Goal: Task Accomplishment & Management: Complete application form

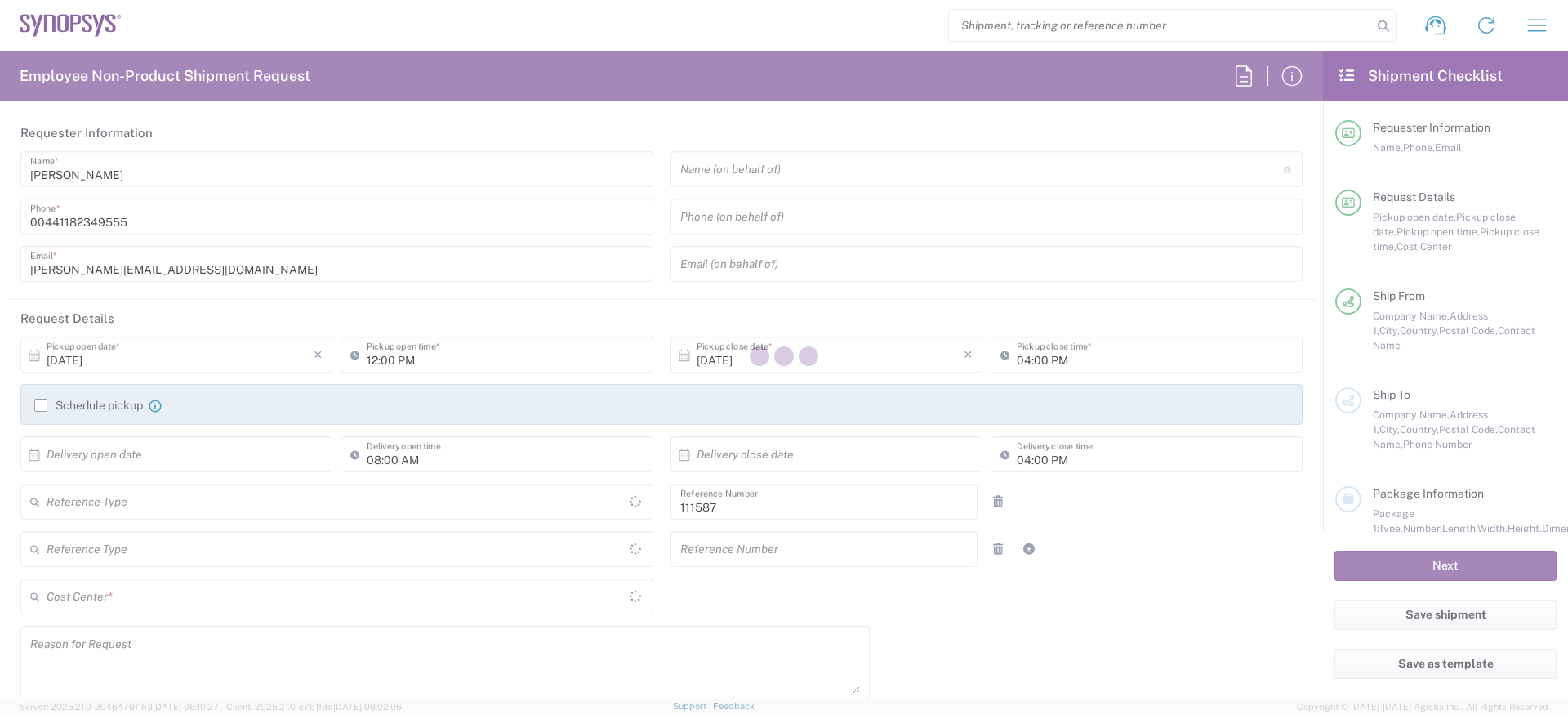
type input "Department"
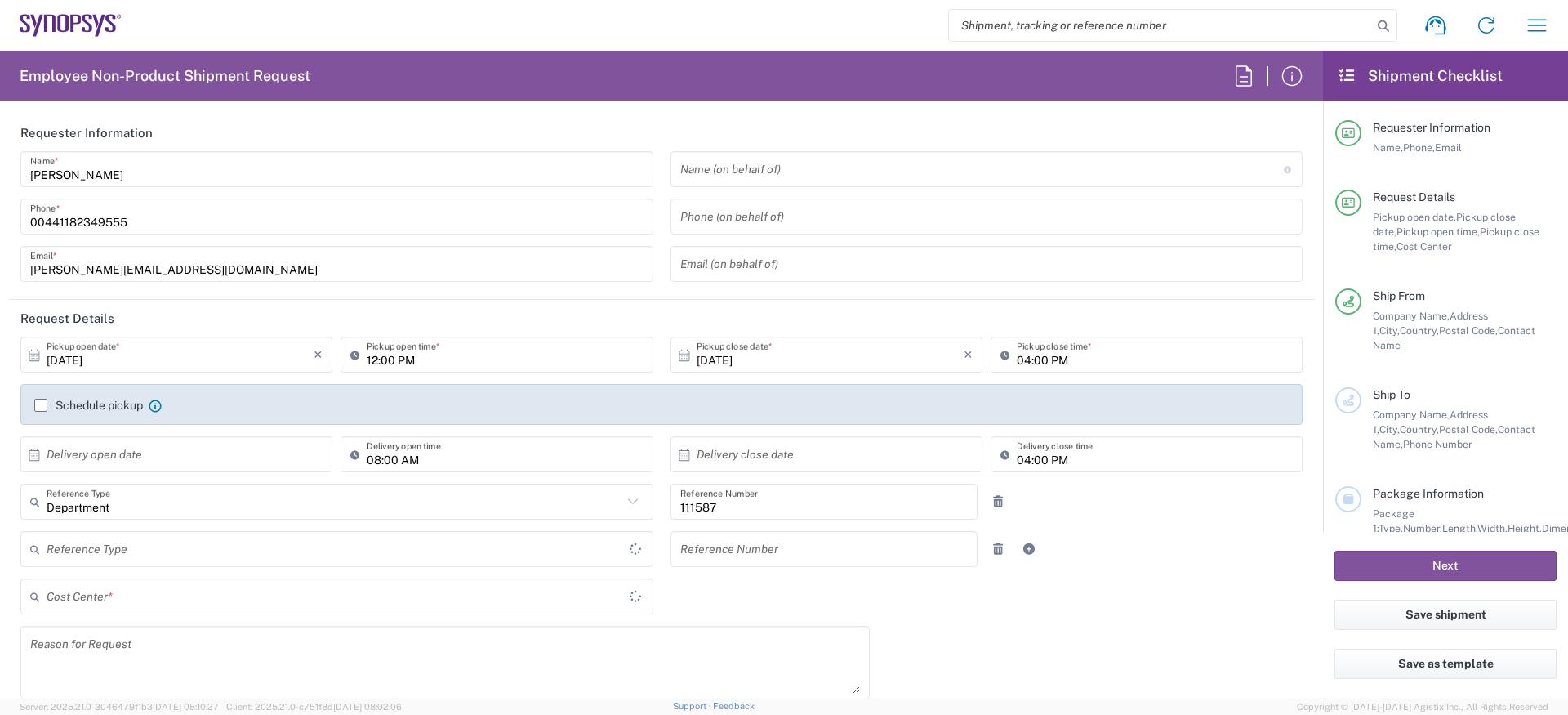
type input "GB02, CIO, IT, ESS18 111587"
type input "Delivered at Place"
type input "United Kingdom"
type input "England"
type input "United Kingdom"
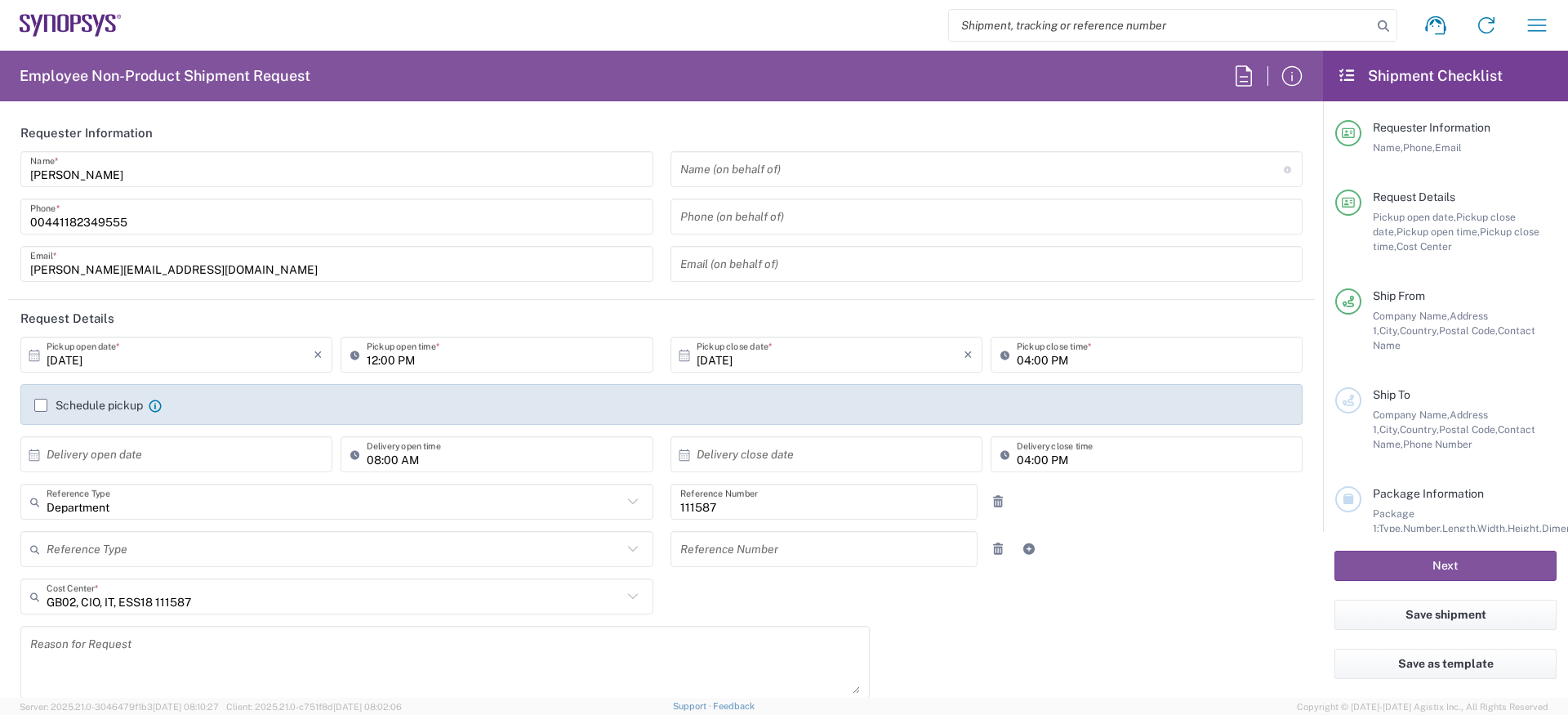
type input "Theale GB33"
click at [76, 399] on label "Schedule pickup" at bounding box center [89, 406] width 109 height 13
click at [41, 406] on input "Schedule pickup" at bounding box center [41, 406] width 0 height 0
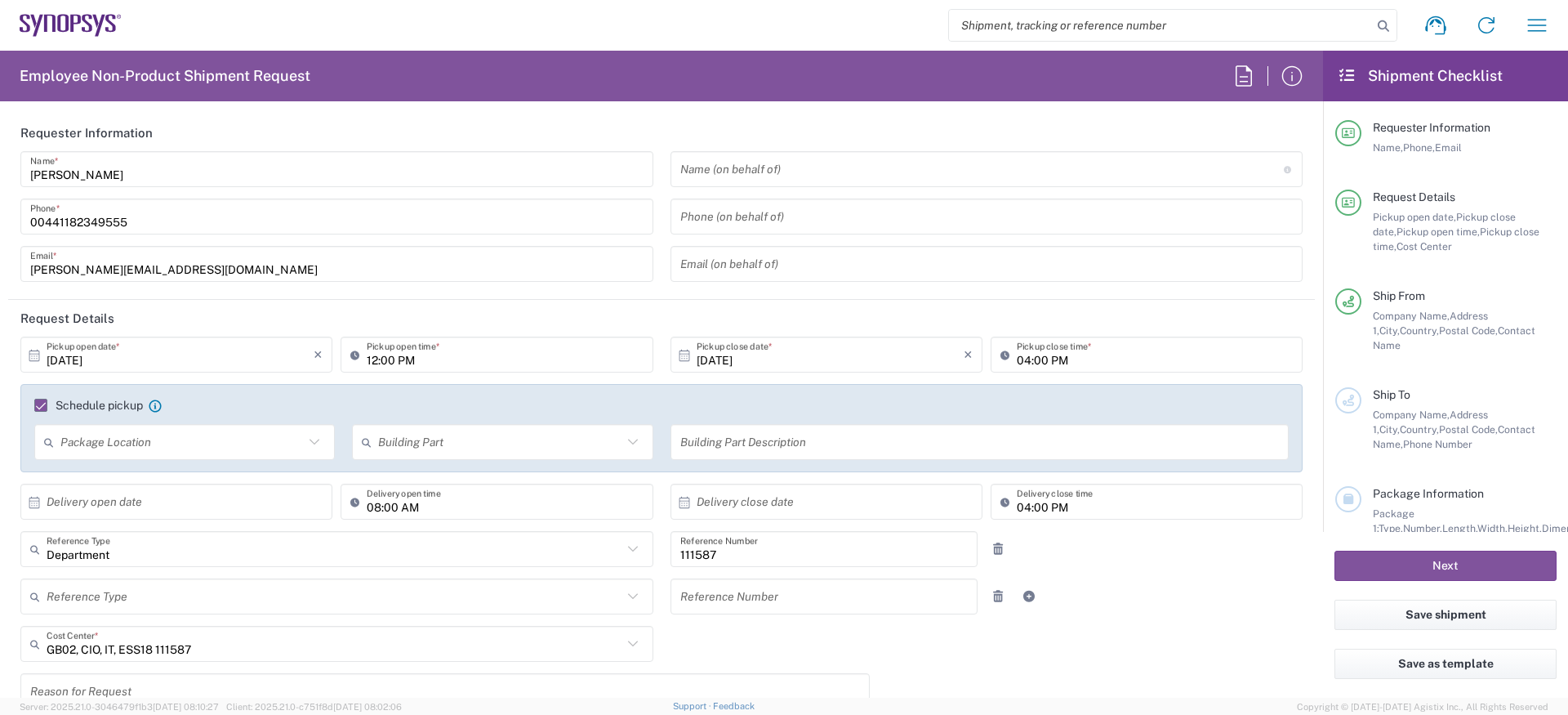
click at [109, 362] on input "10/13/2025" at bounding box center [180, 354] width 268 height 29
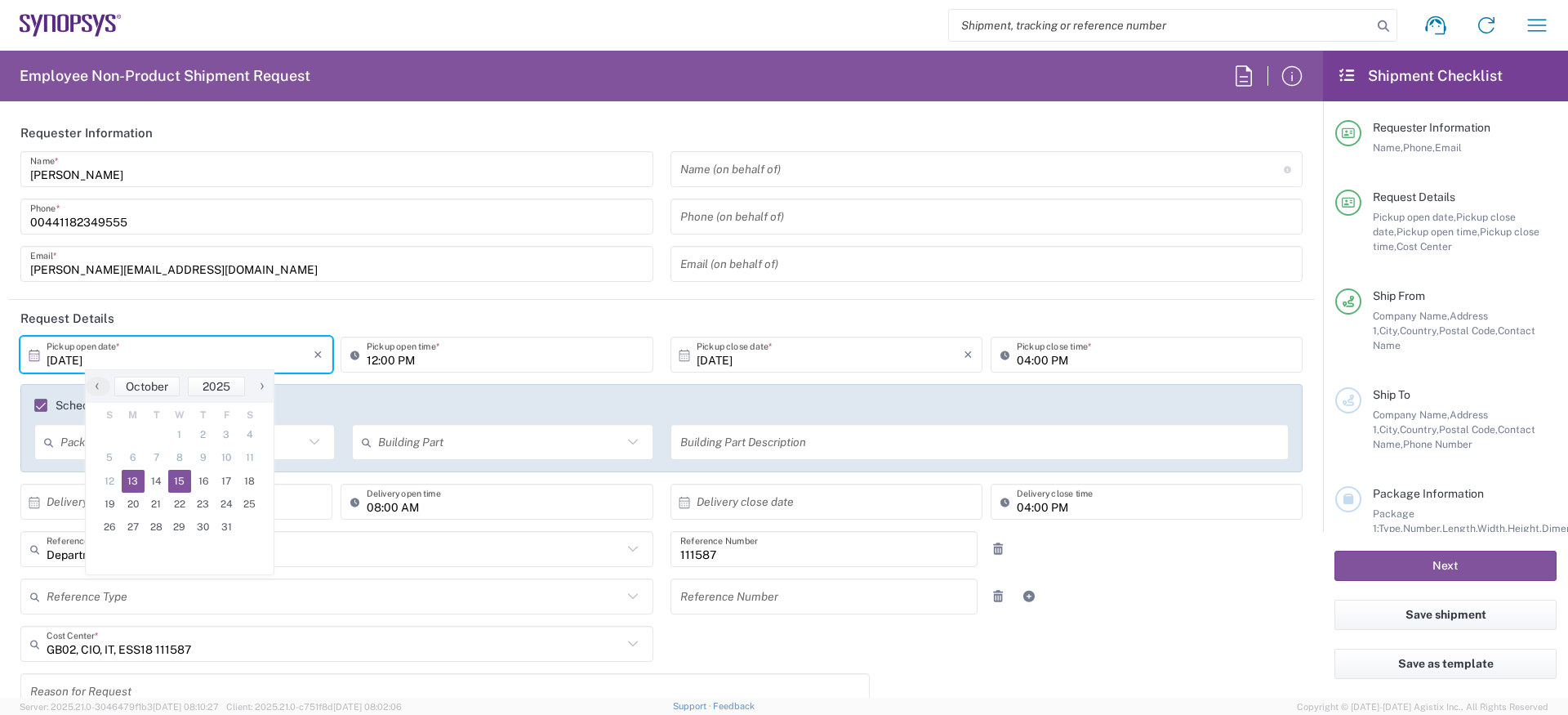
click at [186, 483] on span "15" at bounding box center [179, 481] width 23 height 23
type input "10/15/2025"
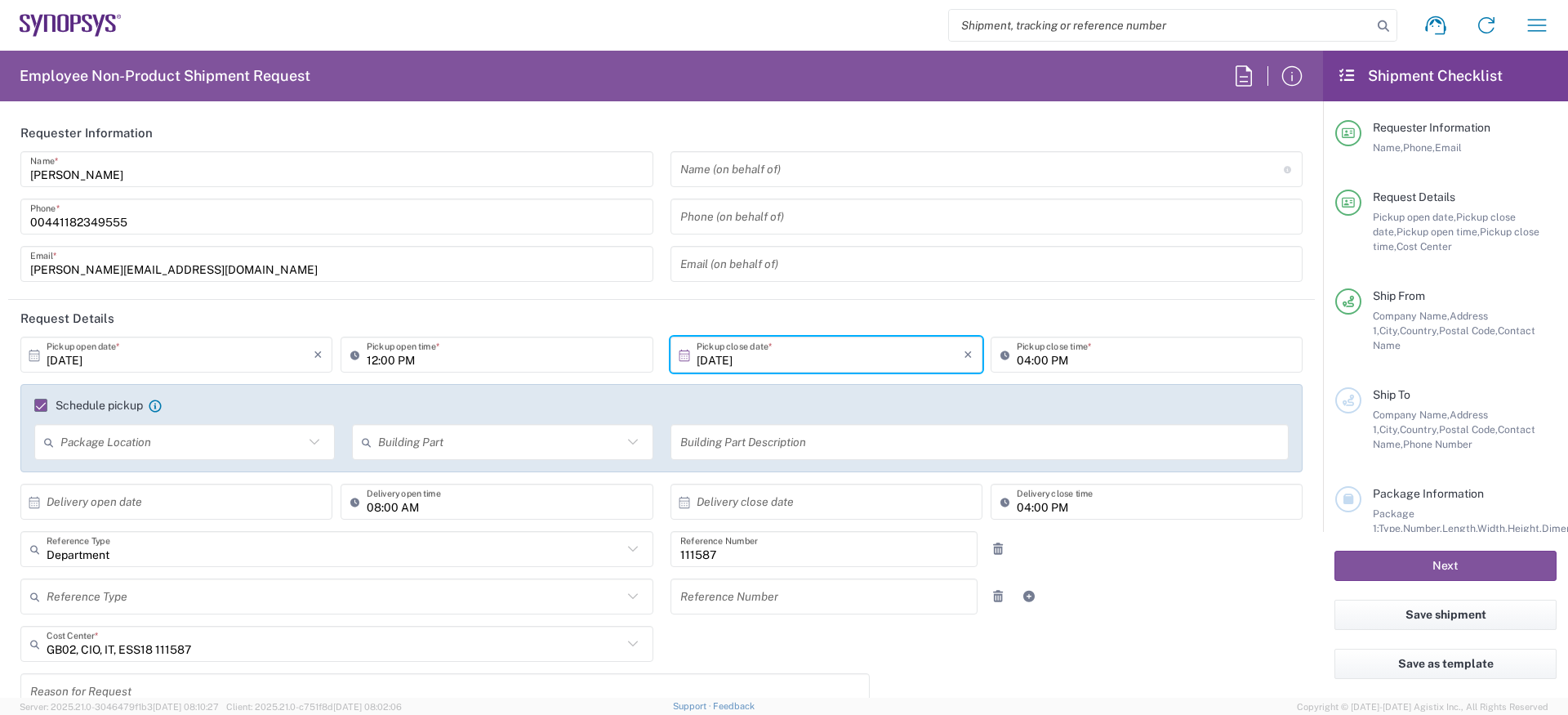
click at [744, 370] on div "10/15/2025 × Pickup close date *" at bounding box center [826, 354] width 312 height 36
click at [743, 363] on input "10/15/2025" at bounding box center [830, 354] width 268 height 29
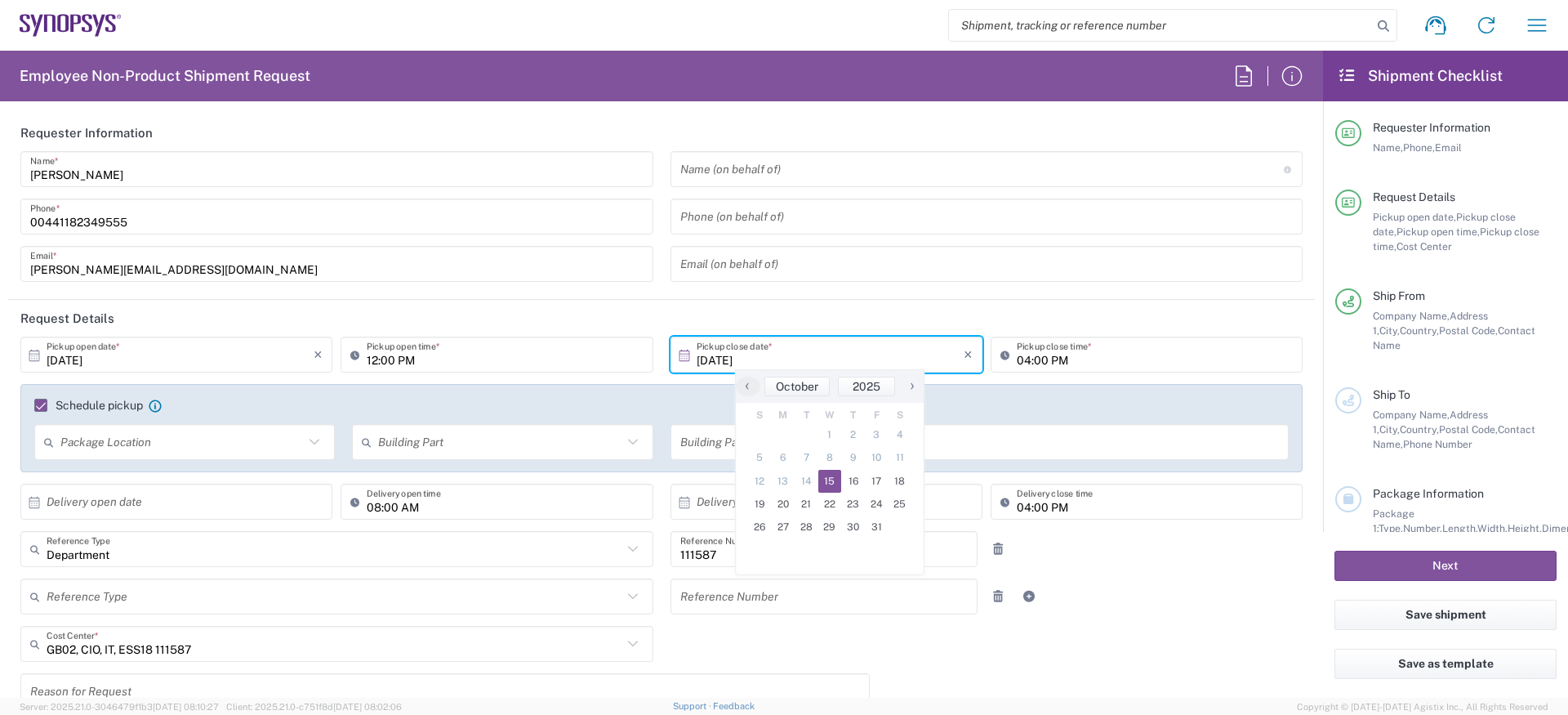
click at [837, 487] on span "15" at bounding box center [830, 481] width 23 height 23
click at [406, 366] on input "12:00 PM" at bounding box center [504, 354] width 276 height 29
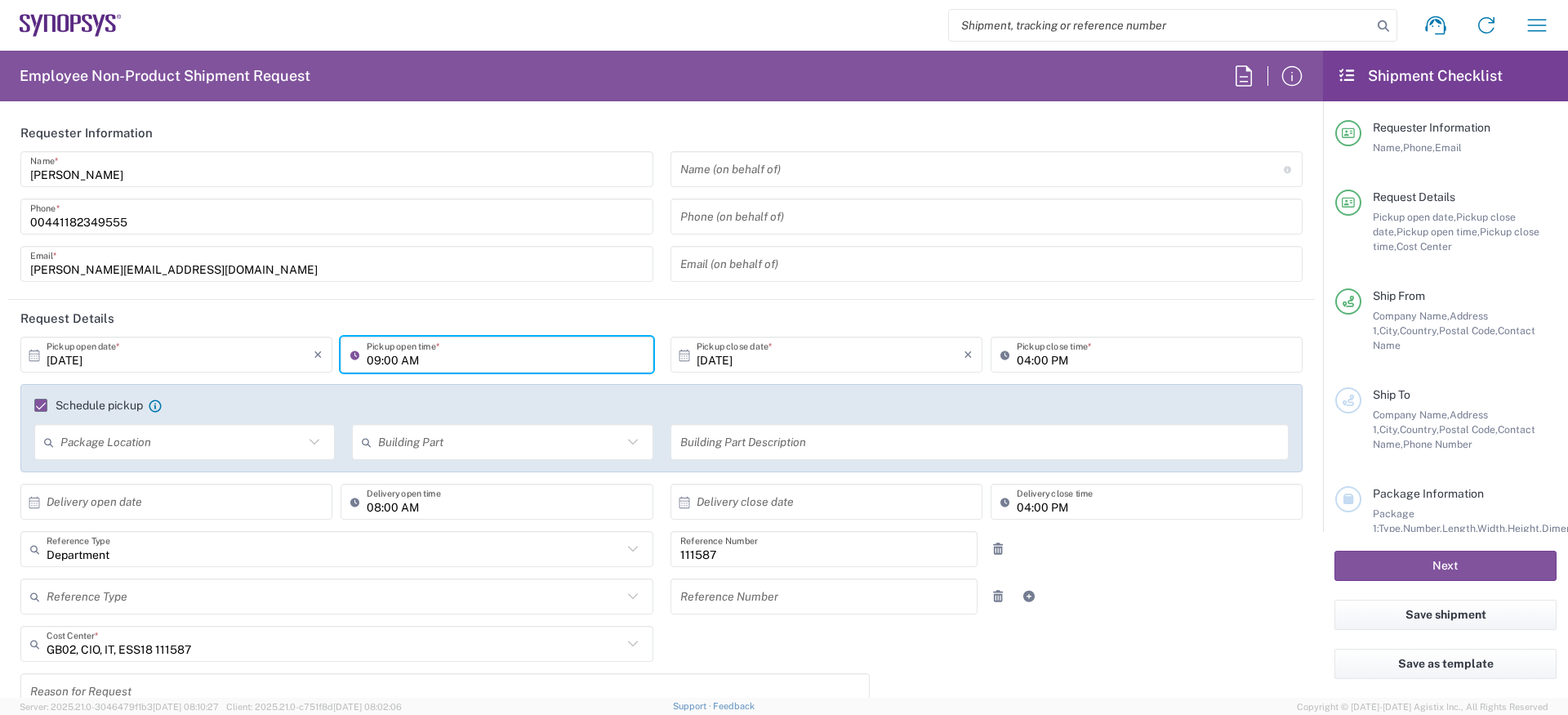
type input "09:00 AM"
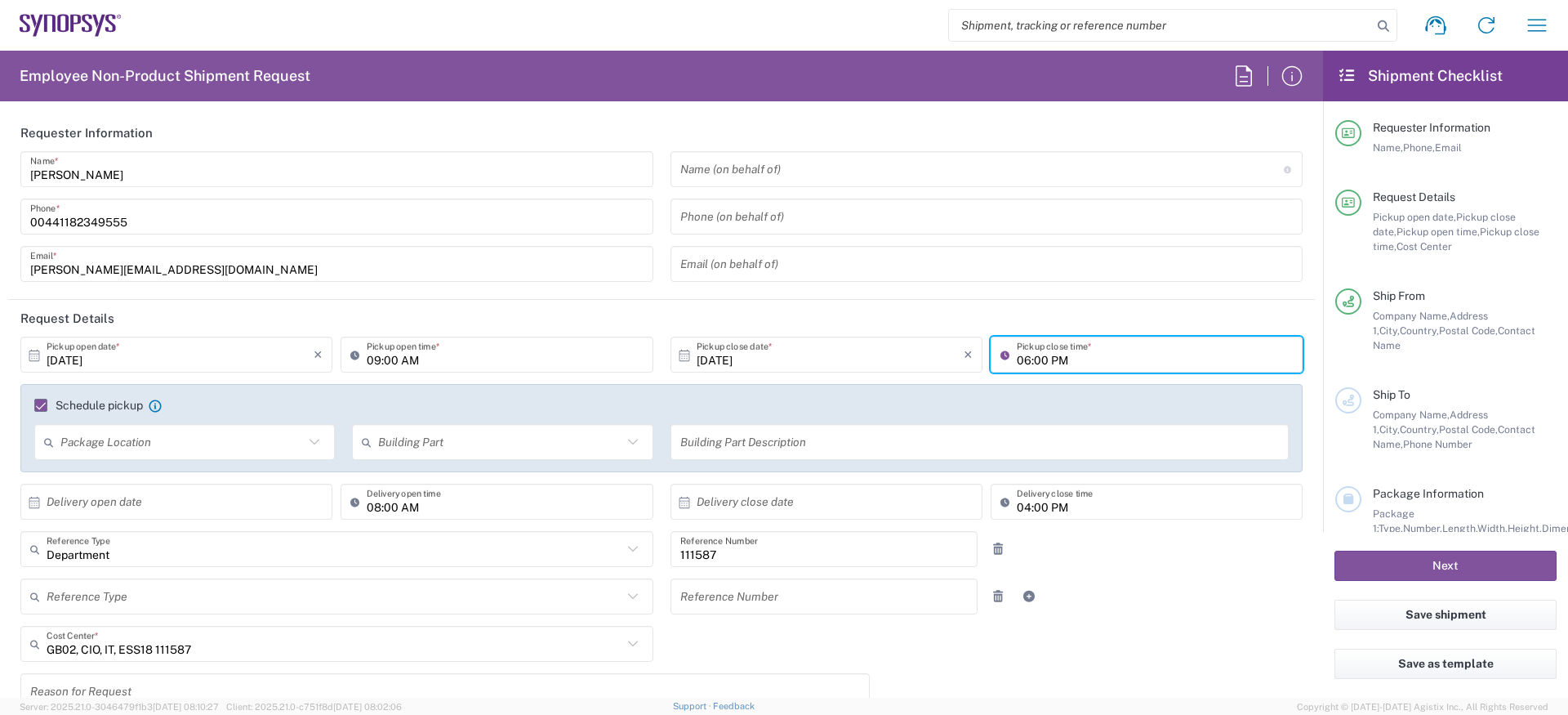
type input "06:00 PM"
click at [583, 311] on header "Request Details" at bounding box center [662, 318] width 1307 height 36
click at [735, 174] on input "text" at bounding box center [982, 169] width 603 height 29
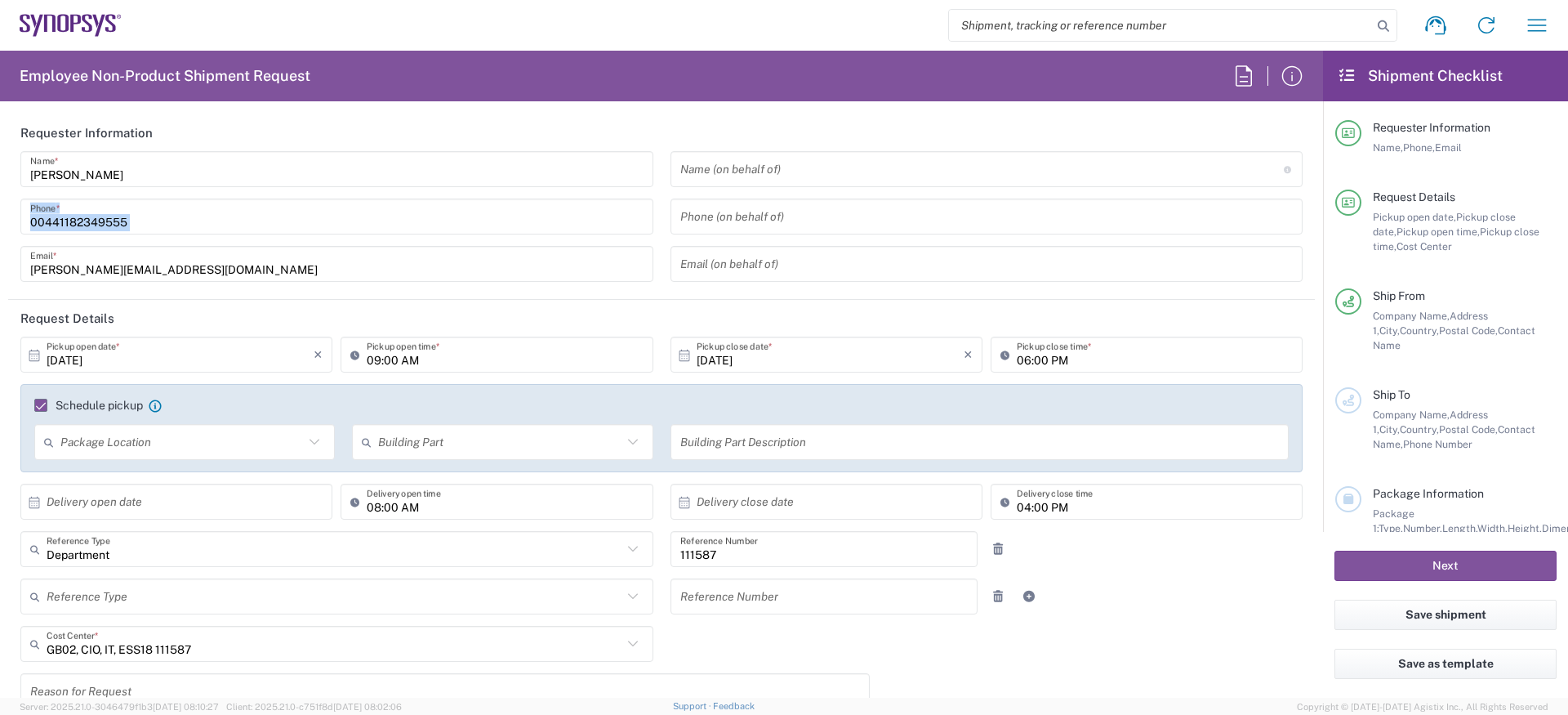
click at [175, 231] on div "Amaan Majid Name * 00441182349555 Phone * amaan@synopsys.com Email *" at bounding box center [337, 222] width 650 height 142
click at [182, 227] on input "00441182349555" at bounding box center [337, 216] width 613 height 29
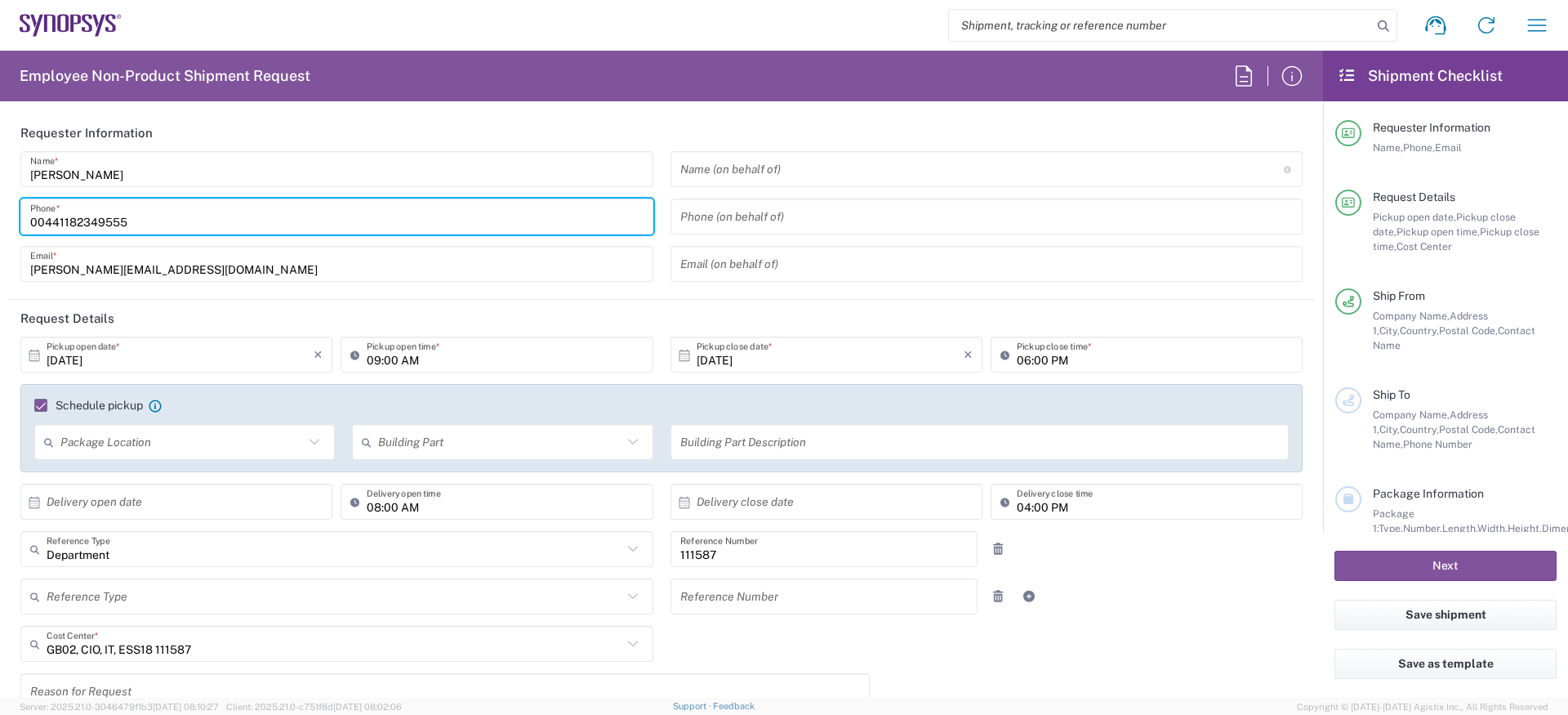
click at [182, 227] on input "00441182349555" at bounding box center [337, 216] width 613 height 29
click at [777, 221] on input "tel" at bounding box center [987, 216] width 613 height 29
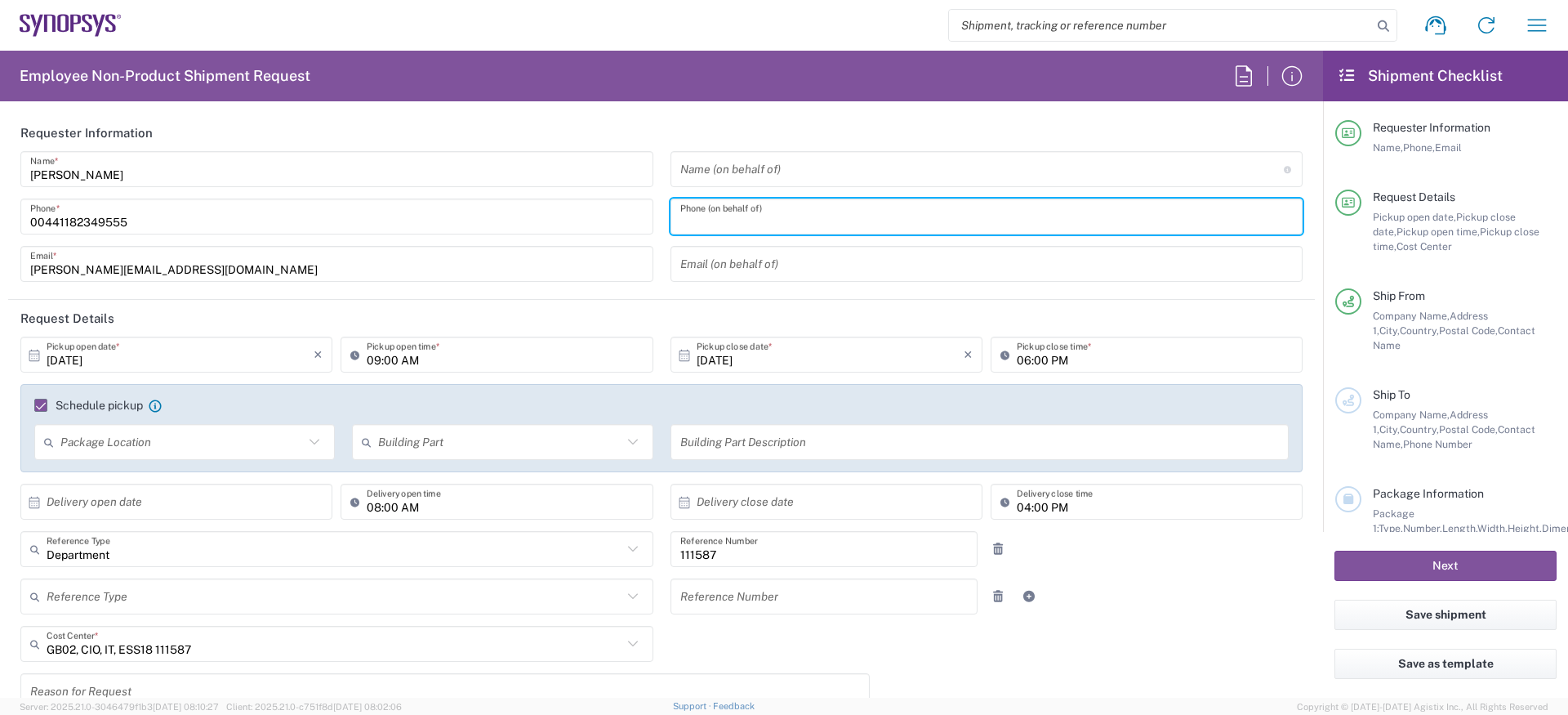
paste input "00441182349555"
type input "00441182349555"
click at [781, 174] on input "text" at bounding box center [982, 169] width 603 height 29
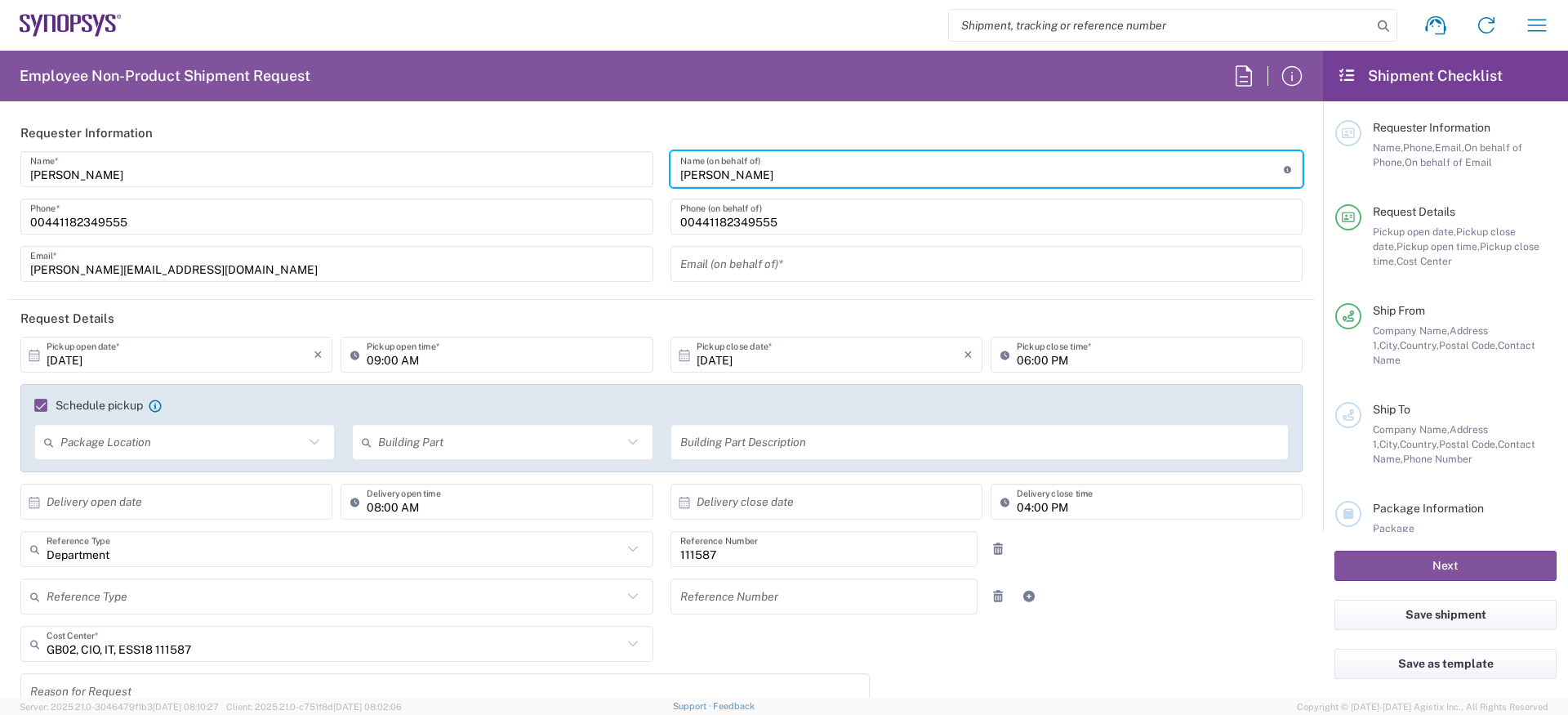
click at [726, 162] on input "Susanne Simcox" at bounding box center [982, 169] width 603 height 29
click at [725, 162] on input "Susanne Simcox" at bounding box center [982, 169] width 603 height 29
paste input "z"
type input "Suzanne Simcox"
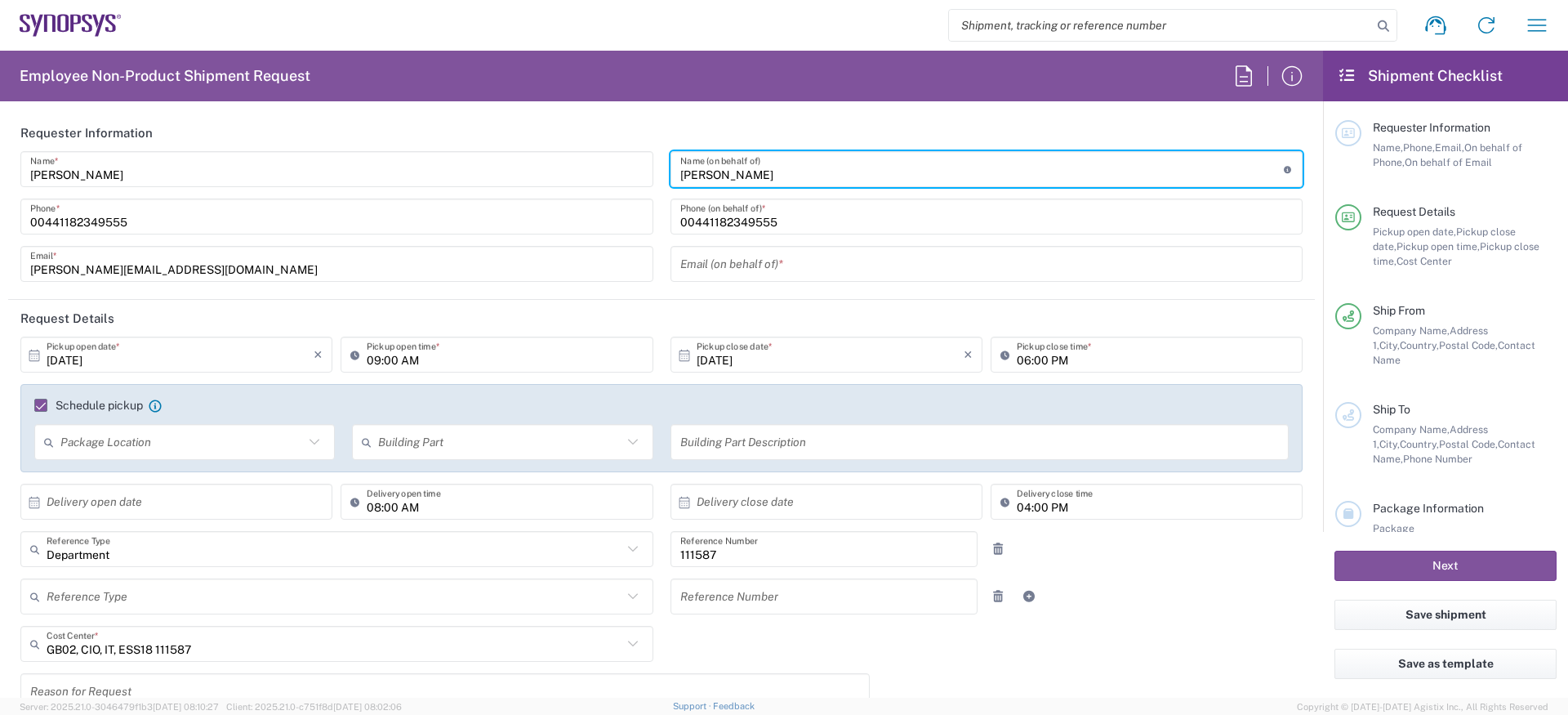
click at [748, 266] on input "text" at bounding box center [987, 264] width 613 height 29
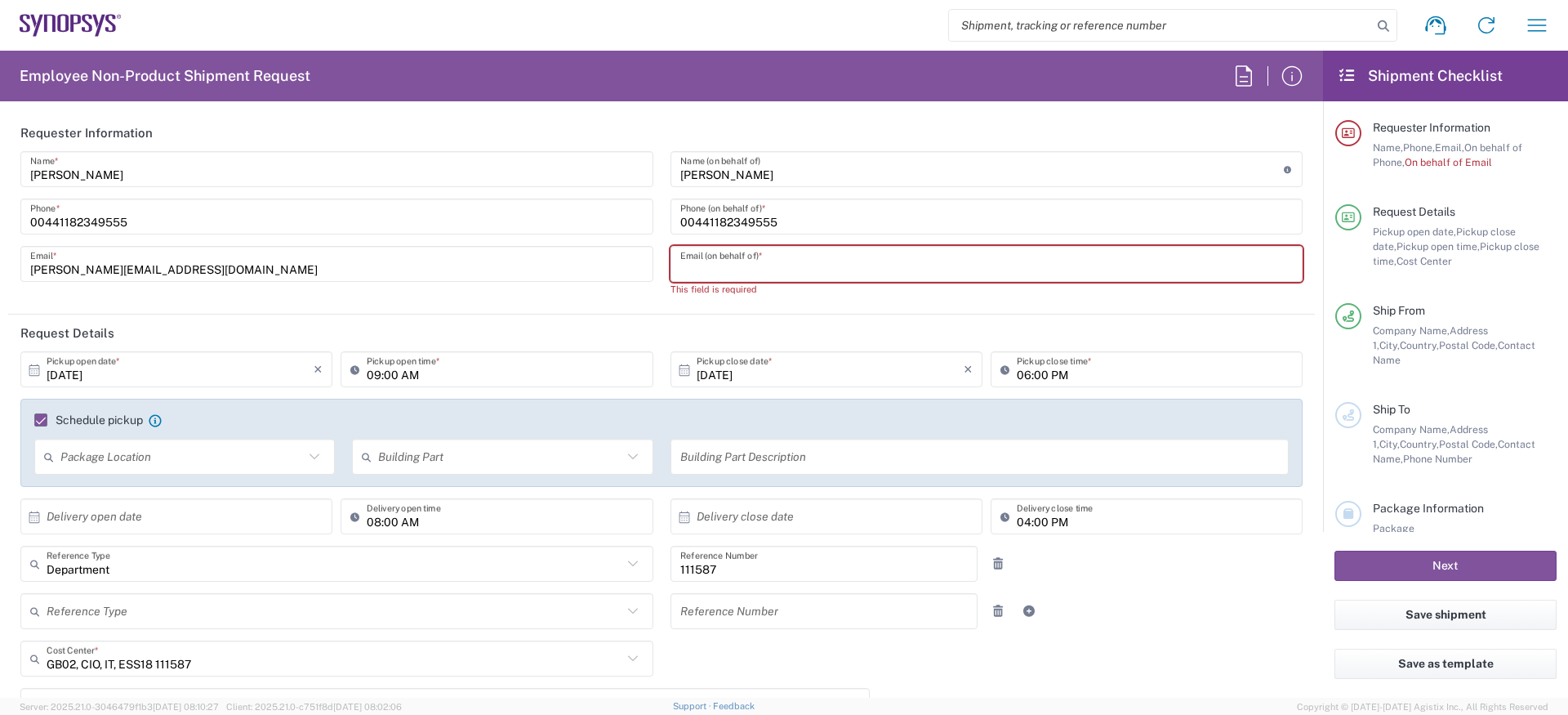
paste input "suzanne.simcox@ansys.com"
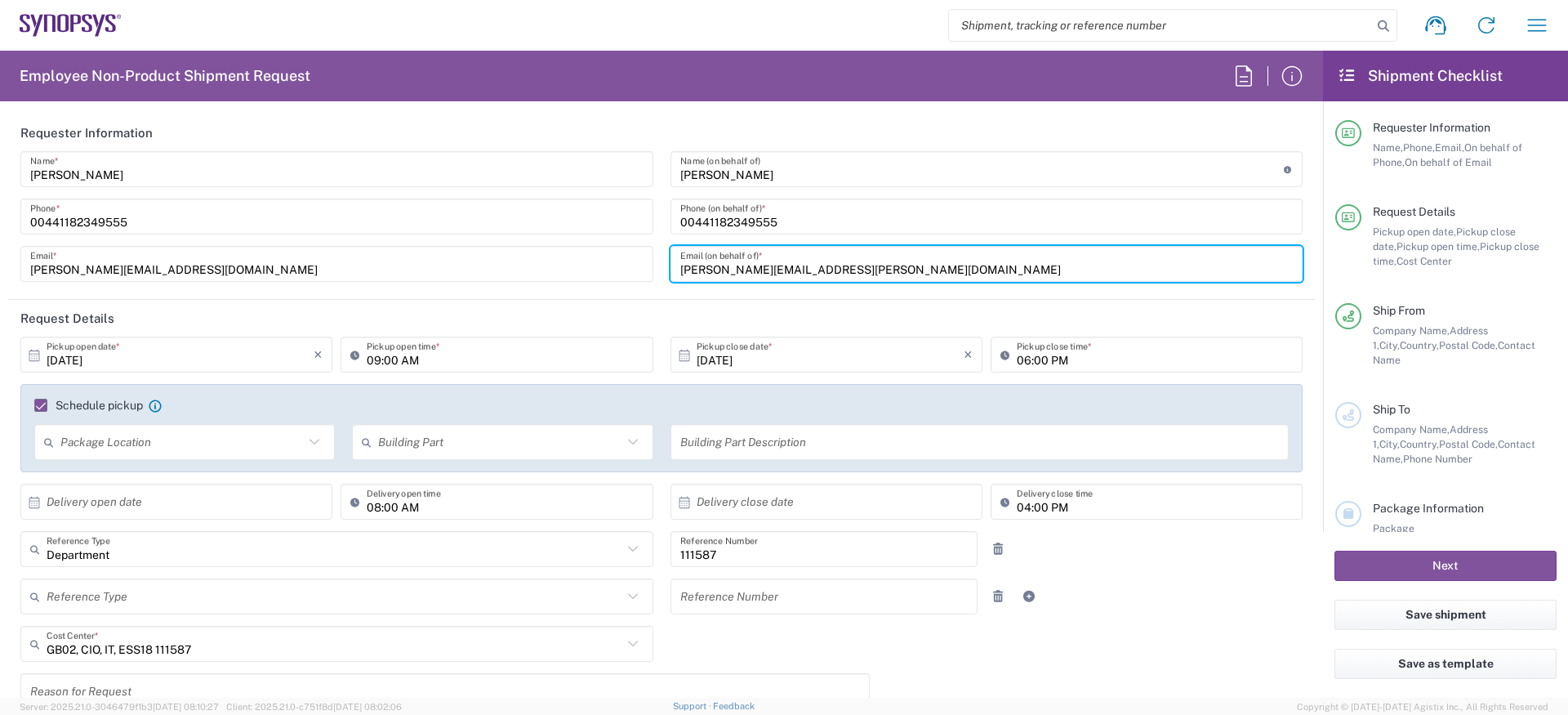
type input "suzanne.simcox@ansys.com"
click at [642, 296] on agx-form-section "Requester Information Amaan Majid Name * 00441182349555 Phone * amaan@synopsys.…" at bounding box center [662, 207] width 1307 height 186
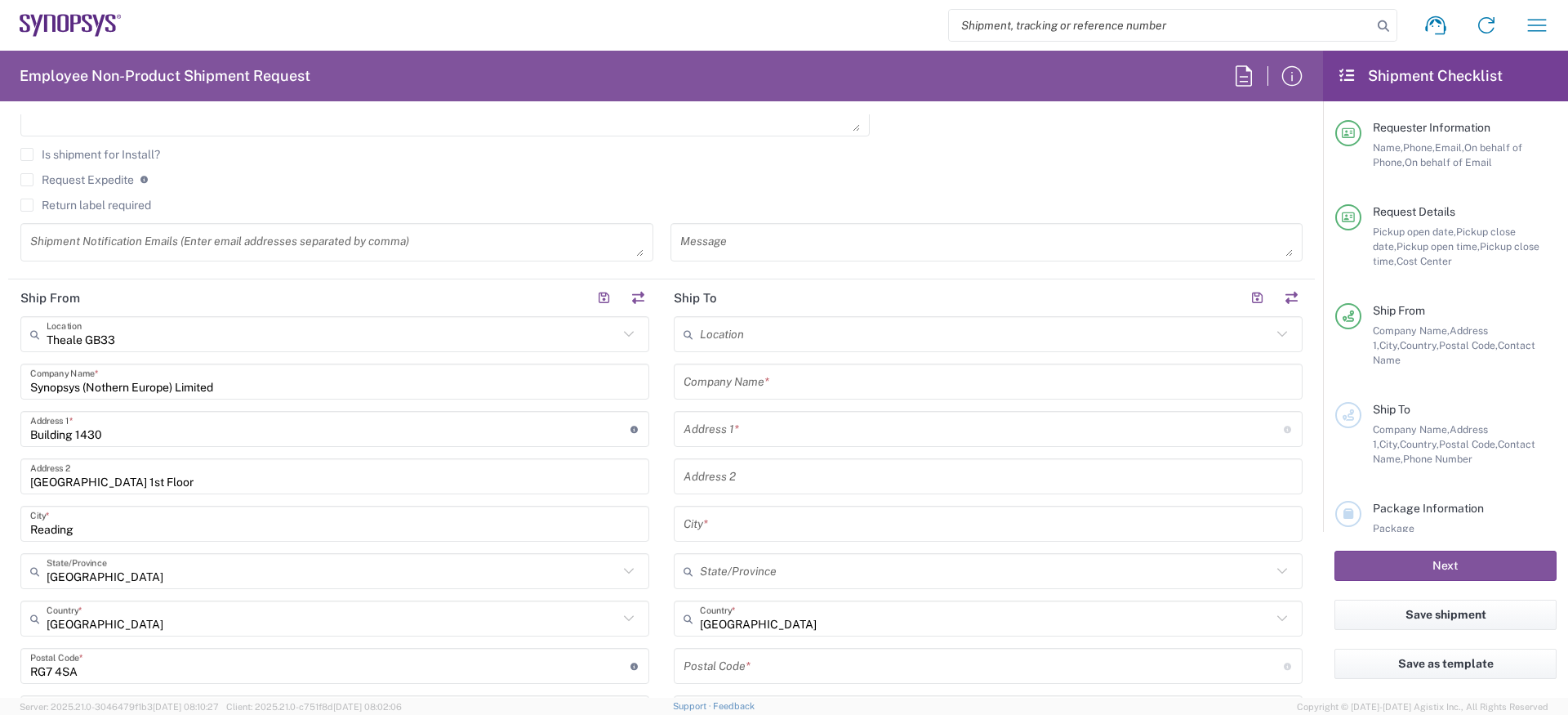
scroll to position [612, 0]
click at [226, 380] on input "Synopsys (Nothern Europe) Limited" at bounding box center [335, 379] width 610 height 29
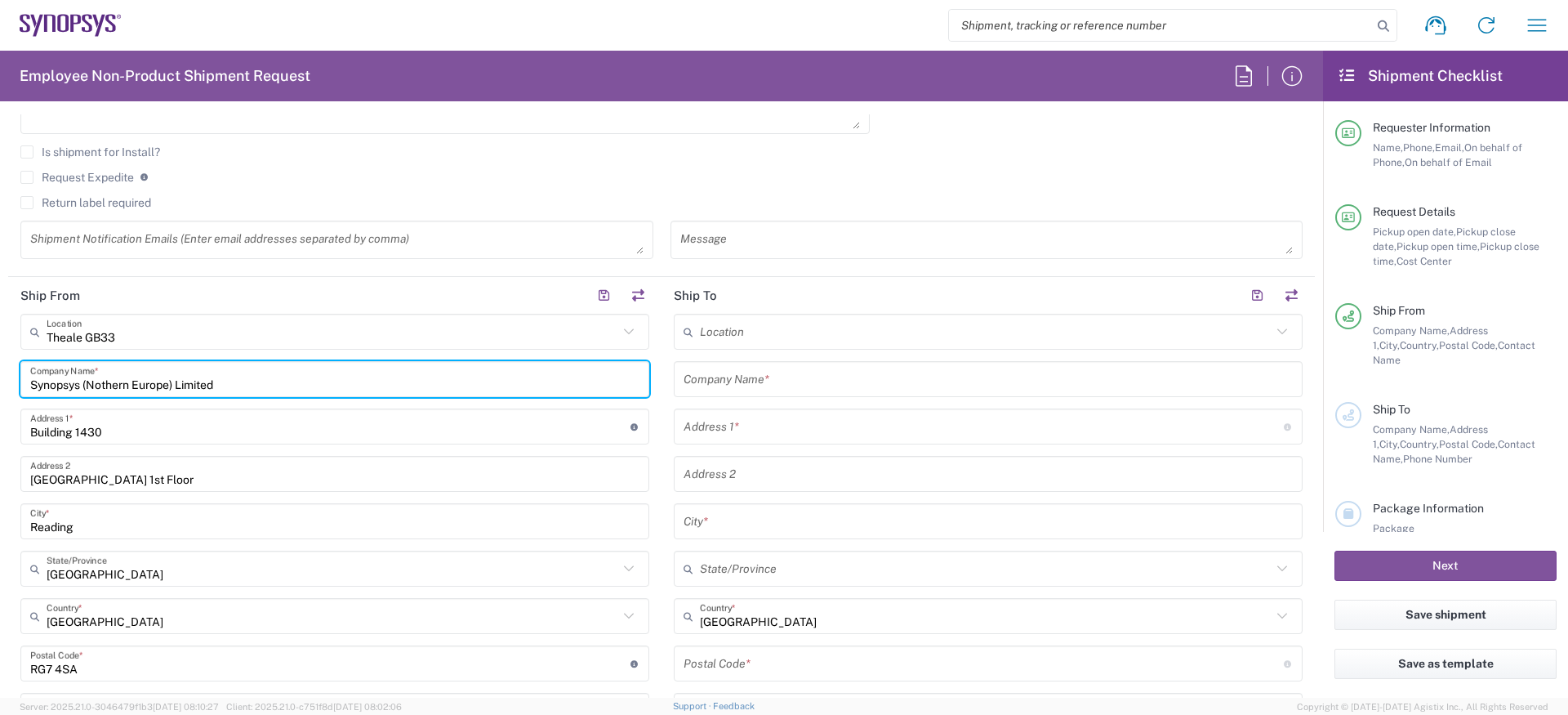
click at [182, 380] on input "Synopsys (Nothern Europe) Limited" at bounding box center [335, 379] width 610 height 29
paste input "suzanne.simcox@ansys.com"
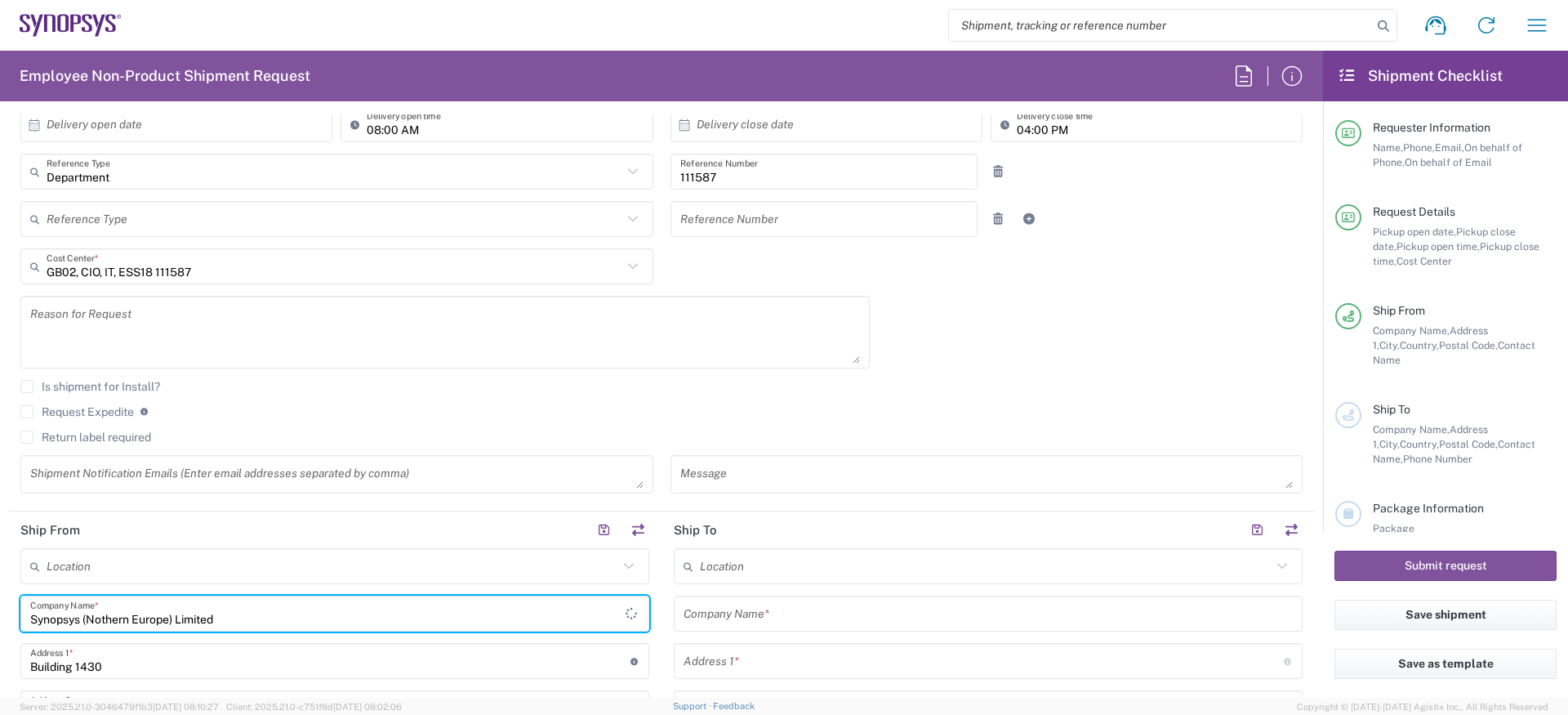
scroll to position [0, 0]
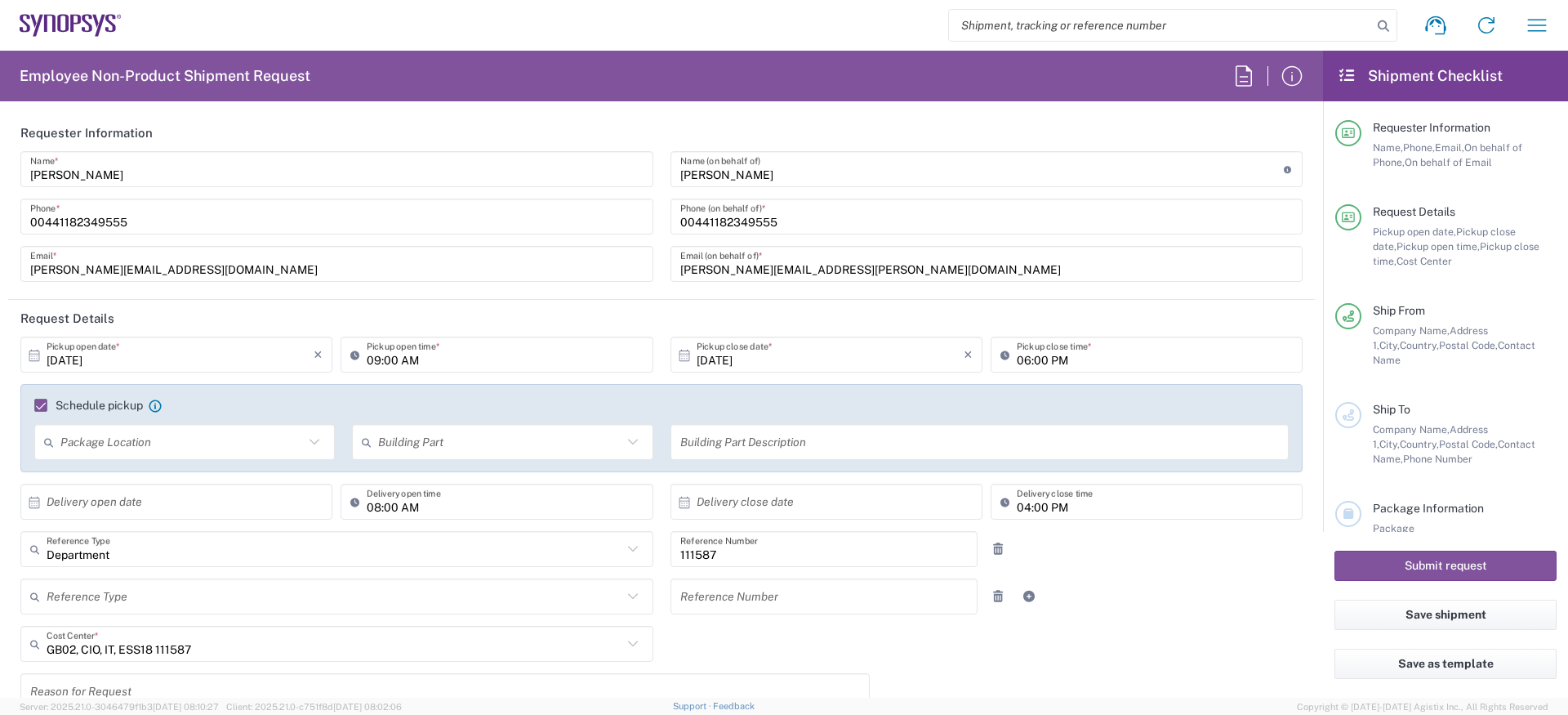
click at [751, 182] on input "Suzanne Simcox" at bounding box center [982, 169] width 603 height 29
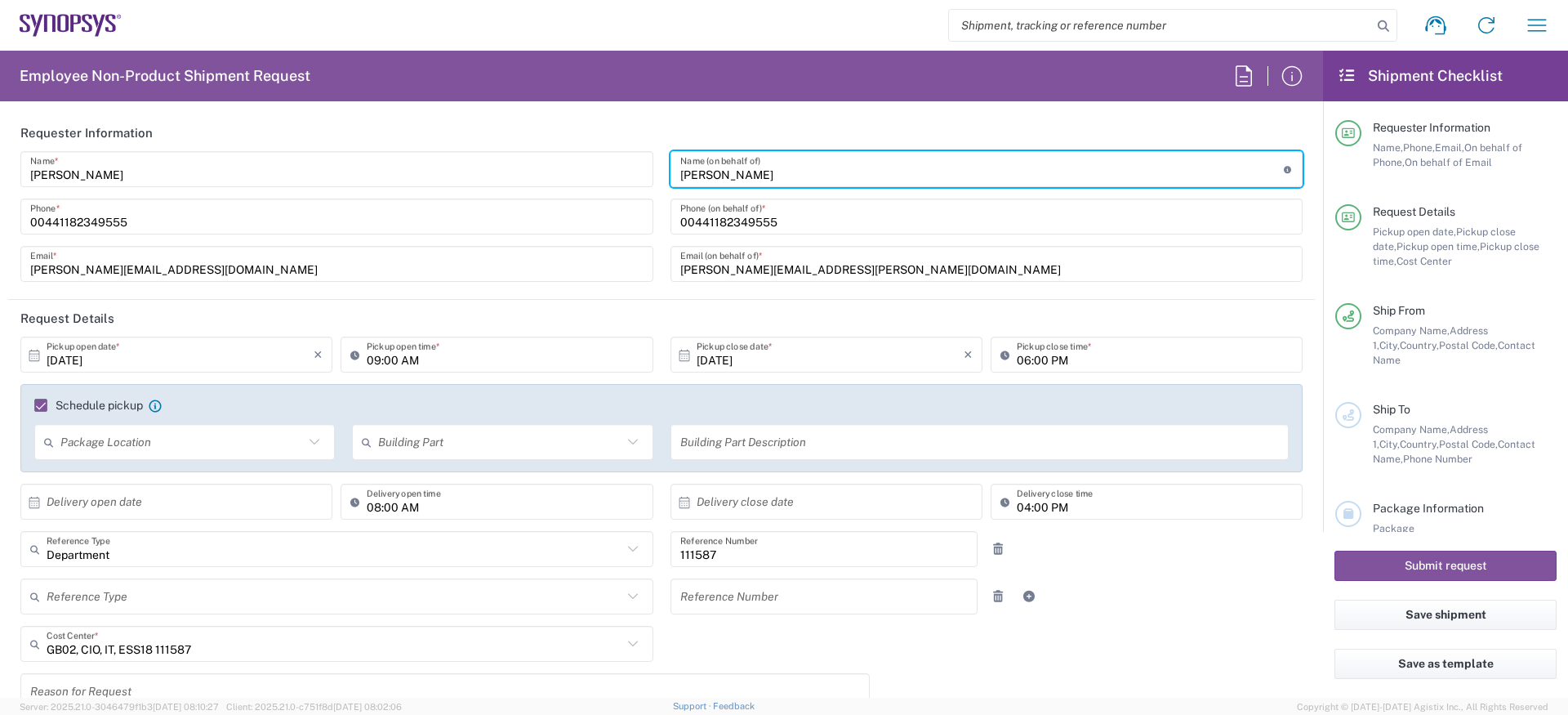
click at [751, 182] on input "Suzanne Simcox" at bounding box center [982, 169] width 603 height 29
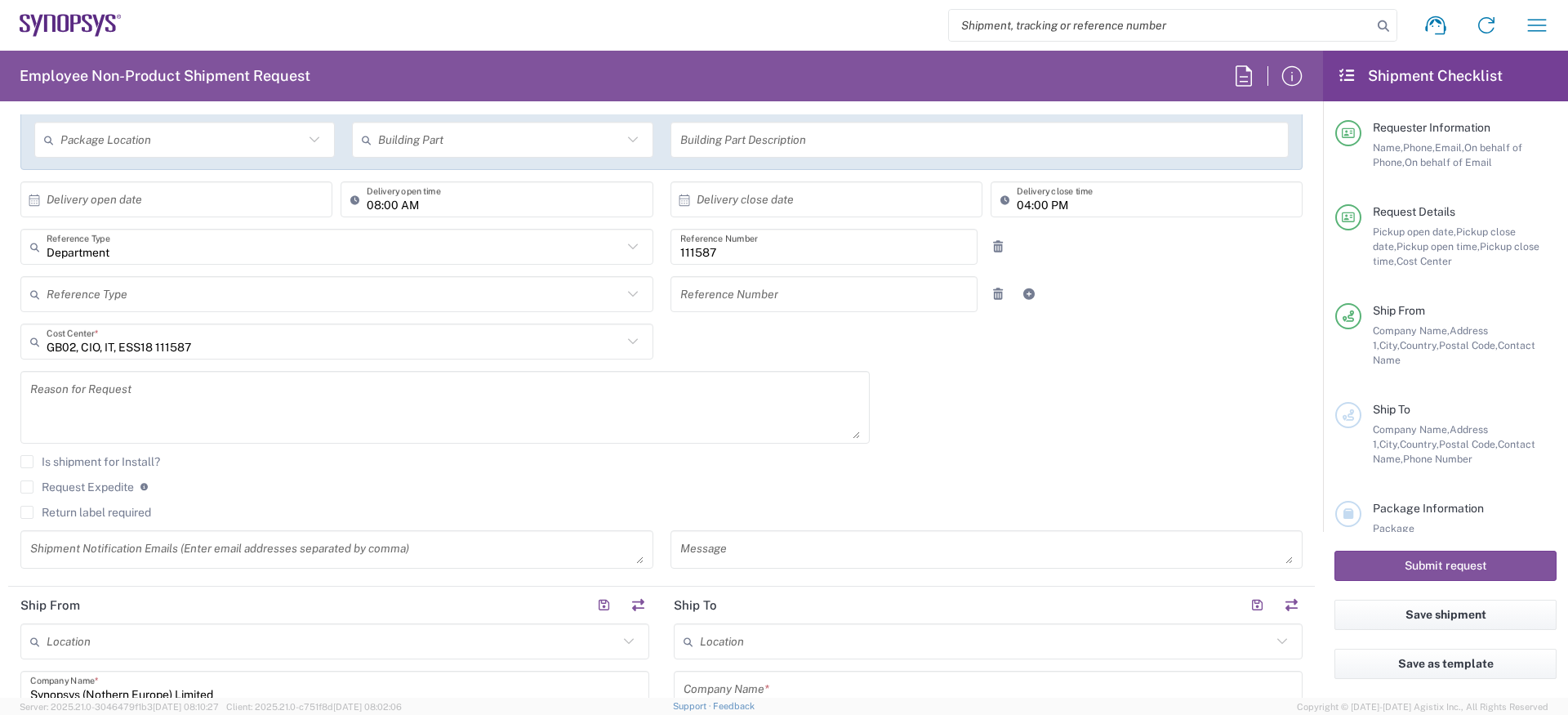
scroll to position [530, 0]
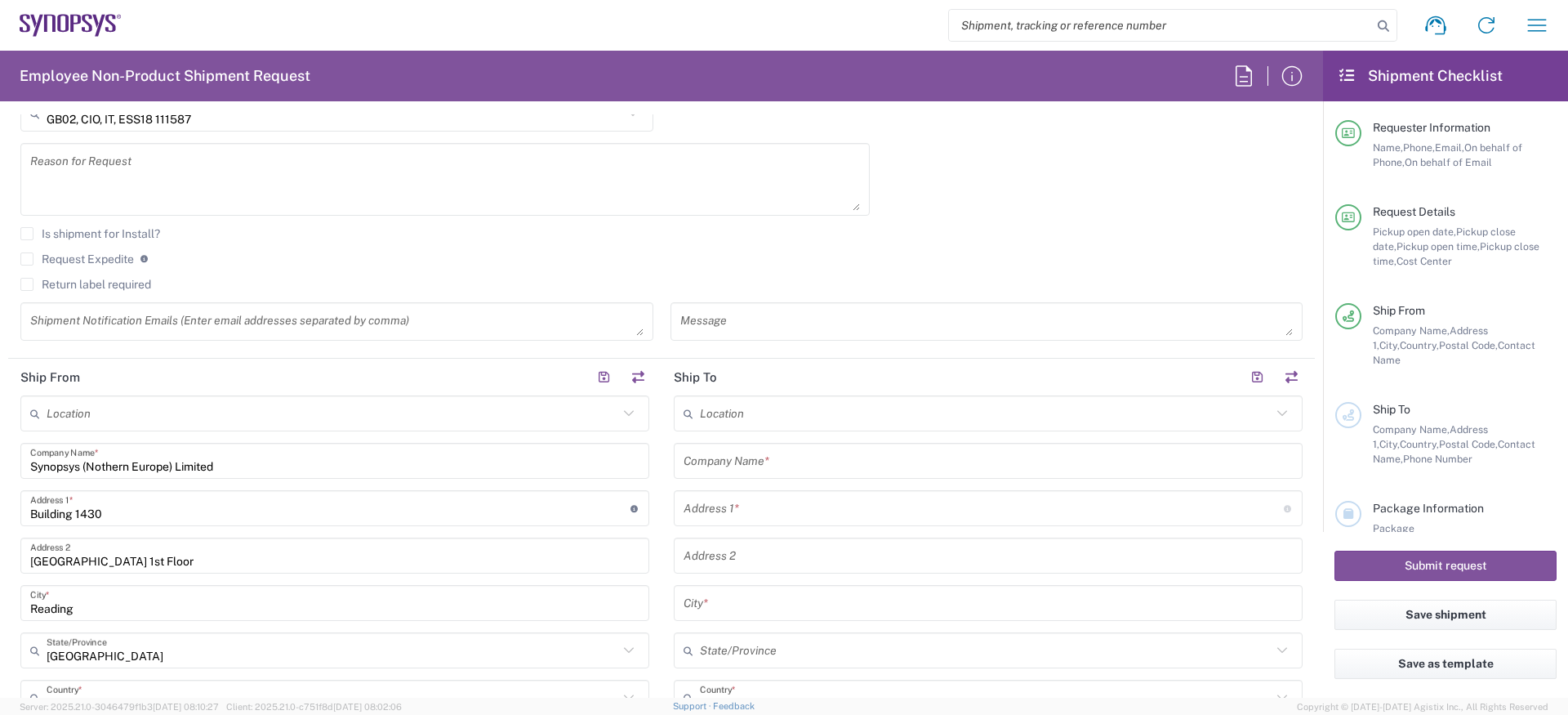
click at [158, 459] on input "Synopsys (Nothern Europe) Limited" at bounding box center [335, 461] width 610 height 29
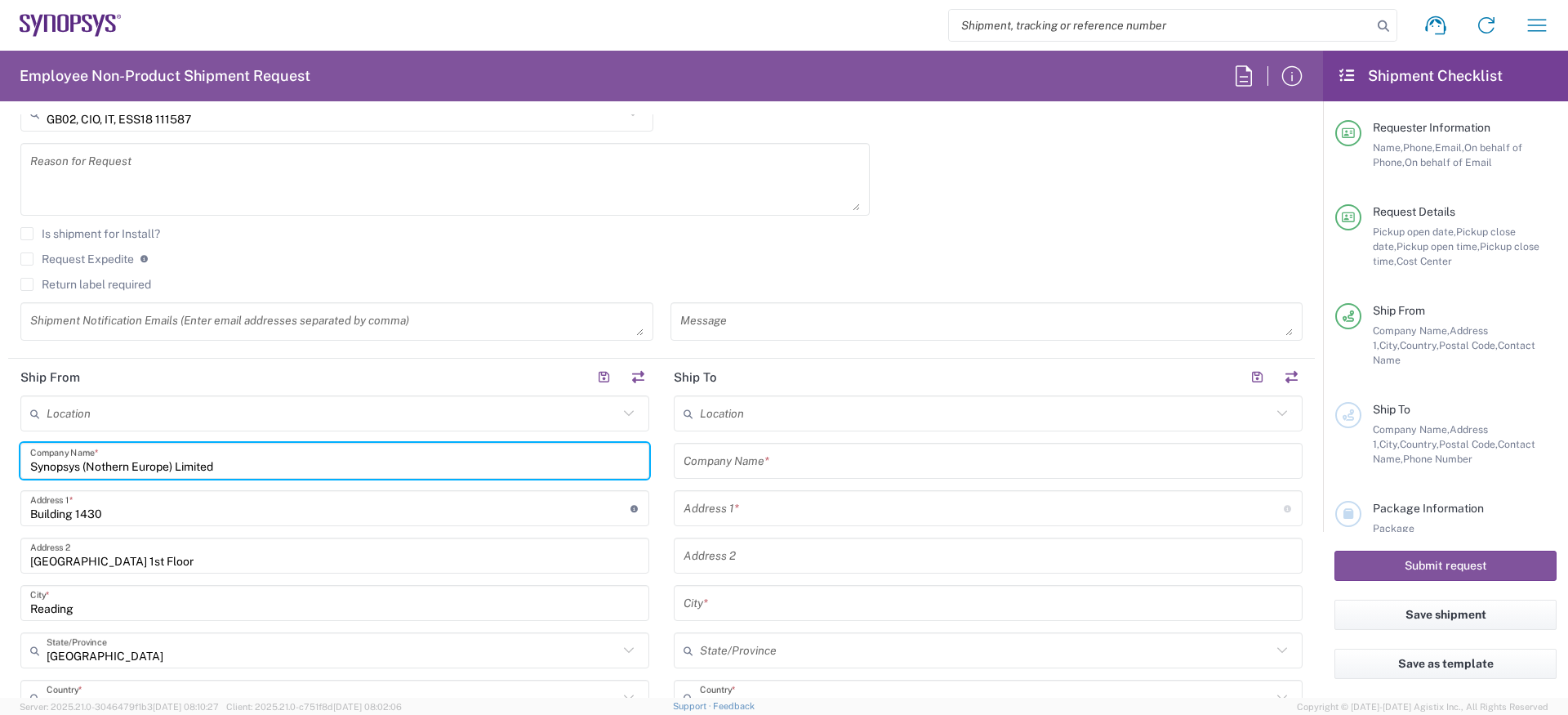
click at [158, 459] on input "Synopsys (Nothern Europe) Limited" at bounding box center [335, 461] width 610 height 29
paste input "uzanne Simcox"
type input "Suzanne Simcox"
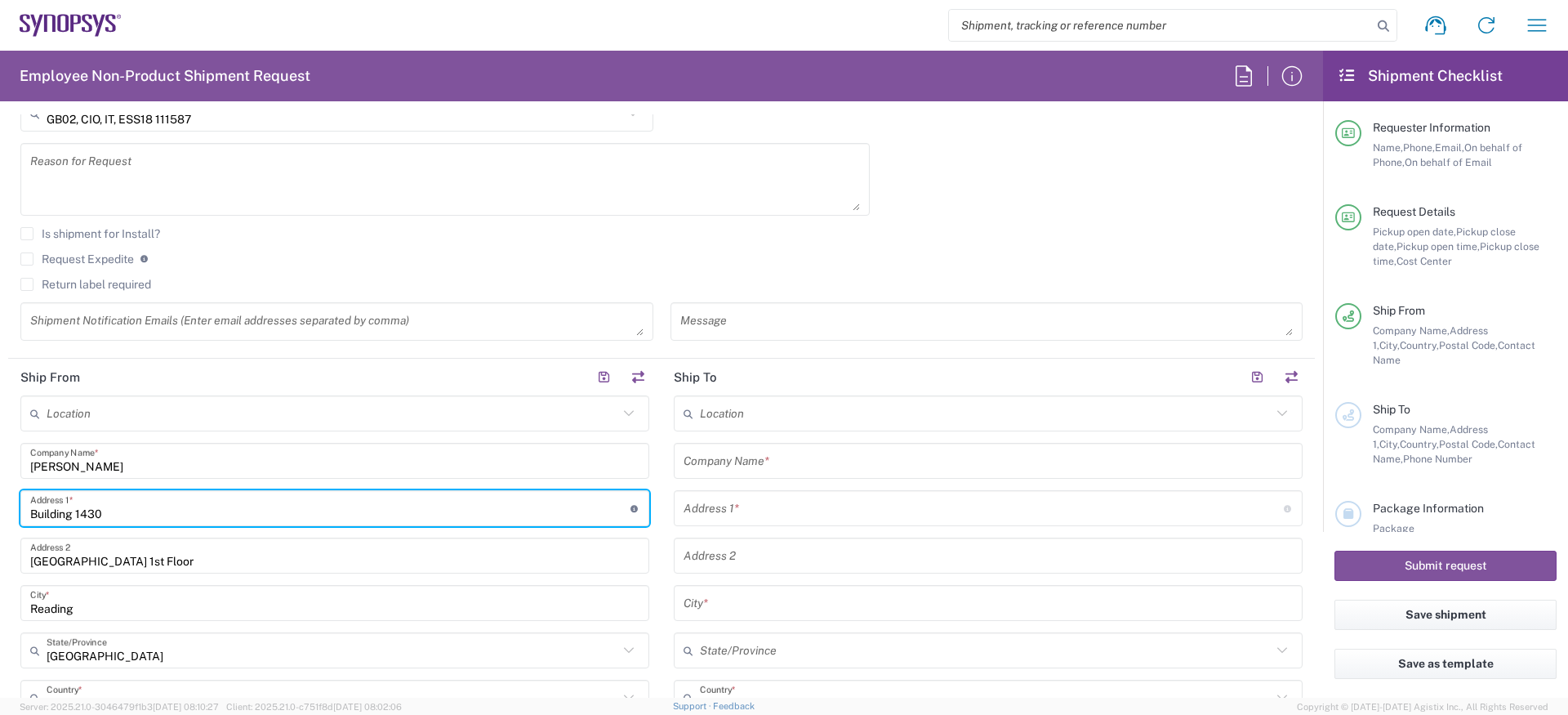
click at [102, 518] on input "Building 1430" at bounding box center [330, 508] width 600 height 29
paste input "Pembroke Lodge"
type input "Pembroke Lodge"
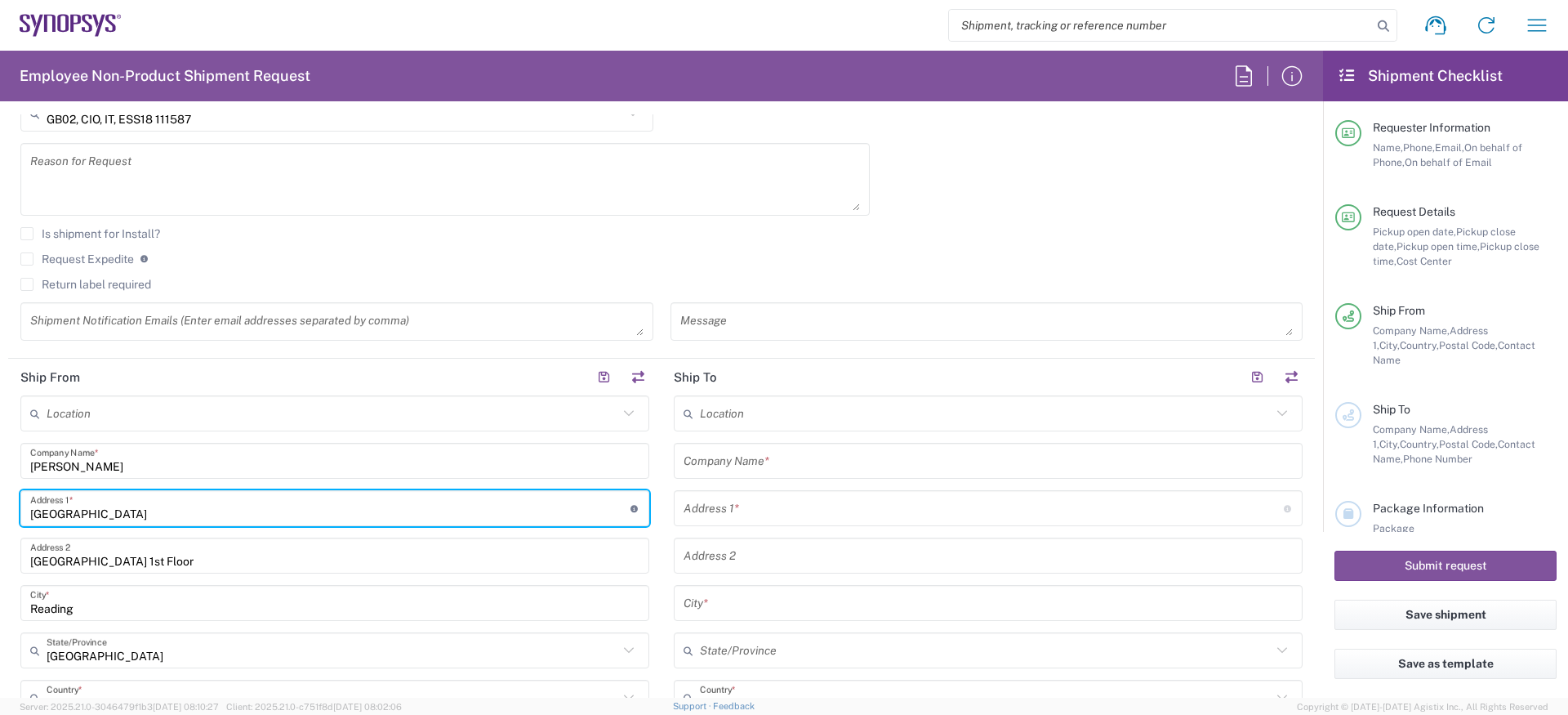
click at [142, 563] on input "Arlington Business Park 1st Floor" at bounding box center [335, 556] width 610 height 29
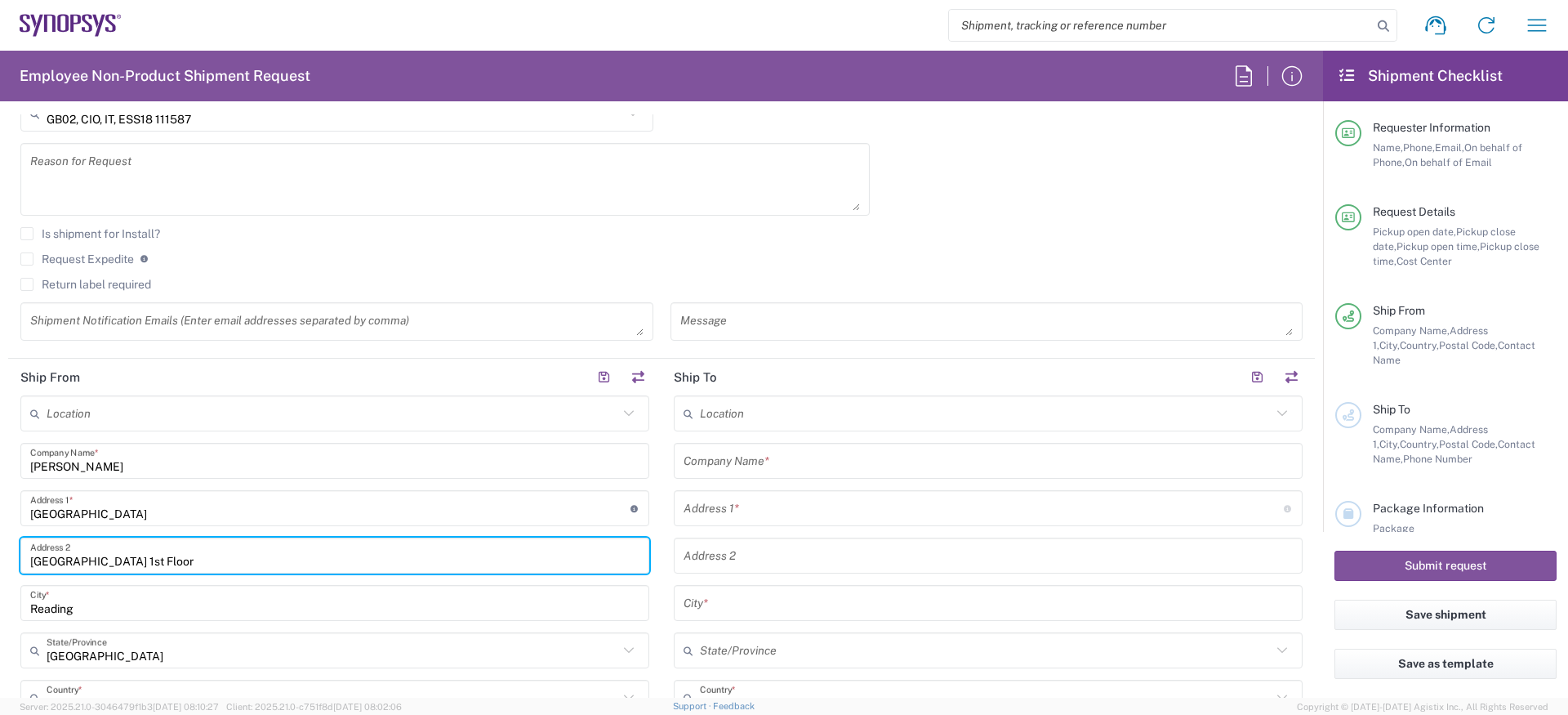
click at [142, 563] on input "Arlington Business Park 1st Floor" at bounding box center [335, 556] width 610 height 29
paste input "Barrow Lane"
paste input "Harwell"
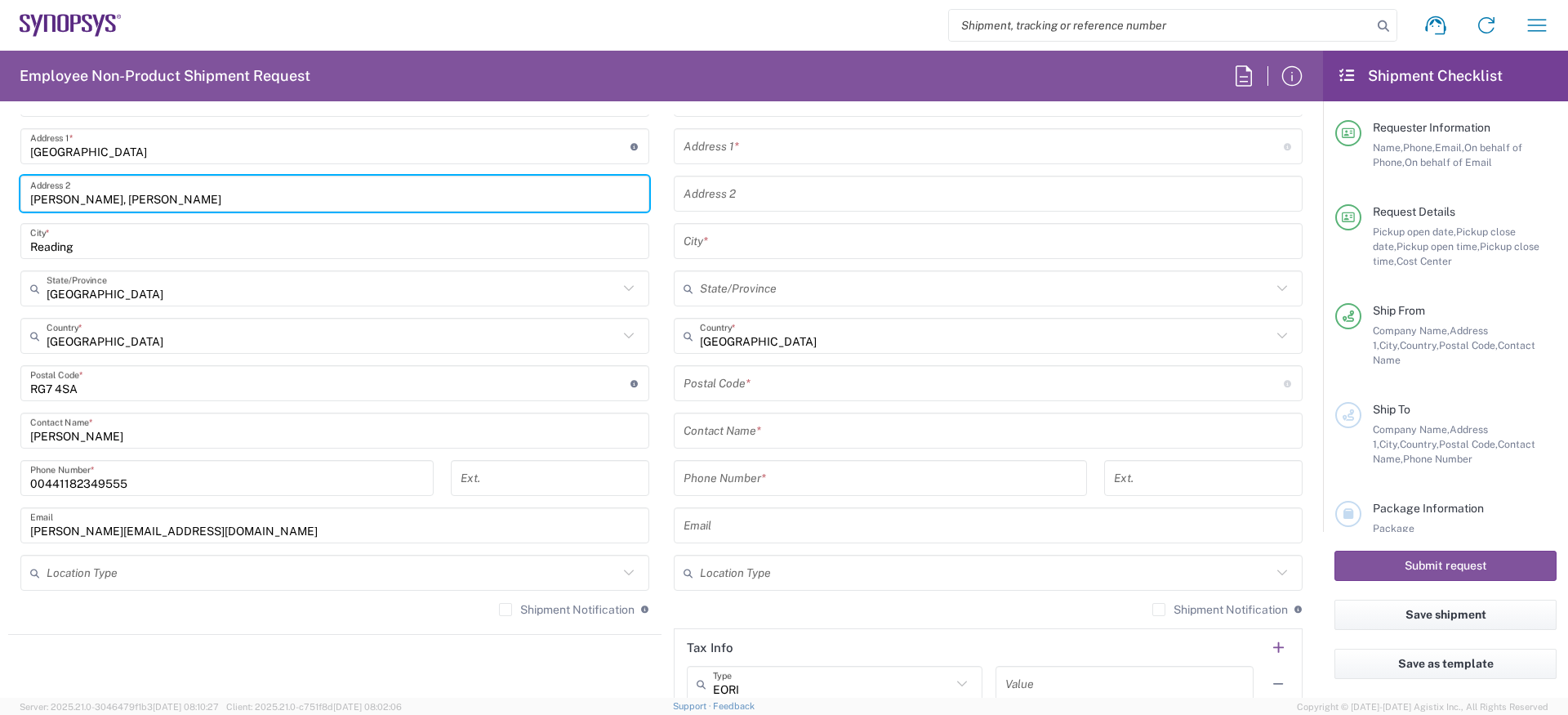
click at [131, 195] on input "Barrow Lane, Harwell" at bounding box center [335, 194] width 610 height 29
paste input "Oxfordshire"
type input "Barrow Lane, Oxfordshire"
click at [141, 241] on input "Reading" at bounding box center [335, 241] width 610 height 29
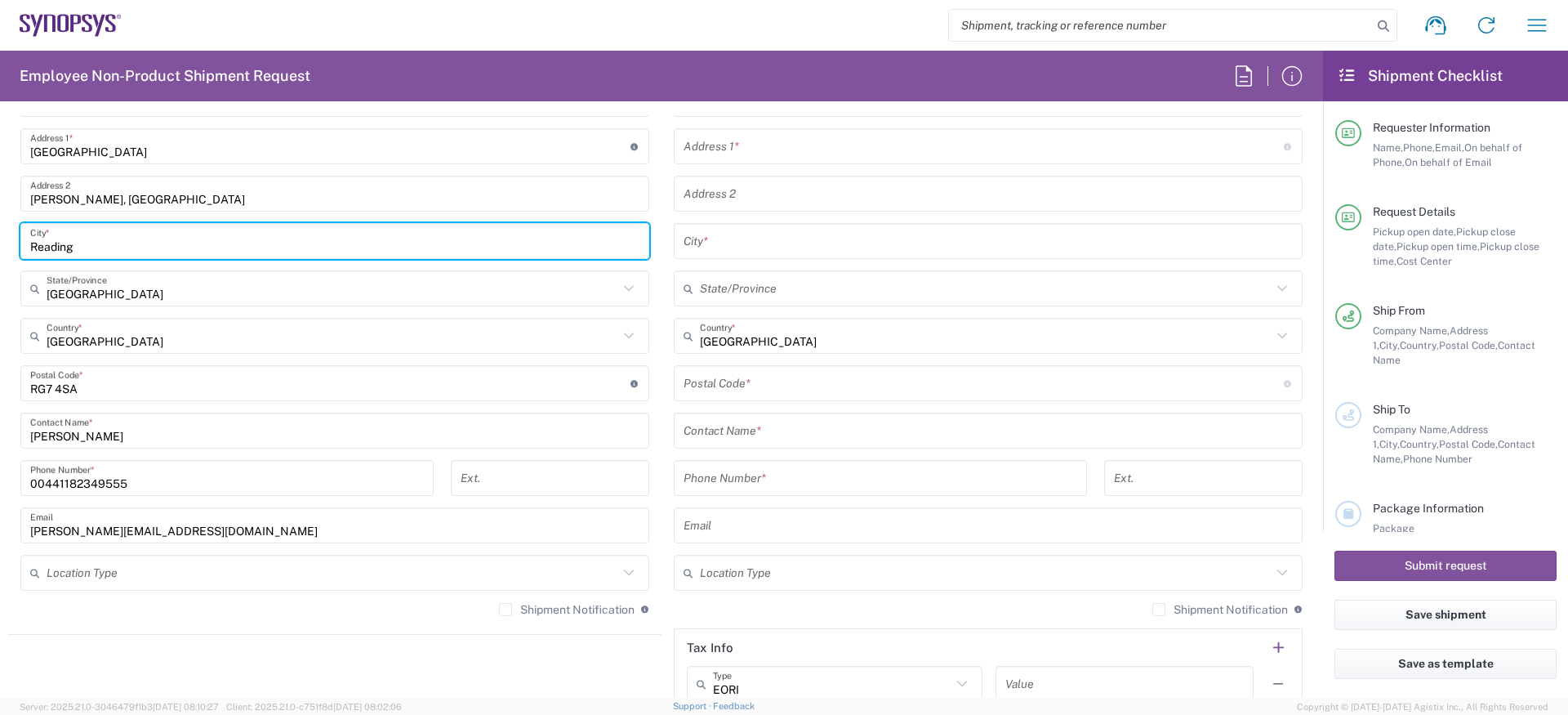
click at [141, 241] on input "Reading" at bounding box center [335, 241] width 610 height 29
type input "Harwell"
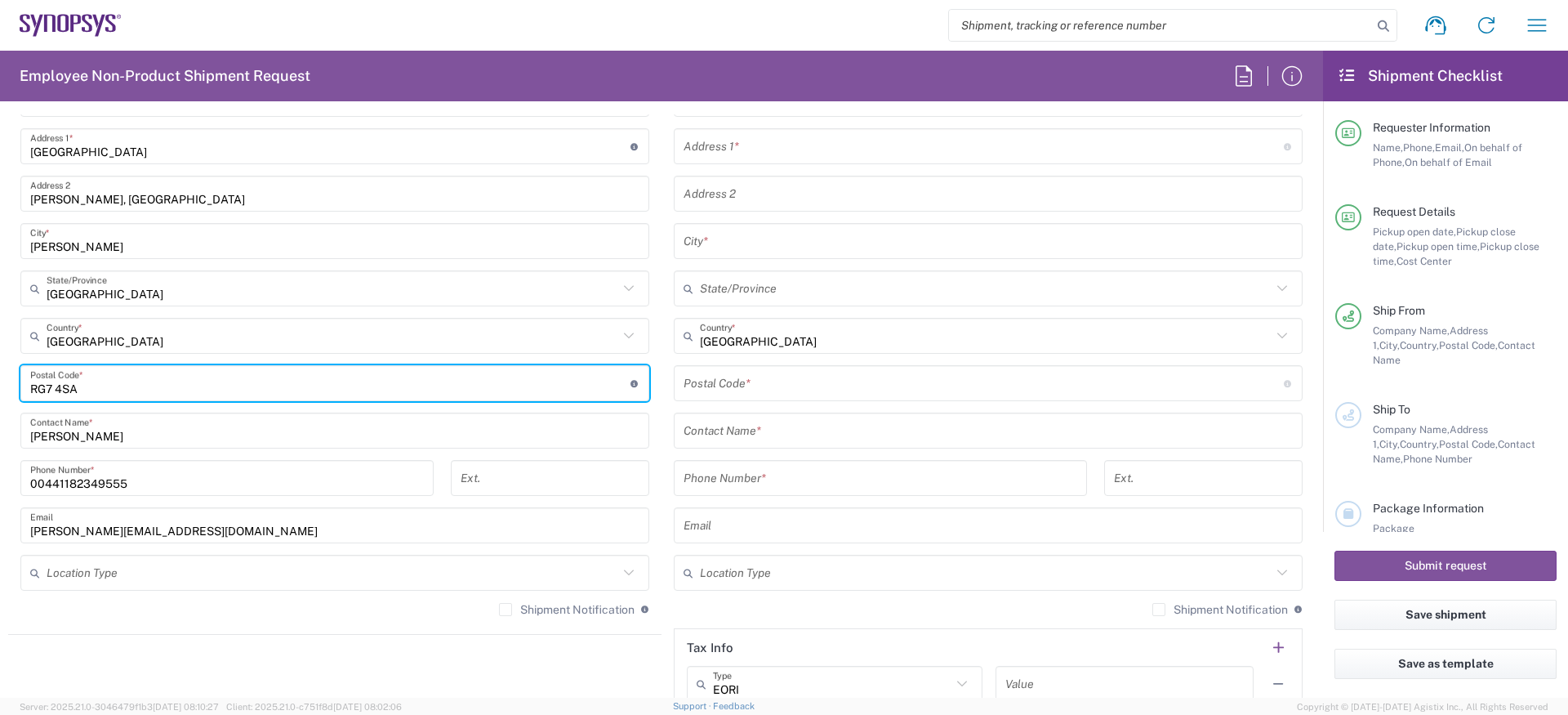
click at [97, 377] on input "undefined" at bounding box center [330, 383] width 600 height 29
paste input "OX11 0DY"
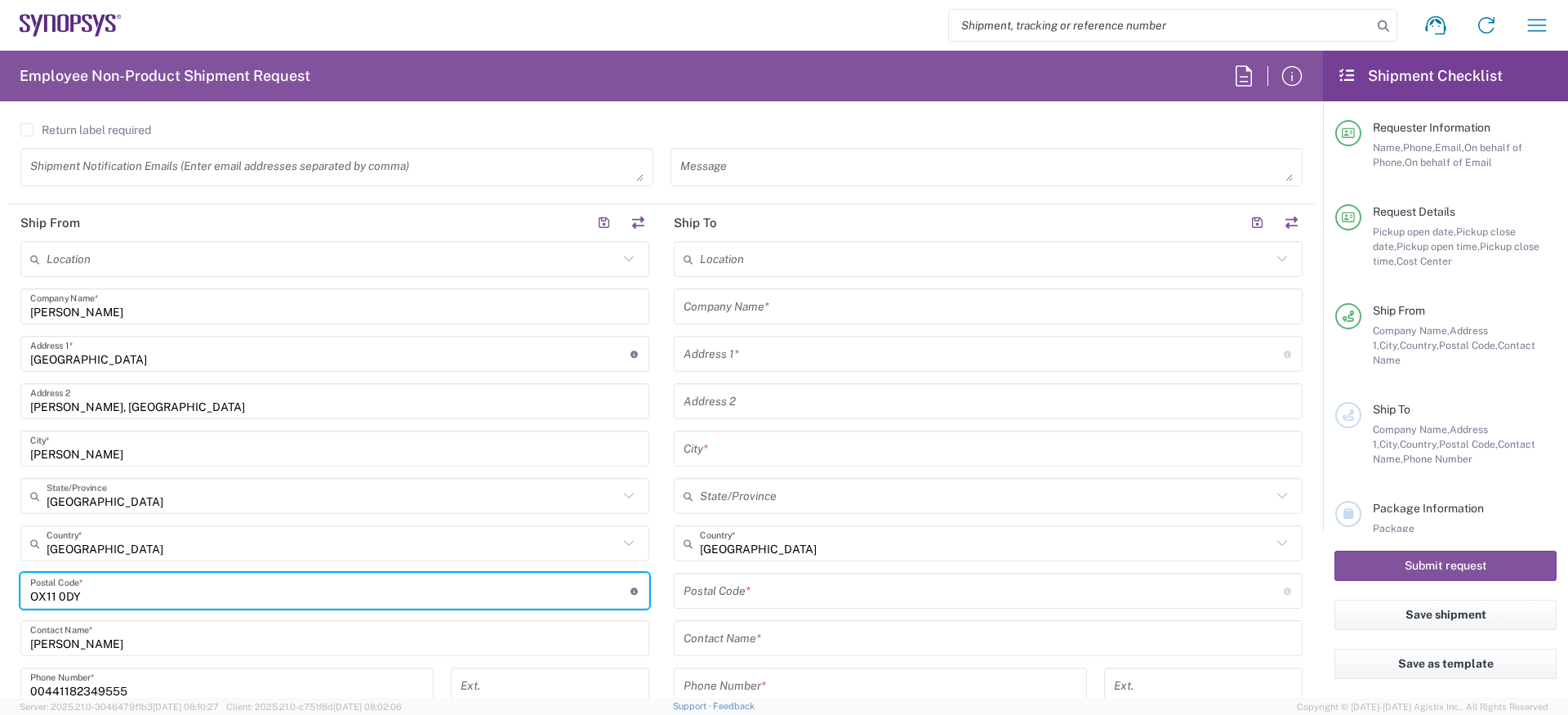
scroll to position [675, 0]
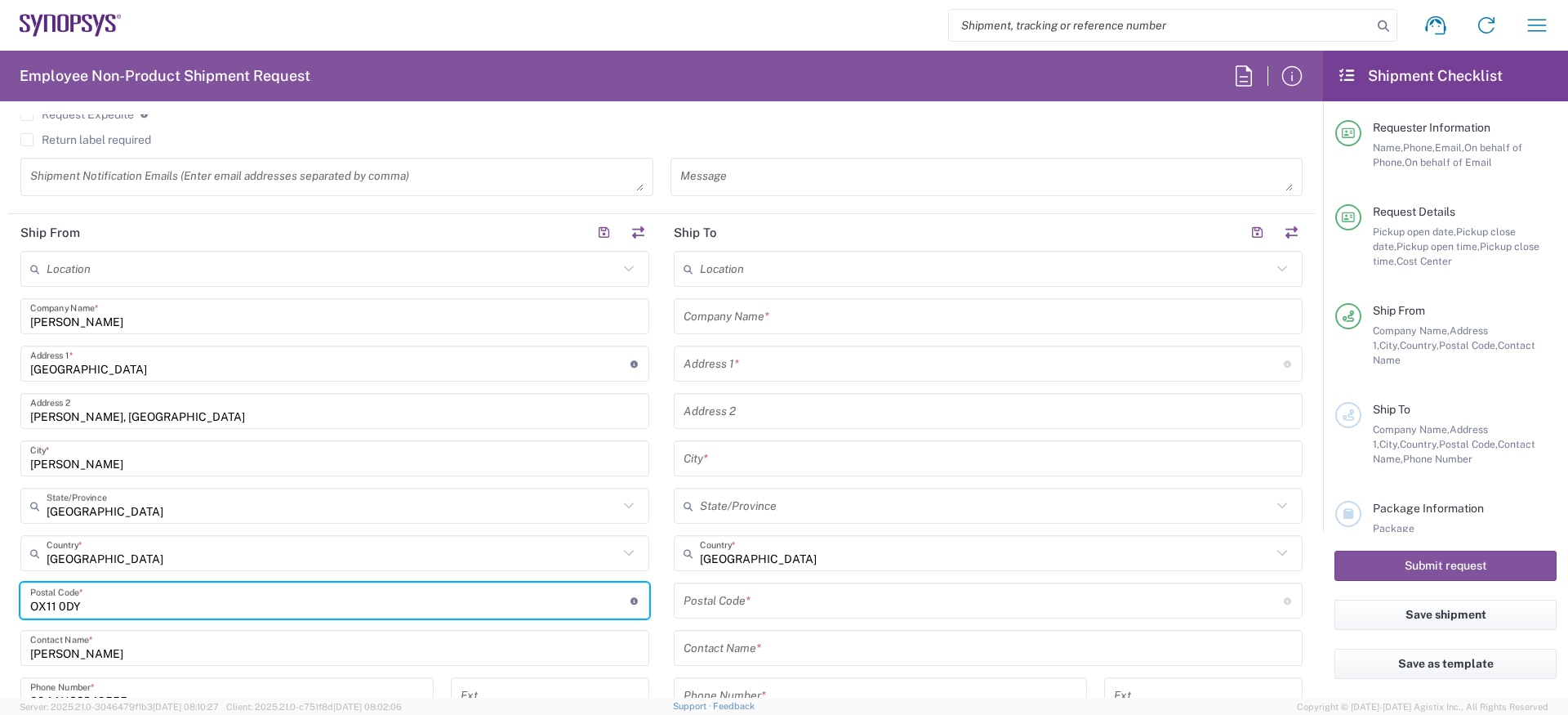
type input "OX11 0DY"
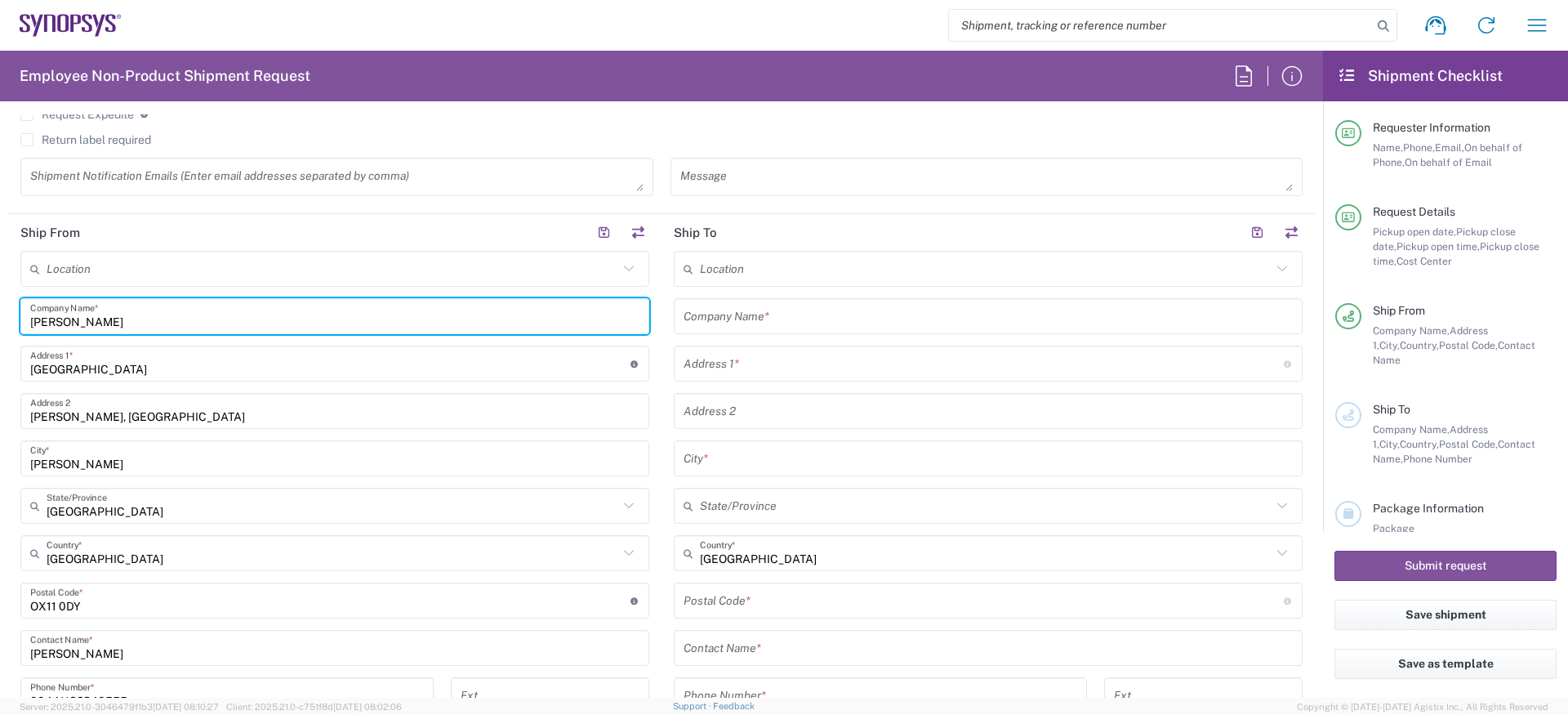
drag, startPoint x: 123, startPoint y: 319, endPoint x: -48, endPoint y: 318, distance: 171.0
click at [0, 318] on html "Shipment request Shipment tracking Employee non-product shipment request My shi…" at bounding box center [784, 357] width 1568 height 715
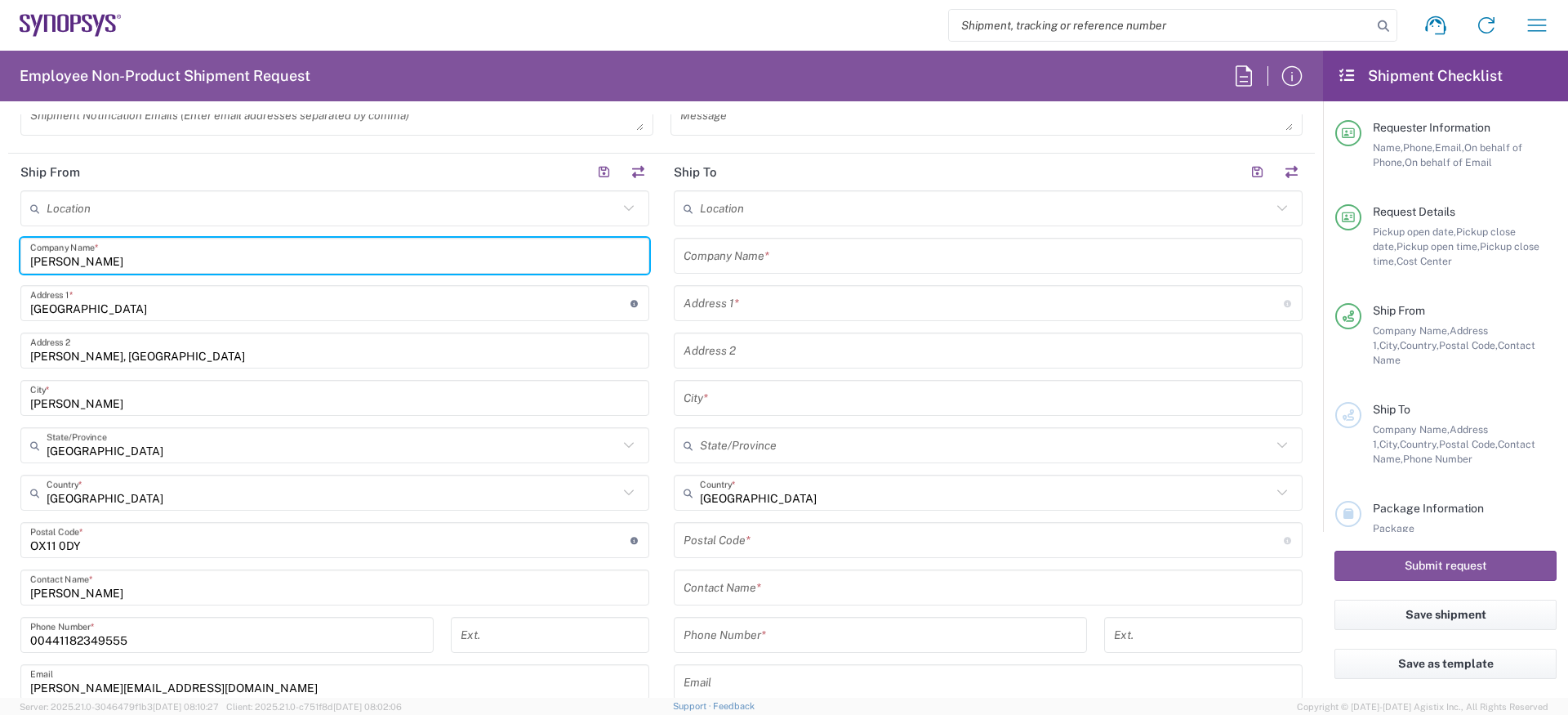
scroll to position [897, 0]
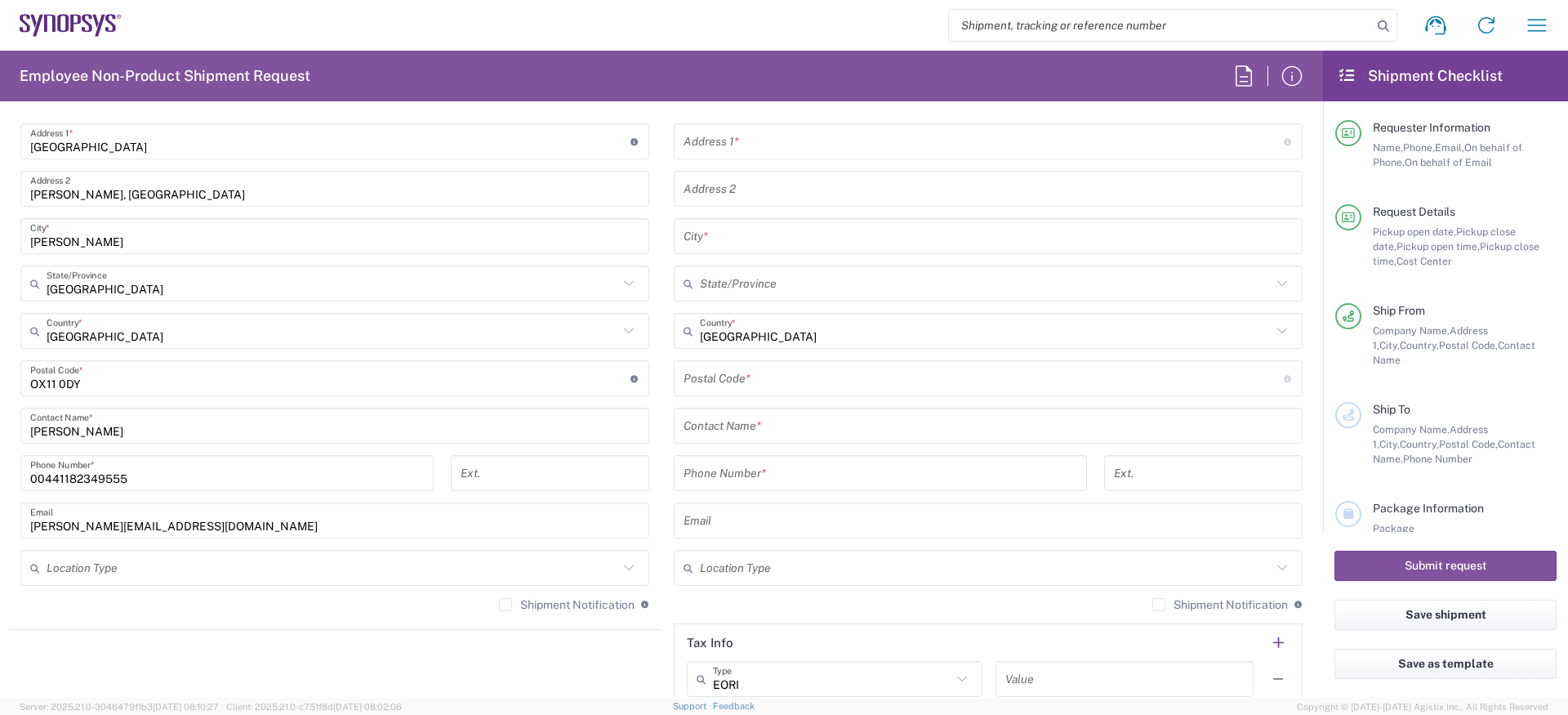
click at [143, 387] on input "undefined" at bounding box center [330, 378] width 600 height 29
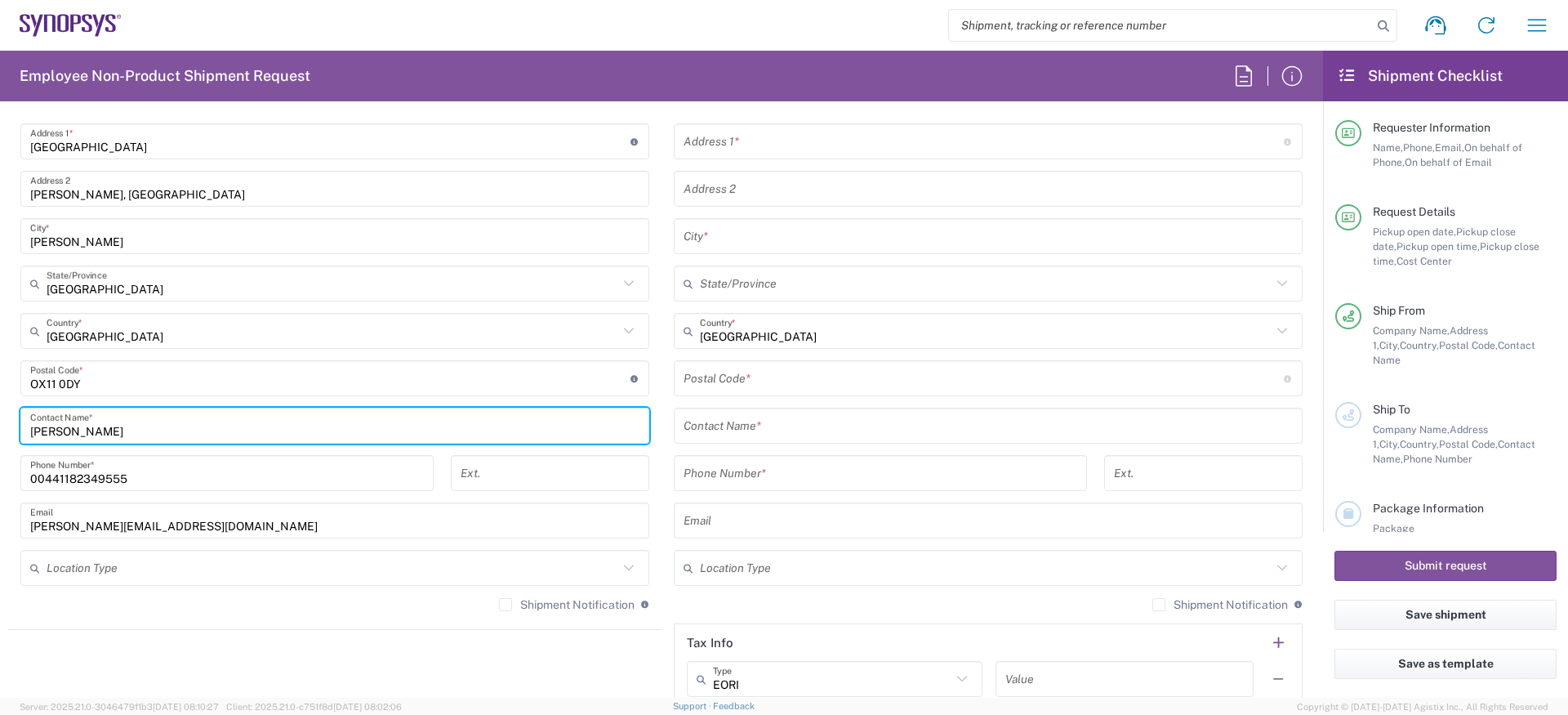
drag, startPoint x: 18, startPoint y: 426, endPoint x: -6, endPoint y: 426, distance: 24.0
click at [0, 426] on html "Shipment request Shipment tracking Employee non-product shipment request My shi…" at bounding box center [784, 357] width 1568 height 715
paste input "Suzanne Simcox"
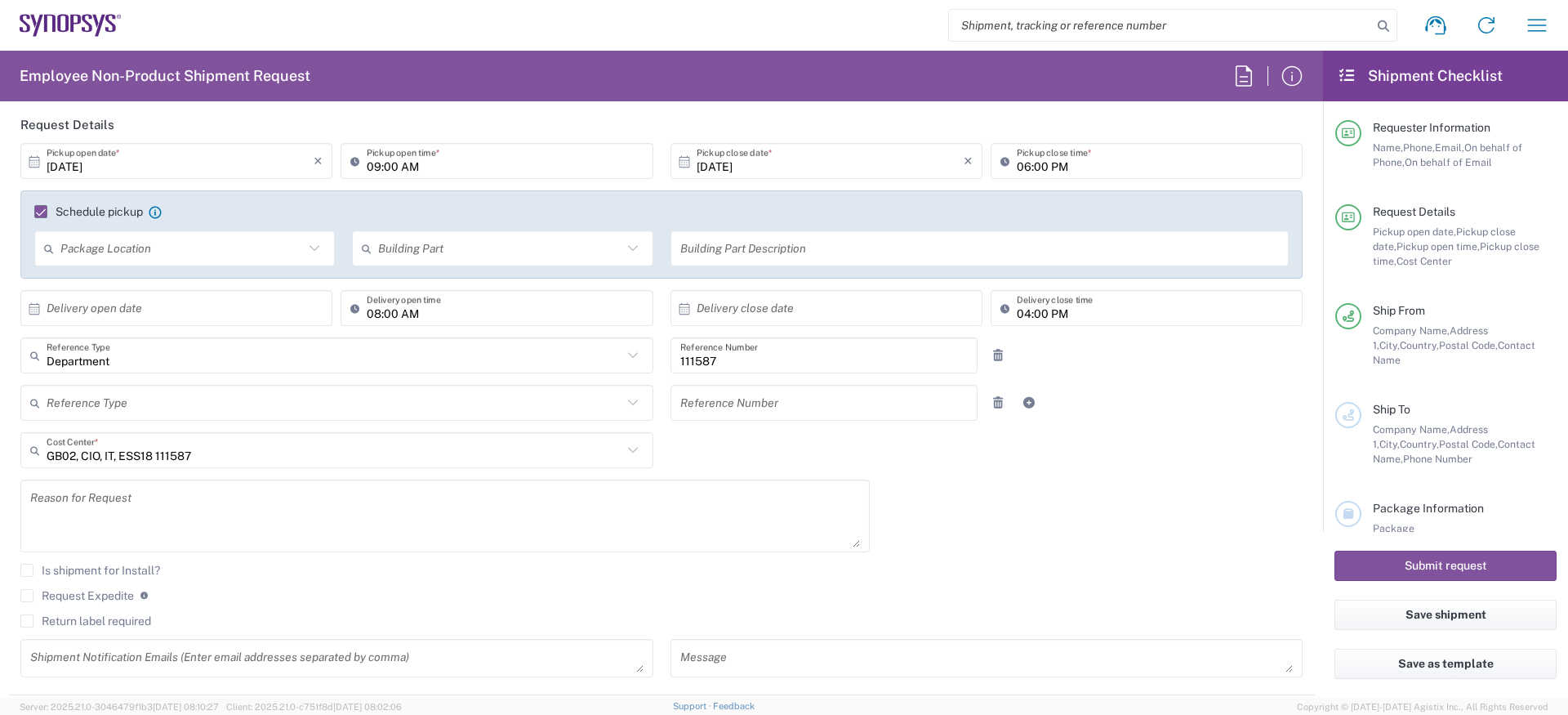
scroll to position [0, 0]
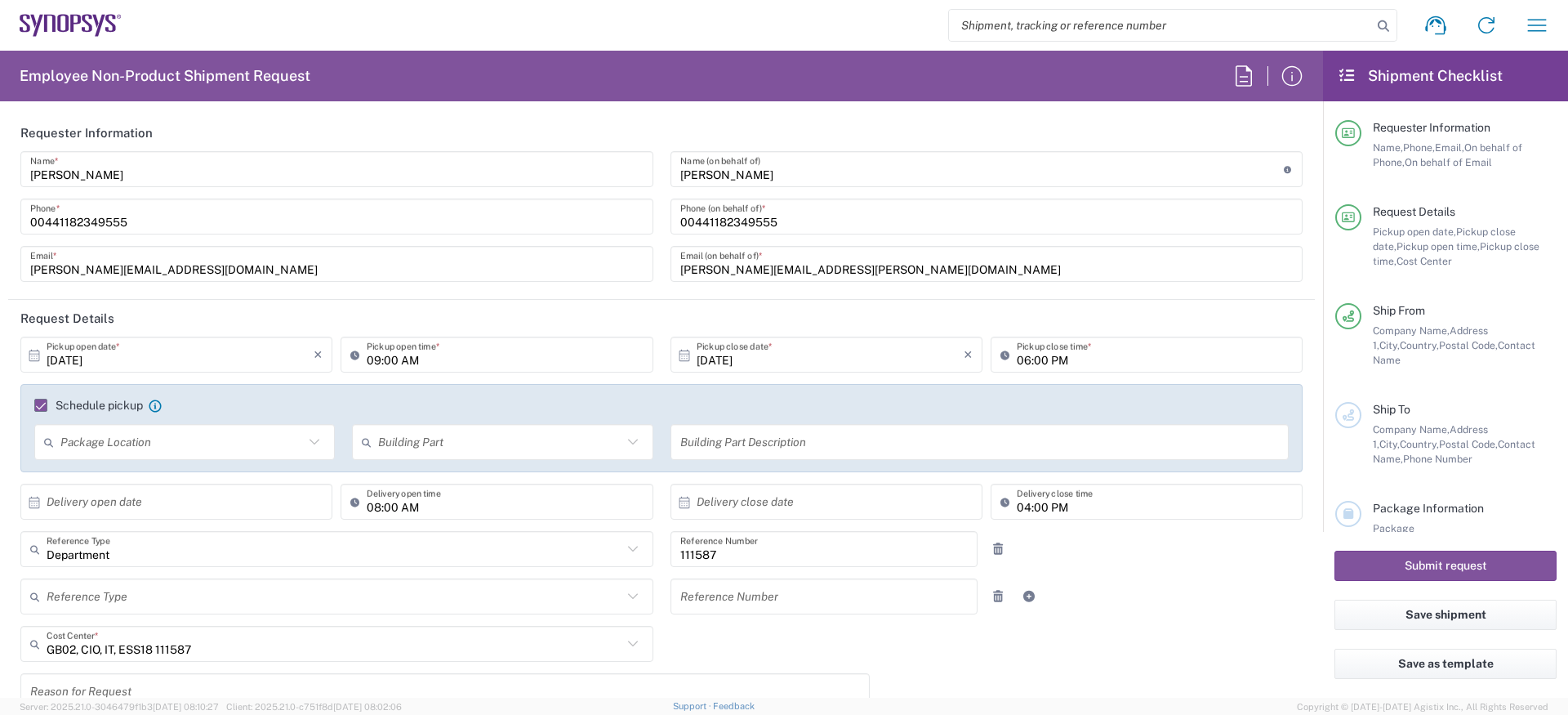
type input "Suzanne Simcox"
drag, startPoint x: 913, startPoint y: 268, endPoint x: 549, endPoint y: 259, distance: 364.1
click at [549, 259] on div "Amaan Majid Name * 00441182349555 Phone * amaan@synopsys.com Email * Suzanne Si…" at bounding box center [662, 222] width 1300 height 142
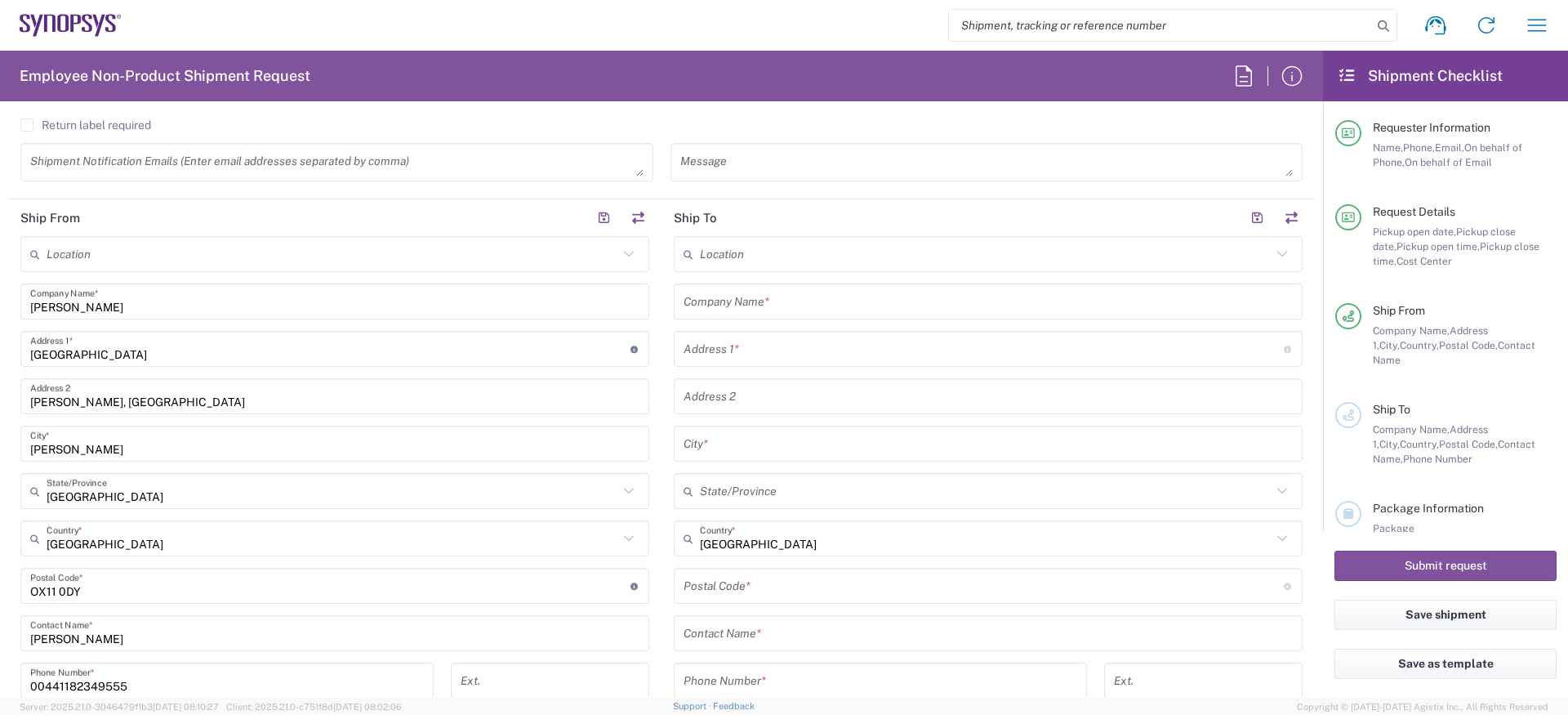
scroll to position [1002, 0]
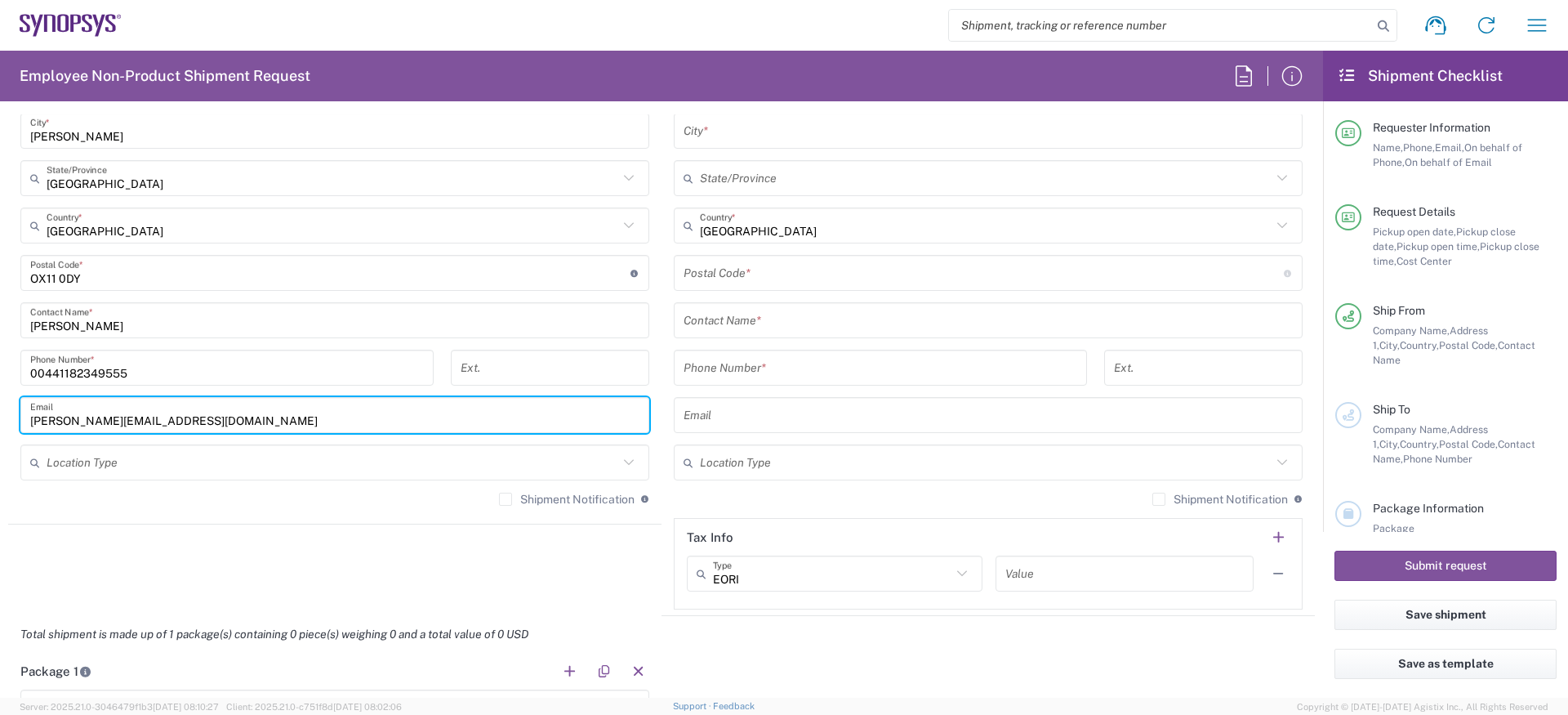
drag, startPoint x: 121, startPoint y: 412, endPoint x: -14, endPoint y: 410, distance: 135.0
click at [0, 410] on html "Shipment request Shipment tracking Employee non-product shipment request My shi…" at bounding box center [784, 357] width 1568 height 715
paste input "suzanne.simcox@an"
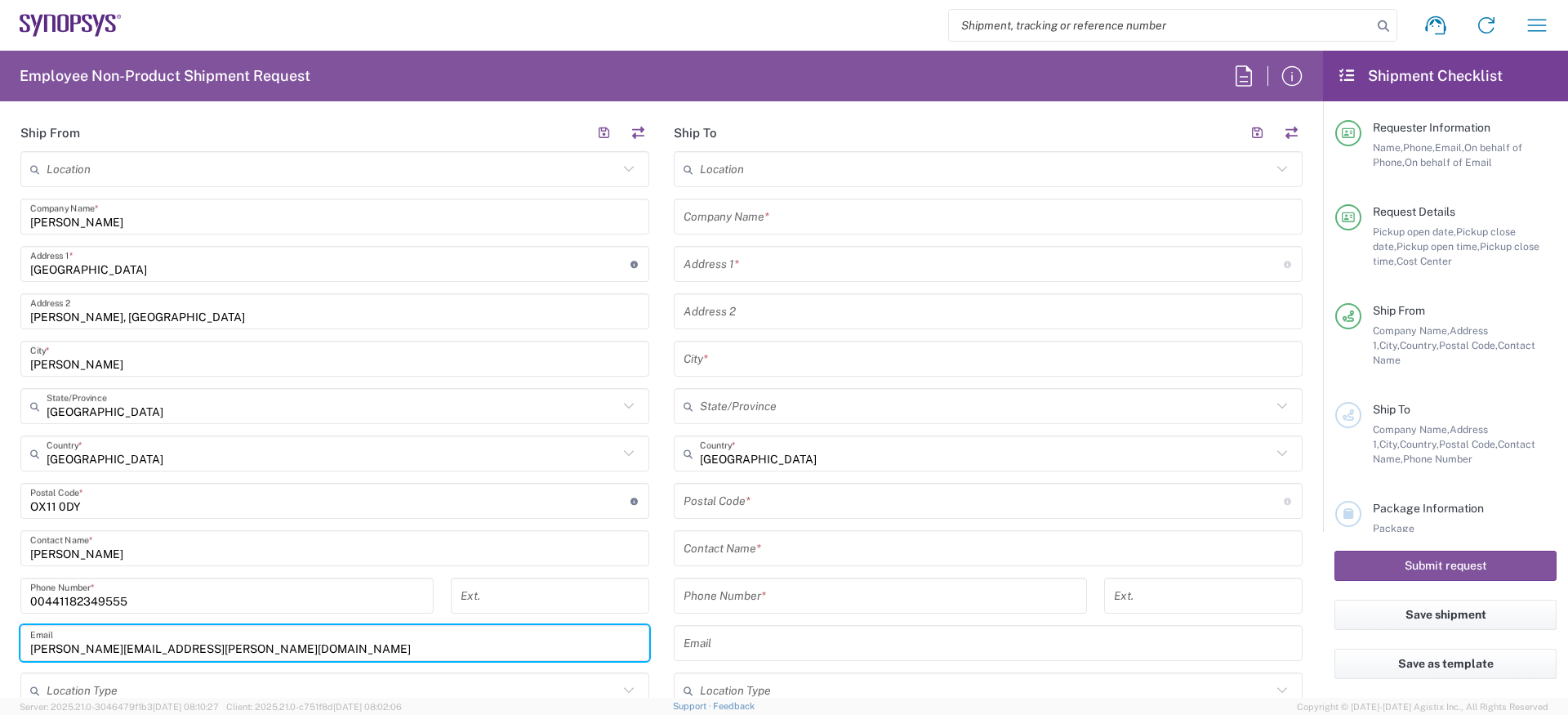
type input "suzanne.simcox@ansys.com"
click at [769, 169] on input "text" at bounding box center [985, 169] width 571 height 29
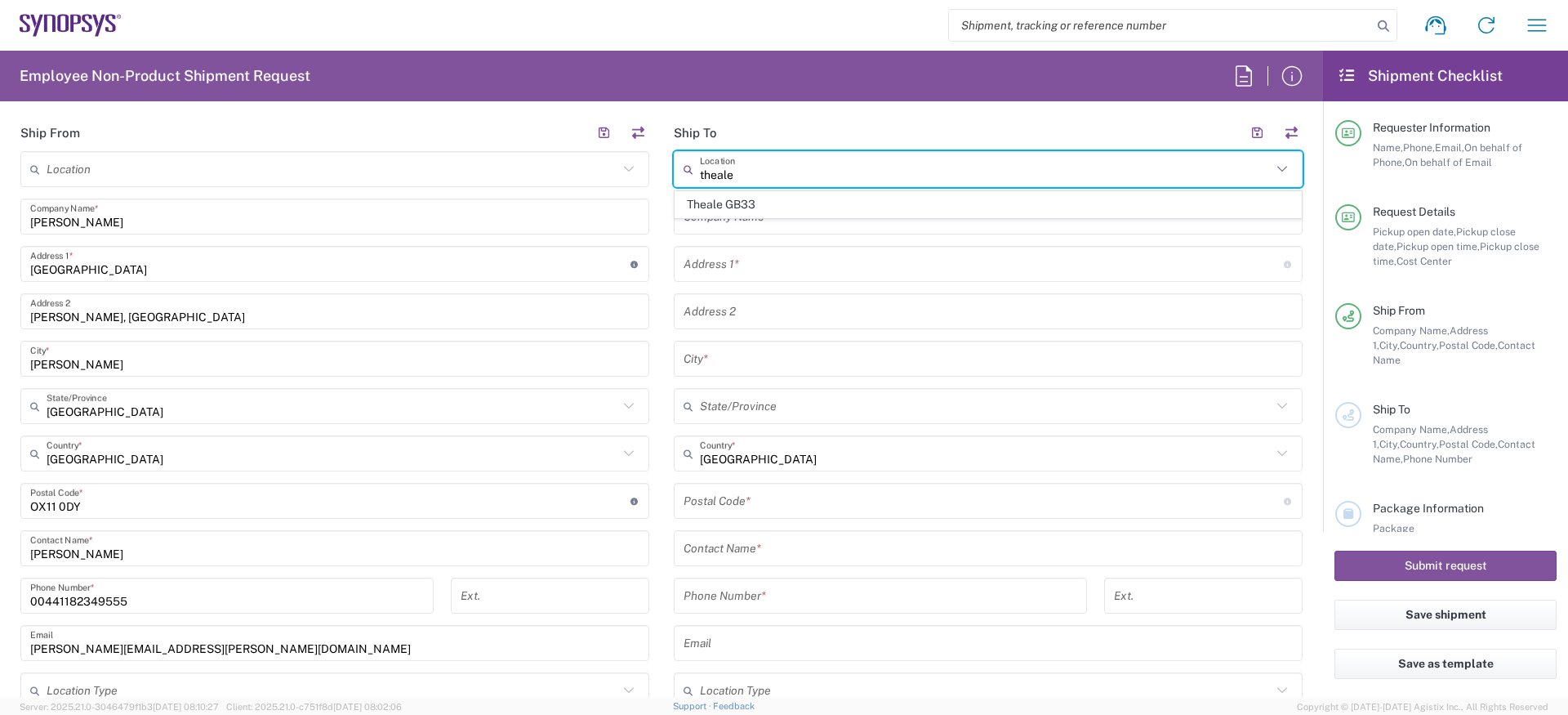
click at [845, 195] on span "Theale GB33" at bounding box center [988, 204] width 626 height 25
type input "Theale GB33"
type input "Synopsys (Nothern Europe) Limited"
type input "Building 1430"
type input "Arlington Business Park 1st Floor"
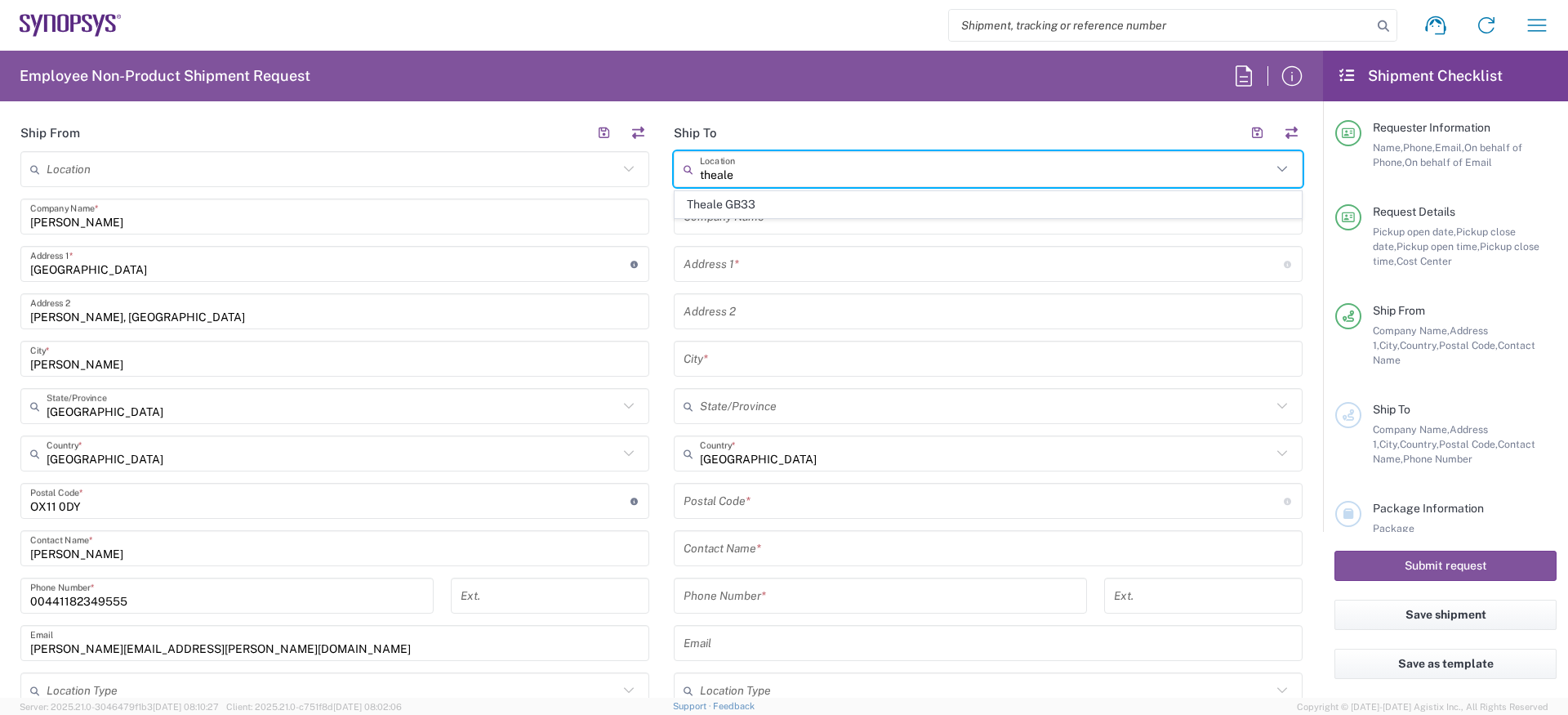
type input "Reading"
type input "England"
type input "RG7 4SA"
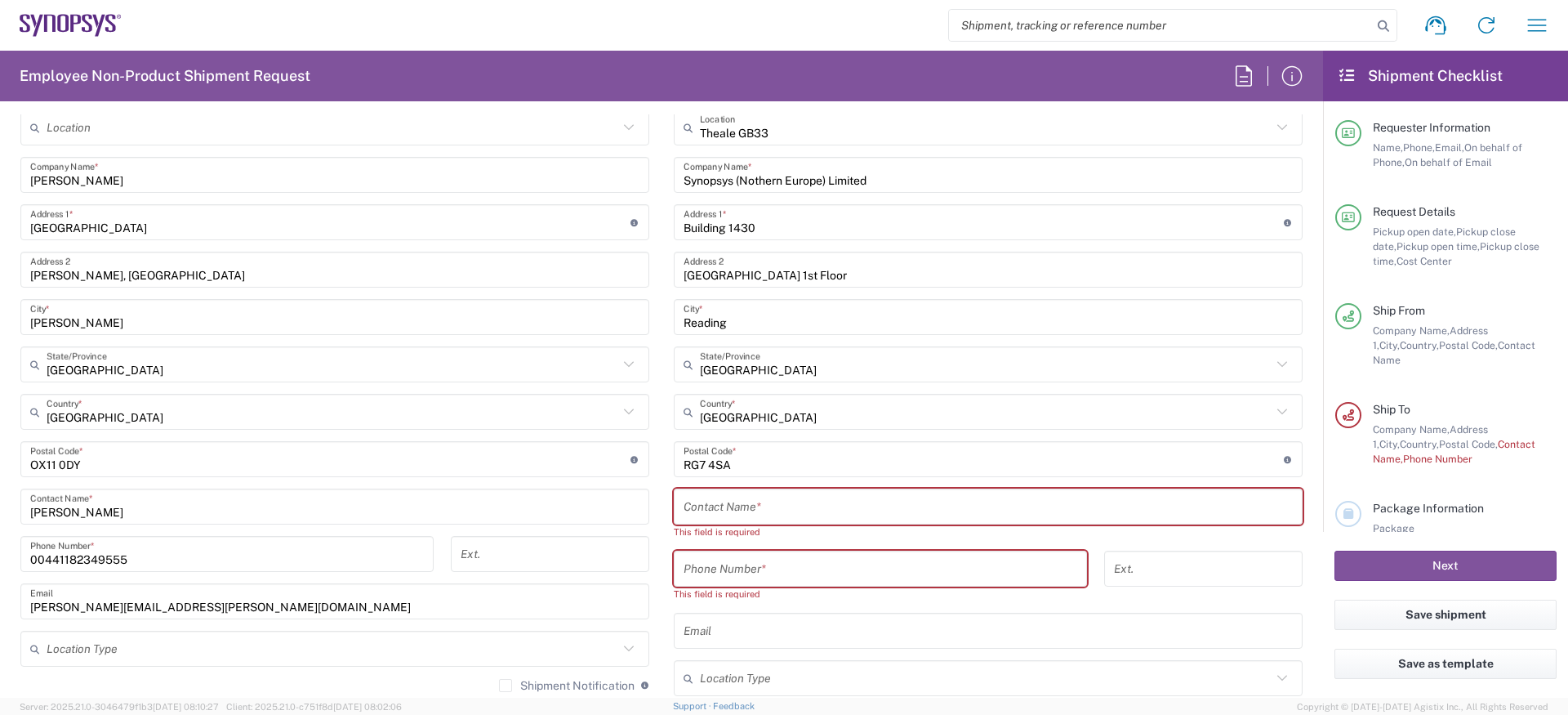
scroll to position [880, 0]
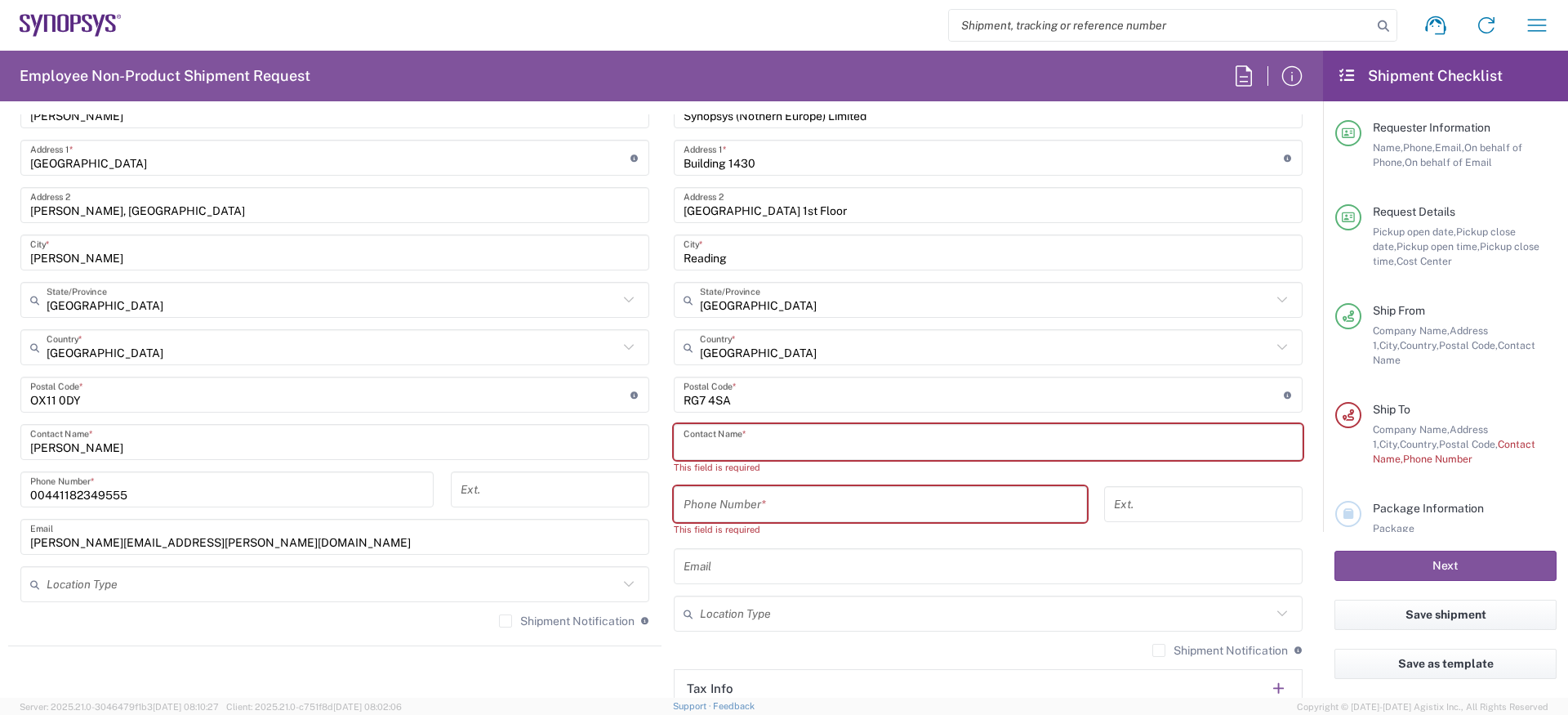
click at [750, 441] on input "text" at bounding box center [988, 442] width 610 height 29
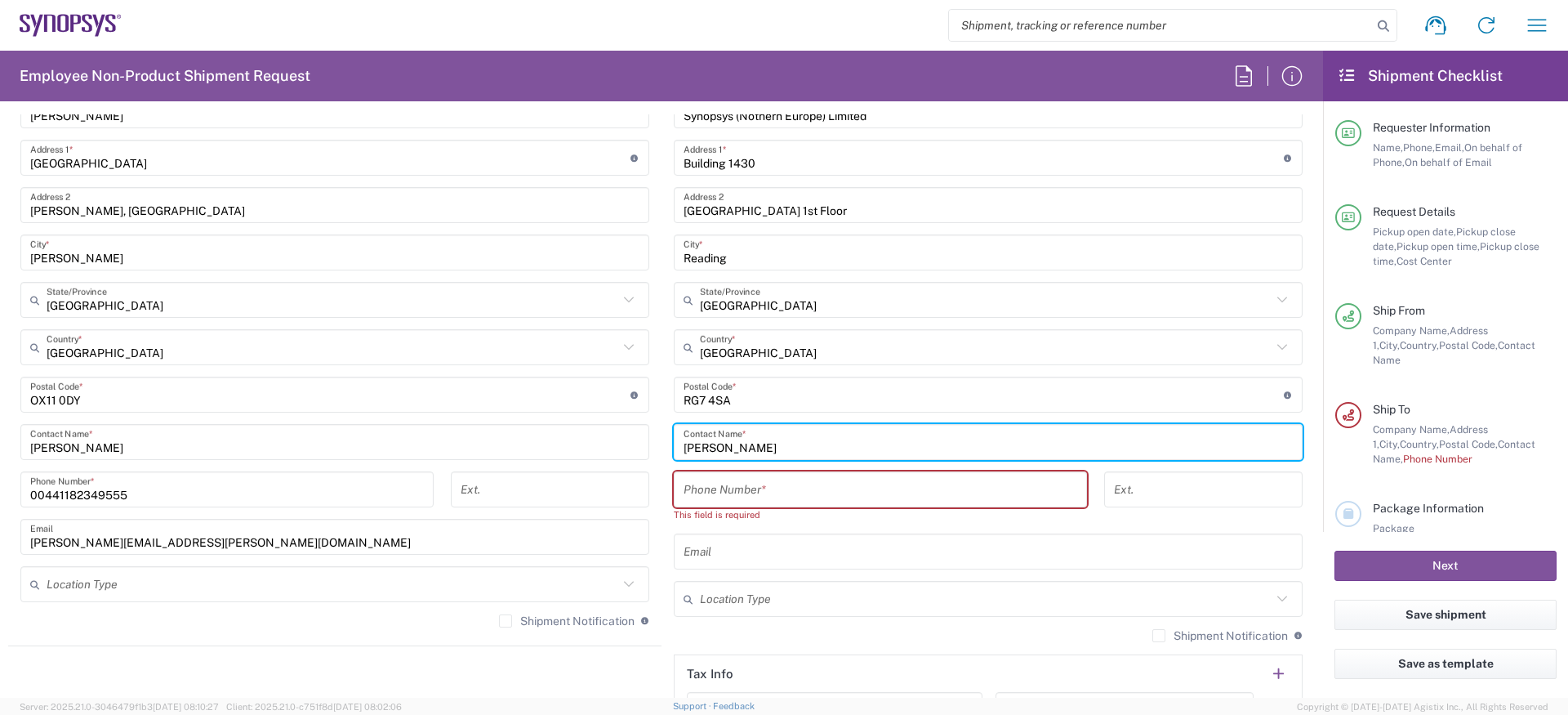
type input "Amaan Majid"
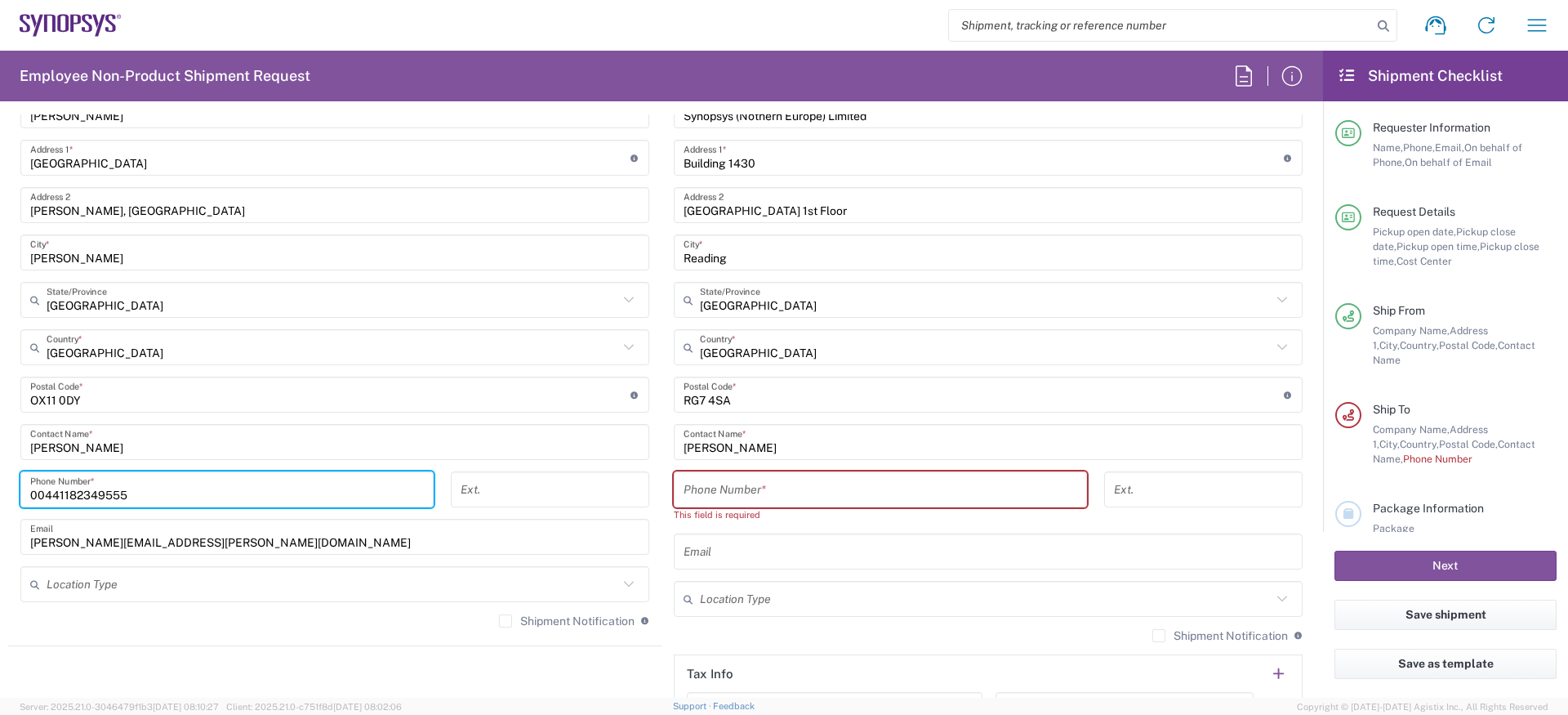
drag, startPoint x: 130, startPoint y: 491, endPoint x: 34, endPoint y: 482, distance: 96.4
click at [0, 490] on html "Shipment request Shipment tracking Employee non-product shipment request My shi…" at bounding box center [784, 357] width 1568 height 715
click at [828, 484] on input "tel" at bounding box center [880, 489] width 393 height 29
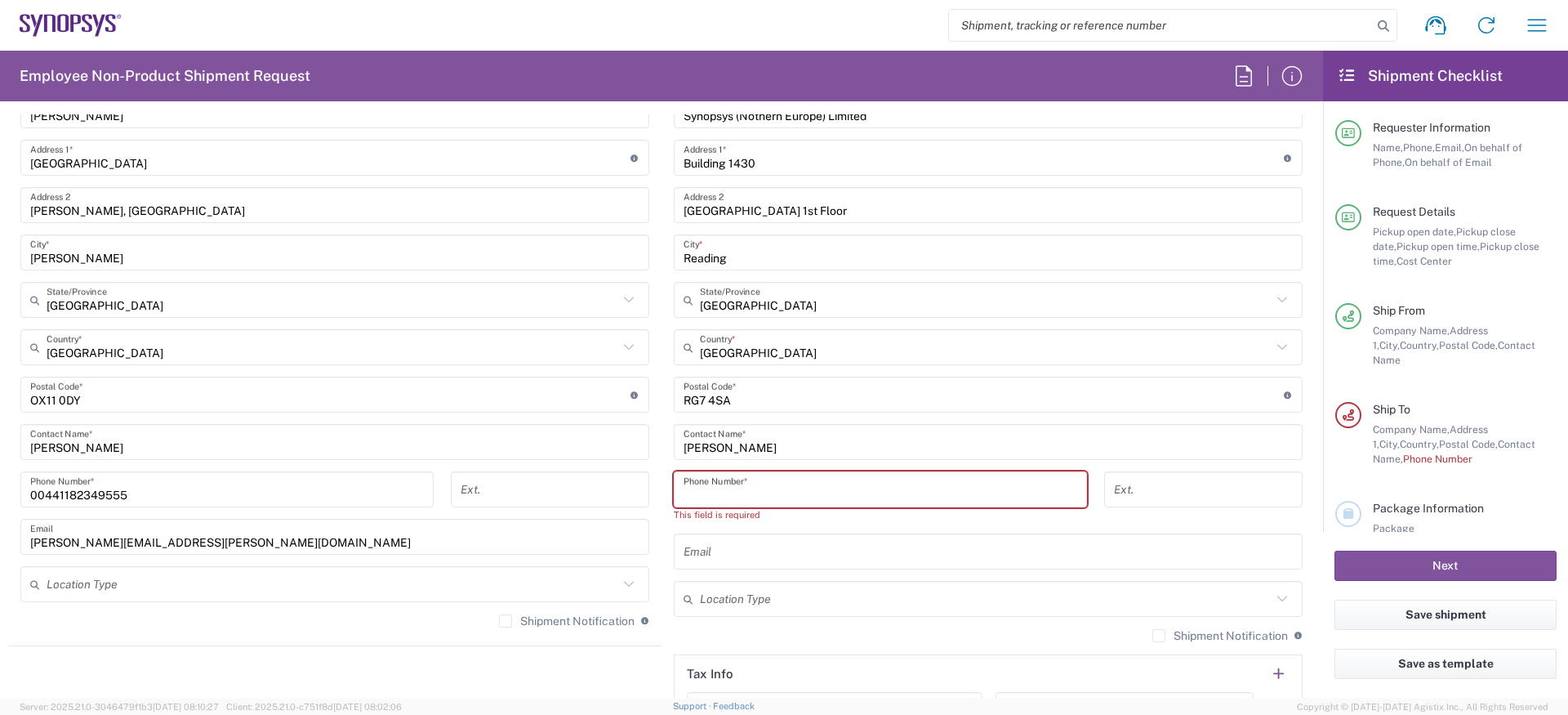
paste input "00441182349555"
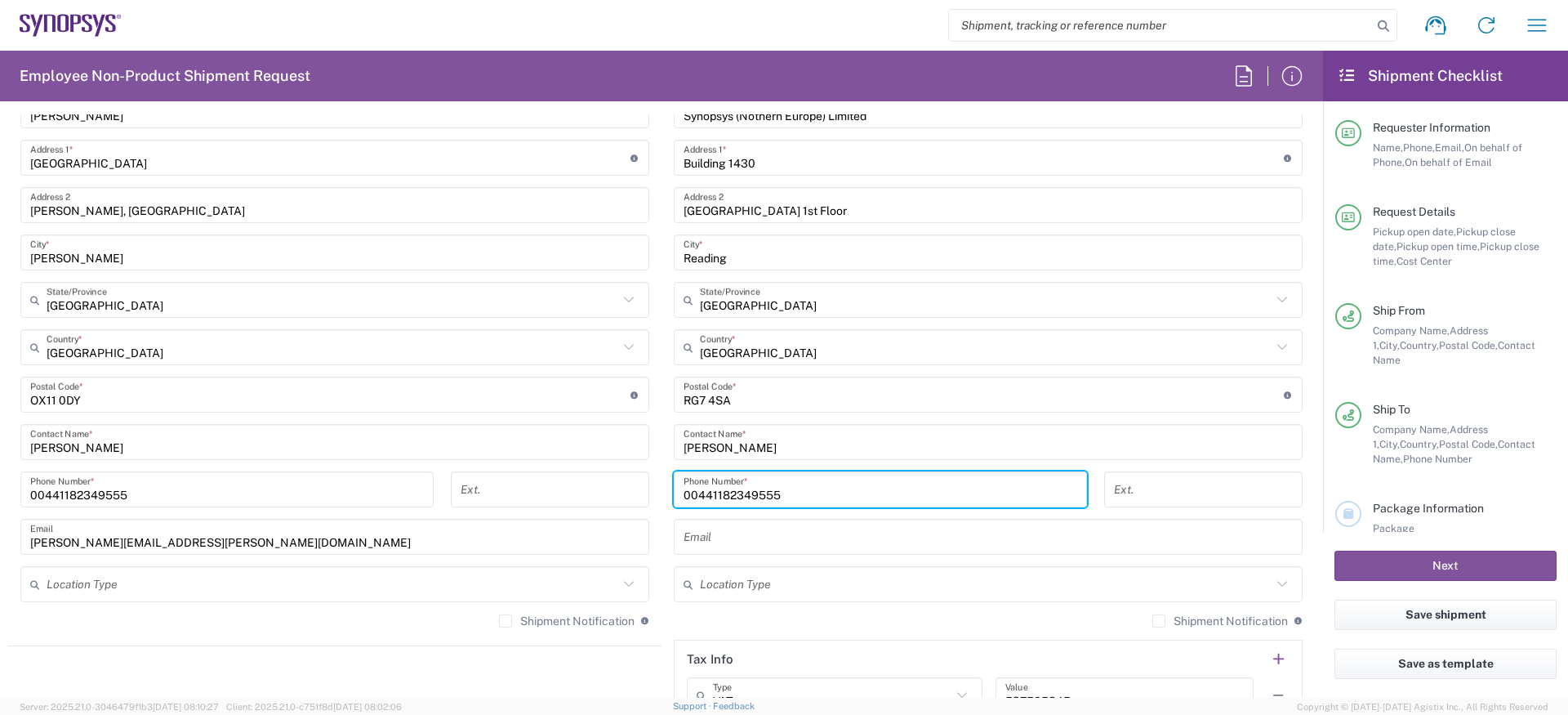
type input "00441182349555"
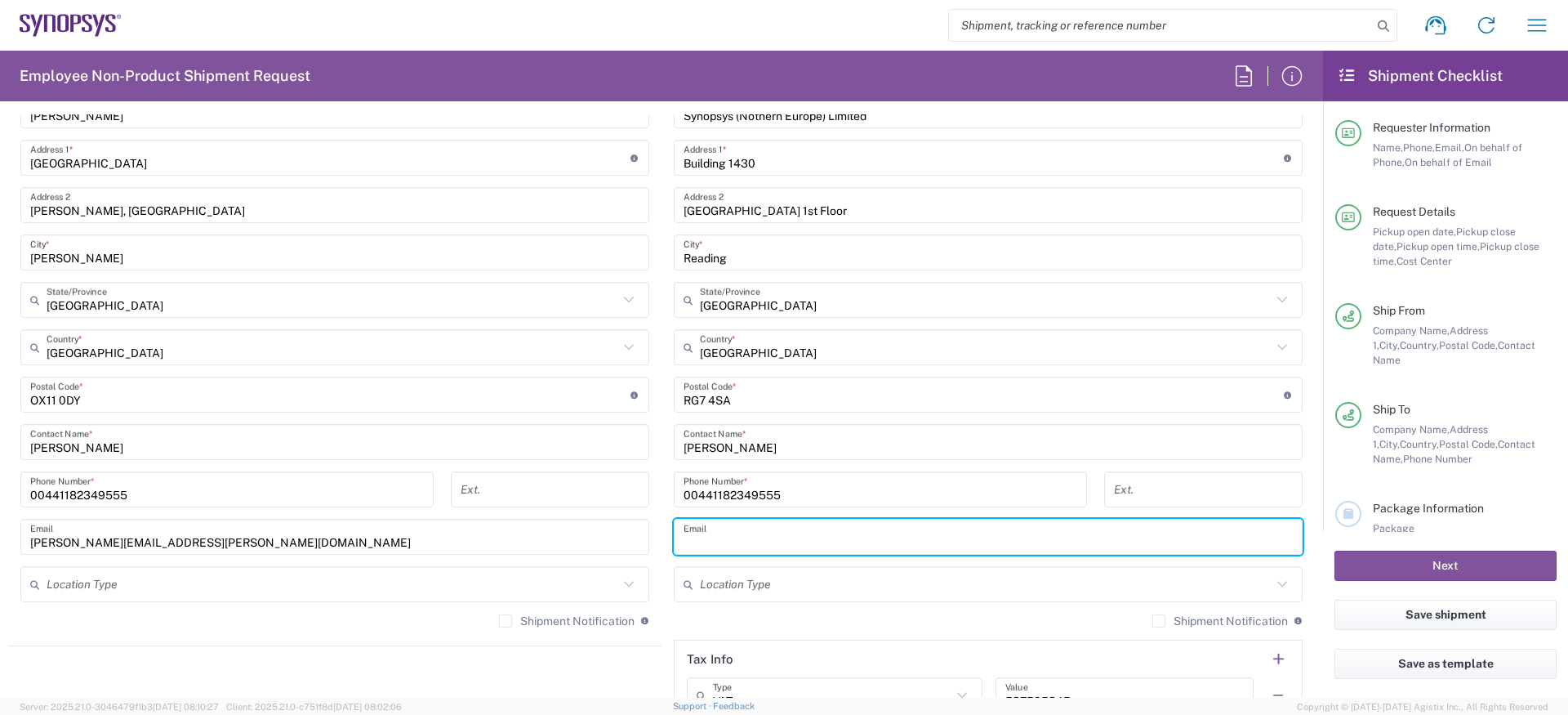
click at [801, 531] on input "text" at bounding box center [988, 537] width 610 height 29
type input "amaan@synopsys.com"
click at [798, 625] on div "Shipment Notification If checked, a shipment notification email will be sent to…" at bounding box center [988, 626] width 629 height 26
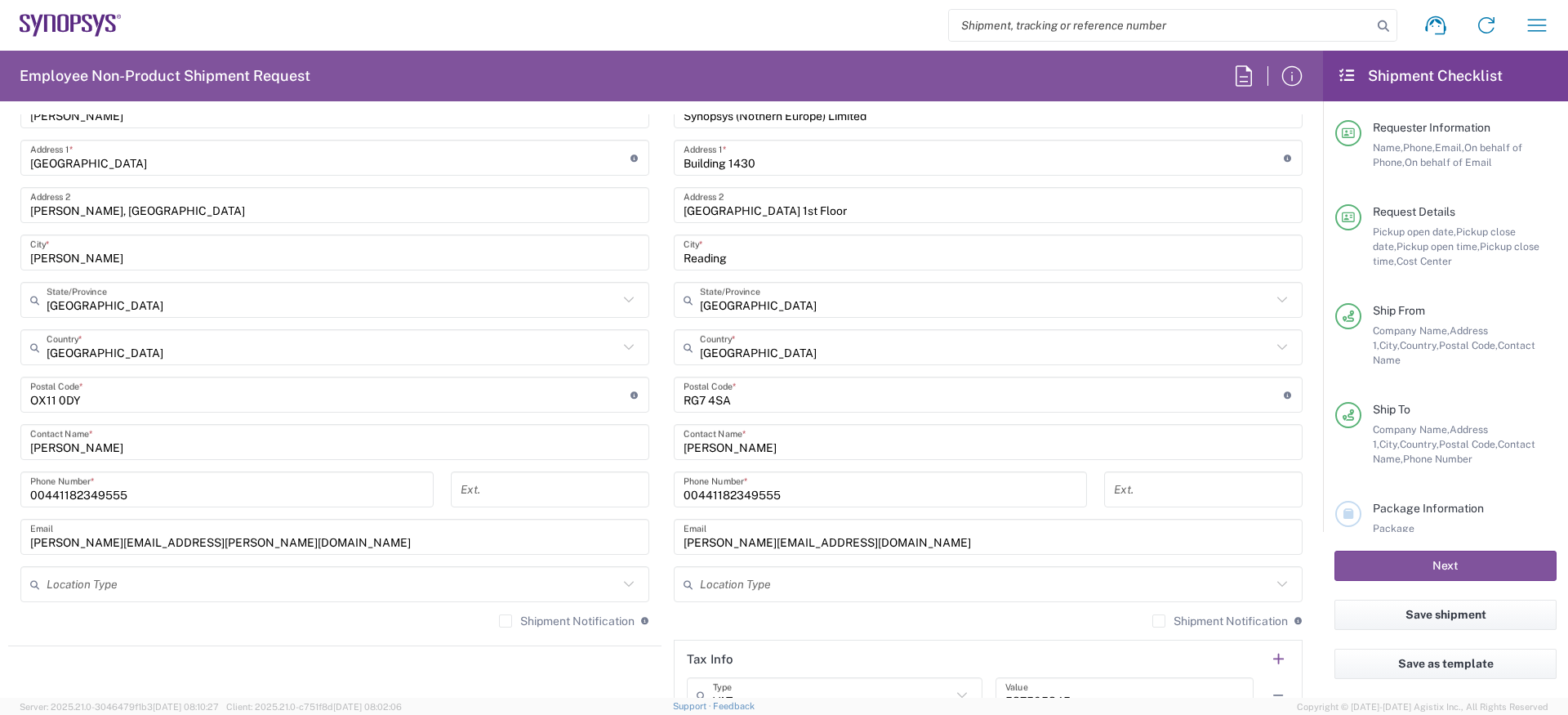
scroll to position [1382, 0]
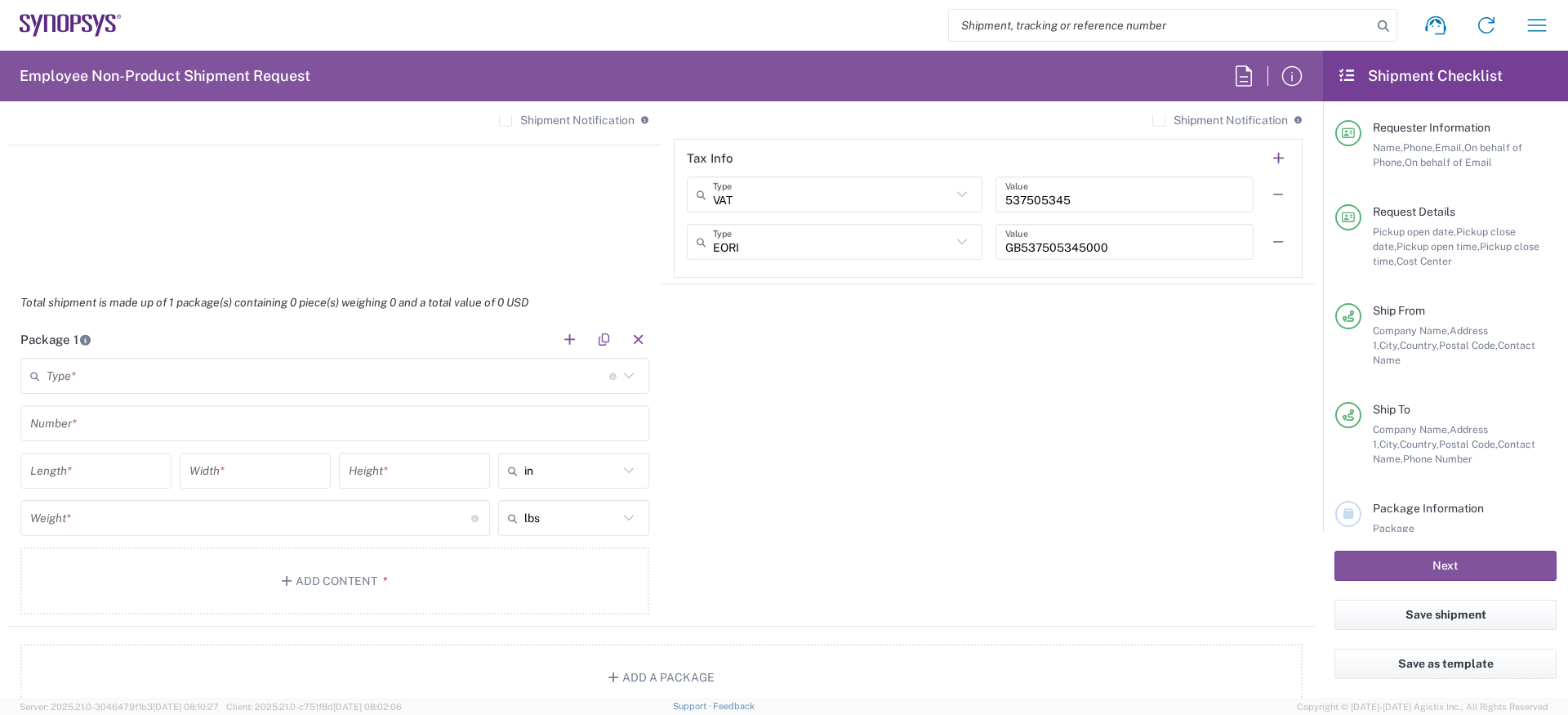
click at [446, 358] on div "Type * Material used to package goods" at bounding box center [335, 376] width 629 height 36
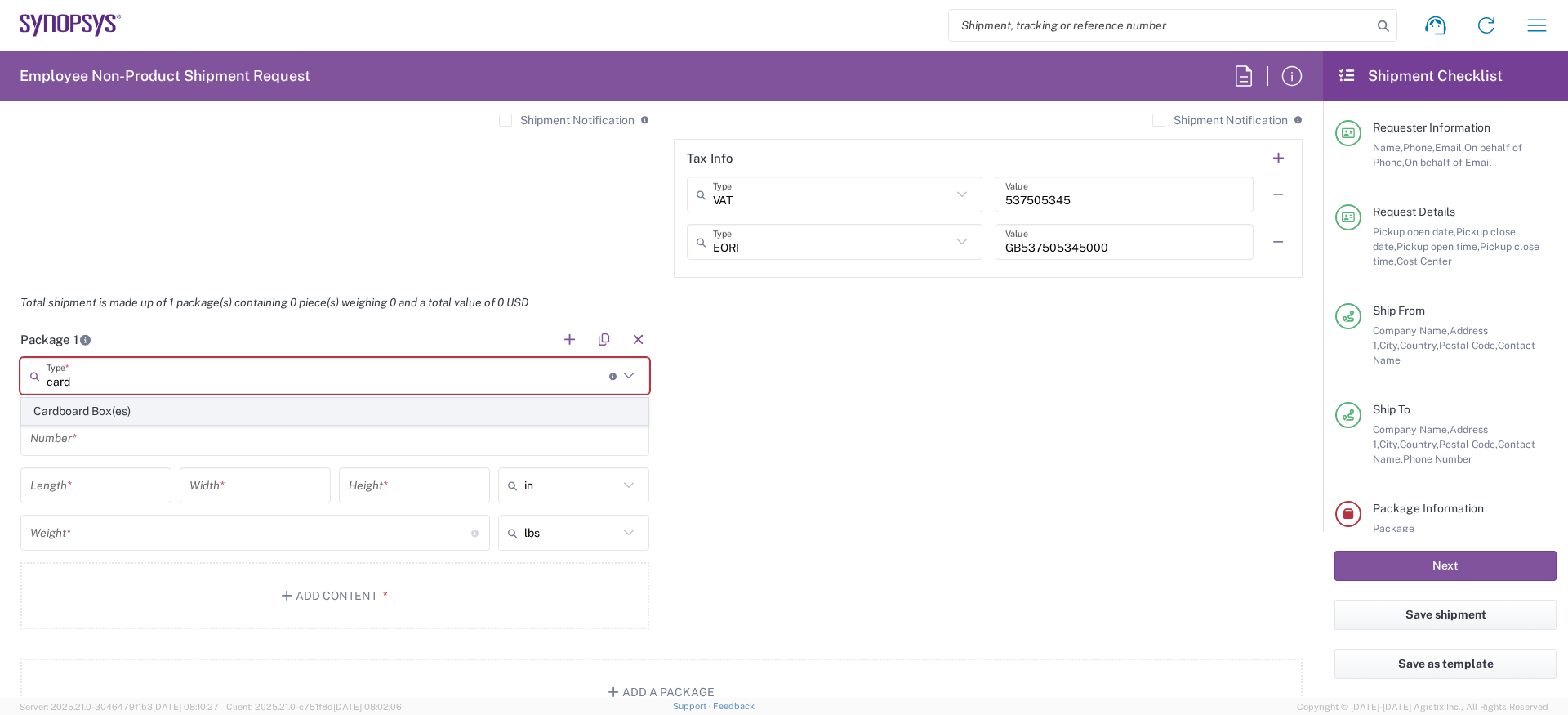
click at [278, 404] on span "Cardboard Box(es)" at bounding box center [335, 411] width 626 height 25
type input "Cardboard Box(es)"
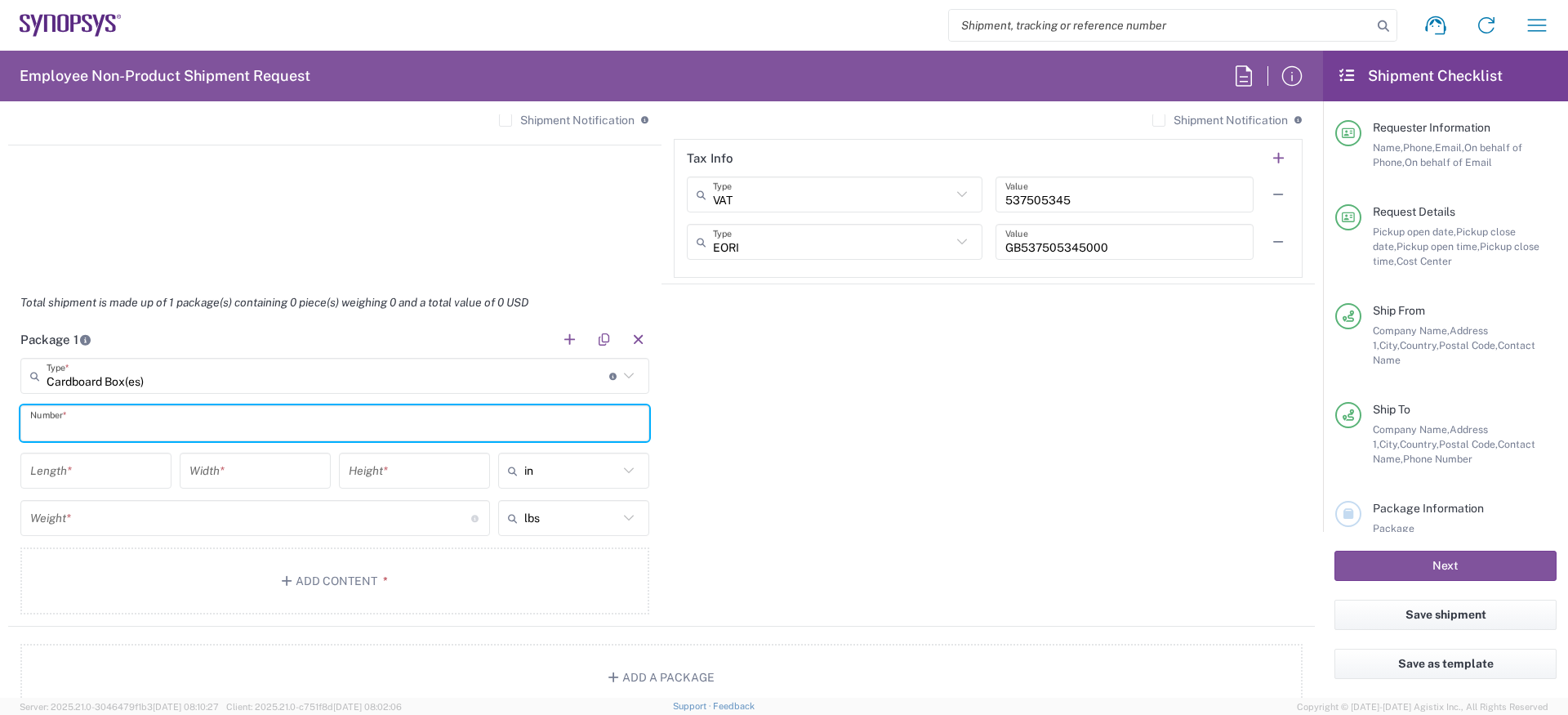
click at [195, 422] on input "text" at bounding box center [335, 423] width 610 height 29
type input "1"
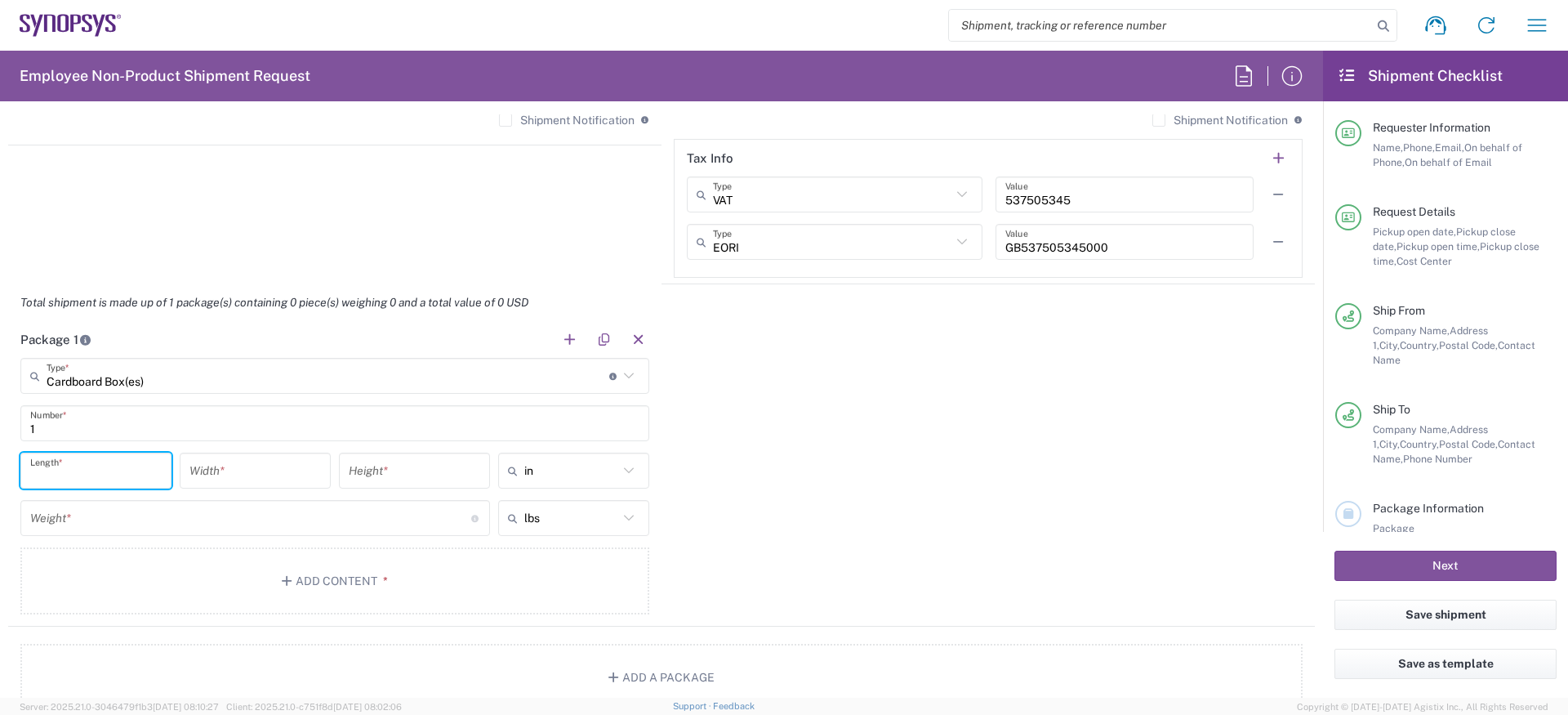
click at [120, 474] on input "number" at bounding box center [95, 471] width 131 height 29
click at [571, 472] on input "text" at bounding box center [571, 471] width 94 height 26
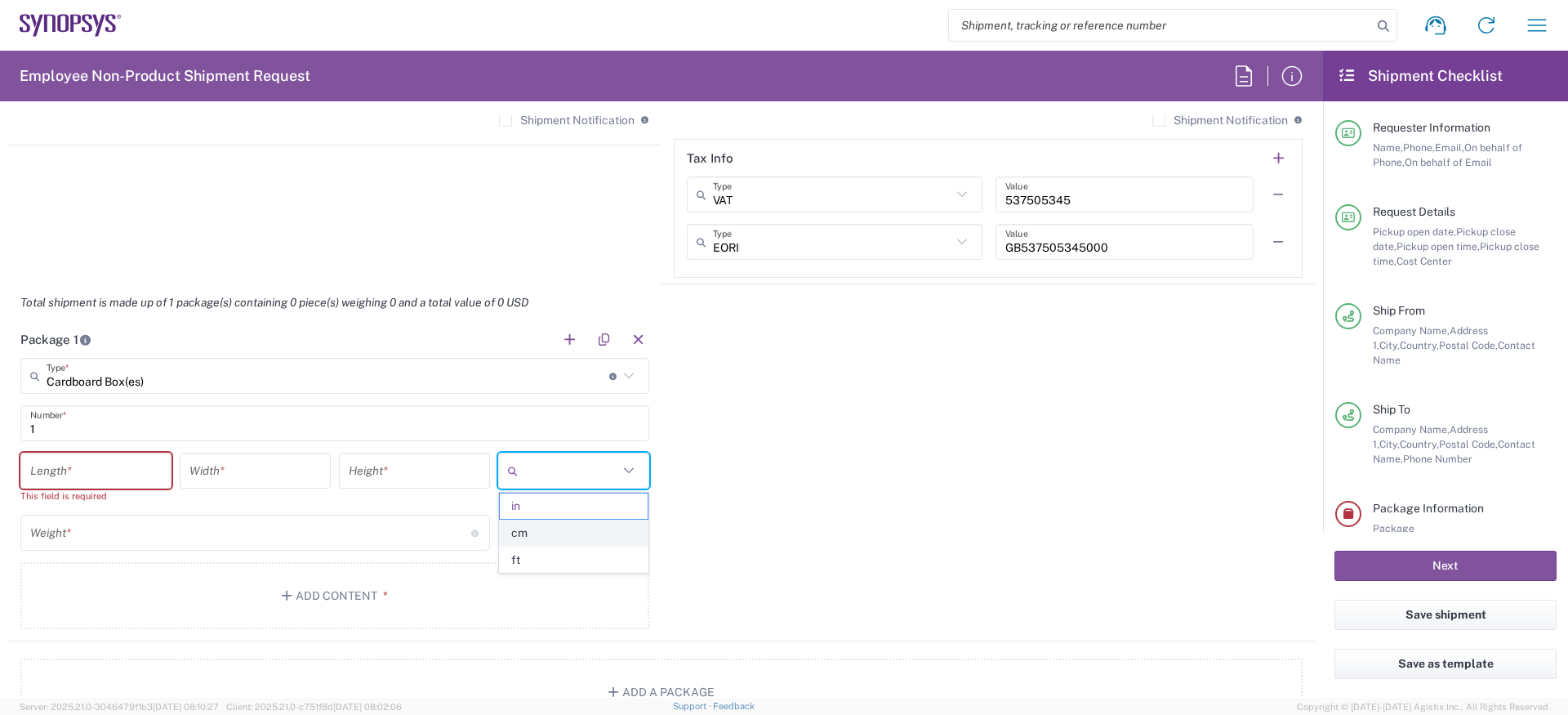
click at [552, 532] on span "cm" at bounding box center [573, 532] width 148 height 25
click at [554, 462] on input "cm" at bounding box center [571, 471] width 94 height 26
click at [524, 553] on span "in" at bounding box center [573, 559] width 148 height 25
type input "in"
click at [146, 474] on input "number" at bounding box center [95, 471] width 131 height 29
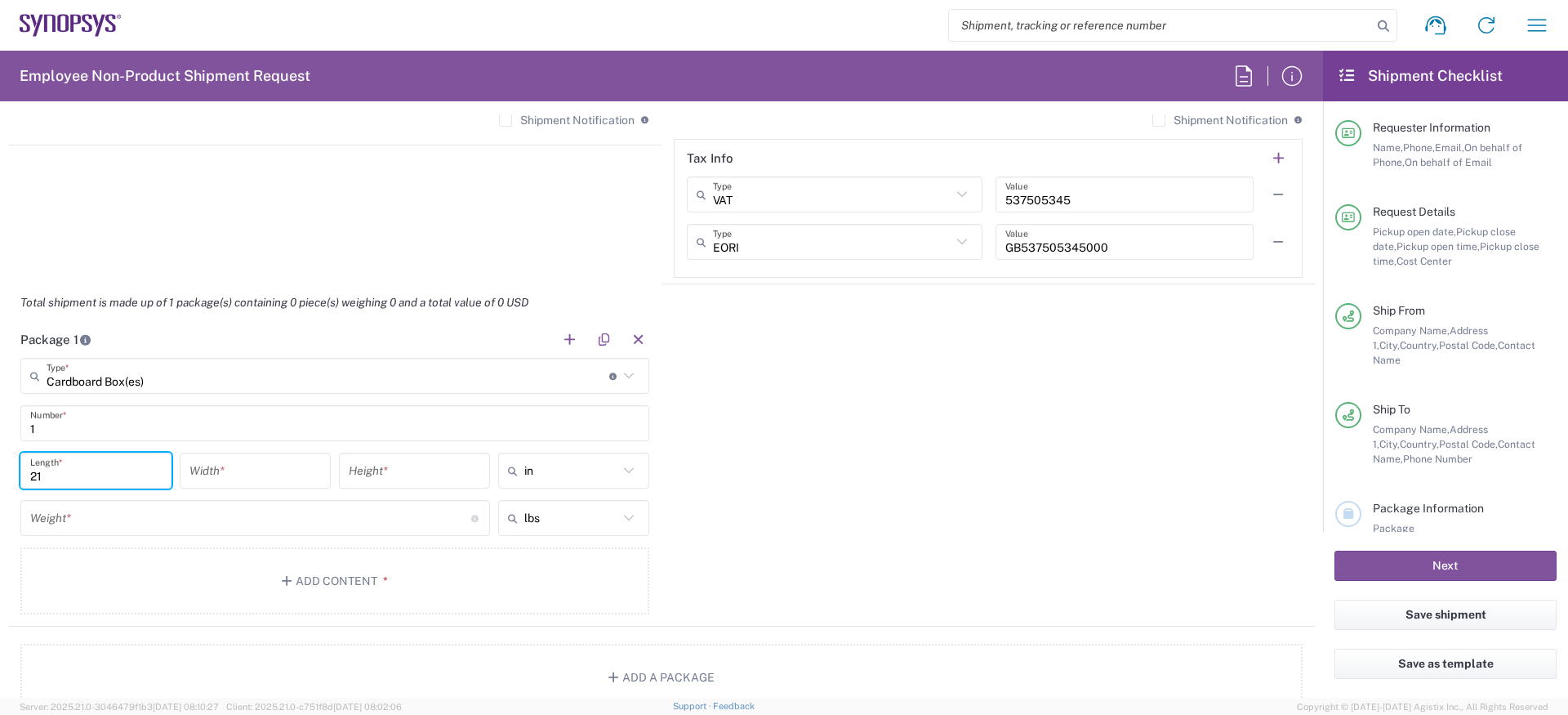
type input "21"
type input "2.5"
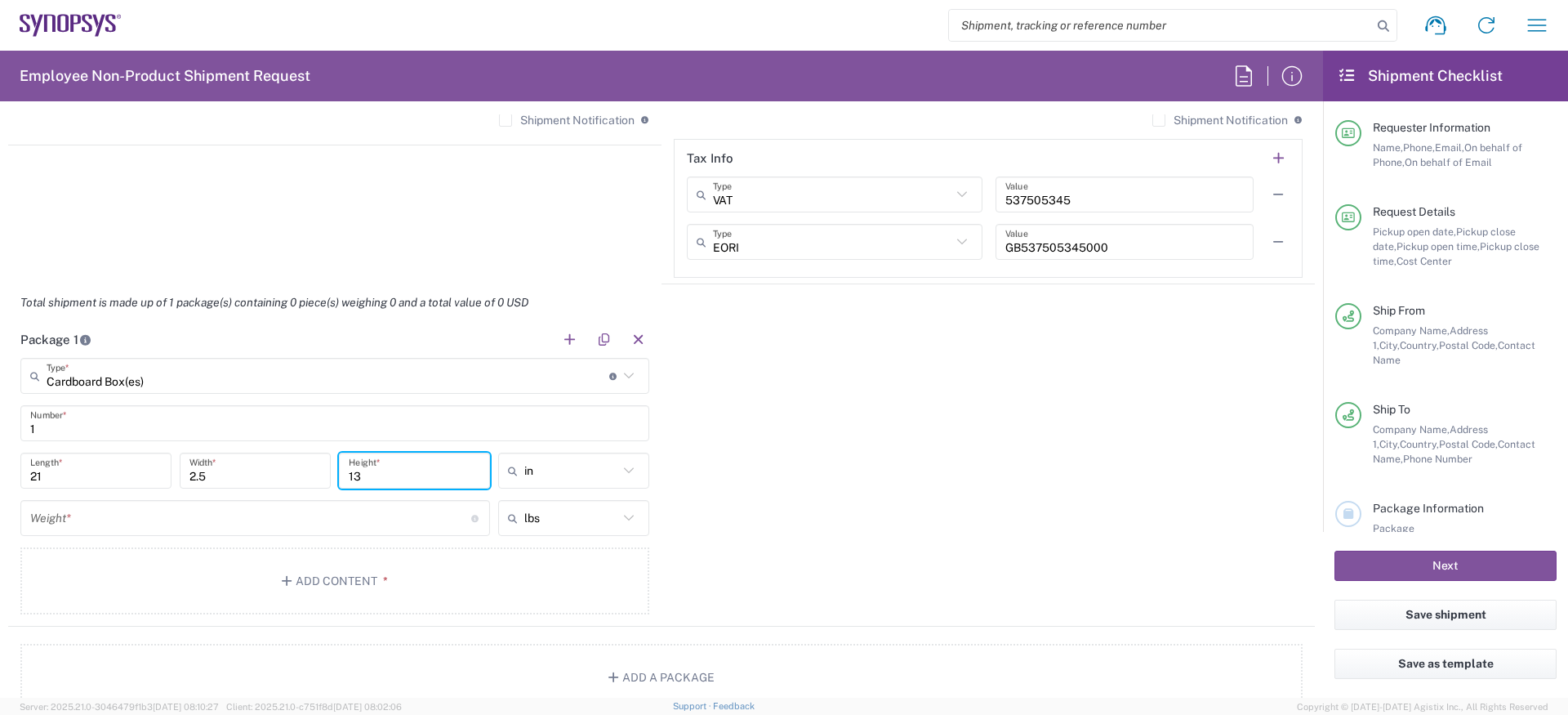
type input "13"
click at [536, 518] on input "text" at bounding box center [571, 517] width 94 height 26
click at [528, 581] on span "kgs" at bounding box center [573, 580] width 148 height 25
type input "kgs"
click at [169, 532] on div "Weight * Total weight of package(s) in pounds or kilograms" at bounding box center [255, 517] width 470 height 36
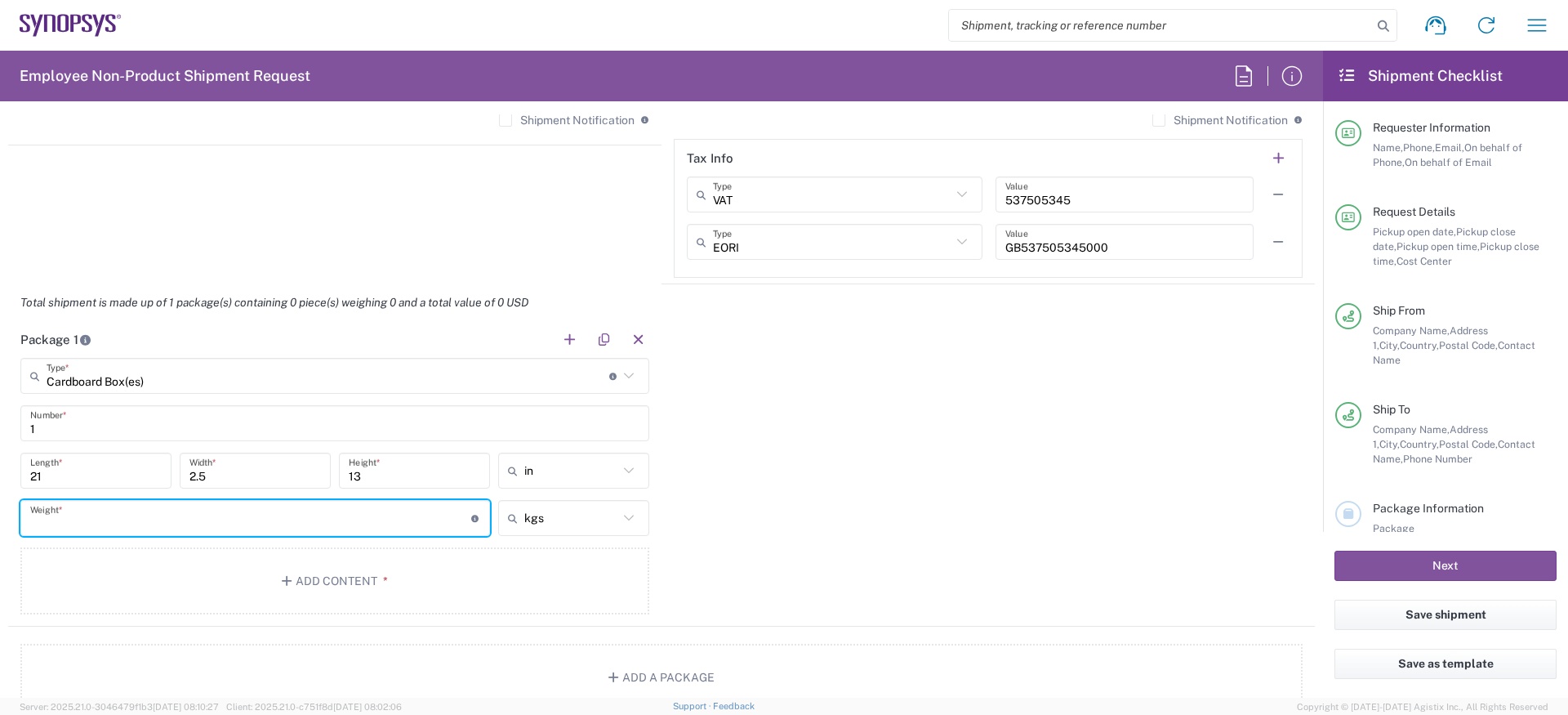
click at [172, 521] on input "number" at bounding box center [250, 518] width 441 height 29
type input "4"
click at [179, 581] on button "Add Content *" at bounding box center [335, 581] width 629 height 67
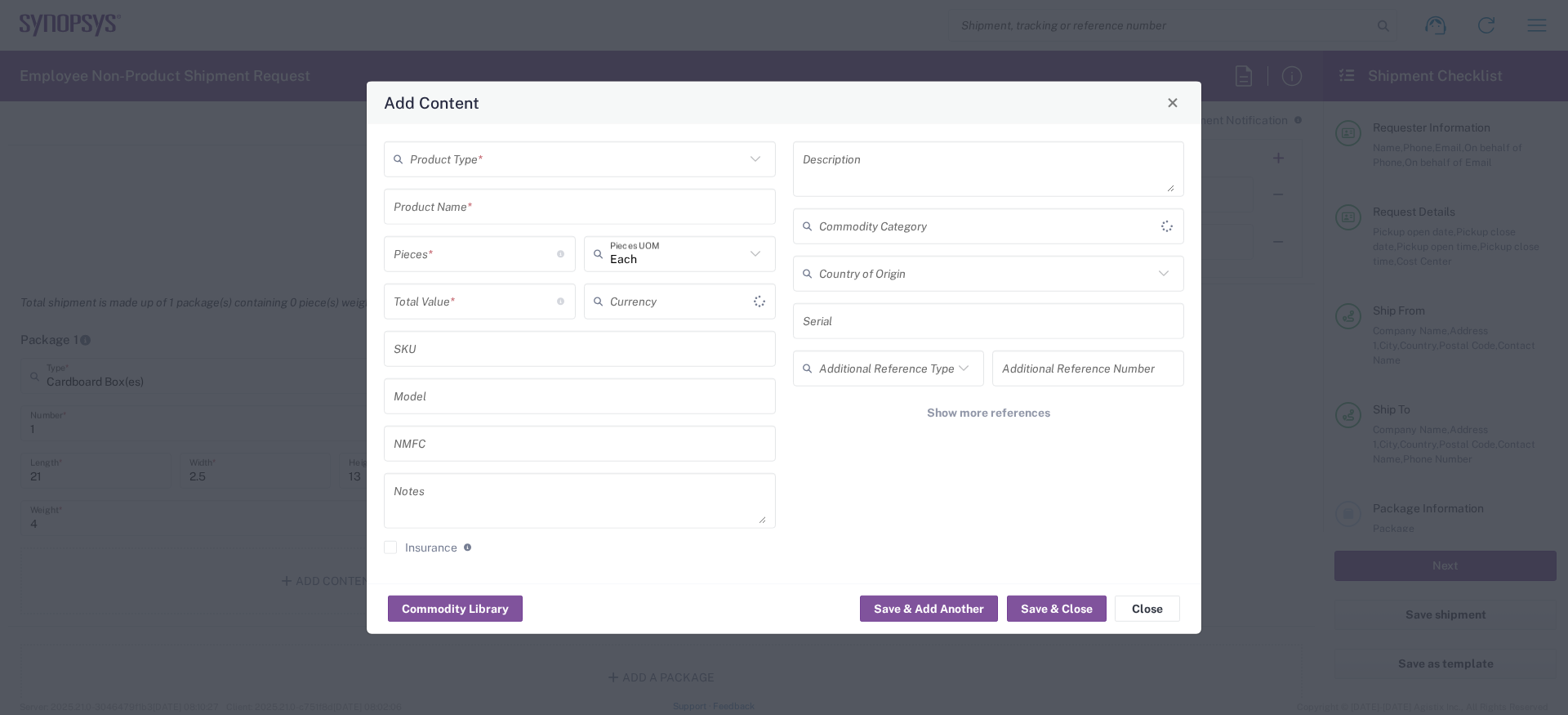
type input "US Dollar"
click at [559, 168] on input "text" at bounding box center [577, 158] width 335 height 29
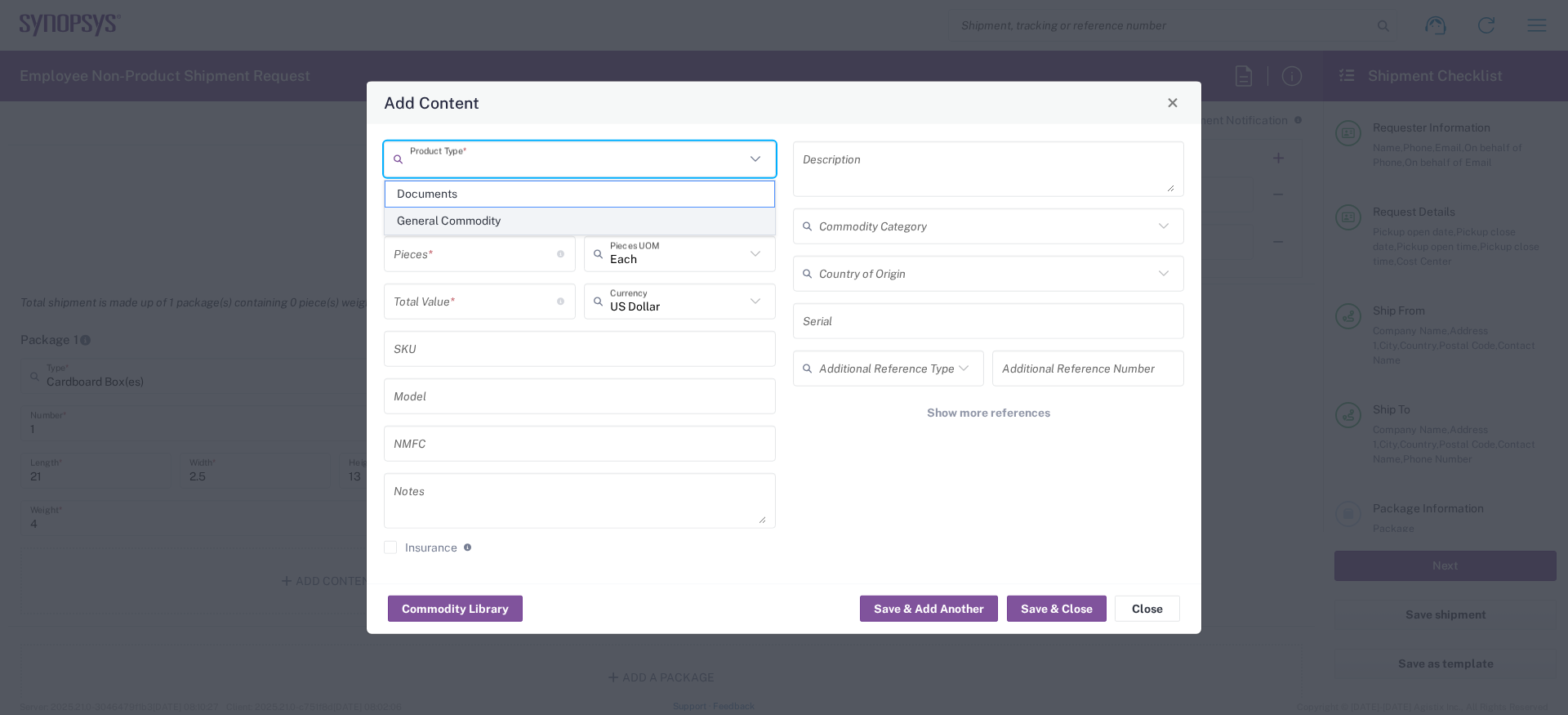
click at [529, 222] on span "General Commodity" at bounding box center [580, 220] width 389 height 25
type input "General Commodity"
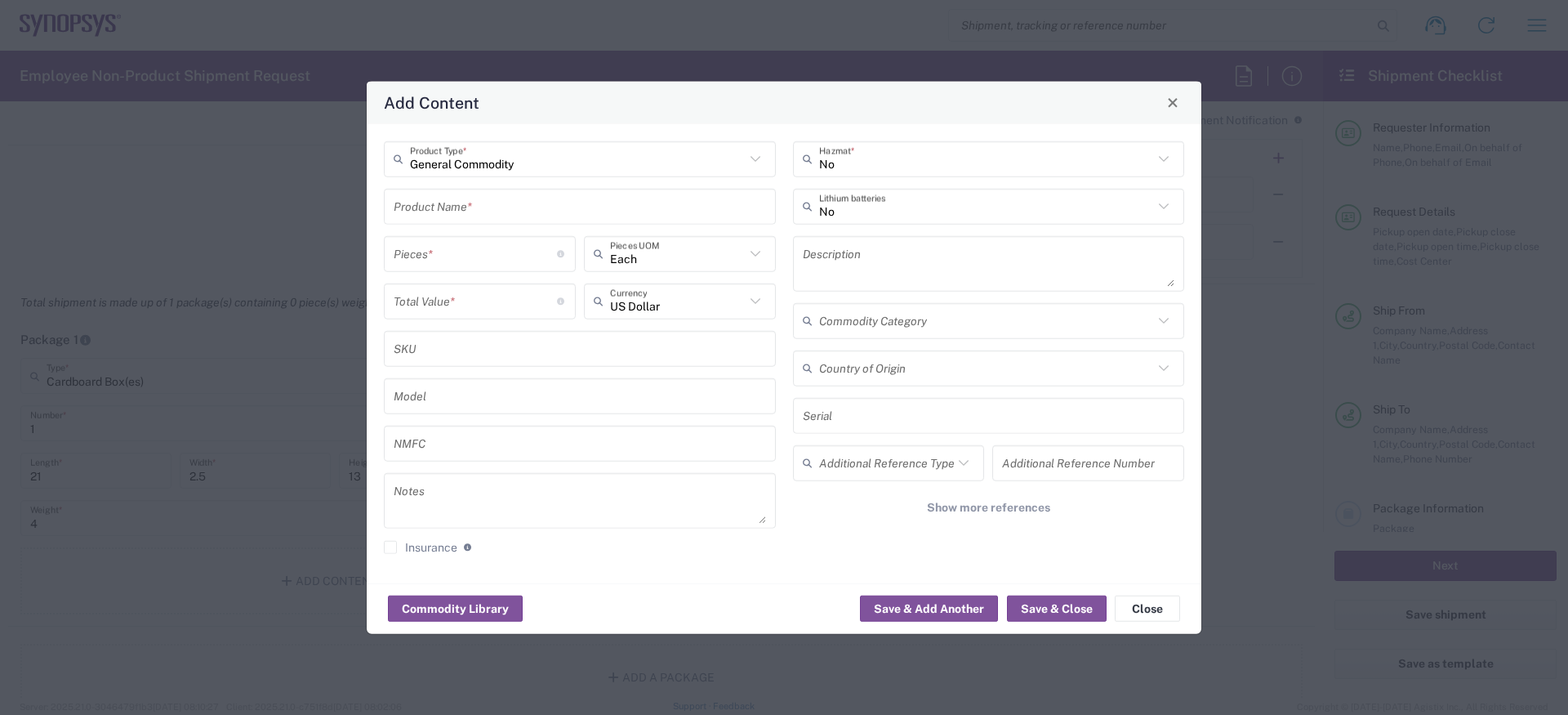
click at [521, 201] on input "text" at bounding box center [580, 206] width 373 height 29
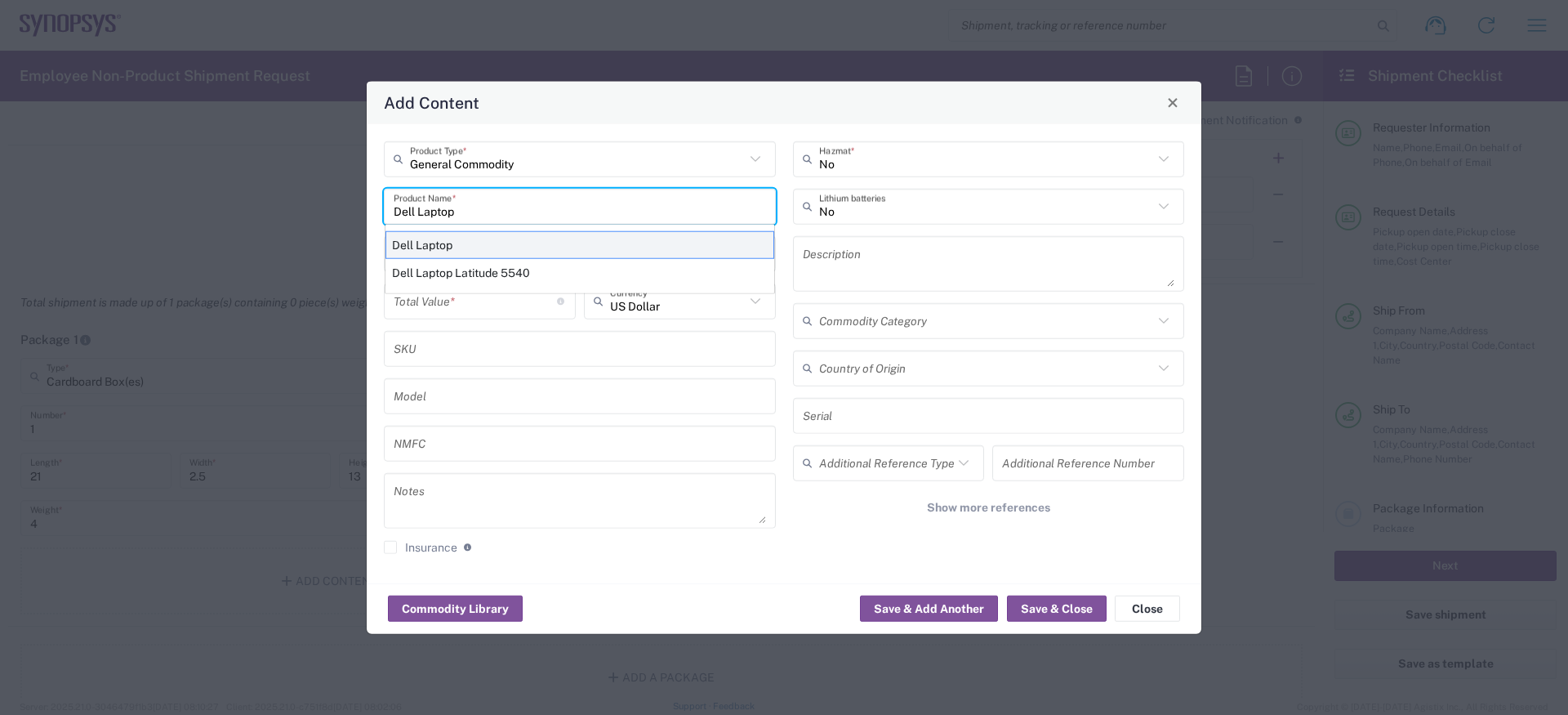
type input "Dell Laptop"
click at [488, 250] on div "Dell Laptop" at bounding box center [580, 244] width 389 height 28
type textarea "Dell Laptop"
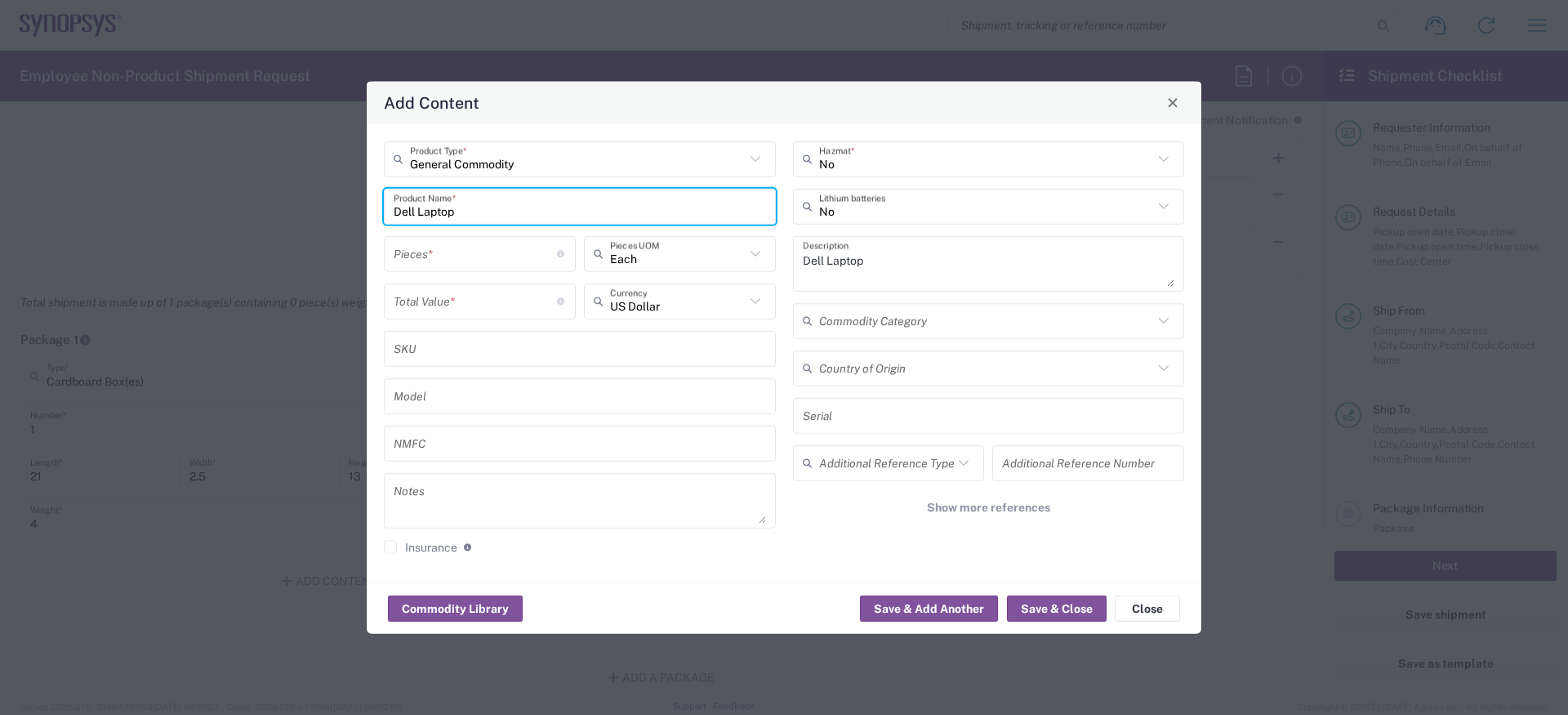
click at [485, 254] on input "number" at bounding box center [475, 254] width 163 height 29
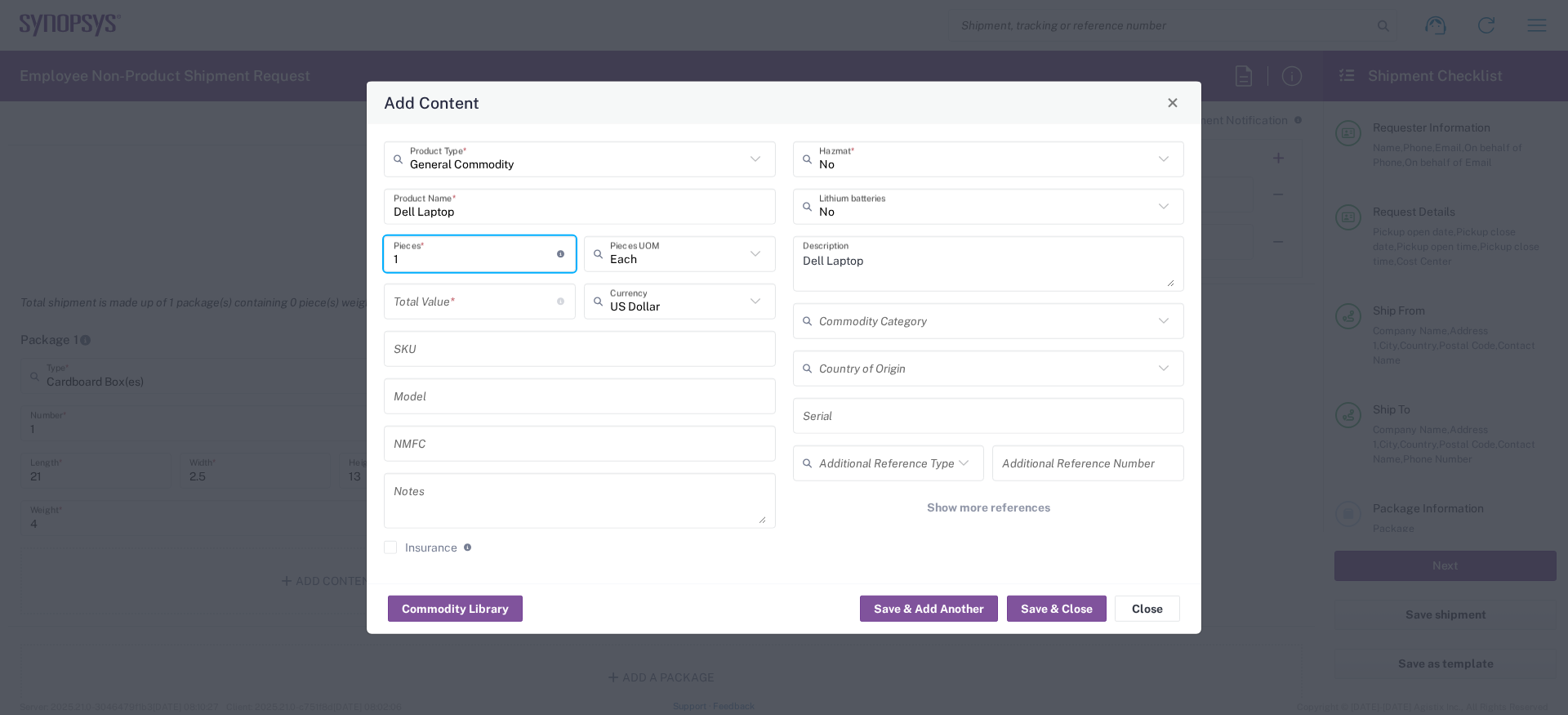
type input "1"
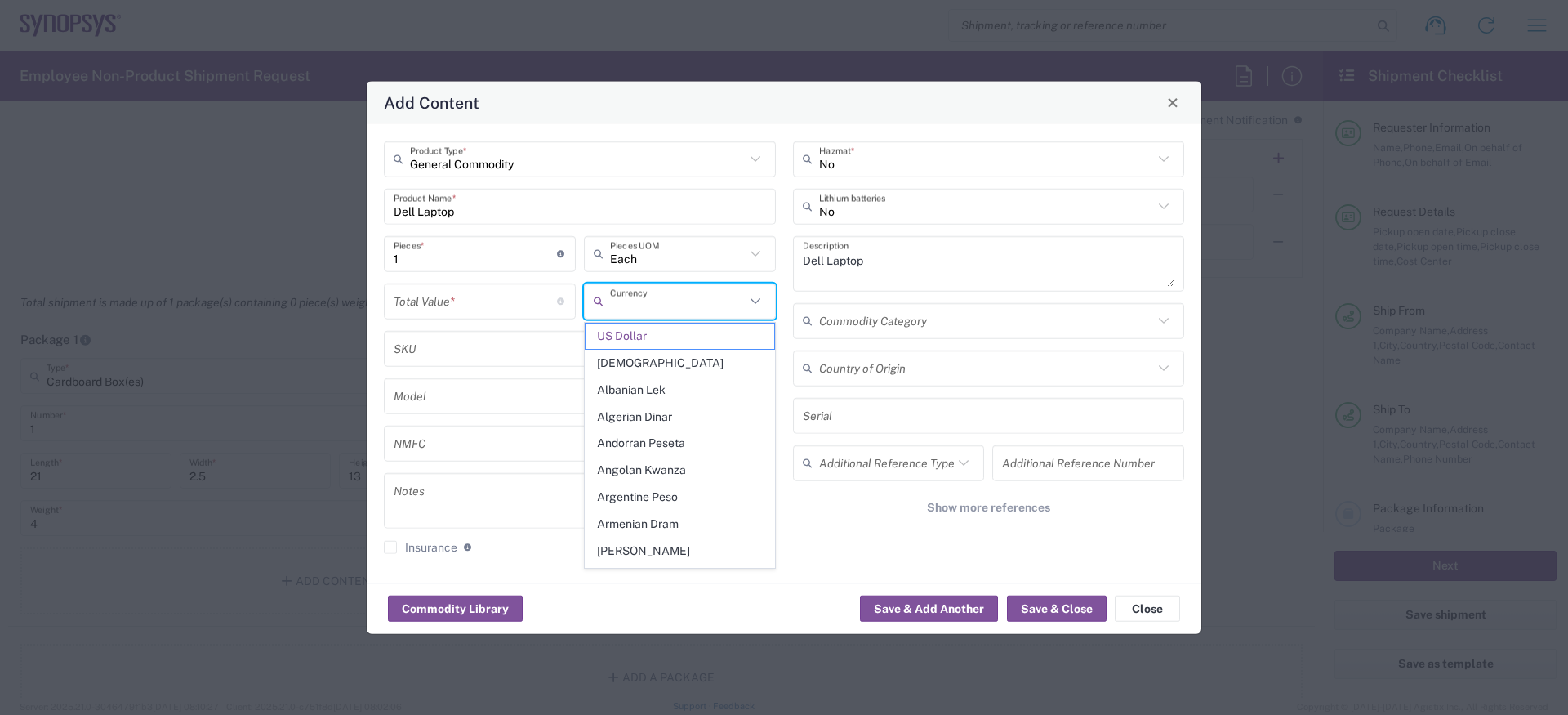
click at [638, 304] on input "text" at bounding box center [677, 301] width 135 height 29
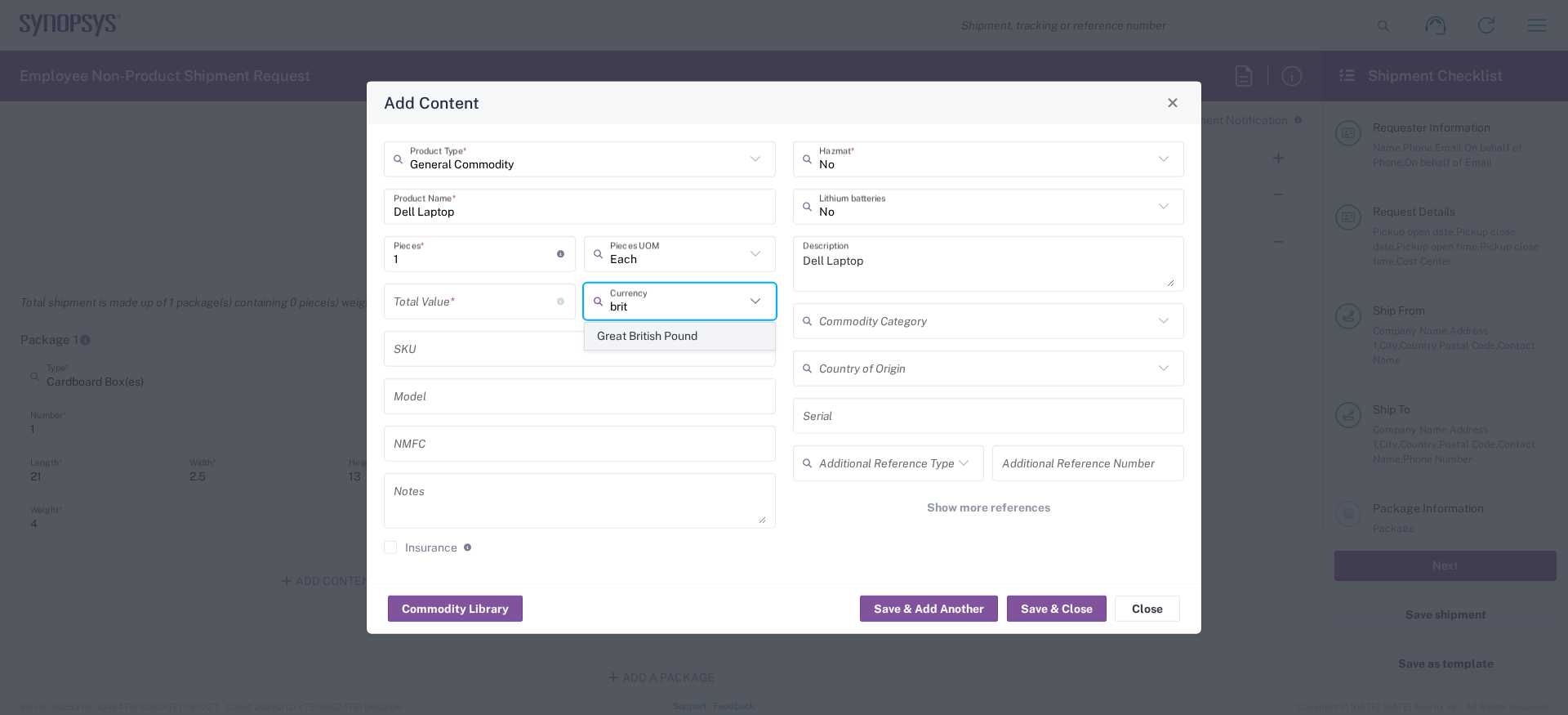
click at [638, 332] on span "Great British Pound" at bounding box center [680, 336] width 188 height 25
type input "Great British Pound"
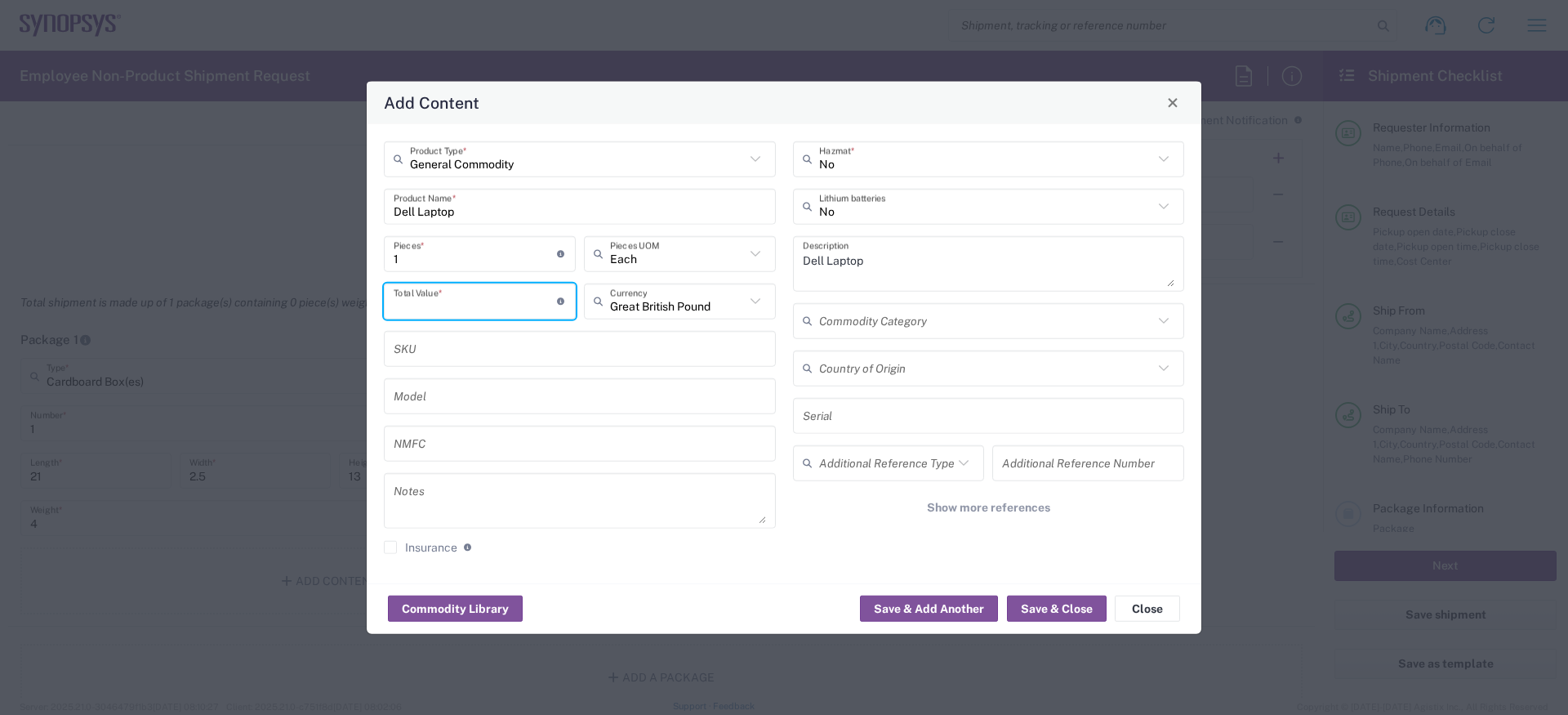
click at [522, 294] on input "number" at bounding box center [475, 301] width 163 height 29
type input "777"
click at [1032, 616] on button "Save & Close" at bounding box center [1056, 609] width 100 height 26
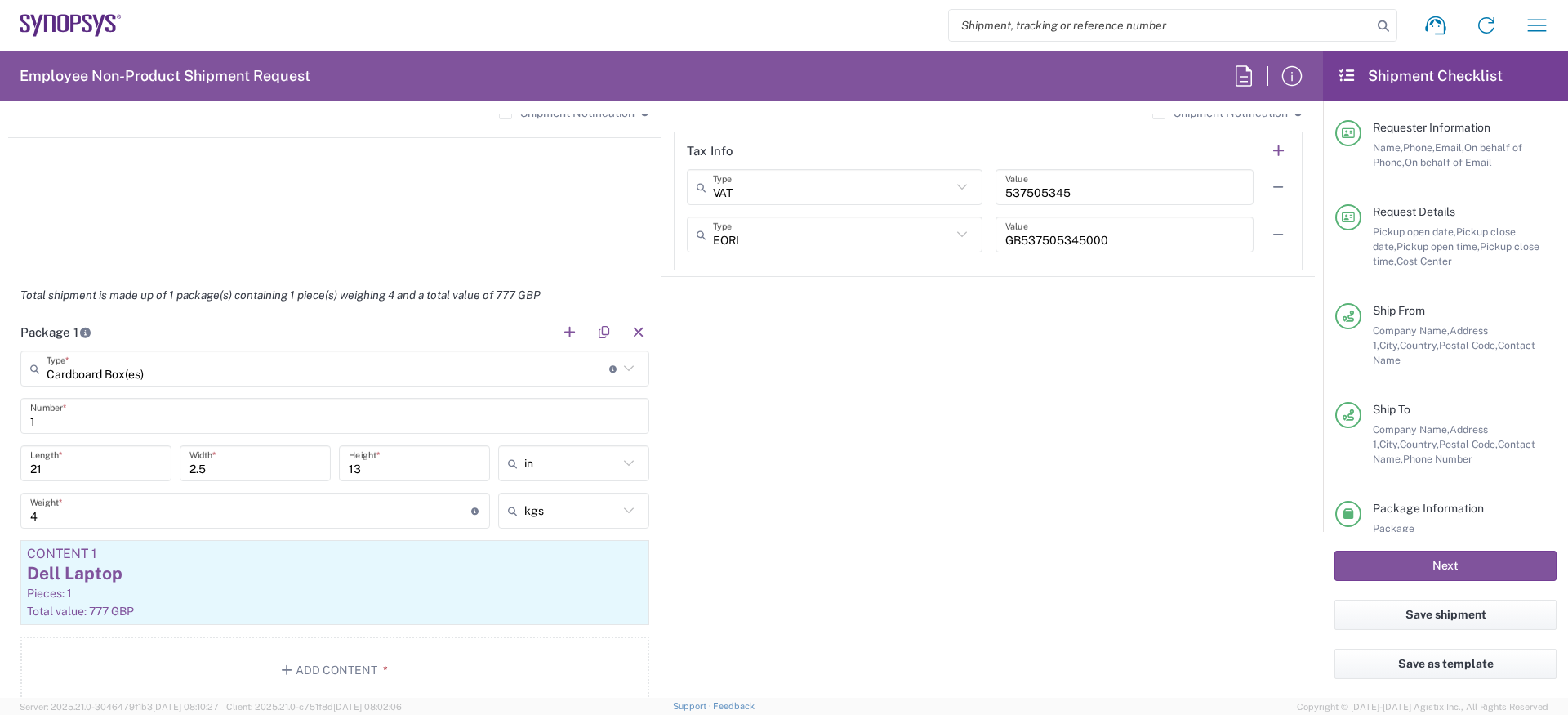
scroll to position [1619, 0]
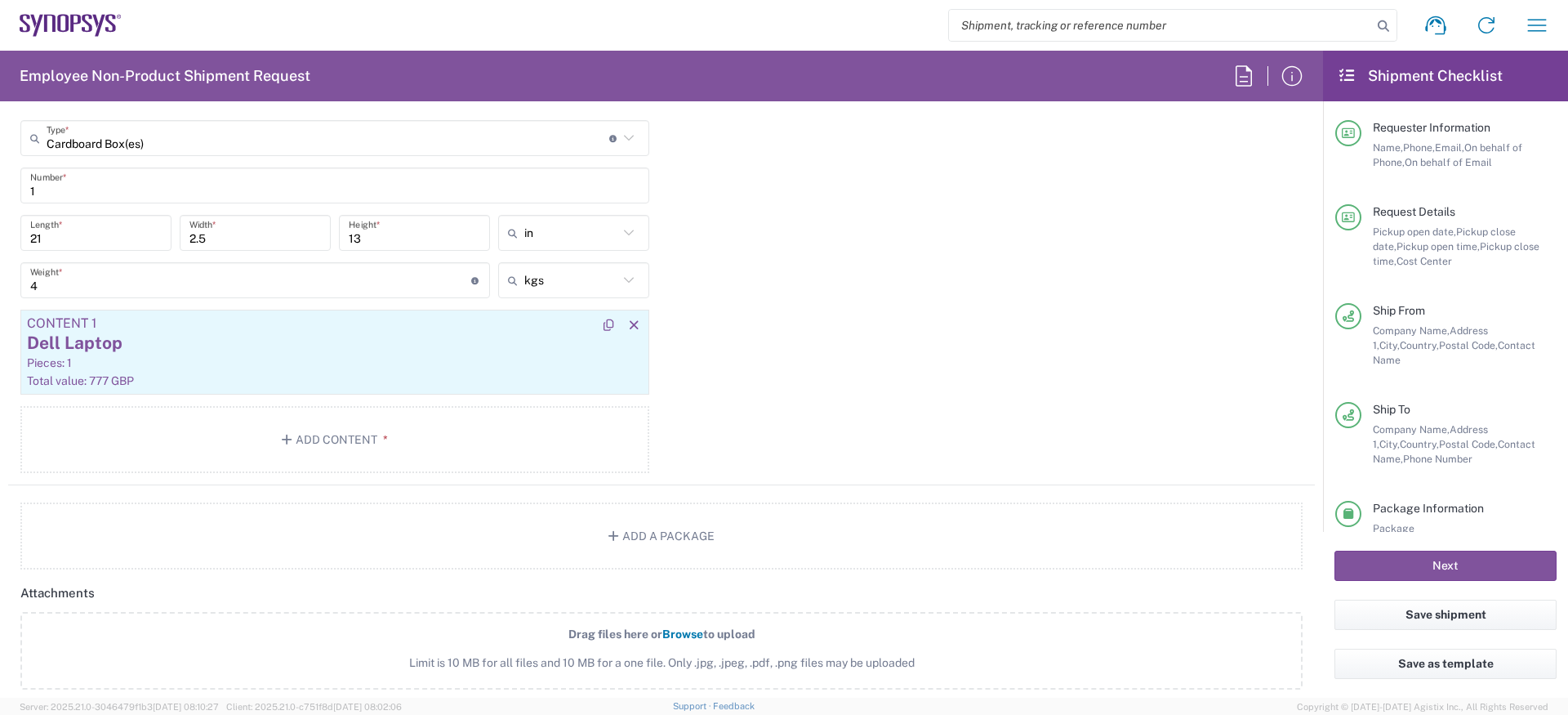
click at [281, 377] on div "Total value: 777 GBP" at bounding box center [335, 380] width 616 height 15
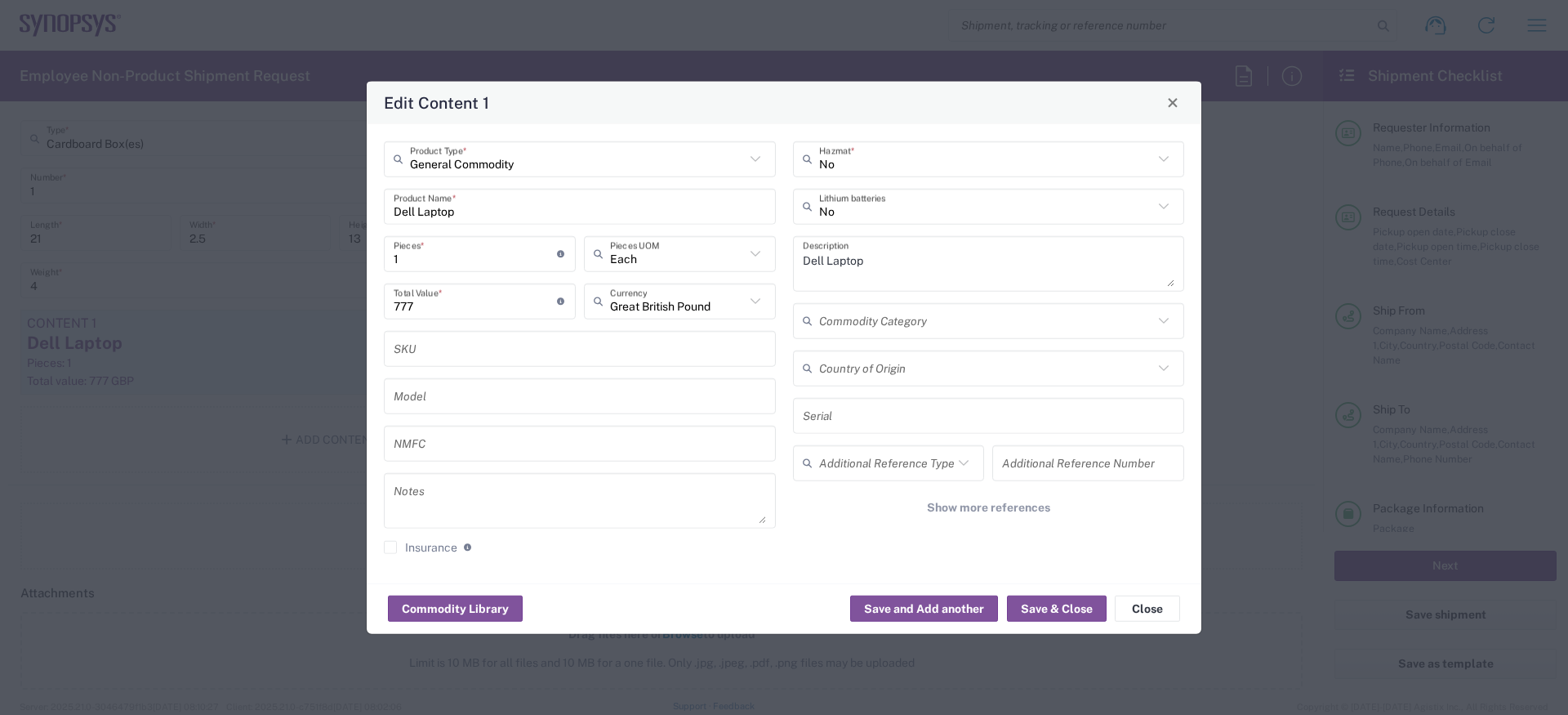
click at [452, 279] on div "1 Pieces * Number of pieces inside all the packages" at bounding box center [479, 258] width 200 height 48
click at [435, 298] on input "777" at bounding box center [475, 301] width 163 height 29
type input "2000"
click at [1045, 608] on button "Save & Close" at bounding box center [1056, 609] width 100 height 26
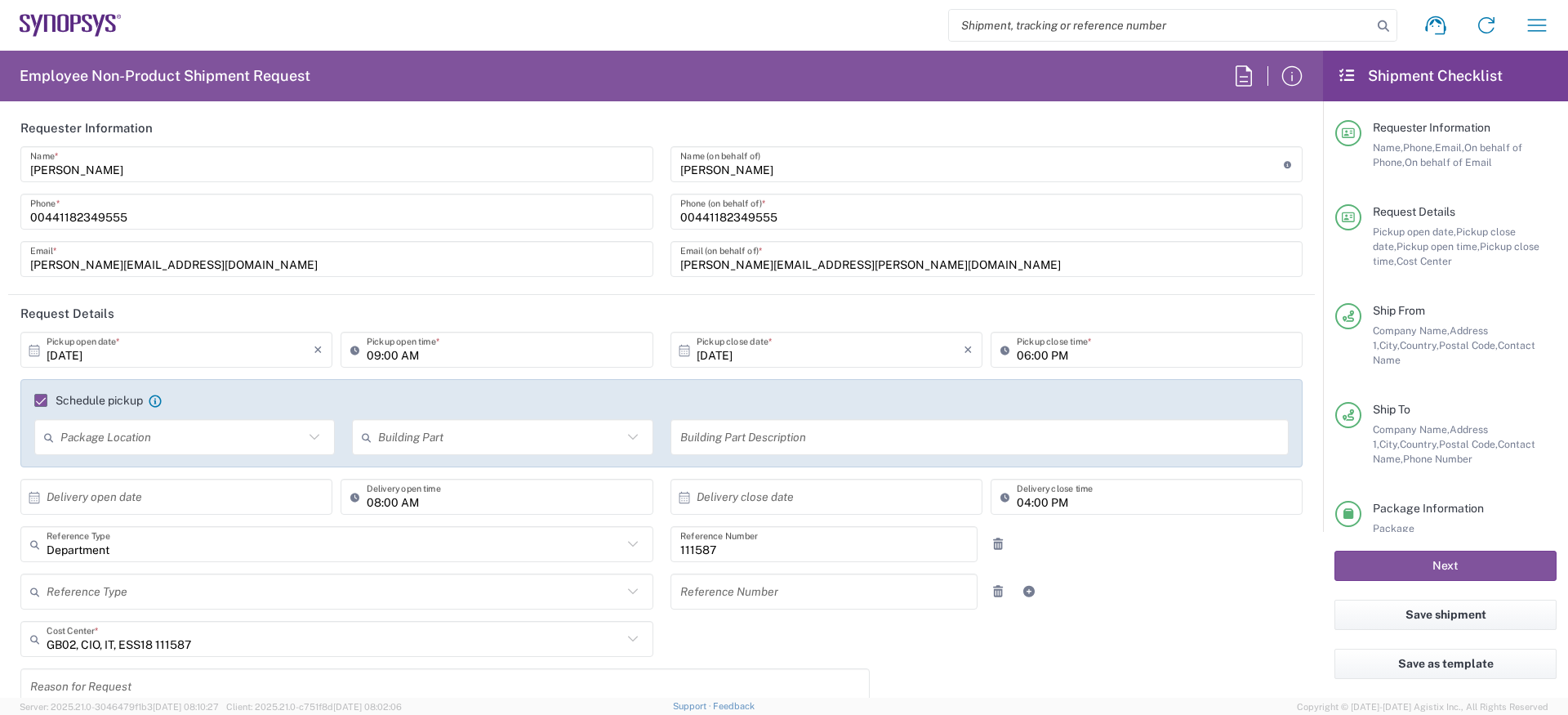
scroll to position [0, 0]
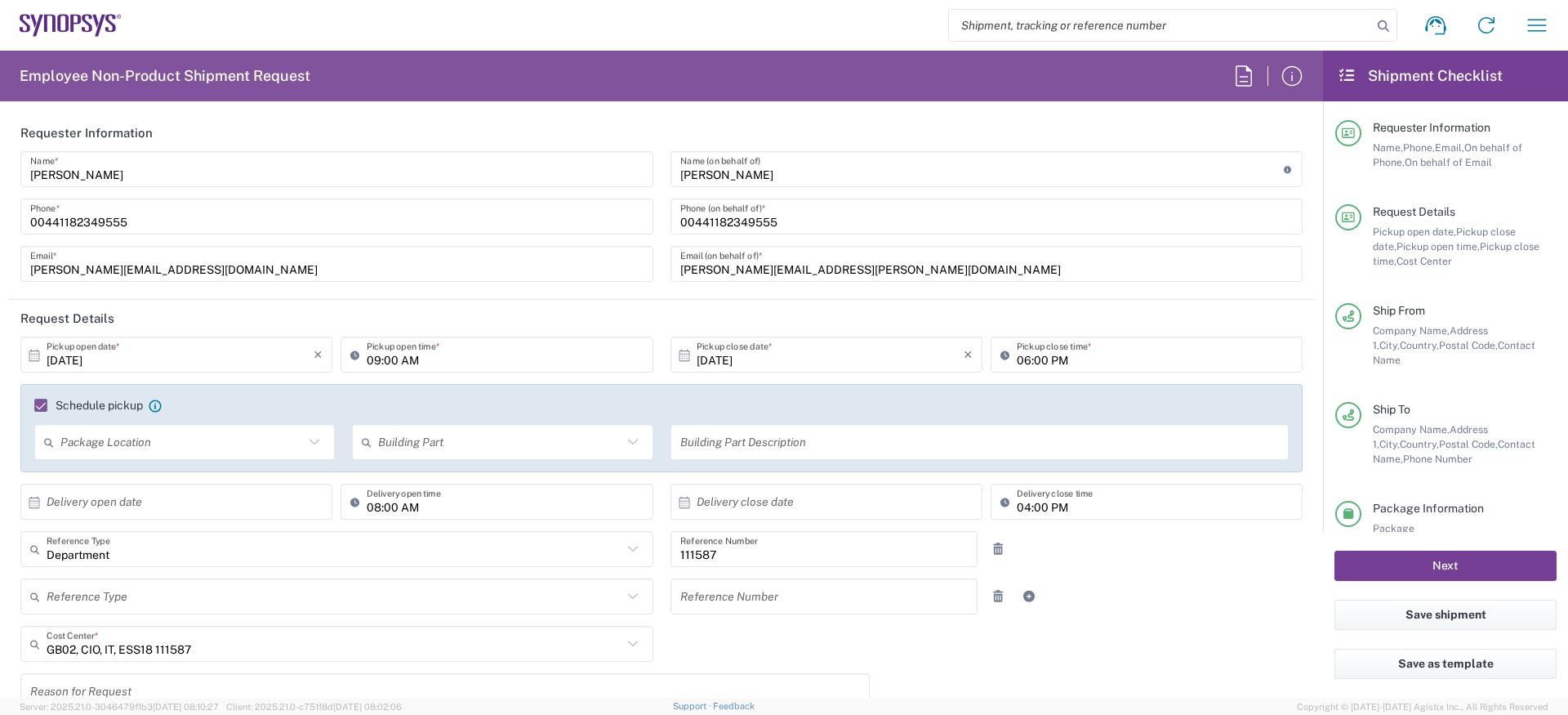
click at [1421, 566] on button "Next" at bounding box center [1446, 566] width 222 height 30
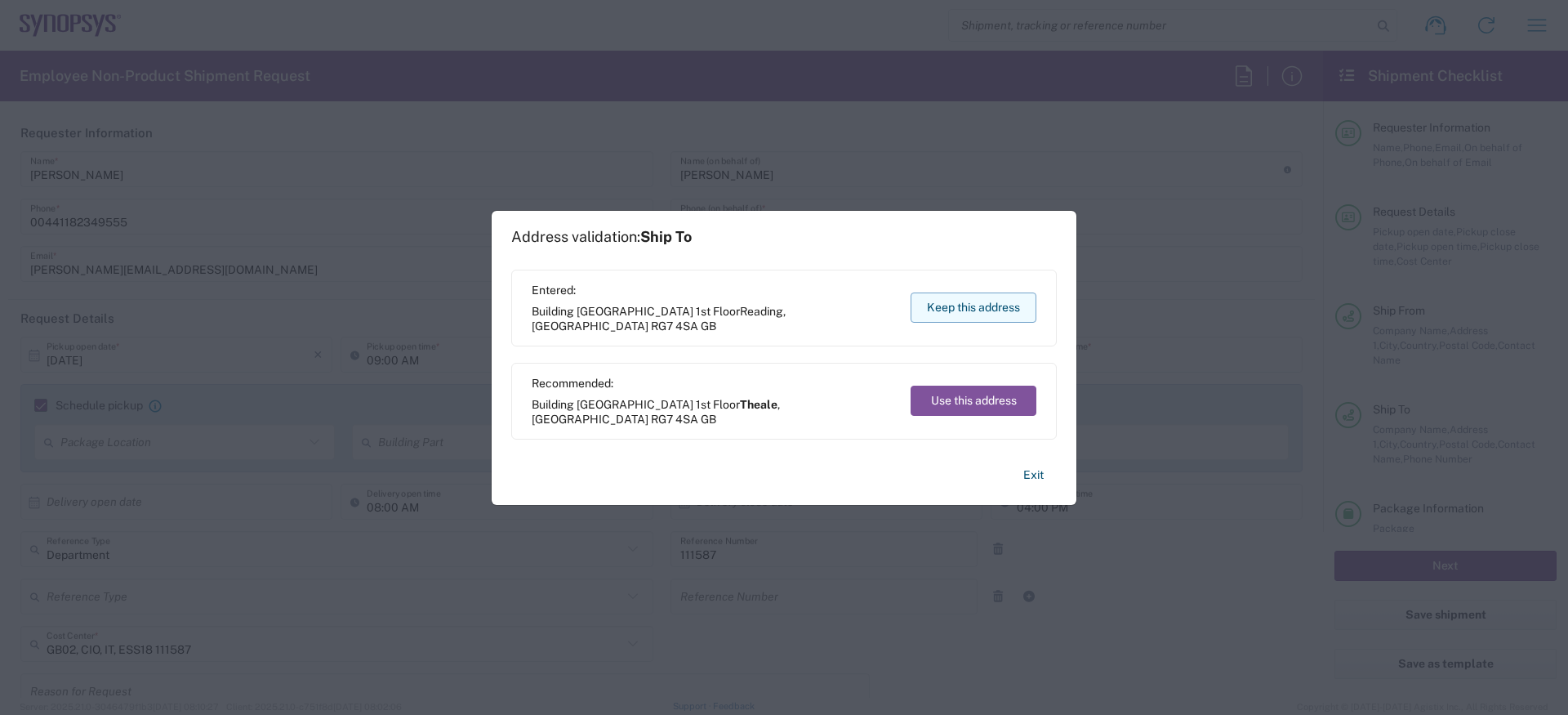
click at [1013, 307] on button "Keep this address" at bounding box center [973, 308] width 126 height 30
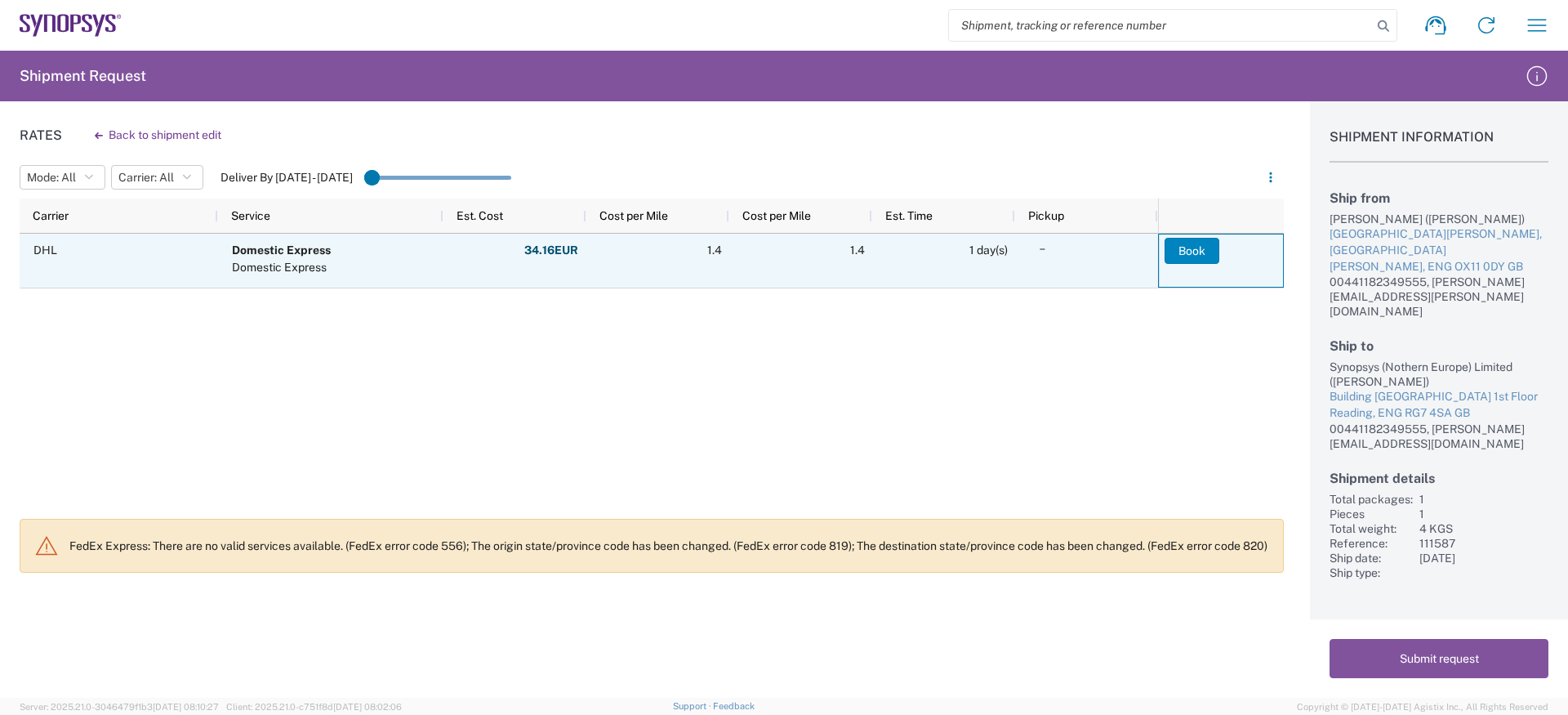
click at [1178, 257] on button "Book" at bounding box center [1191, 251] width 55 height 26
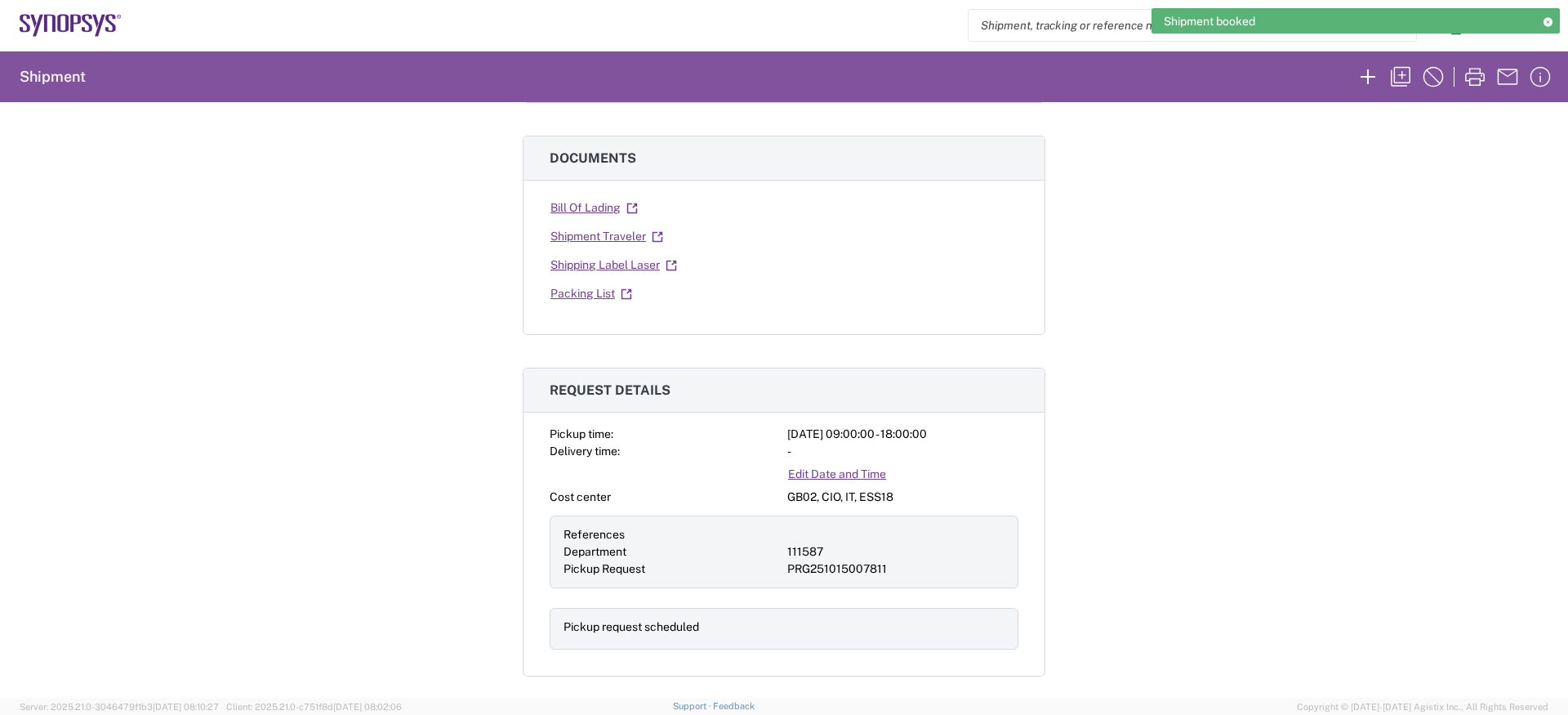
scroll to position [252, 0]
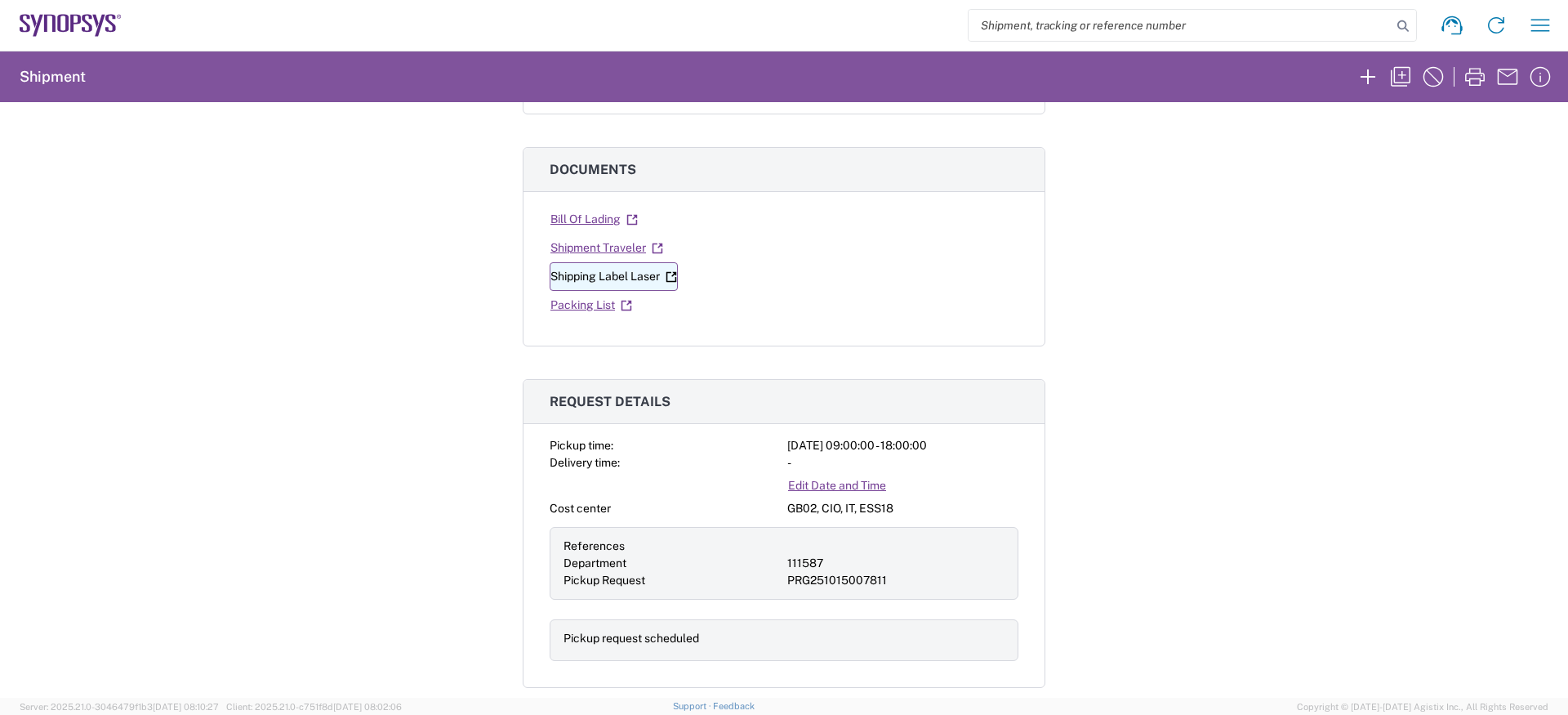
click at [639, 283] on link "Shipping Label Laser" at bounding box center [614, 276] width 129 height 29
click at [1540, 12] on icon "button" at bounding box center [1540, 25] width 26 height 26
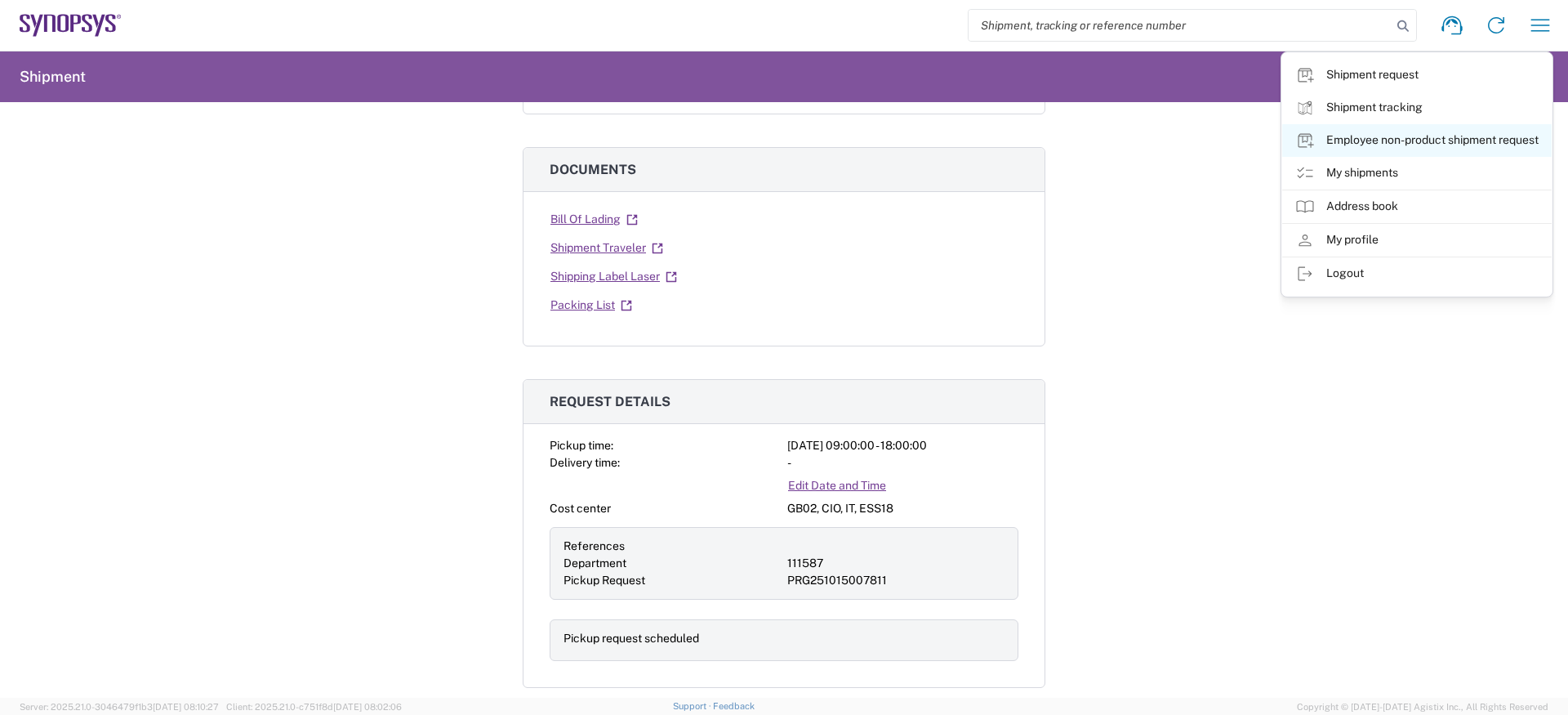
click at [1408, 133] on link "Employee non-product shipment request" at bounding box center [1417, 140] width 269 height 33
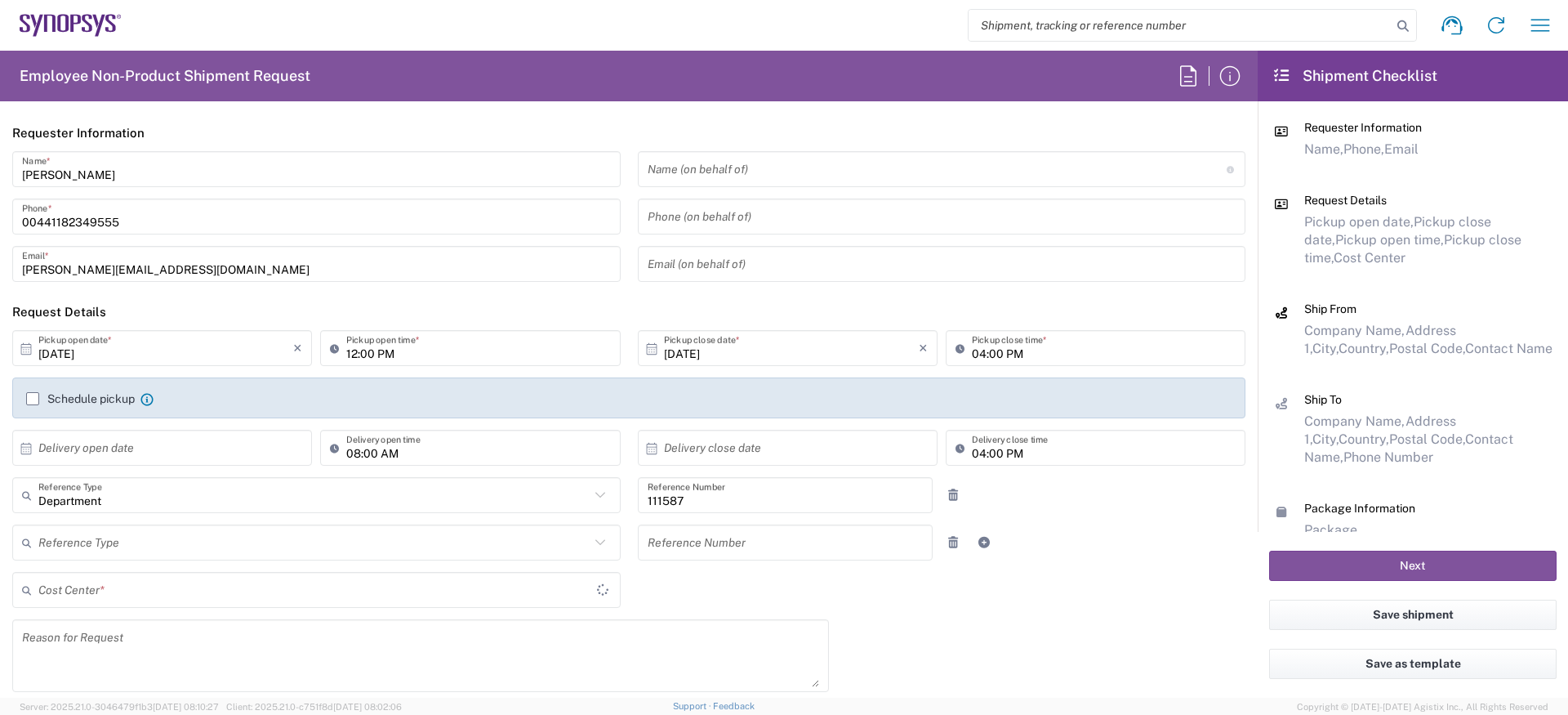
type input "England"
type input "GB02, CIO, IT, ESS18 111587"
click at [729, 169] on input "text" at bounding box center [937, 169] width 579 height 29
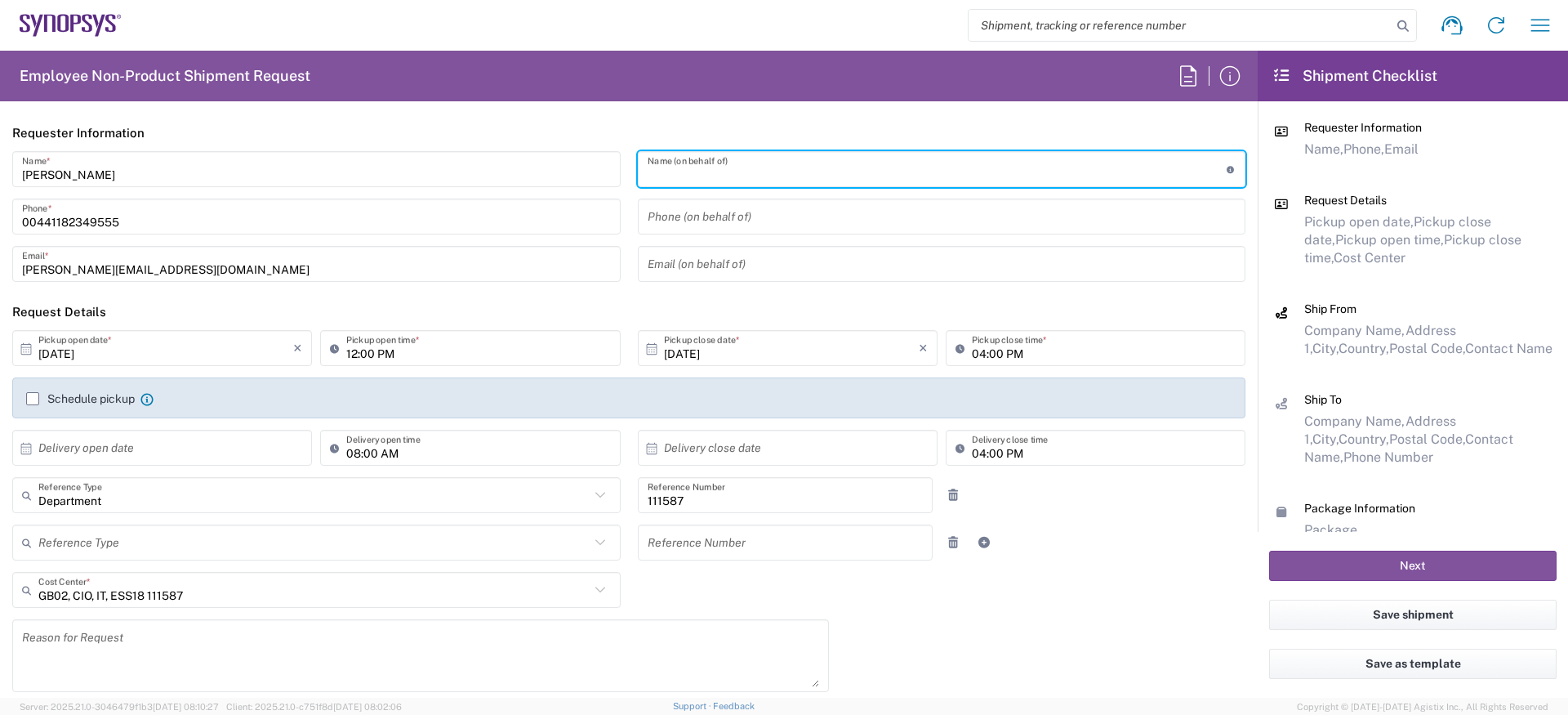
paste input "Sean Churchill"
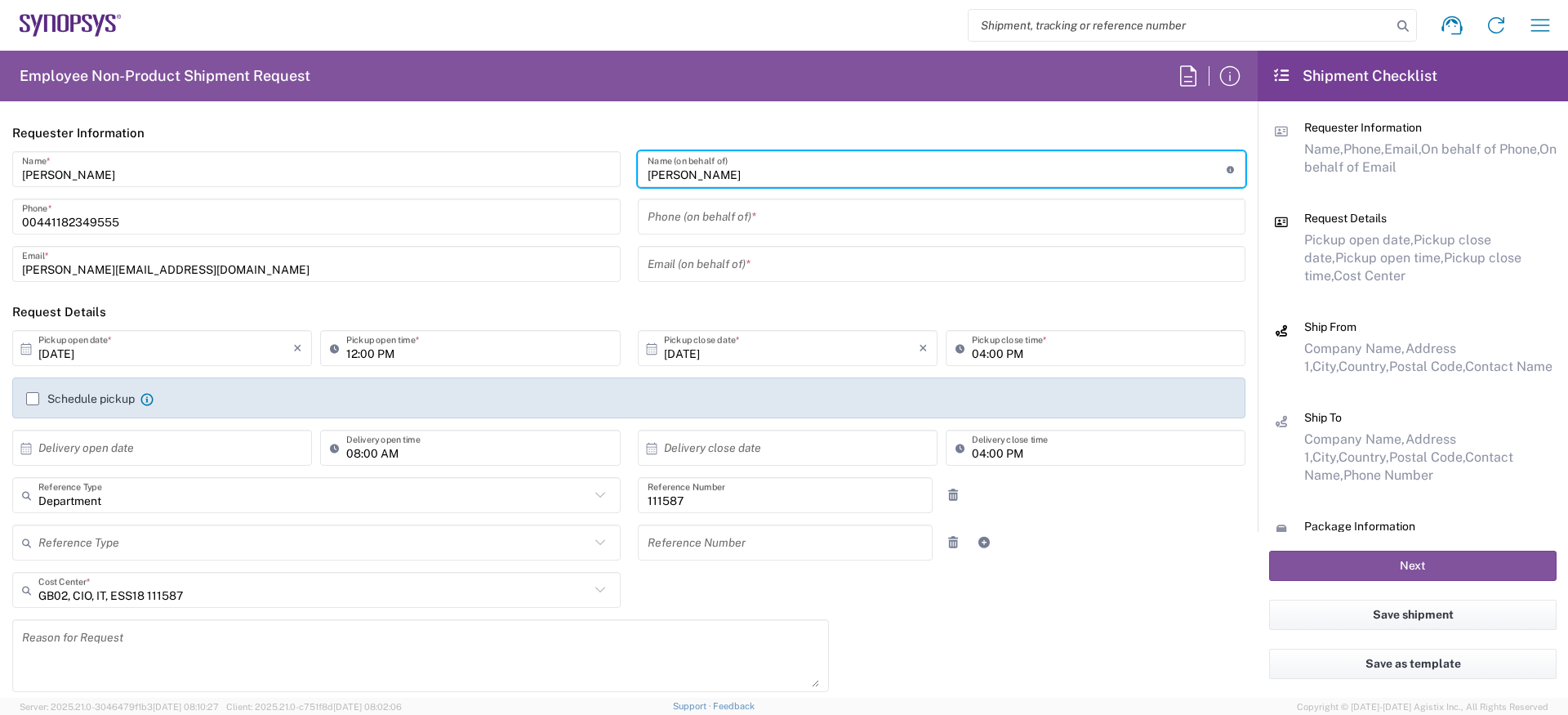
type input "Sean Churchill"
click at [718, 257] on input "text" at bounding box center [942, 264] width 589 height 29
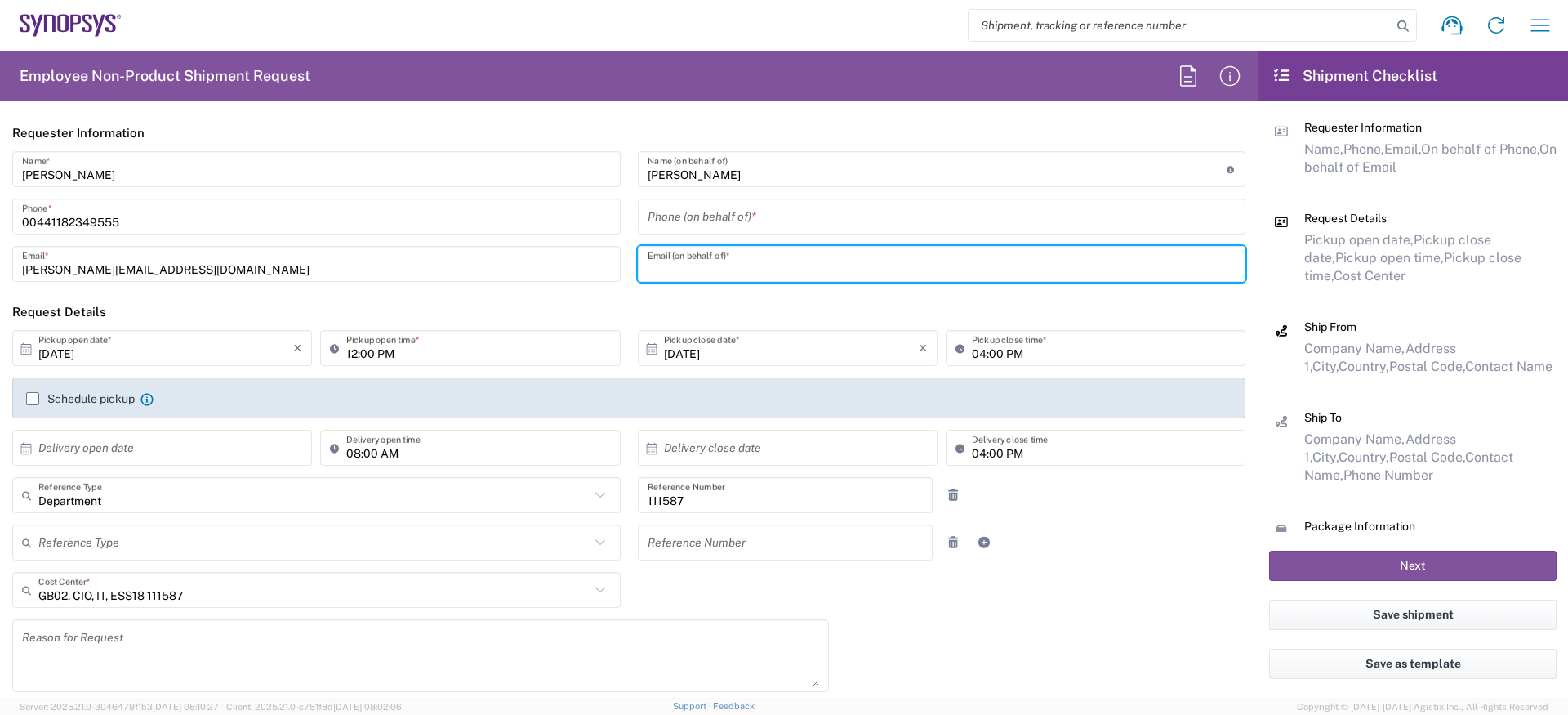
paste input "Sean.Churchill@ansys.com"
type input "Sean.Churchill@ansys.com"
drag, startPoint x: 194, startPoint y: 214, endPoint x: -114, endPoint y: 214, distance: 308.0
click at [0, 214] on html "Shipment request Shipment tracking Employee non-product shipment request My shi…" at bounding box center [784, 357] width 1568 height 715
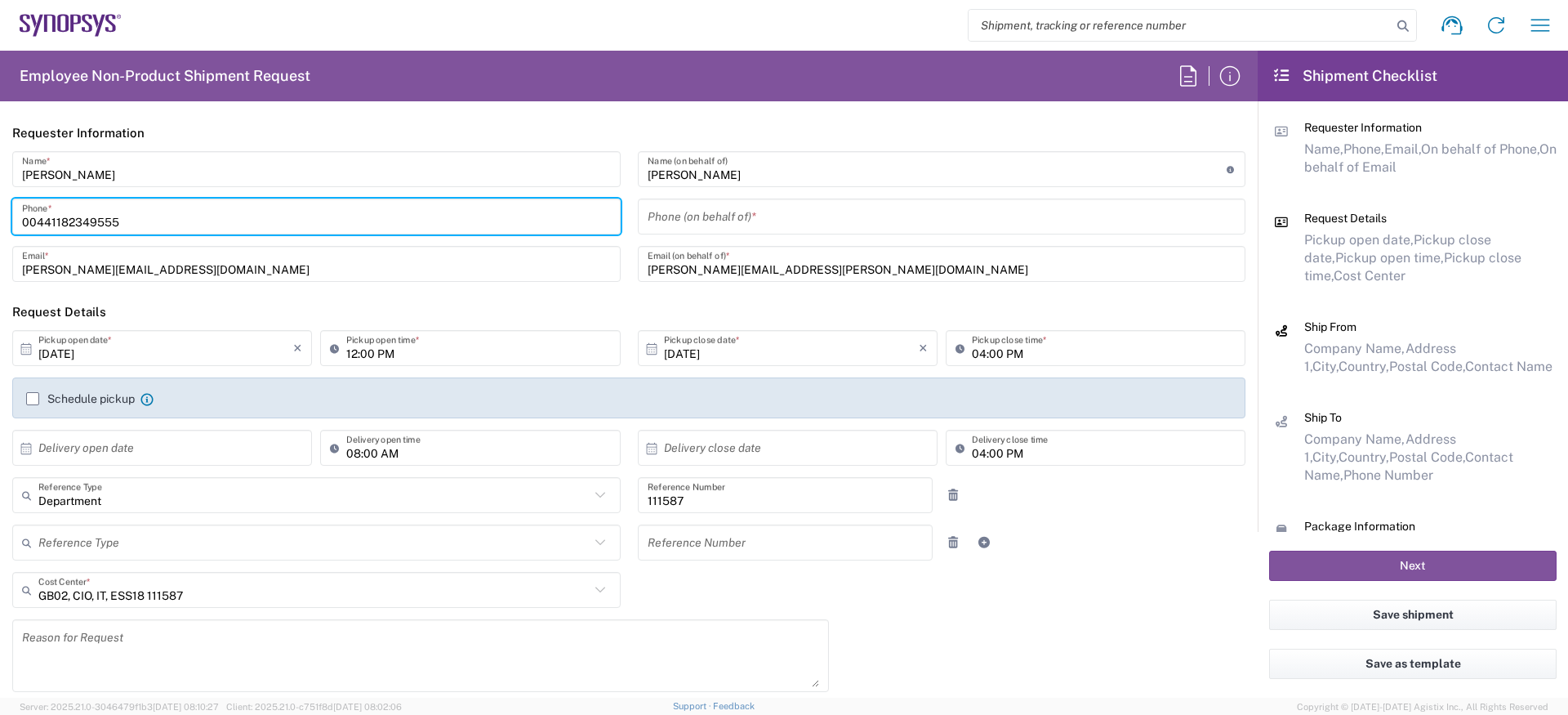
click at [730, 227] on input "tel" at bounding box center [942, 216] width 589 height 29
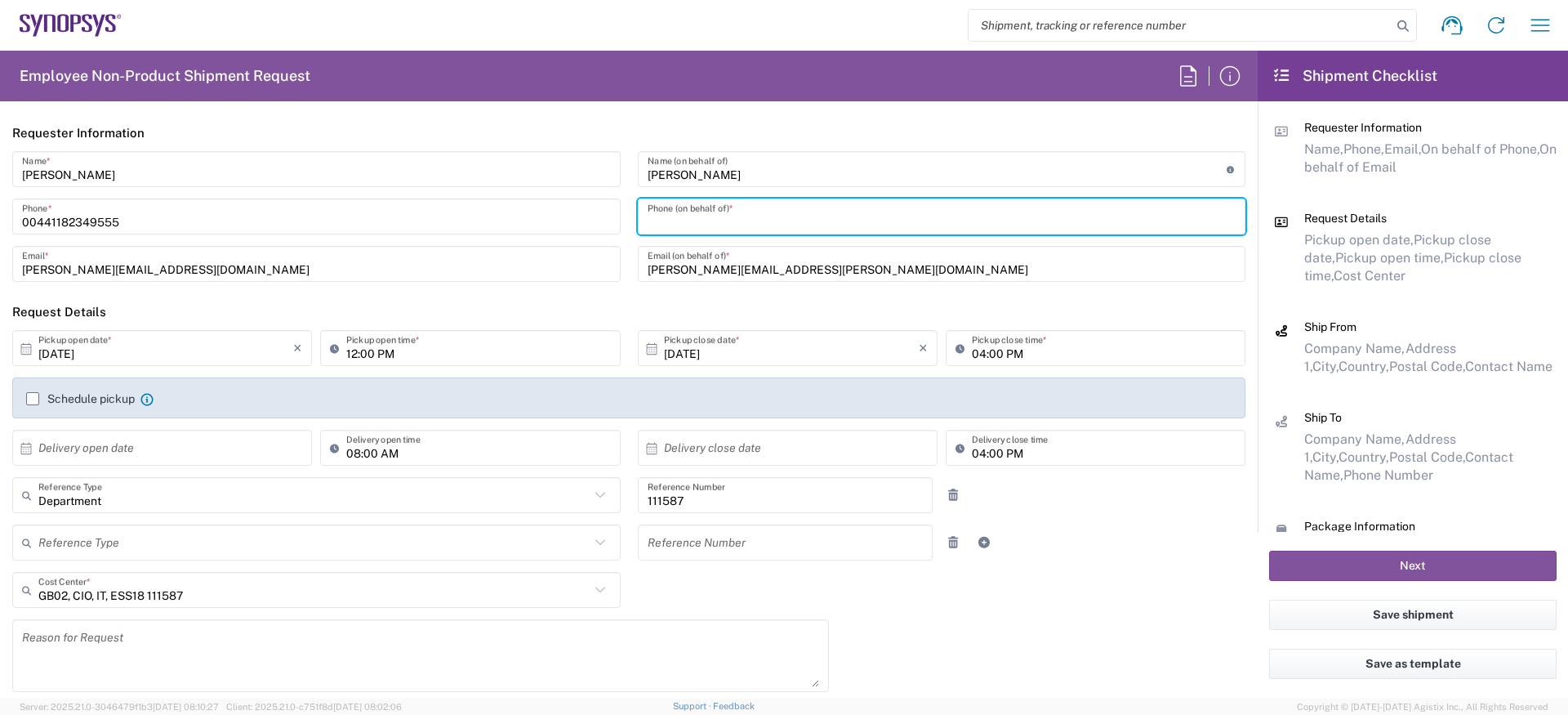
paste input "00441182349555"
type input "00441182349555"
click at [70, 399] on label "Schedule pickup" at bounding box center [80, 399] width 109 height 13
click at [33, 399] on input "Schedule pickup" at bounding box center [33, 399] width 0 height 0
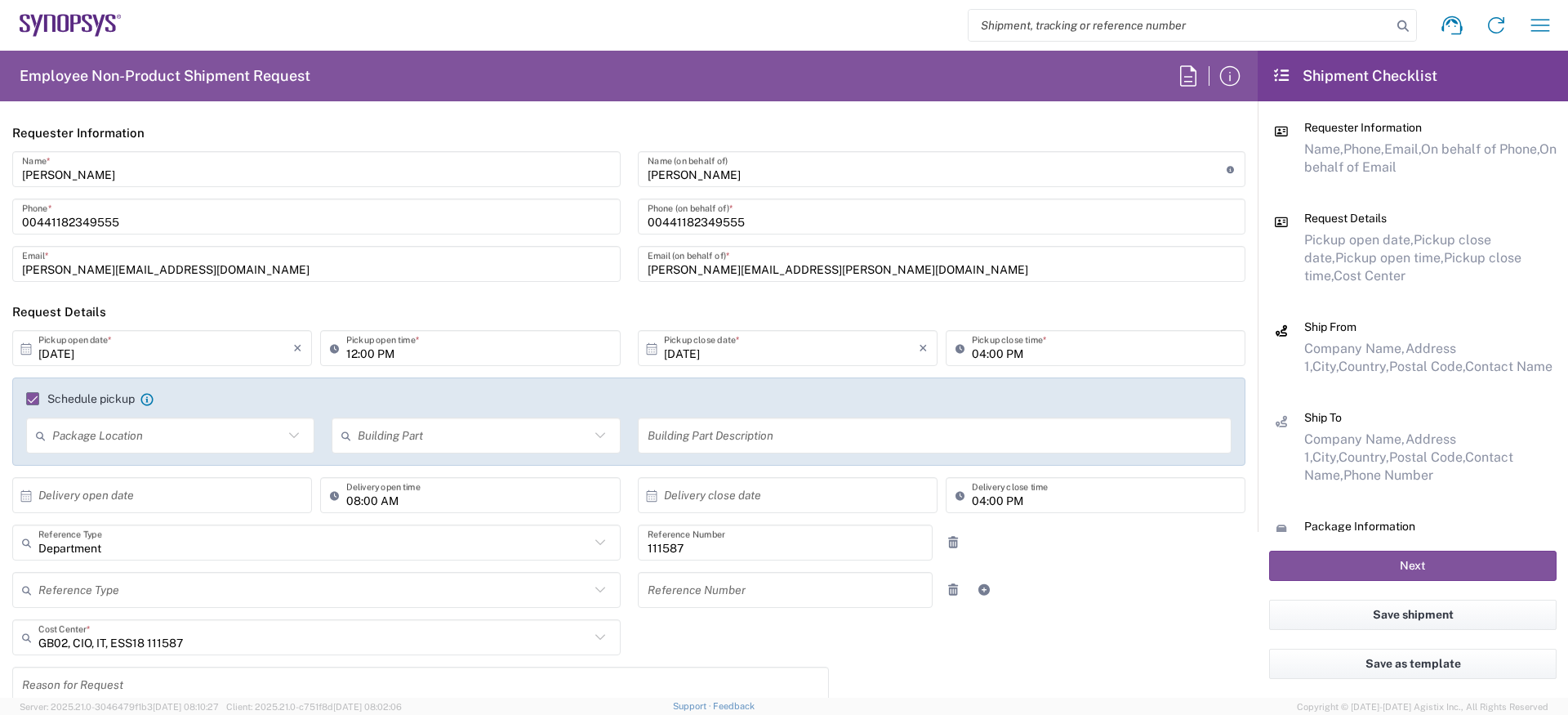
click at [119, 353] on input "10/13/2025" at bounding box center [165, 348] width 254 height 29
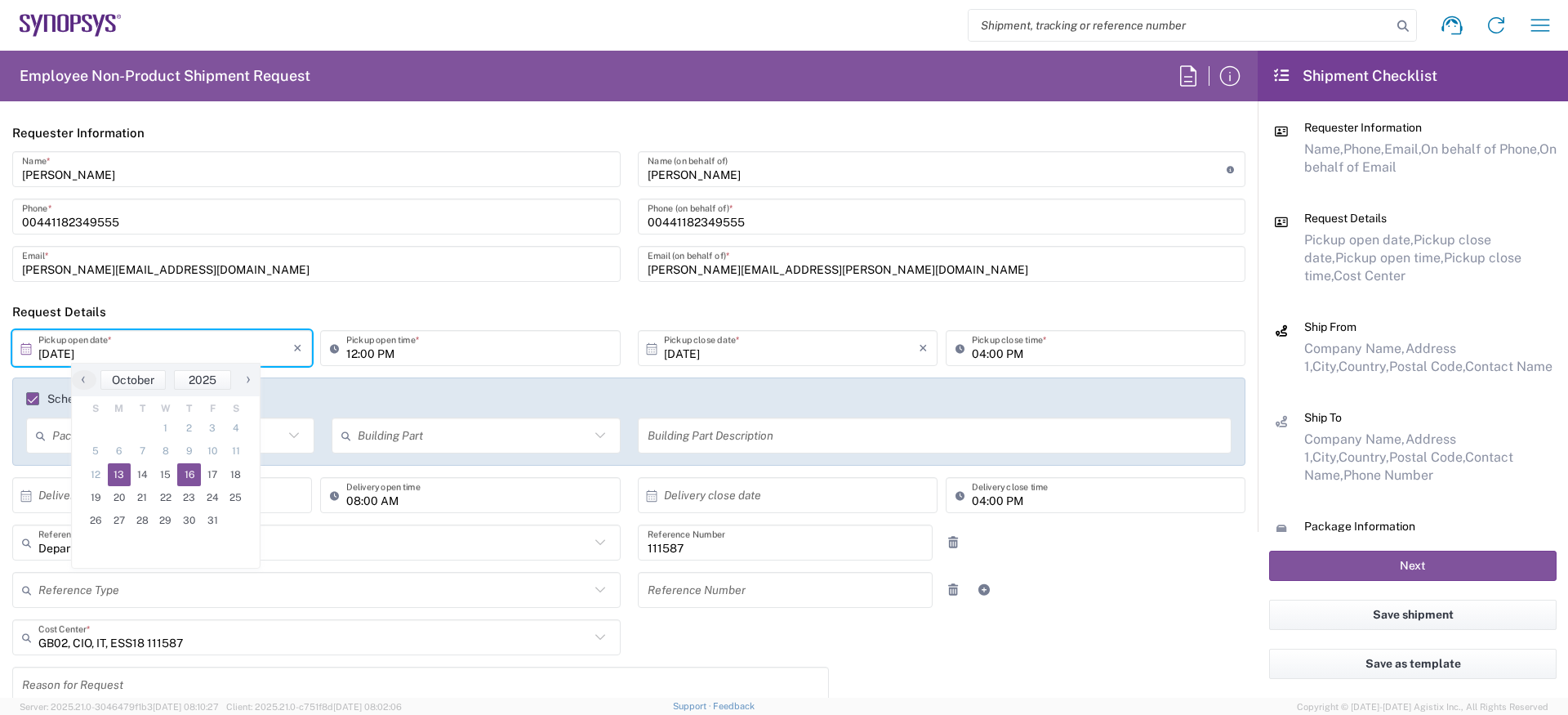
click at [185, 478] on span "16" at bounding box center [188, 474] width 23 height 23
type input "10/16/2025"
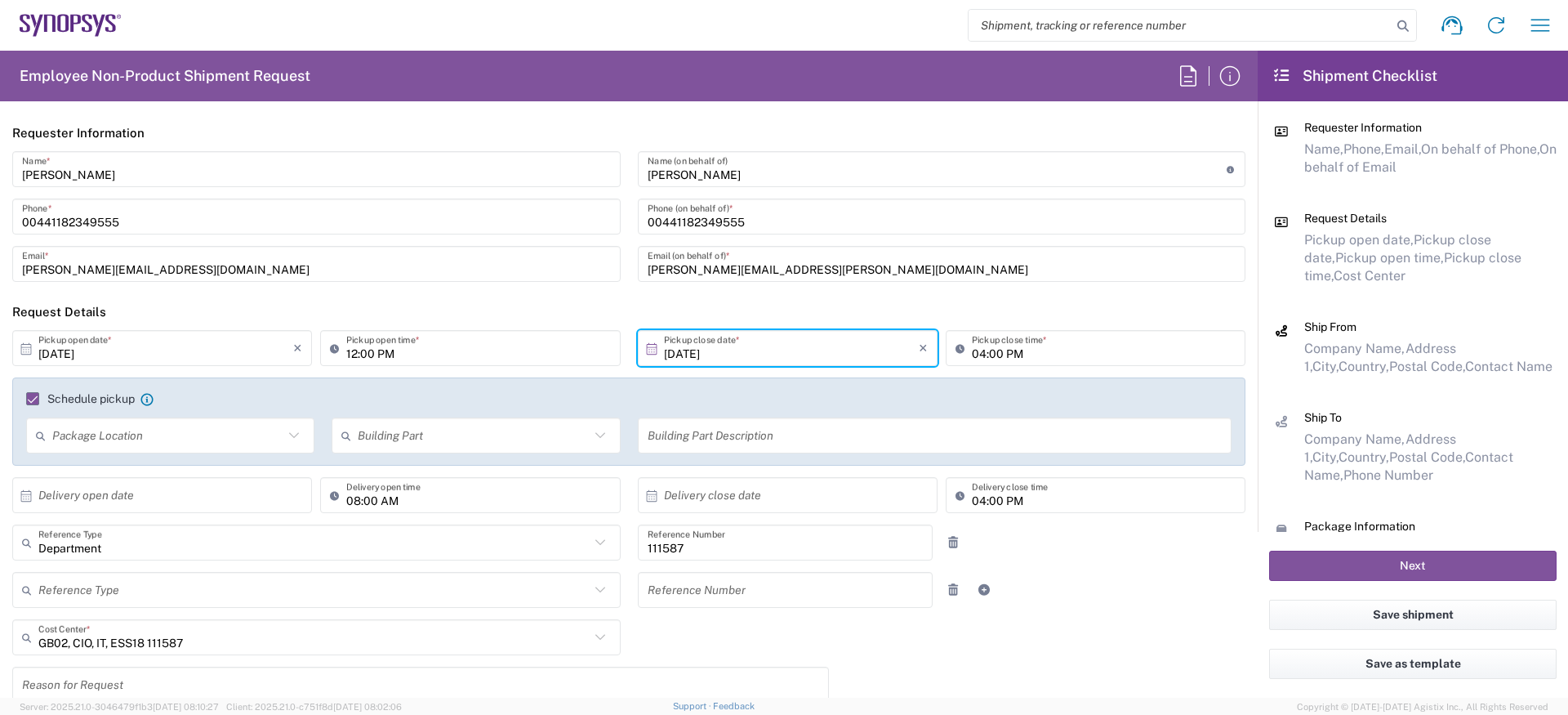
click at [710, 353] on input "10/16/2025" at bounding box center [791, 348] width 254 height 29
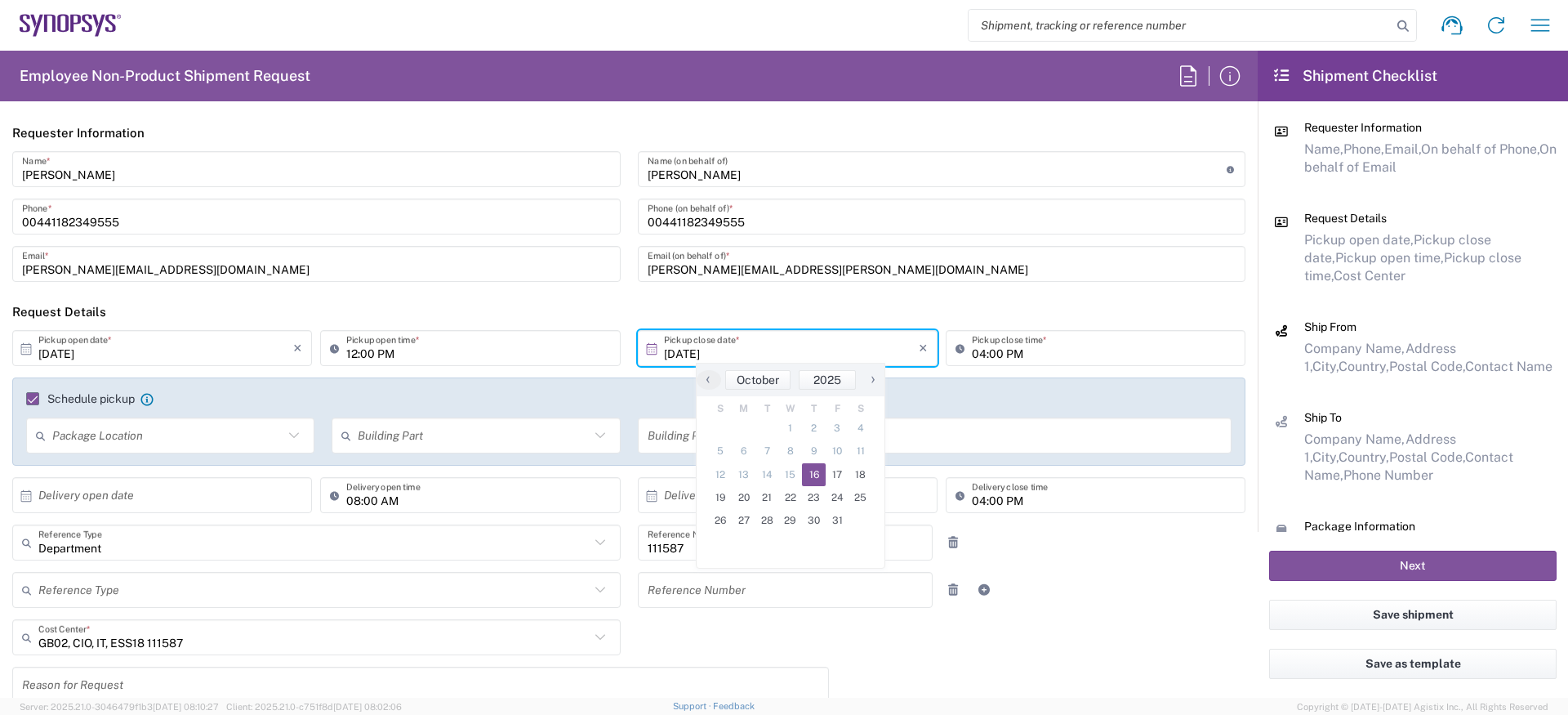
click at [819, 474] on span "16" at bounding box center [813, 474] width 23 height 23
click at [360, 351] on input "12:00 PM" at bounding box center [477, 348] width 264 height 29
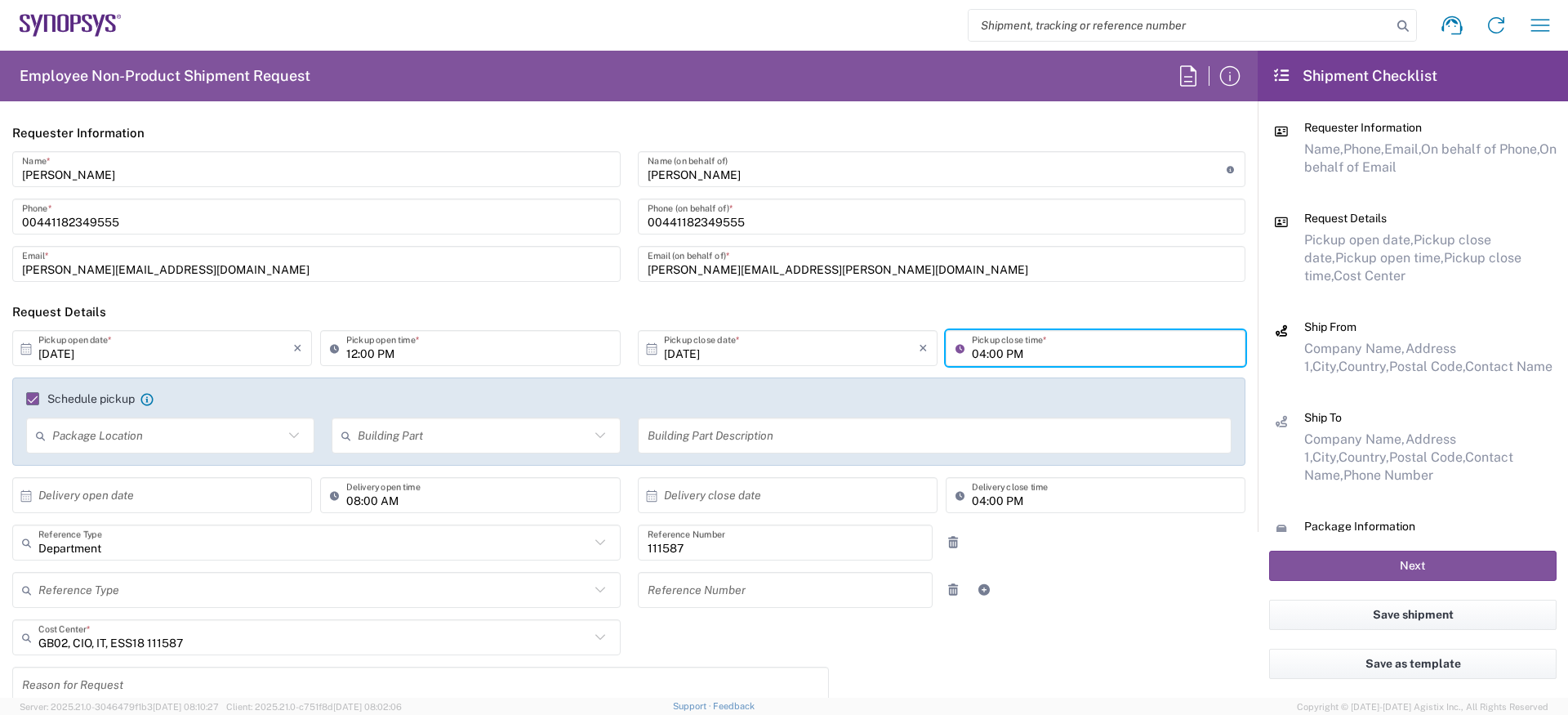
click at [1000, 352] on input "04:00 PM" at bounding box center [1104, 348] width 264 height 29
click at [980, 353] on input "04:00 PM" at bounding box center [1104, 348] width 264 height 29
type input "05:00 PM"
click at [998, 297] on header "Request Details" at bounding box center [628, 311] width 1258 height 36
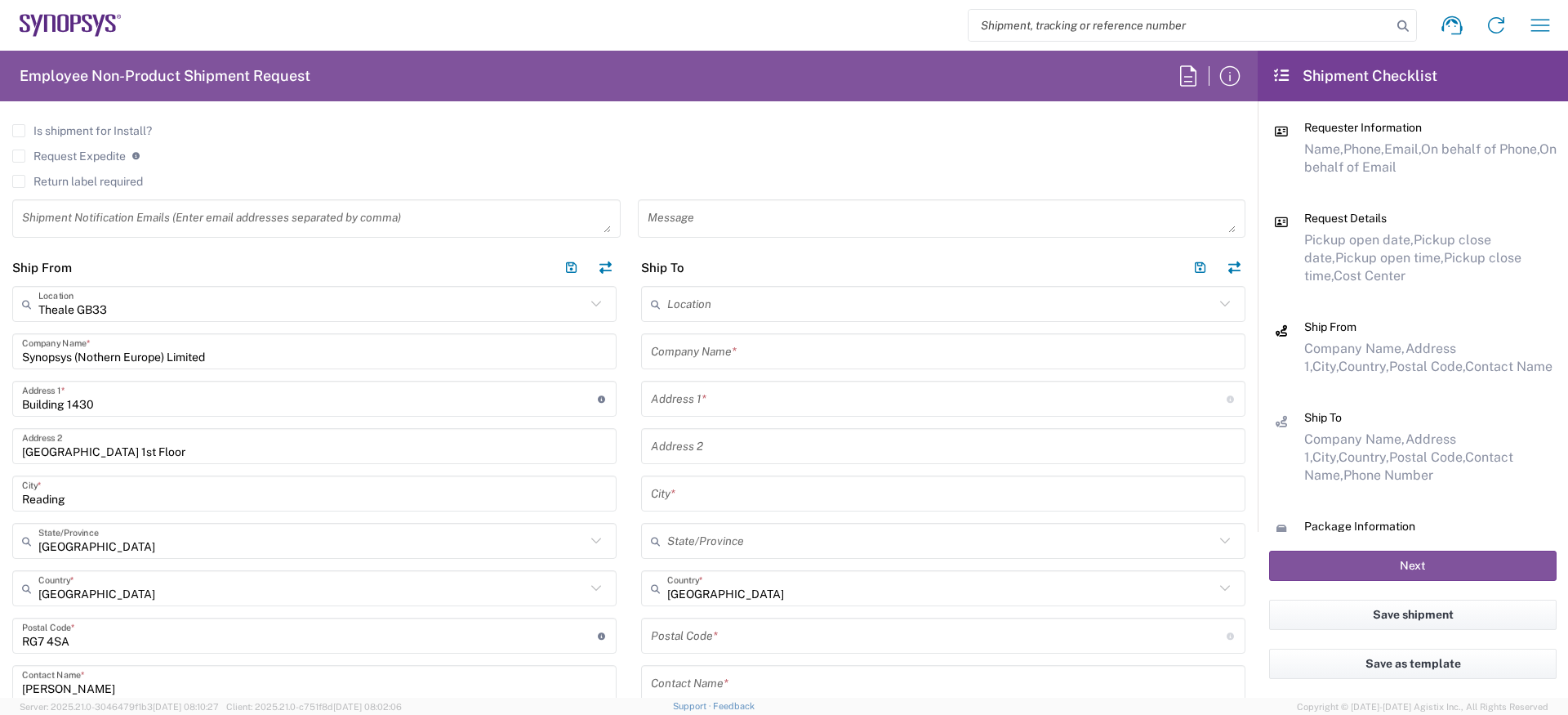
scroll to position [637, 0]
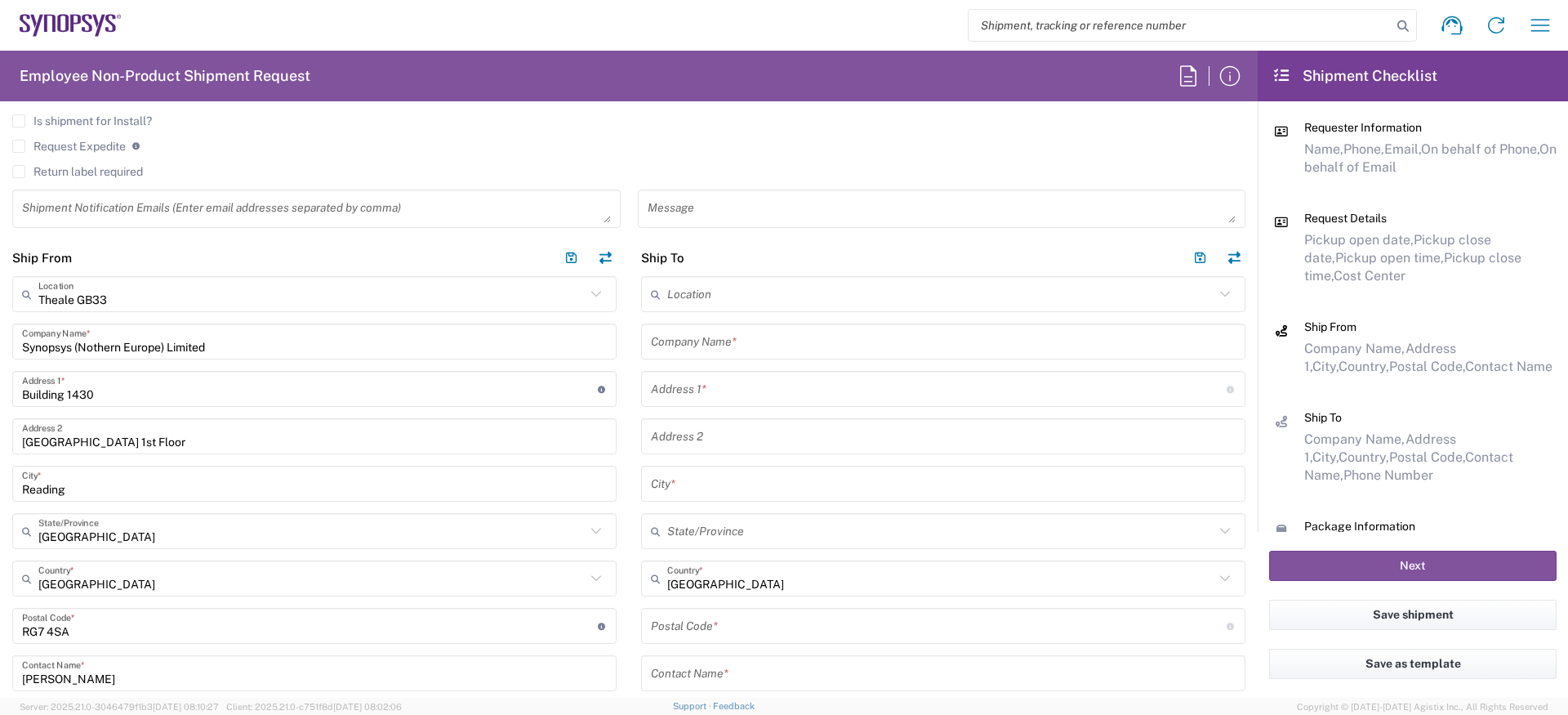
click at [155, 351] on input "Synopsys (Nothern Europe) Limited" at bounding box center [314, 341] width 585 height 29
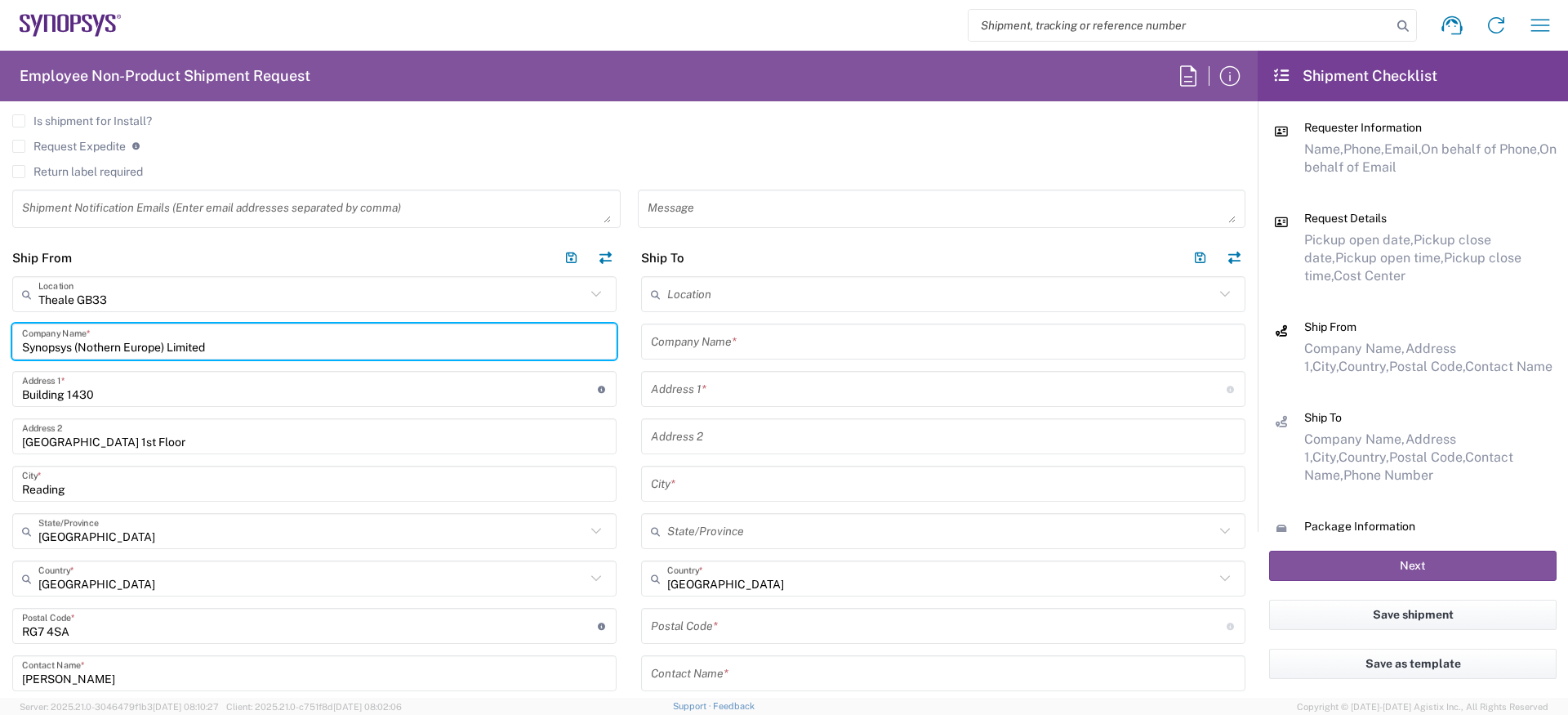
click at [155, 351] on input "Synopsys (Nothern Europe) Limited" at bounding box center [314, 341] width 585 height 29
paste input "ean Churchill"
type input "Sean Churchill"
click at [158, 380] on input "Building 1430" at bounding box center [310, 389] width 576 height 29
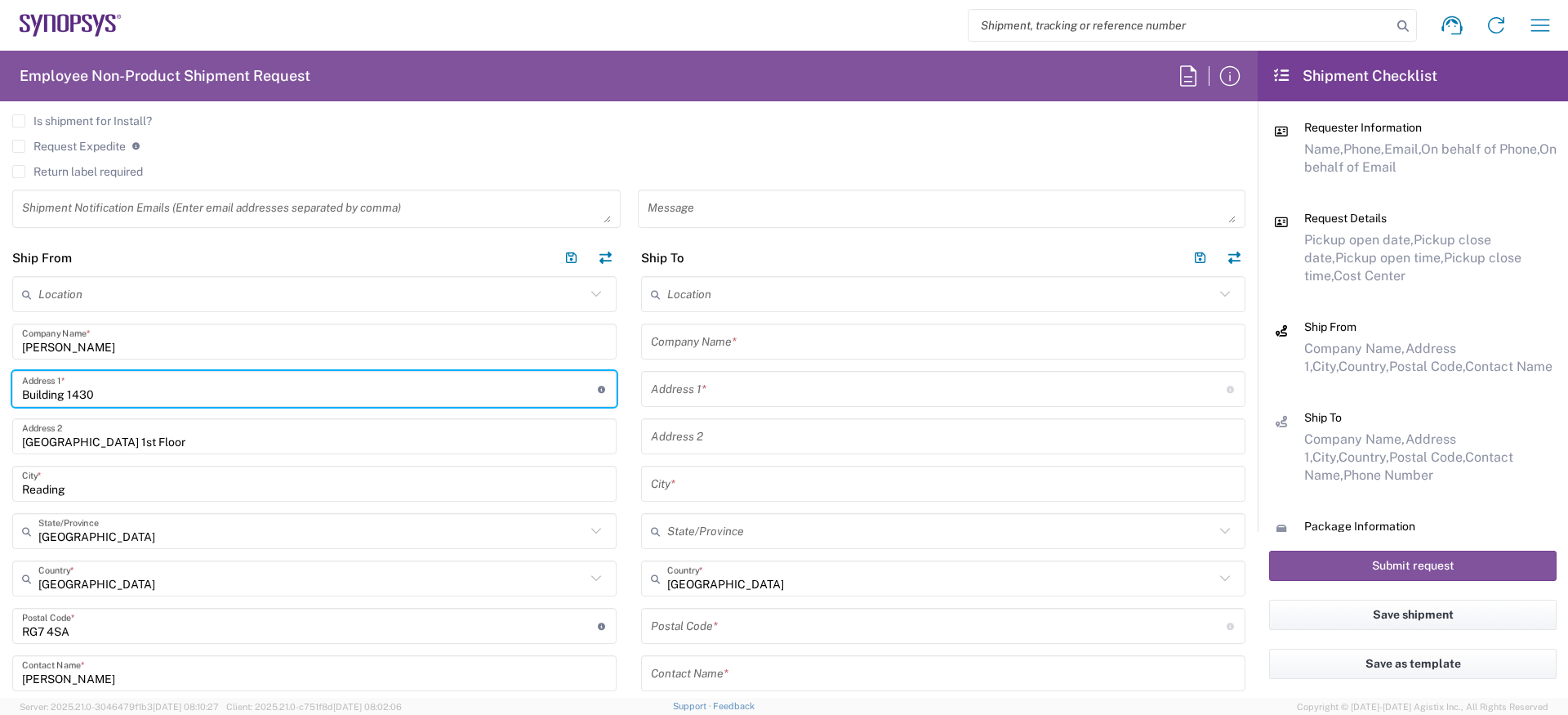
click at [158, 380] on input "Building 1430" at bounding box center [310, 389] width 576 height 29
paste input "11 Wilson Drive"
type input "11 Wilson Drive"
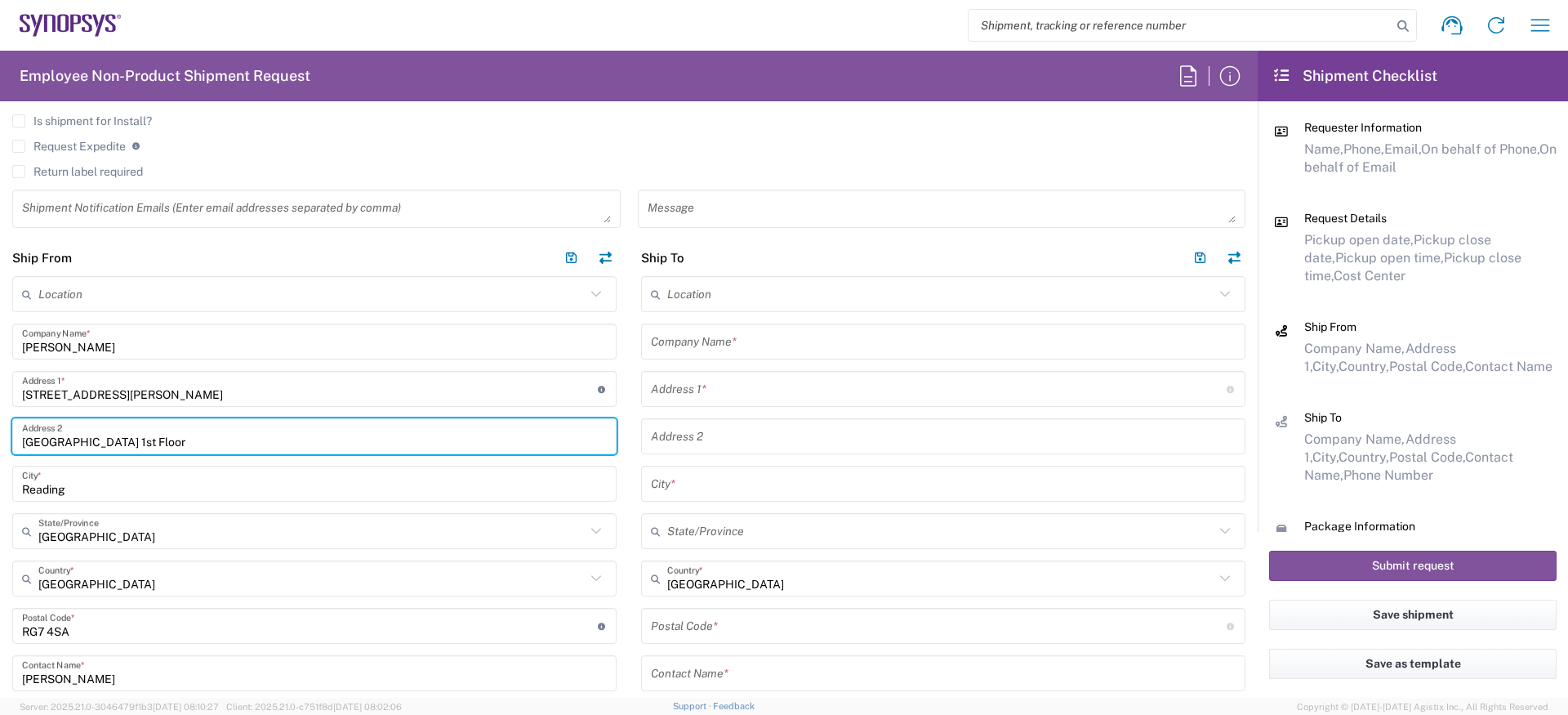
click at [147, 438] on input "Arlington Business Park 1st Floor" at bounding box center [314, 436] width 585 height 29
paste input "Lily Street Farm"
type input "Lily Street Farm"
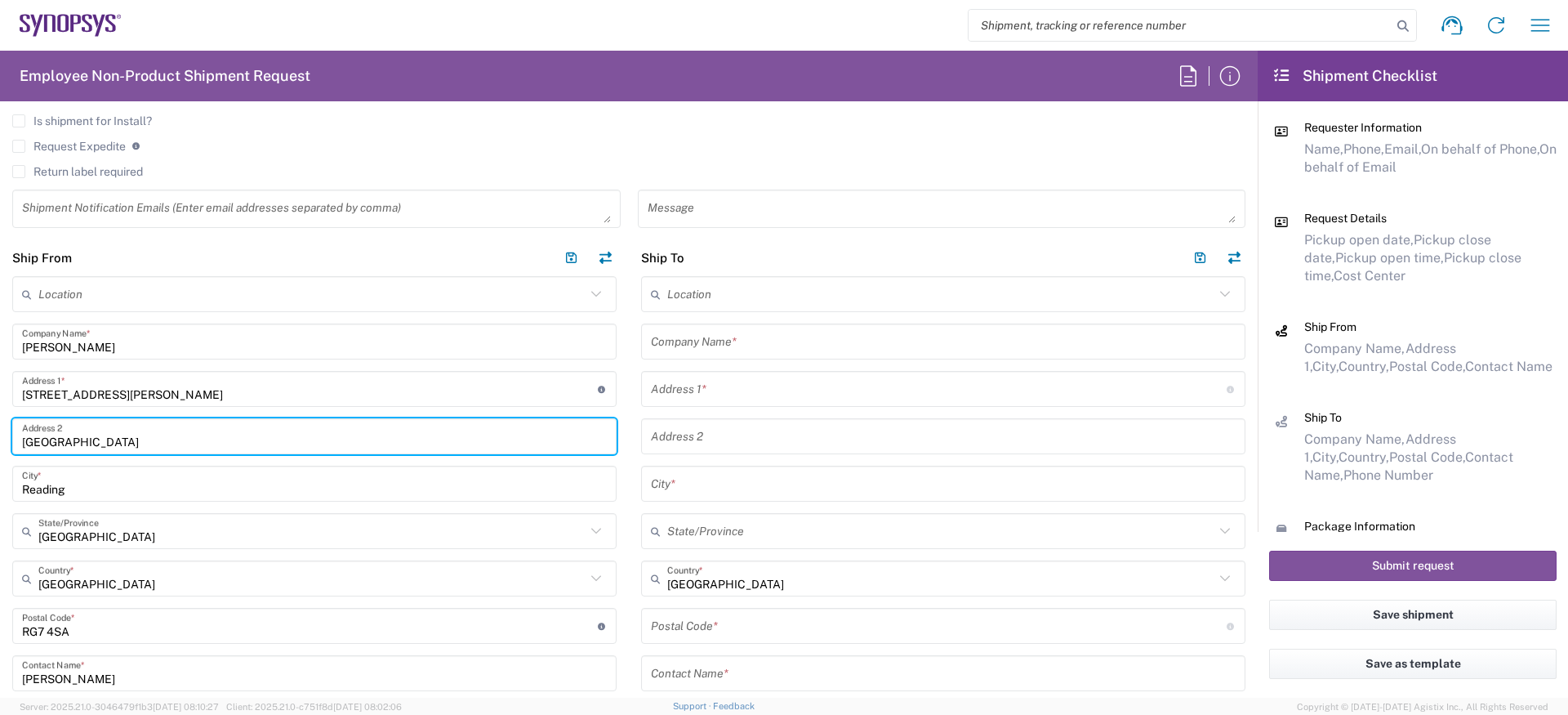
drag, startPoint x: 129, startPoint y: 438, endPoint x: -47, endPoint y: 422, distance: 176.7
click at [0, 422] on html "Shipment request Shipment tracking Employee non-product shipment request My shi…" at bounding box center [784, 357] width 1568 height 715
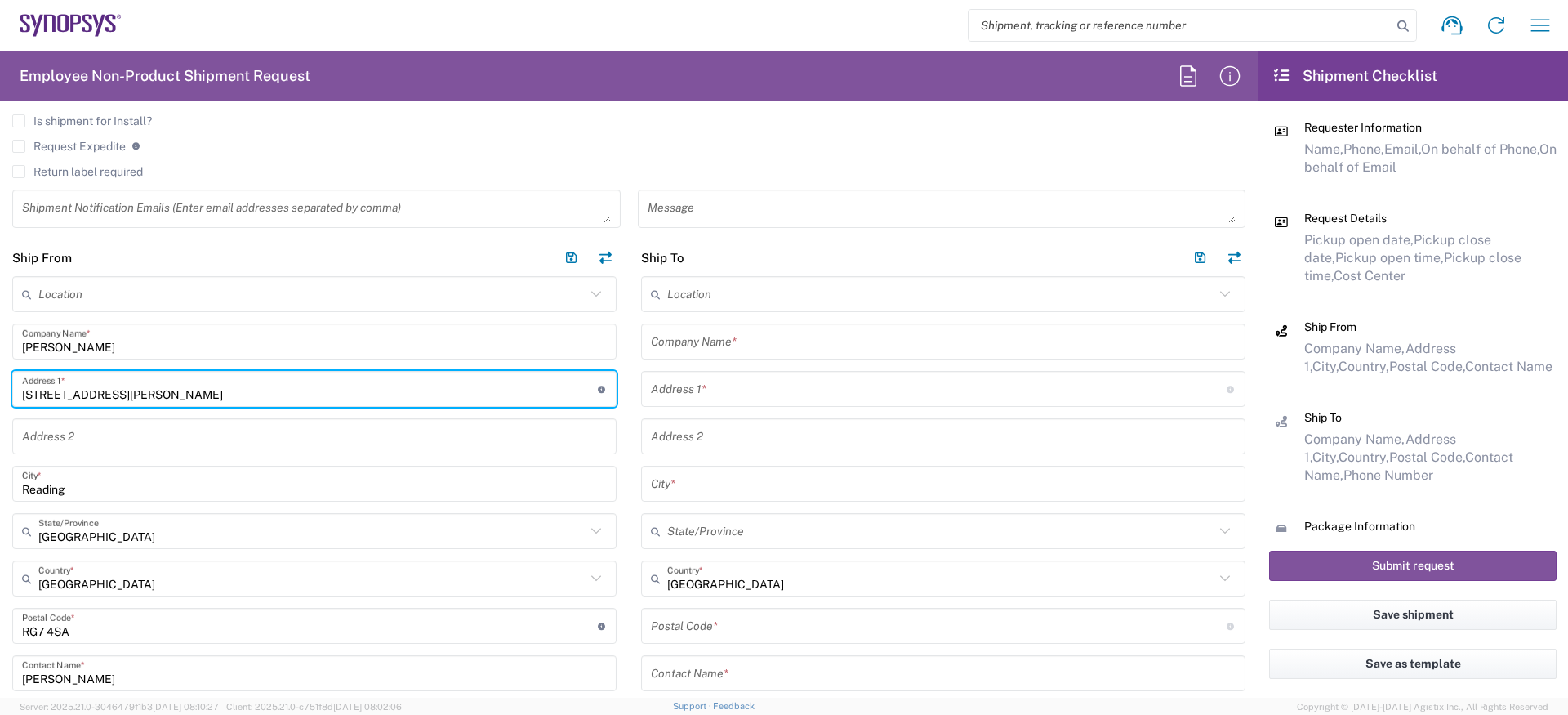
click at [247, 381] on input "11 Wilson Drive" at bounding box center [310, 389] width 576 height 29
click at [217, 389] on input "11 Wilson Drive" at bounding box center [310, 389] width 576 height 29
paste input "Lily Street Farm"
type input "11 Wilson Drive, Lily Street Farm"
click at [133, 442] on input "text" at bounding box center [314, 436] width 585 height 29
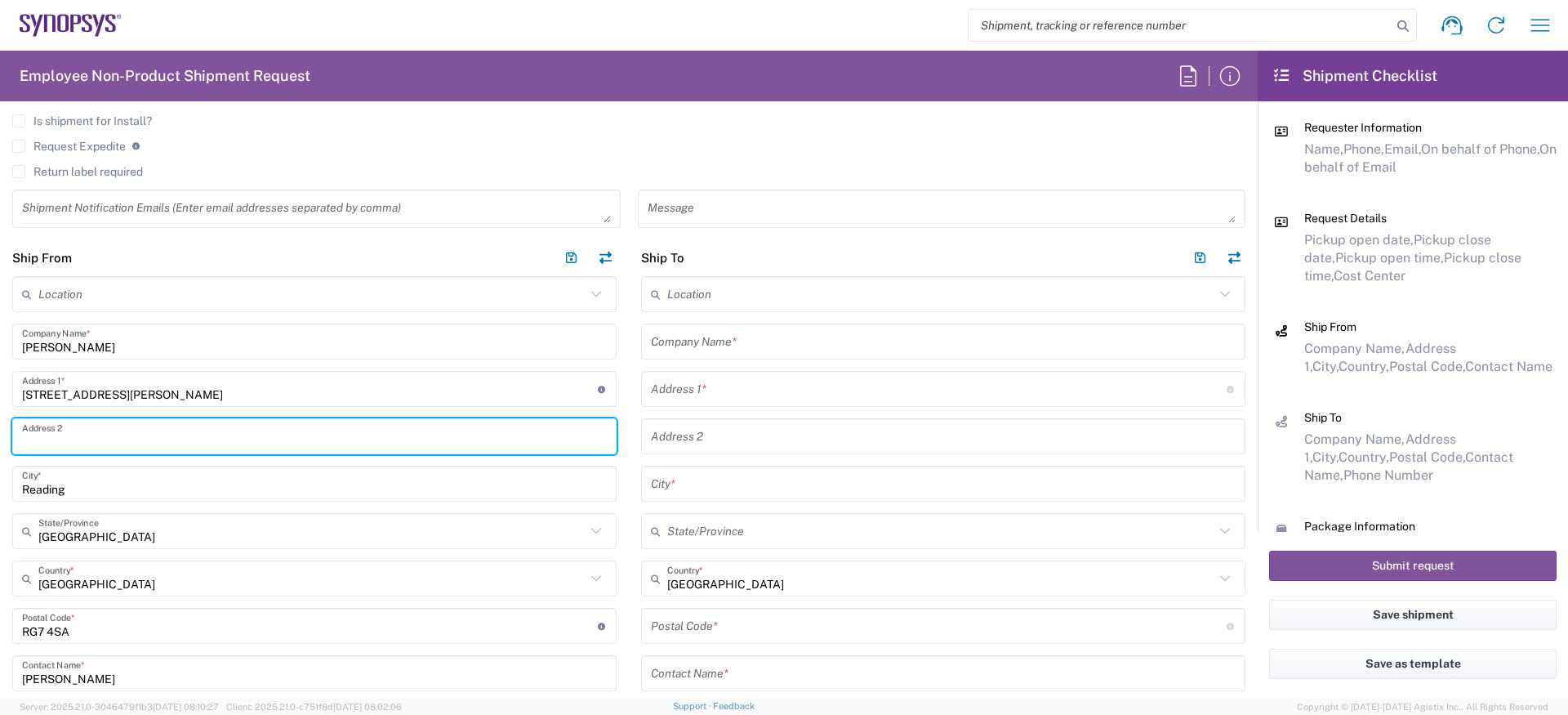
paste input "Swanwick, Alfreton"
click at [118, 428] on input "Swanwick, Alfreton" at bounding box center [314, 436] width 585 height 29
click at [114, 447] on input "Swanwick, Alfreton" at bounding box center [314, 436] width 585 height 29
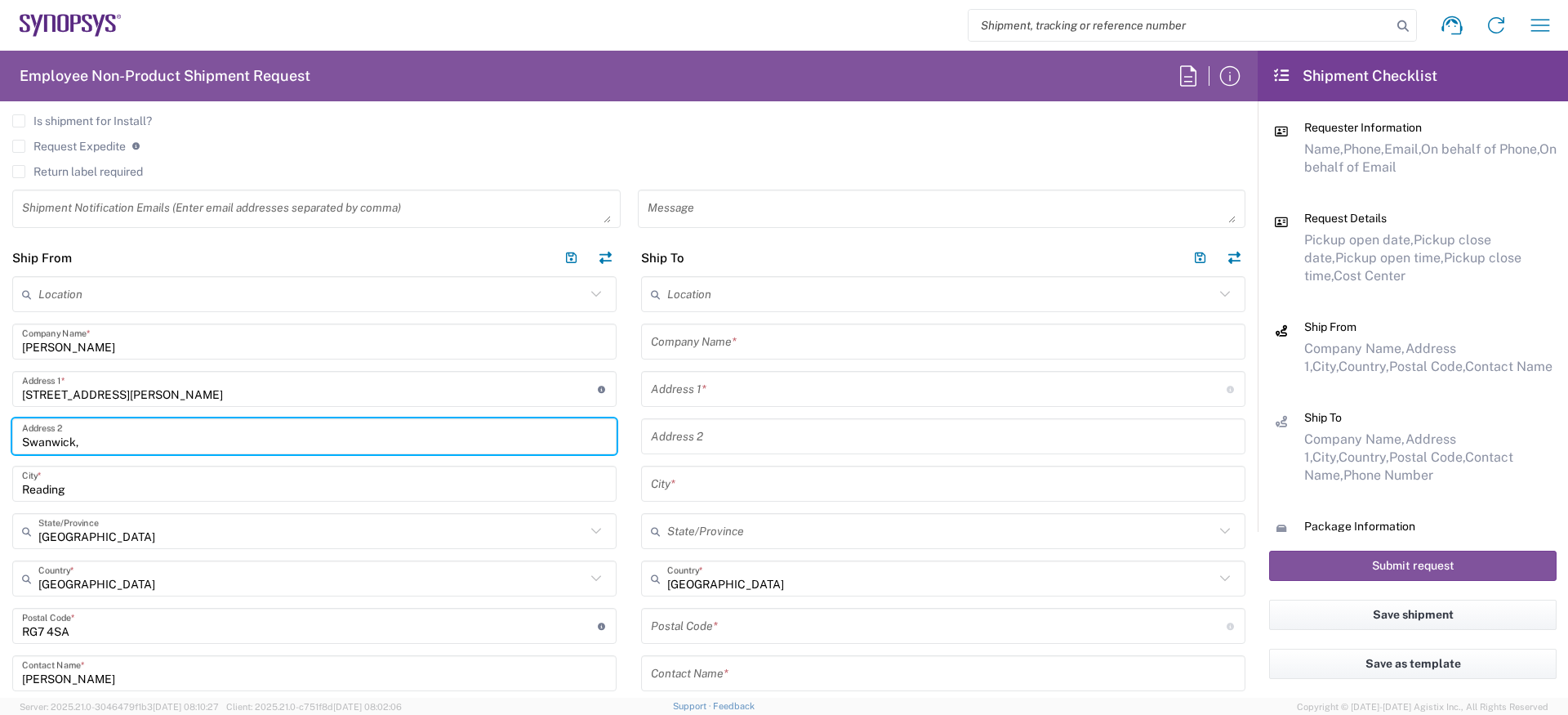
type input "Swanwick,"
click at [104, 475] on input "Reading" at bounding box center [314, 484] width 585 height 29
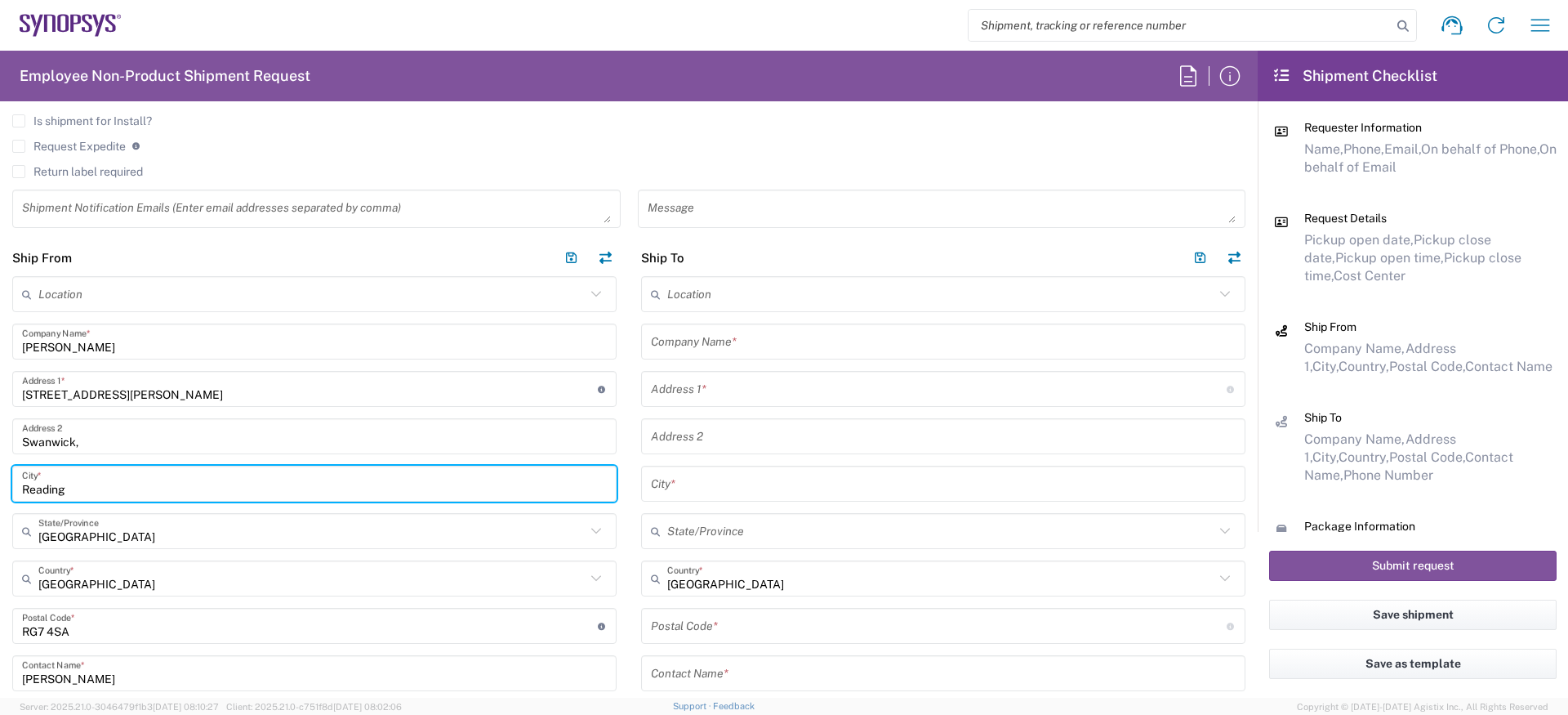
click at [104, 475] on input "Reading" at bounding box center [314, 484] width 585 height 29
paste input "Alfreton"
type input "Alfreton"
click at [106, 431] on input "Swanwick," at bounding box center [314, 436] width 585 height 29
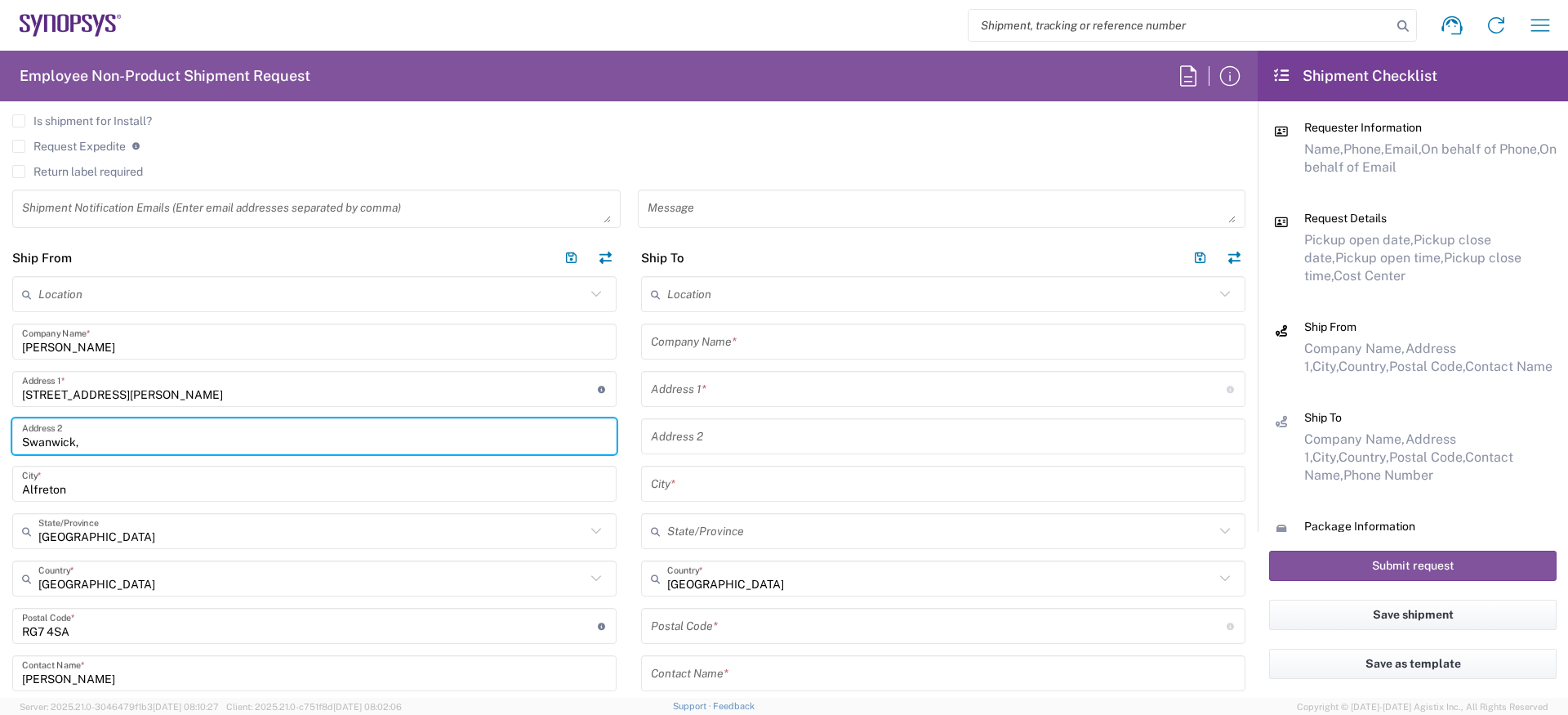
click at [98, 440] on input "Swanwick," at bounding box center [314, 436] width 585 height 29
type input "Swanwick"
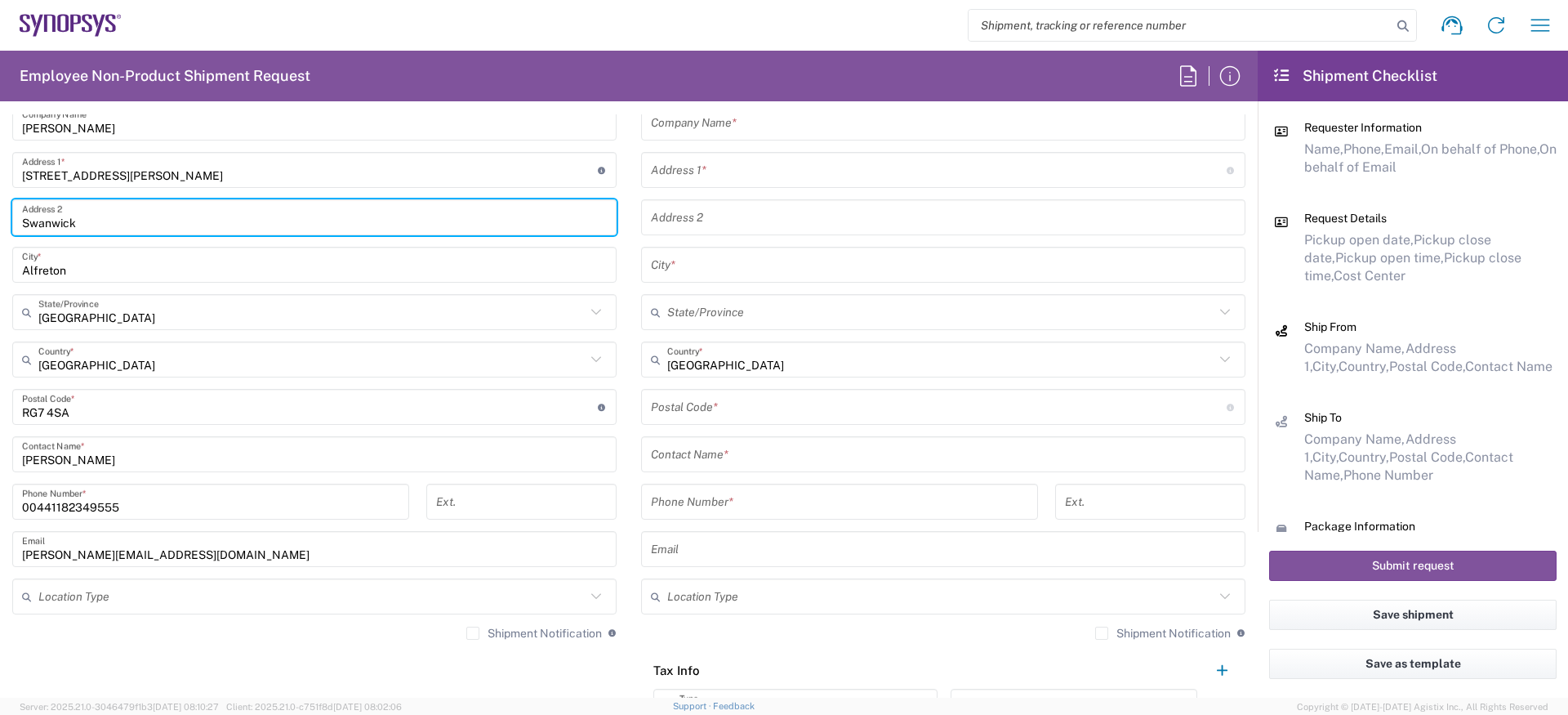
scroll to position [857, 0]
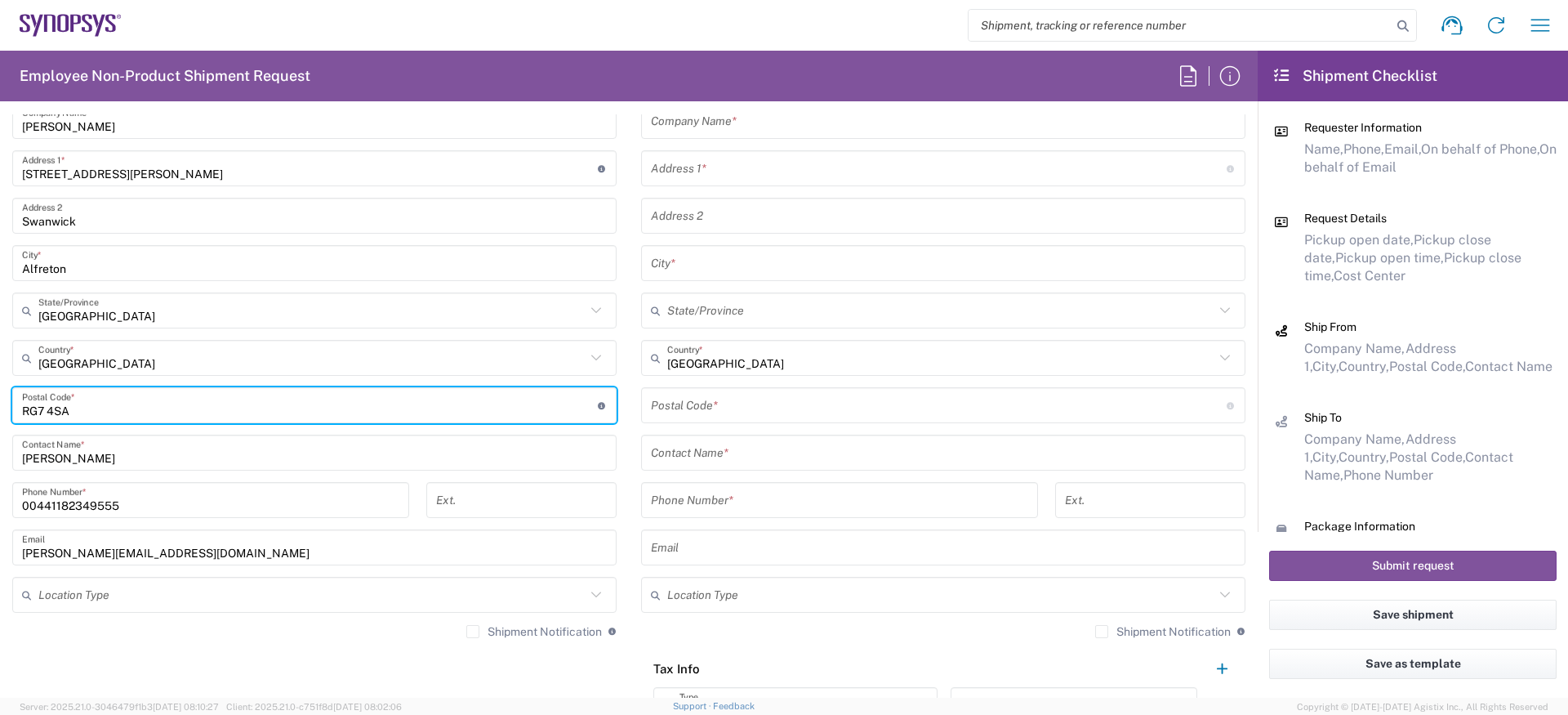
click at [82, 411] on input "undefined" at bounding box center [310, 406] width 576 height 29
paste input "DE55 1FQ"
type input "DE55 1FQ"
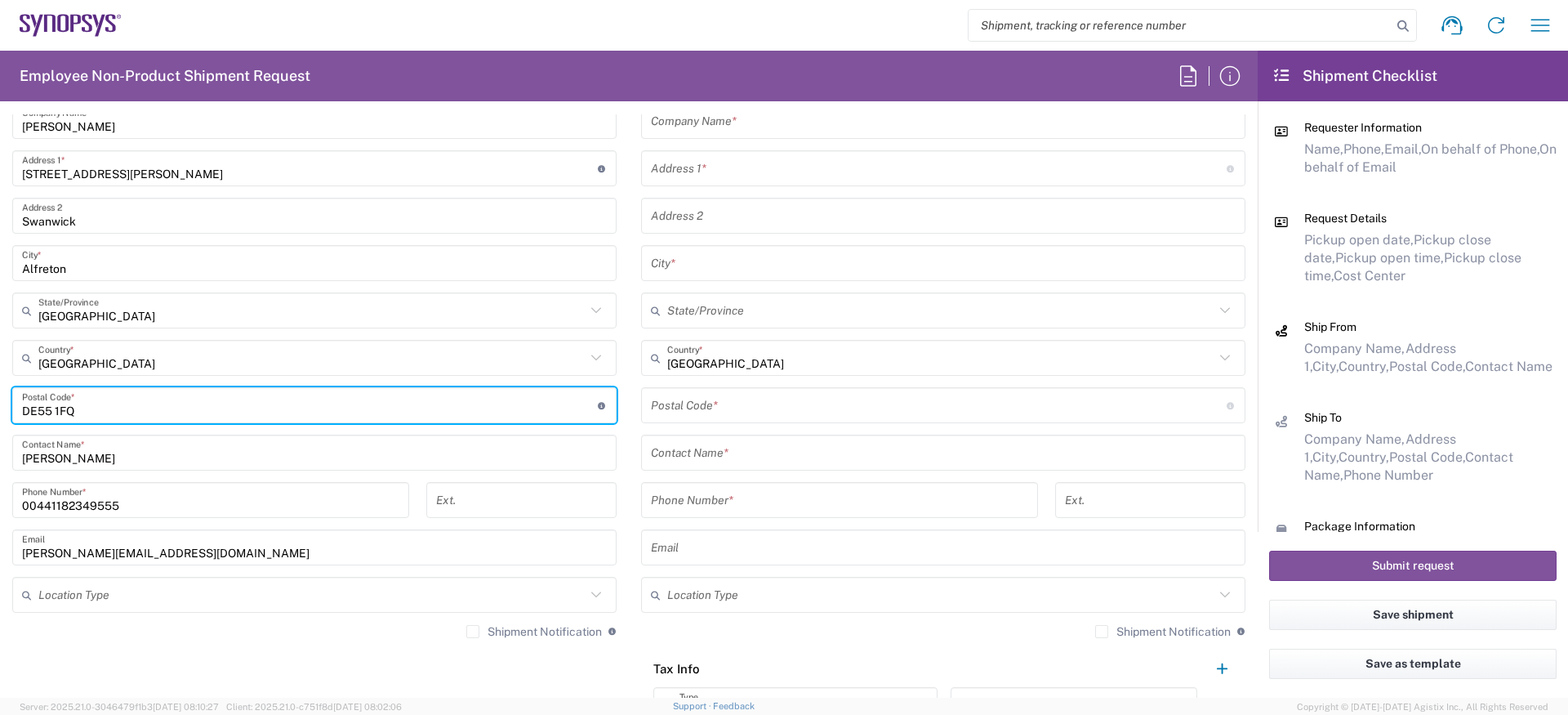
click at [58, 263] on input "Alfreton" at bounding box center [314, 263] width 585 height 29
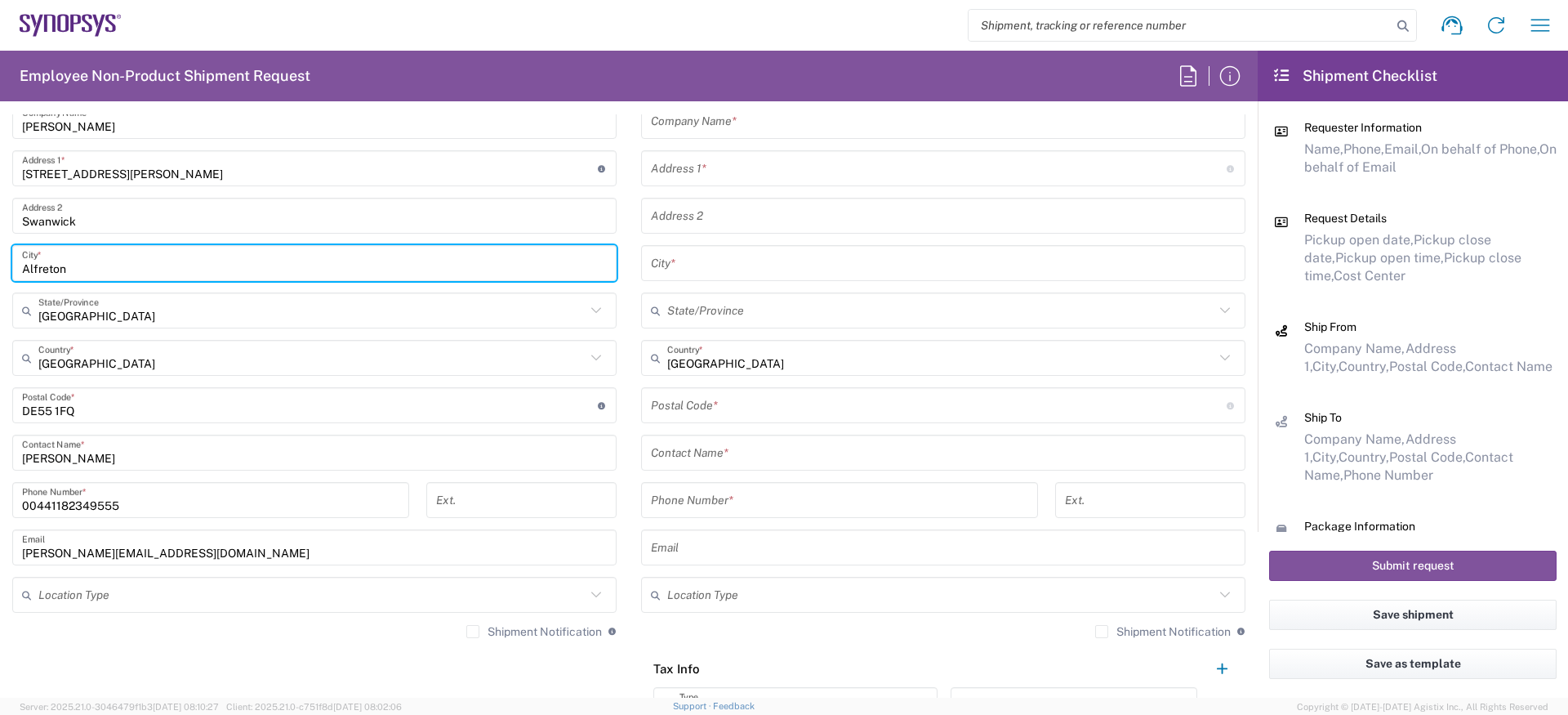
click at [58, 263] on input "Alfreton" at bounding box center [314, 263] width 585 height 29
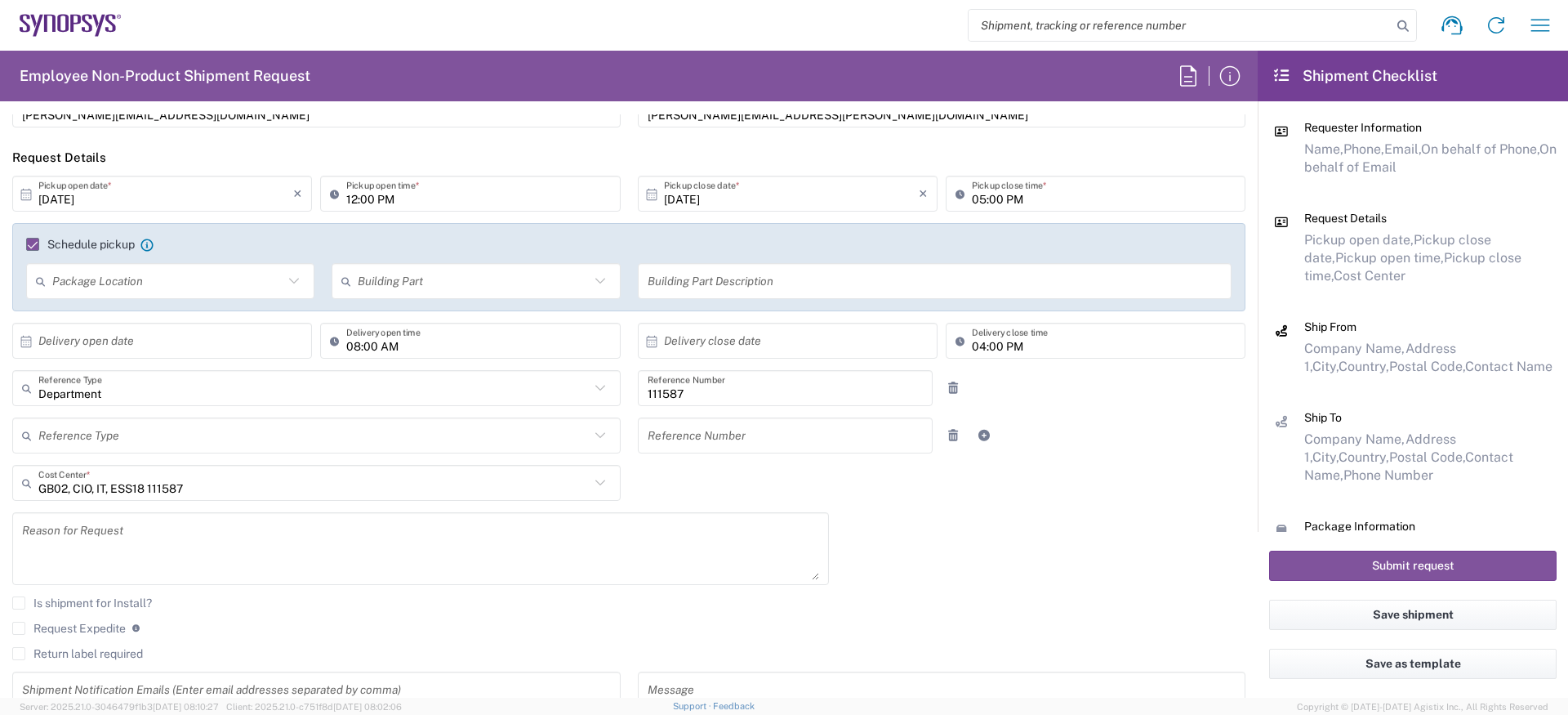
scroll to position [0, 0]
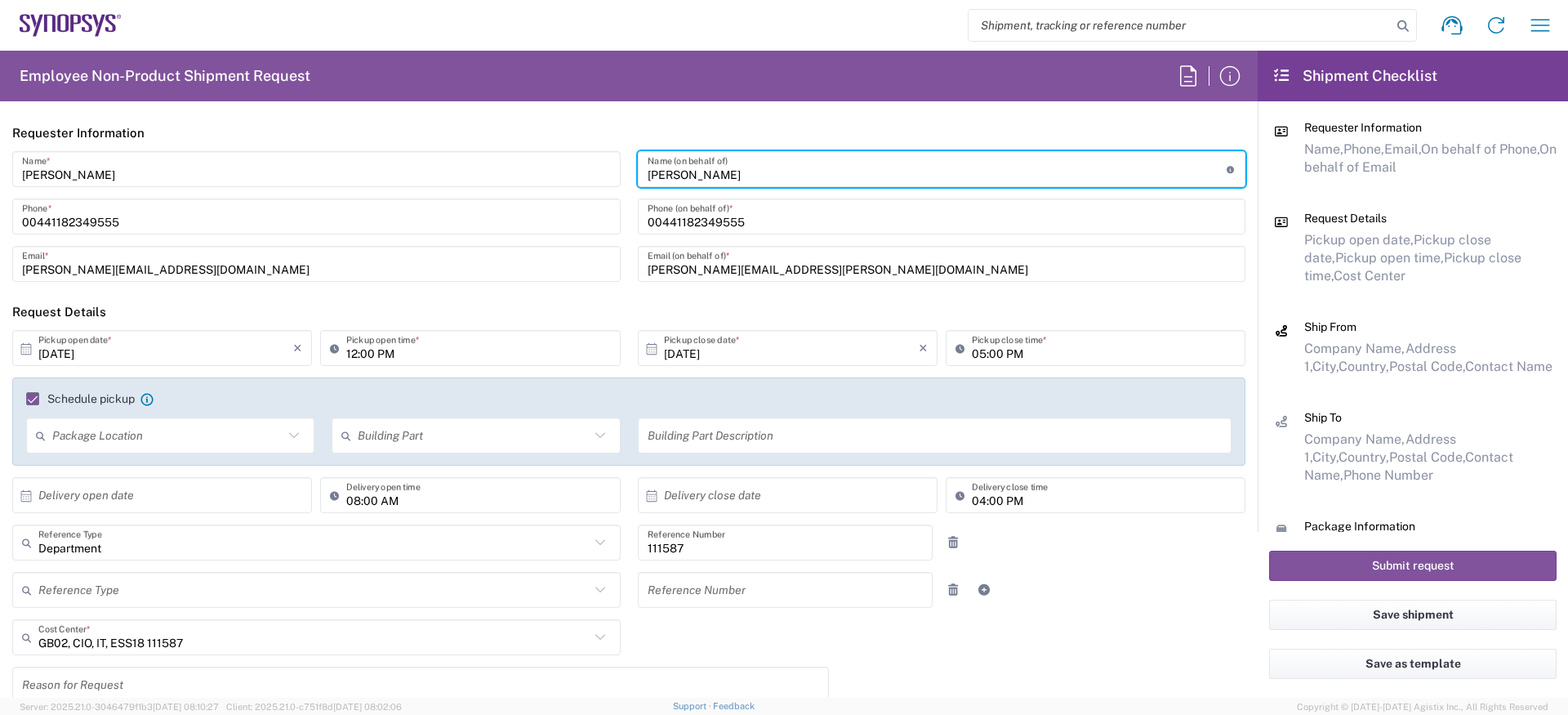
drag, startPoint x: 814, startPoint y: 174, endPoint x: 507, endPoint y: 163, distance: 307.2
click at [507, 163] on div "Amaan Majid Name * 00441182349555 Phone * amaan@synopsys.com Email * Sean Churc…" at bounding box center [628, 222] width 1250 height 142
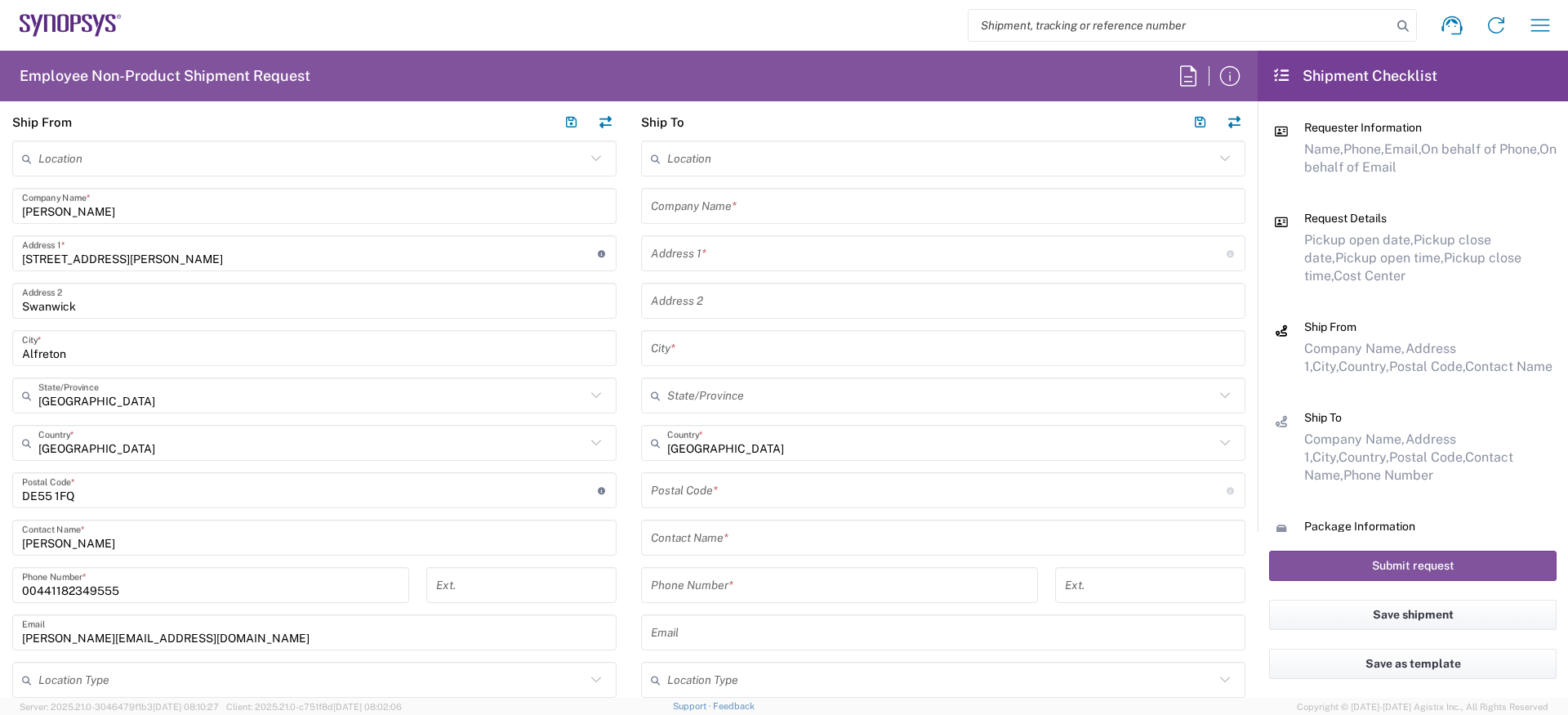
scroll to position [907, 0]
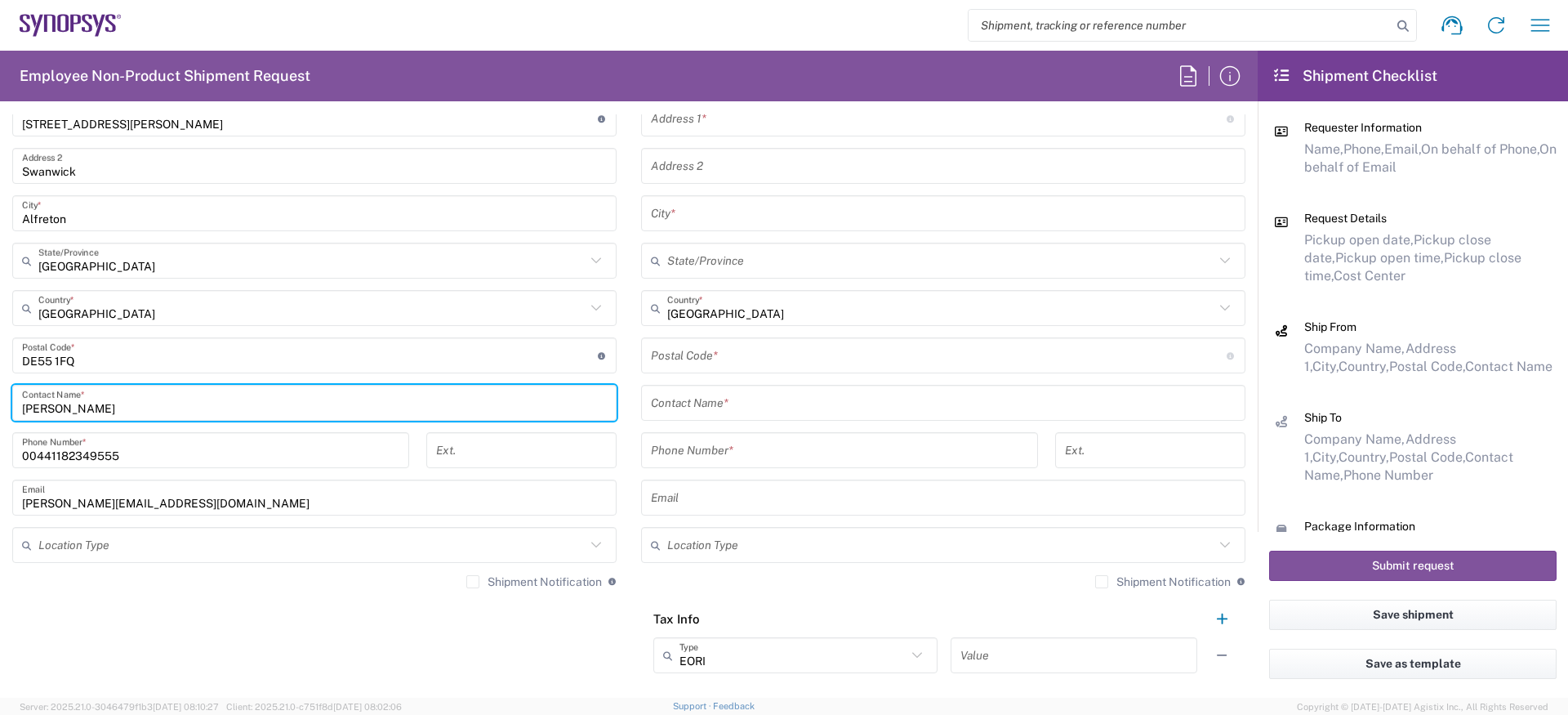
click at [86, 409] on input "Amaan Majid" at bounding box center [314, 403] width 585 height 29
paste input "Sean Churchill"
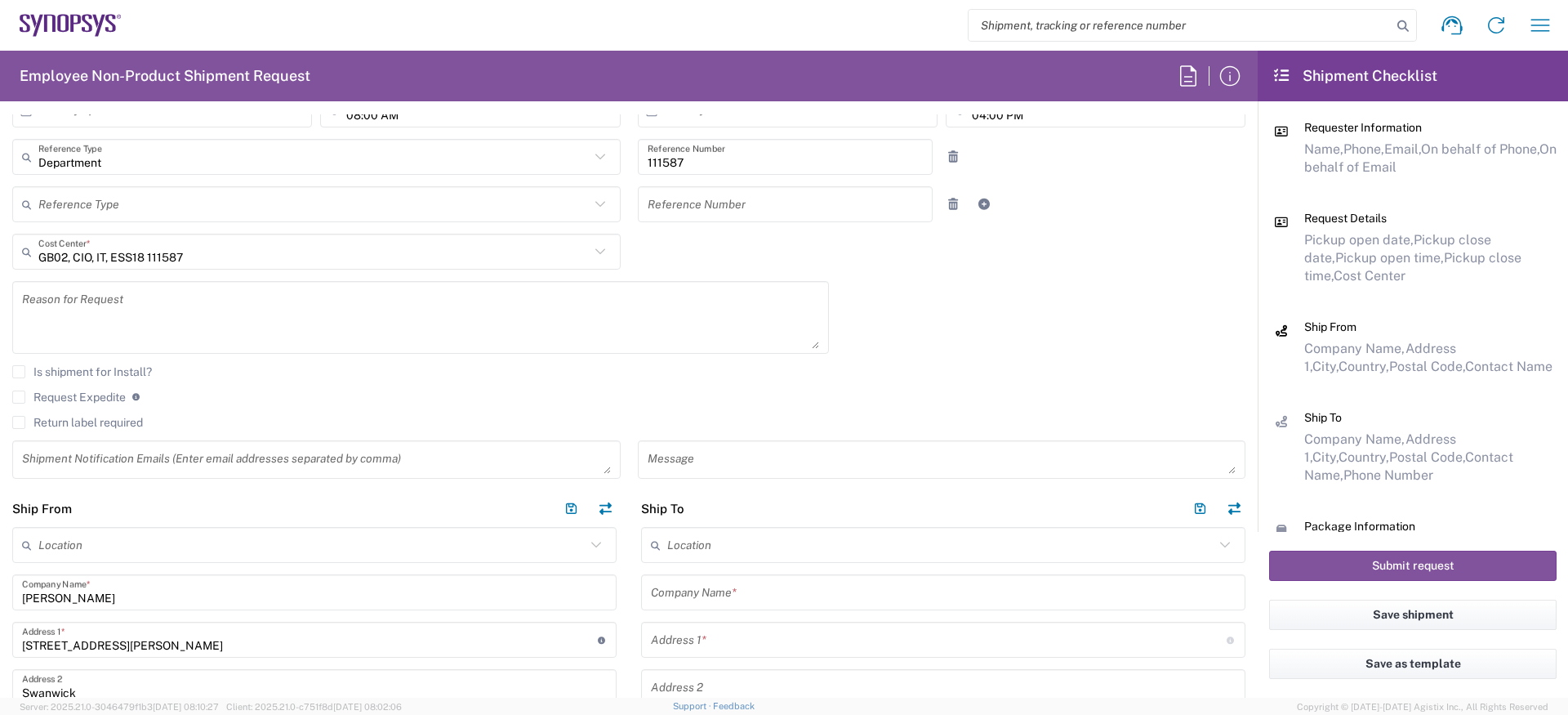
scroll to position [0, 0]
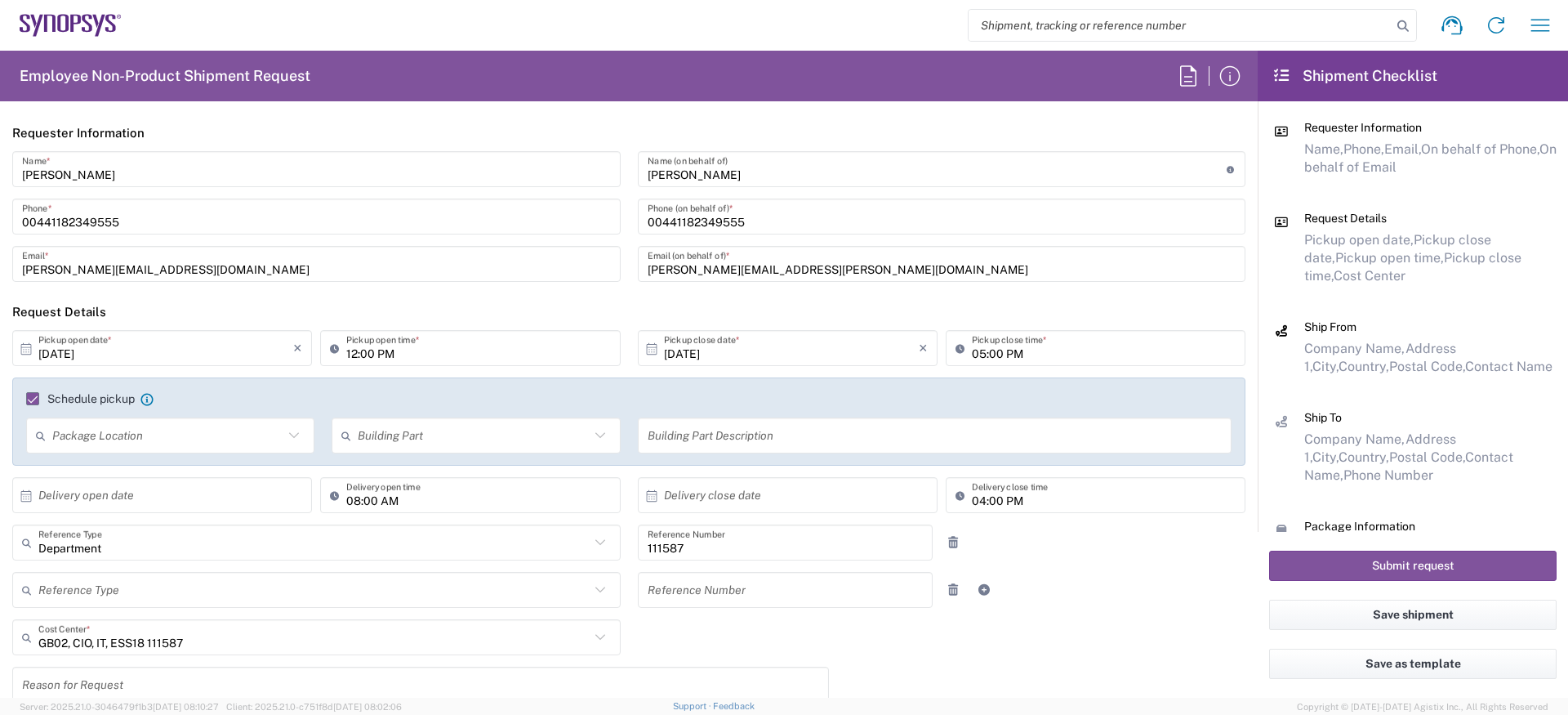
type input "Sean Churchill"
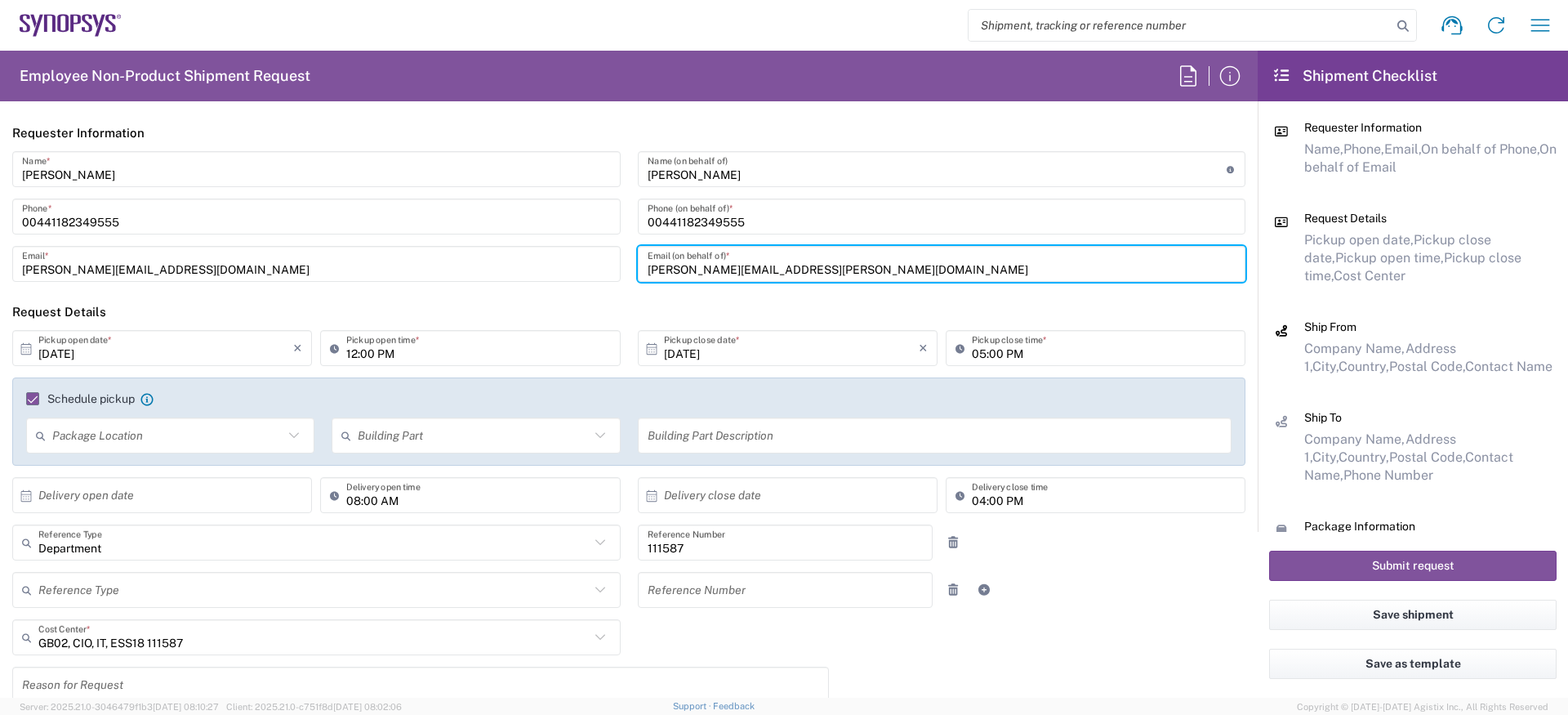
drag, startPoint x: 781, startPoint y: 263, endPoint x: 610, endPoint y: 262, distance: 171.0
click at [609, 262] on div "Amaan Majid Name * 00441182349555 Phone * amaan@synopsys.com Email * Sean Churc…" at bounding box center [628, 222] width 1250 height 142
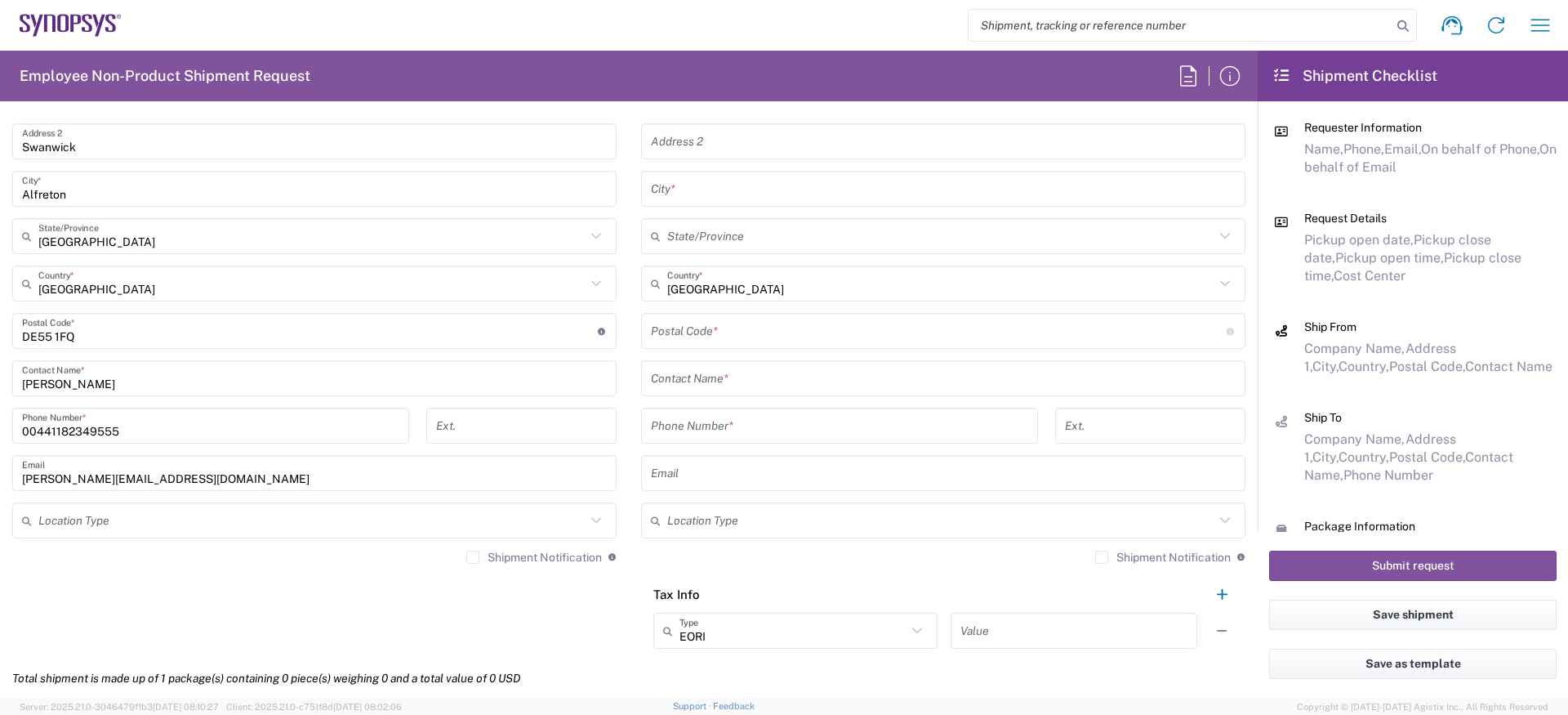
scroll to position [946, 0]
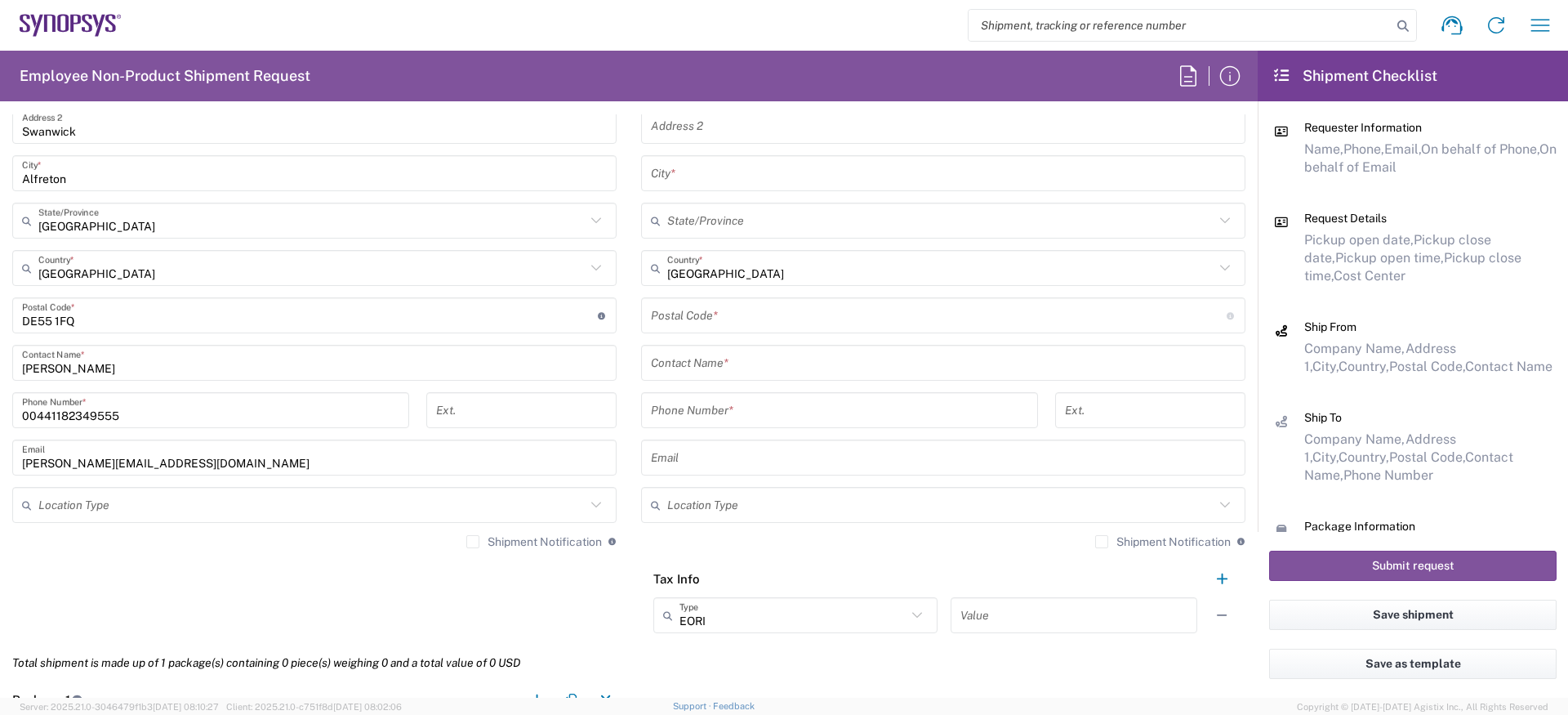
click at [94, 445] on input "amaan@synopsys.com" at bounding box center [314, 458] width 585 height 29
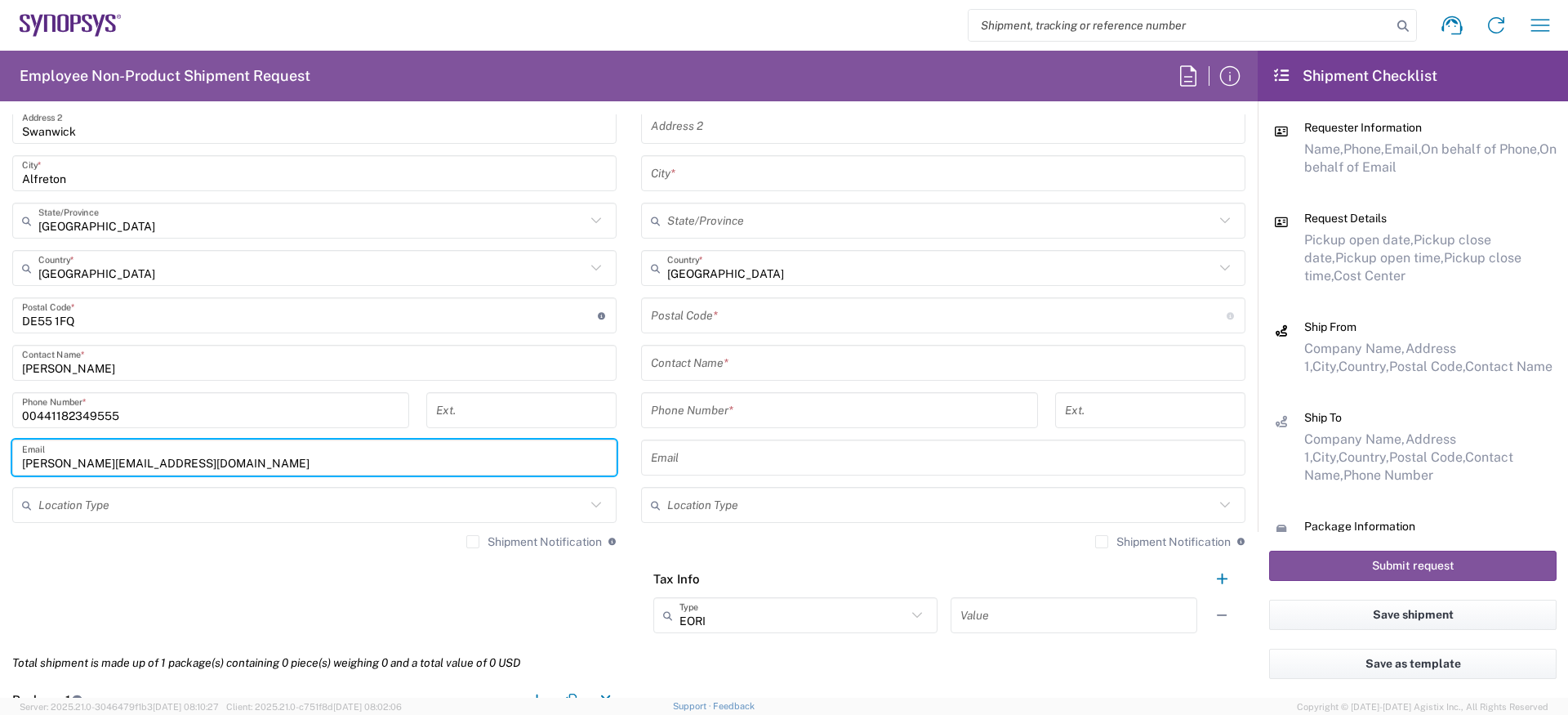
click at [94, 445] on input "amaan@synopsys.com" at bounding box center [314, 458] width 585 height 29
paste input "Sean.Churchill@an"
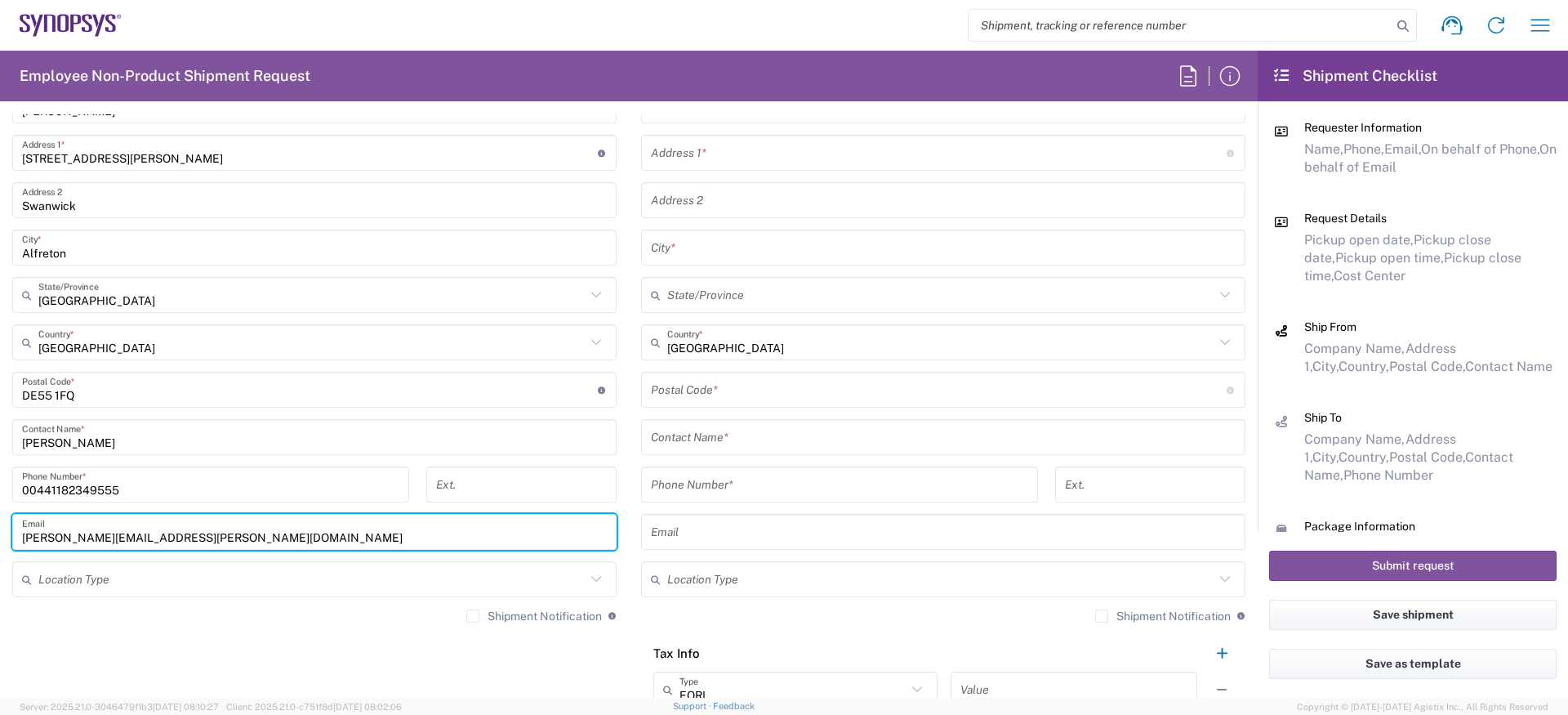
scroll to position [582, 0]
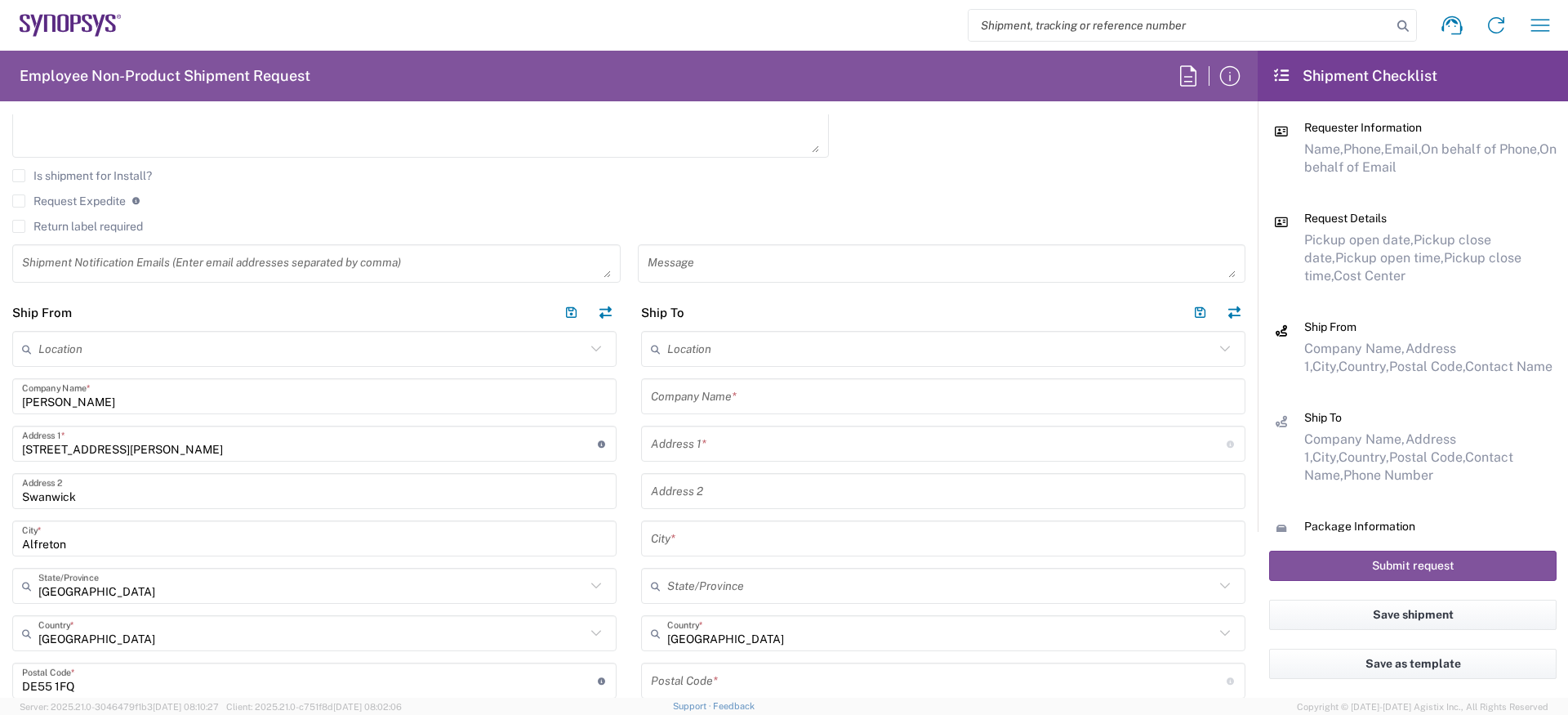
type input "Sean.Churchill@ansys.com"
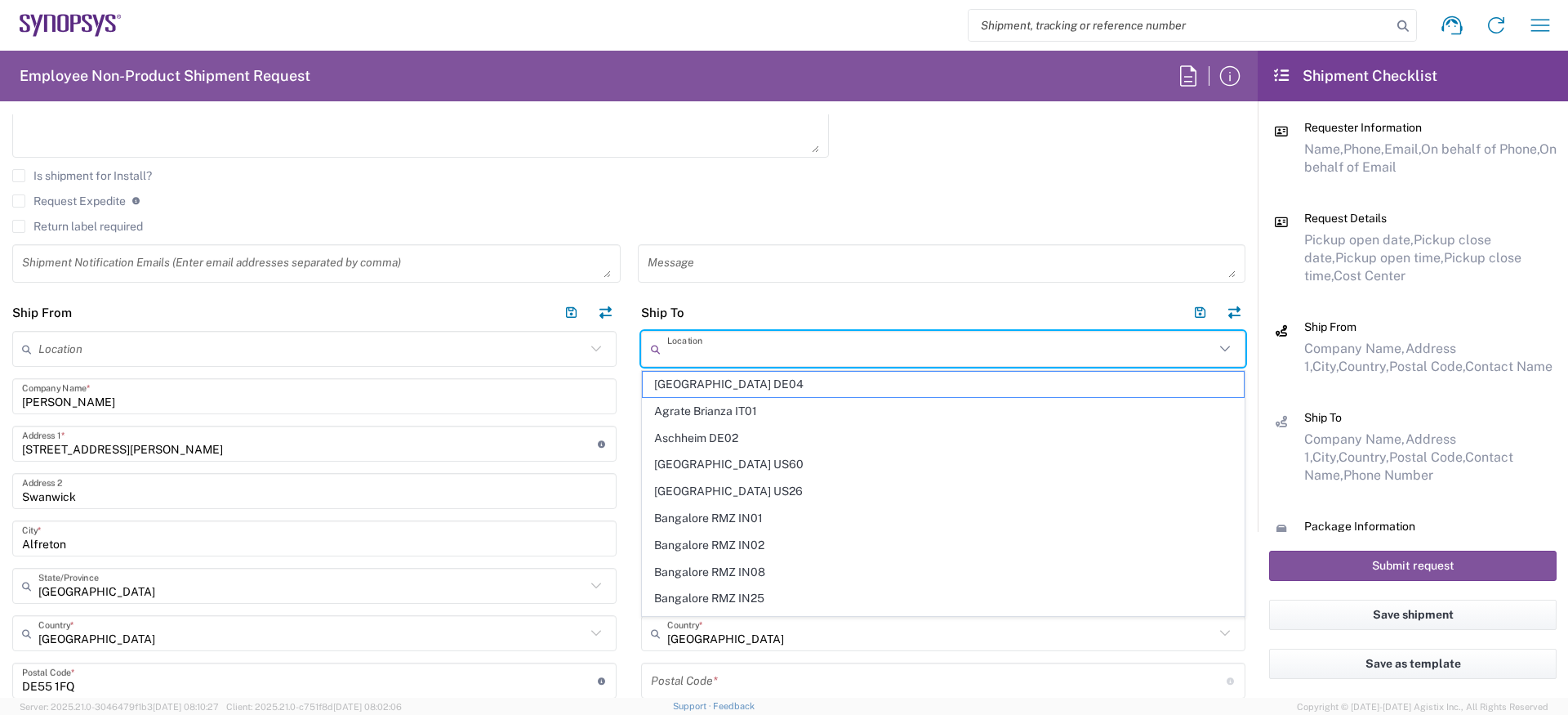
click at [681, 354] on input "text" at bounding box center [941, 349] width 547 height 29
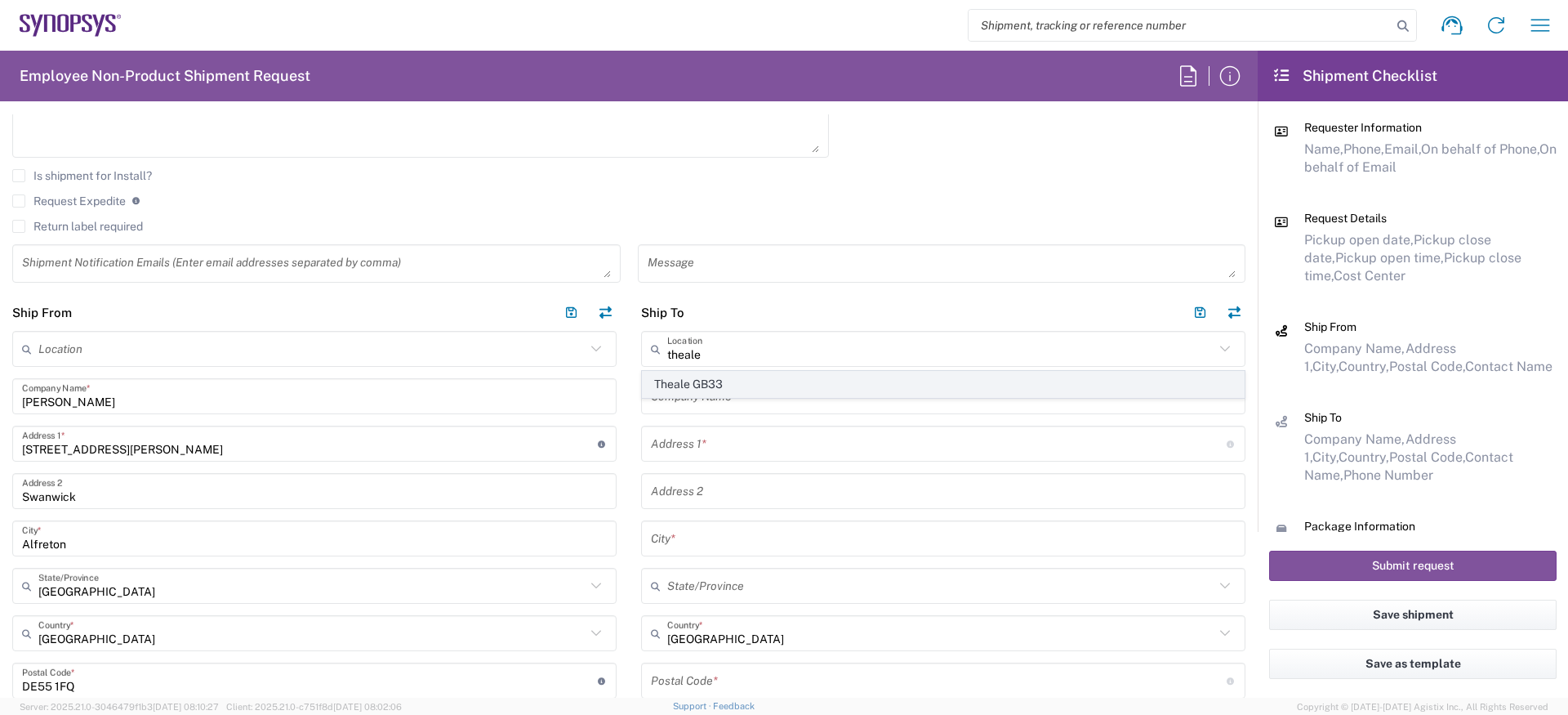
click at [833, 390] on span "Theale GB33" at bounding box center [943, 384] width 601 height 25
type input "Theale GB33"
type input "Synopsys (Nothern Europe) Limited"
type input "Building 1430"
type input "Arlington Business Park 1st Floor"
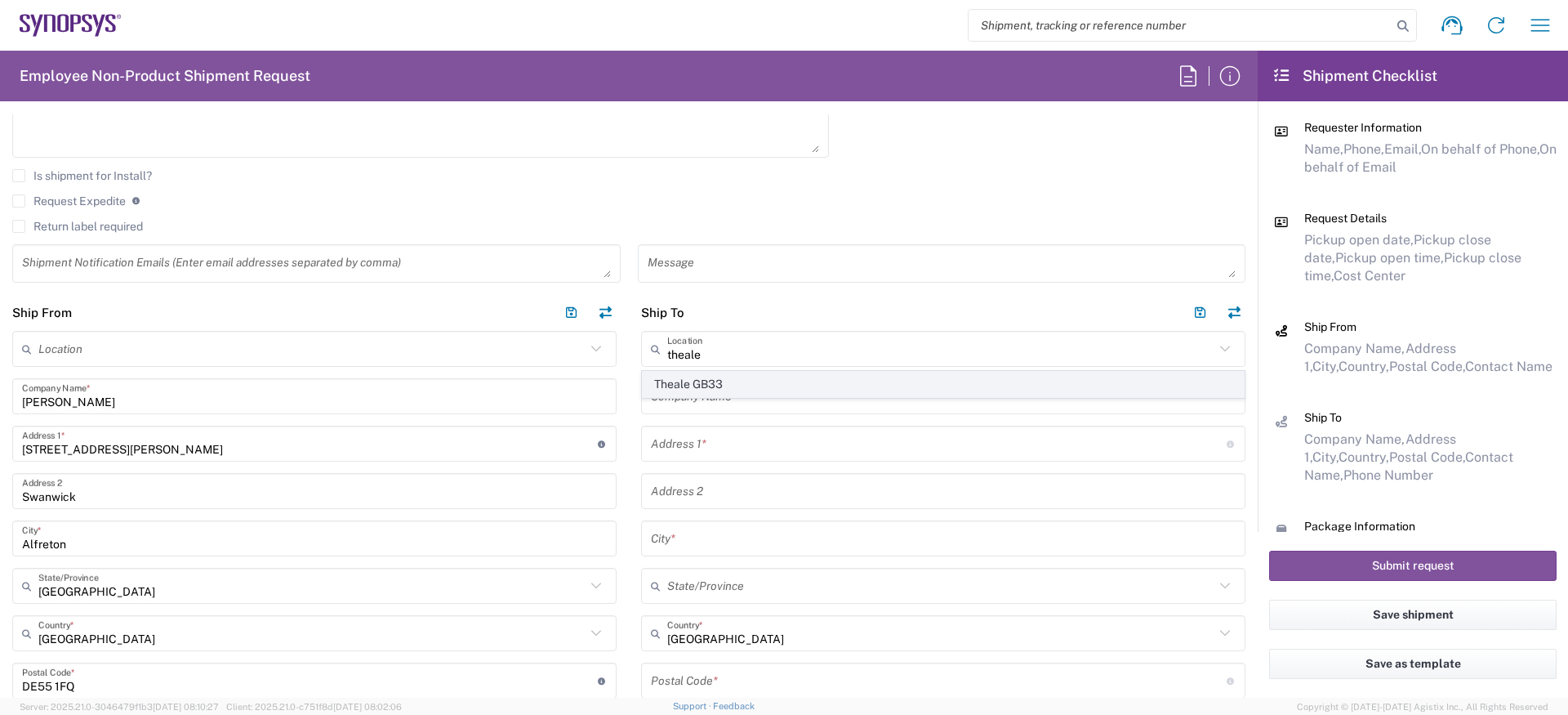
type input "Reading"
type input "England"
type input "RG7 4SA"
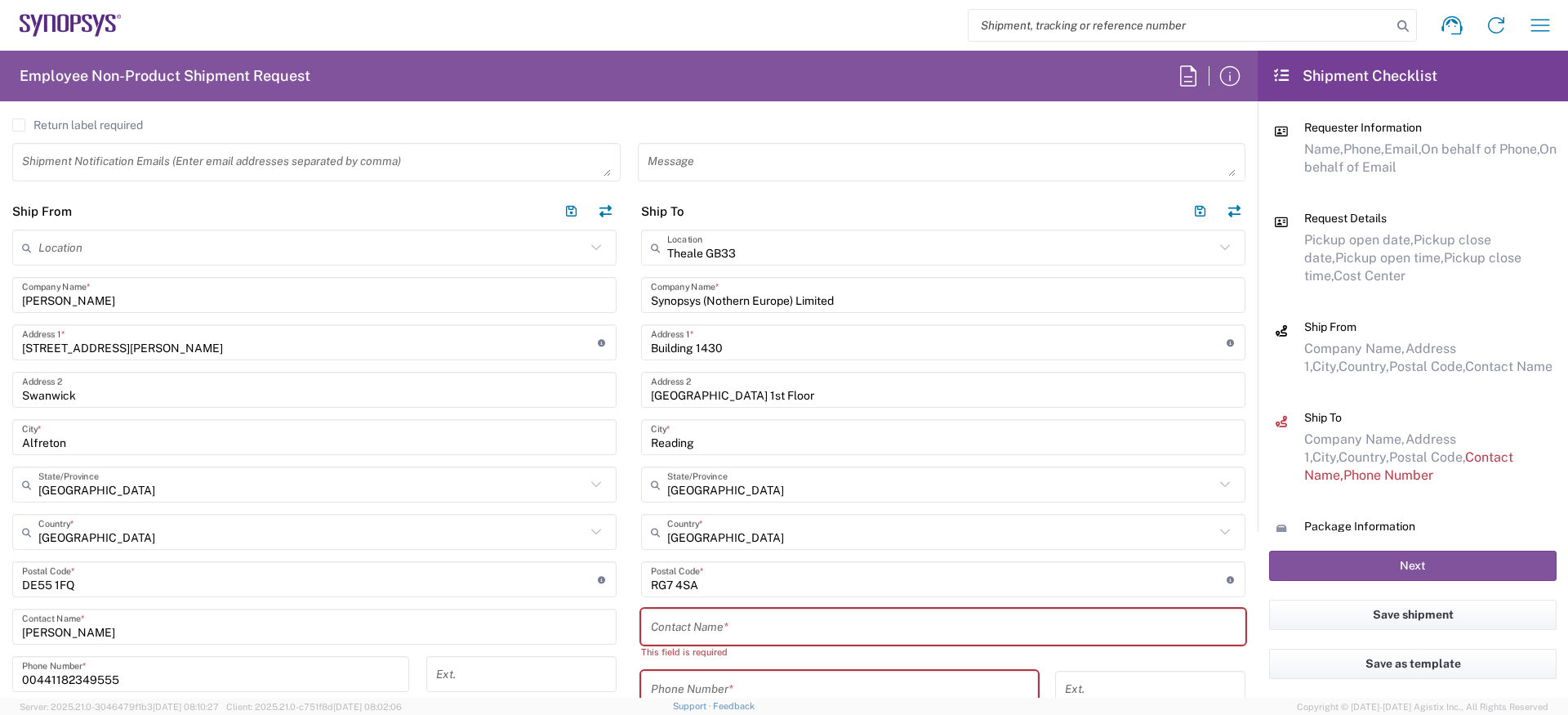
scroll to position [693, 0]
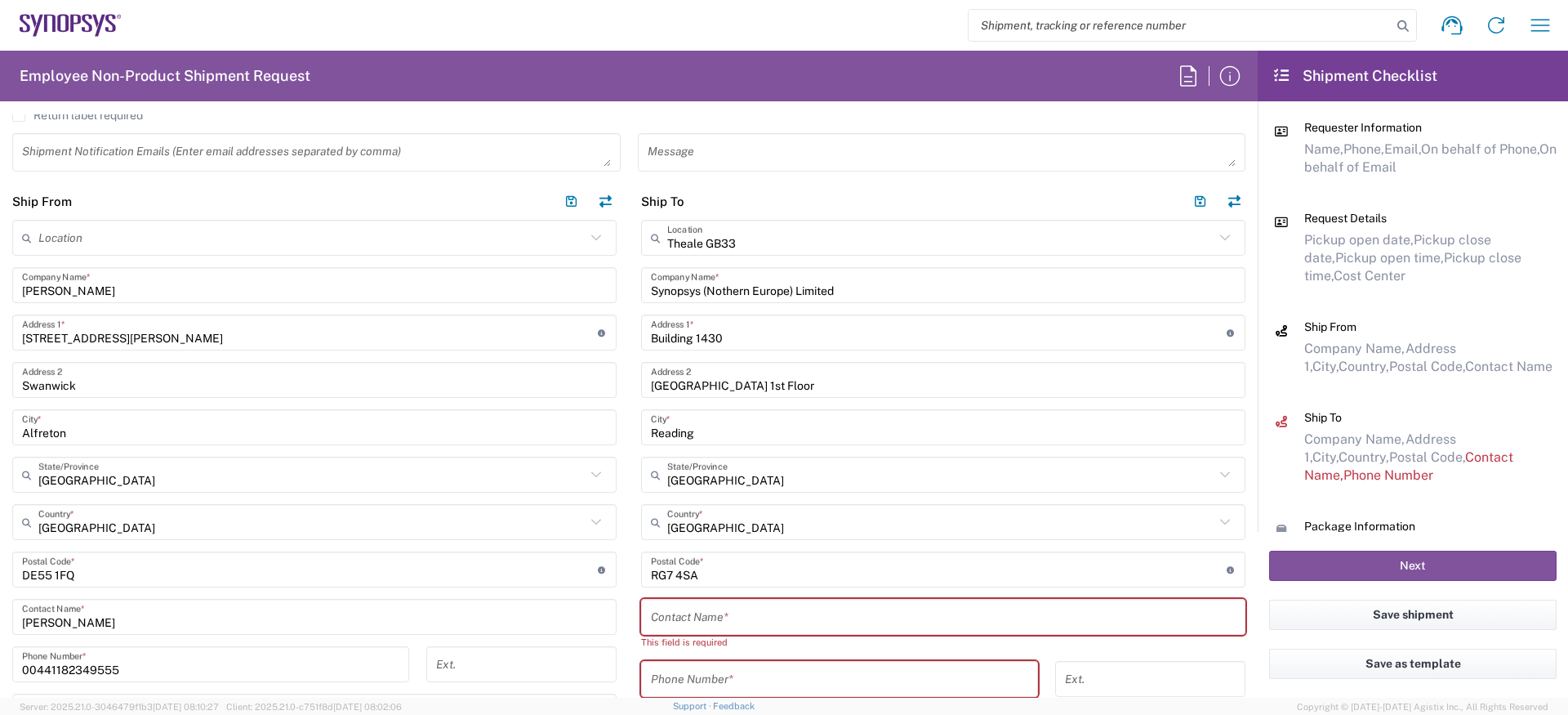
click at [730, 616] on input "text" at bounding box center [942, 617] width 585 height 29
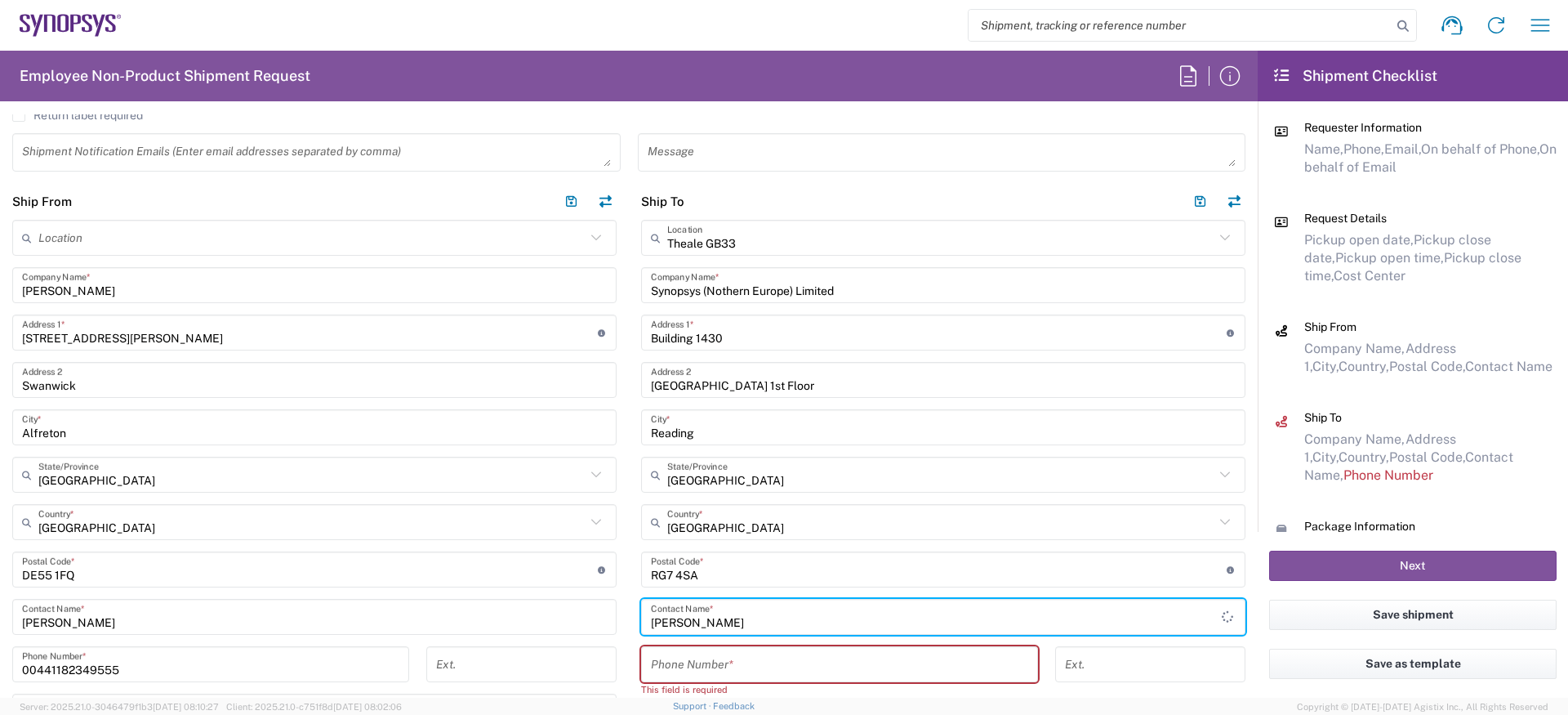
type input "Amaan Majid"
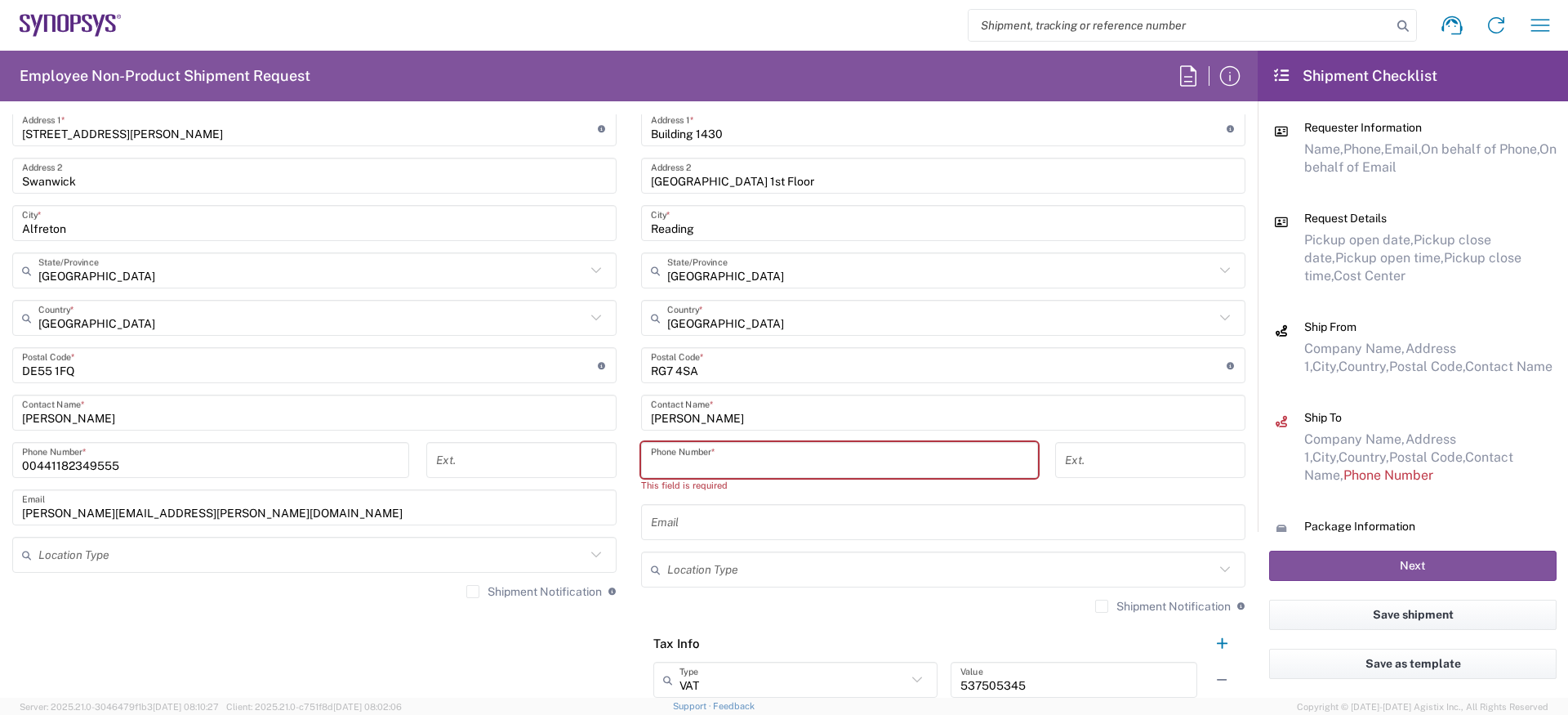
scroll to position [902, 0]
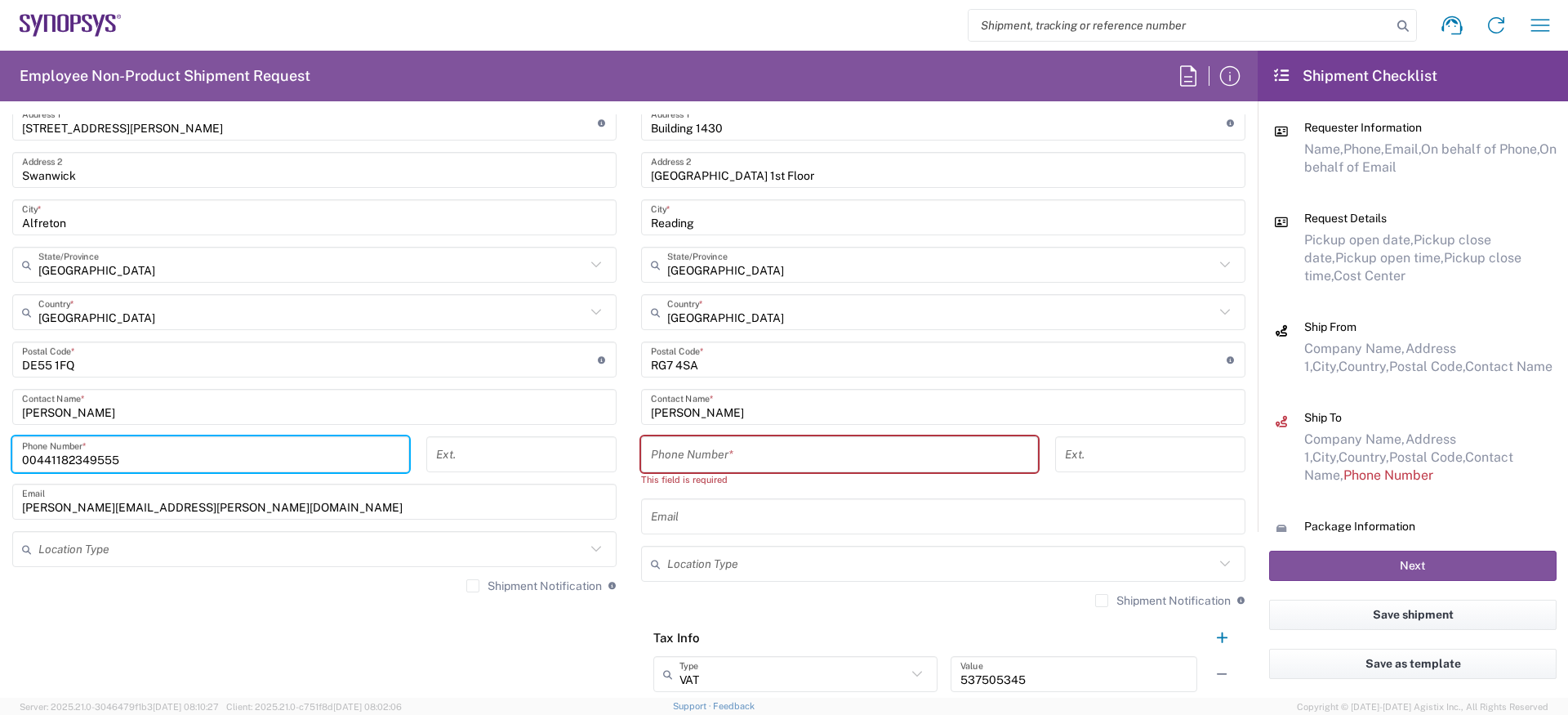
click at [236, 465] on input "00441182349555" at bounding box center [211, 454] width 378 height 29
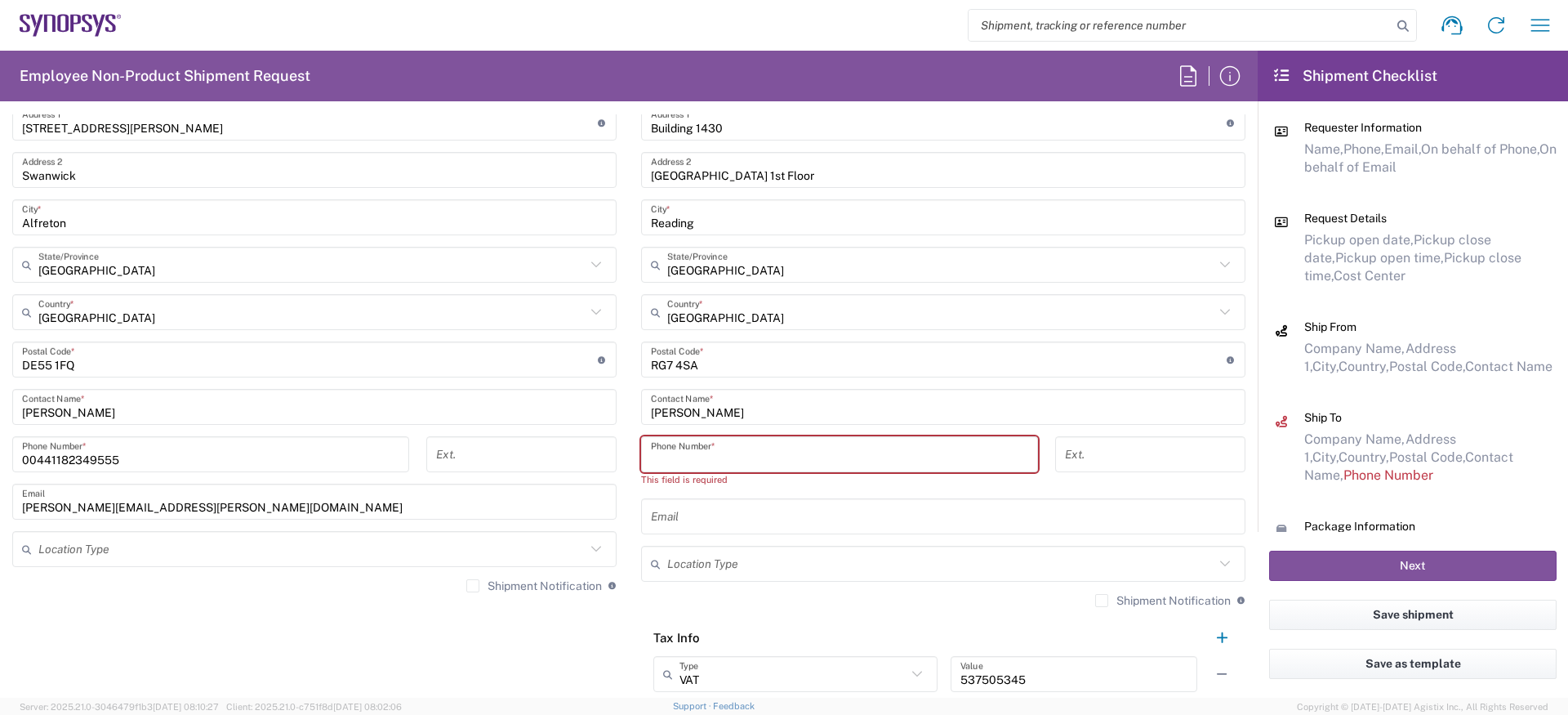
click at [696, 453] on input "tel" at bounding box center [839, 454] width 378 height 29
paste input "00441182349555"
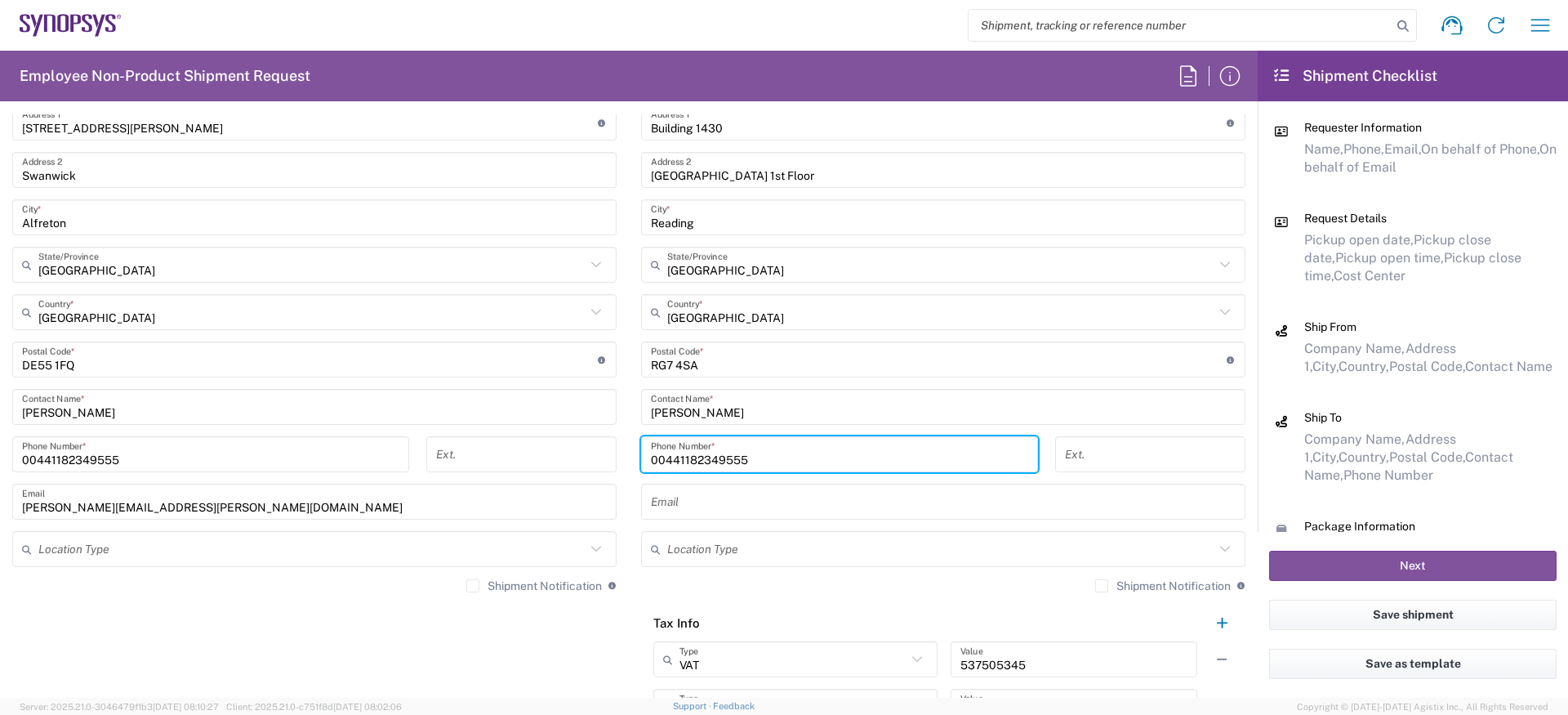
type input "00441182349555"
click at [700, 496] on input "text" at bounding box center [942, 502] width 585 height 29
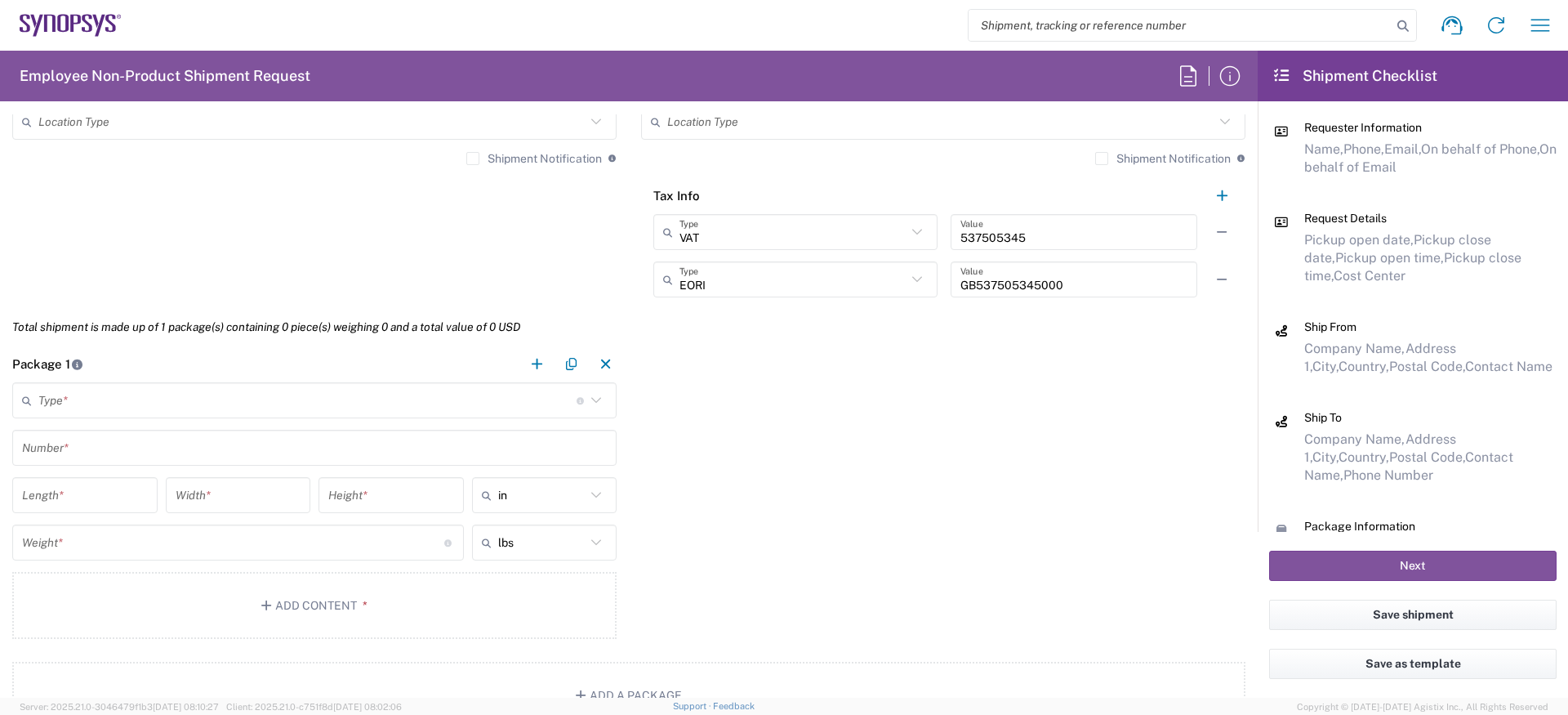
scroll to position [1347, 0]
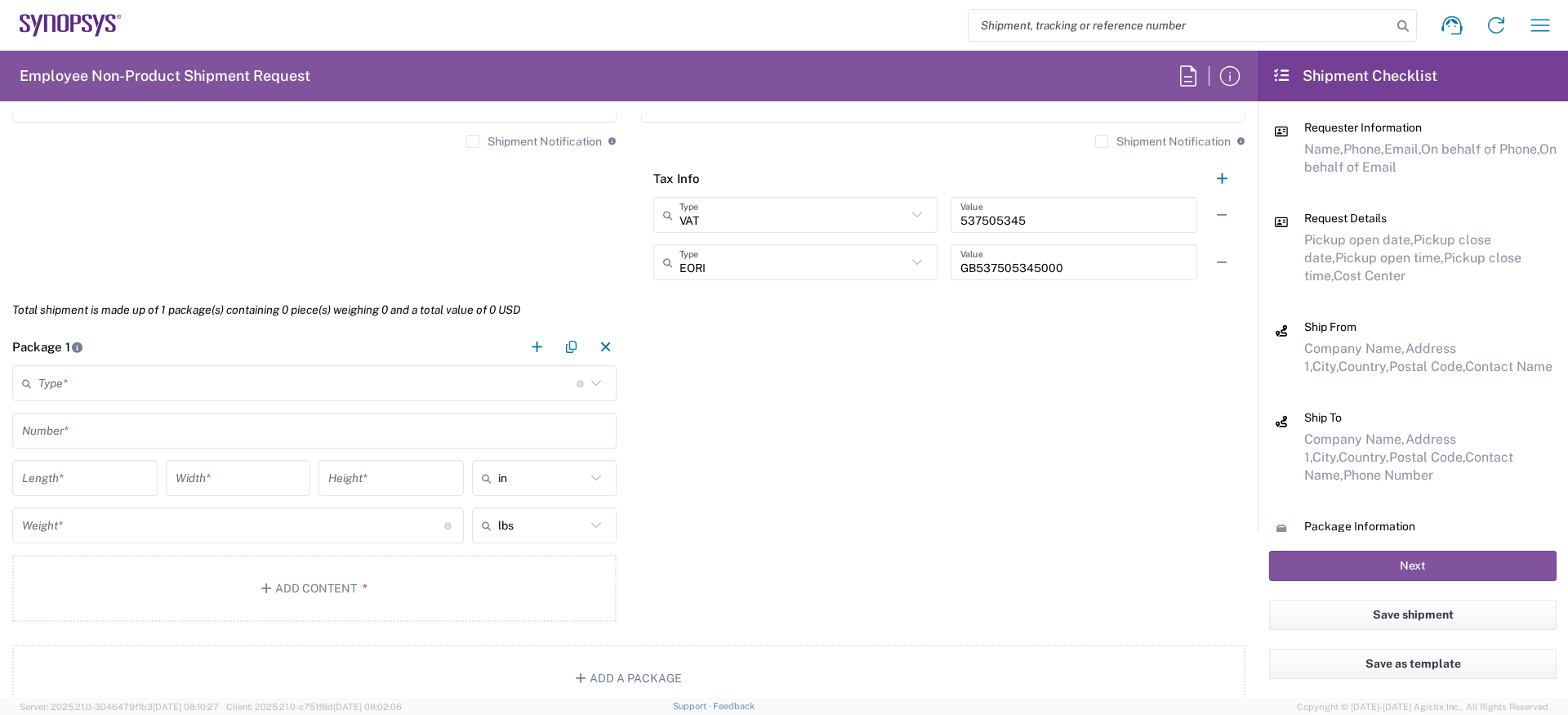
type input "amaan@synopsys.com"
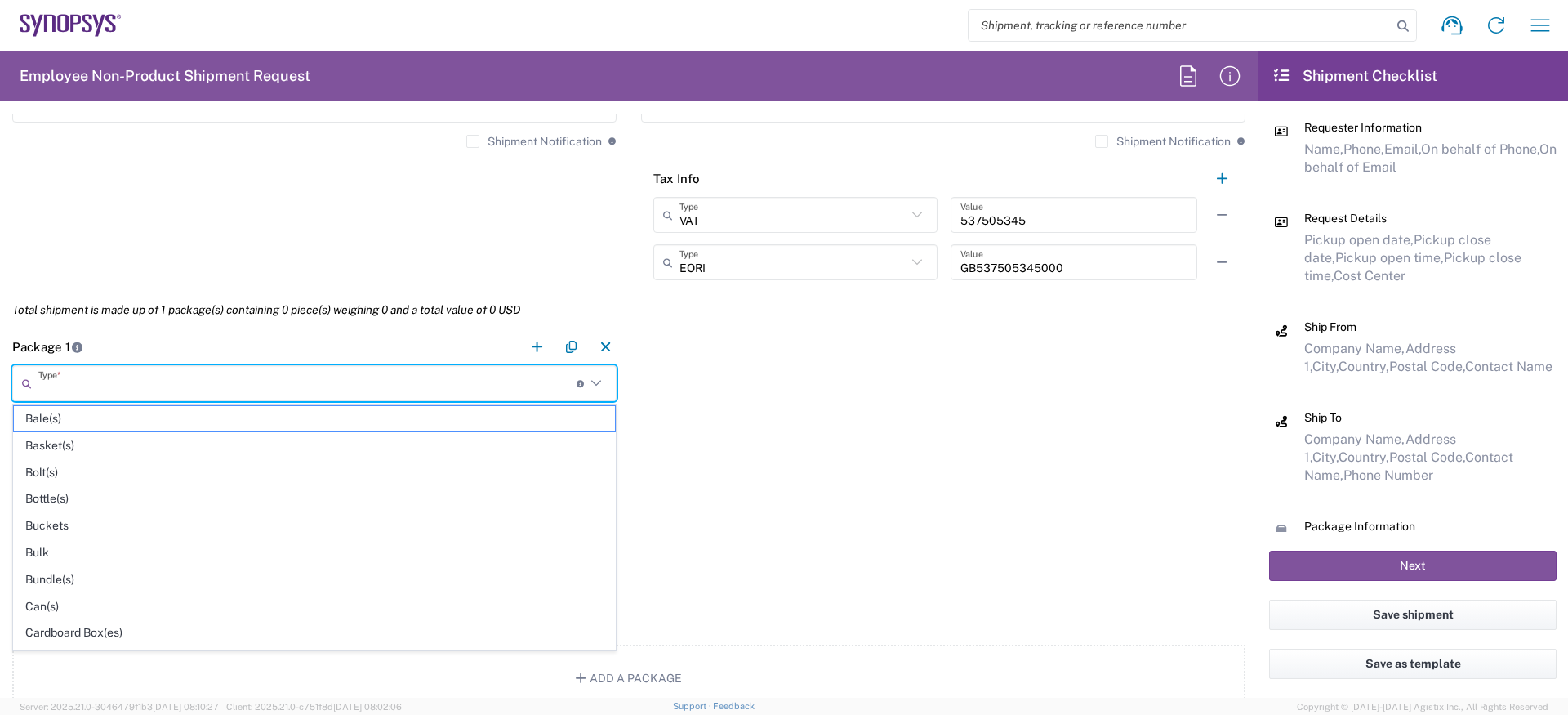
click at [281, 384] on input "text" at bounding box center [307, 383] width 538 height 29
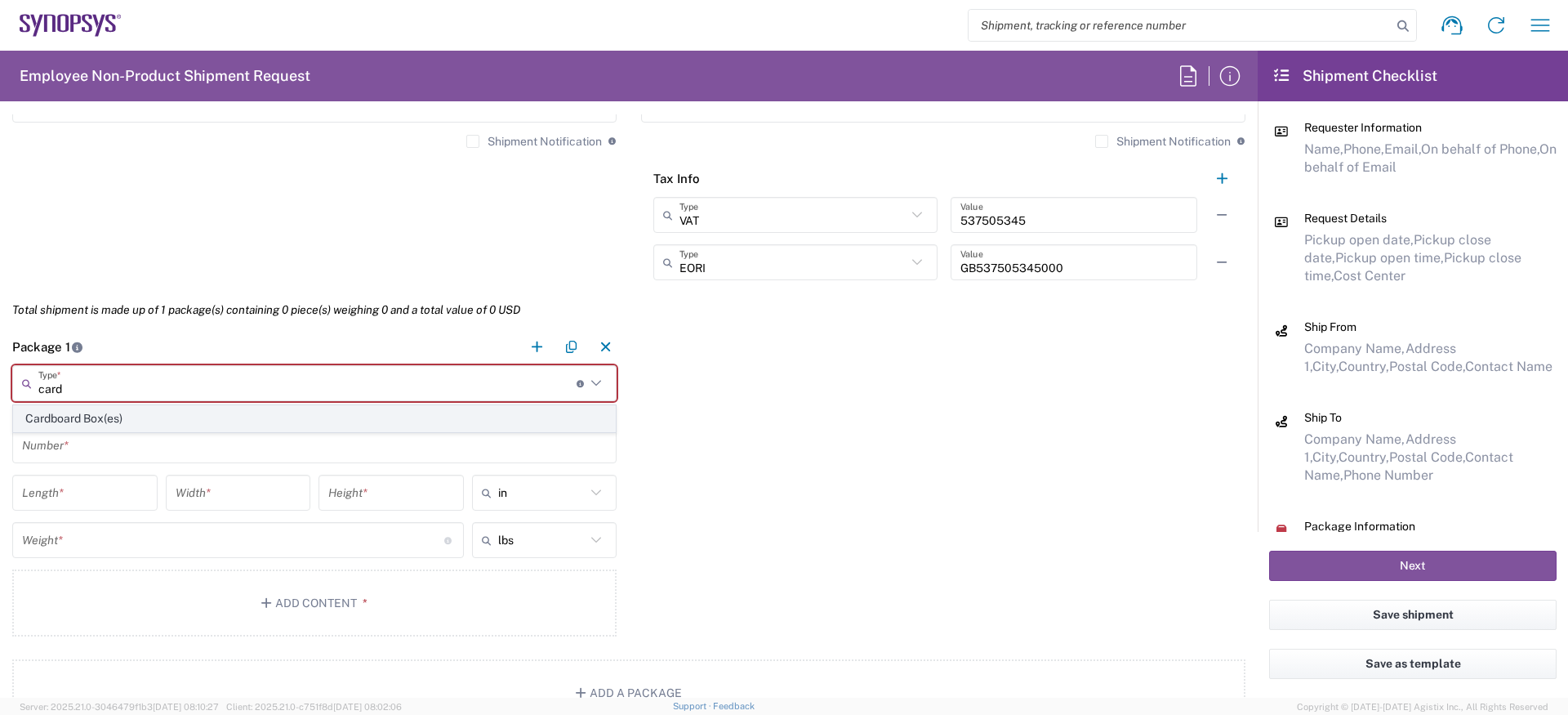
click at [254, 407] on span "Cardboard Box(es)" at bounding box center [314, 418] width 601 height 25
type input "Cardboard Box(es)"
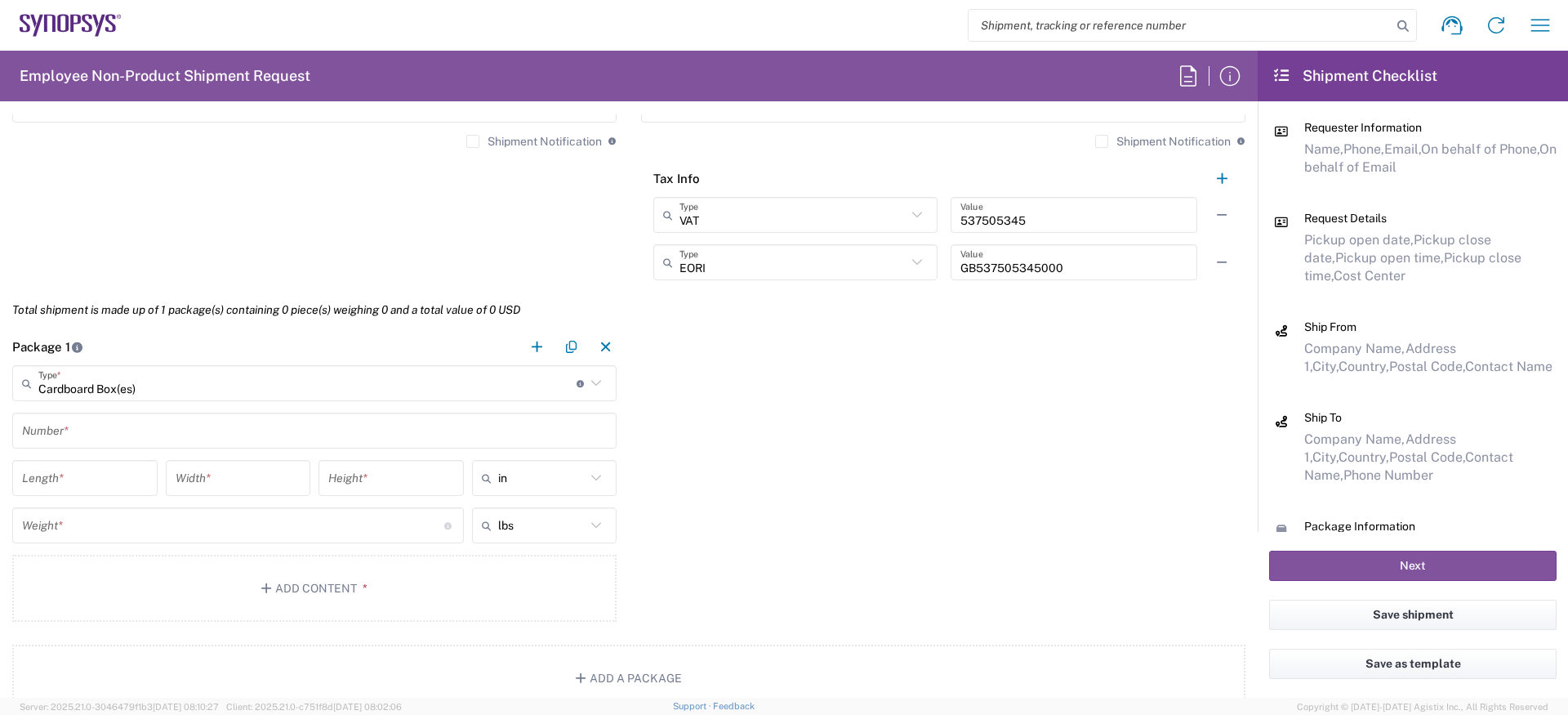
click at [158, 421] on input "text" at bounding box center [314, 431] width 585 height 29
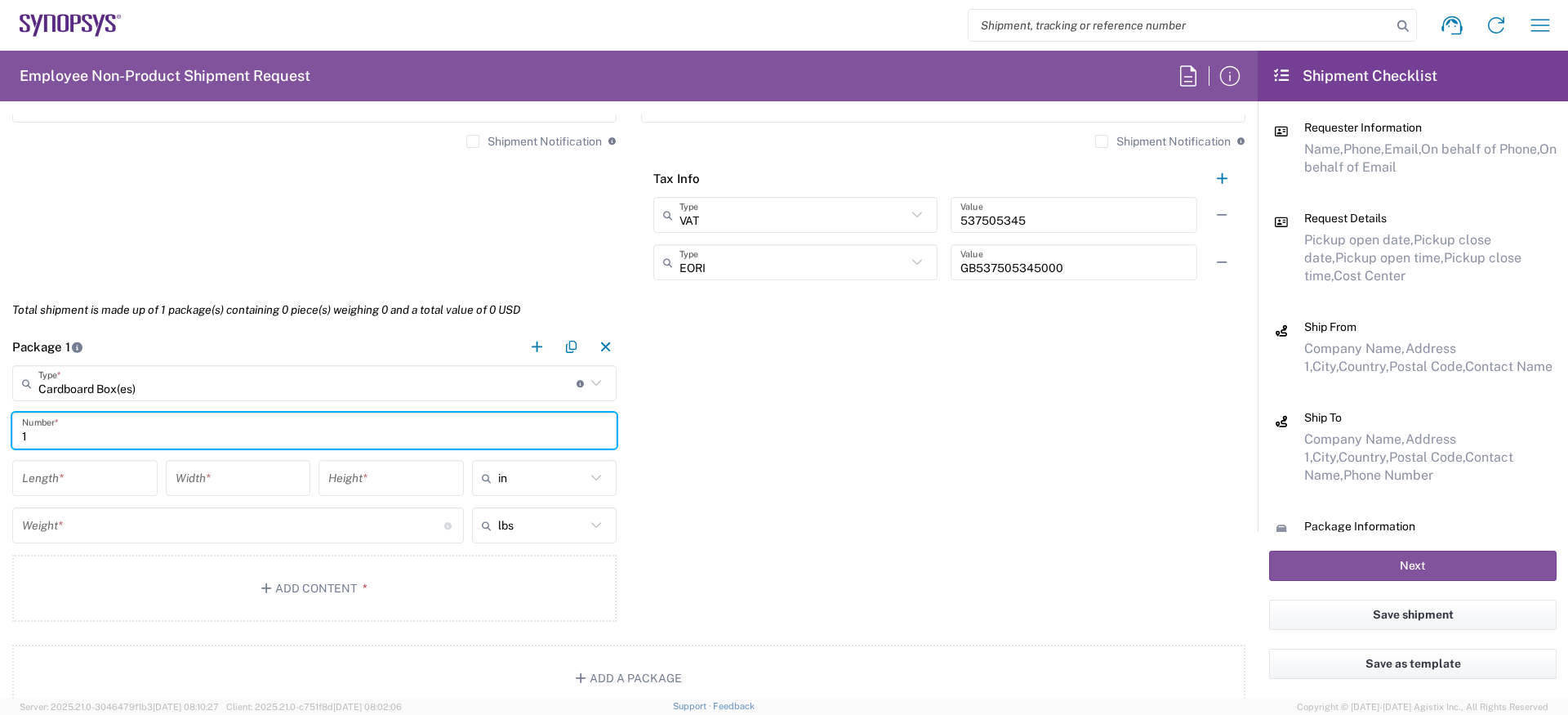
type input "1"
click at [105, 484] on input "number" at bounding box center [85, 478] width 126 height 29
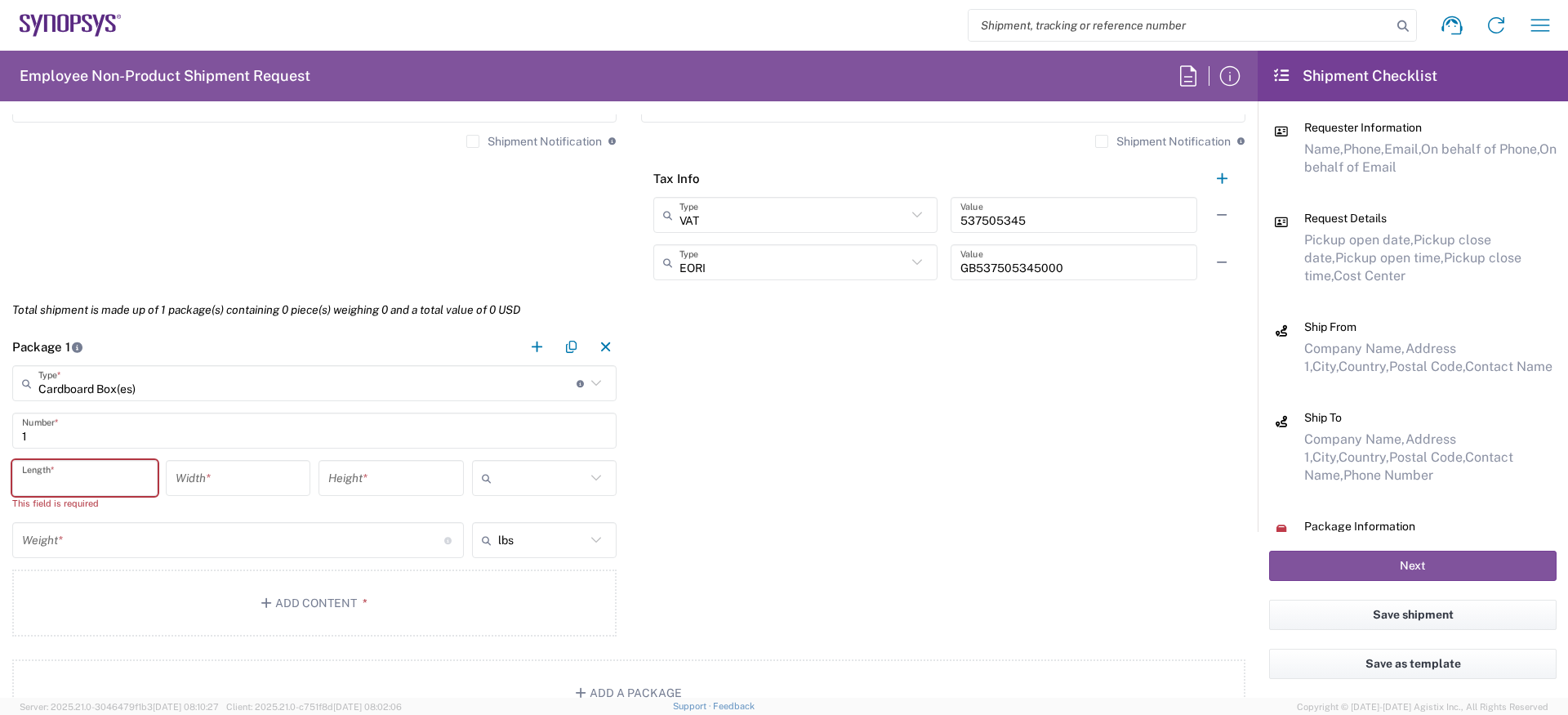
click at [530, 482] on input "text" at bounding box center [542, 478] width 89 height 26
click at [515, 529] on span "cm" at bounding box center [544, 540] width 142 height 25
type input "cm"
click at [99, 472] on input "number" at bounding box center [85, 478] width 126 height 29
type input "51"
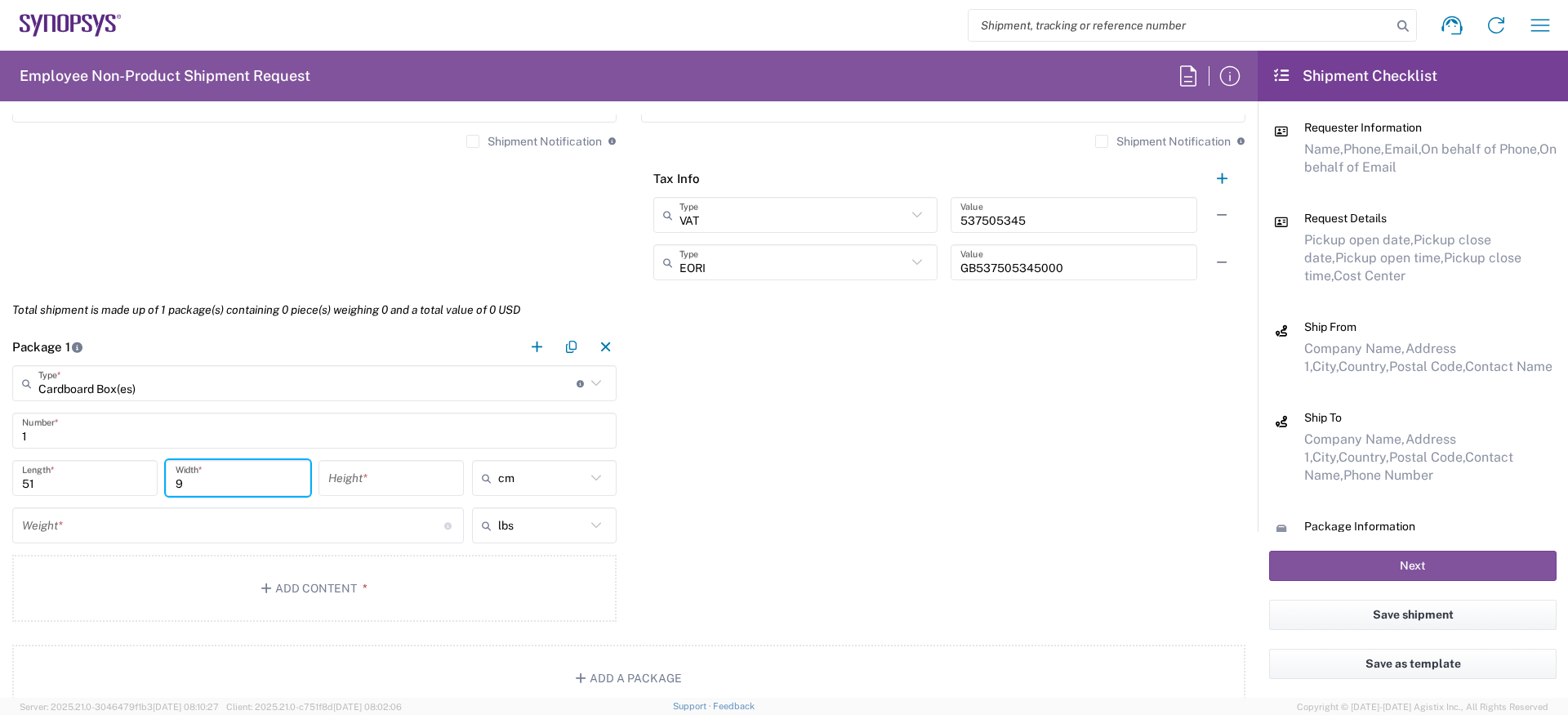
type input "9"
type input "34"
click at [536, 533] on input "text" at bounding box center [542, 525] width 89 height 26
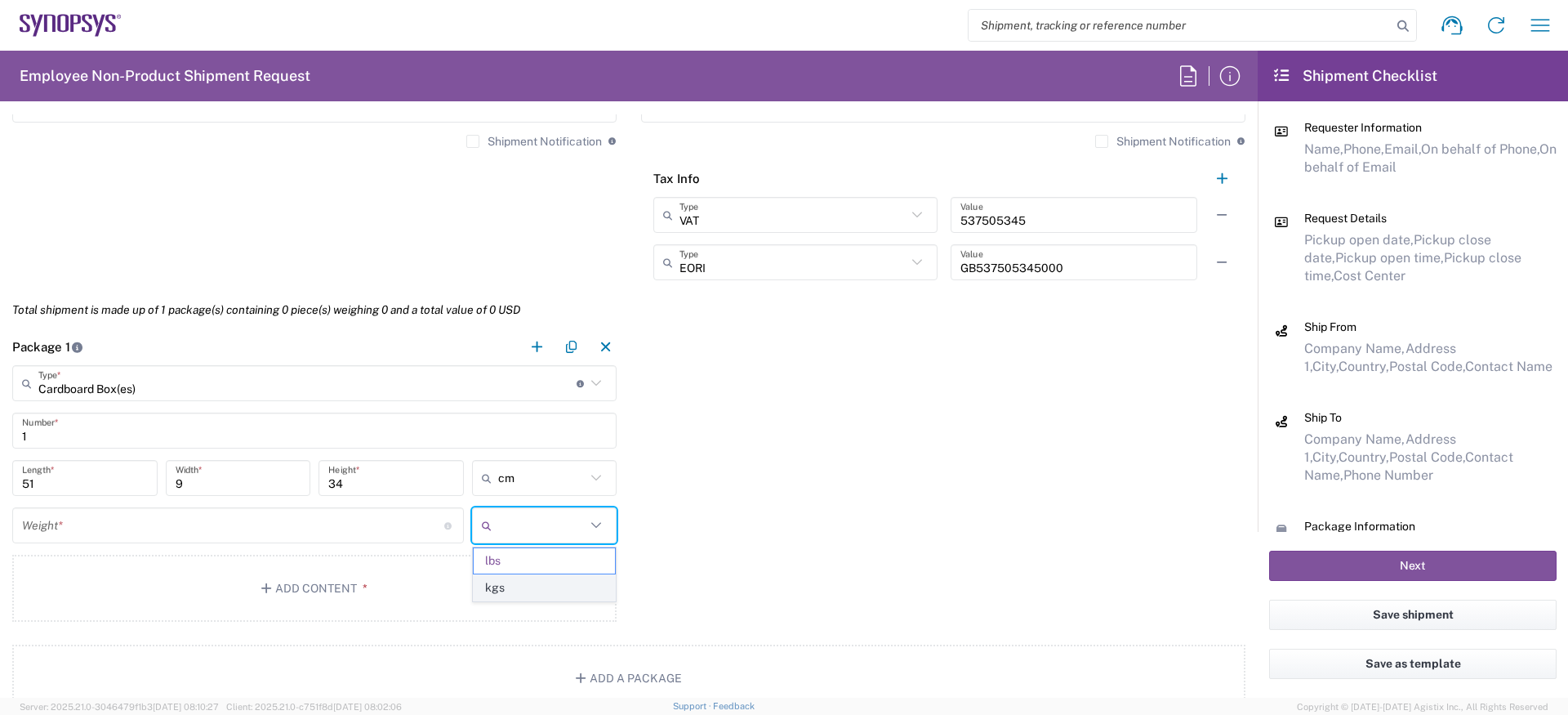
click at [517, 584] on span "kgs" at bounding box center [544, 587] width 142 height 25
type input "kgs"
click at [308, 542] on div "Weight * Total weight of package(s) in pounds or kilograms" at bounding box center [238, 525] width 452 height 36
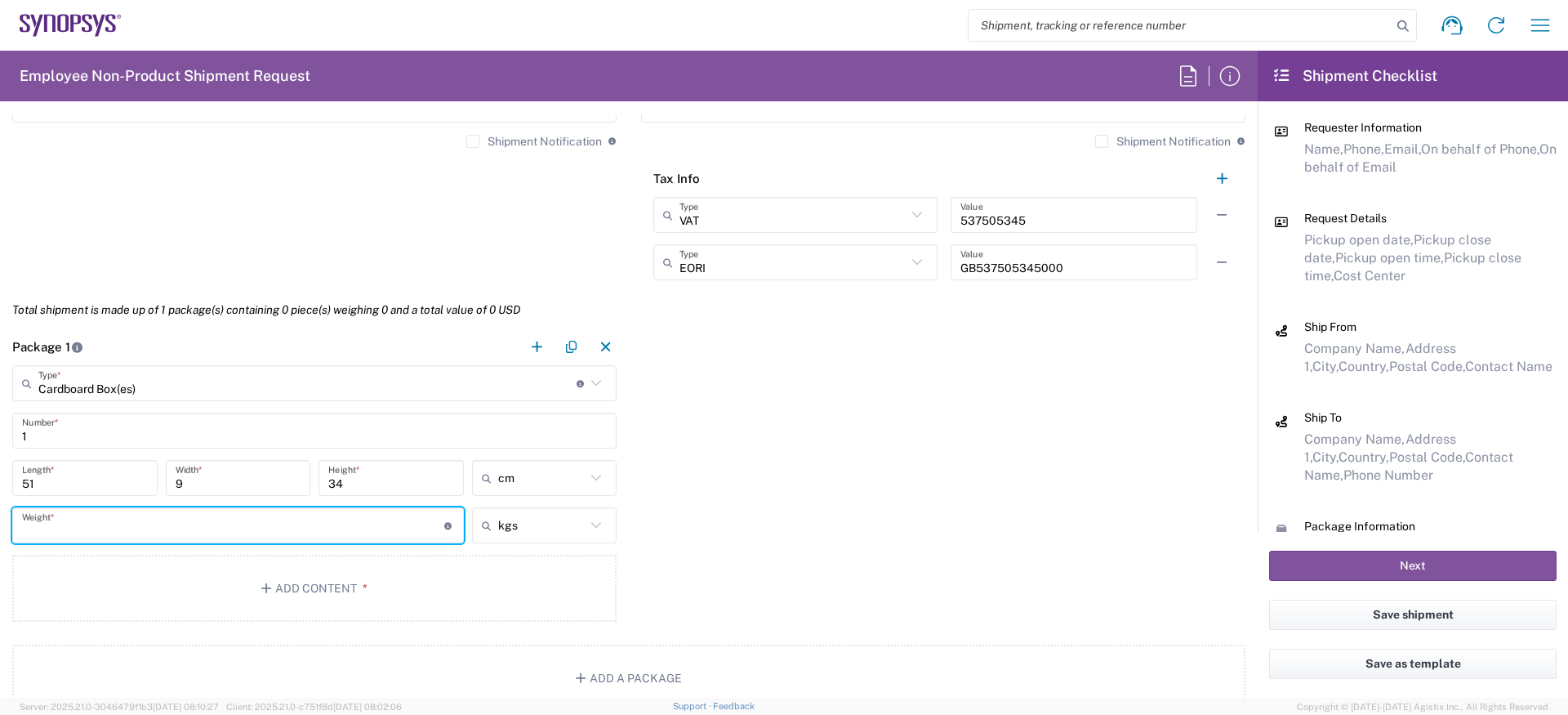
click at [308, 524] on input "number" at bounding box center [233, 525] width 422 height 29
type input "4"
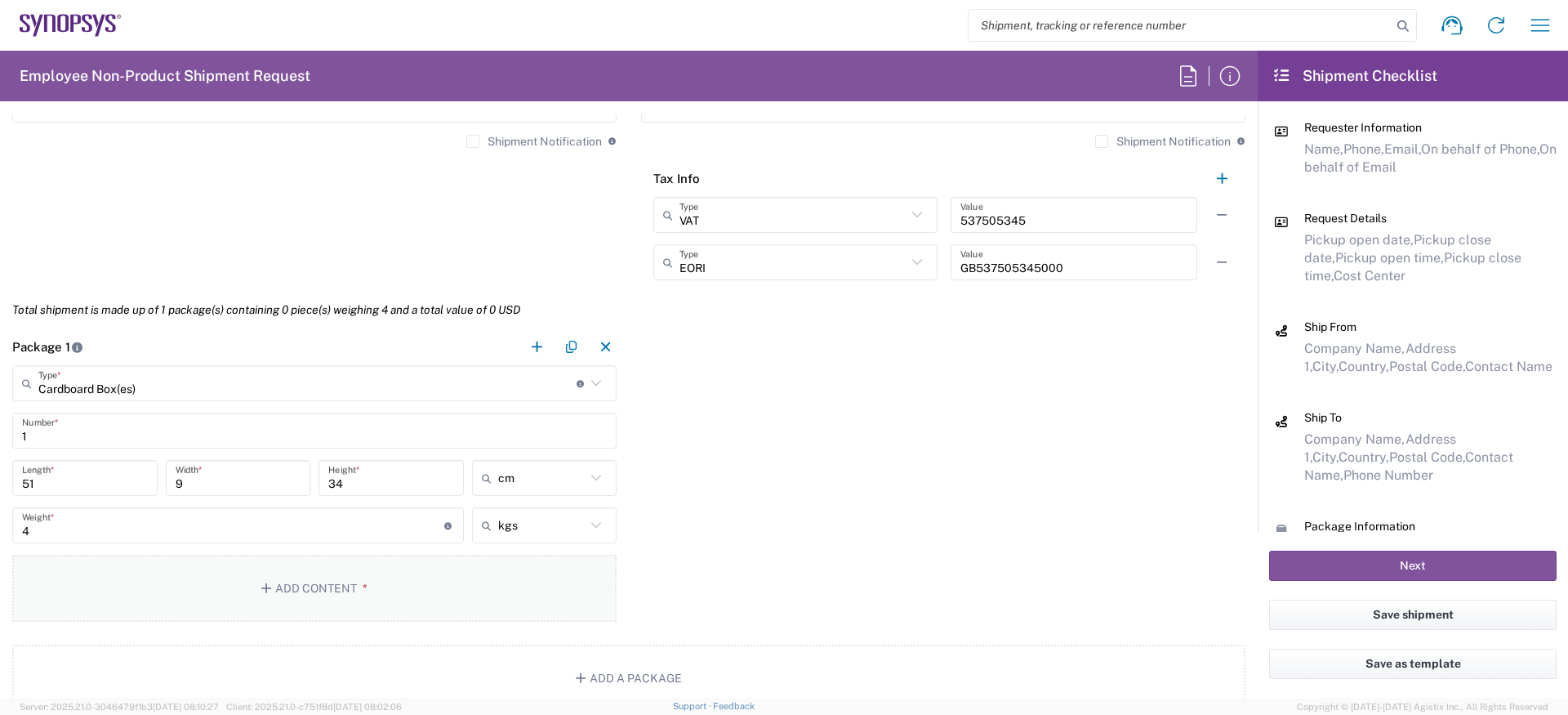
click at [157, 595] on button "Add Content *" at bounding box center [314, 588] width 604 height 67
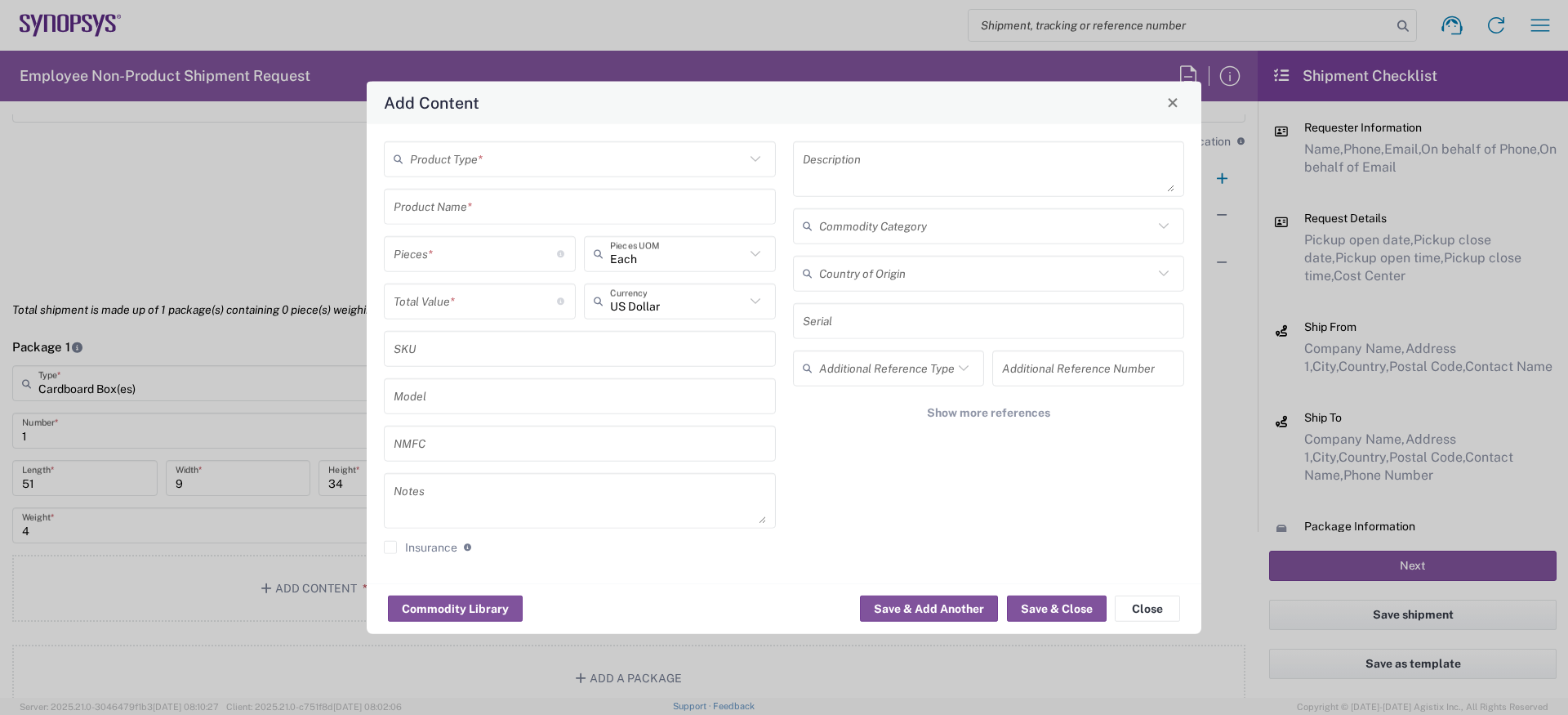
click at [468, 146] on input "text" at bounding box center [577, 158] width 335 height 29
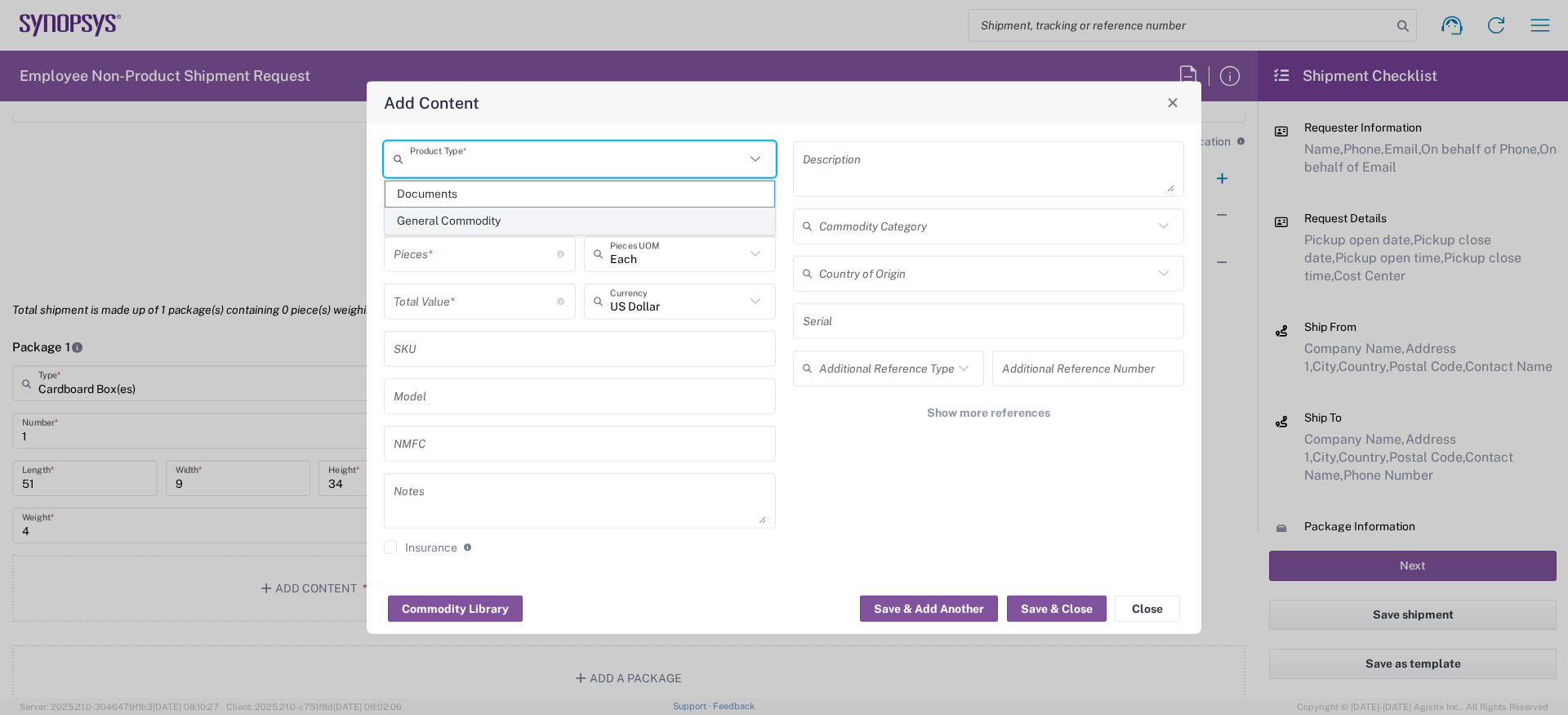
click at [438, 215] on span "General Commodity" at bounding box center [580, 220] width 389 height 25
type input "General Commodity"
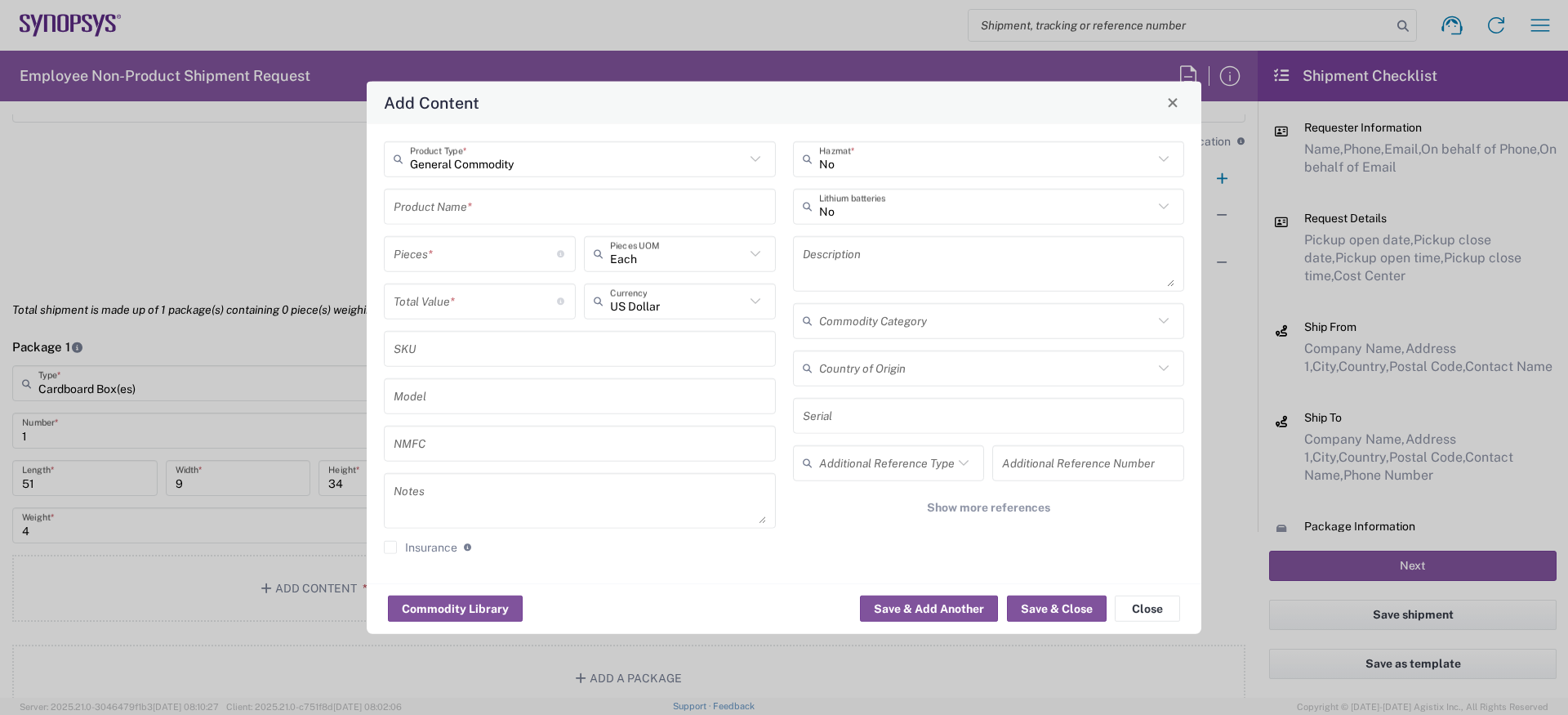
click at [442, 210] on input "text" at bounding box center [580, 206] width 373 height 29
type input "Dell Laptop"
click at [459, 260] on input "number" at bounding box center [475, 254] width 163 height 29
click at [497, 222] on div "General Commodity Product Type * Dell Laptop Product Name * Pieces * Number of …" at bounding box center [580, 353] width 409 height 425
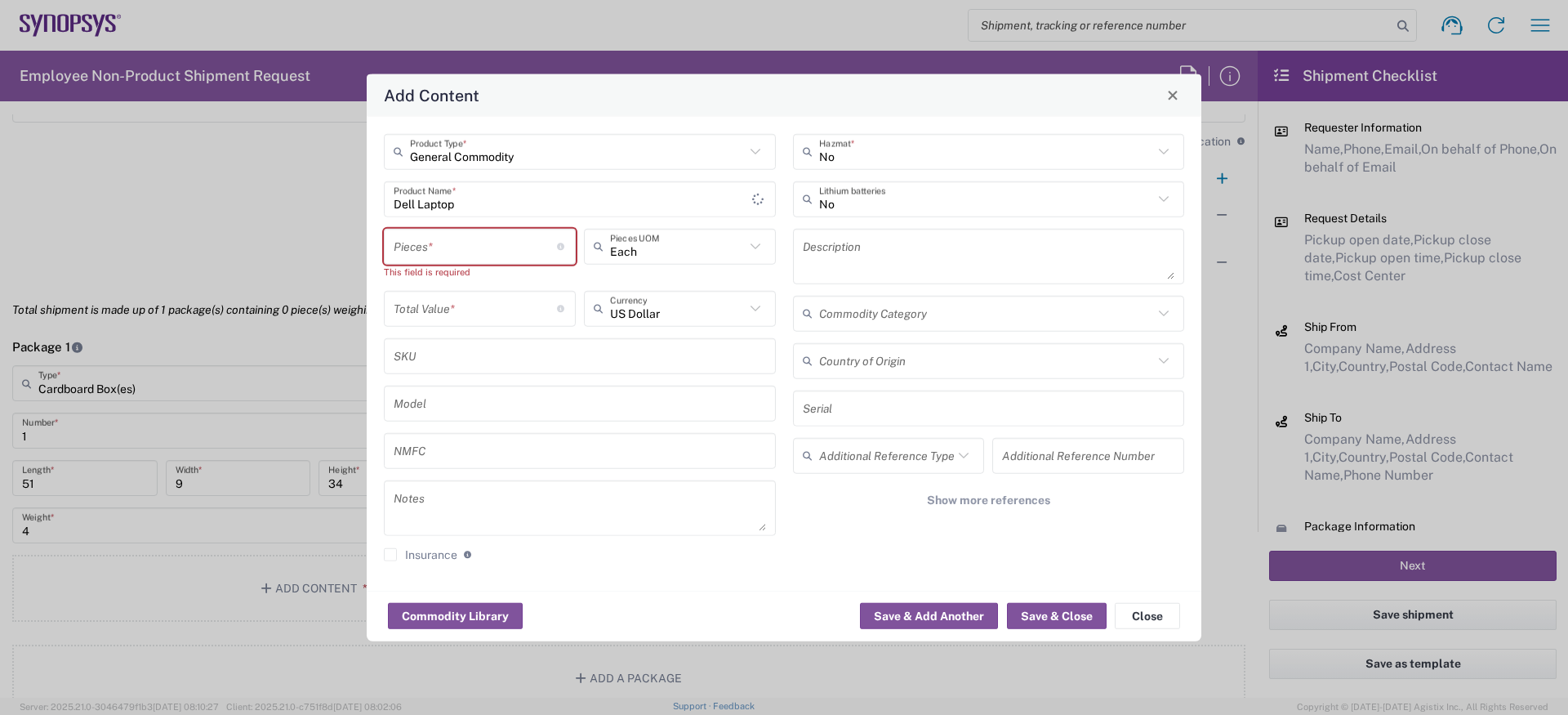
click at [502, 213] on input "Dell Laptop" at bounding box center [572, 199] width 359 height 29
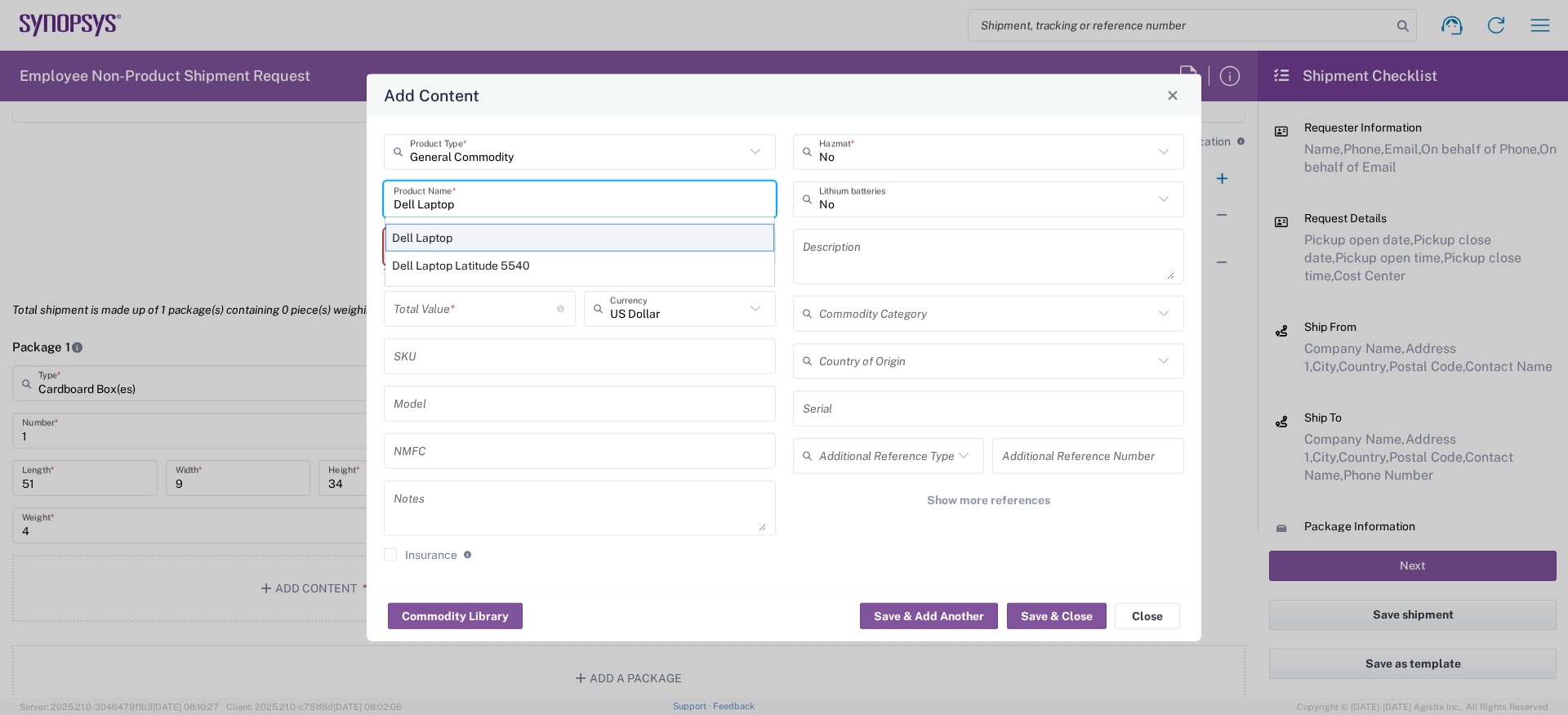
click at [496, 223] on div "Dell Laptop" at bounding box center [580, 237] width 389 height 28
type textarea "Dell Laptop"
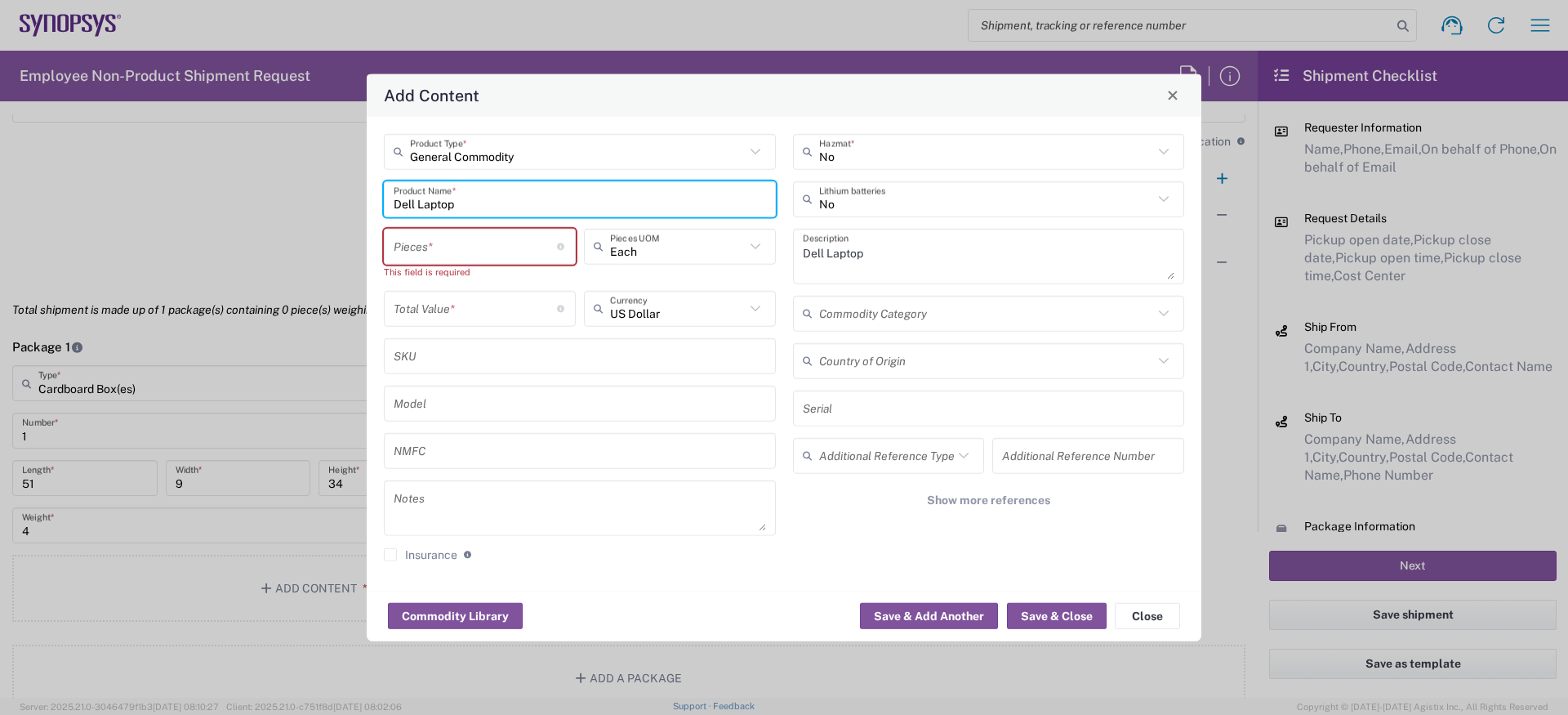
click at [483, 239] on input "number" at bounding box center [475, 246] width 163 height 29
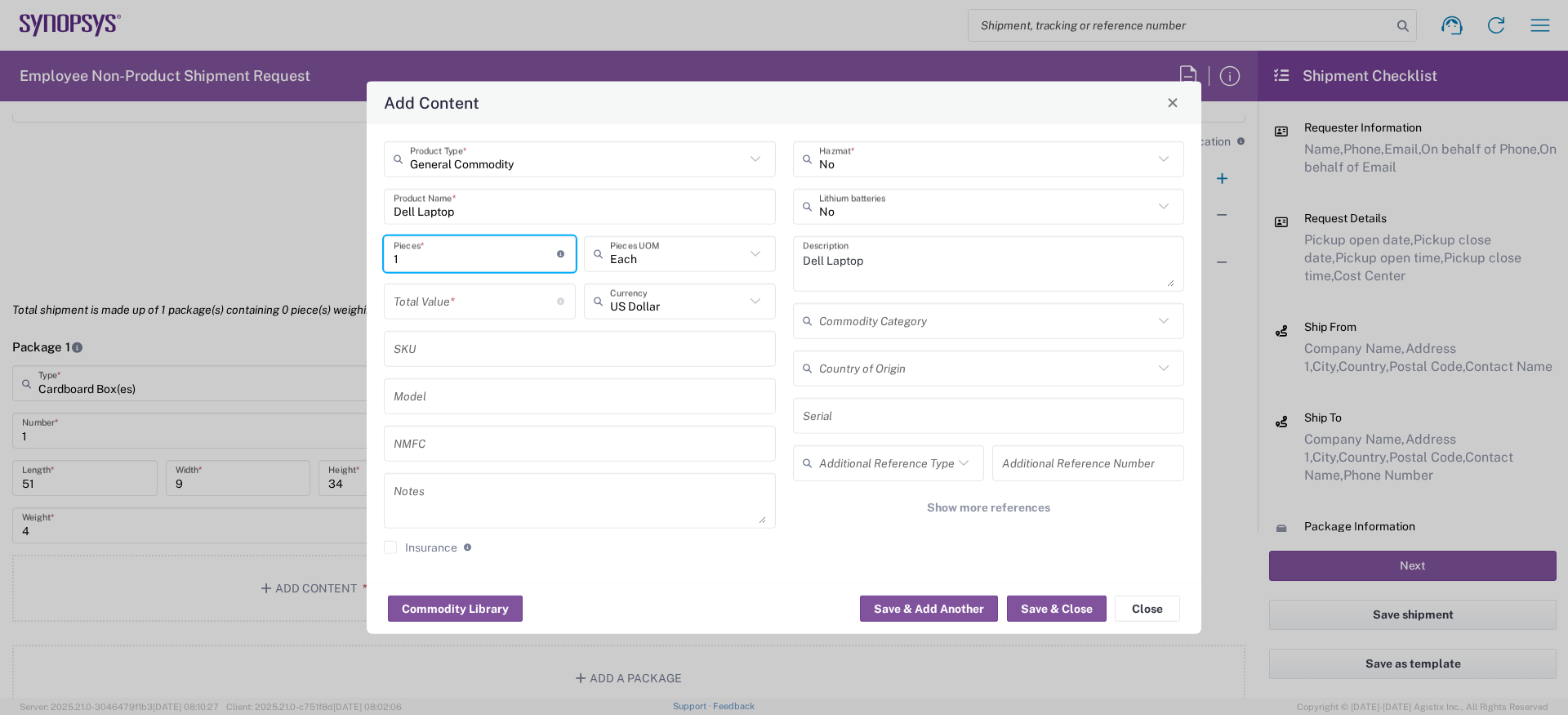
type input "1"
click at [663, 320] on div "US Dollar Currency" at bounding box center [680, 306] width 200 height 48
click at [664, 309] on input "text" at bounding box center [677, 301] width 135 height 29
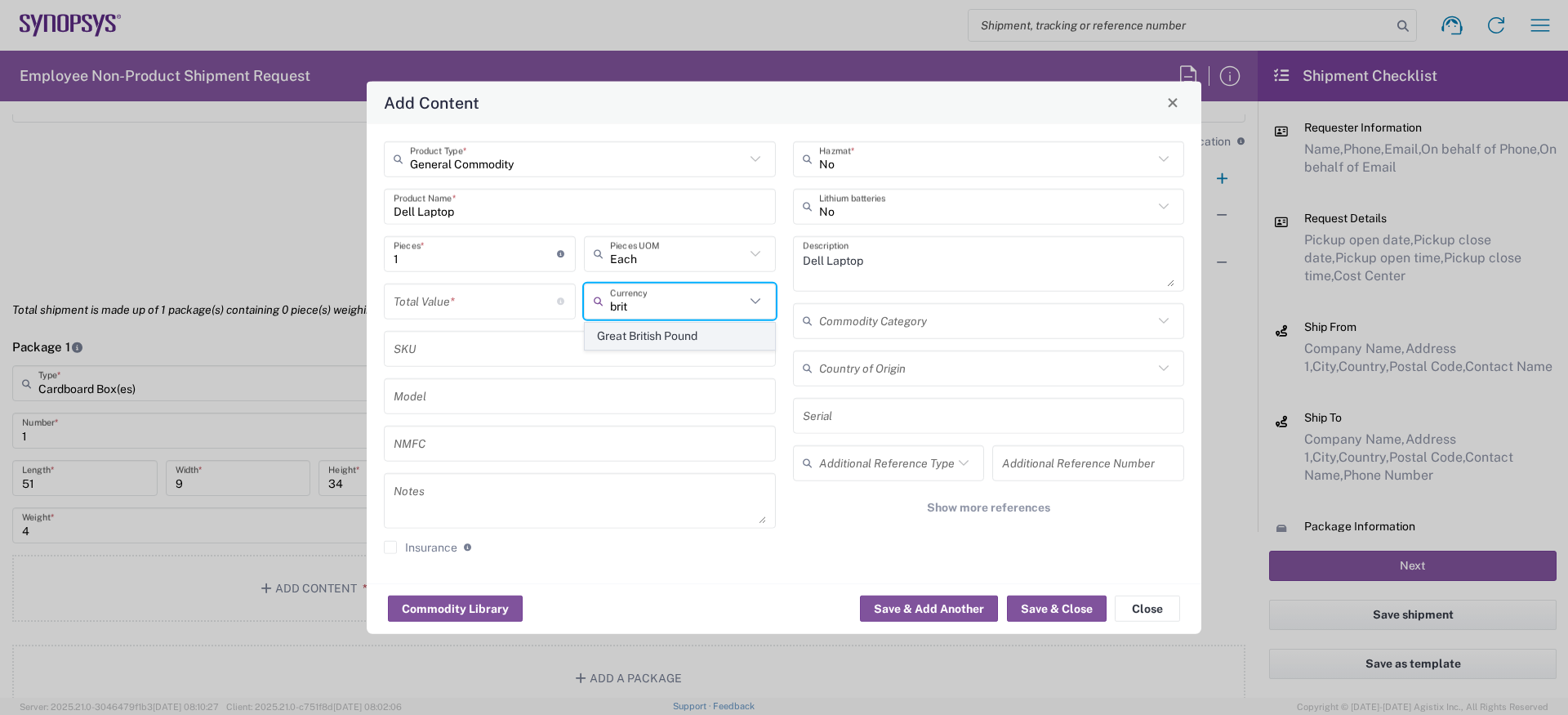
click at [673, 345] on span "Great British Pound" at bounding box center [680, 336] width 188 height 25
type input "Great British Pound"
click at [502, 313] on input "number" at bounding box center [475, 301] width 163 height 29
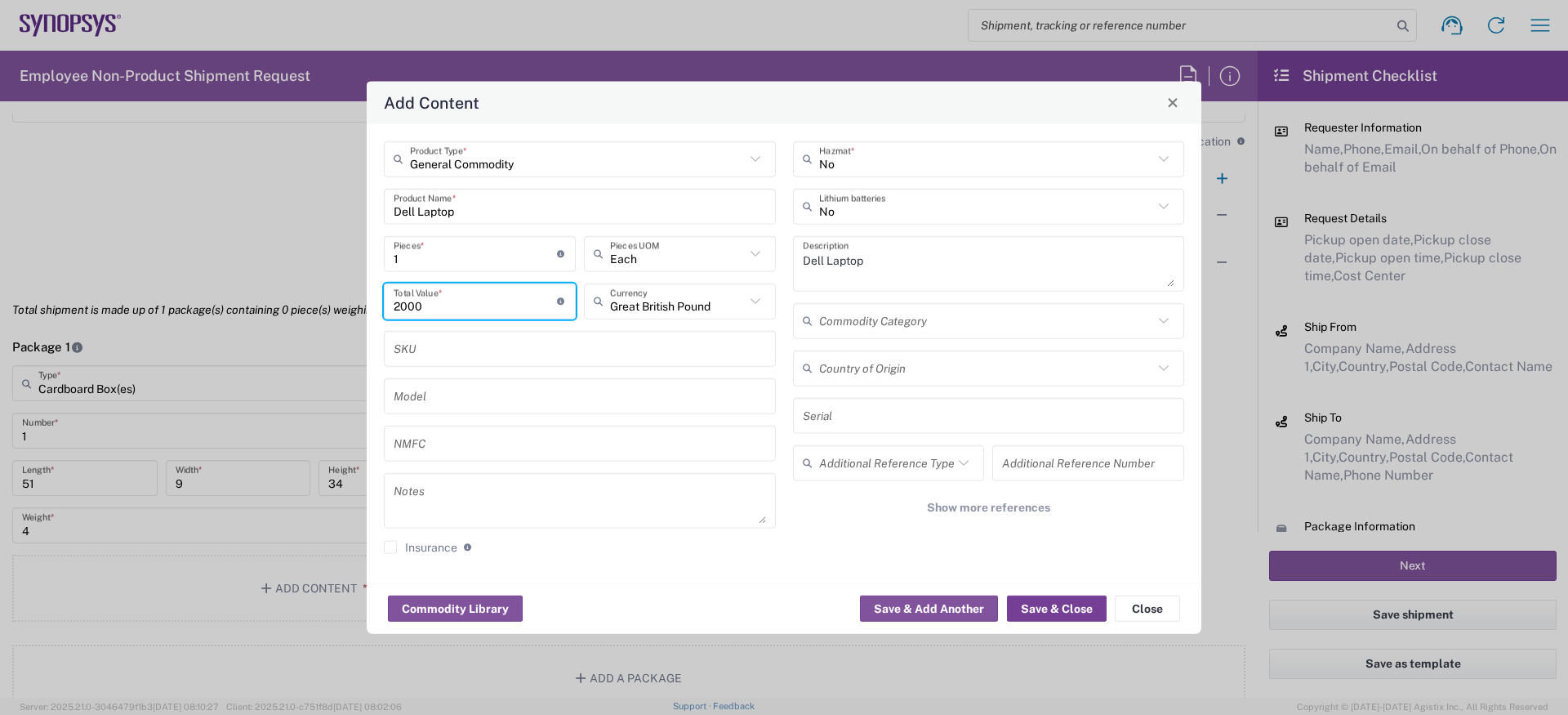
type input "2000"
click at [1024, 596] on button "Save & Close" at bounding box center [1056, 609] width 100 height 26
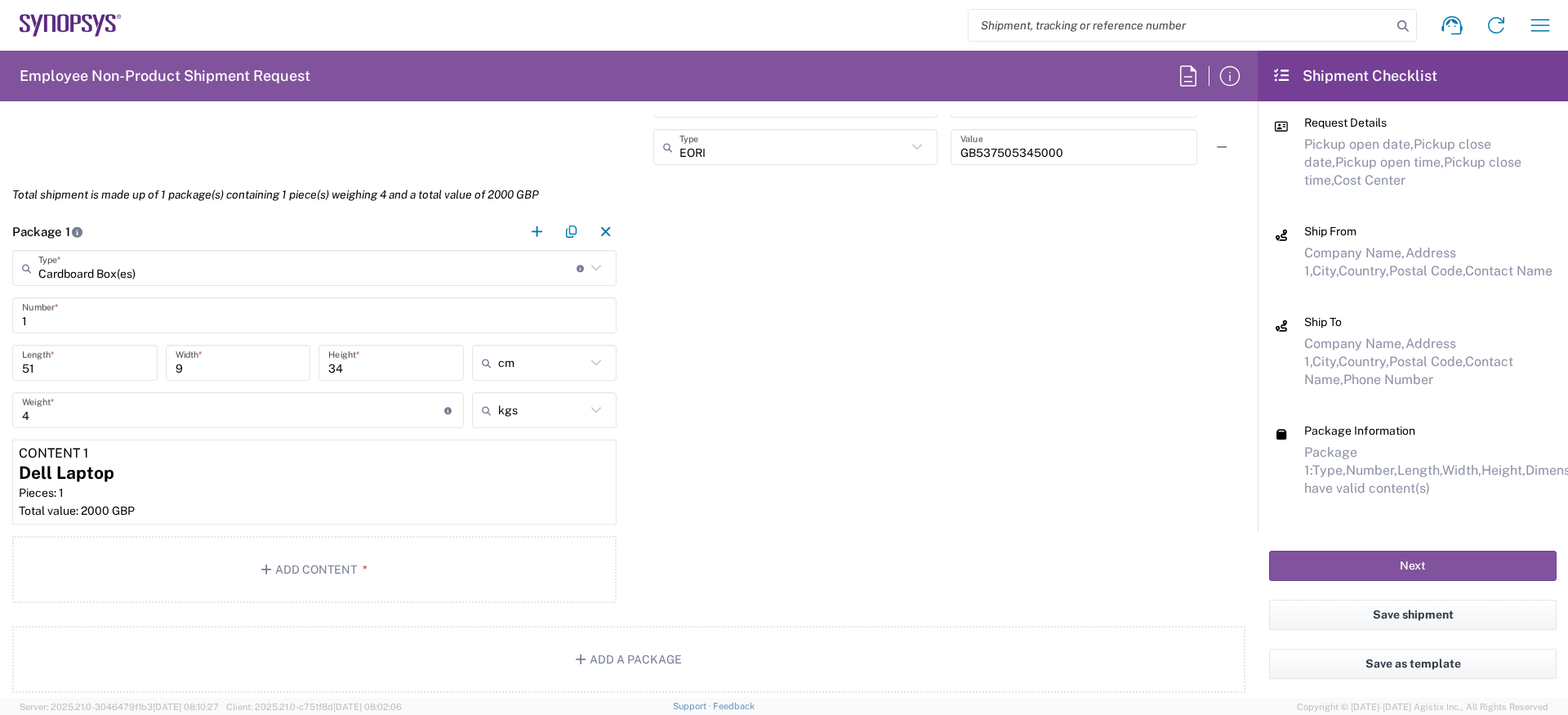
scroll to position [1487, 0]
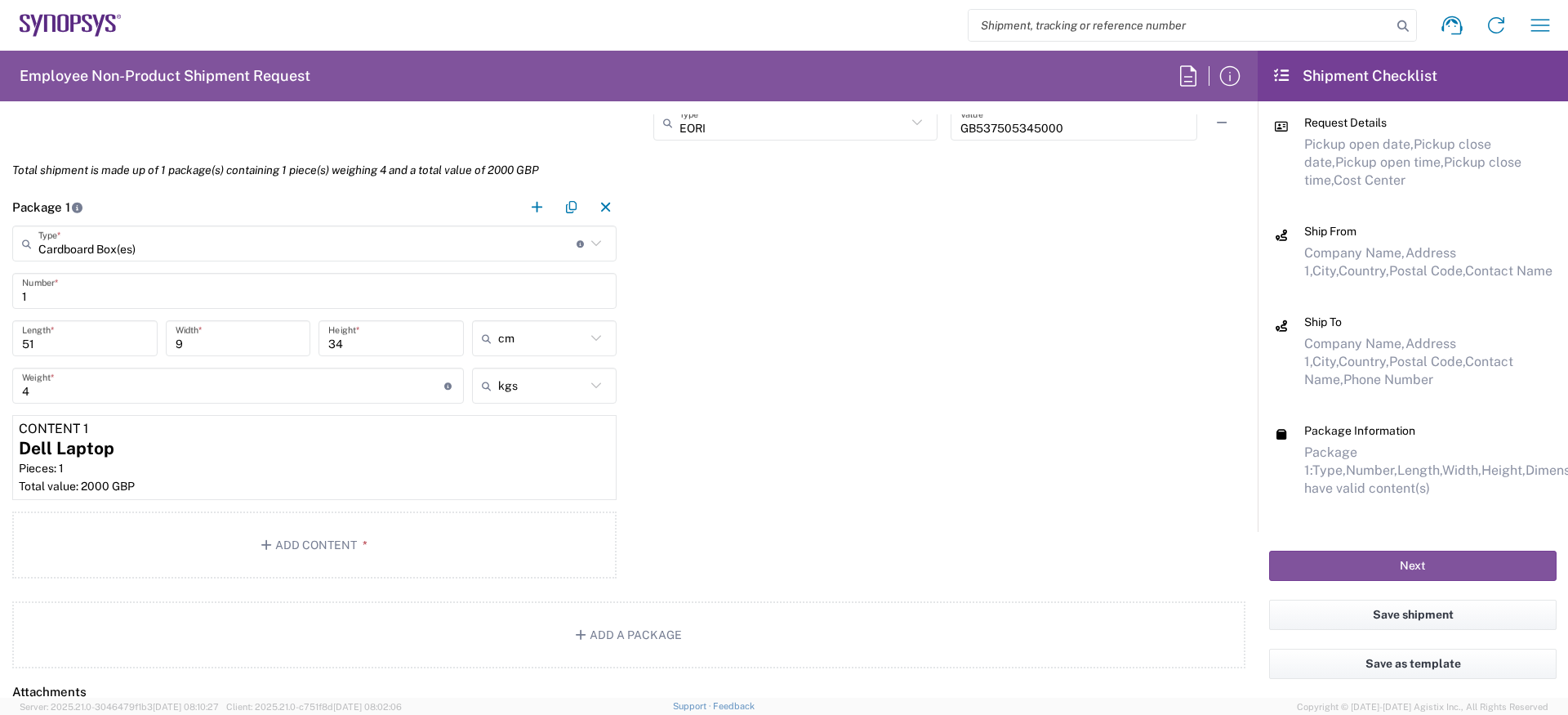
click at [512, 275] on div "1 Number *" at bounding box center [314, 291] width 604 height 36
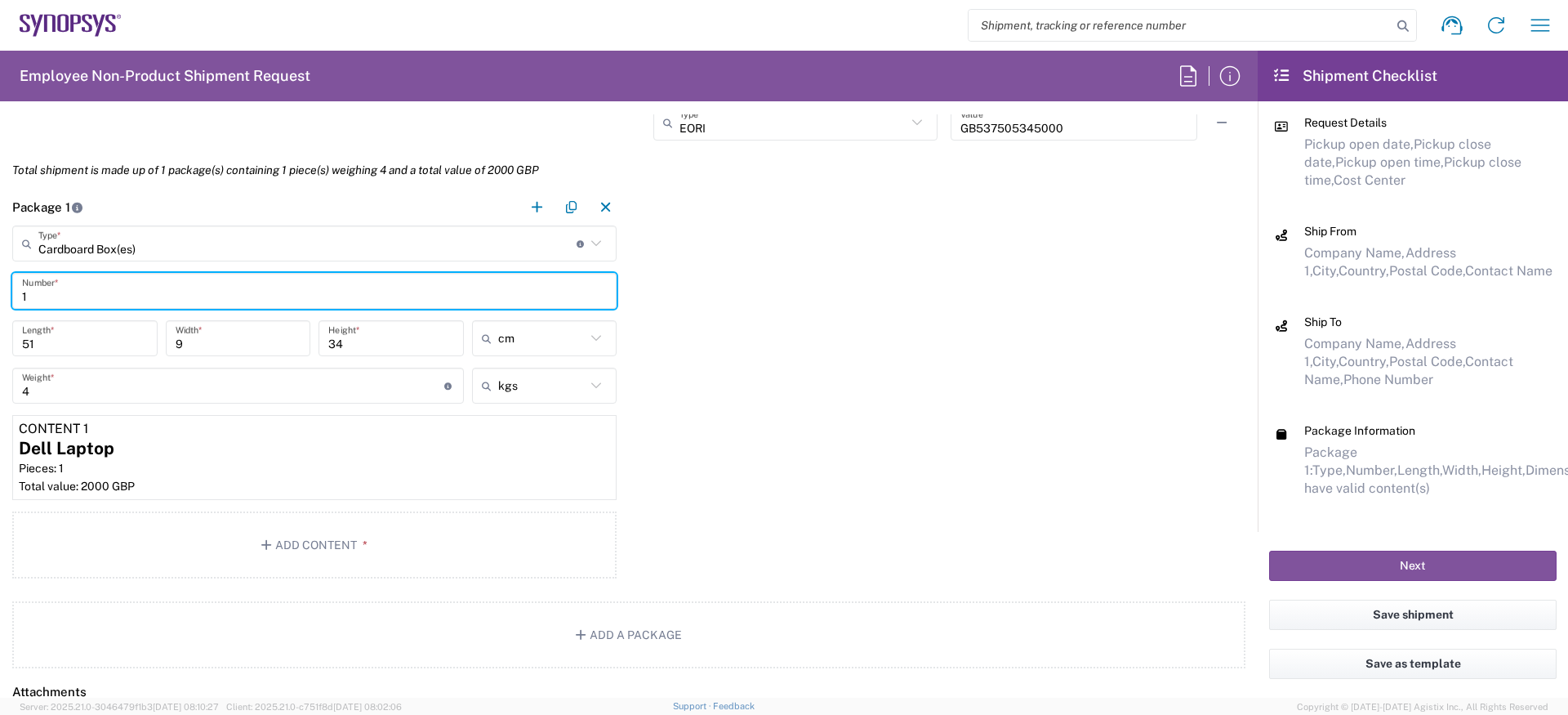
click at [740, 314] on div "Package 1 Cardboard Box(es) Type * Material used to package goods Cardboard Box…" at bounding box center [628, 386] width 1258 height 395
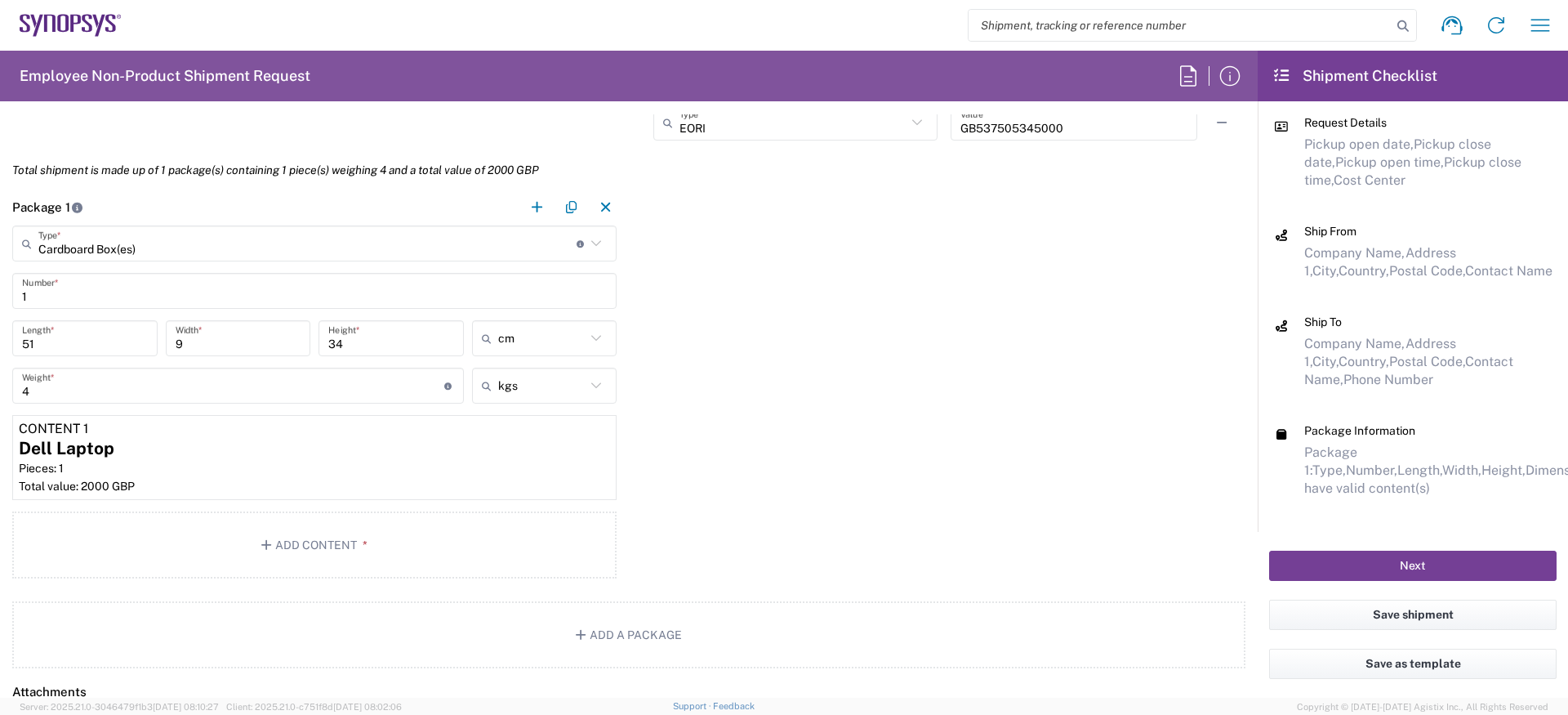
click at [1404, 573] on button "Next" at bounding box center [1413, 566] width 287 height 30
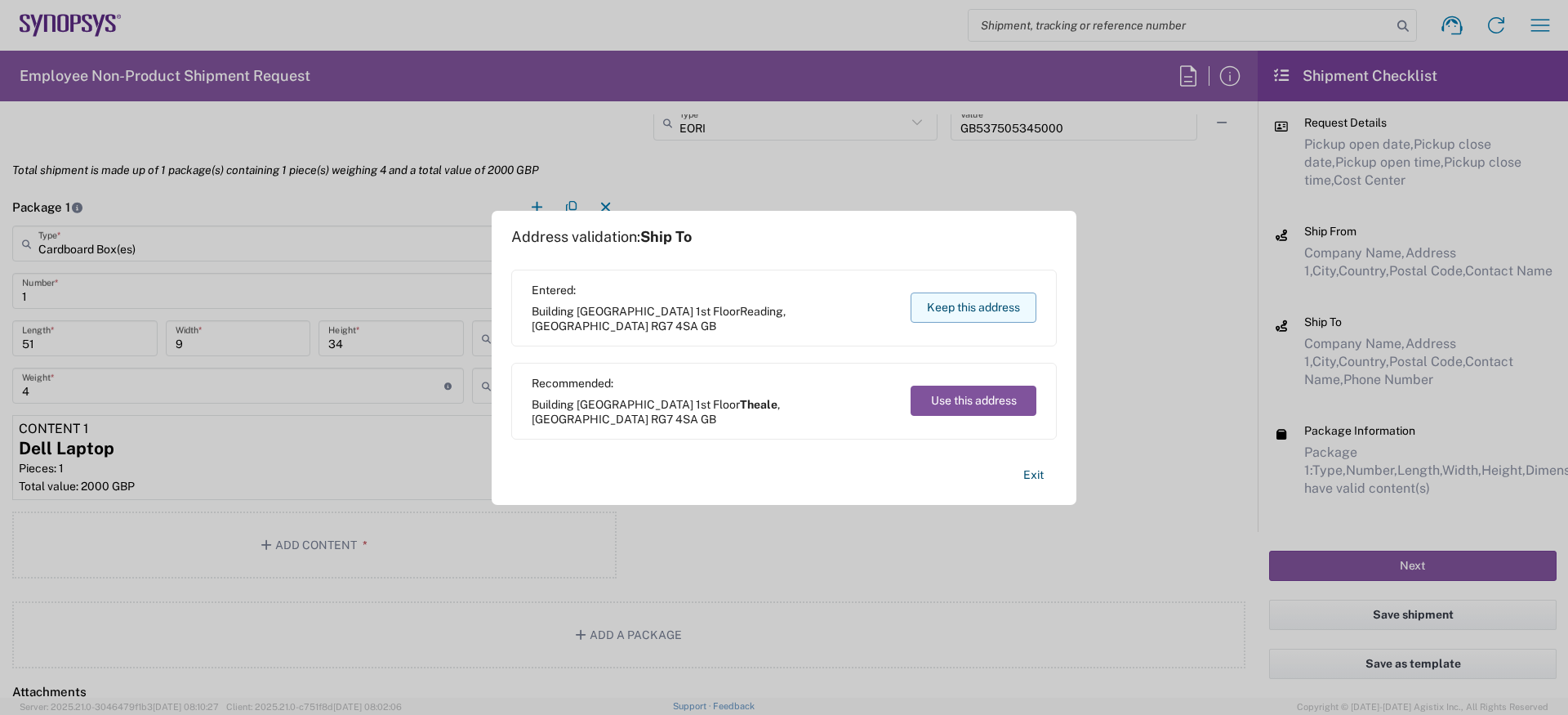
click at [999, 298] on button "Keep this address" at bounding box center [973, 308] width 126 height 30
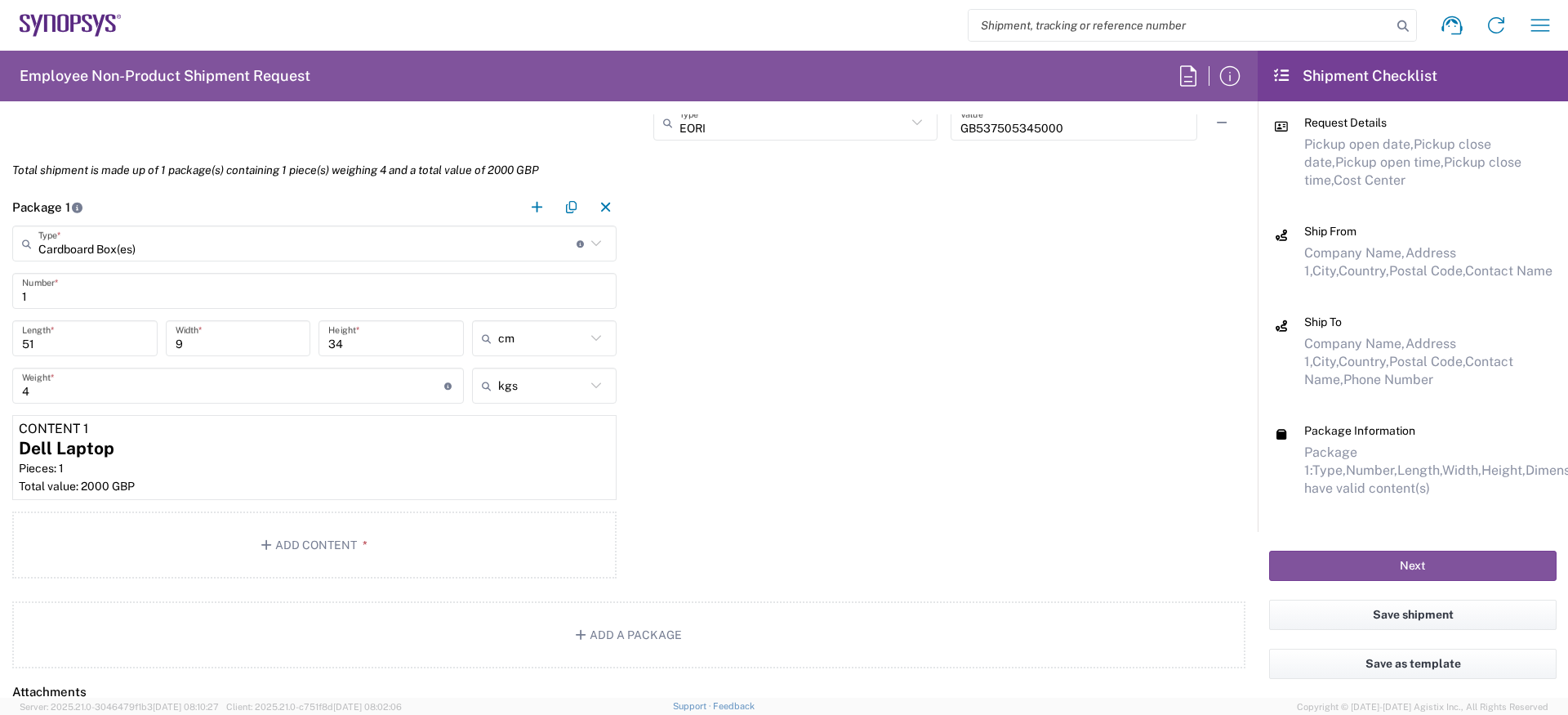
scroll to position [53, 0]
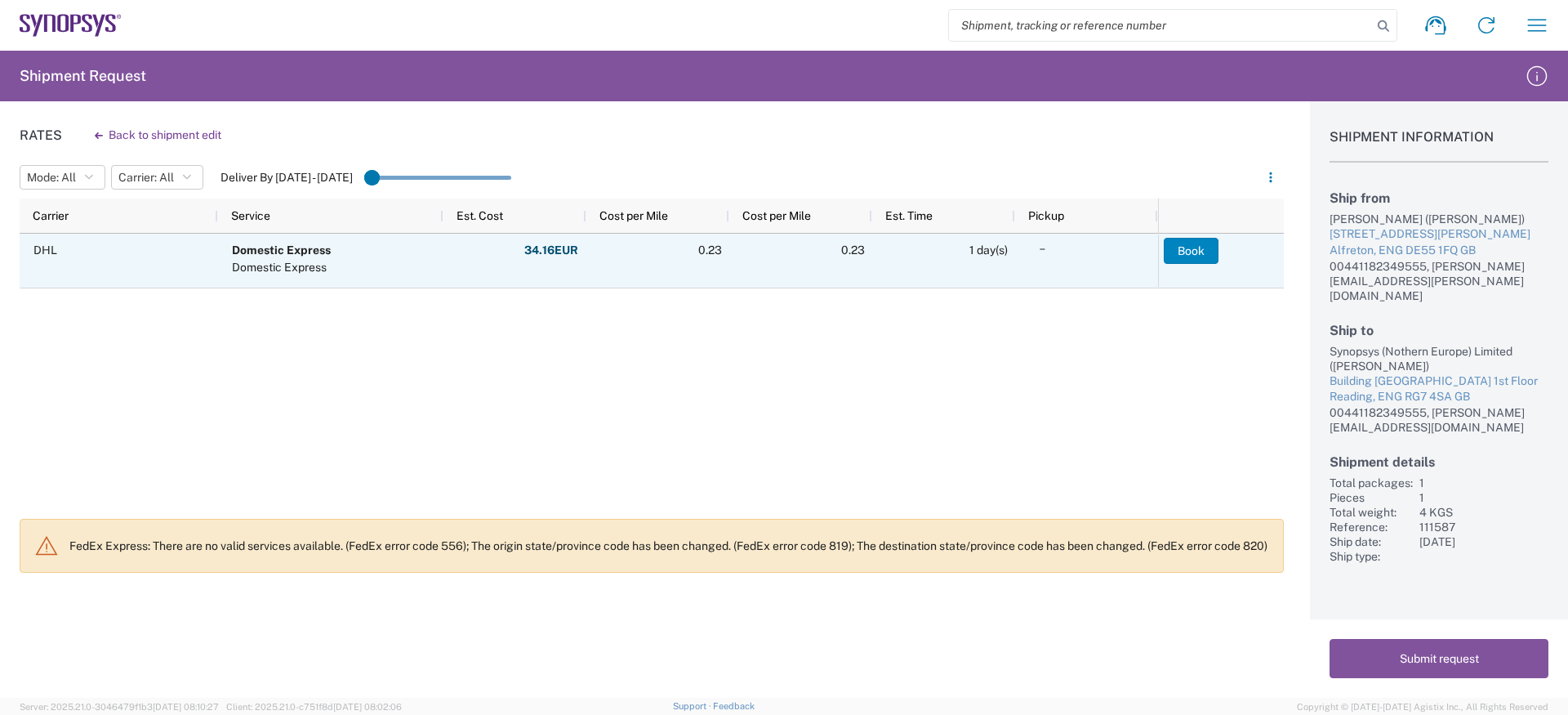
click at [1190, 247] on button "Book" at bounding box center [1191, 251] width 55 height 26
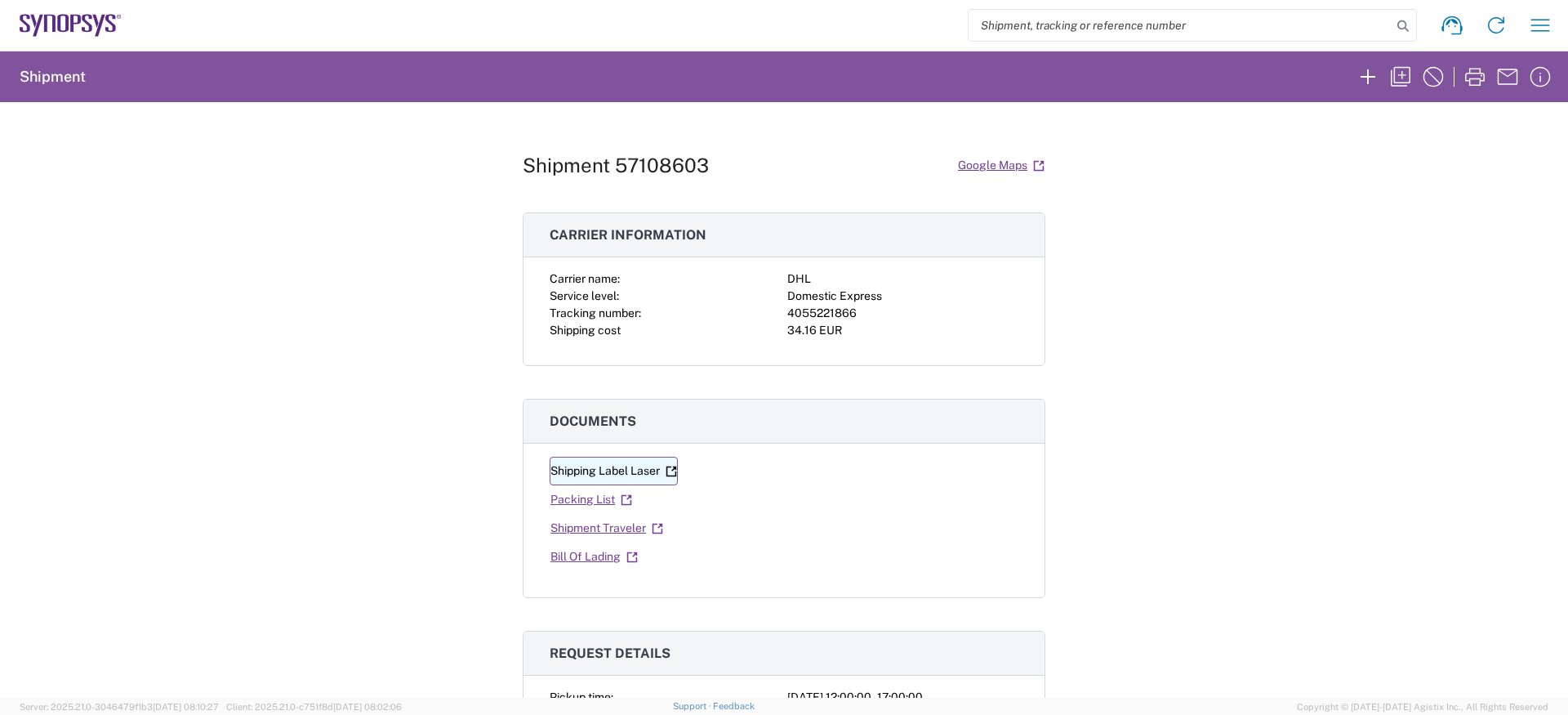
click at [638, 472] on link "Shipping Label Laser" at bounding box center [614, 471] width 129 height 29
click at [524, 246] on h3 "Carrier information" at bounding box center [784, 235] width 521 height 44
click at [1537, 30] on icon "button" at bounding box center [1541, 24] width 19 height 12
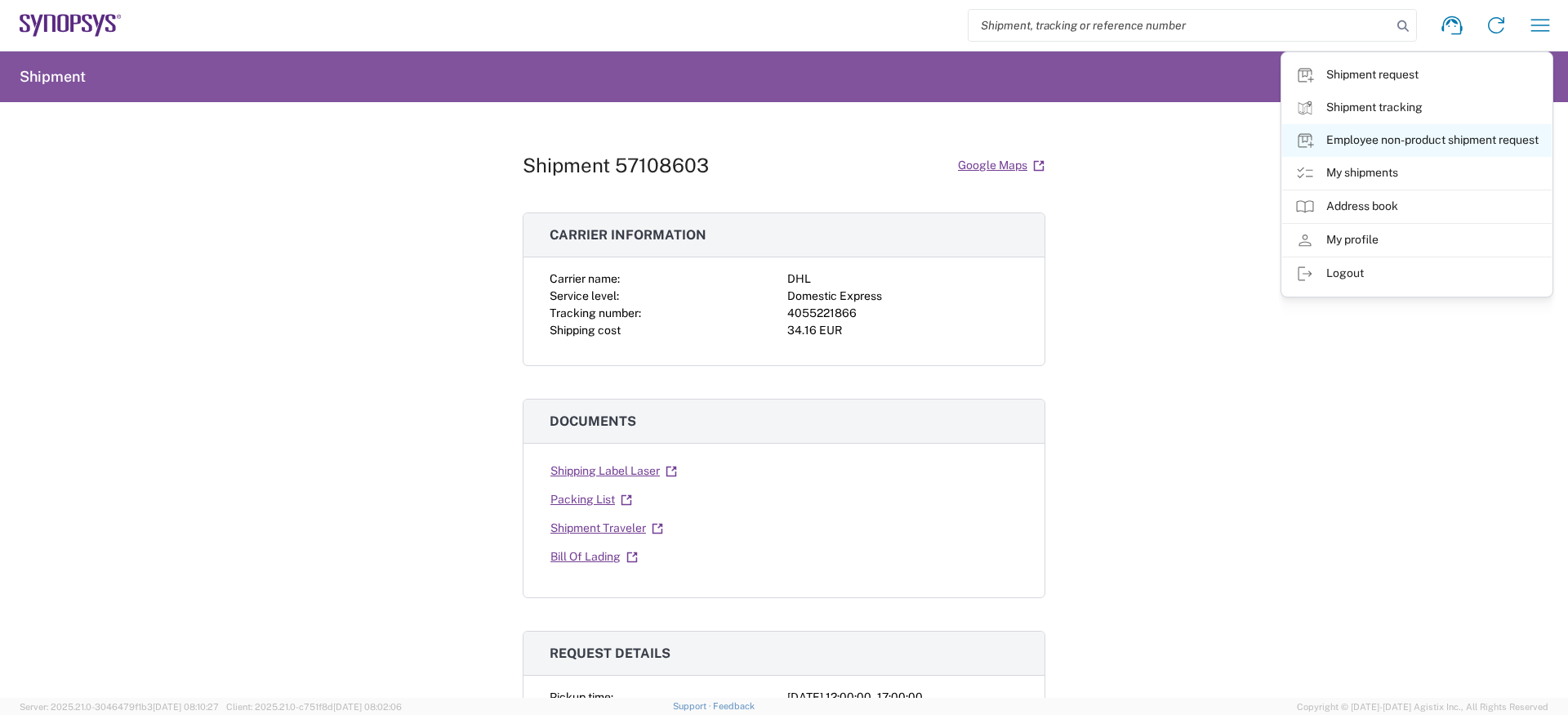
click at [1388, 141] on link "Employee non-product shipment request" at bounding box center [1417, 140] width 269 height 33
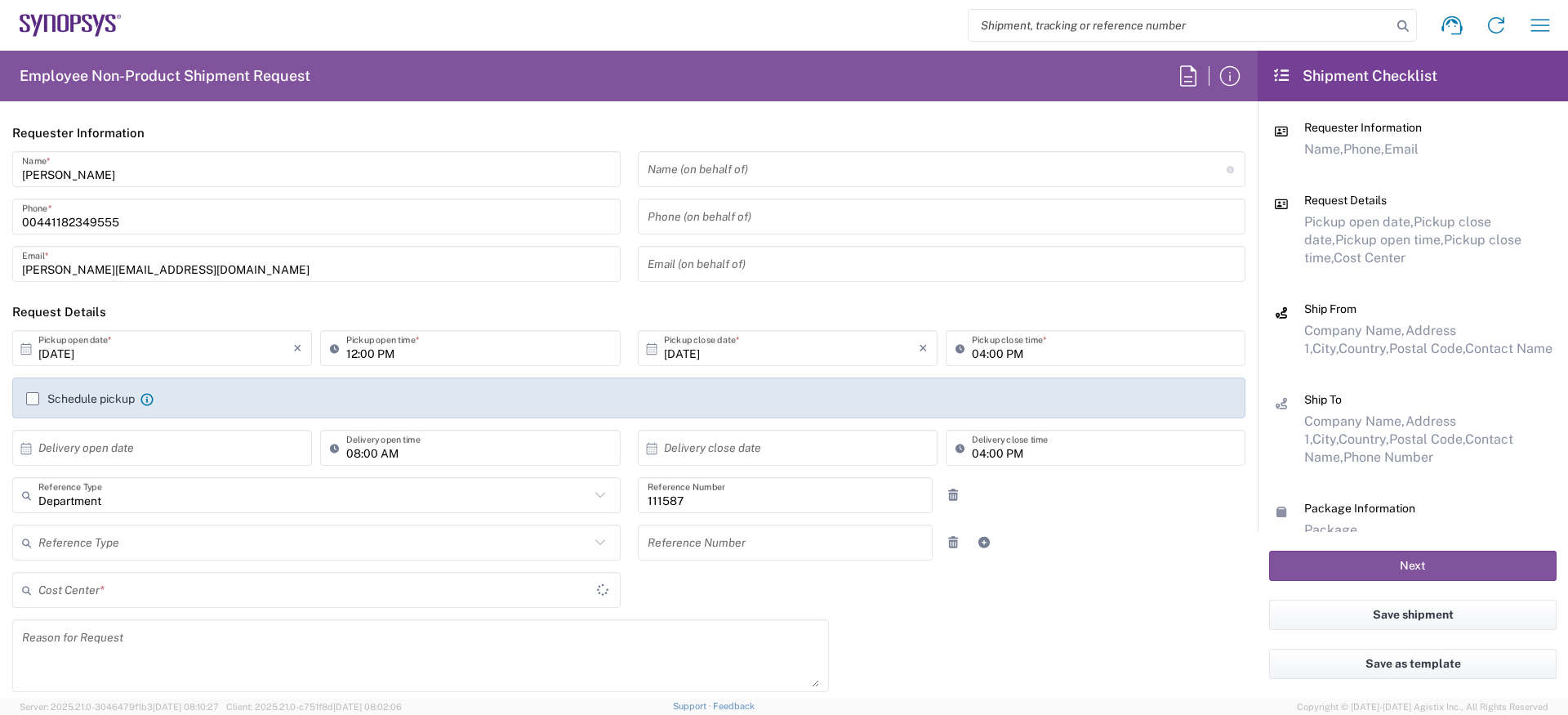
type input "GB02, CIO, IT, ESS18 111587"
type input "England"
click at [768, 170] on input "text" at bounding box center [937, 169] width 579 height 29
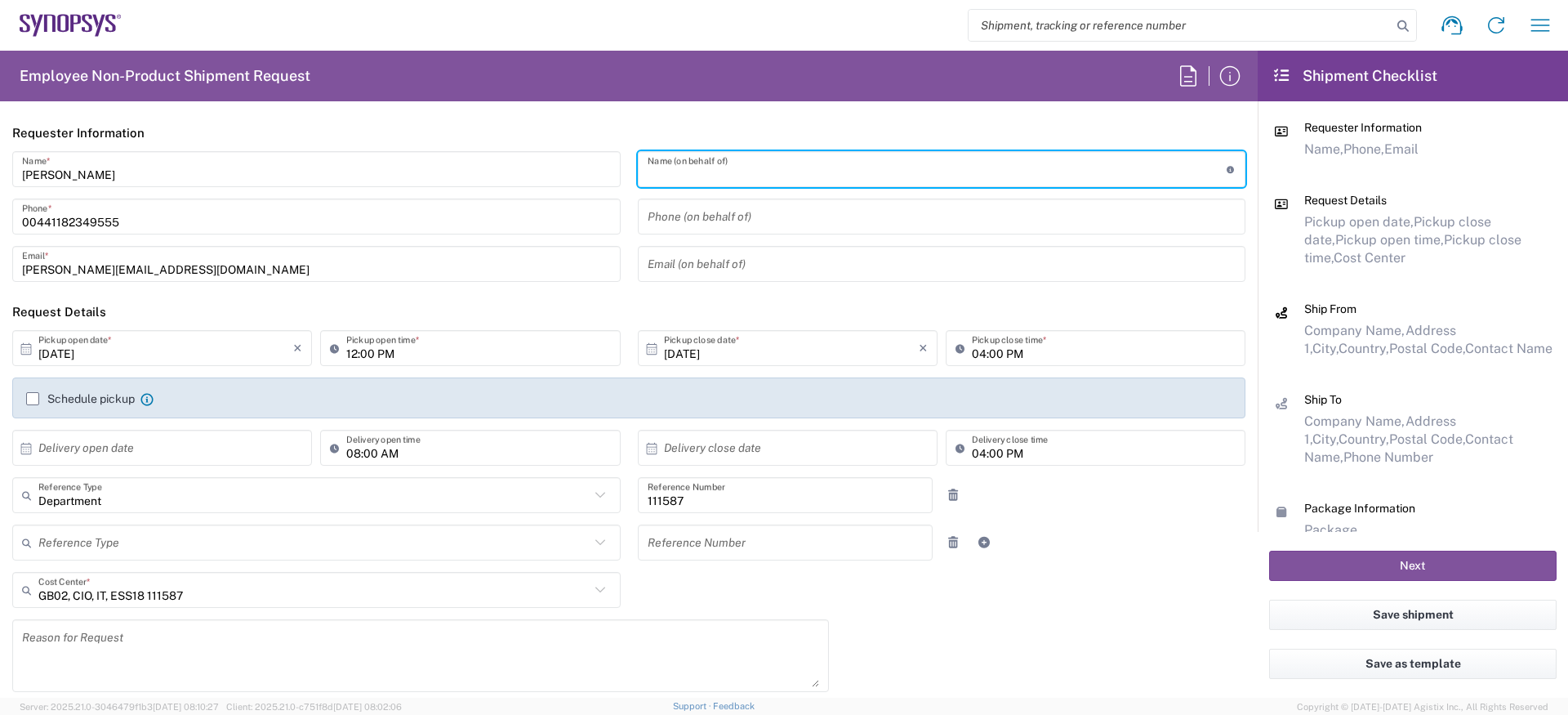
paste input "Claire Nundy"
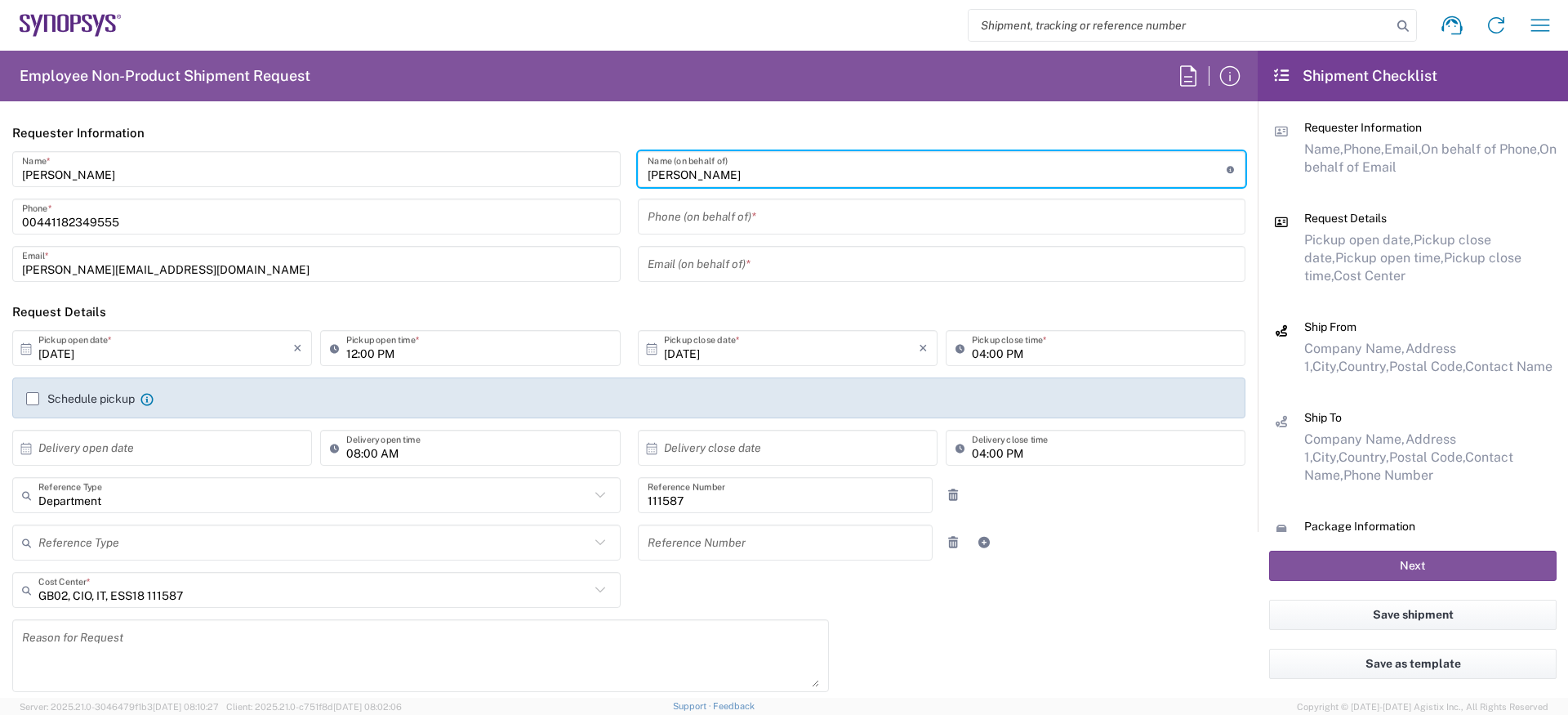
type input "Claire Nundy"
click at [671, 211] on input "tel" at bounding box center [942, 216] width 589 height 29
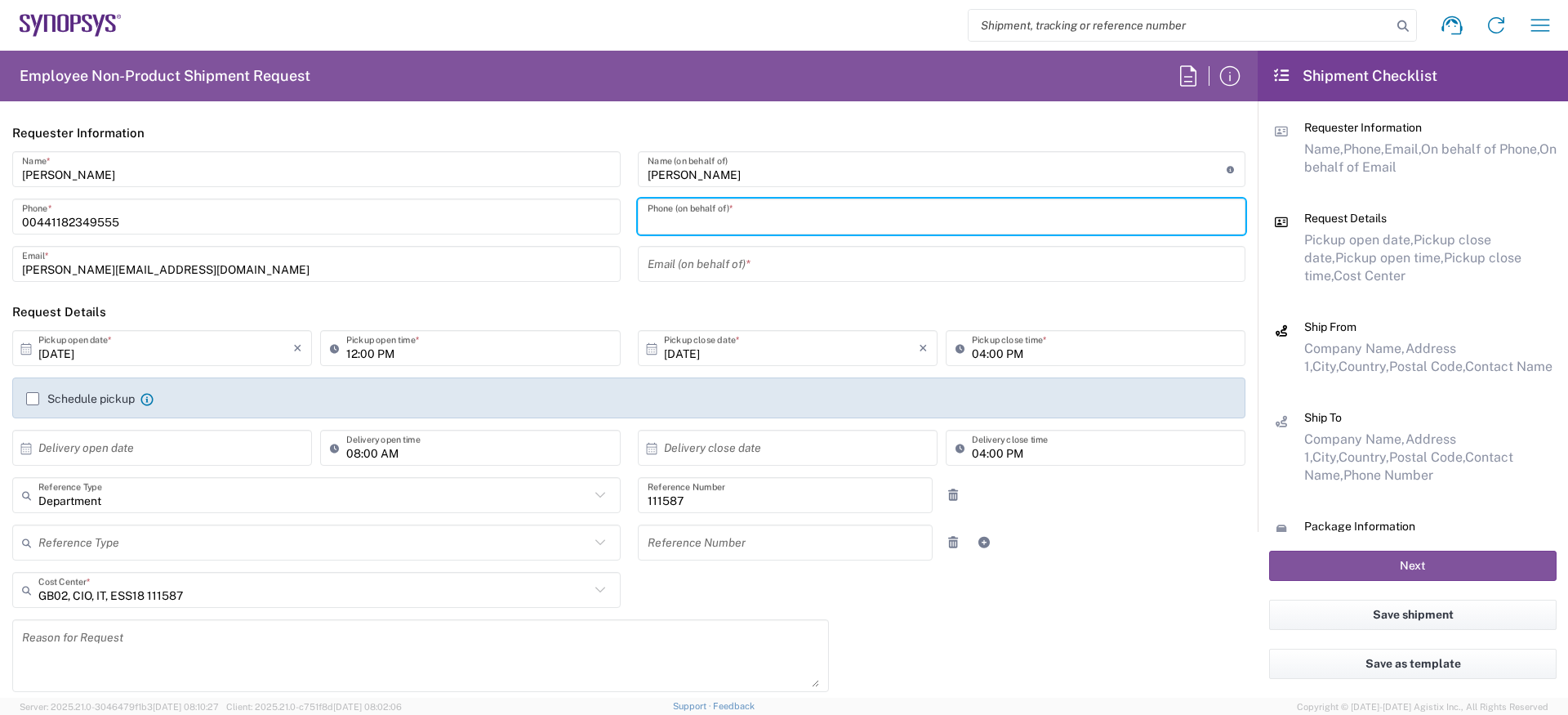
paste input "Claire.Nundy@ansys.com"
type input "Claire.Nundy@ansys.com"
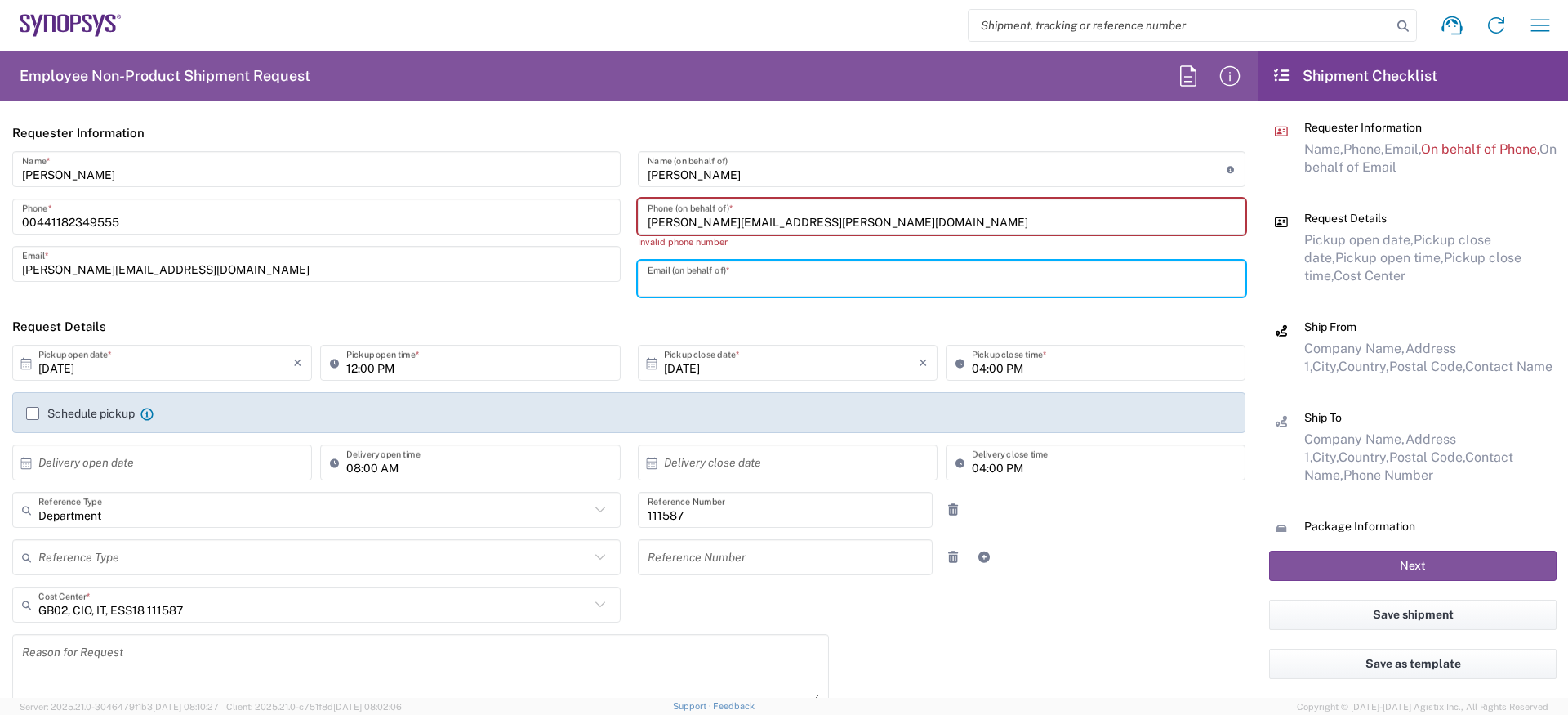
click at [735, 276] on input "text" at bounding box center [942, 279] width 589 height 29
paste input "Claire.Nundy@ansys.com"
type input "Claire.Nundy@ansys.com"
drag, startPoint x: -111, startPoint y: 207, endPoint x: -144, endPoint y: 205, distance: 33.1
click at [0, 205] on html "Shipment request Shipment tracking Employee non-product shipment request My shi…" at bounding box center [784, 357] width 1568 height 715
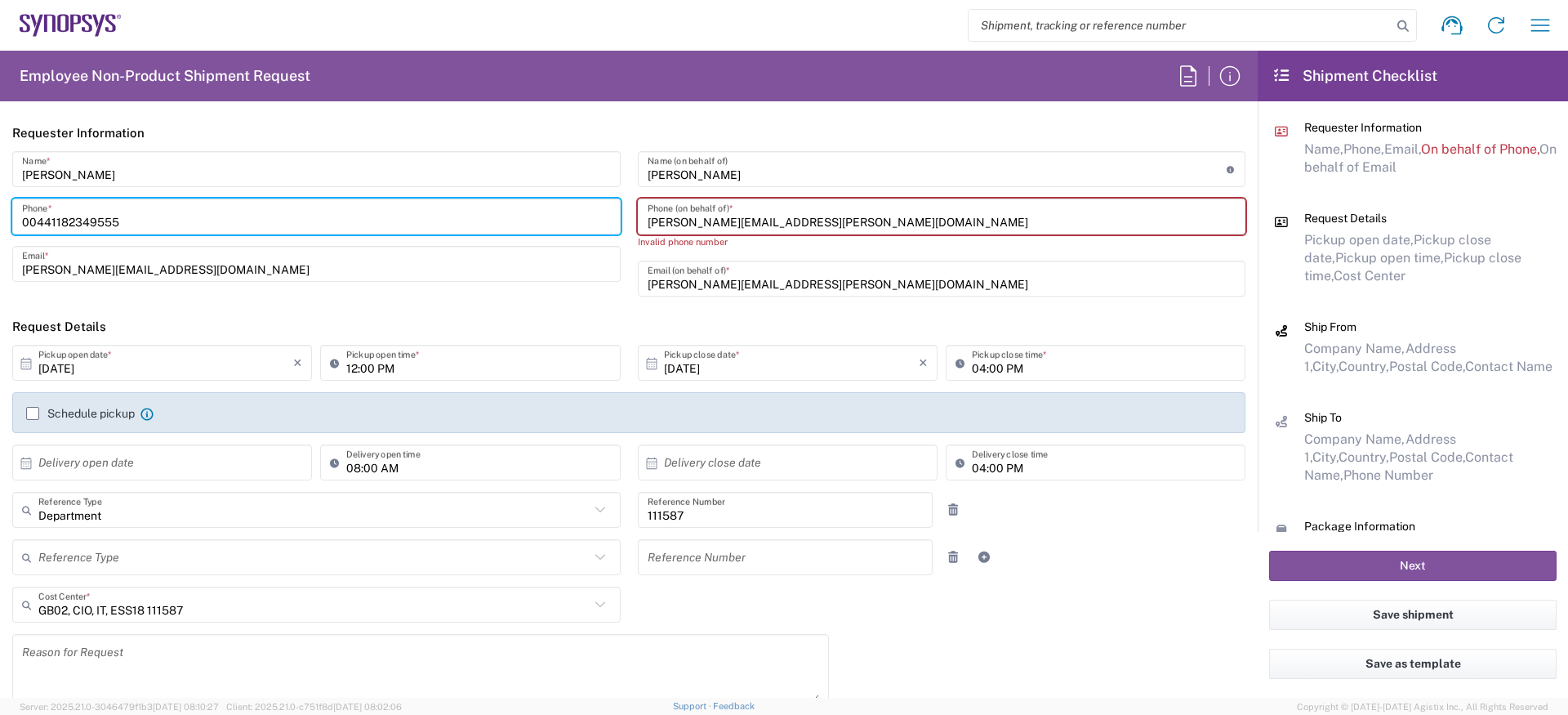
click at [788, 215] on input "Claire.Nundy@ansys.com" at bounding box center [942, 216] width 589 height 29
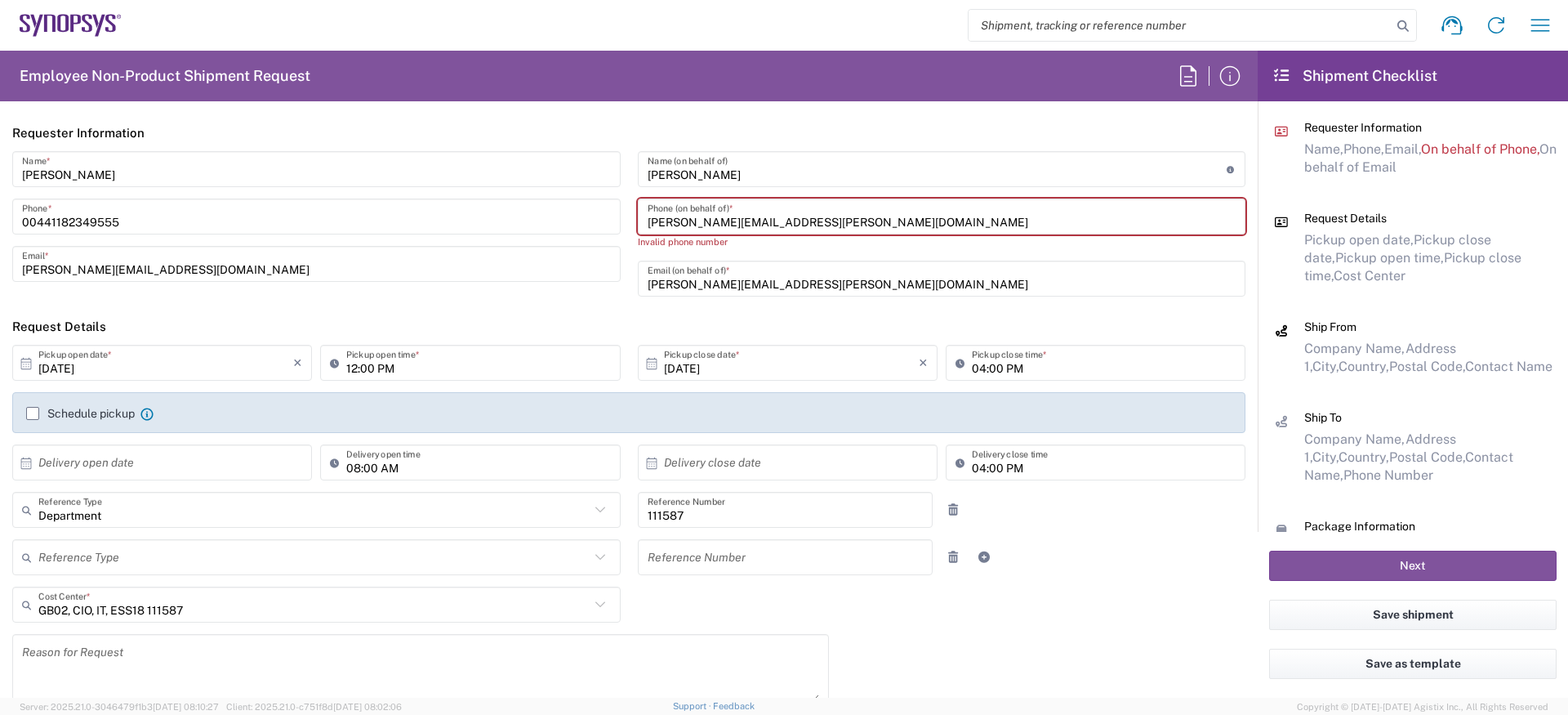
click at [788, 215] on input "Claire.Nundy@ansys.com" at bounding box center [942, 216] width 589 height 29
paste input "00441182349555"
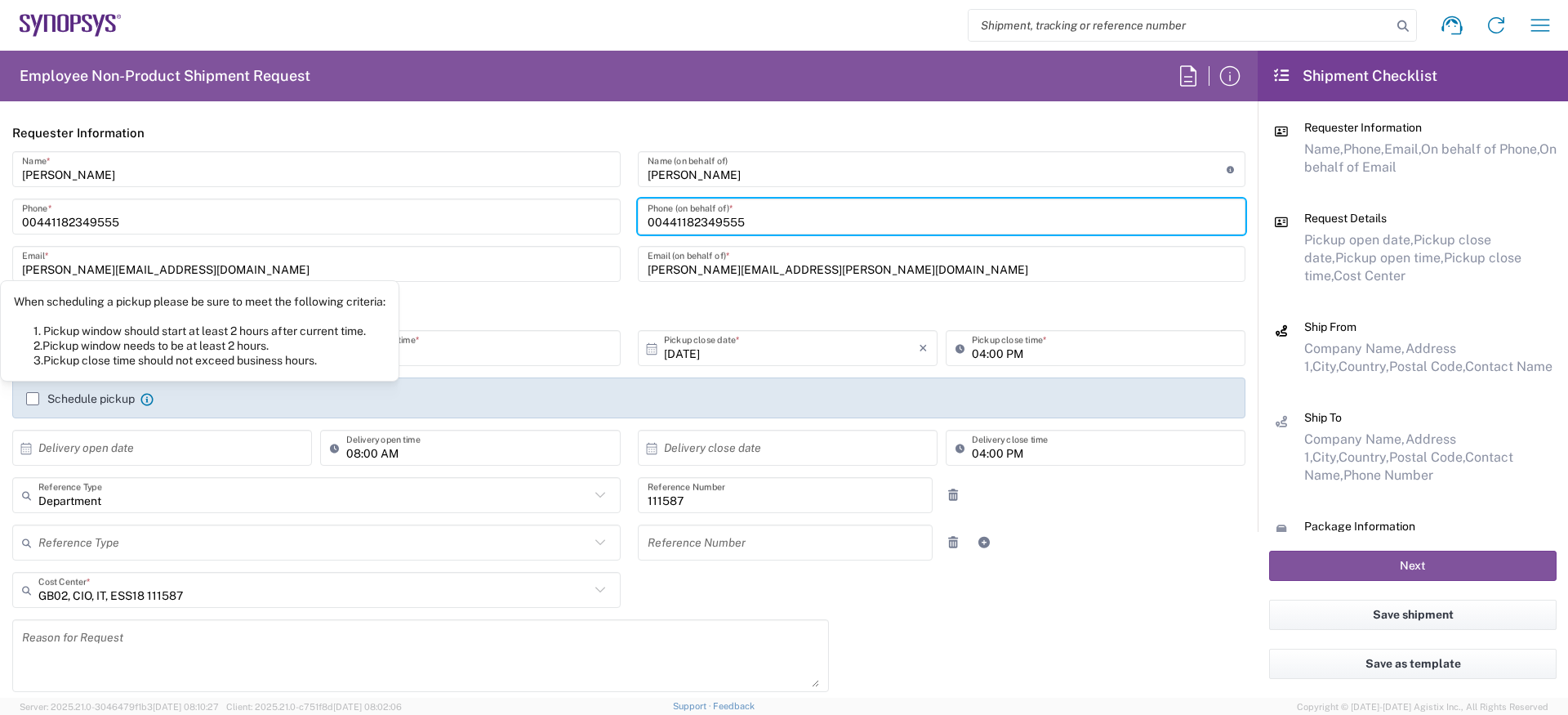
type input "00441182349555"
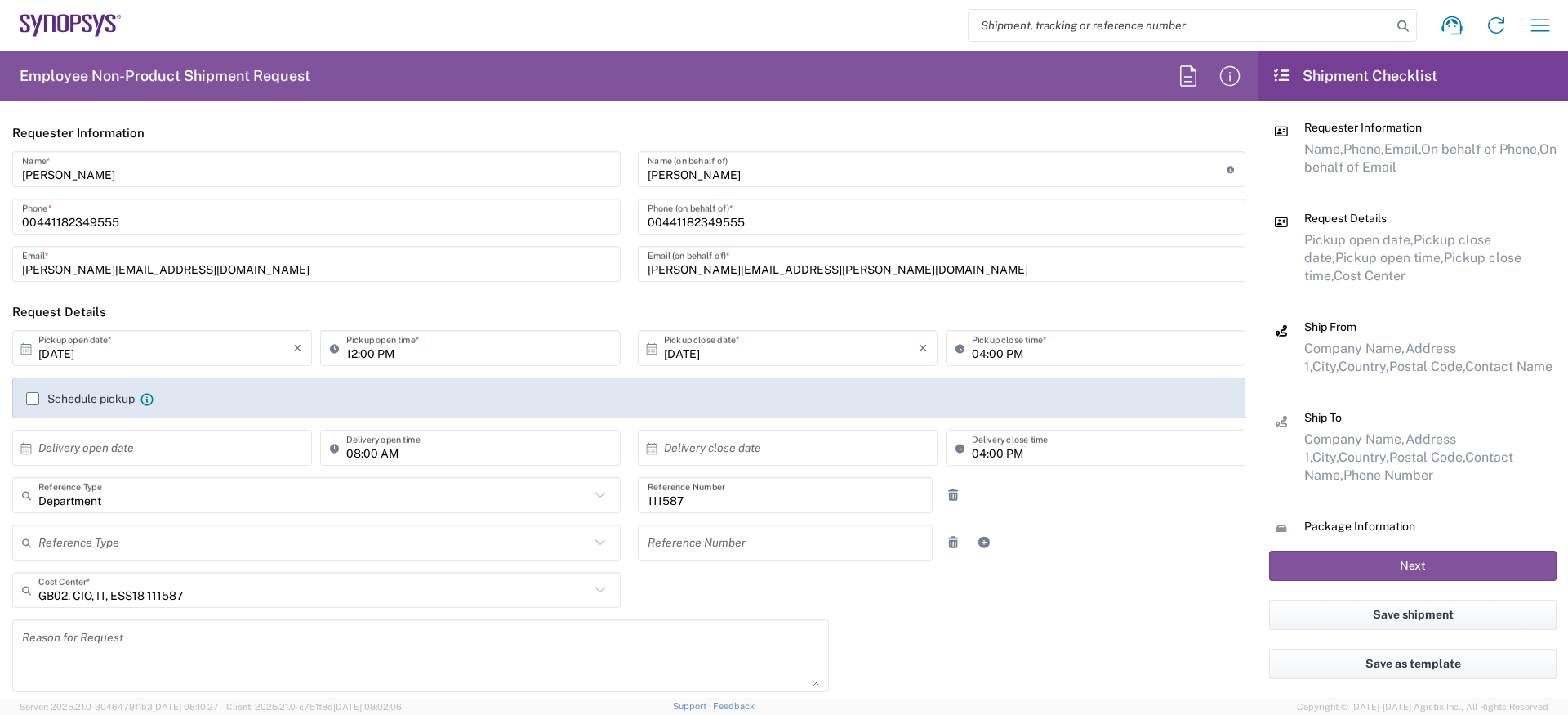
click at [101, 386] on div "Schedule pickup When scheduling a pickup please be sure to meet the following c…" at bounding box center [628, 398] width 1233 height 41
click at [100, 392] on label "Schedule pickup" at bounding box center [80, 399] width 109 height 13
click at [33, 399] on input "Schedule pickup" at bounding box center [33, 399] width 0 height 0
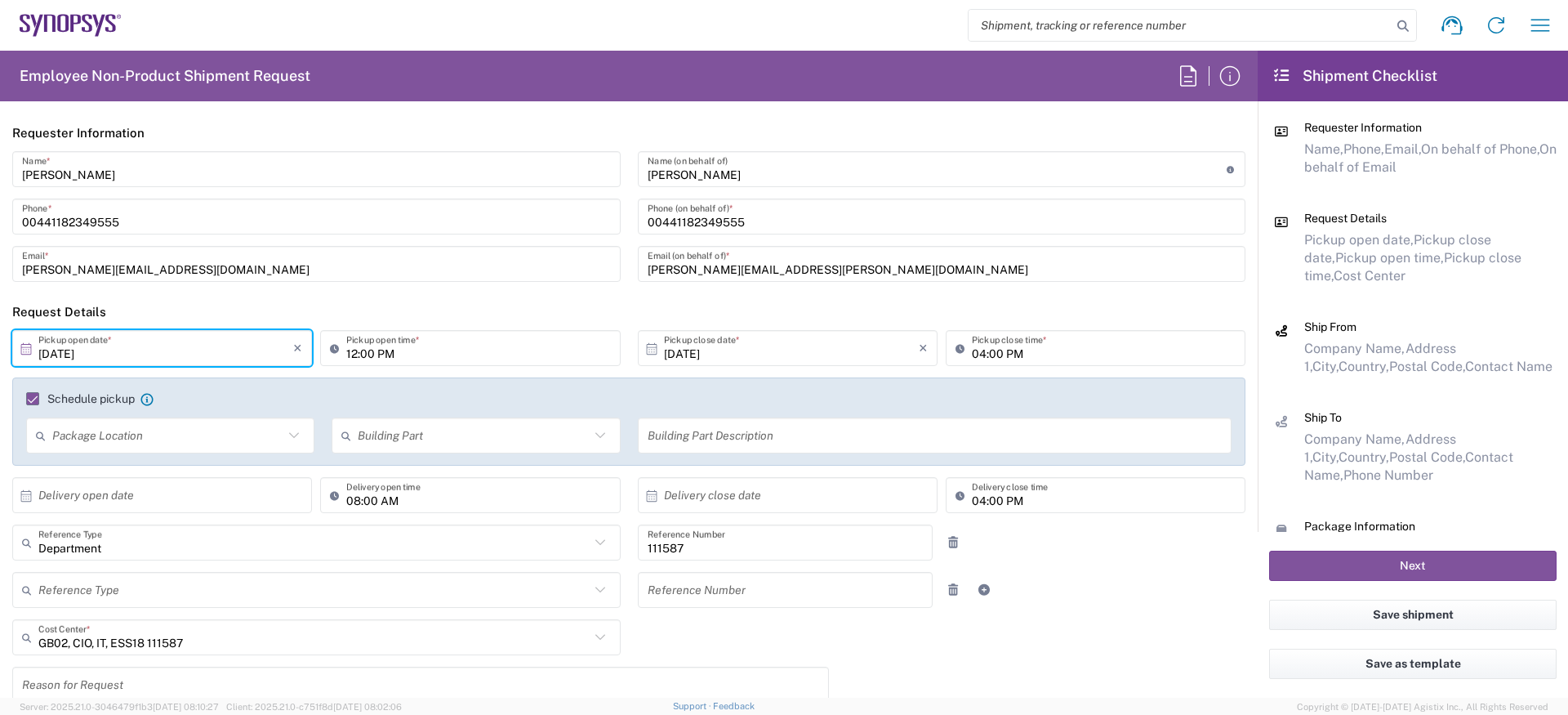
click at [107, 353] on input "10/13/2025" at bounding box center [165, 348] width 254 height 29
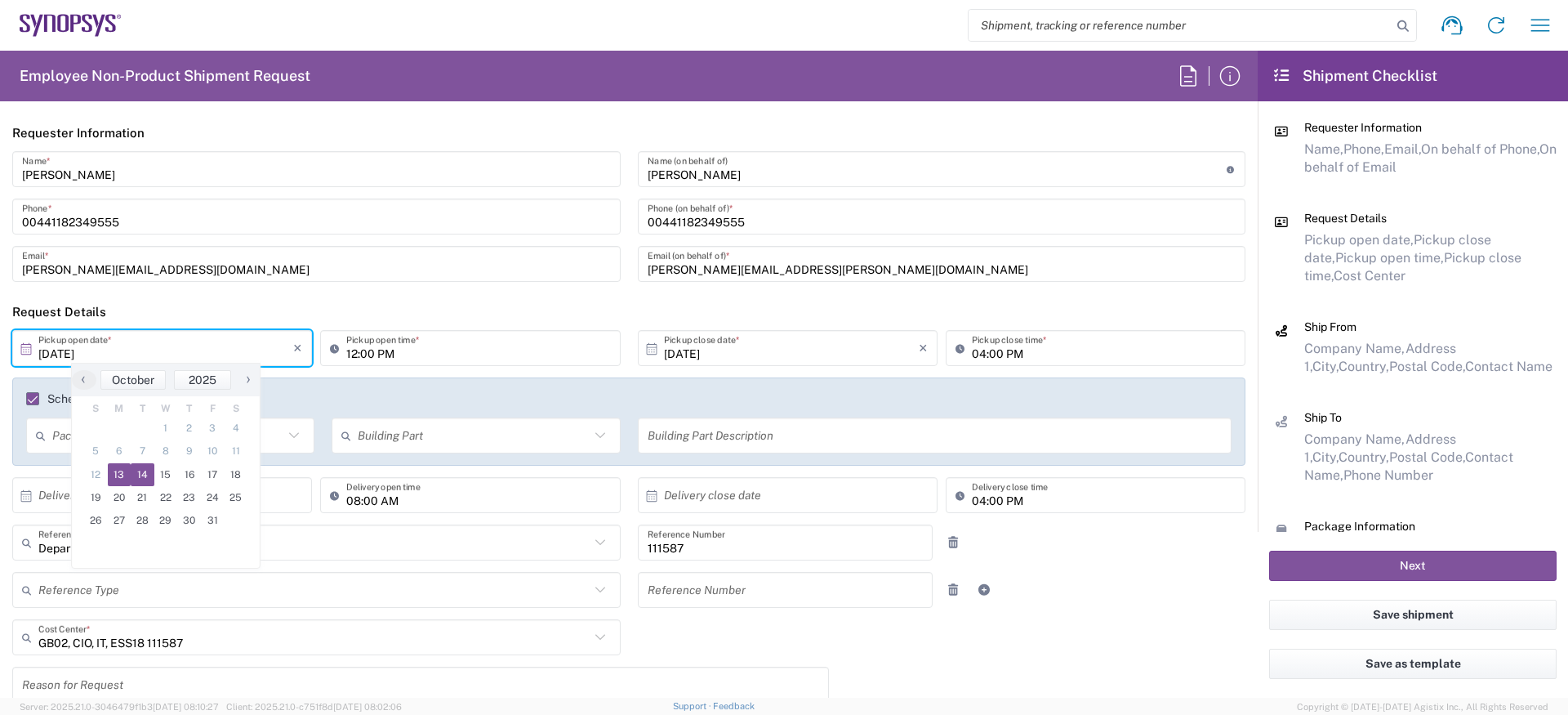
click at [142, 475] on span "14" at bounding box center [142, 474] width 23 height 23
type input "10/14/2025"
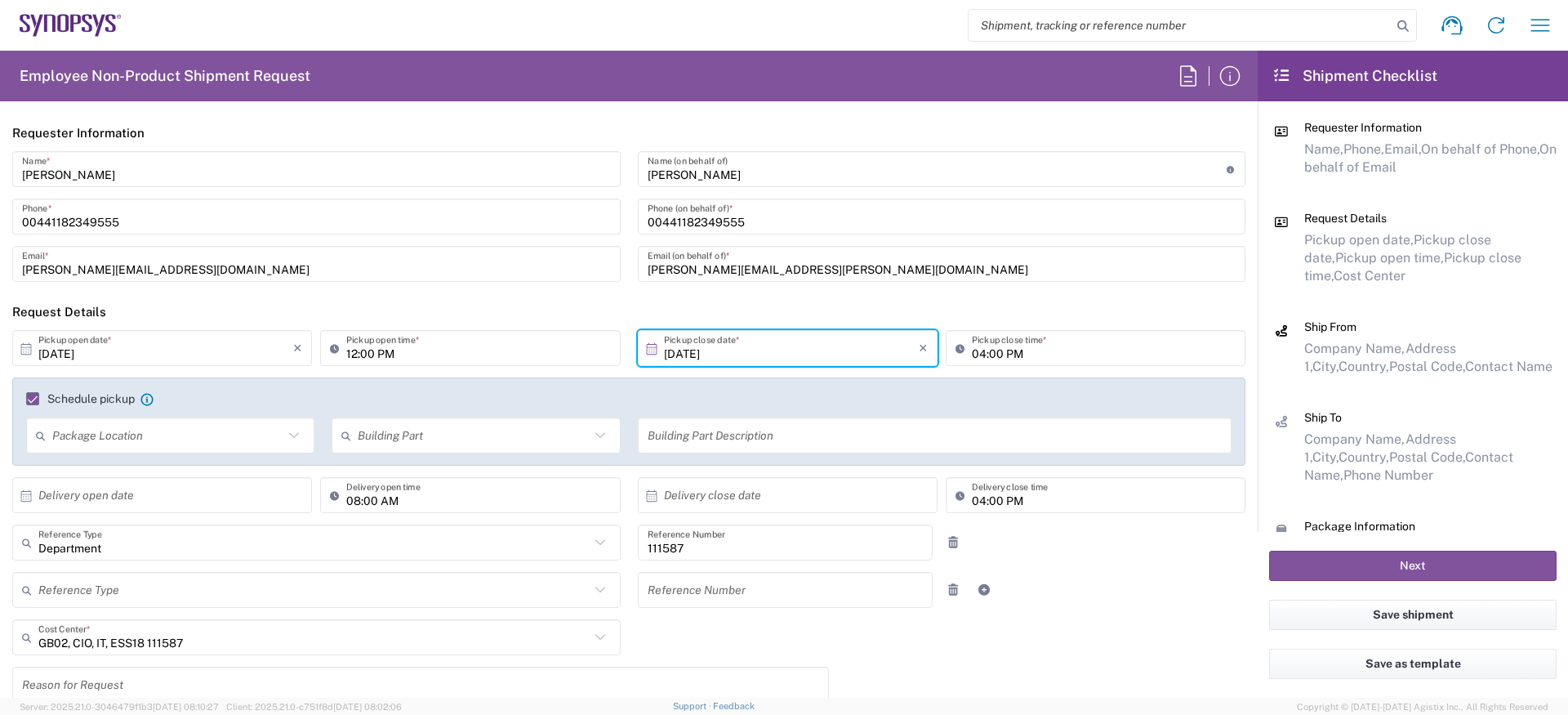
click at [353, 346] on input "12:00 PM" at bounding box center [477, 348] width 264 height 29
click at [400, 353] on input "09:00 PM" at bounding box center [477, 348] width 264 height 29
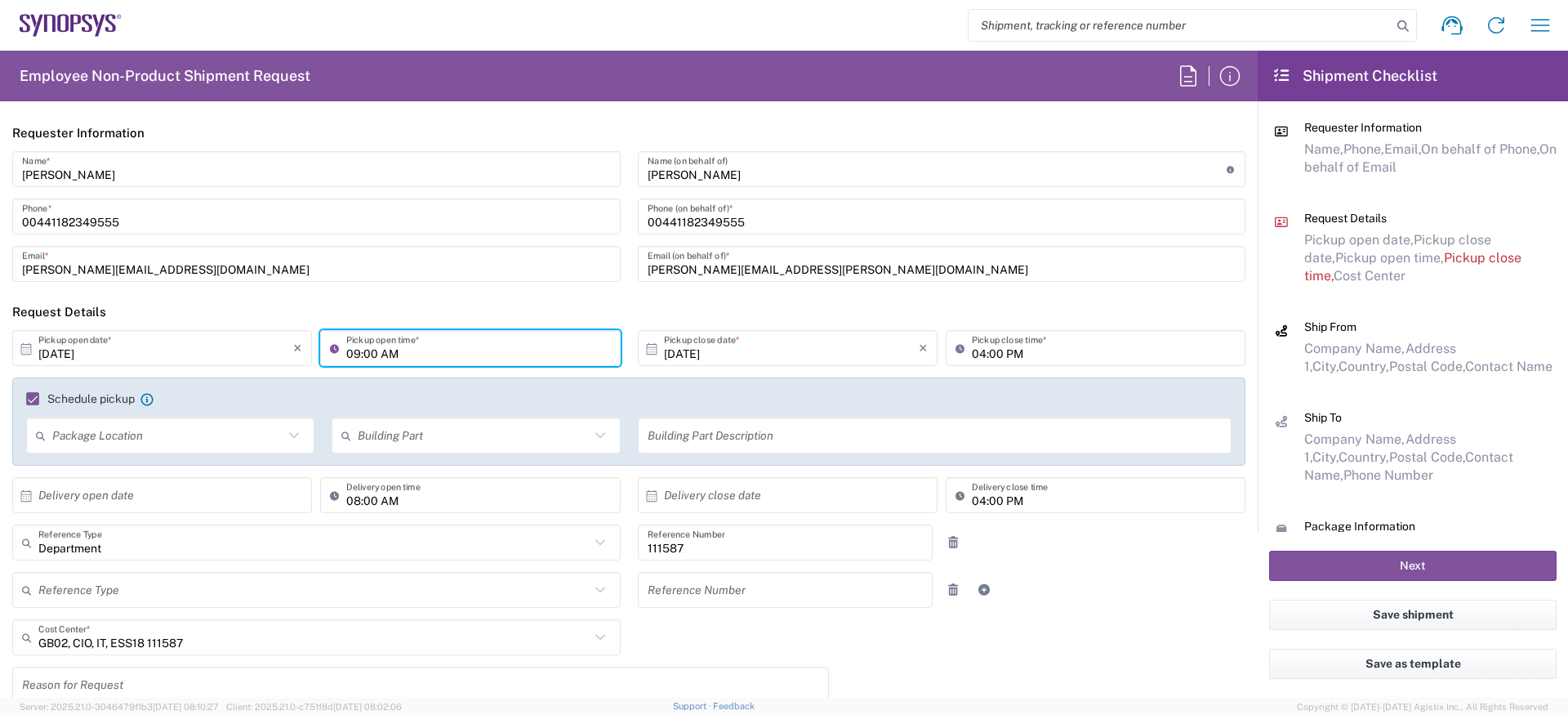
type input "09:00 AM"
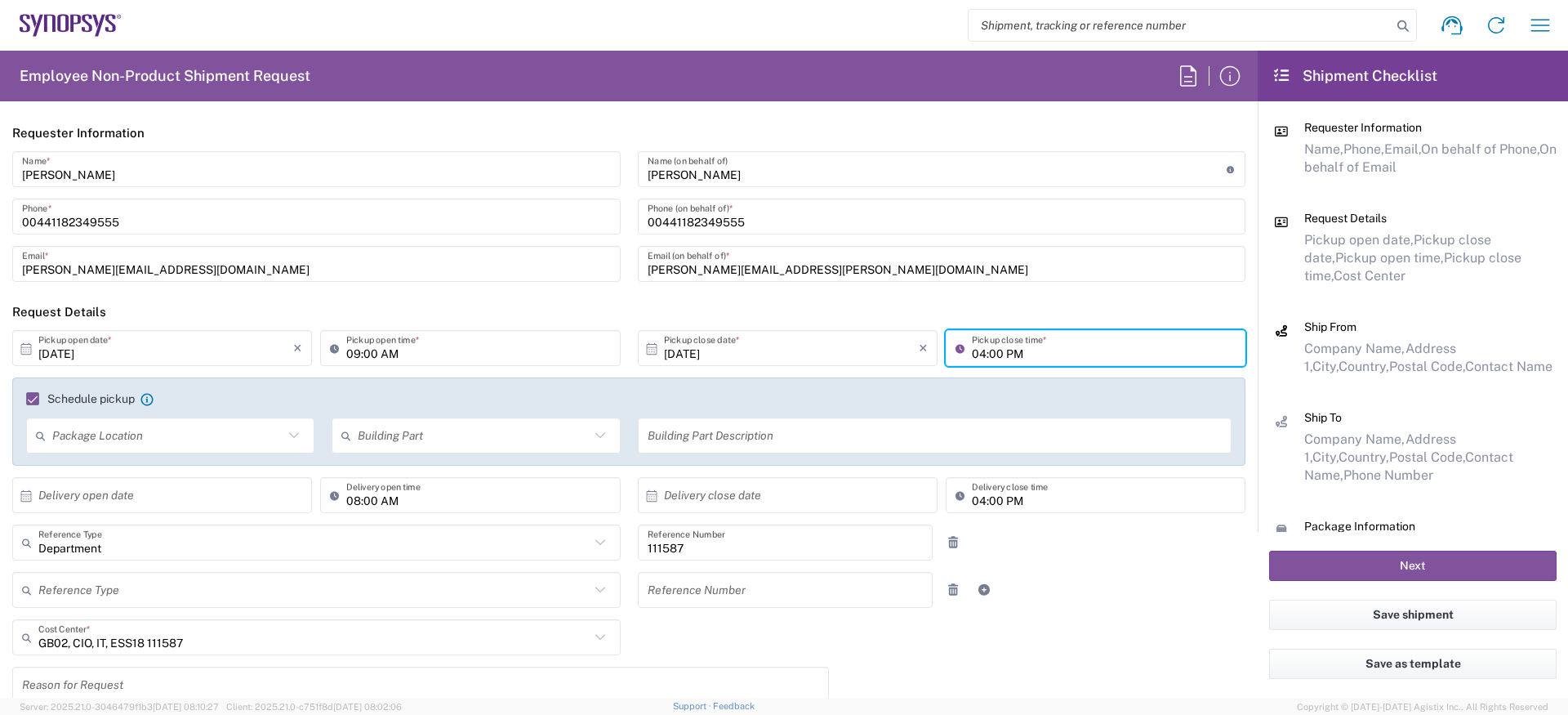
click at [982, 354] on input "04:00 PM" at bounding box center [1104, 348] width 264 height 29
type input "05:00 PM"
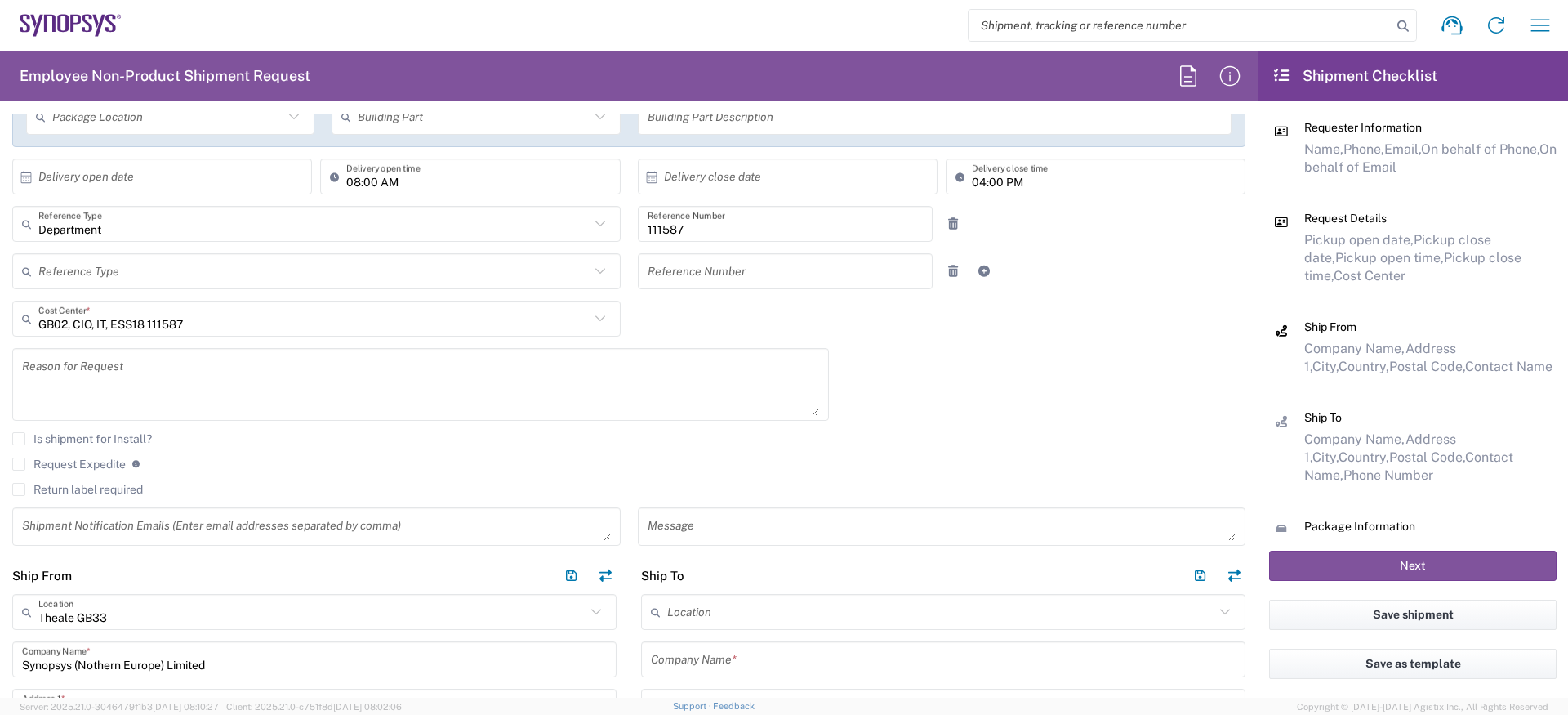
scroll to position [594, 0]
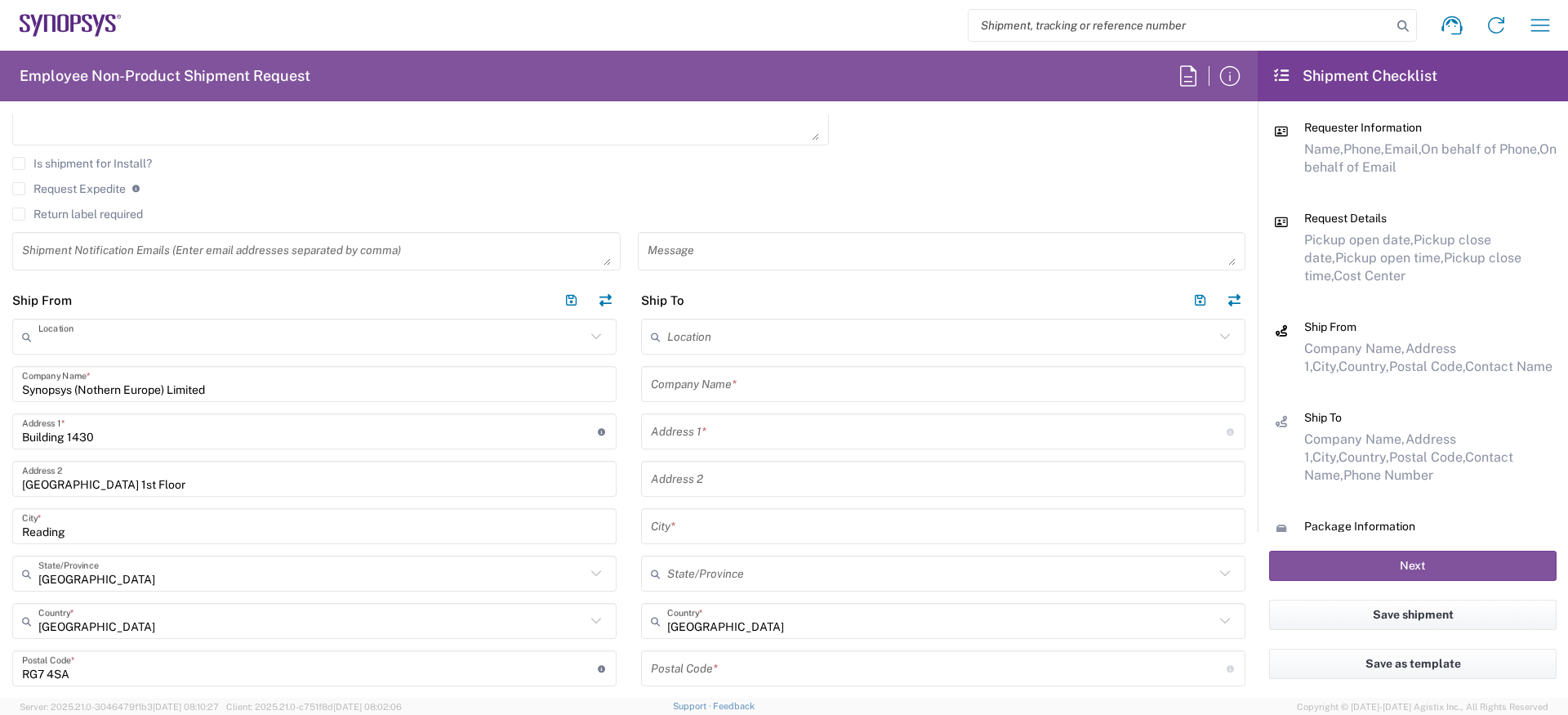
click at [155, 334] on input "text" at bounding box center [311, 337] width 547 height 29
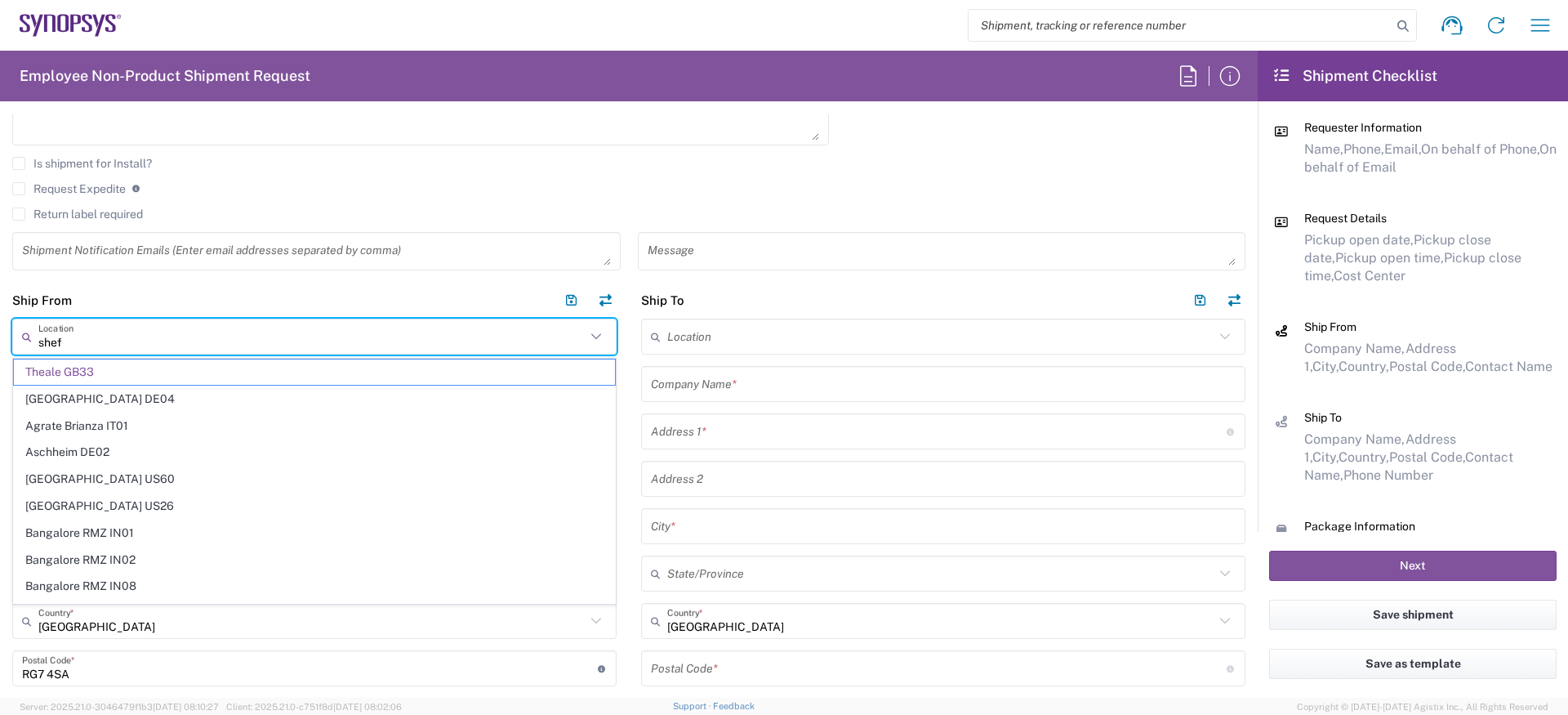
type input "sheff"
click at [216, 301] on header "Ship From" at bounding box center [314, 299] width 629 height 36
type input "Theale GB33"
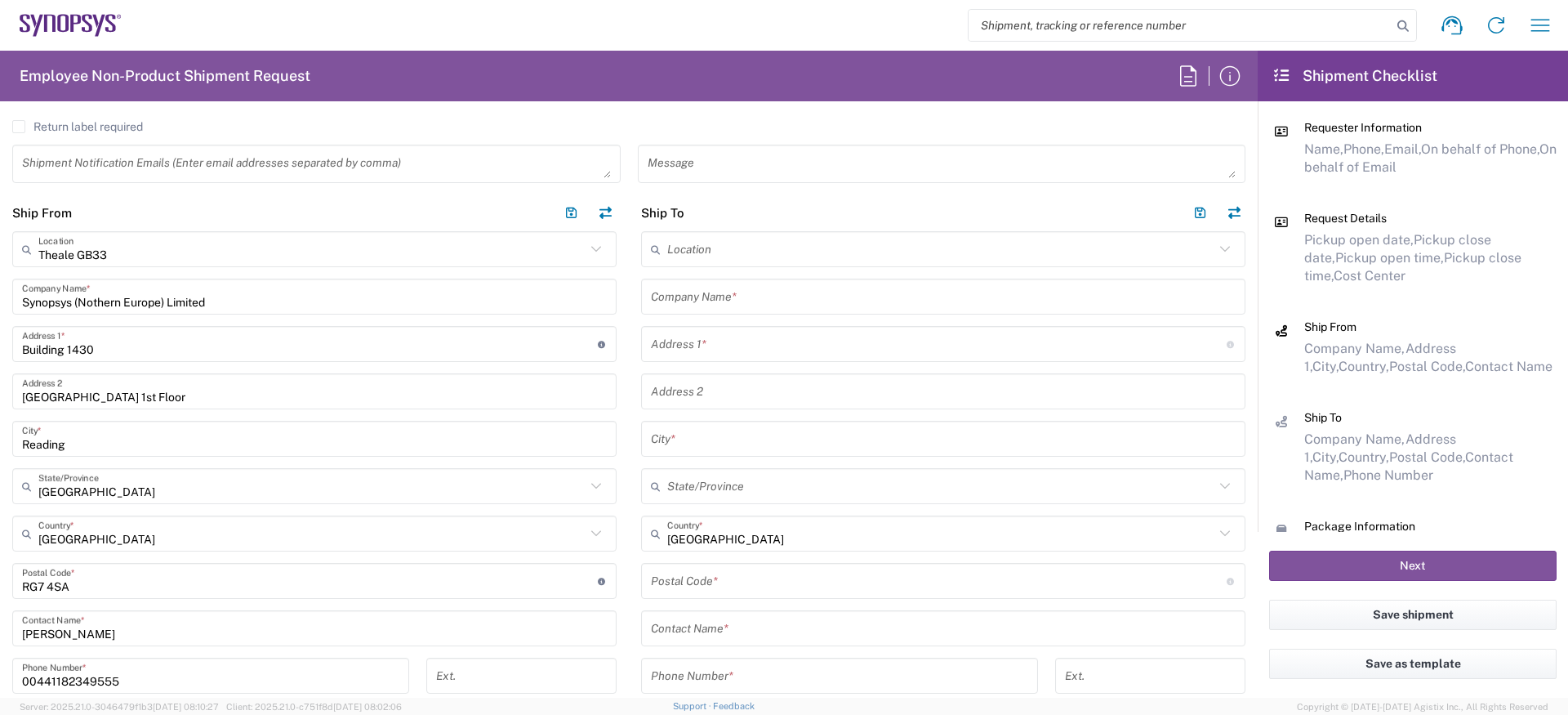
scroll to position [694, 0]
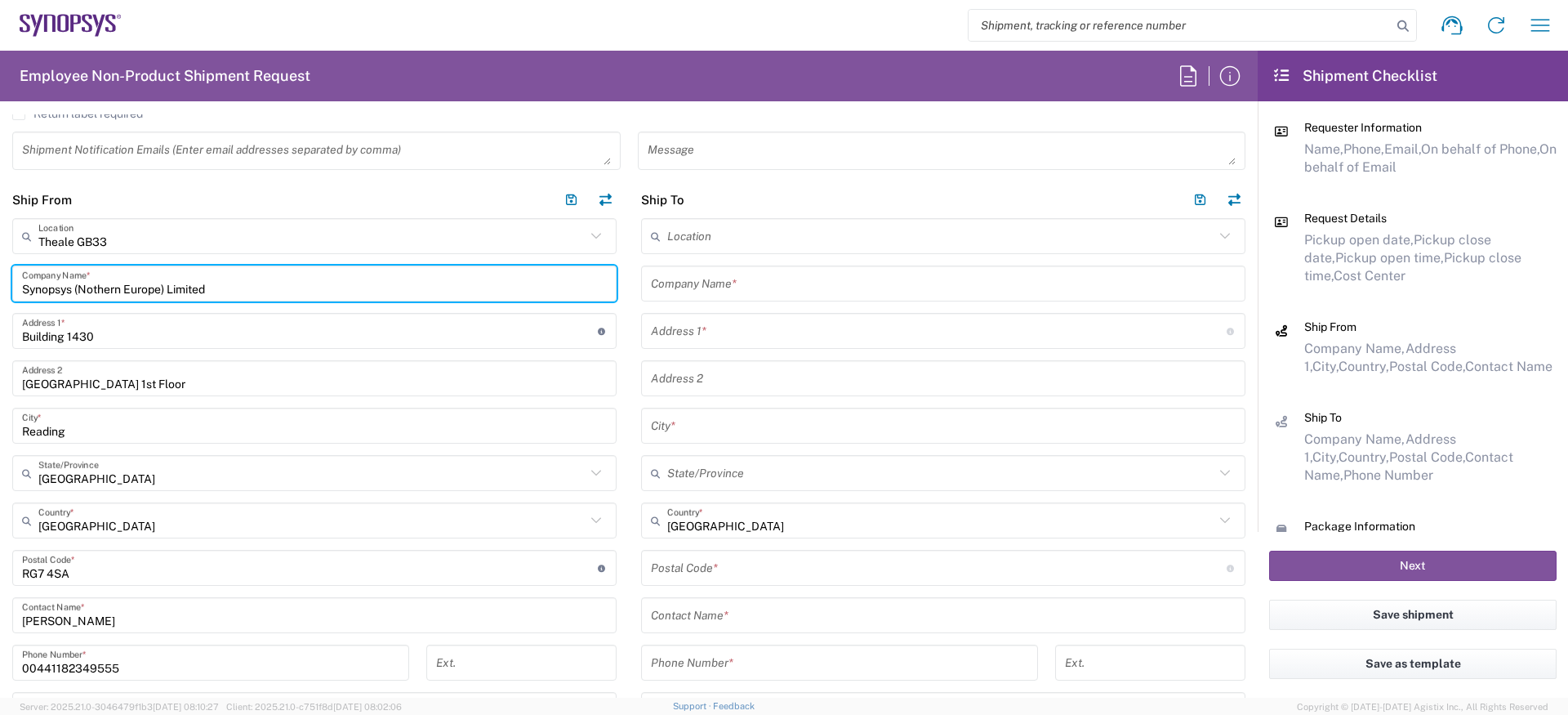
click at [149, 288] on input "Synopsys (Nothern Europe) Limited" at bounding box center [314, 283] width 585 height 29
paste input "Ansys UK Lt"
type input "Ansys UK Ltd"
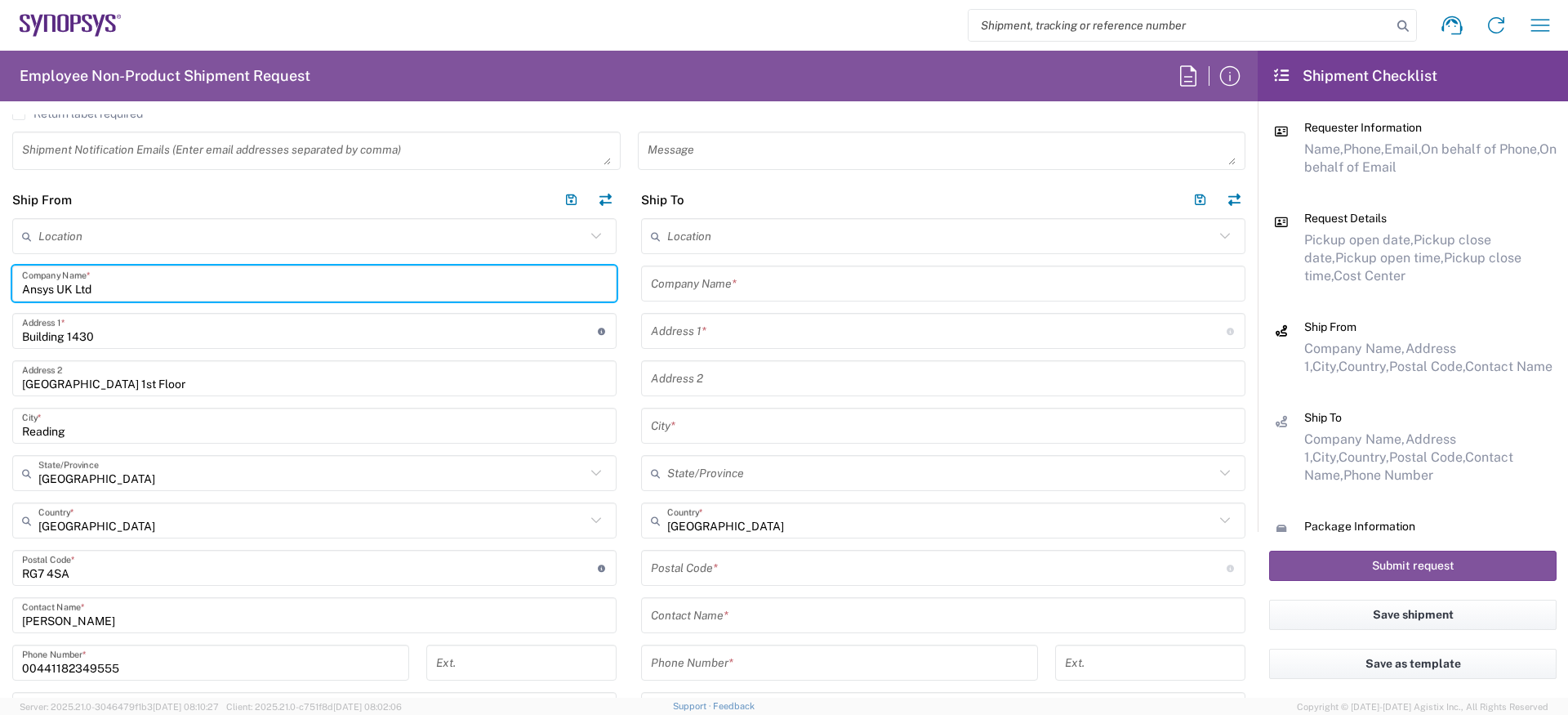
click at [36, 320] on input "Building 1430" at bounding box center [310, 331] width 576 height 29
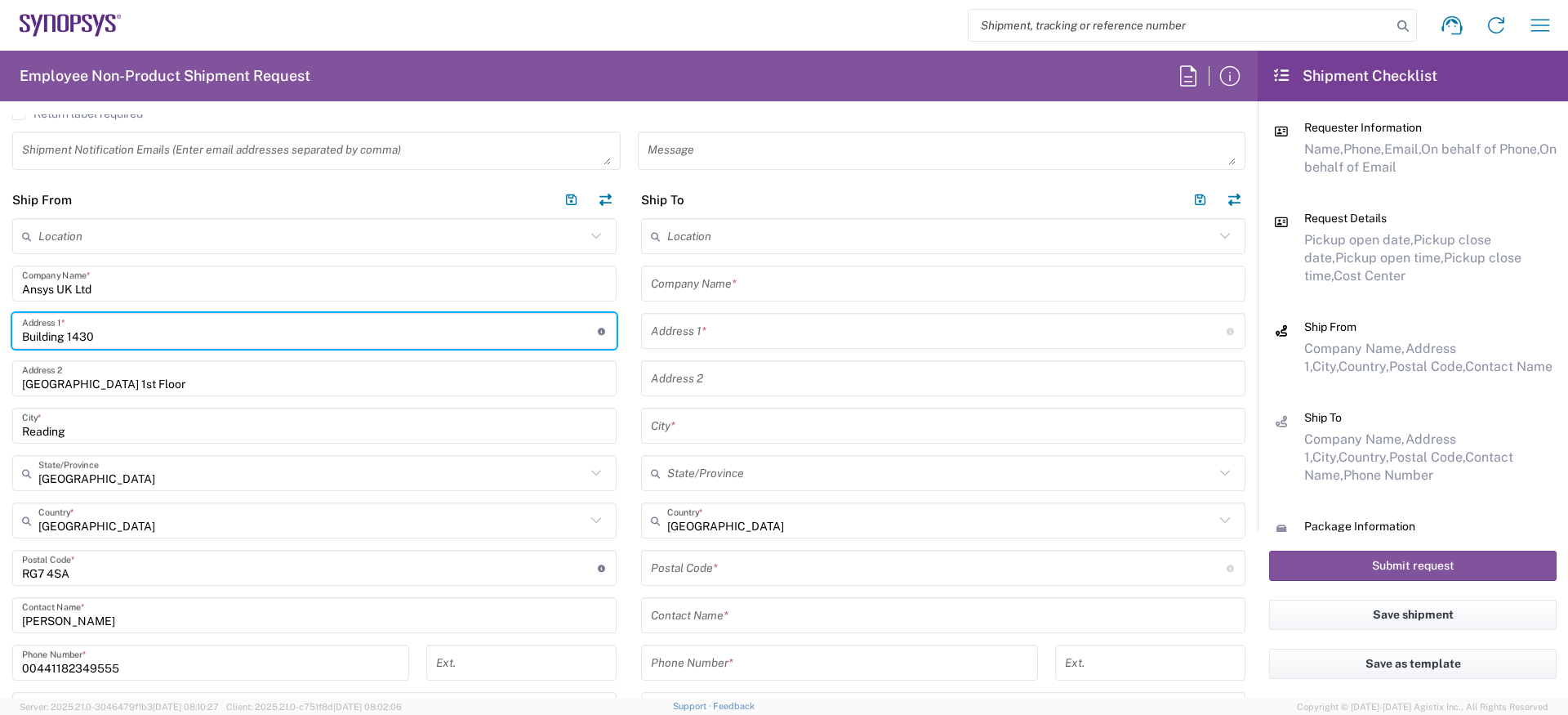
click at [36, 320] on input "Building 1430" at bounding box center [310, 331] width 576 height 29
paste input "3 St Paul's Place"
type input "3 St Paul's Place"
click at [150, 373] on input "Arlington Business Park 1st Floor" at bounding box center [314, 378] width 585 height 29
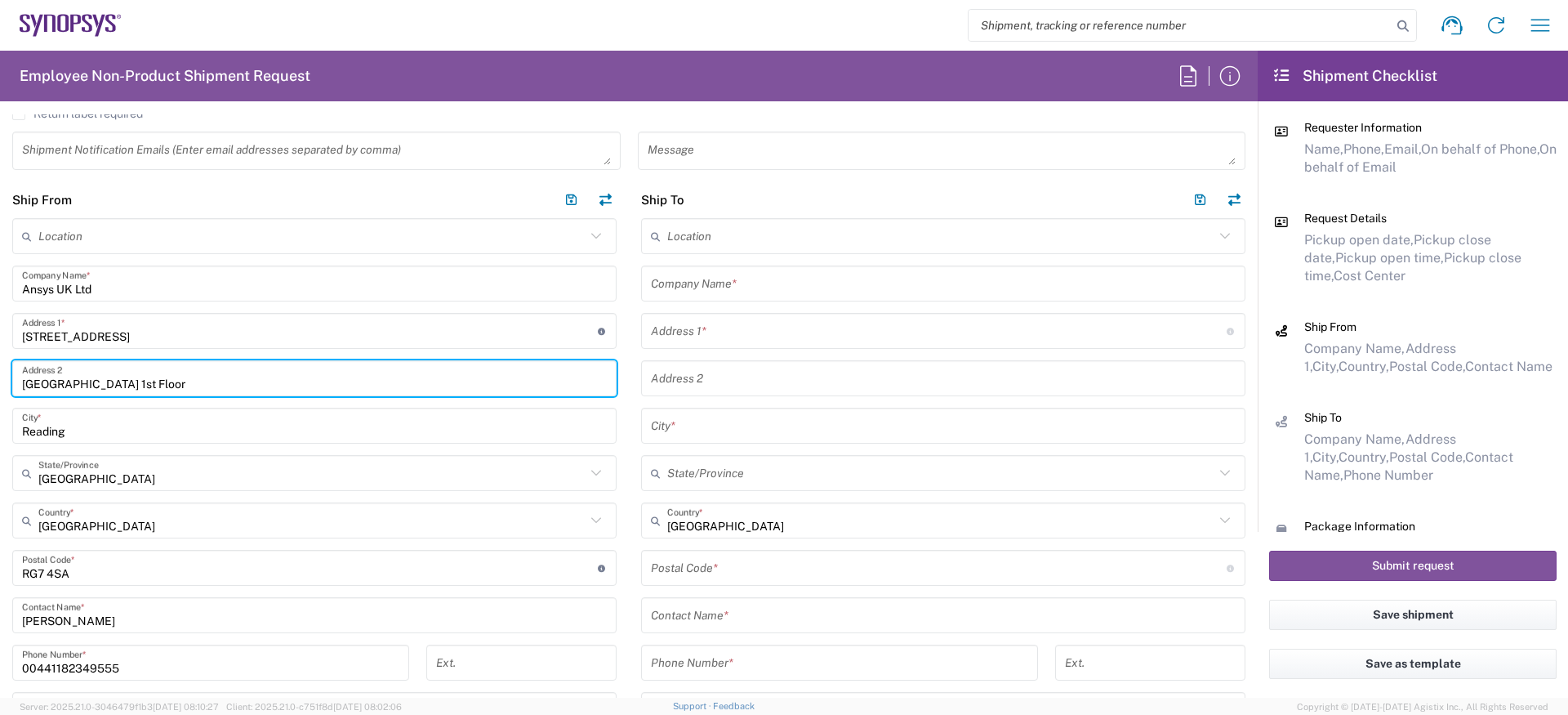
click at [150, 373] on input "Arlington Business Park 1st Floor" at bounding box center [314, 378] width 585 height 29
paste input "129 Norfolk Street"
type input "129 Norfolk Street"
click at [73, 421] on input "Reading" at bounding box center [314, 426] width 585 height 29
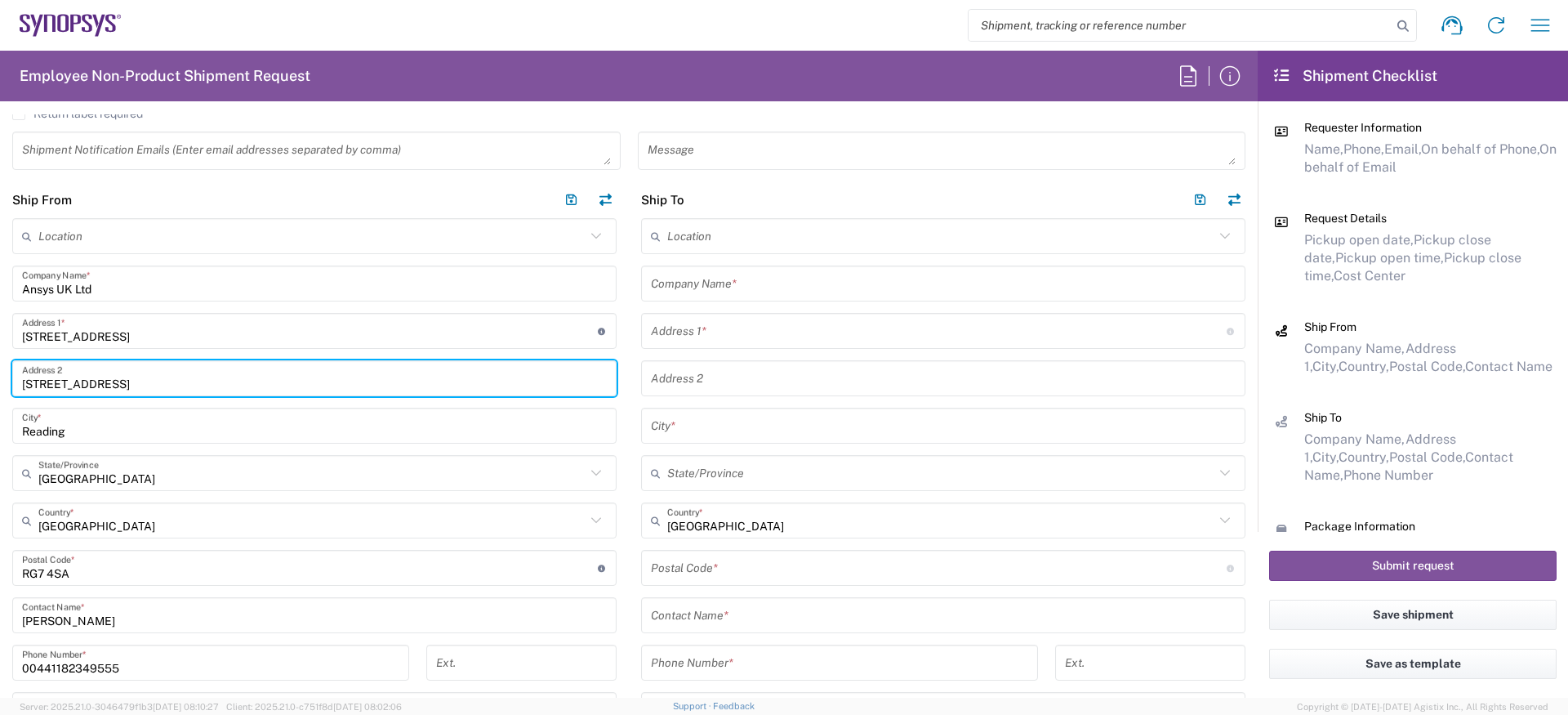
click at [73, 421] on input "Reading" at bounding box center [314, 426] width 585 height 29
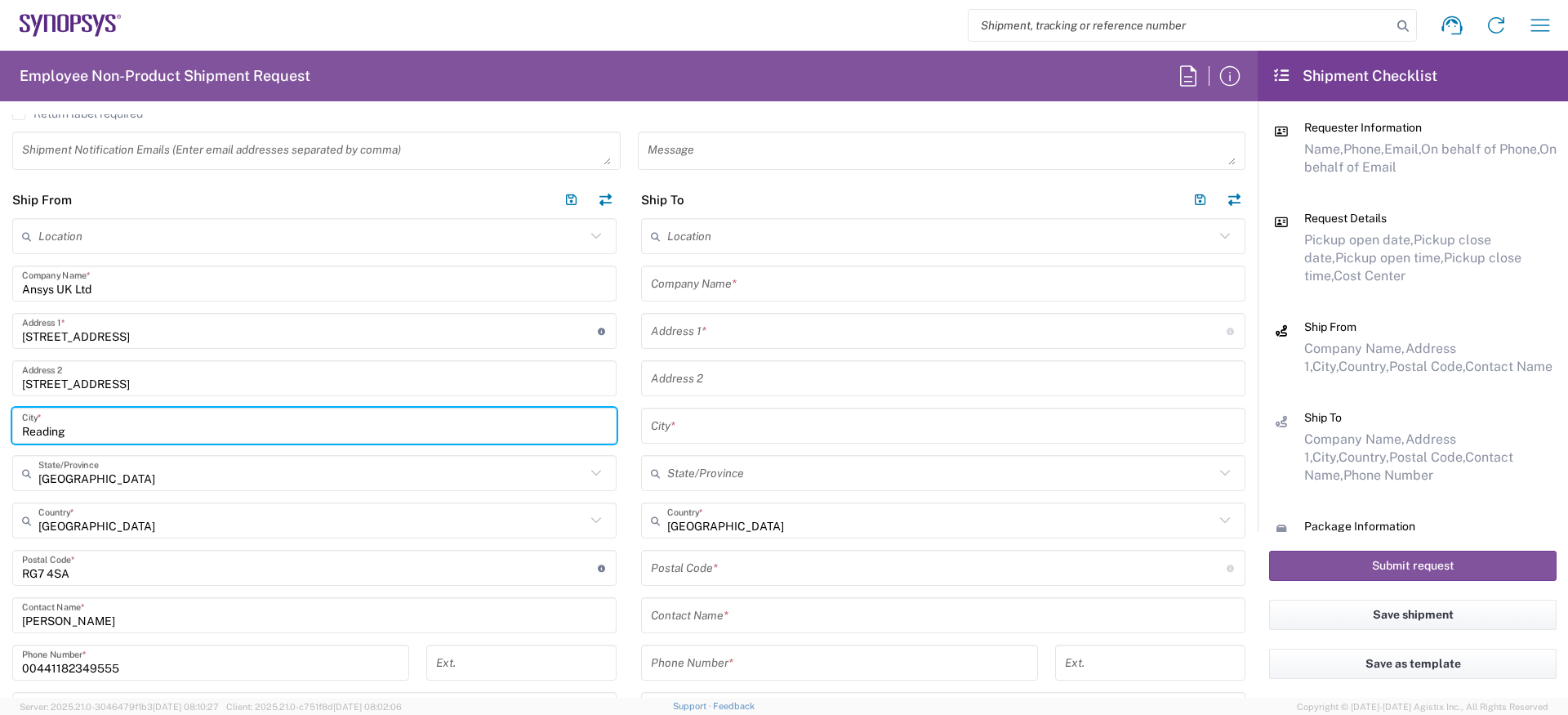
paste input "Sheffield"
type input "Sheffield"
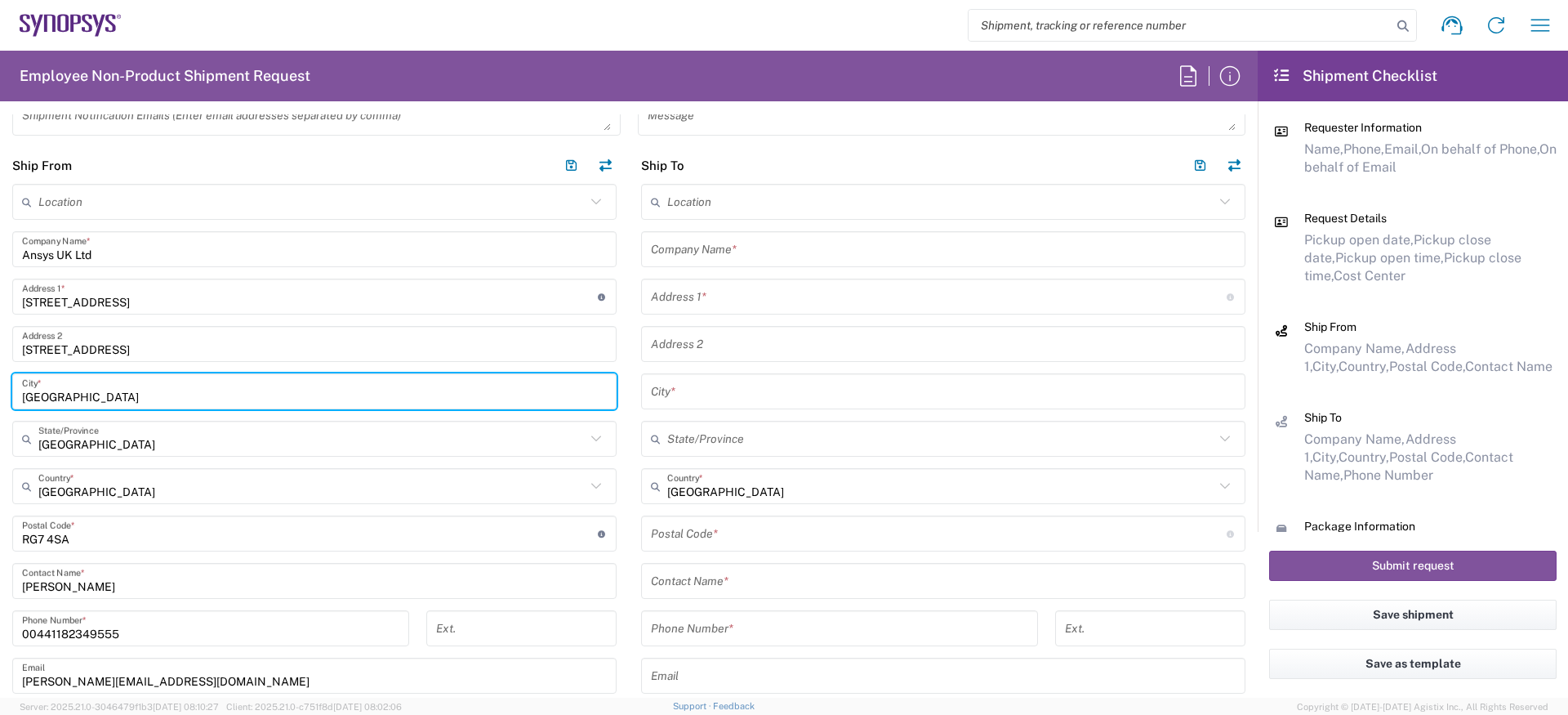
scroll to position [801, 0]
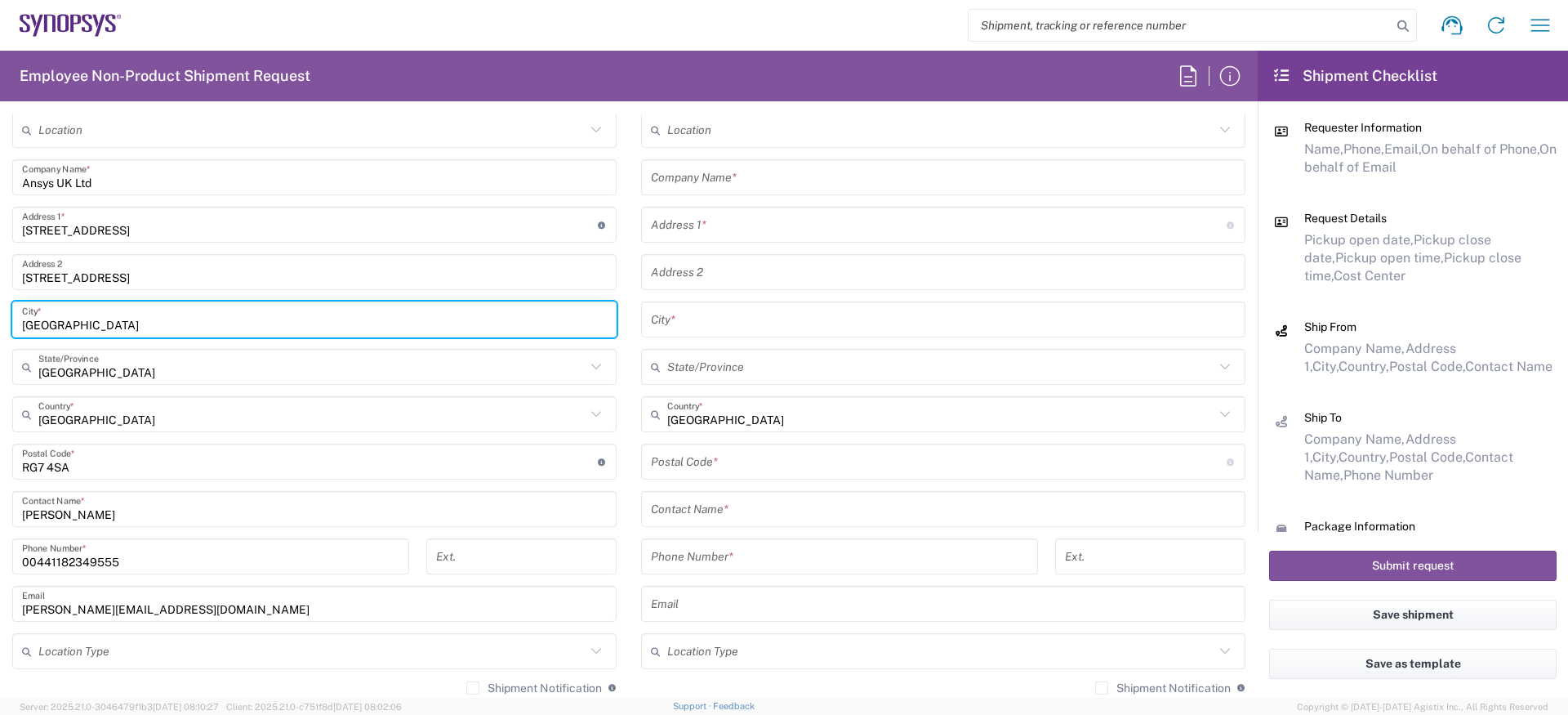
click at [97, 454] on input "undefined" at bounding box center [310, 461] width 576 height 29
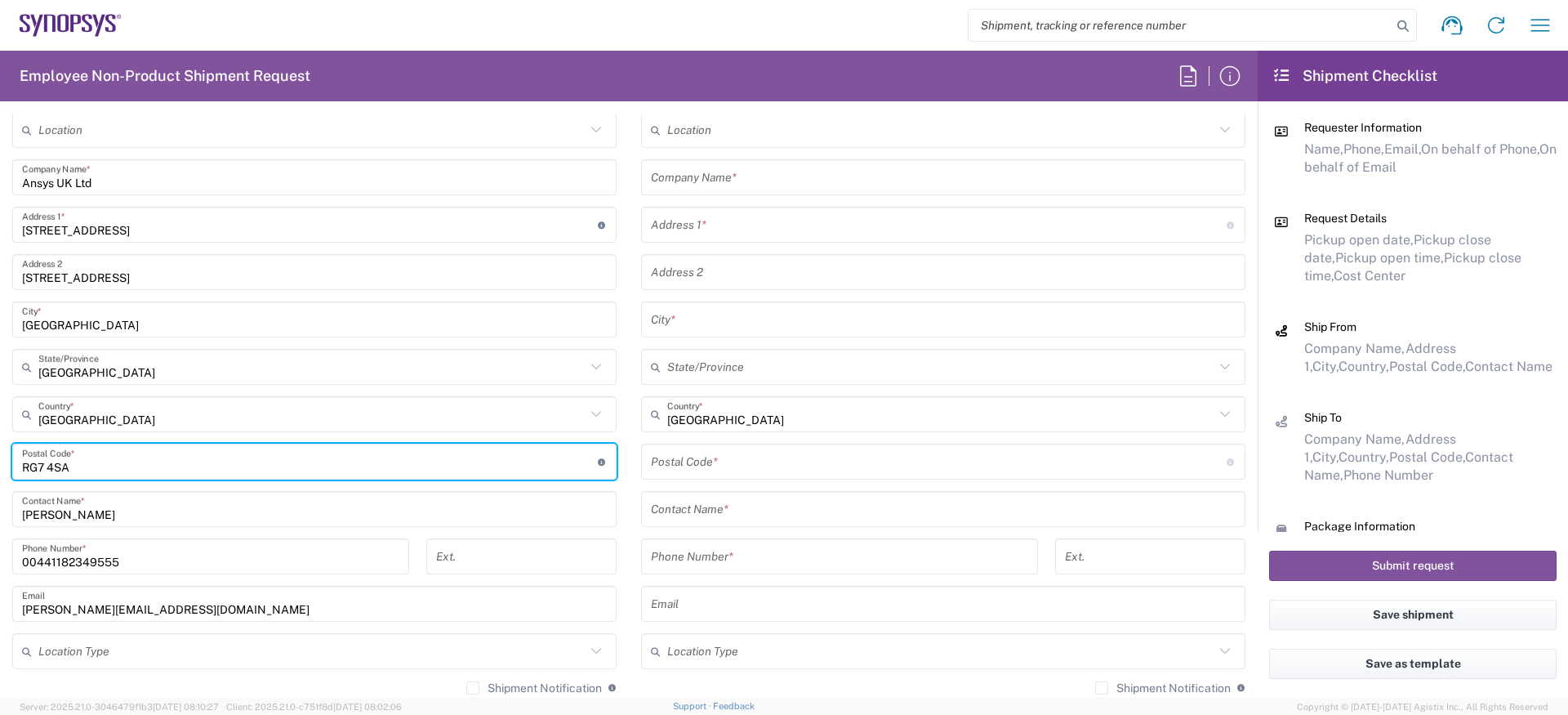
click at [97, 454] on input "undefined" at bounding box center [310, 461] width 576 height 29
paste input "RG7 4SAS1 2JE"
click at [64, 461] on input "undefined" at bounding box center [310, 461] width 576 height 29
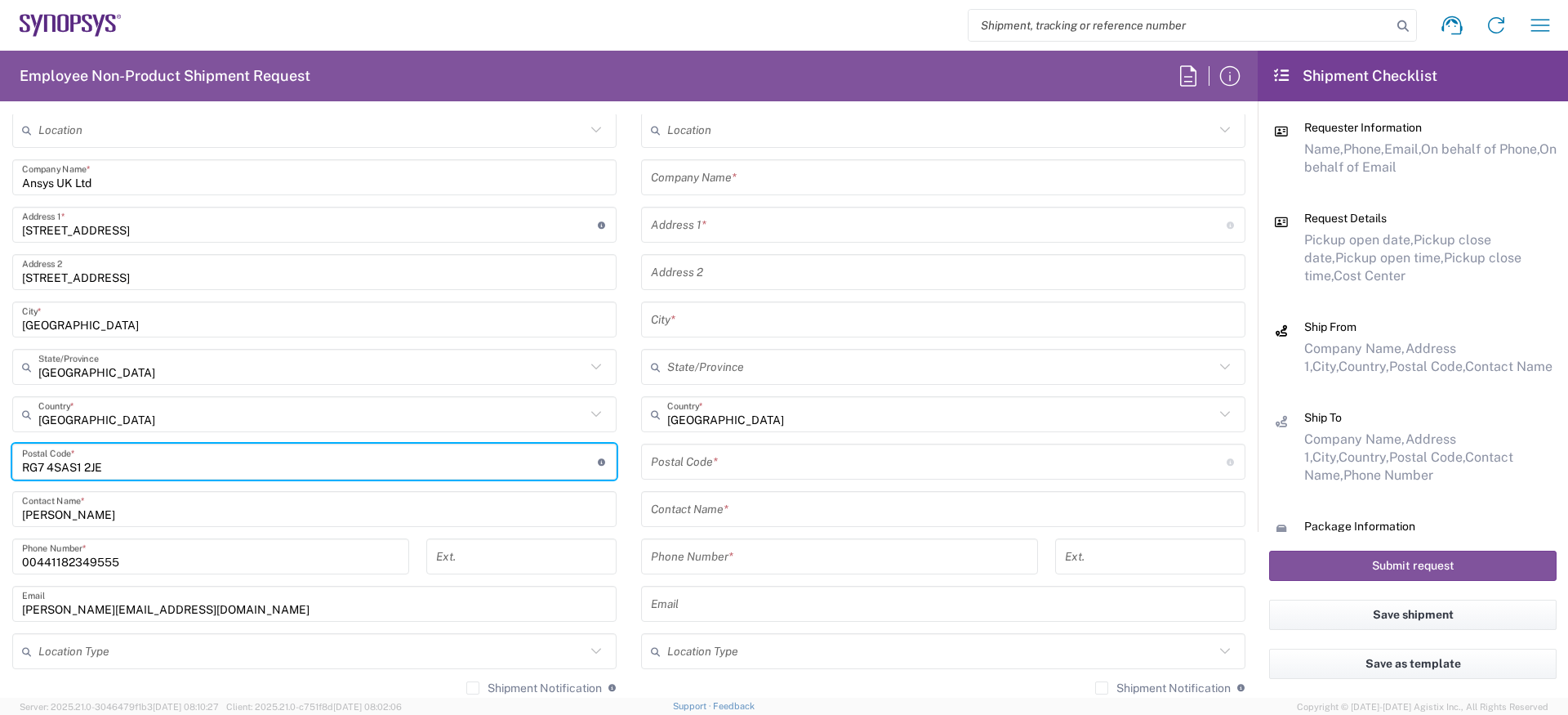
paste input "undefined"
type input "S1 2JE"
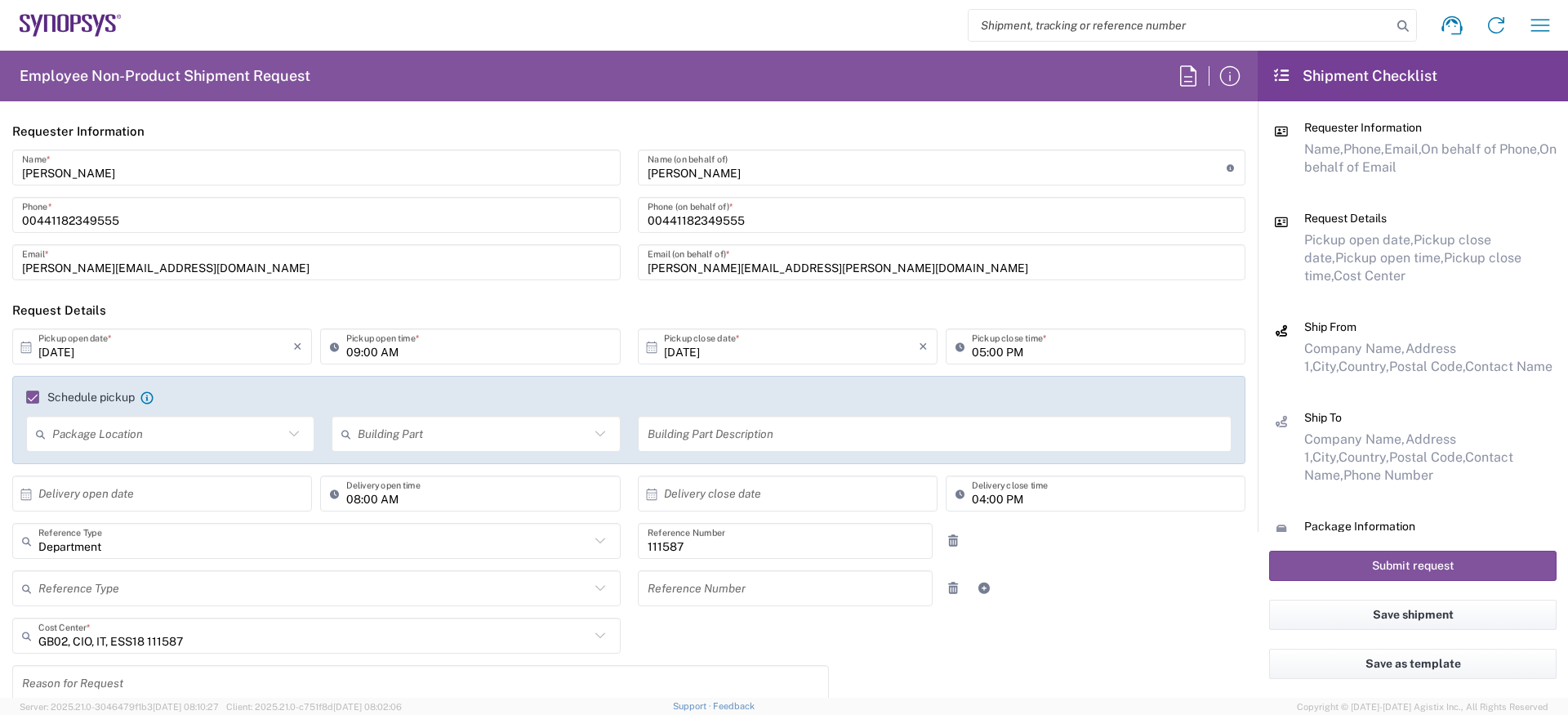
scroll to position [0, 0]
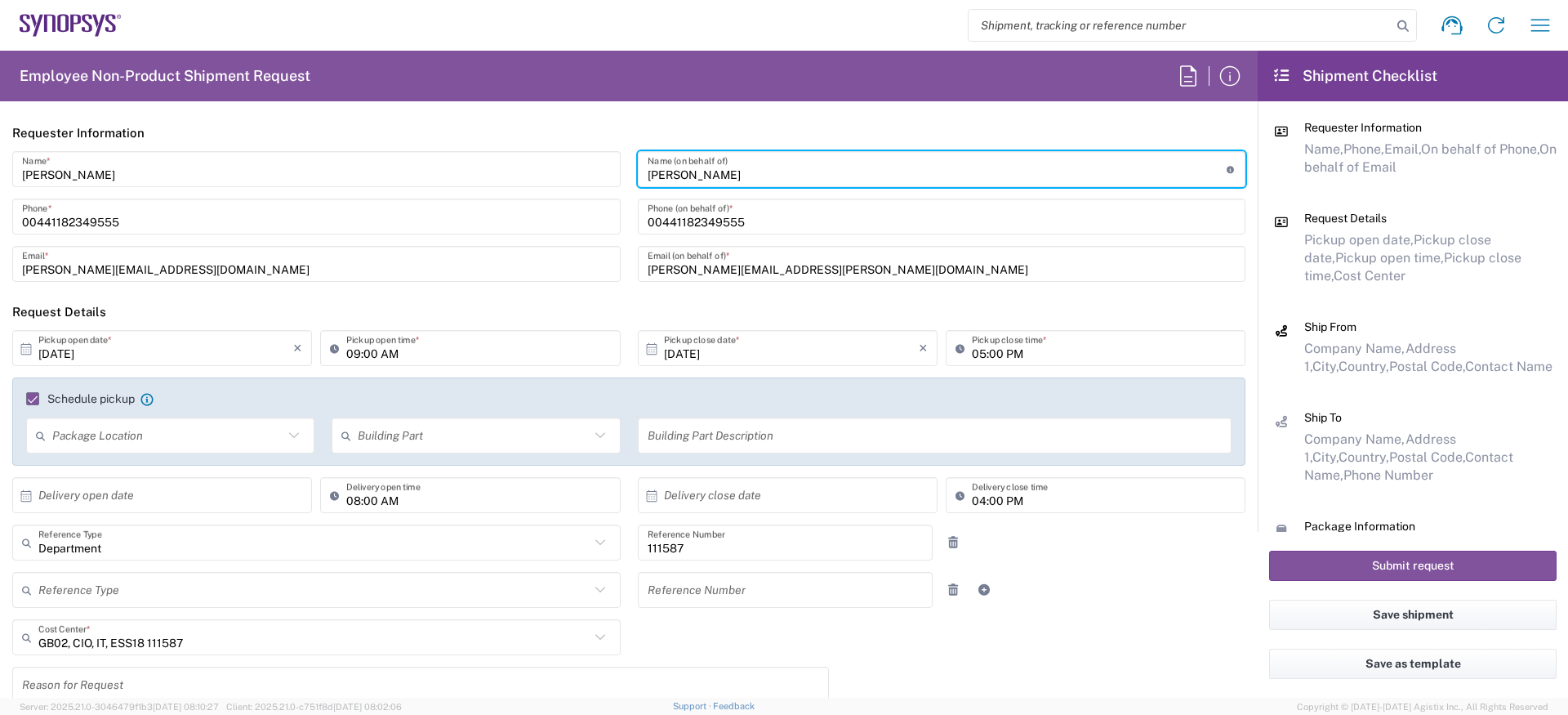
drag, startPoint x: 764, startPoint y: 168, endPoint x: 516, endPoint y: 161, distance: 248.1
click at [516, 161] on div "Amaan Majid Name * 00441182349555 Phone * amaan@synopsys.com Email * Claire Nun…" at bounding box center [628, 222] width 1250 height 142
type input "Claire Nundy"
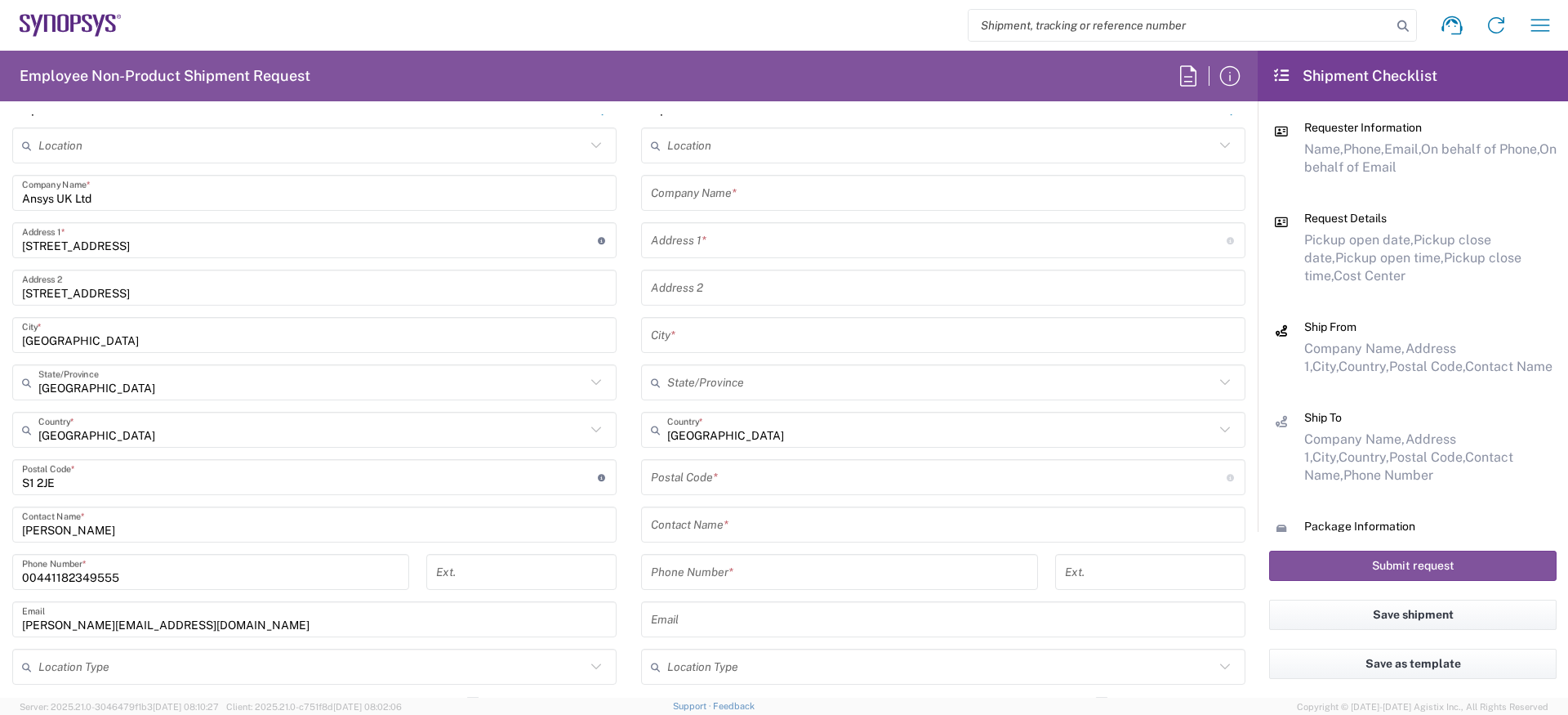
scroll to position [1006, 0]
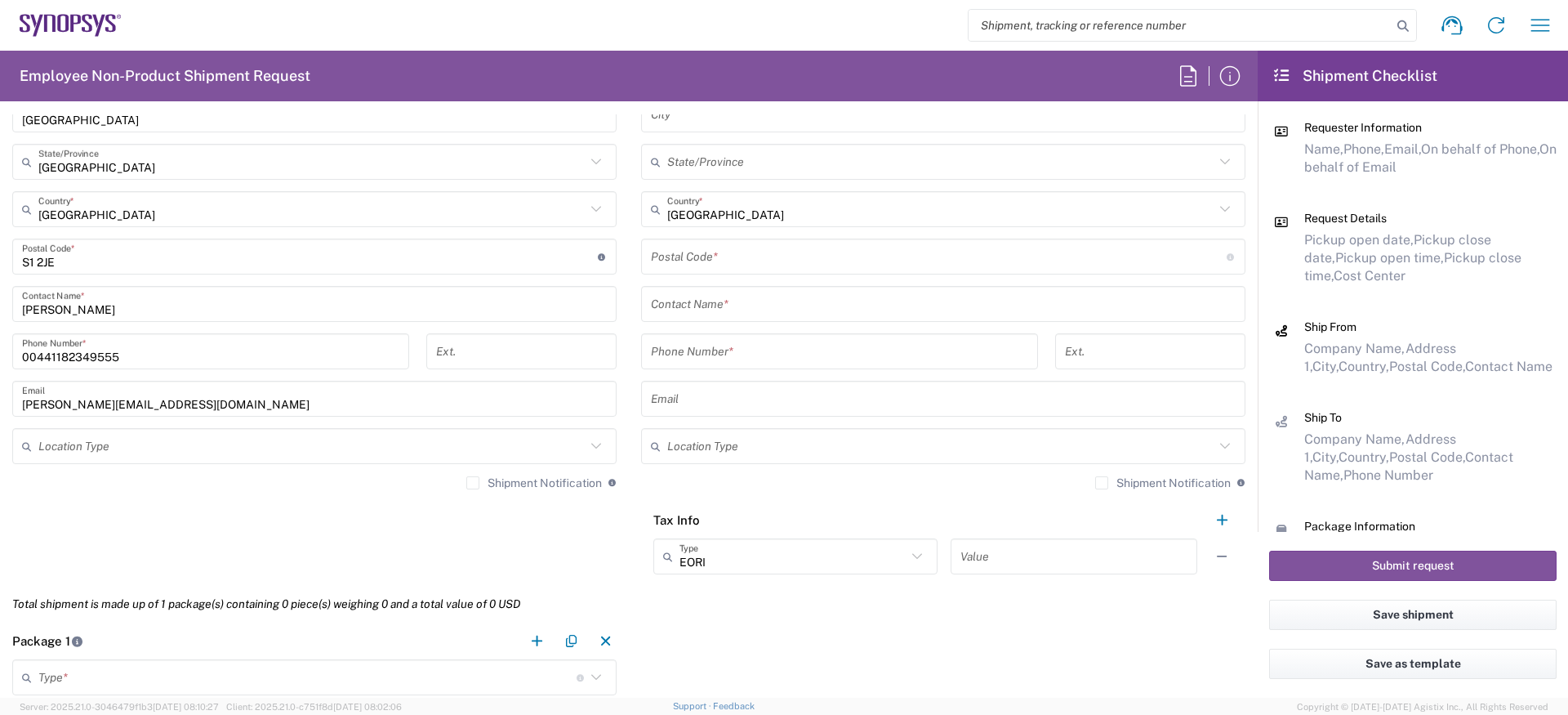
click at [124, 310] on input "Amaan Majid" at bounding box center [314, 304] width 585 height 29
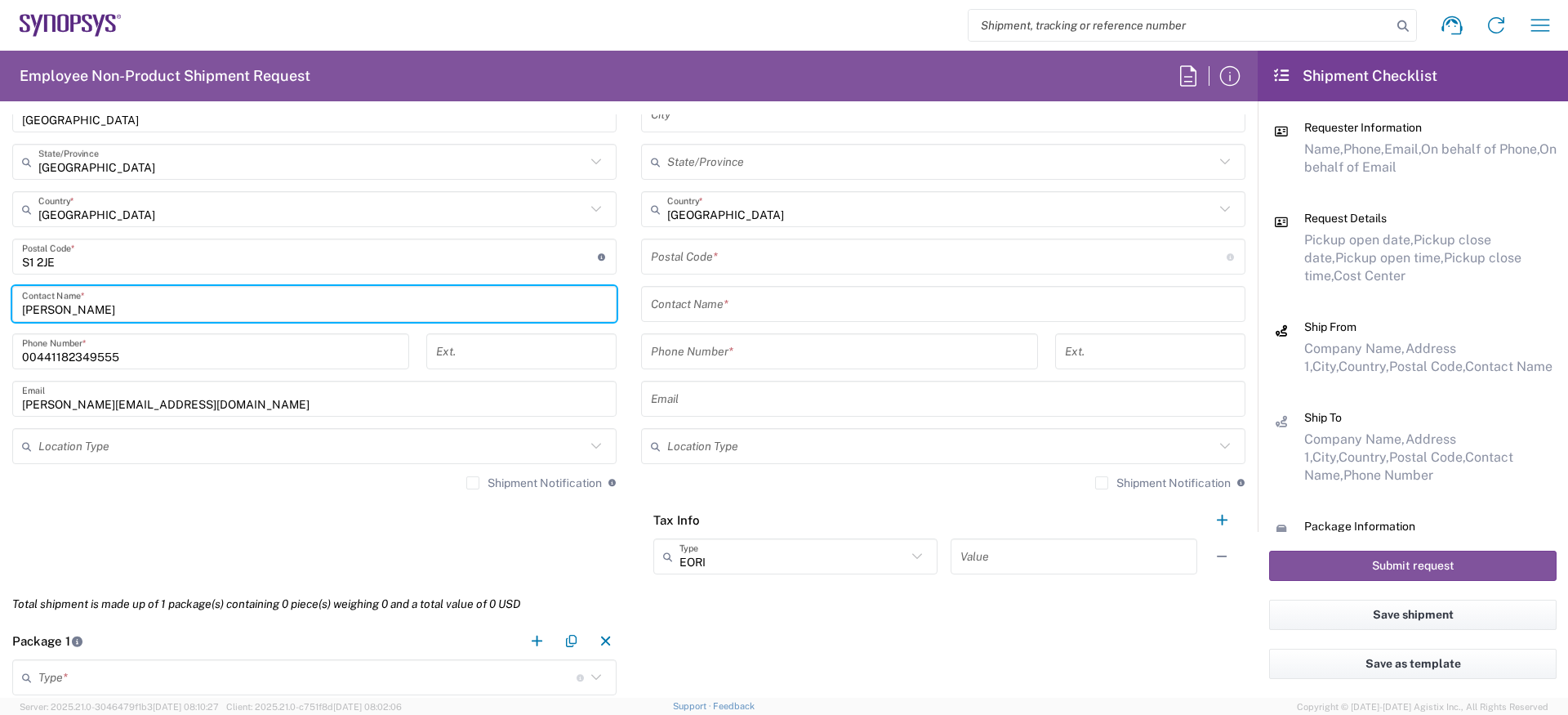
click at [124, 310] on input "Amaan Majid" at bounding box center [314, 304] width 585 height 29
paste input "Claire Nundy"
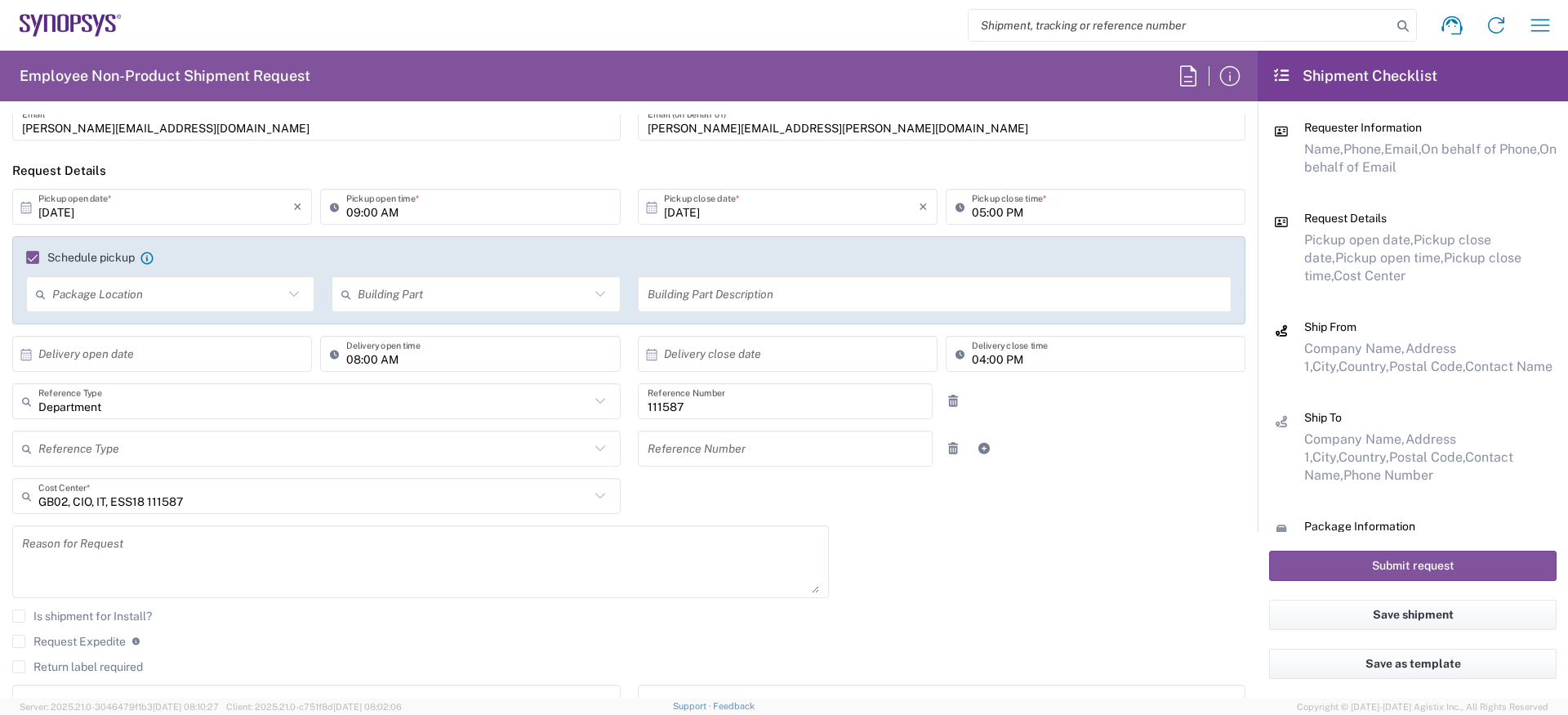
scroll to position [0, 0]
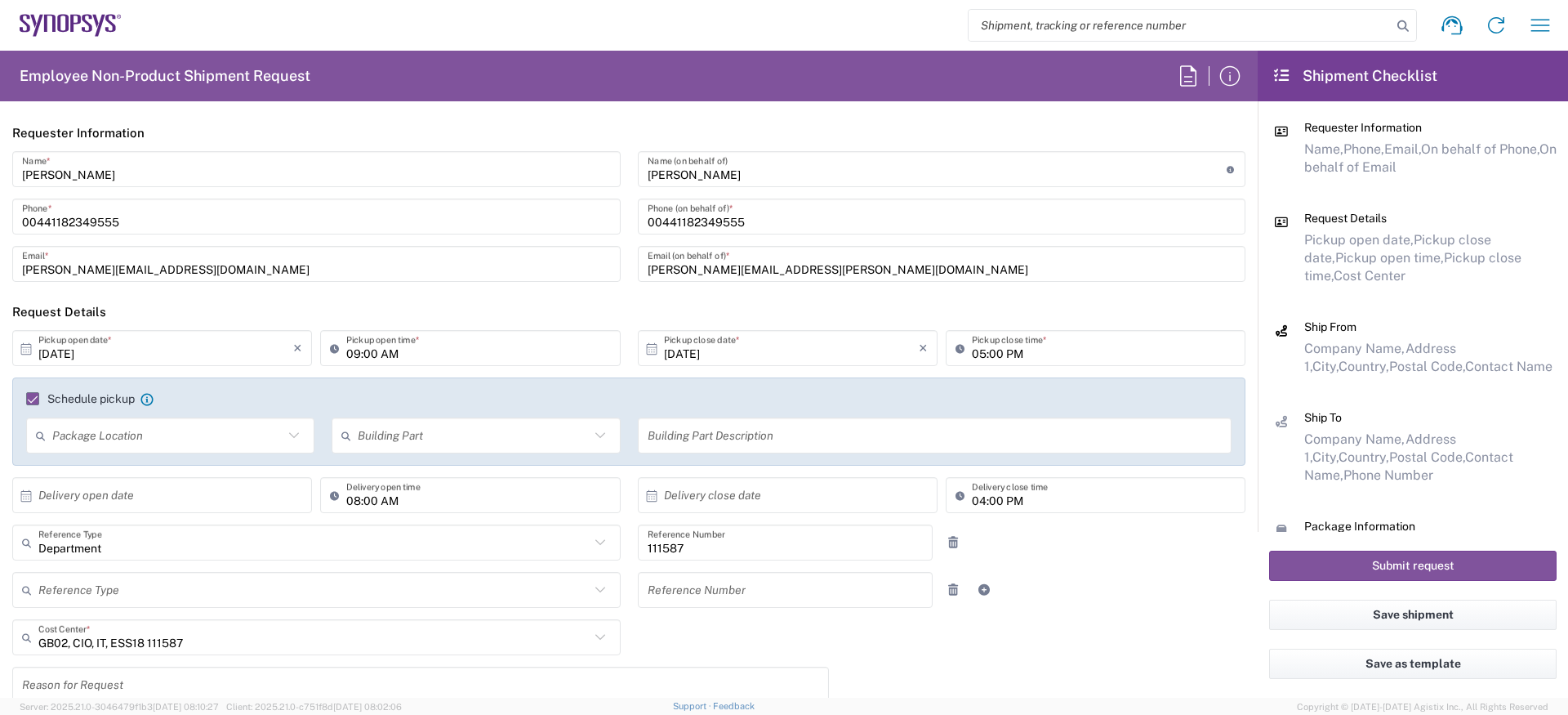
type input "Claire Nundy"
drag, startPoint x: 839, startPoint y: 268, endPoint x: 517, endPoint y: 274, distance: 322.1
click at [517, 274] on div "Amaan Majid Name * 00441182349555 Phone * amaan@synopsys.com Email * Claire Nun…" at bounding box center [628, 222] width 1250 height 142
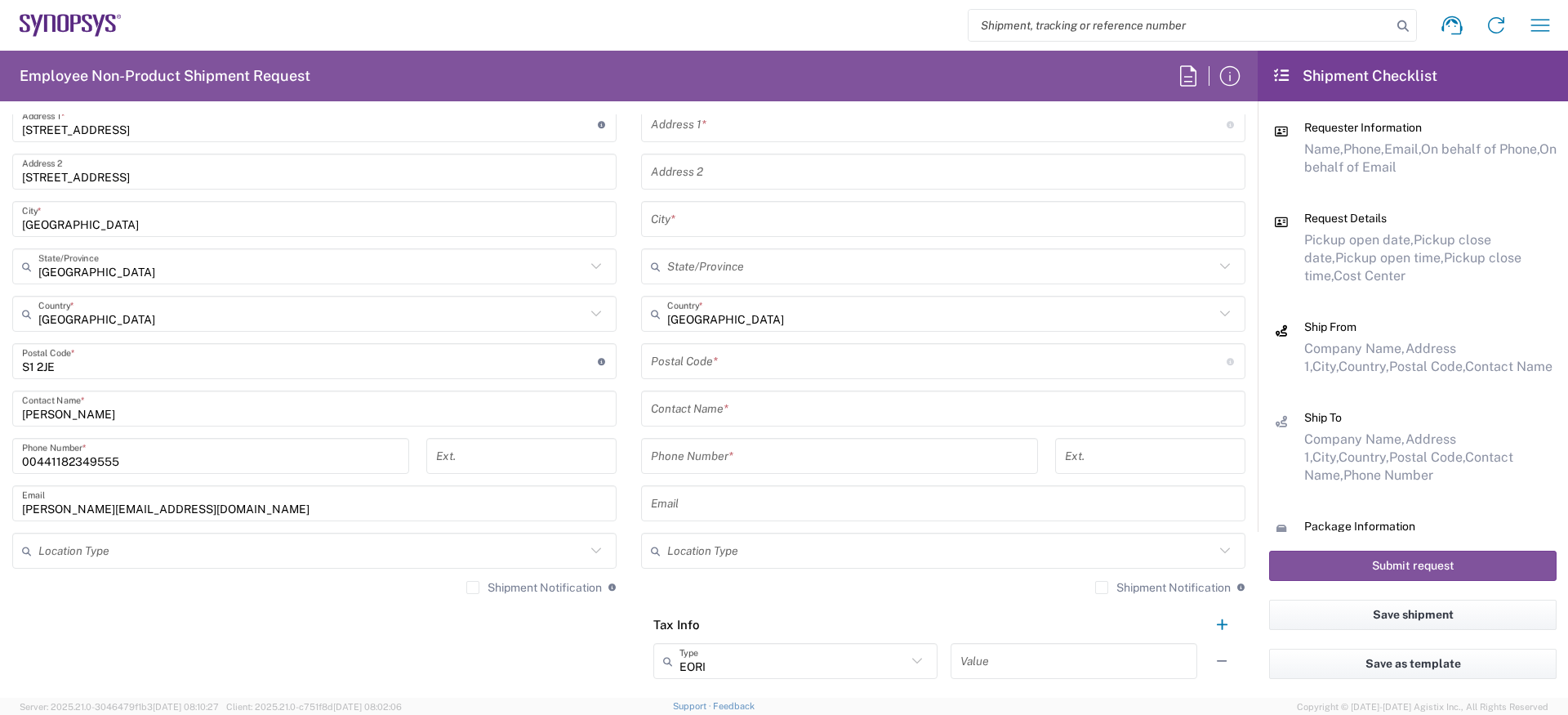
scroll to position [914, 0]
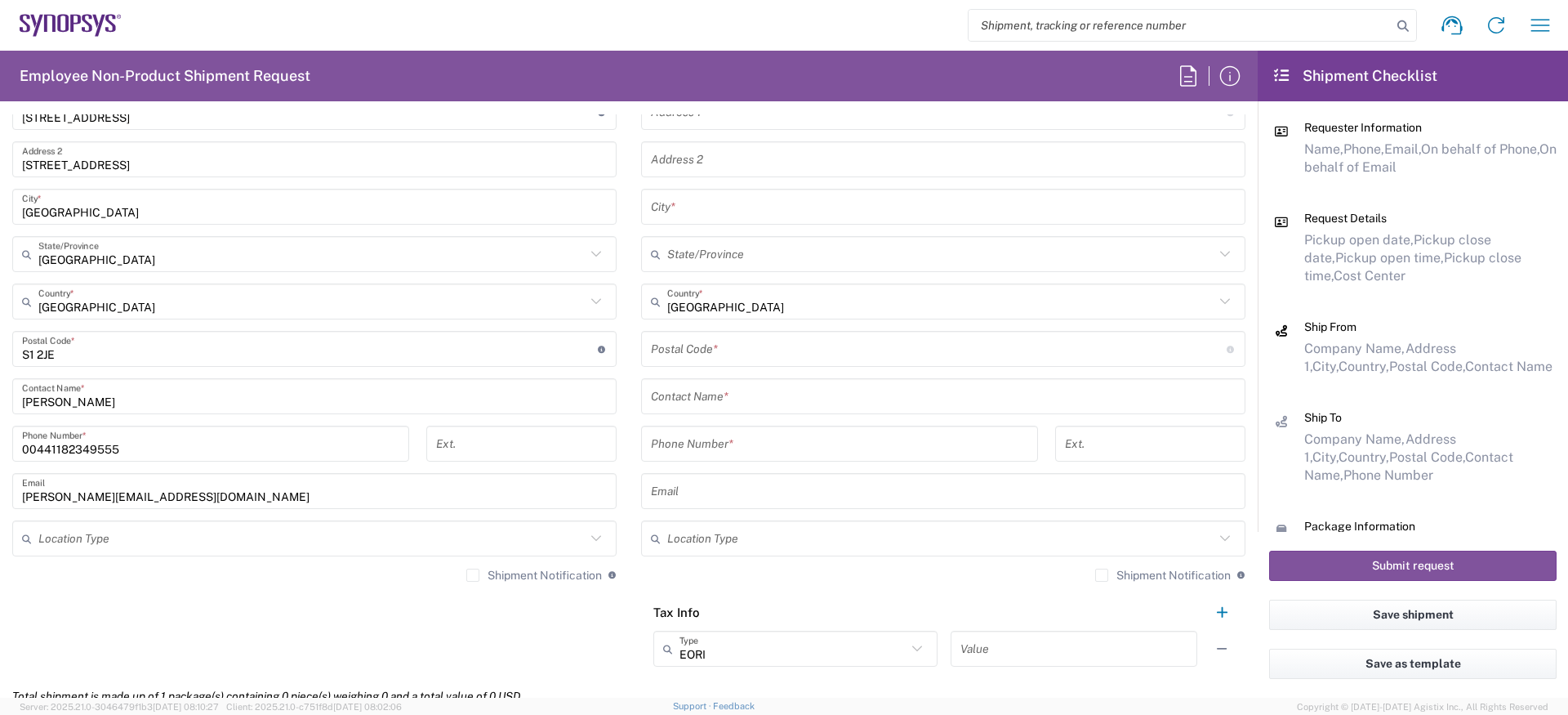
click at [96, 499] on input "amaan@synopsys.com" at bounding box center [314, 491] width 585 height 29
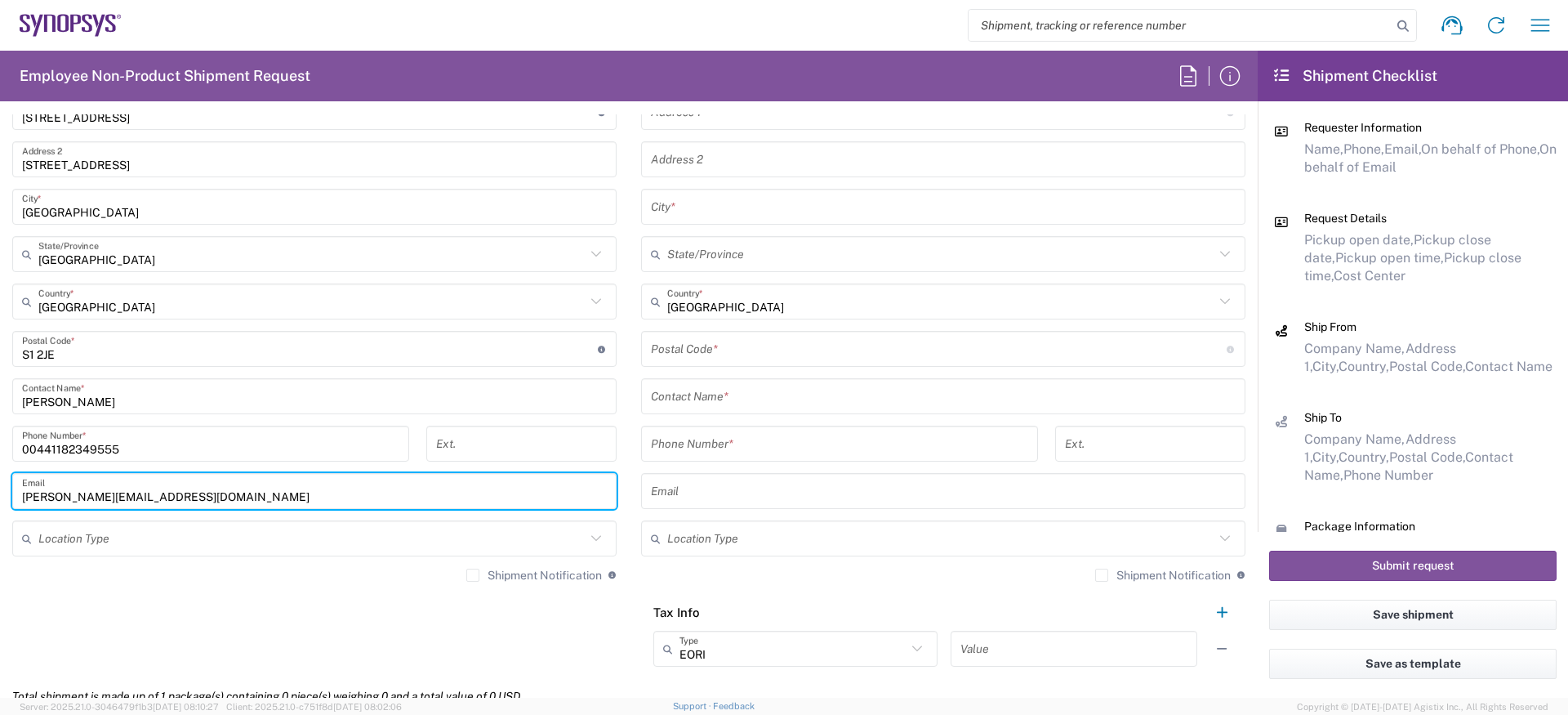
click at [96, 499] on input "amaan@synopsys.com" at bounding box center [314, 491] width 585 height 29
paste input "Claire.Nundy@an"
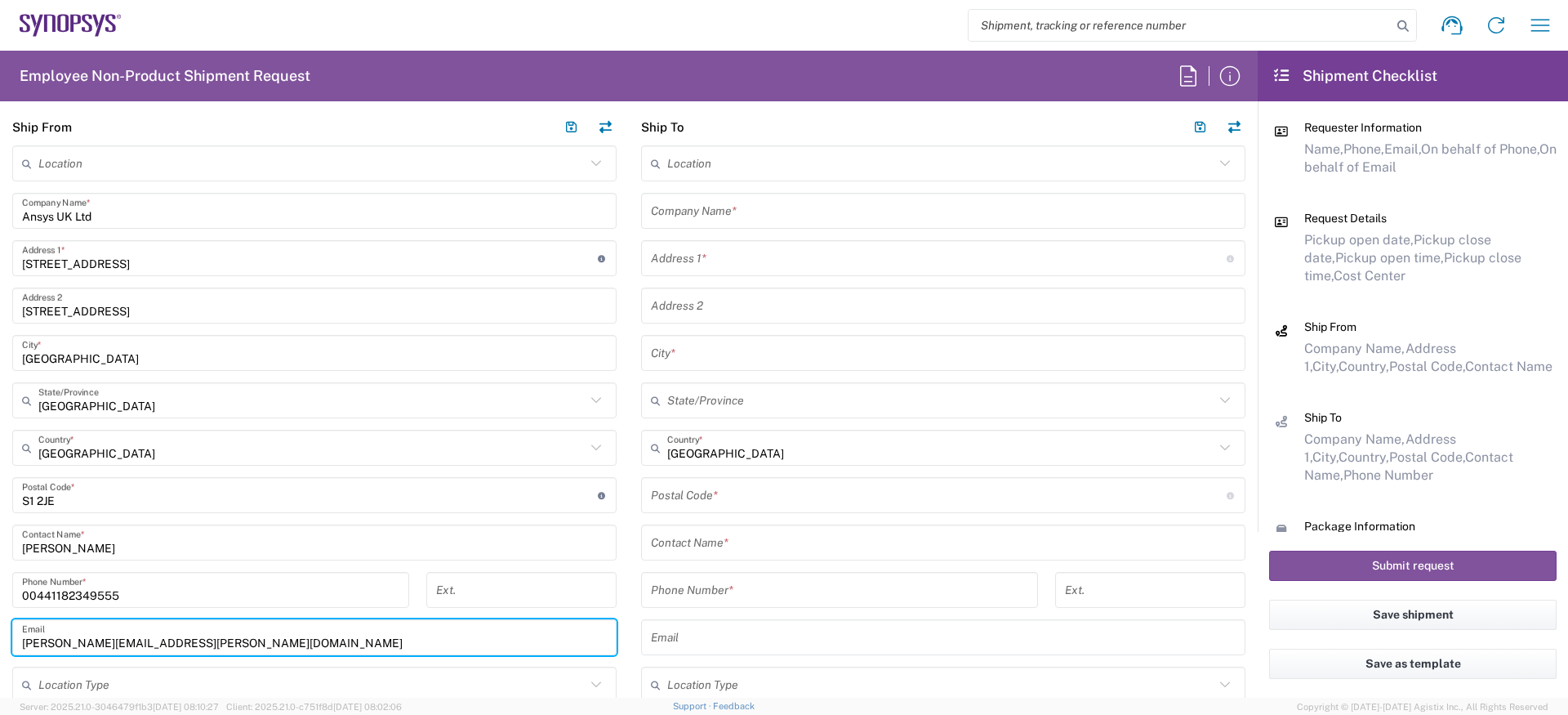
scroll to position [555, 0]
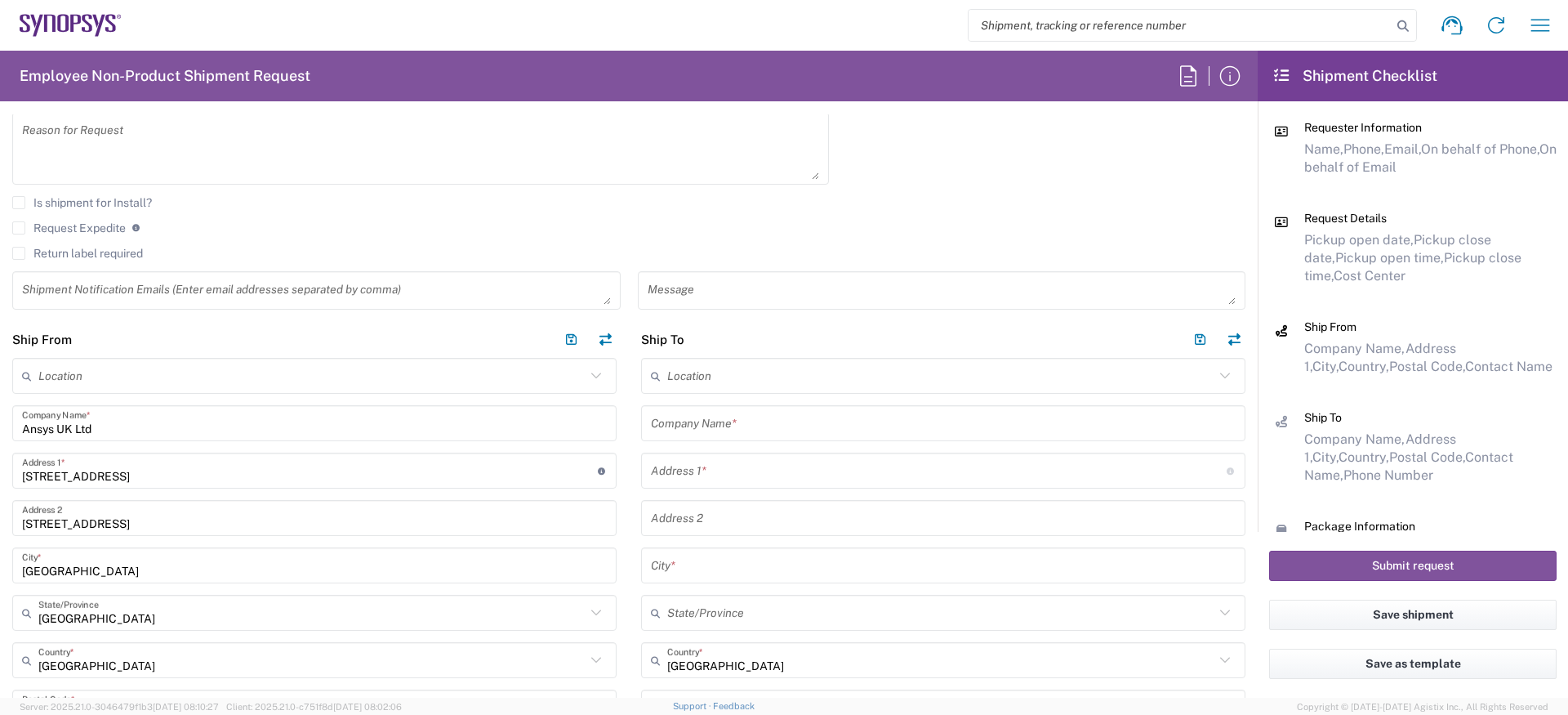
type input "Claire.Nundy@ansys.com"
click at [695, 386] on input "text" at bounding box center [941, 376] width 547 height 29
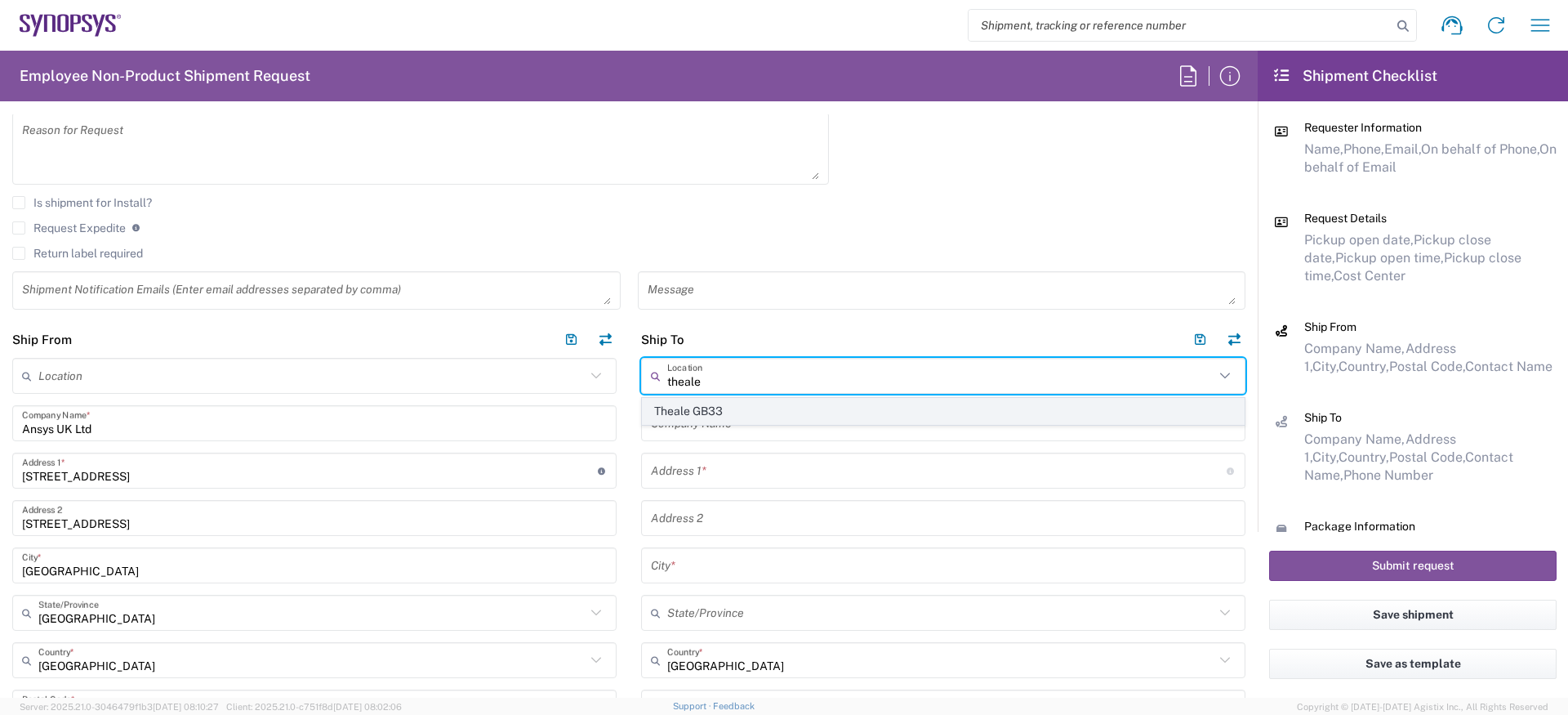
click at [716, 406] on span "Theale GB33" at bounding box center [943, 411] width 601 height 25
type input "Theale GB33"
type input "Synopsys (Nothern Europe) Limited"
type input "Building 1430"
type input "Arlington Business Park 1st Floor"
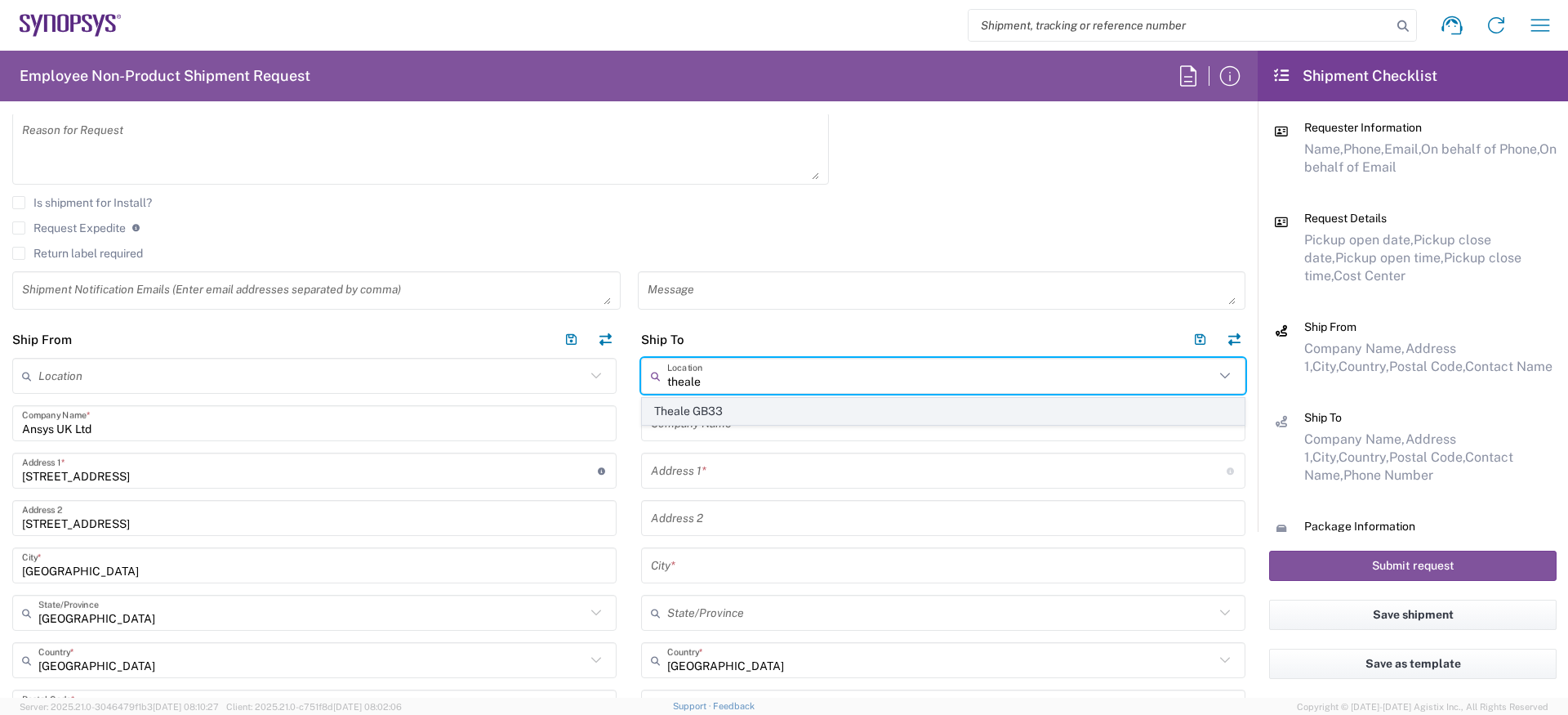
type input "Reading"
type input "England"
type input "RG7 4SA"
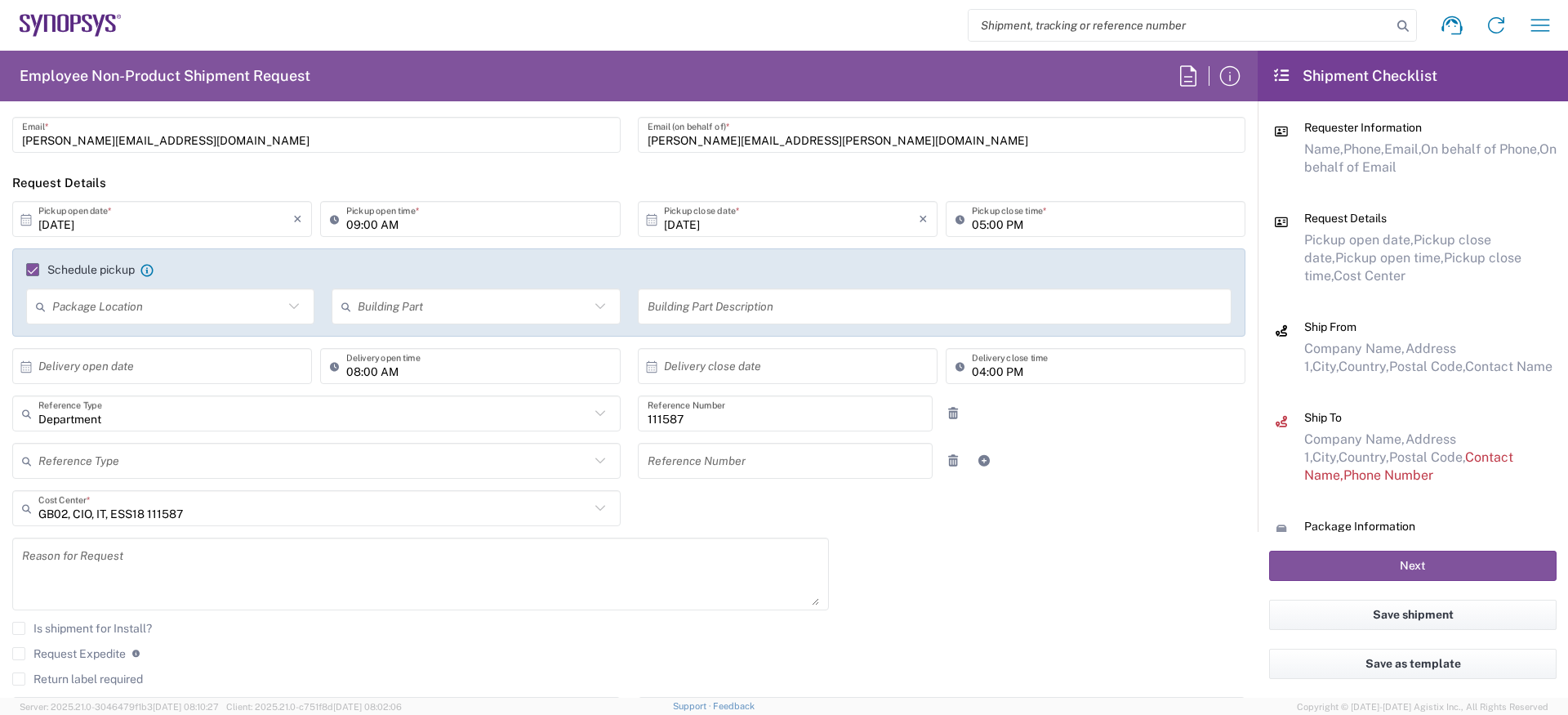
scroll to position [0, 0]
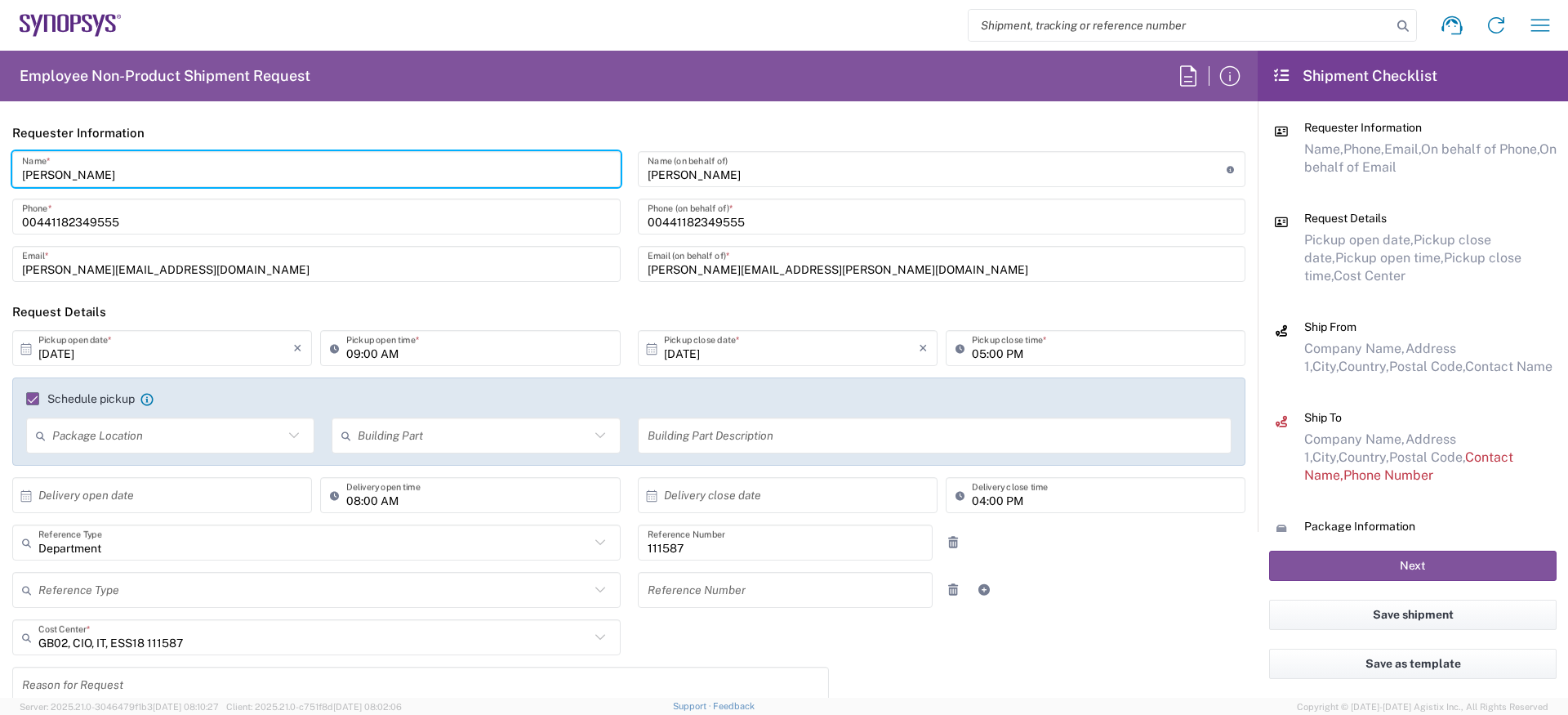
drag, startPoint x: 155, startPoint y: 176, endPoint x: 0, endPoint y: 145, distance: 158.1
click at [0, 145] on agx-form-section "Requester Information Amaan Majid Name * 00441182349555 Phone * amaan@synopsys.…" at bounding box center [628, 204] width 1258 height 179
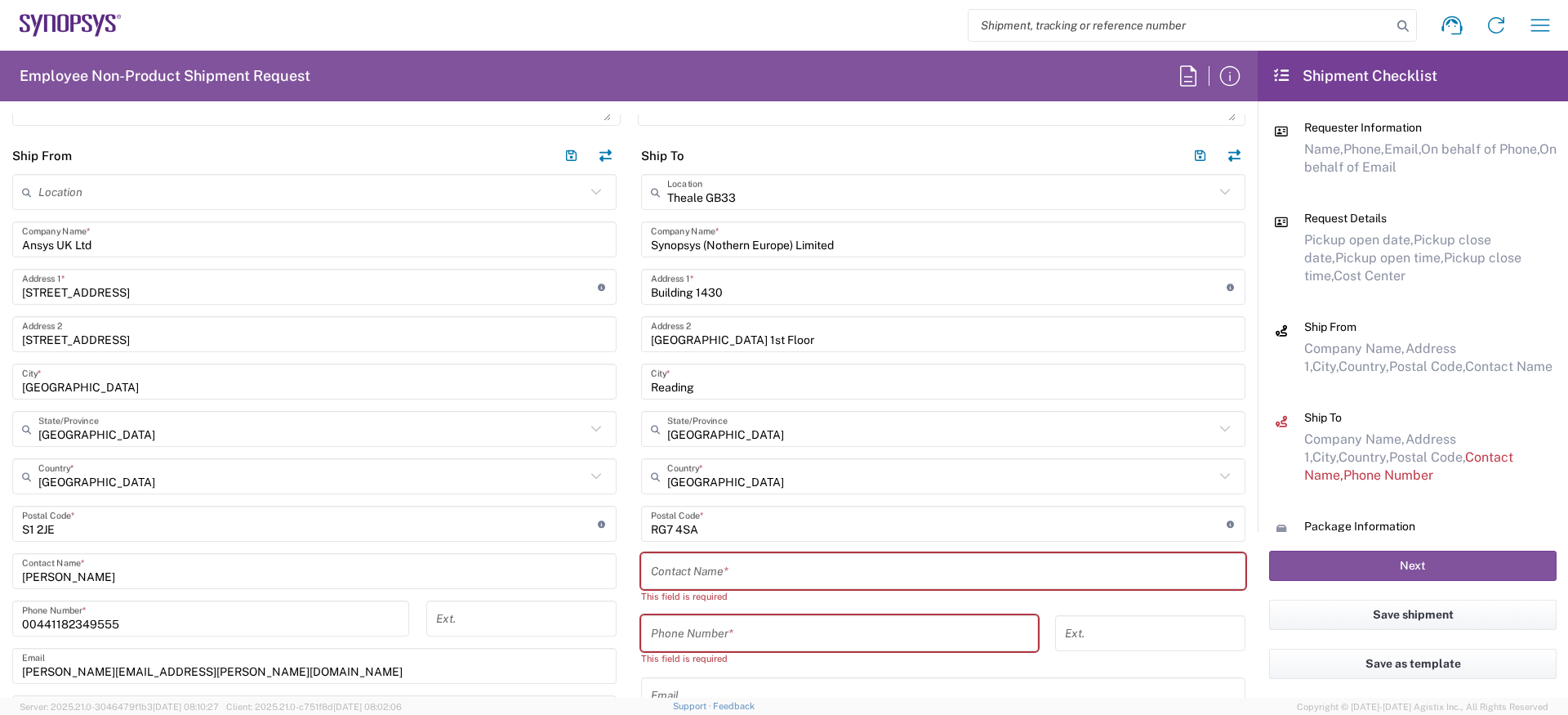
scroll to position [898, 0]
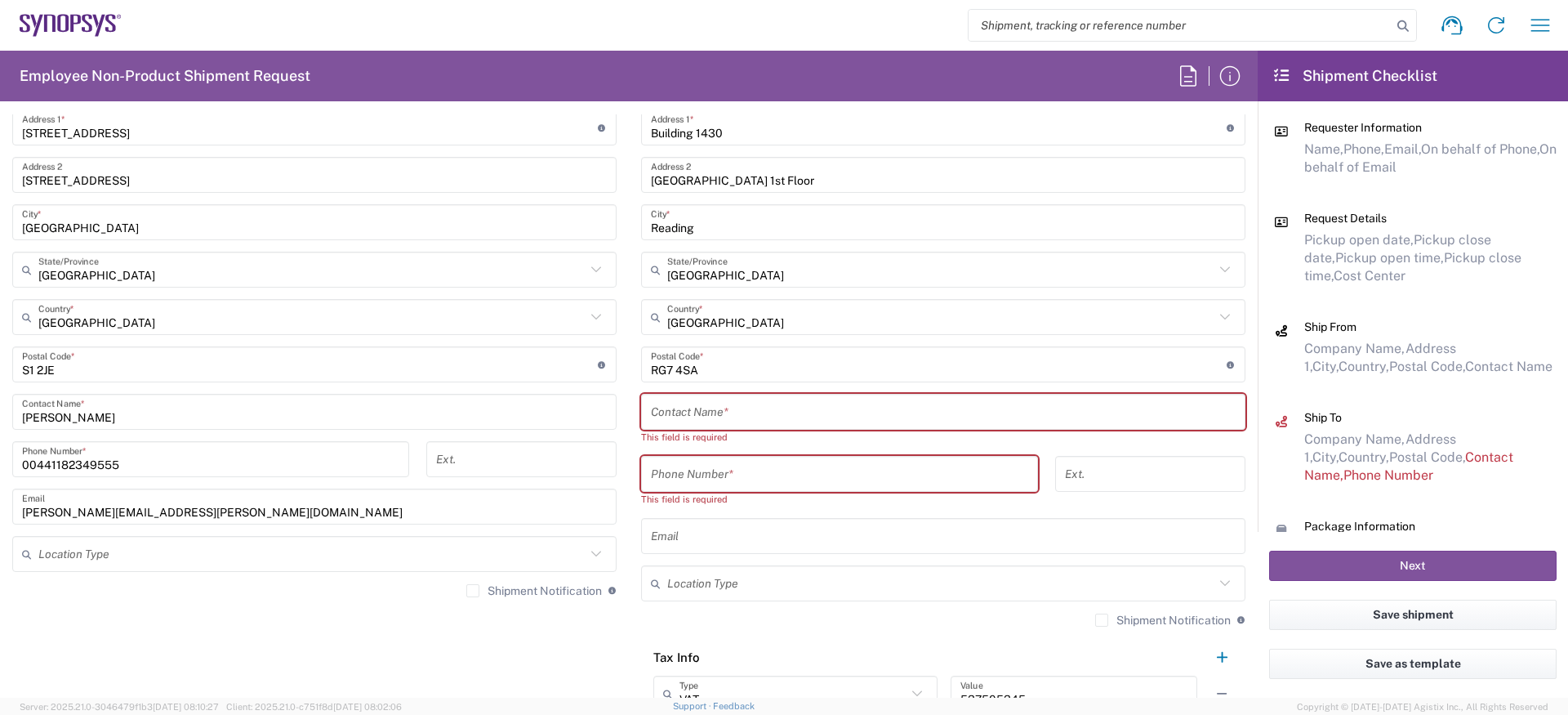
click at [702, 406] on input "text" at bounding box center [942, 412] width 585 height 29
paste input "Amaan Majid"
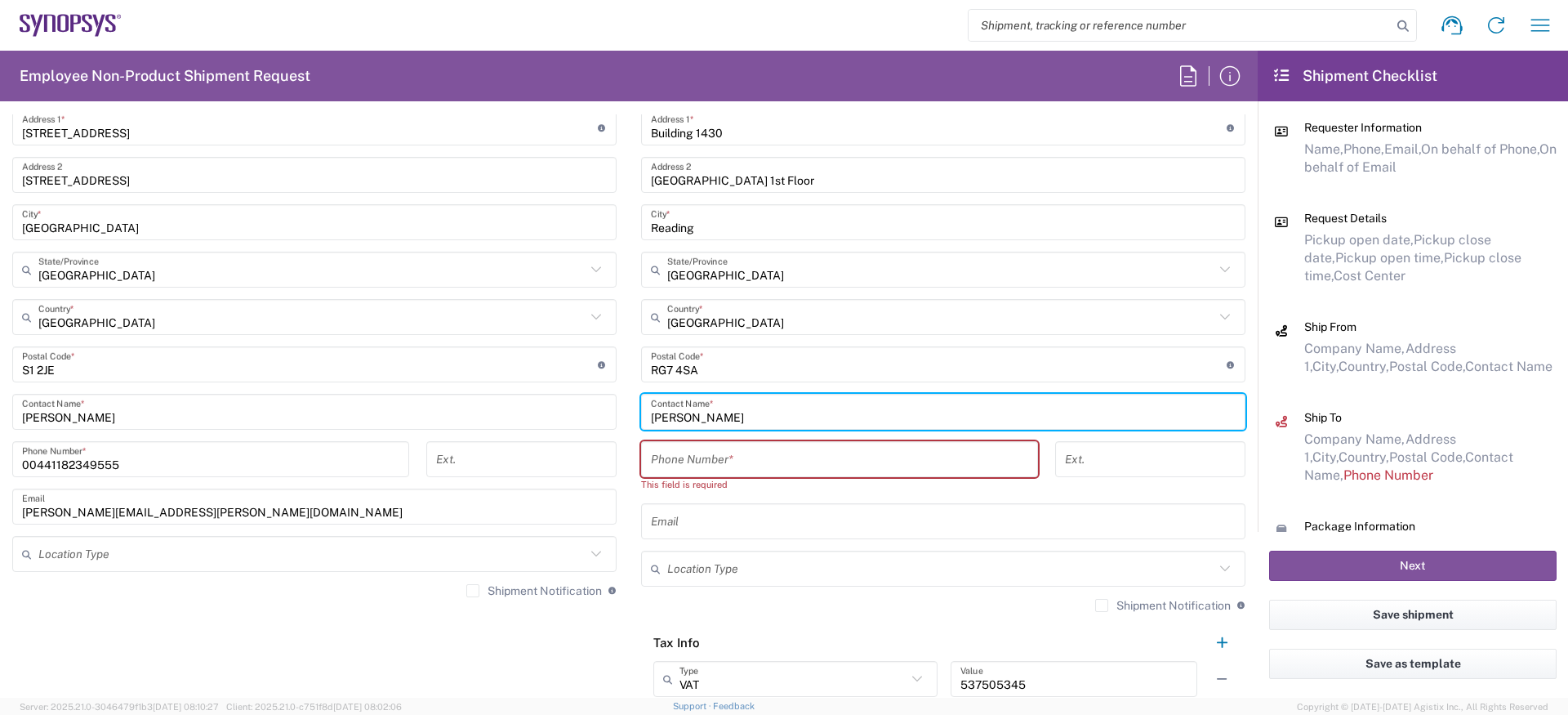
type input "Amaan Majid"
click at [709, 477] on div "This field is required" at bounding box center [840, 485] width 397 height 15
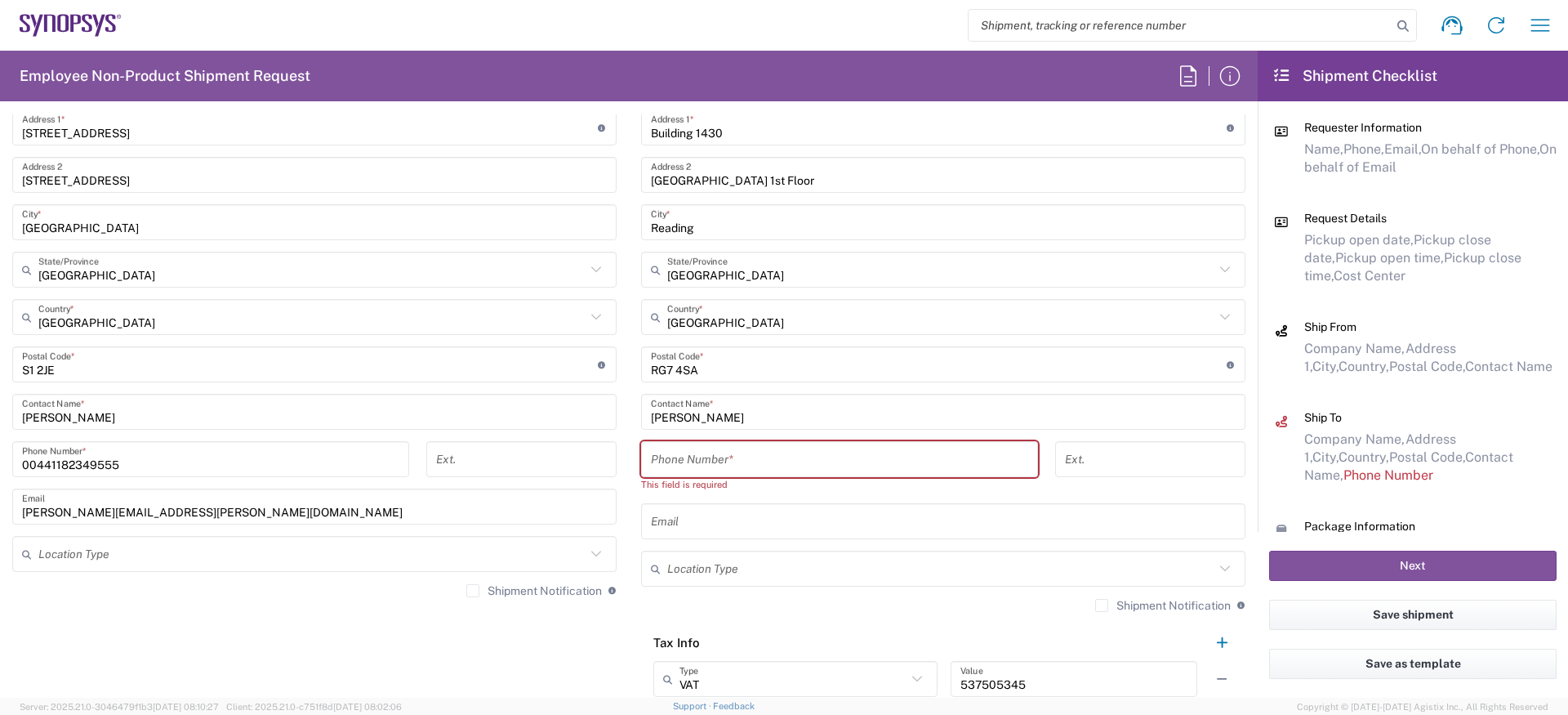
drag, startPoint x: 128, startPoint y: 456, endPoint x: -90, endPoint y: 456, distance: 218.0
click at [0, 456] on html "Shipment request Shipment tracking Employee non-product shipment request My shi…" at bounding box center [784, 357] width 1568 height 715
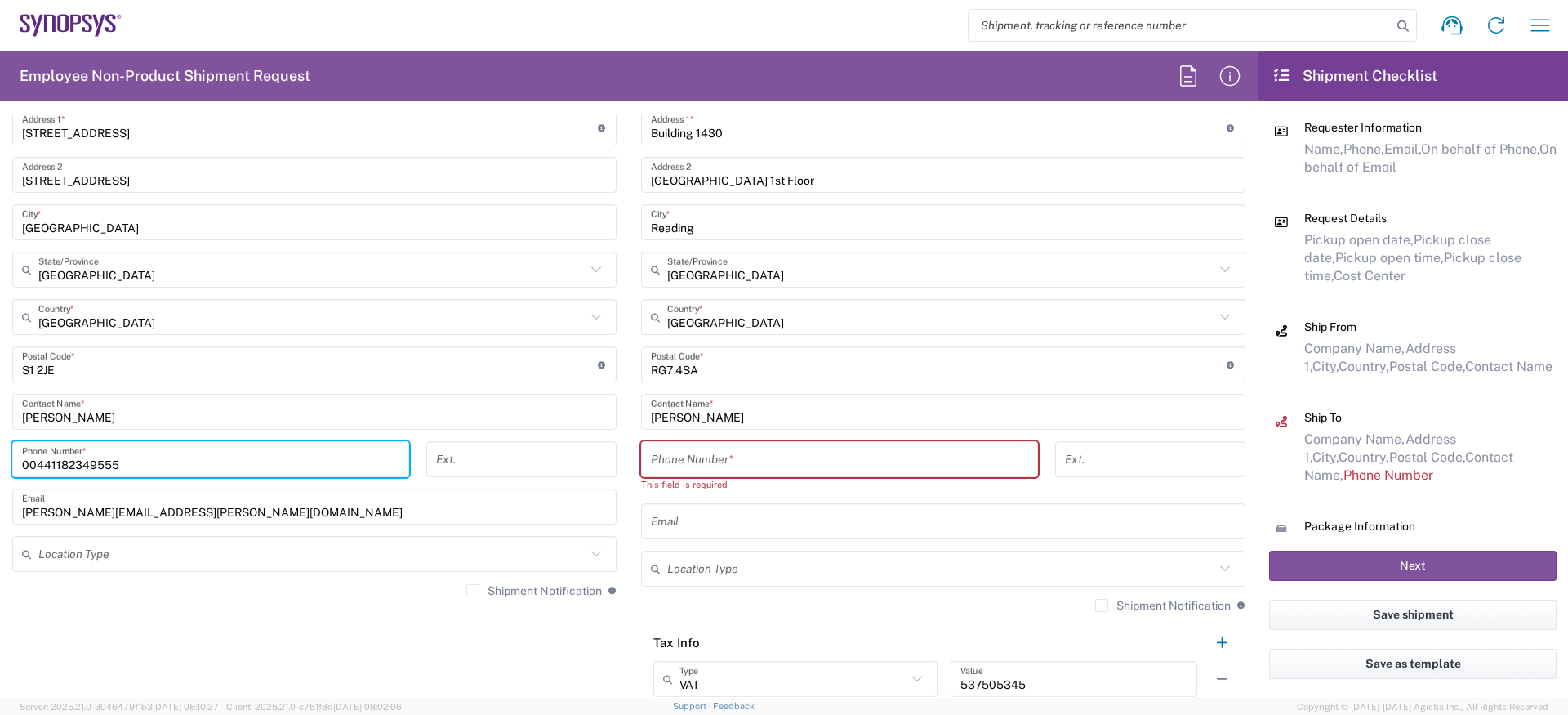
click at [94, 456] on input "00441182349555" at bounding box center [211, 460] width 378 height 29
click at [722, 472] on input "tel" at bounding box center [839, 460] width 378 height 29
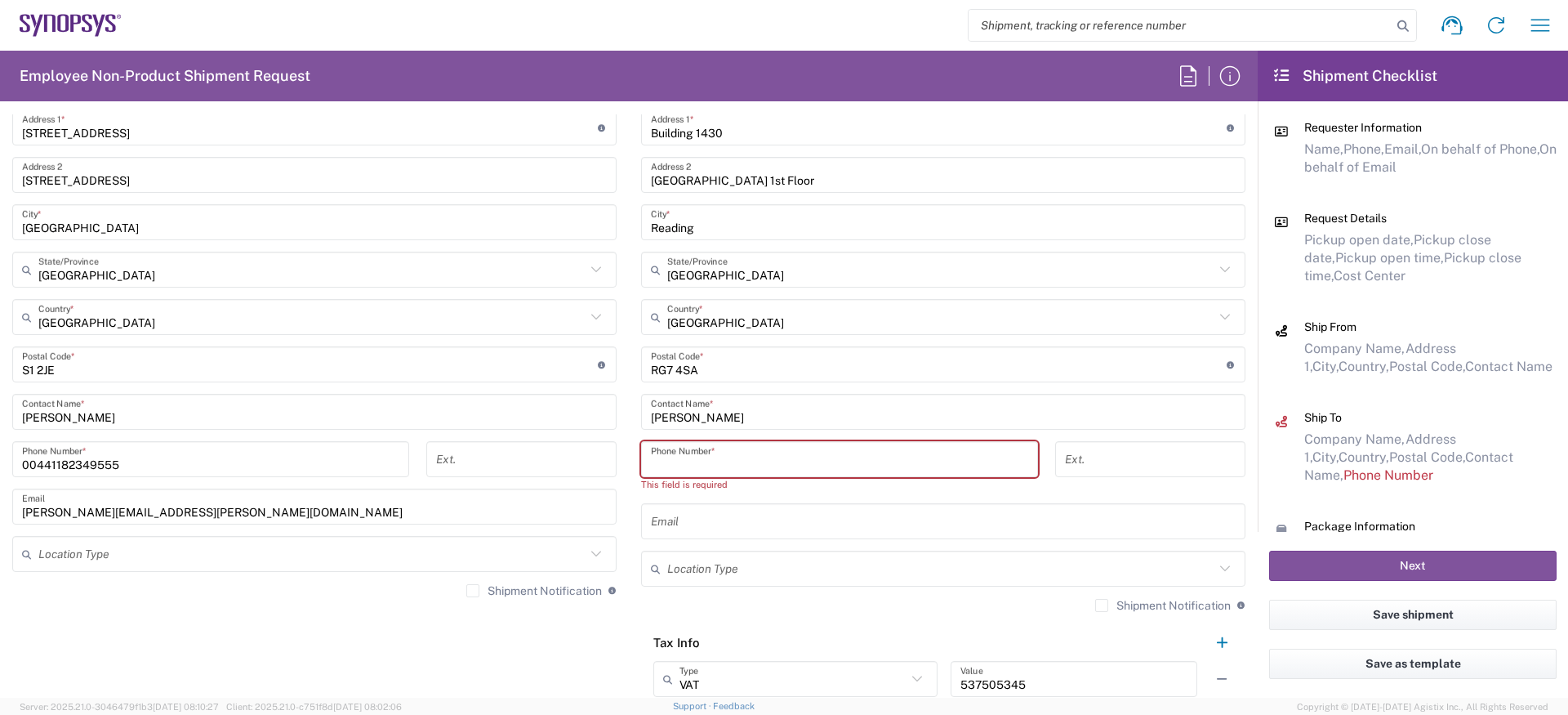
paste input "00441182349555"
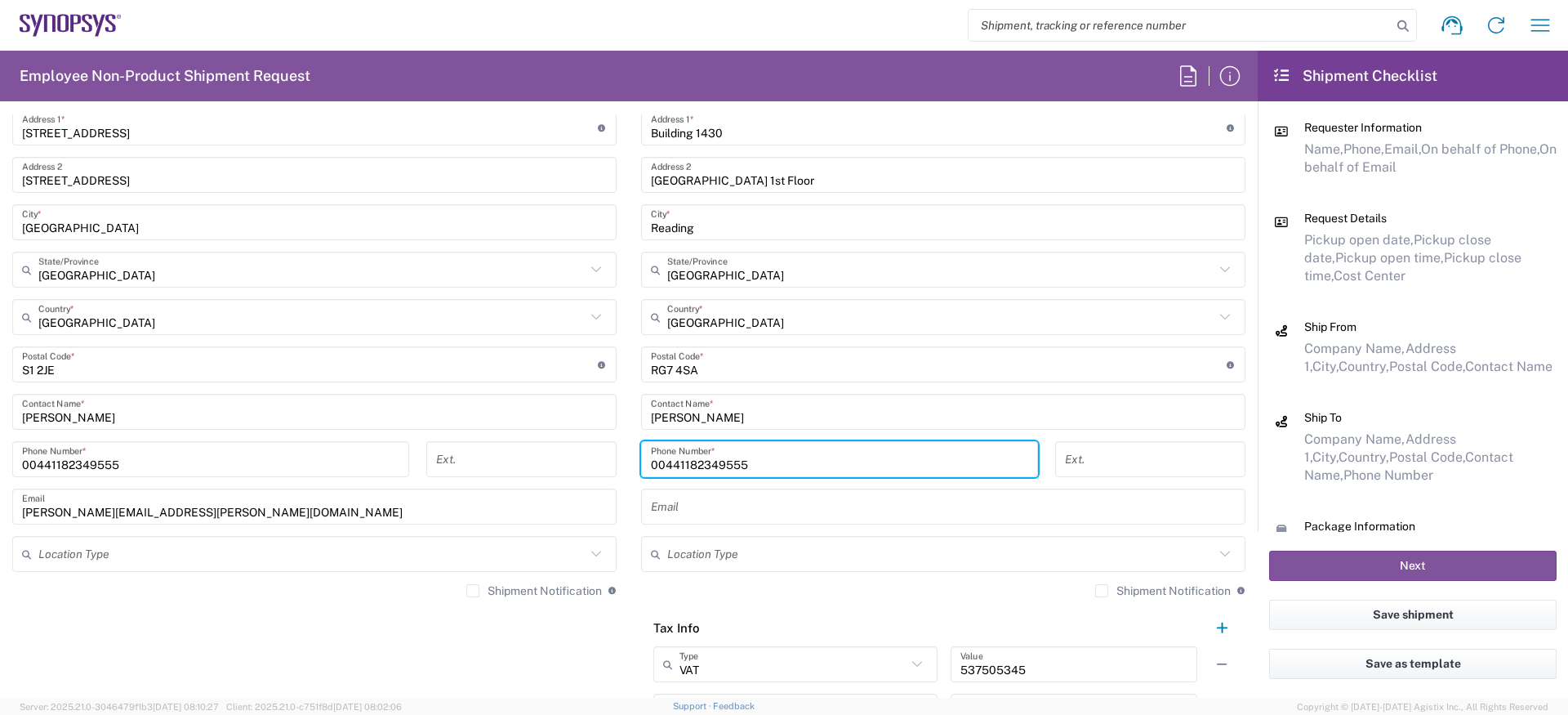
type input "00441182349555"
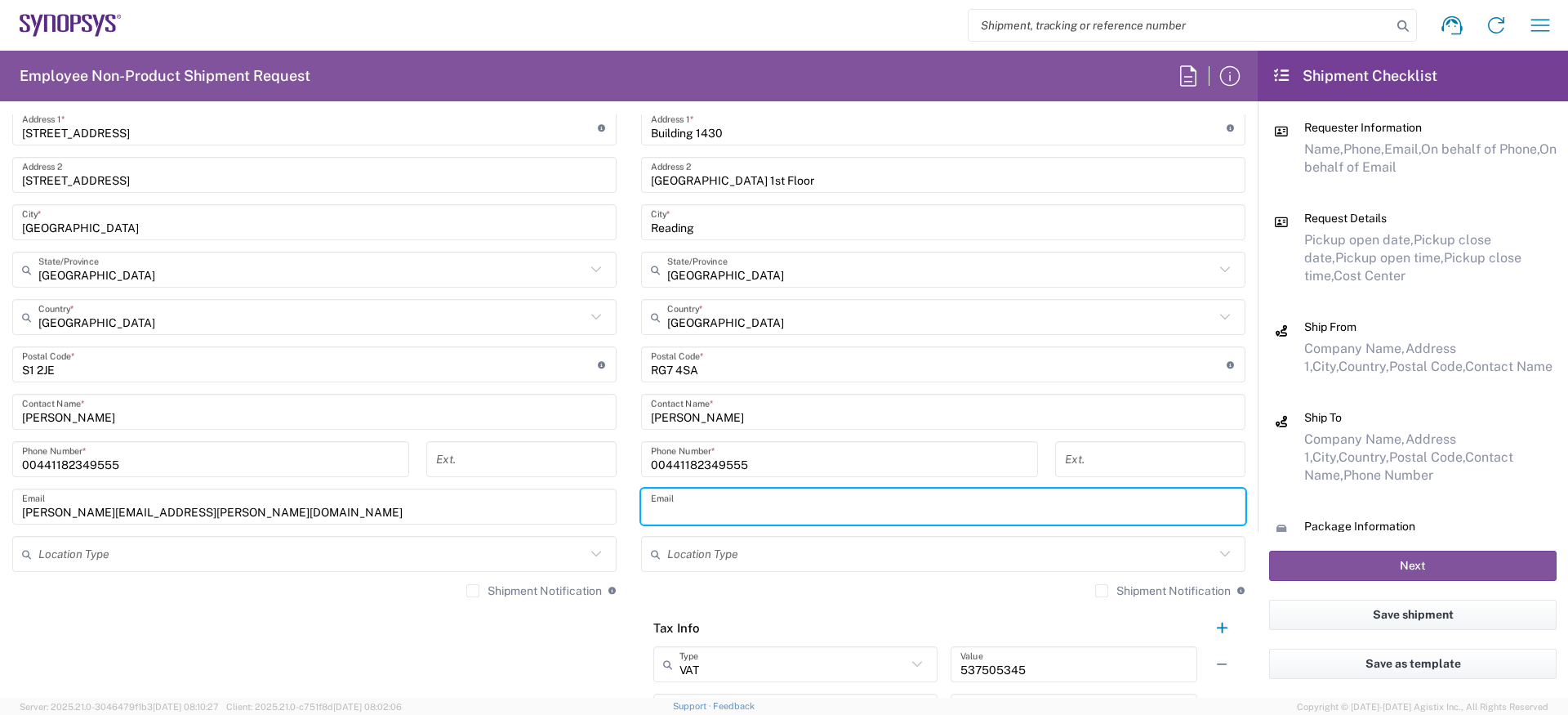
click at [664, 495] on input "text" at bounding box center [942, 506] width 585 height 29
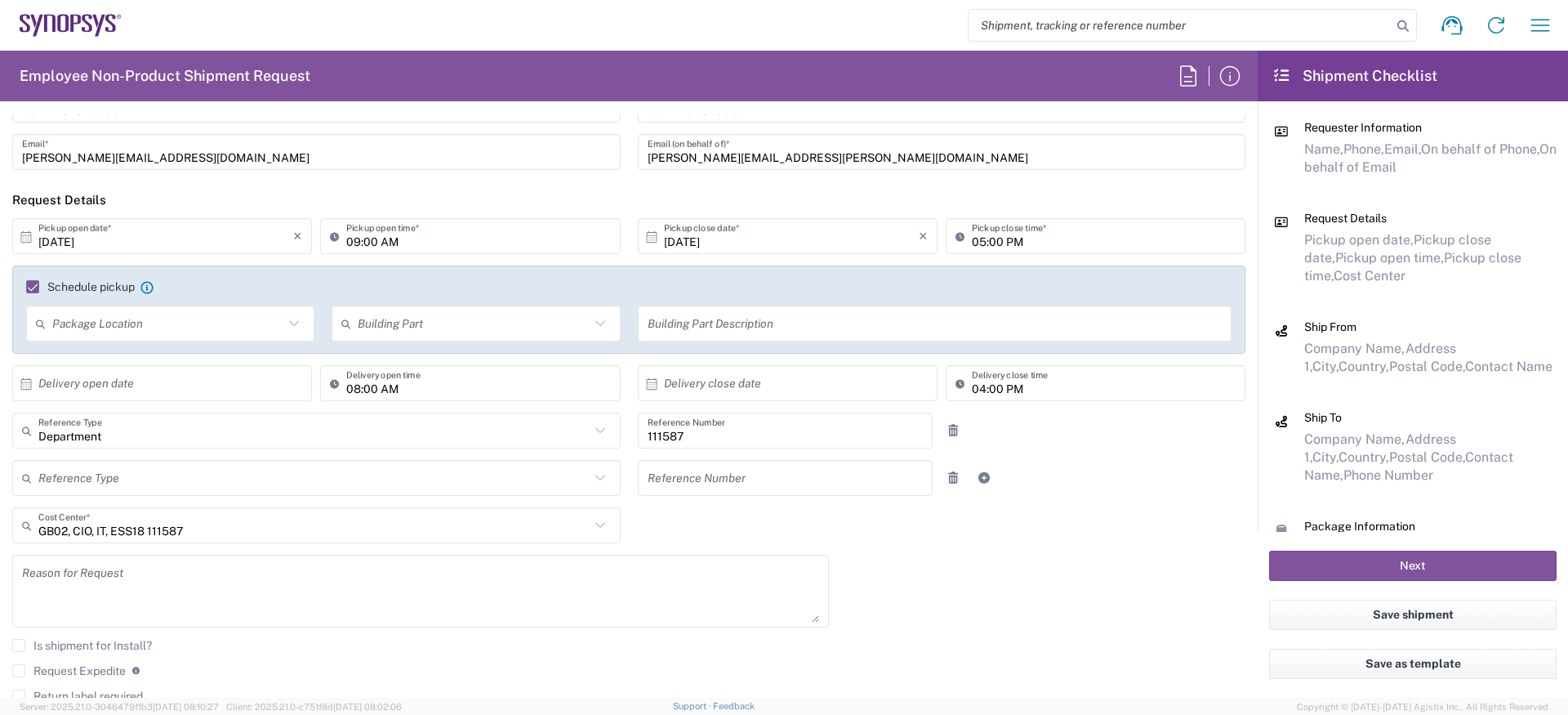
scroll to position [0, 0]
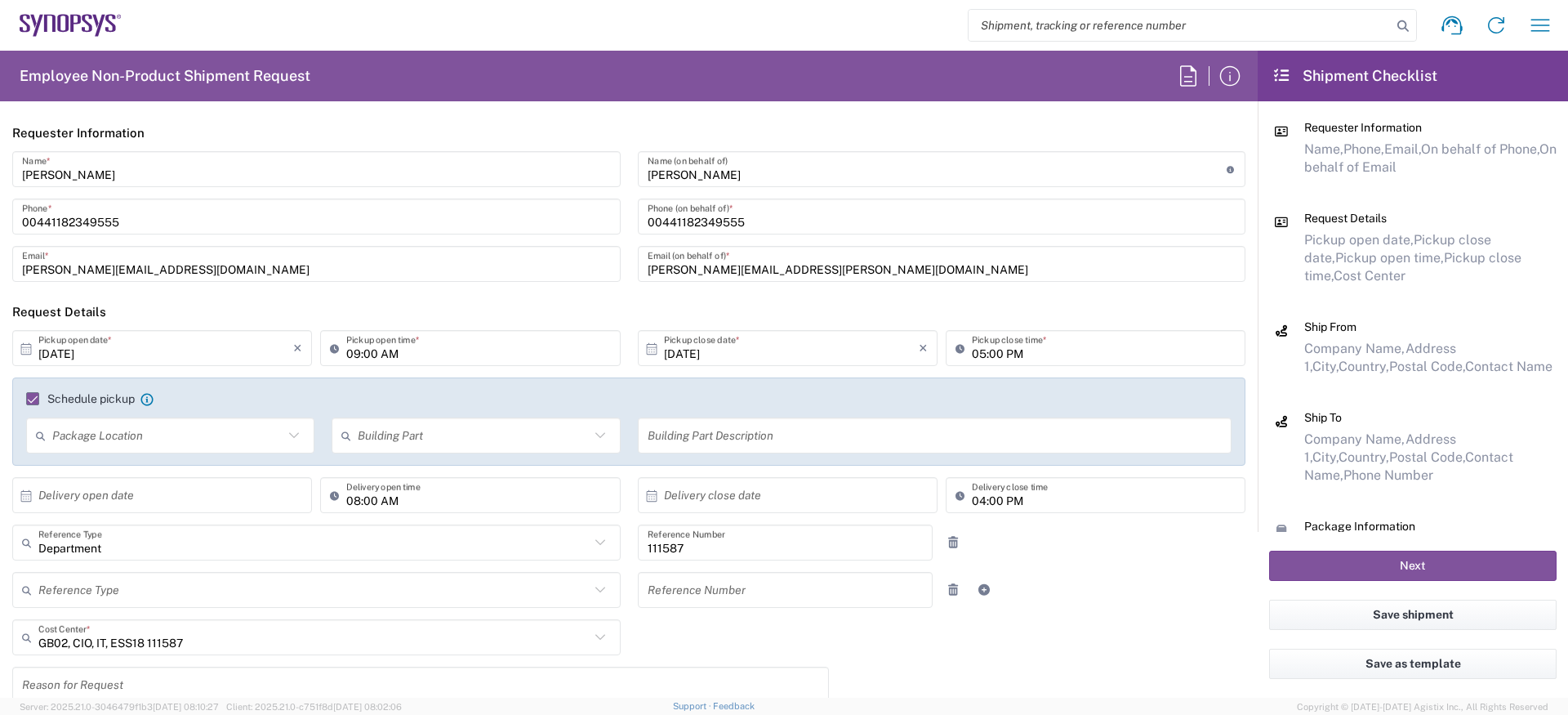
click at [103, 170] on input "Amaan Majid" at bounding box center [317, 169] width 589 height 29
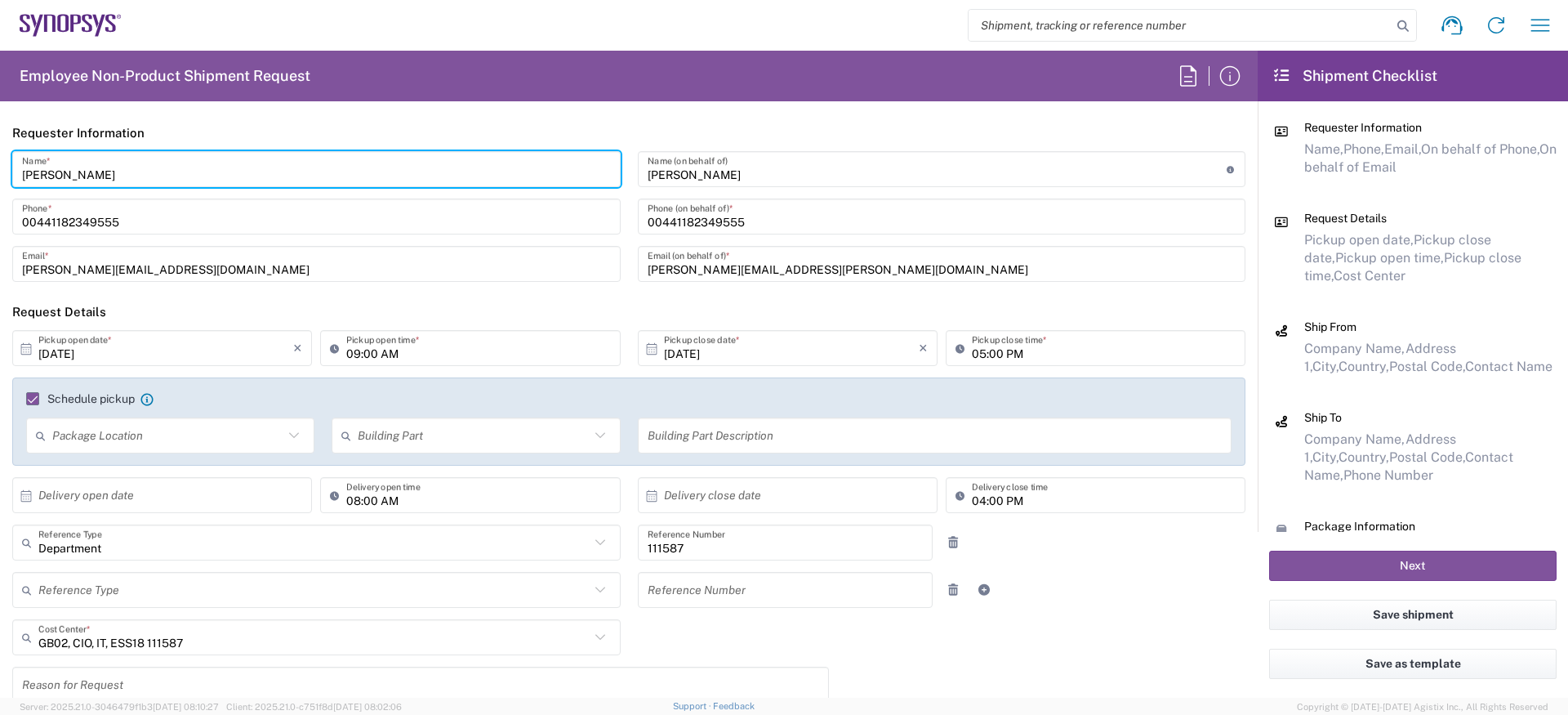
click at [103, 170] on input "Amaan Majid" at bounding box center [317, 169] width 589 height 29
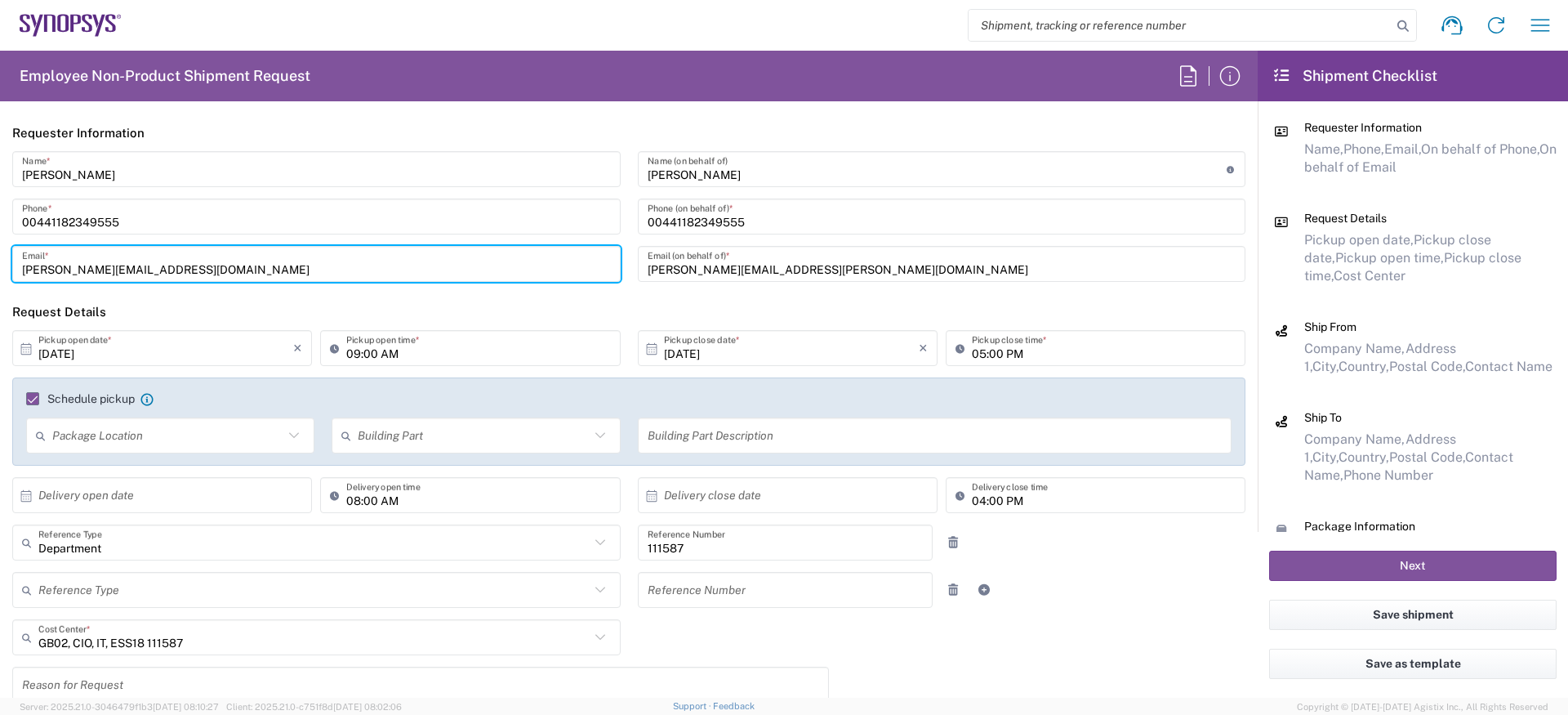
click at [116, 271] on input "amaan@synopsys.com" at bounding box center [317, 264] width 589 height 29
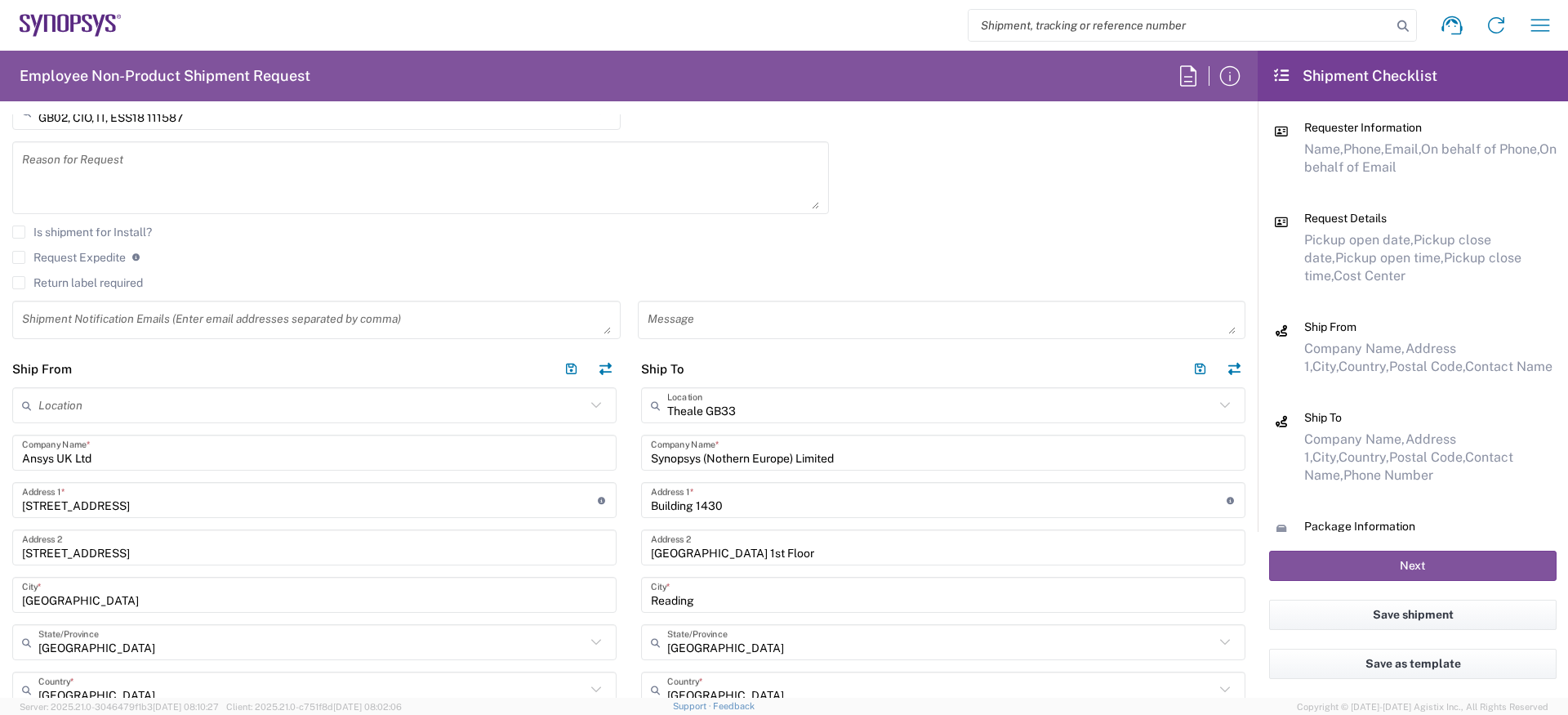
scroll to position [1034, 0]
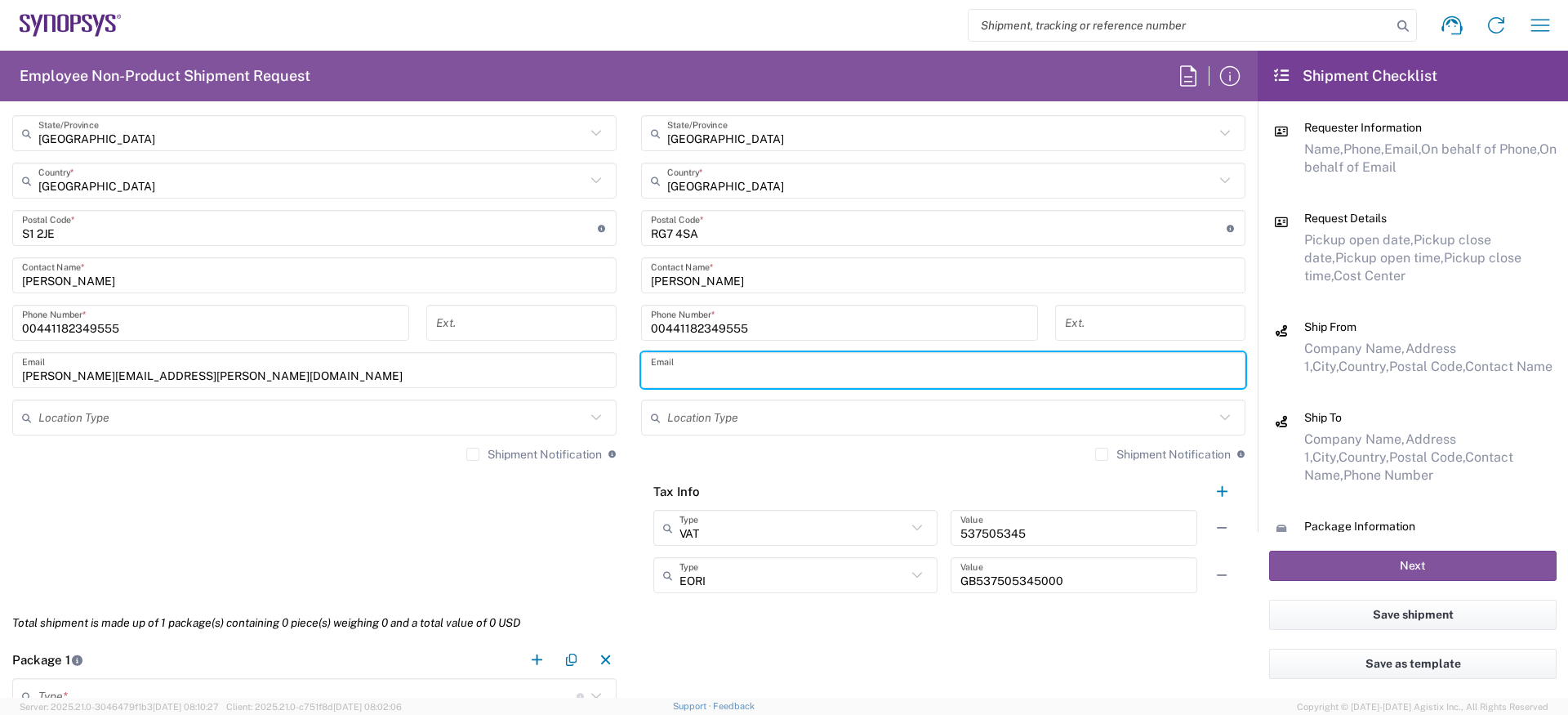
click at [736, 362] on input "text" at bounding box center [942, 370] width 585 height 29
paste input "amaan@synopsys.com"
type input "amaan@synopsys.com"
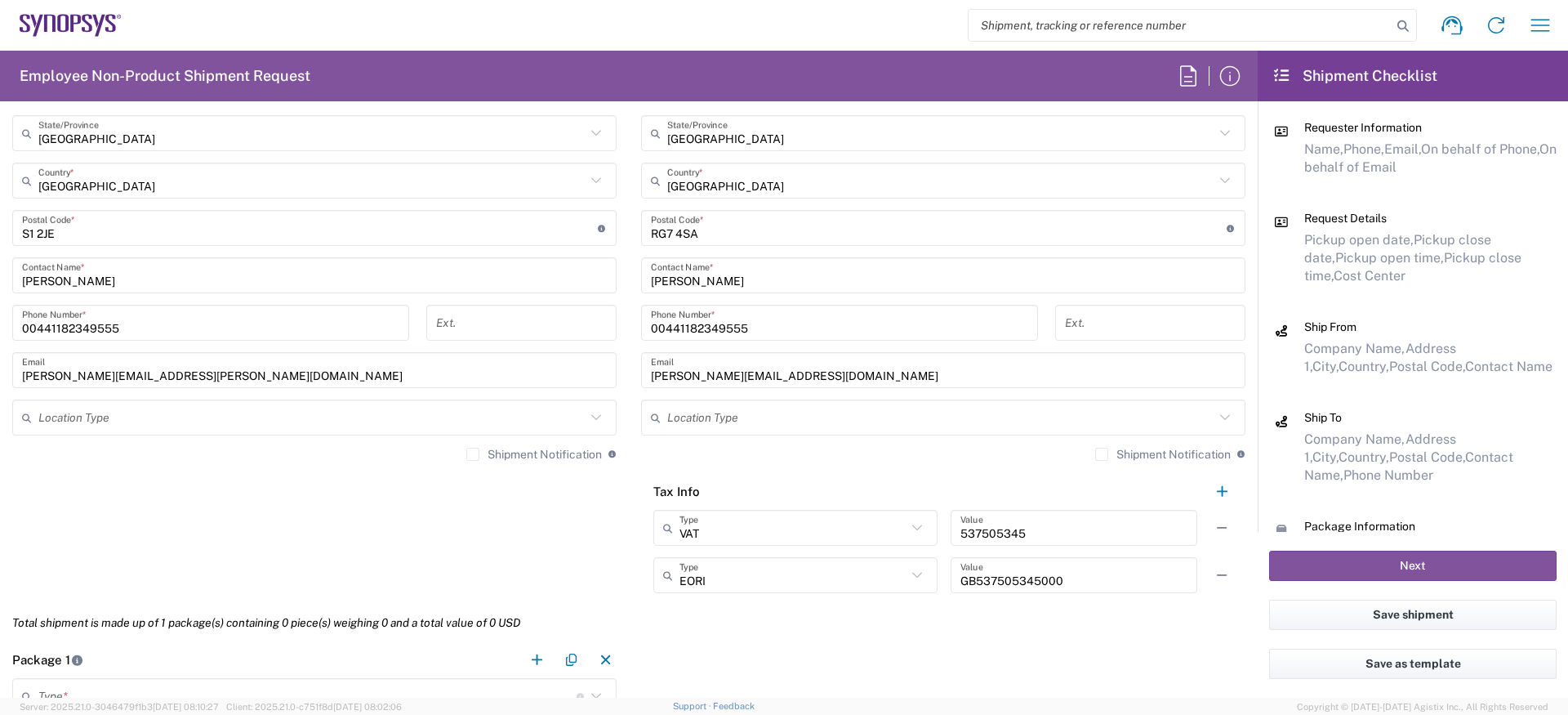
click at [656, 434] on div "Location Type" at bounding box center [943, 417] width 604 height 36
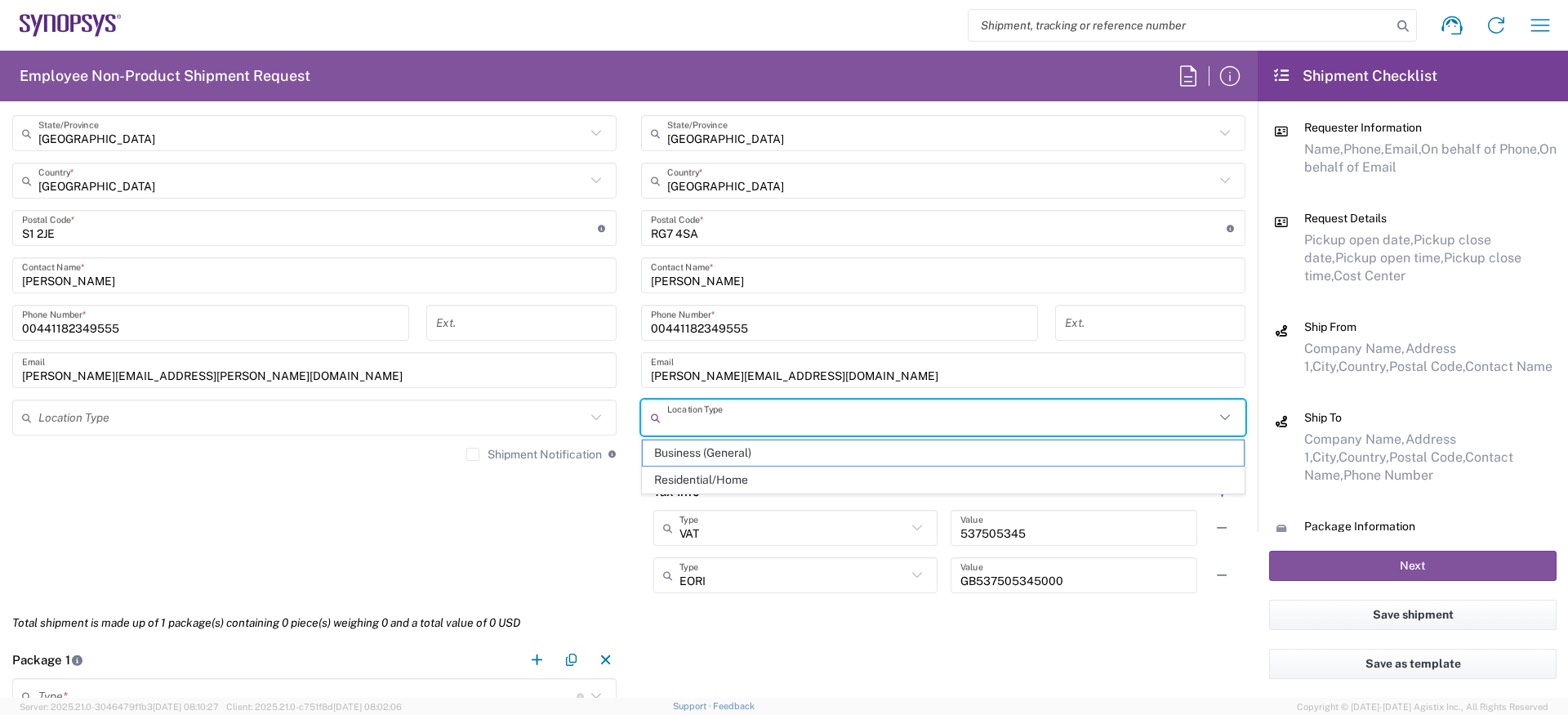
click at [611, 523] on agx-shipment-stop-widget "Ship From Location Aachen DE04 Agrate Brianza IT01 Aschheim DE02 Atlanta US60 A…" at bounding box center [314, 223] width 629 height 763
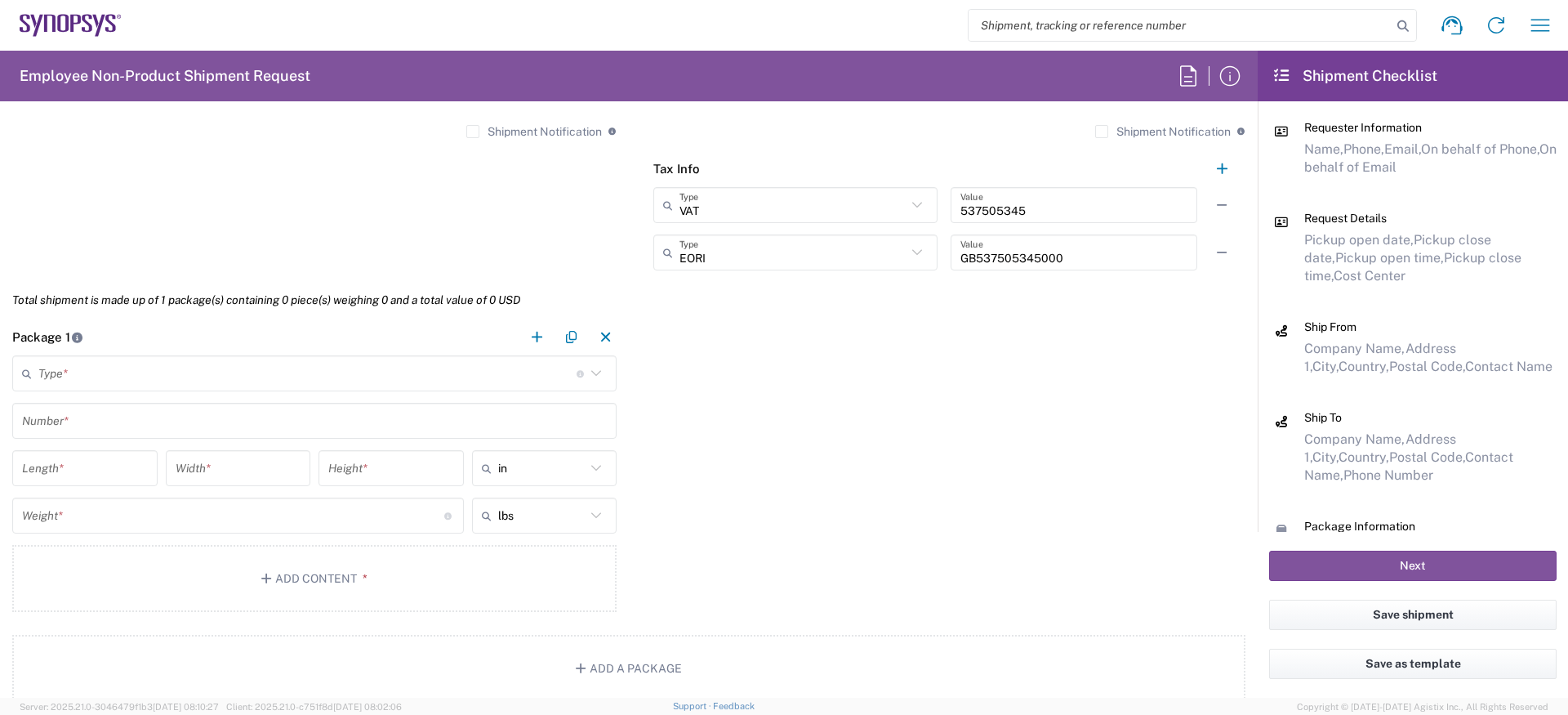
scroll to position [1368, 0]
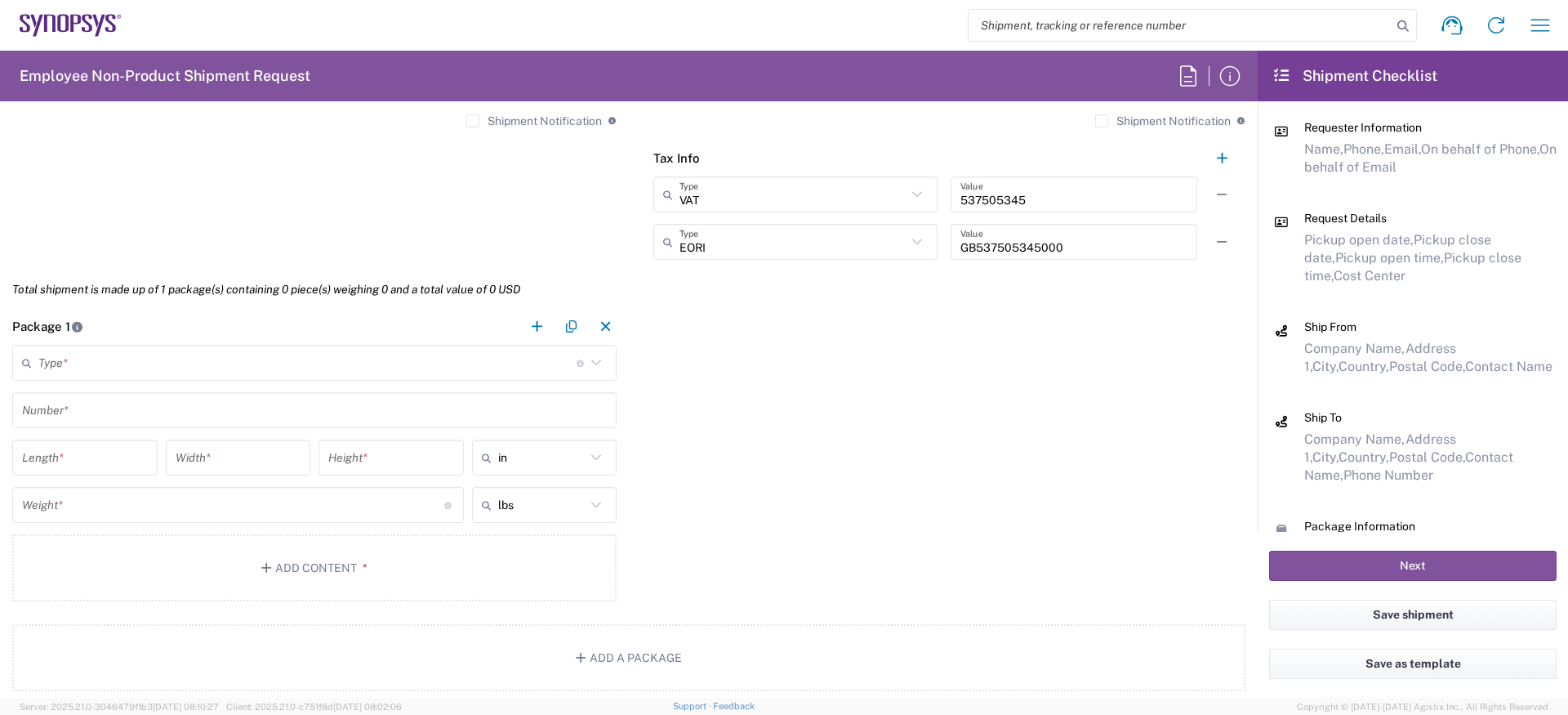
click at [229, 349] on input "text" at bounding box center [307, 363] width 538 height 29
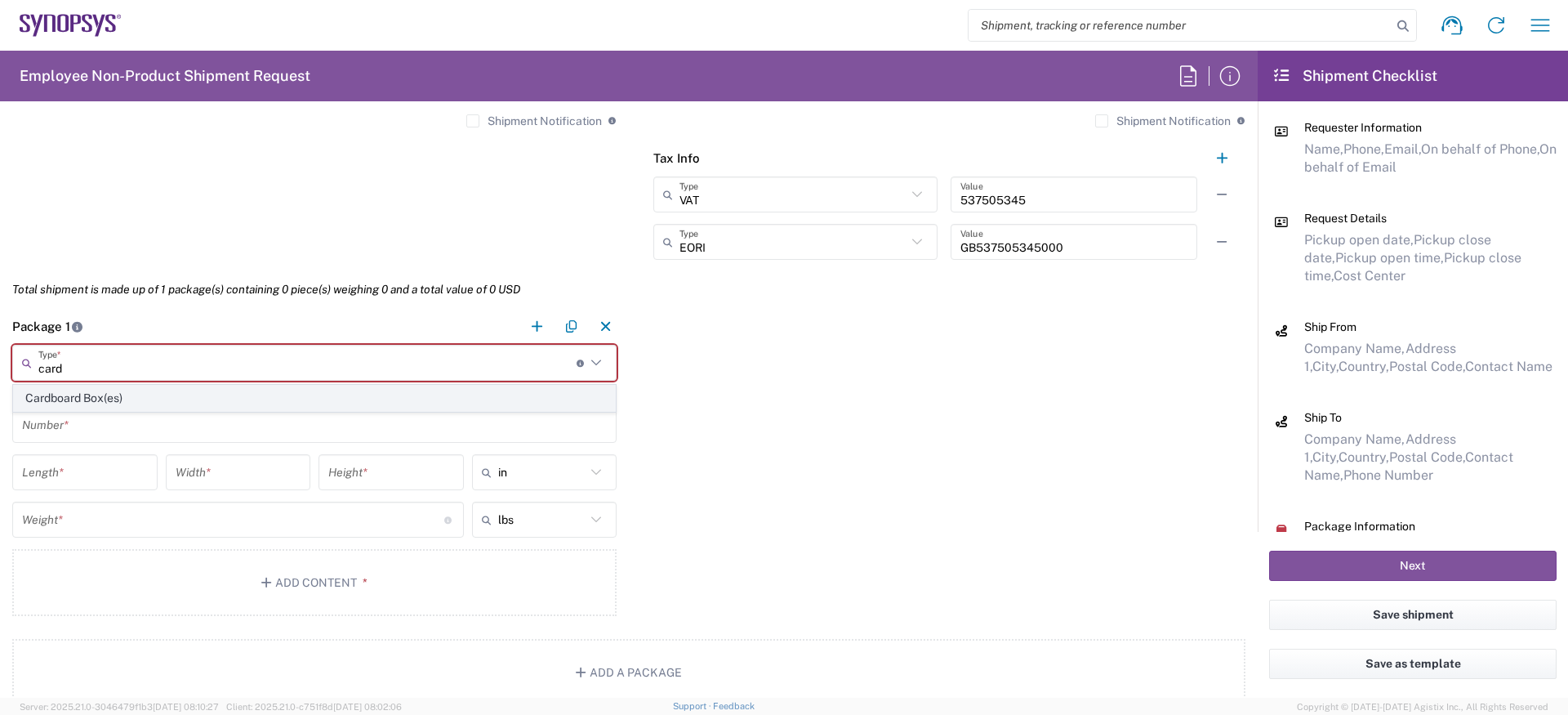
click at [183, 386] on span "Cardboard Box(es)" at bounding box center [314, 398] width 601 height 25
type input "Cardboard Box(es)"
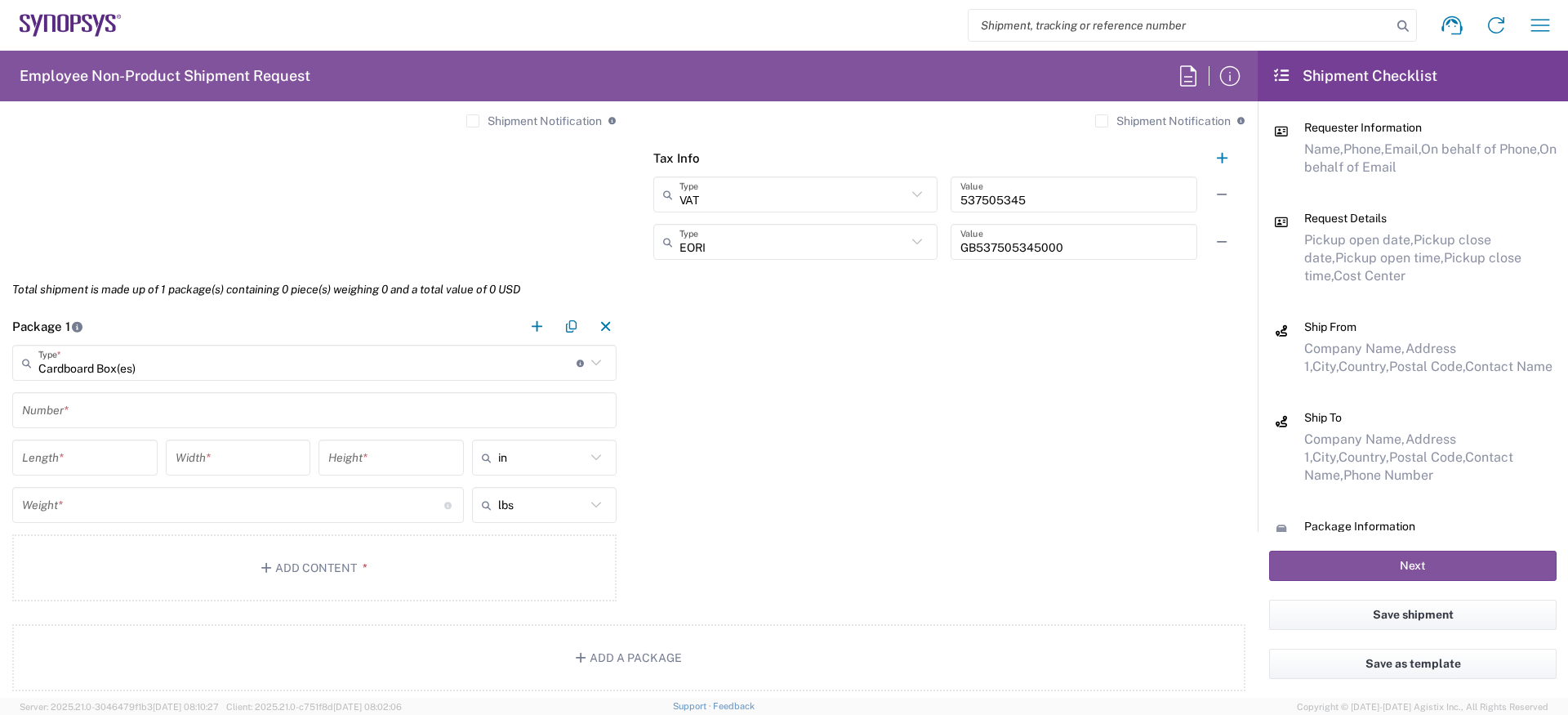
click at [180, 393] on div "Number *" at bounding box center [314, 410] width 604 height 36
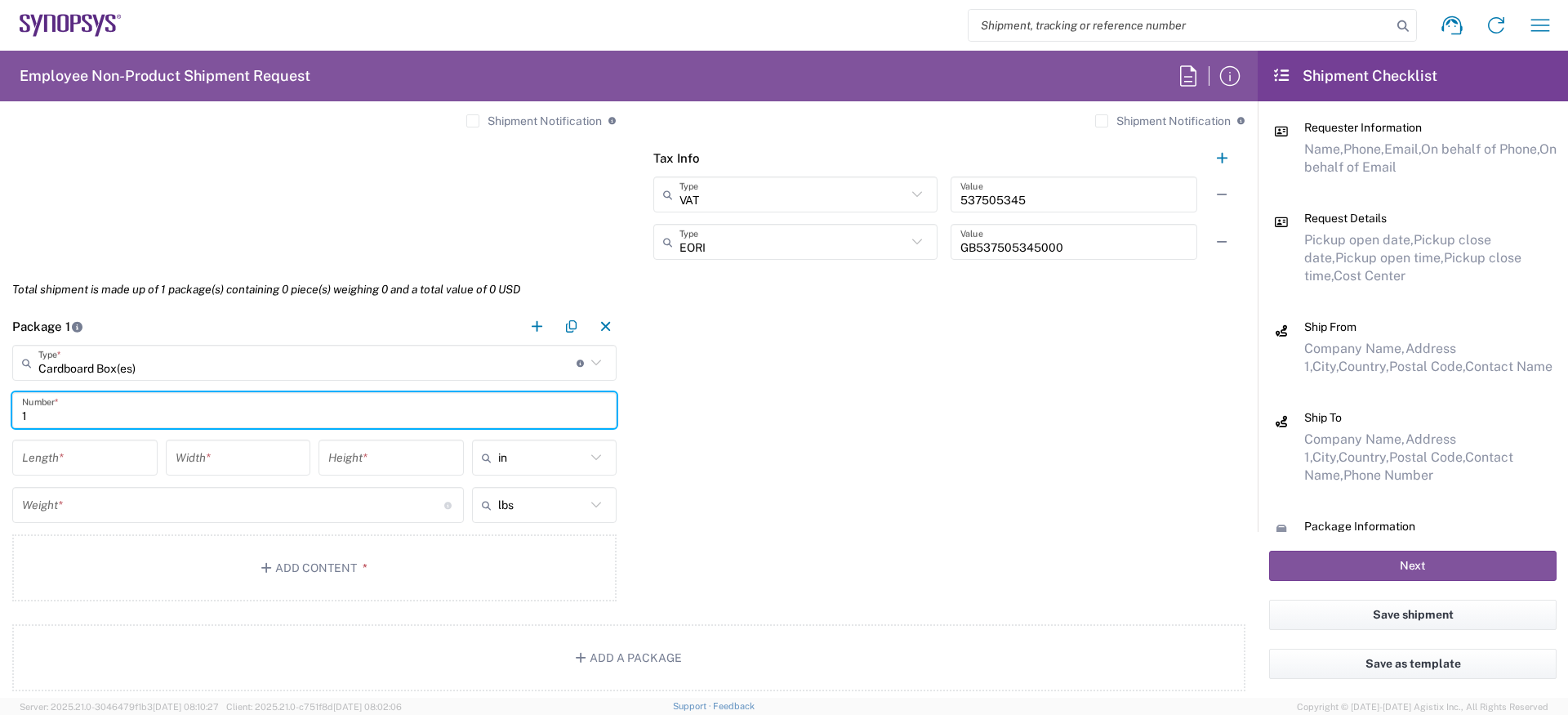
type input "1"
click at [59, 452] on input "number" at bounding box center [85, 458] width 126 height 29
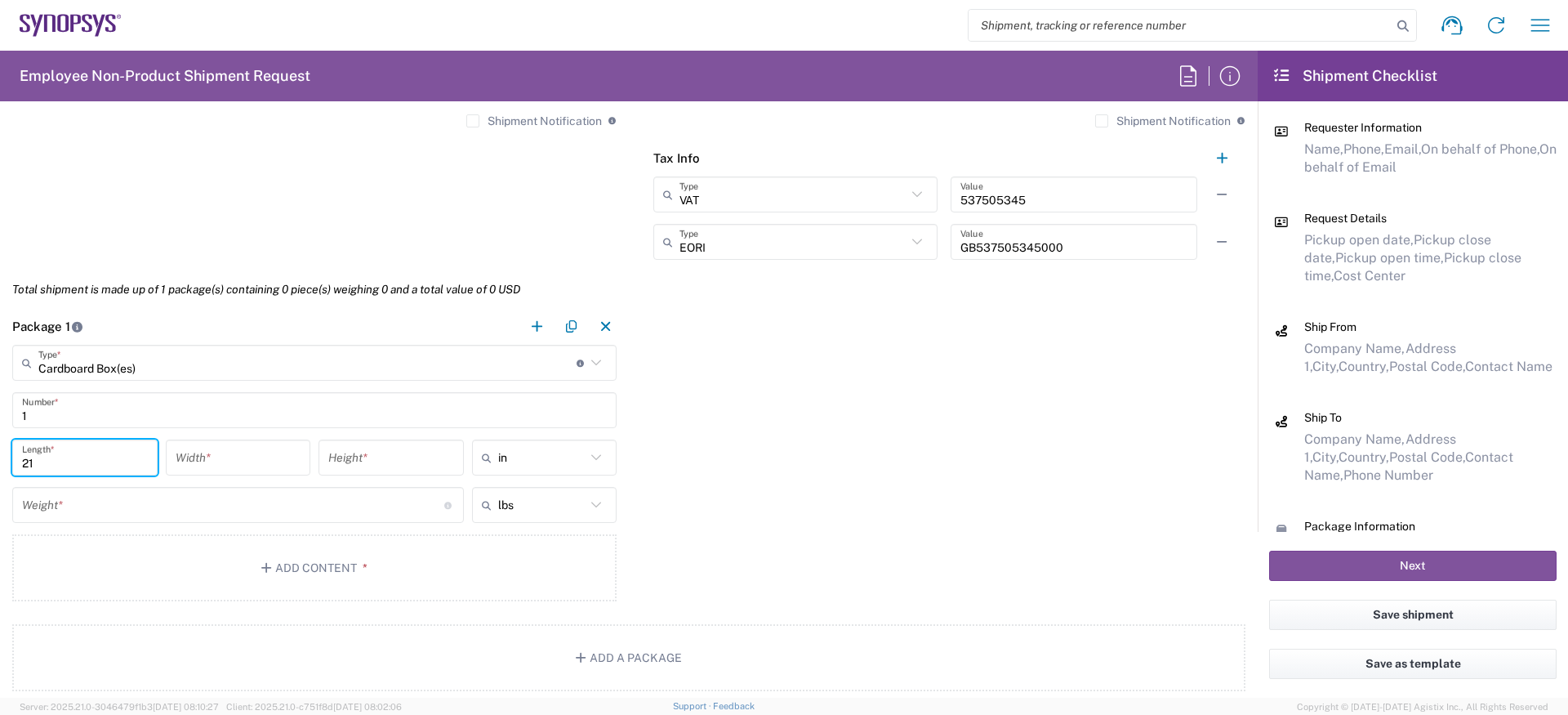
type input "21"
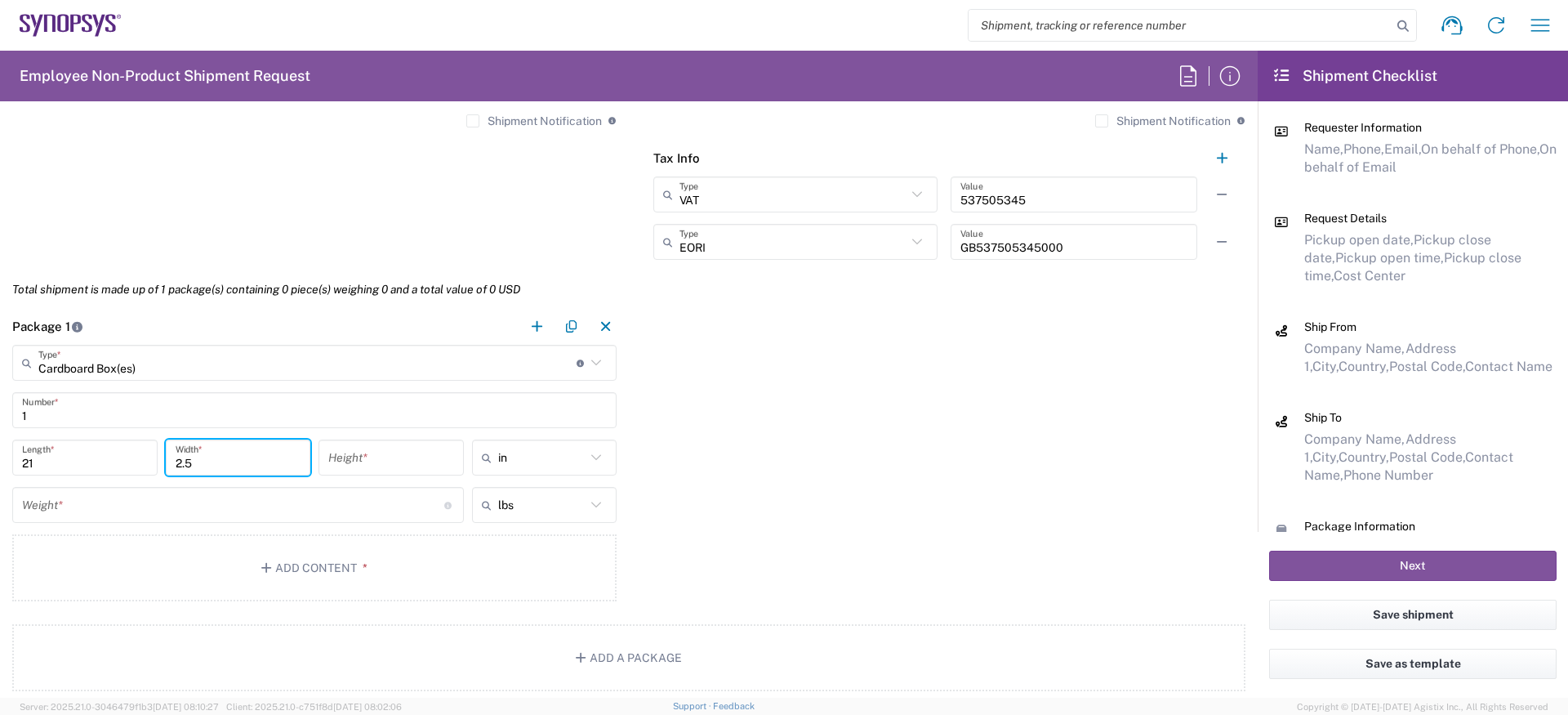
type input "2.5"
type input "12.5"
click at [513, 487] on div "lbs" at bounding box center [544, 504] width 145 height 36
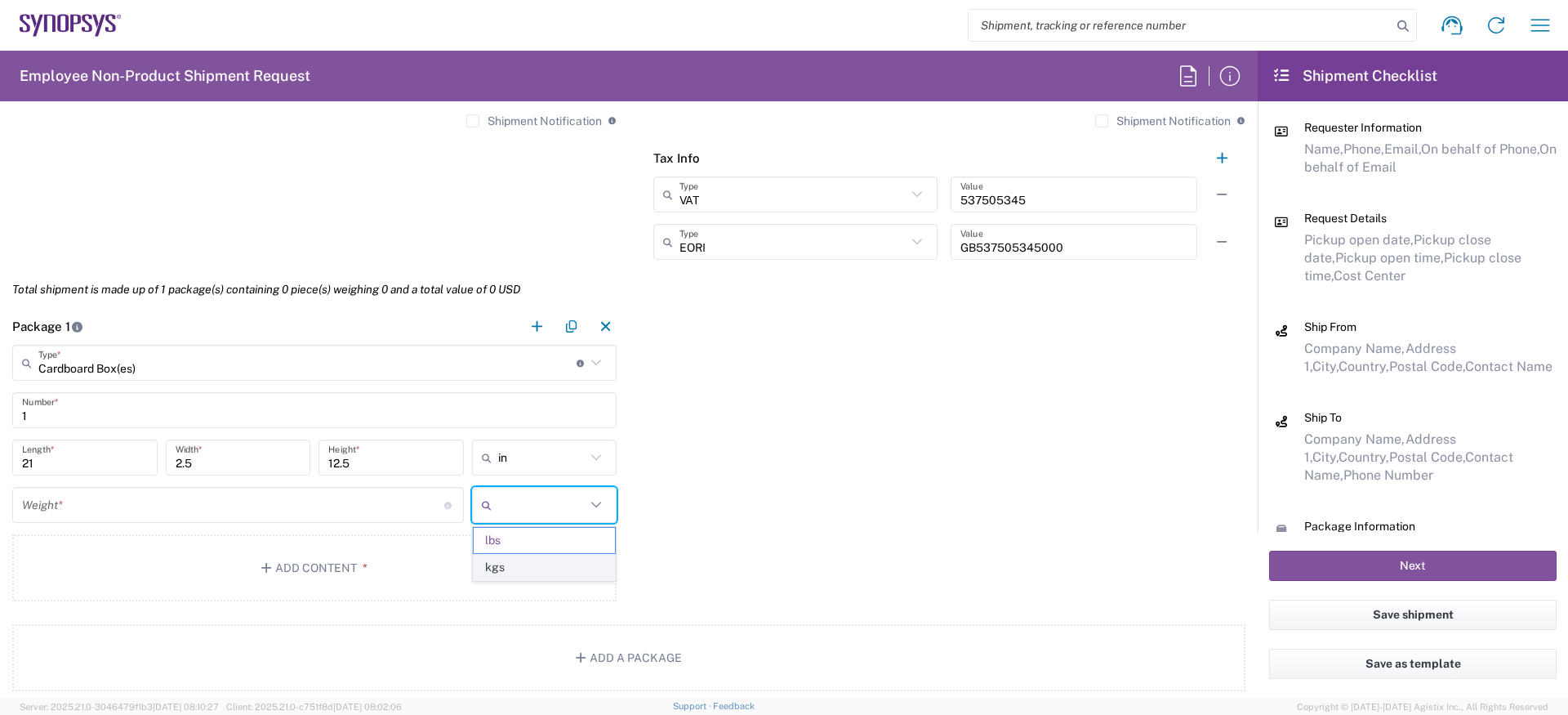
click at [505, 557] on span "kgs" at bounding box center [544, 567] width 142 height 25
type input "kgs"
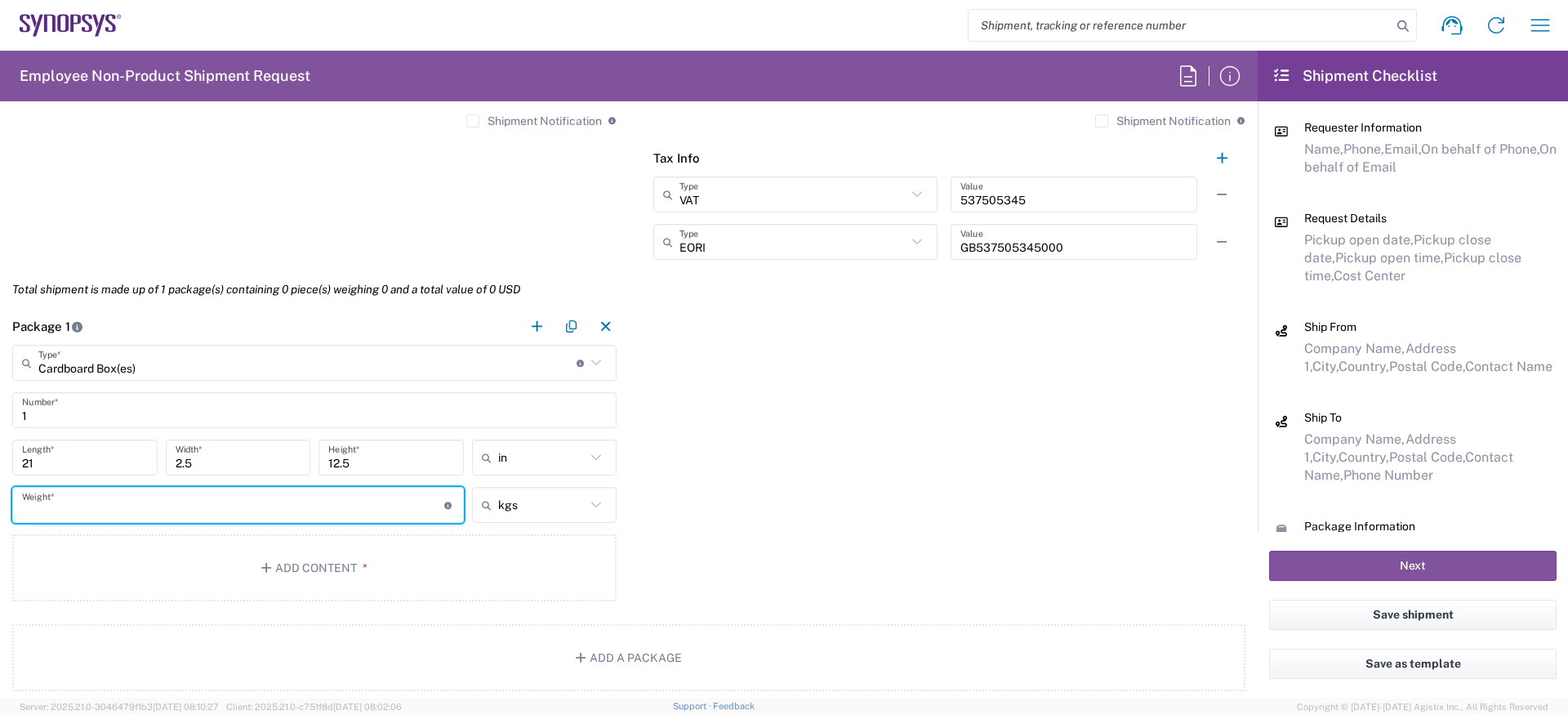
click at [355, 502] on input "number" at bounding box center [233, 505] width 422 height 29
type input "4"
click at [278, 569] on button "Add Content *" at bounding box center [314, 568] width 604 height 67
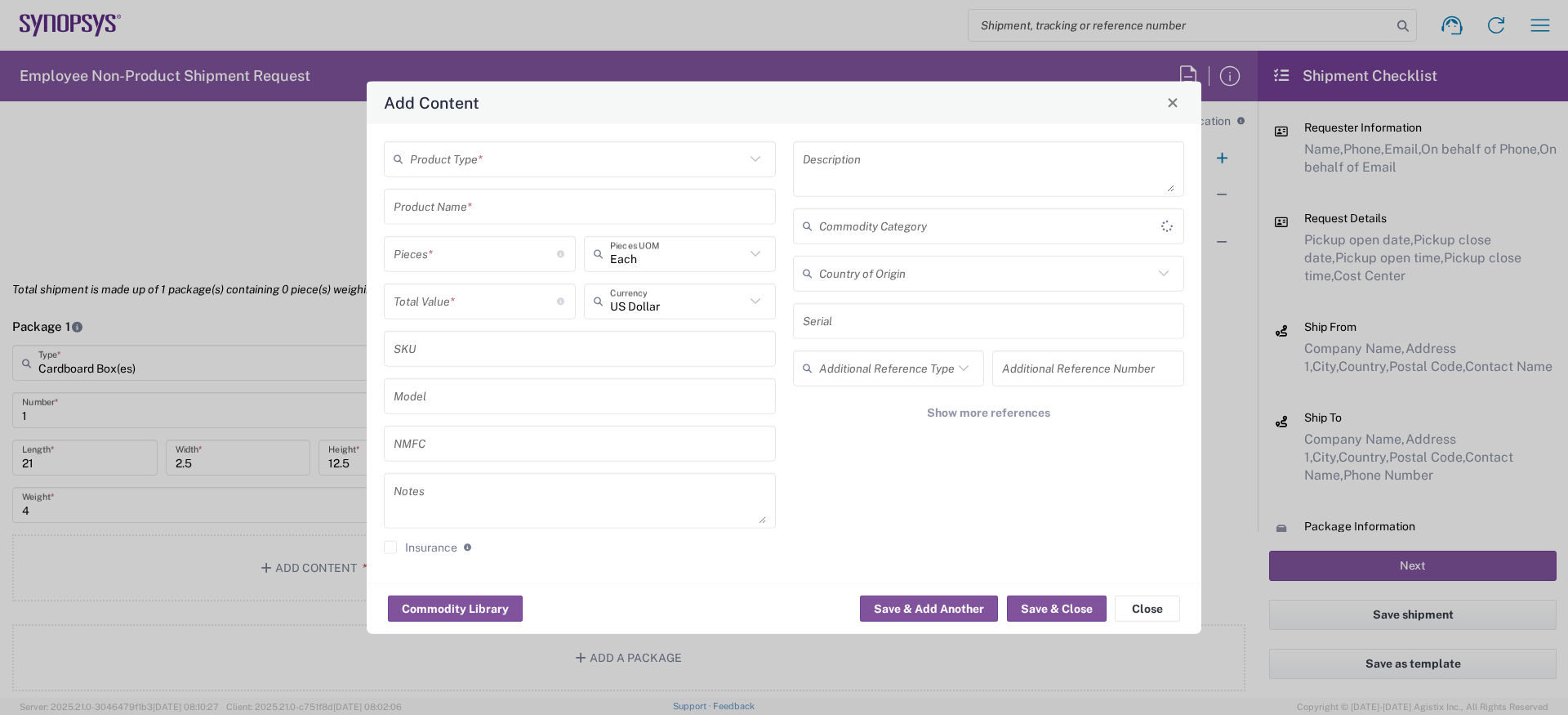
click at [535, 168] on input "text" at bounding box center [577, 158] width 335 height 29
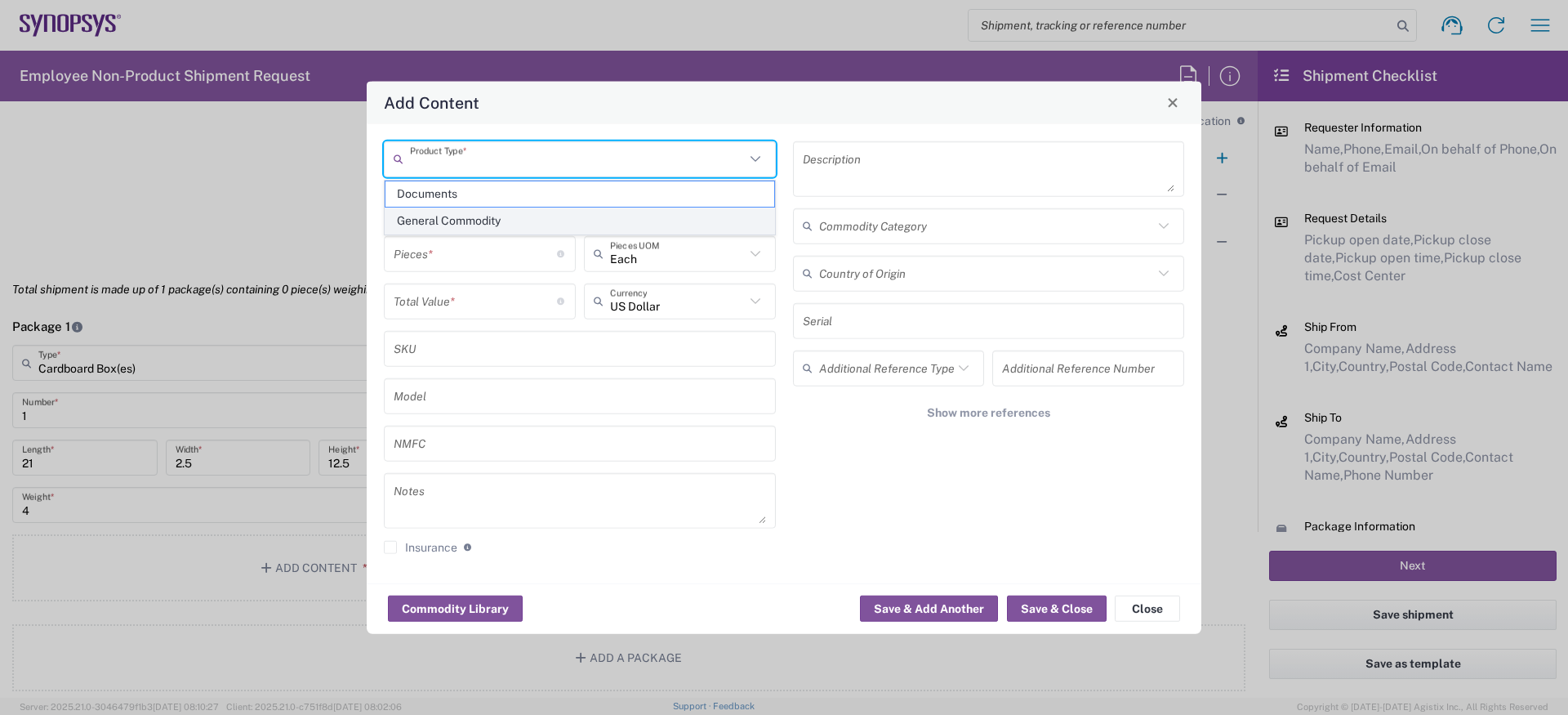
click at [494, 219] on span "General Commodity" at bounding box center [580, 220] width 389 height 25
type input "General Commodity"
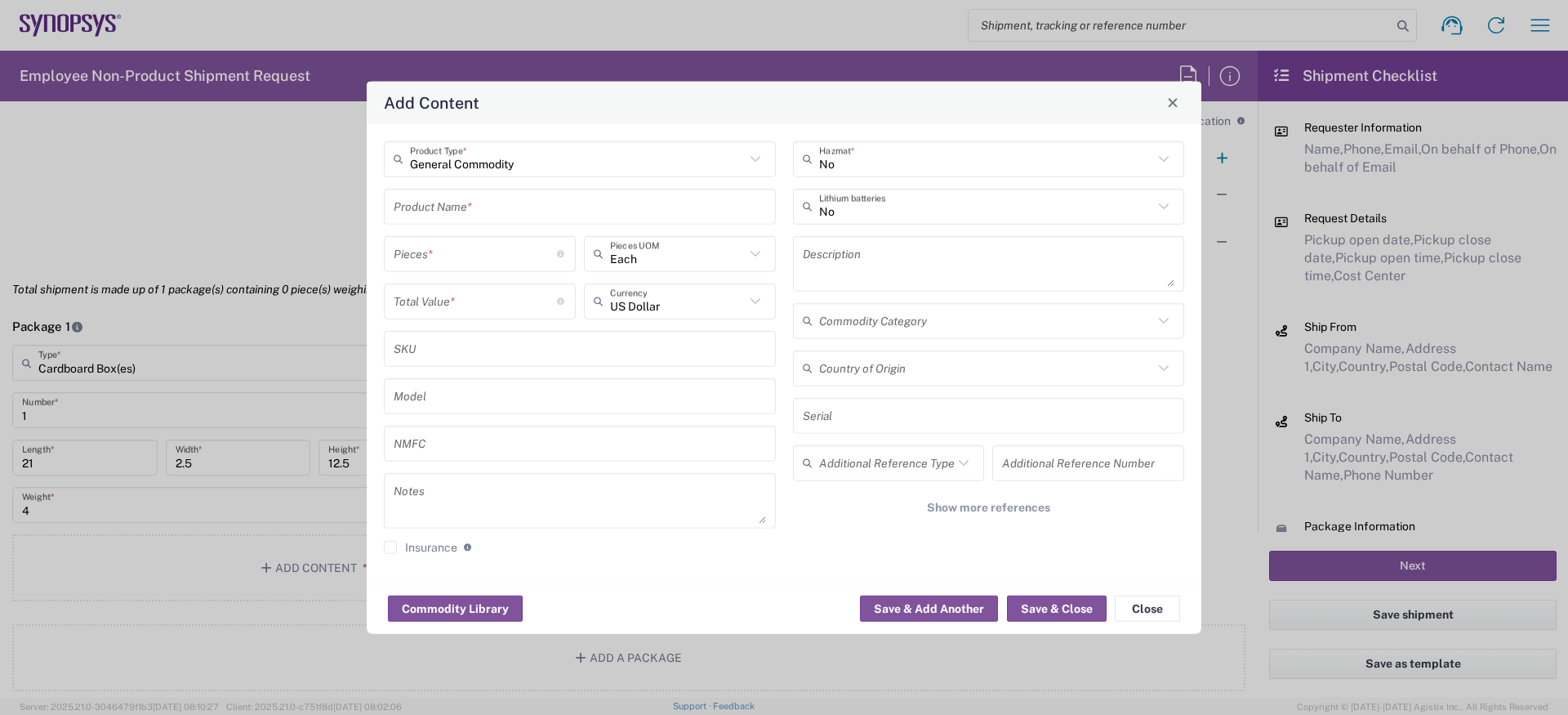
click at [492, 214] on input "text" at bounding box center [580, 206] width 373 height 29
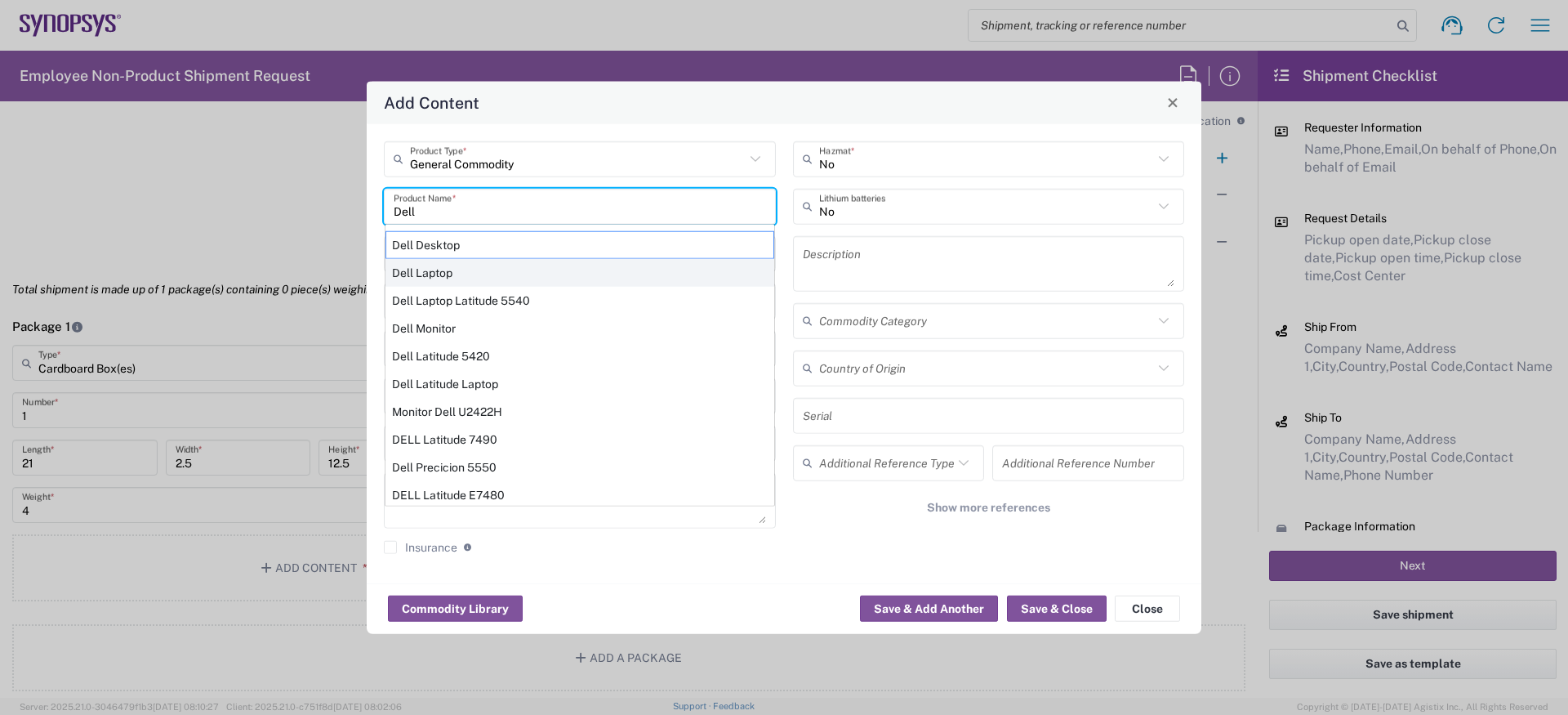
click at [435, 262] on div "Dell Laptop" at bounding box center [580, 272] width 389 height 28
type input "Dell Laptop"
type textarea "Dell Laptop"
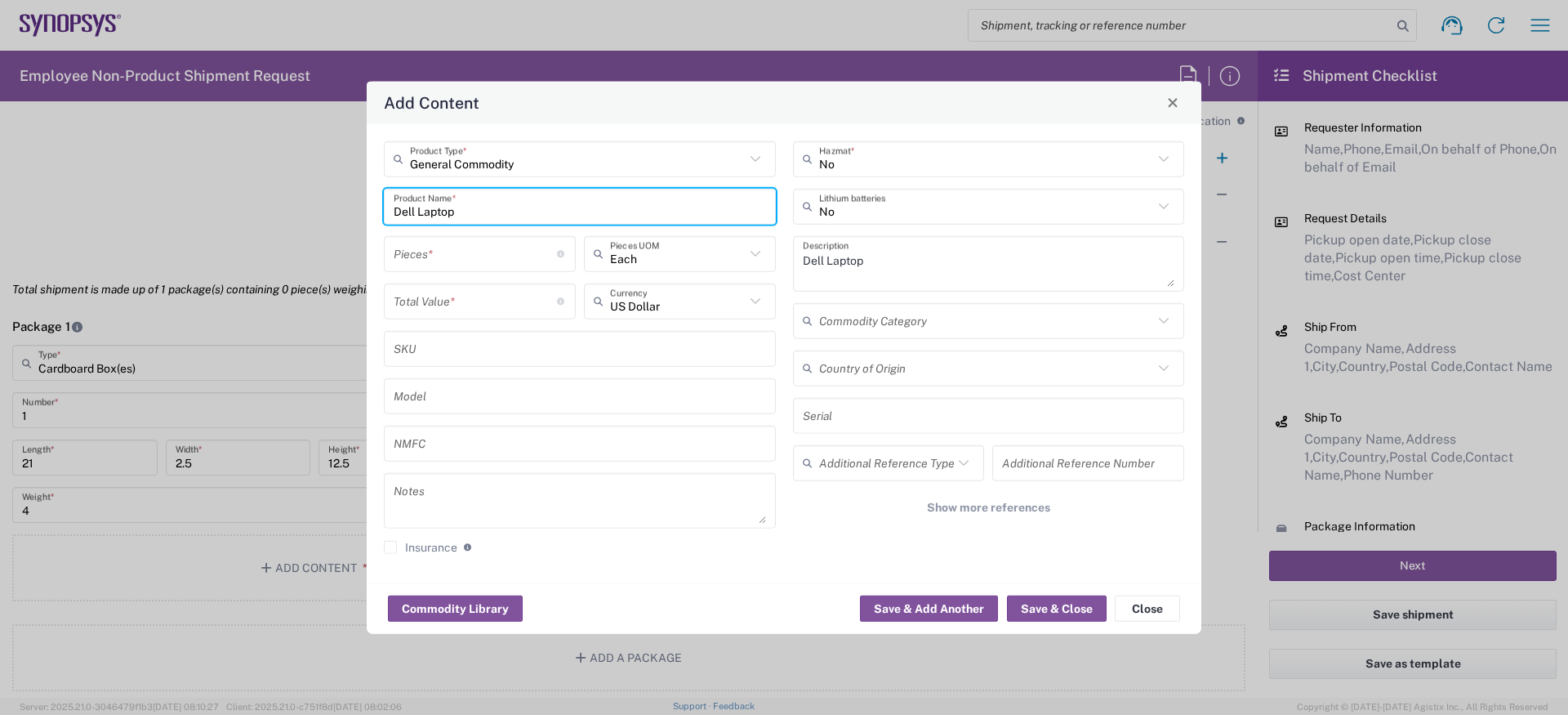
click at [439, 254] on input "number" at bounding box center [475, 254] width 163 height 29
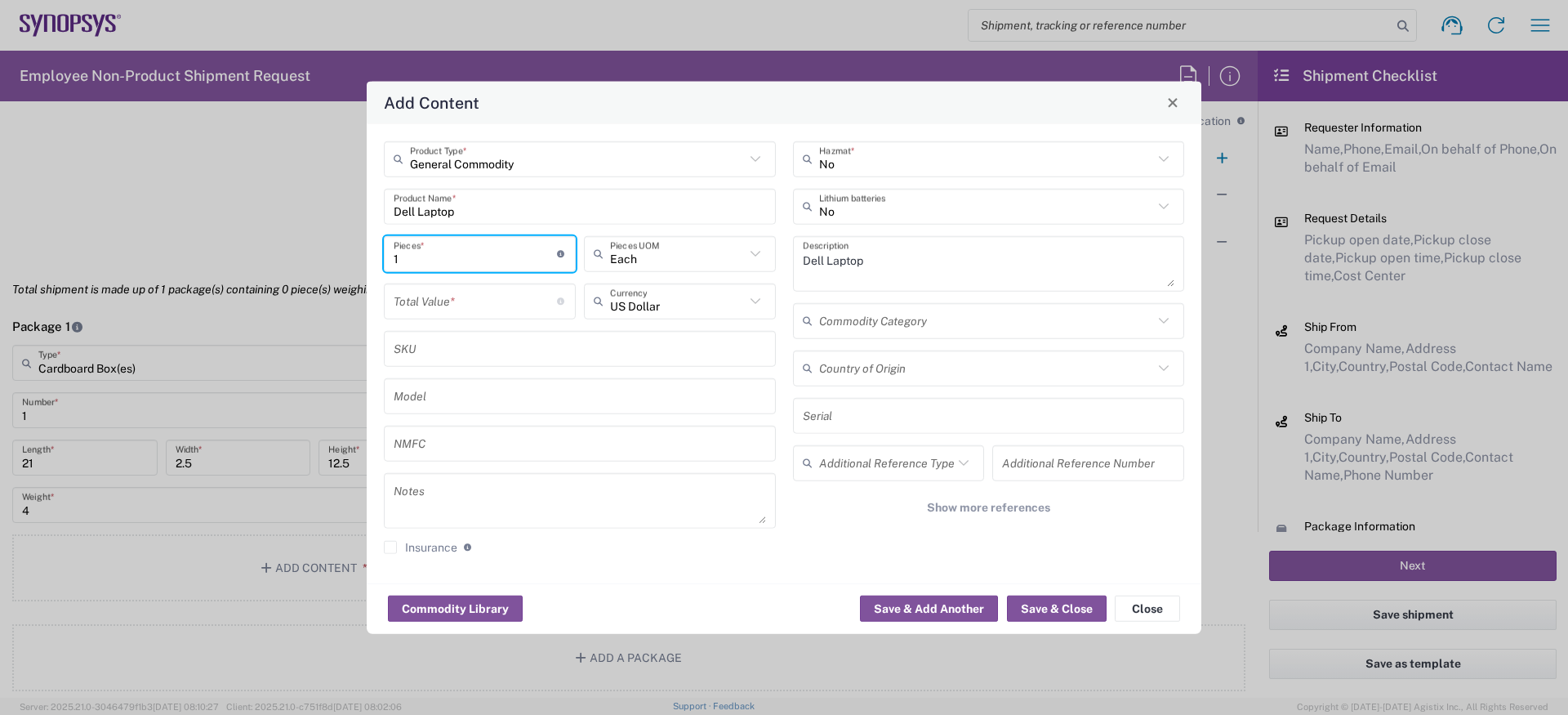
type input "1"
click at [633, 308] on input "text" at bounding box center [677, 301] width 135 height 29
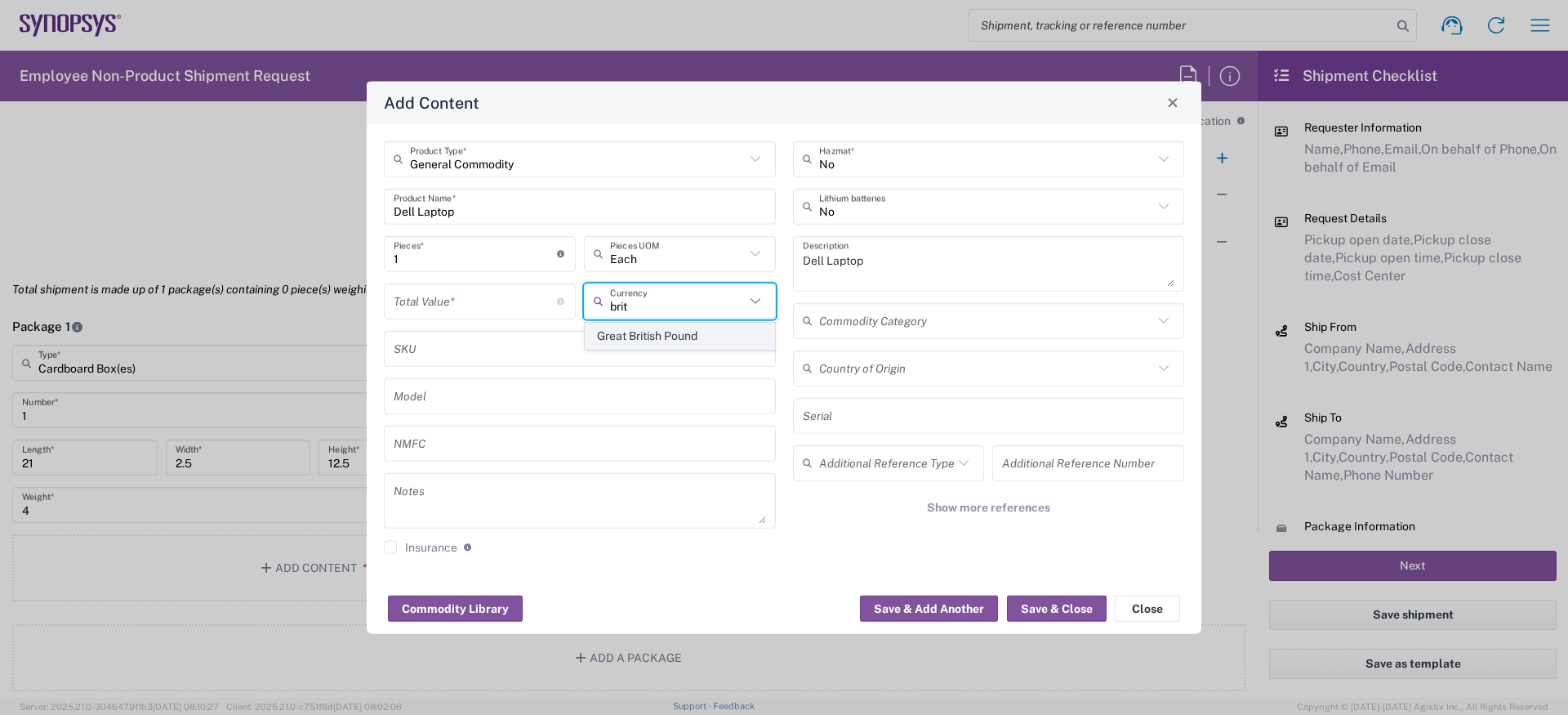
click at [641, 336] on span "Great British Pound" at bounding box center [680, 336] width 188 height 25
type input "Great British Pound"
click at [503, 287] on input "number" at bounding box center [475, 301] width 163 height 29
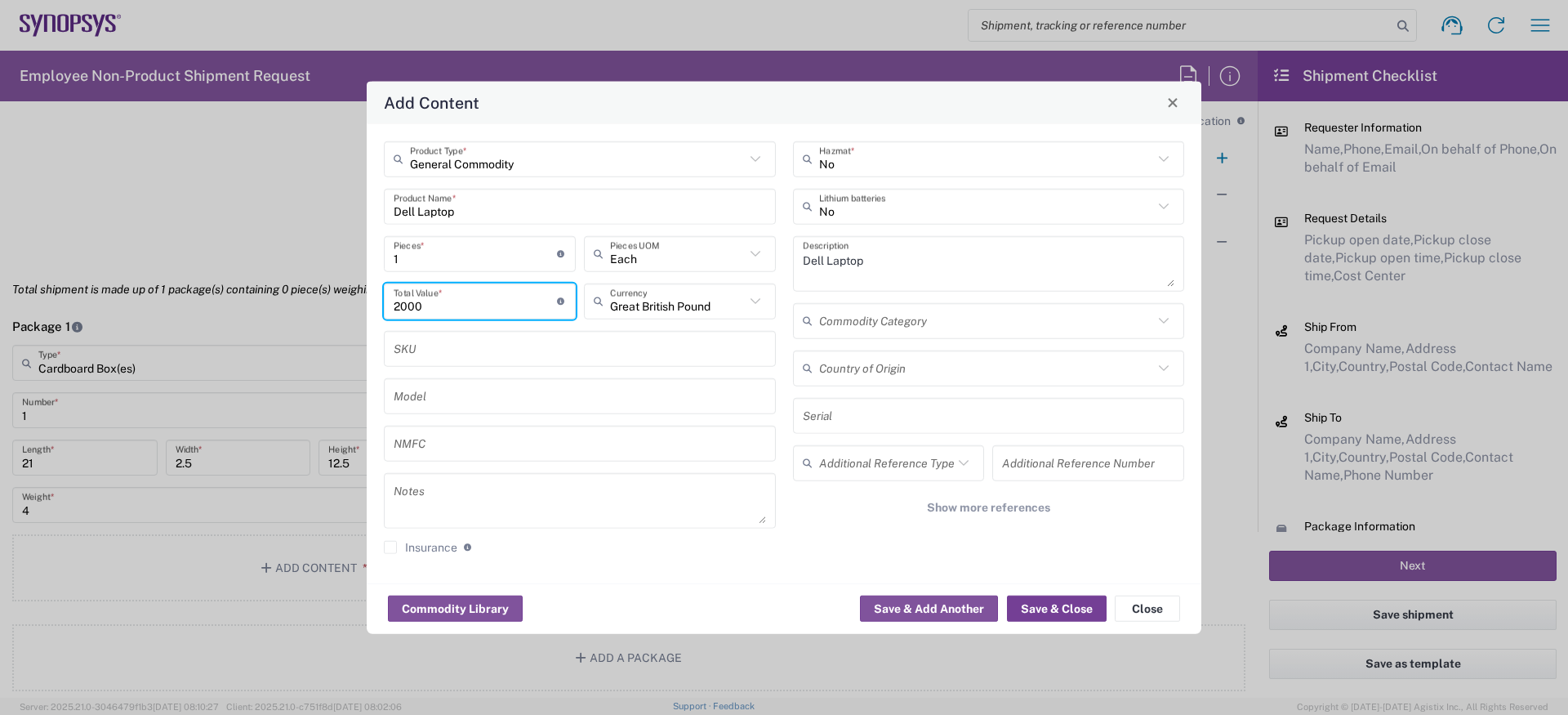
type input "2000"
click at [1082, 602] on button "Save & Close" at bounding box center [1056, 609] width 100 height 26
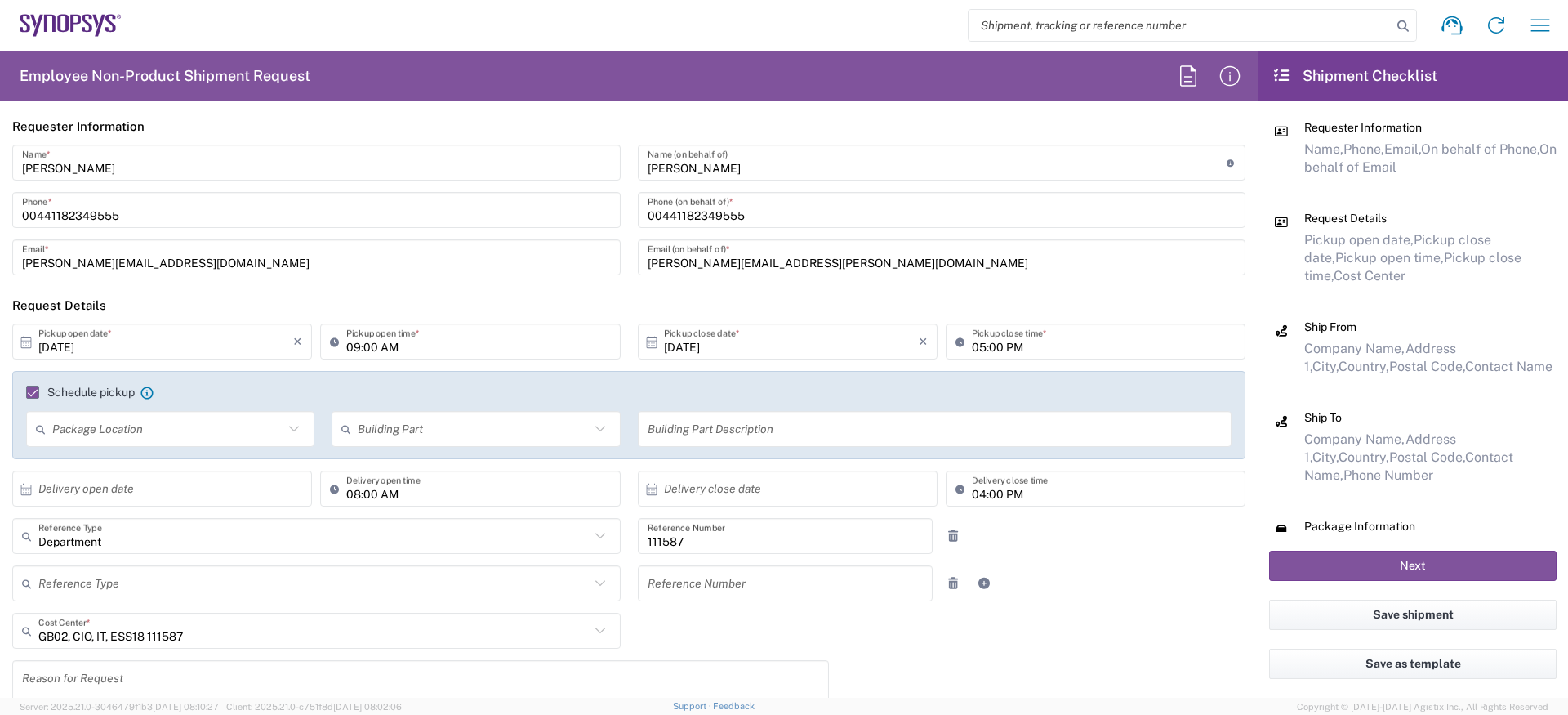
scroll to position [0, 0]
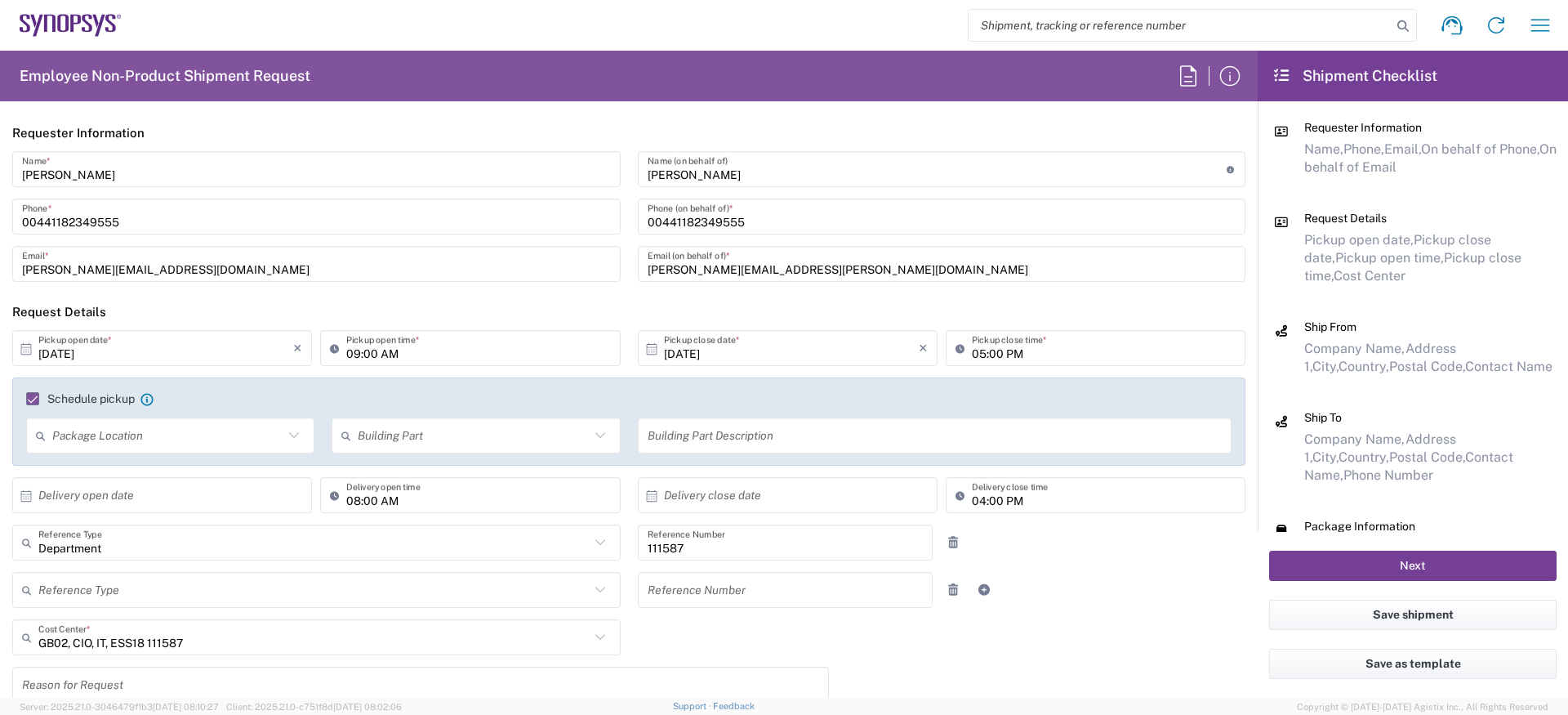
click at [1344, 566] on button "Next" at bounding box center [1413, 566] width 287 height 30
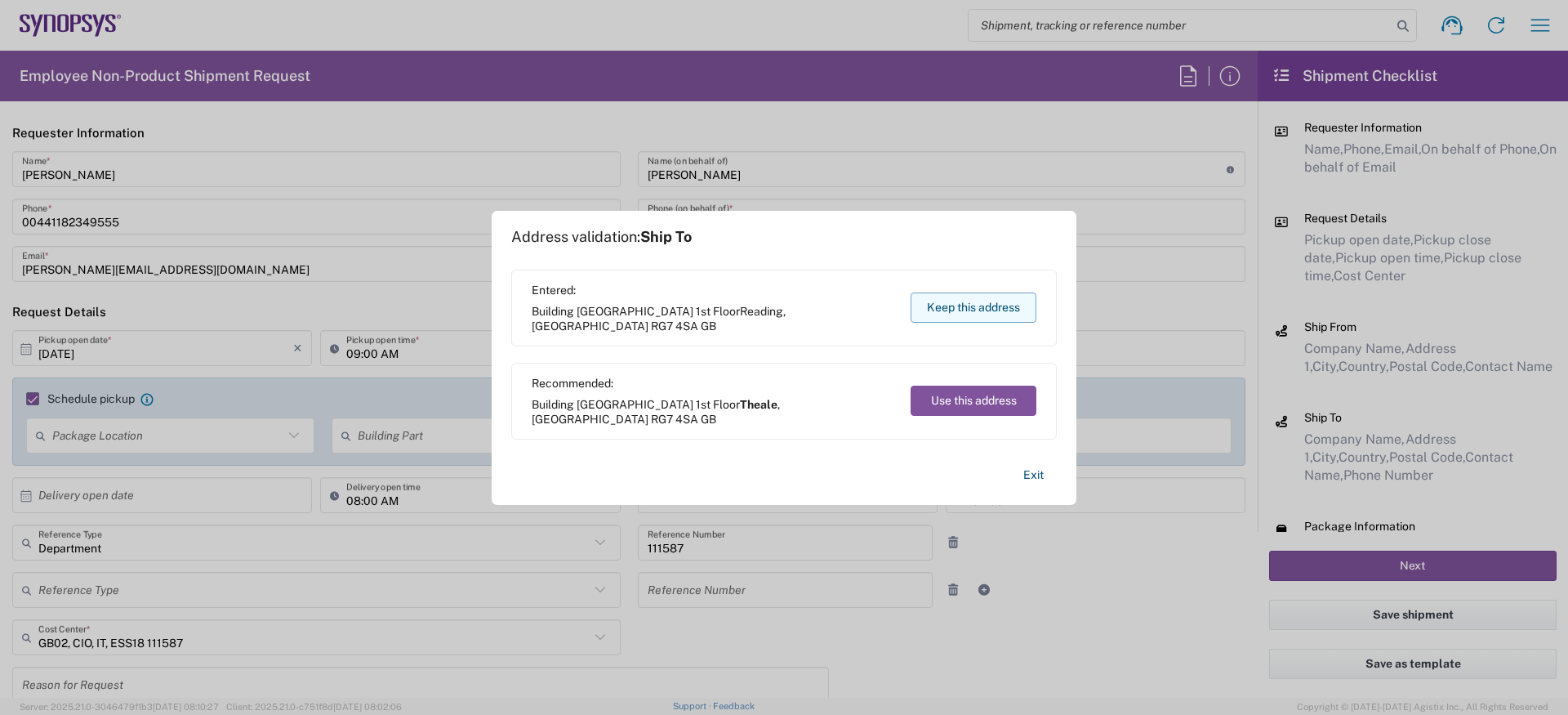
click at [1025, 294] on button "Keep this address" at bounding box center [973, 308] width 126 height 30
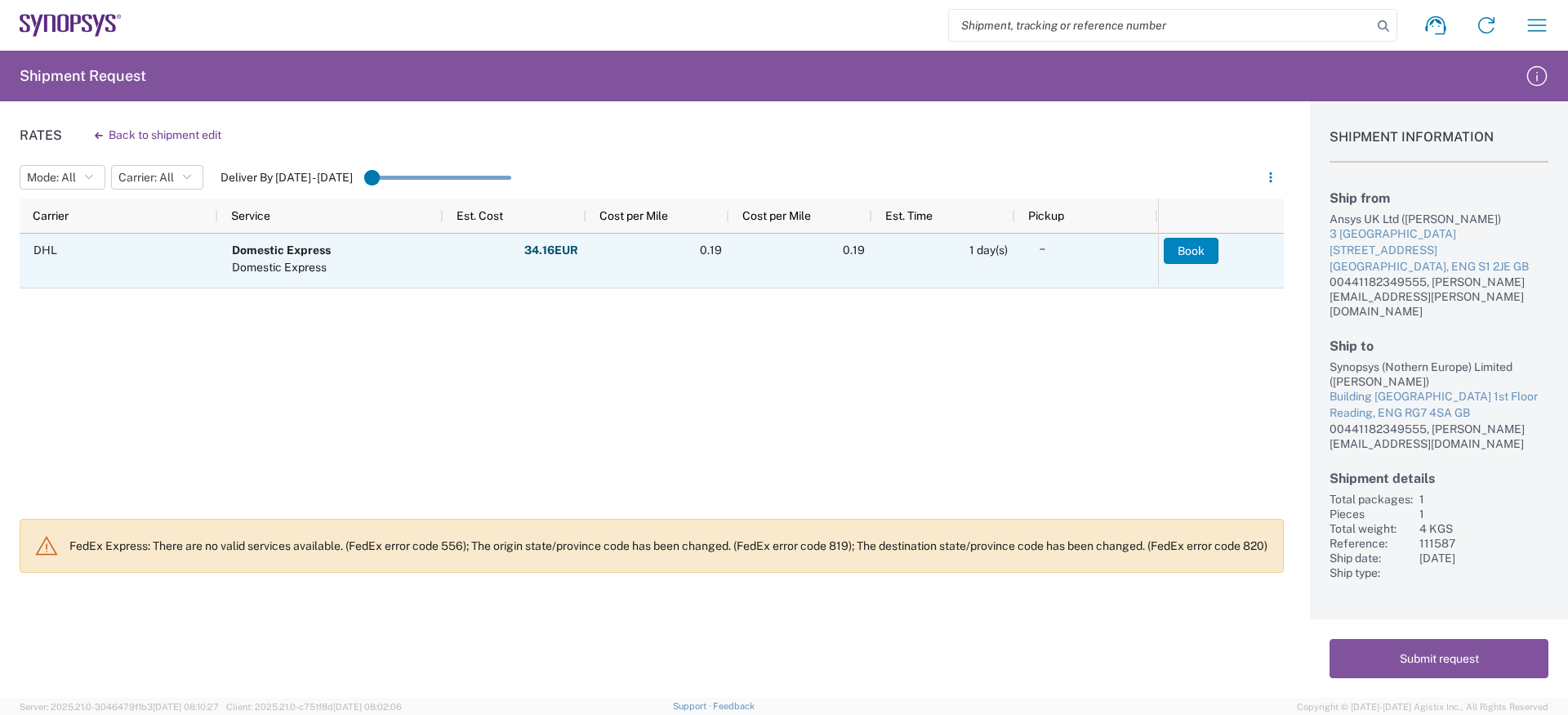
click at [1195, 251] on button "Book" at bounding box center [1191, 251] width 55 height 26
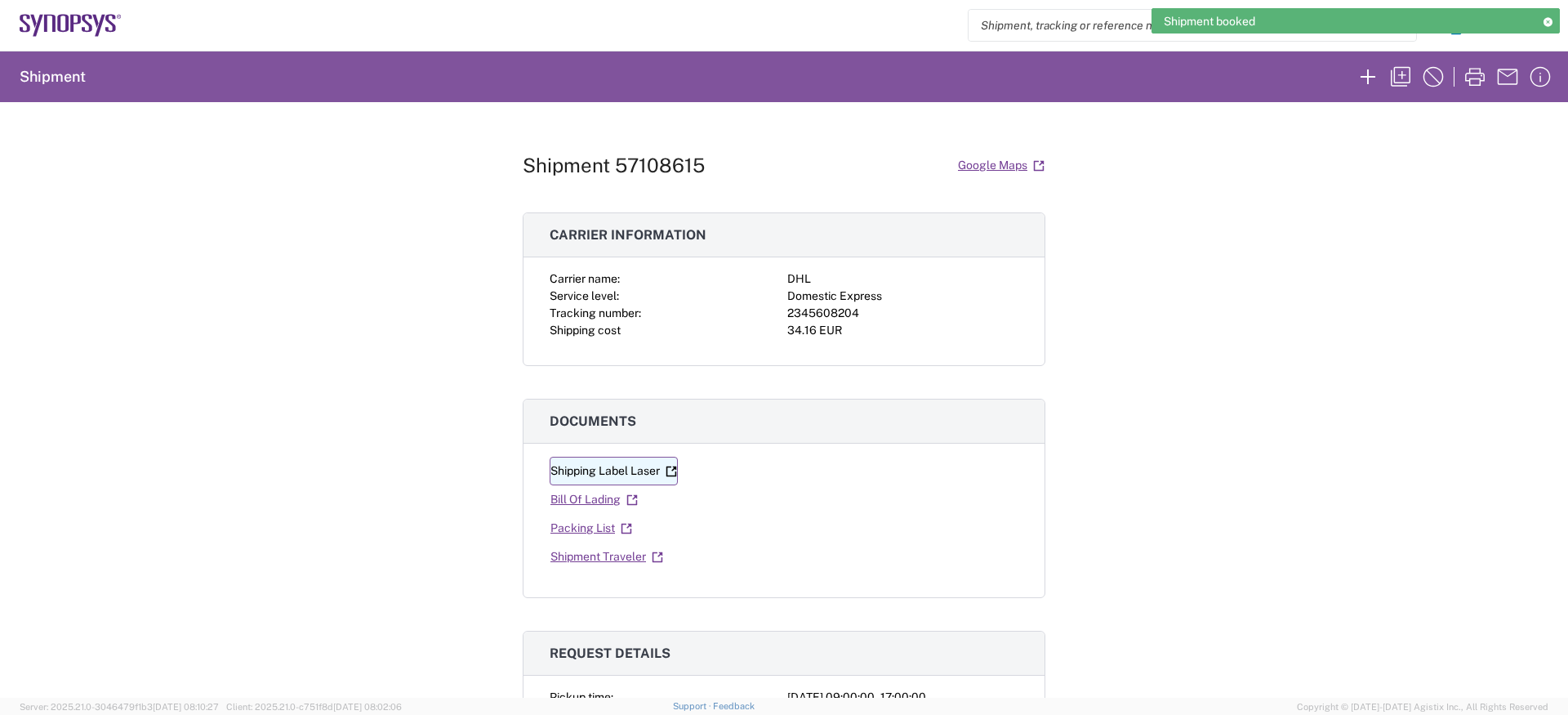
click at [578, 466] on link "Shipping Label Laser" at bounding box center [614, 471] width 129 height 29
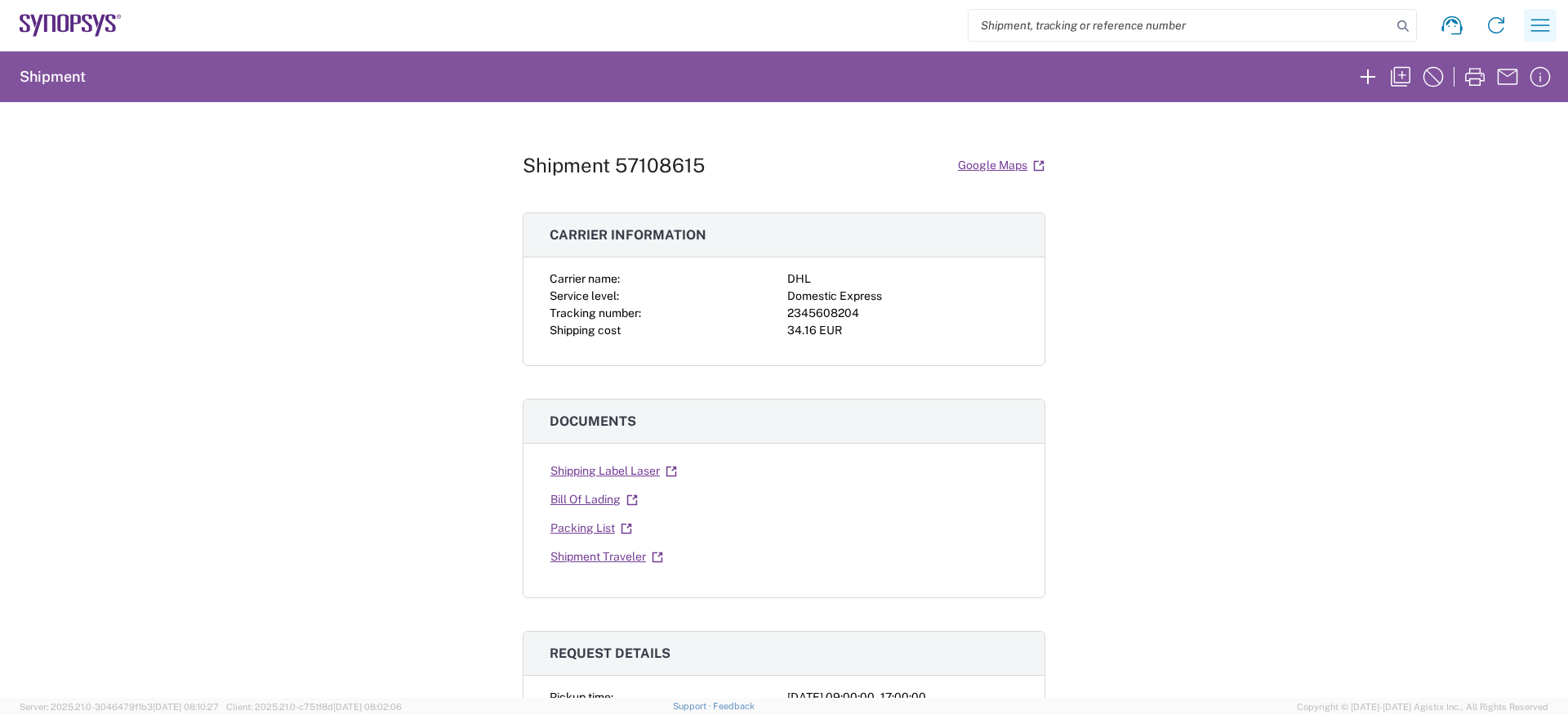
click at [1534, 30] on icon "button" at bounding box center [1541, 24] width 19 height 12
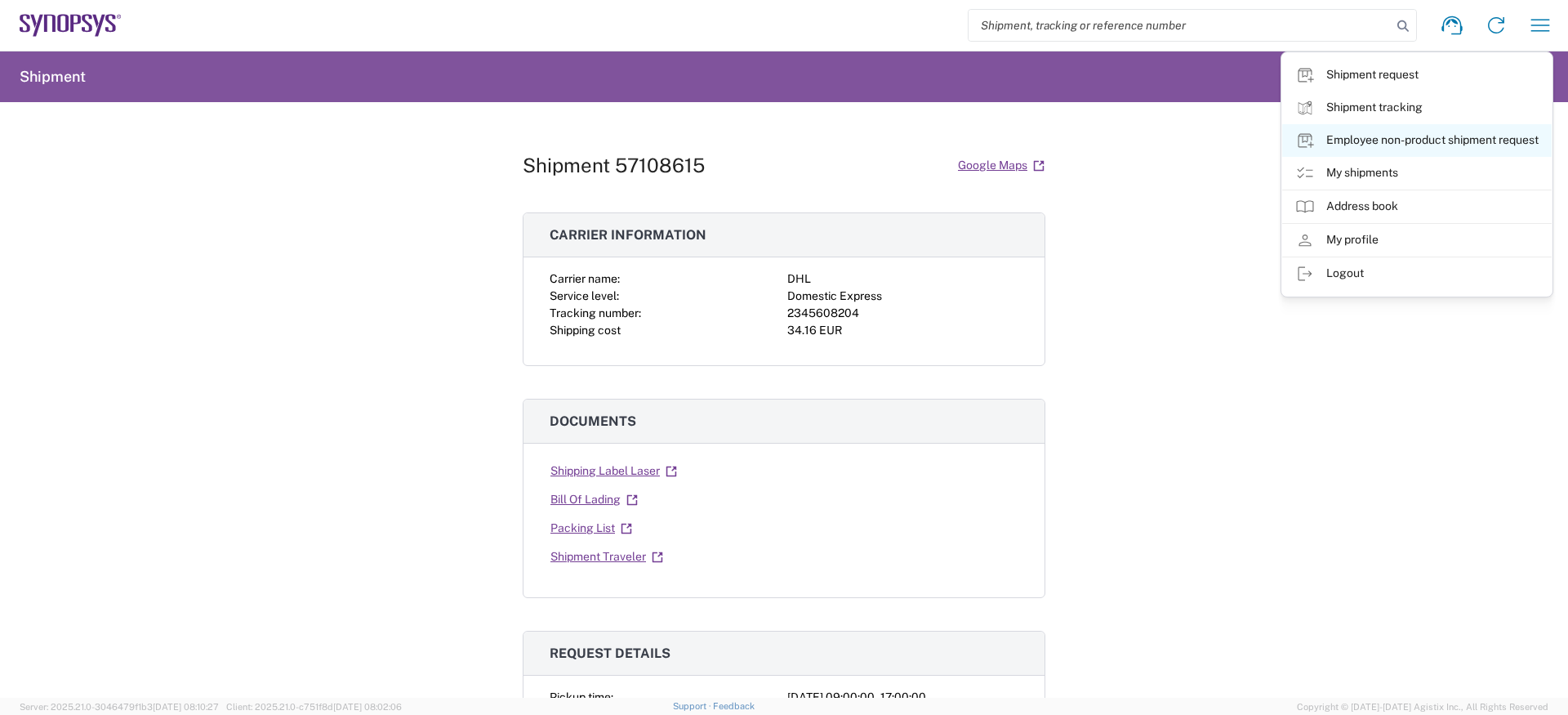
click at [1408, 148] on link "Employee non-product shipment request" at bounding box center [1417, 140] width 269 height 33
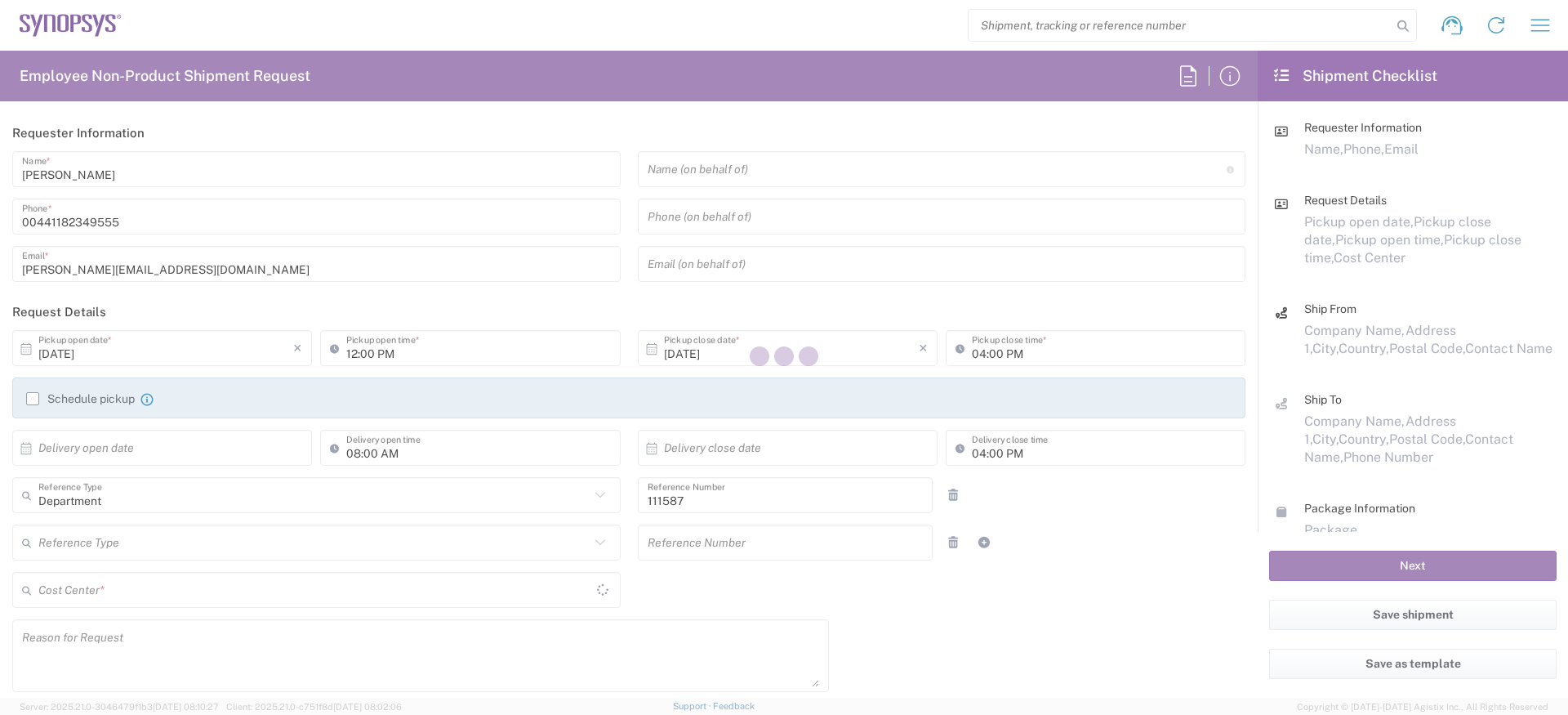
type input "GB02, CIO, IT, ESS18 111587"
type input "England"
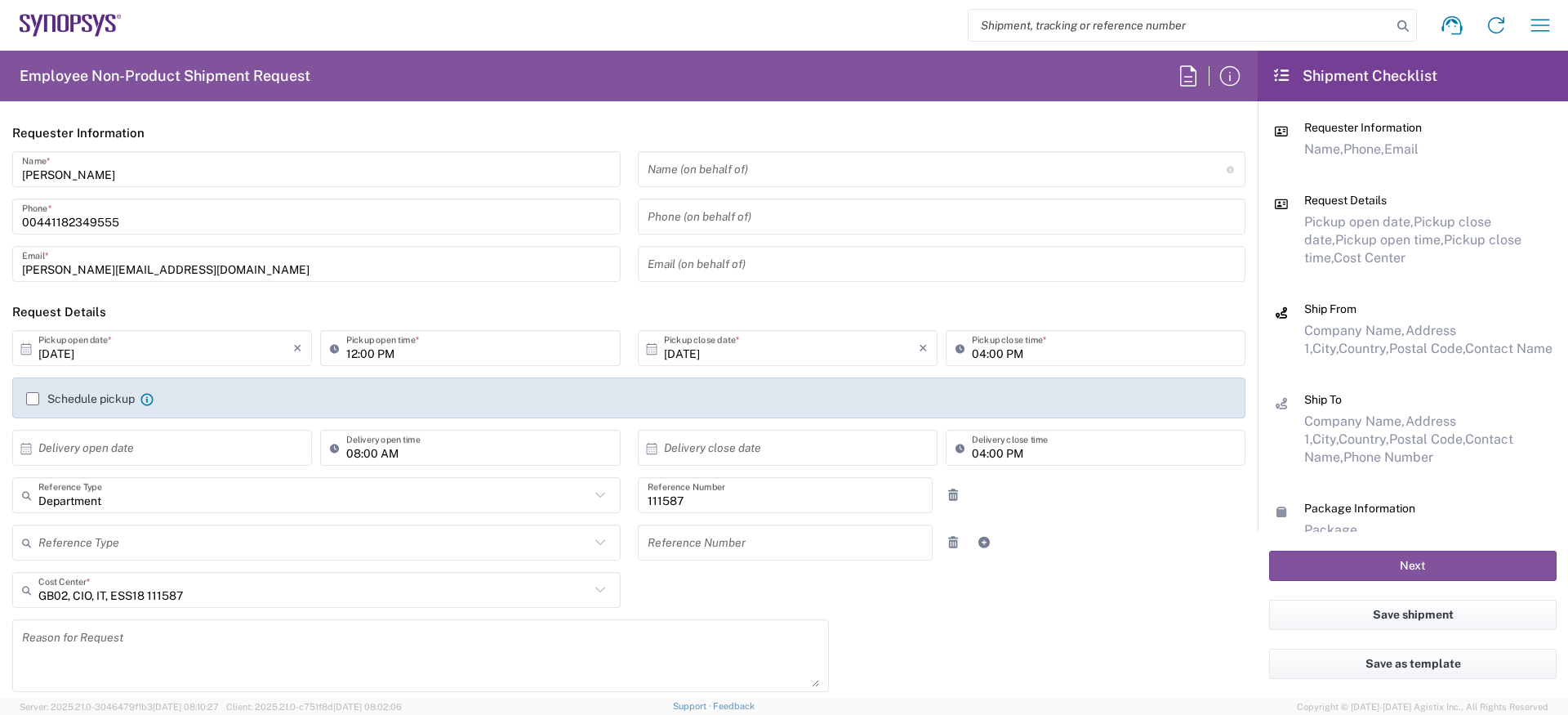
click at [741, 176] on input "text" at bounding box center [937, 169] width 579 height 29
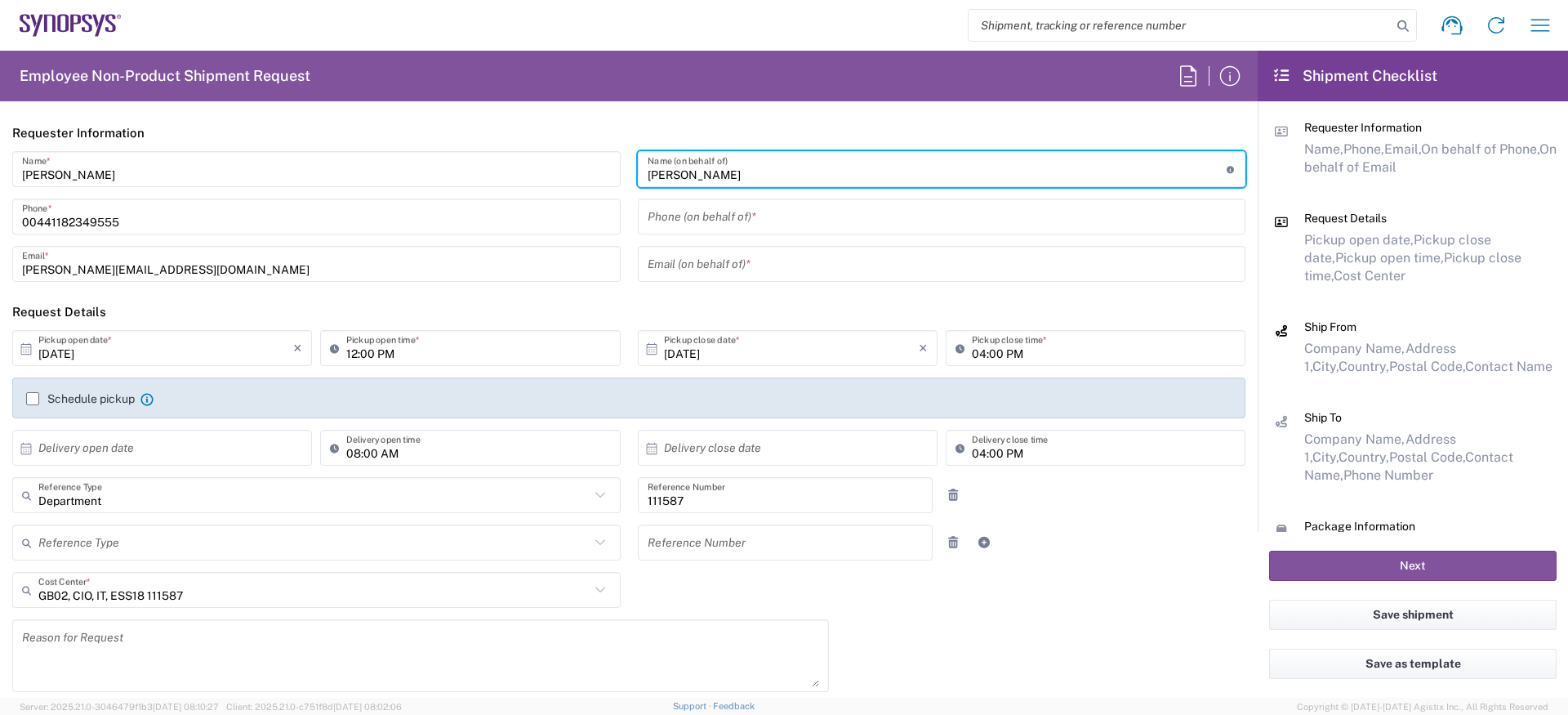
type input "Neil Andrews"
click at [710, 255] on input "text" at bounding box center [942, 264] width 589 height 29
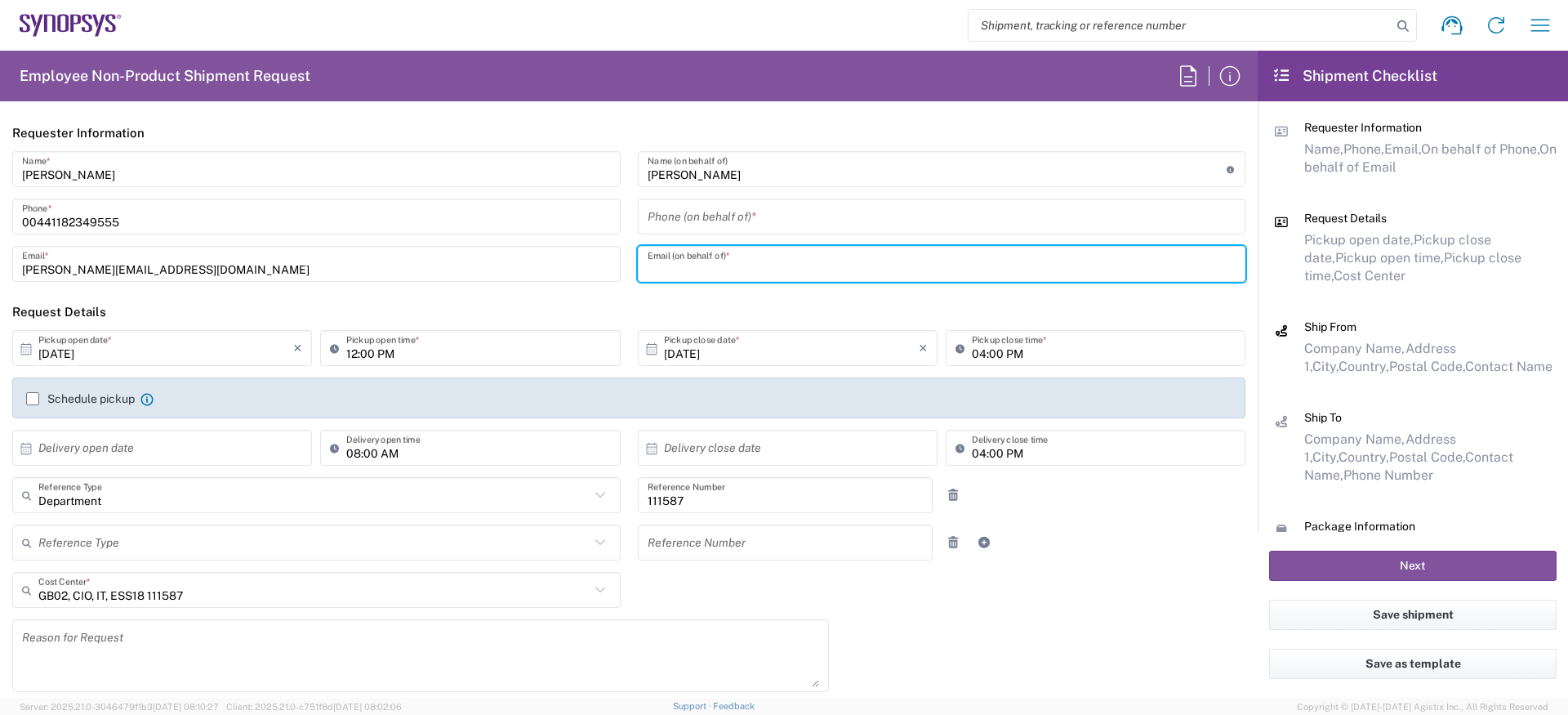
paste input "neil.andrews@ansys.com"
type input "neil.andrews@ansys.com"
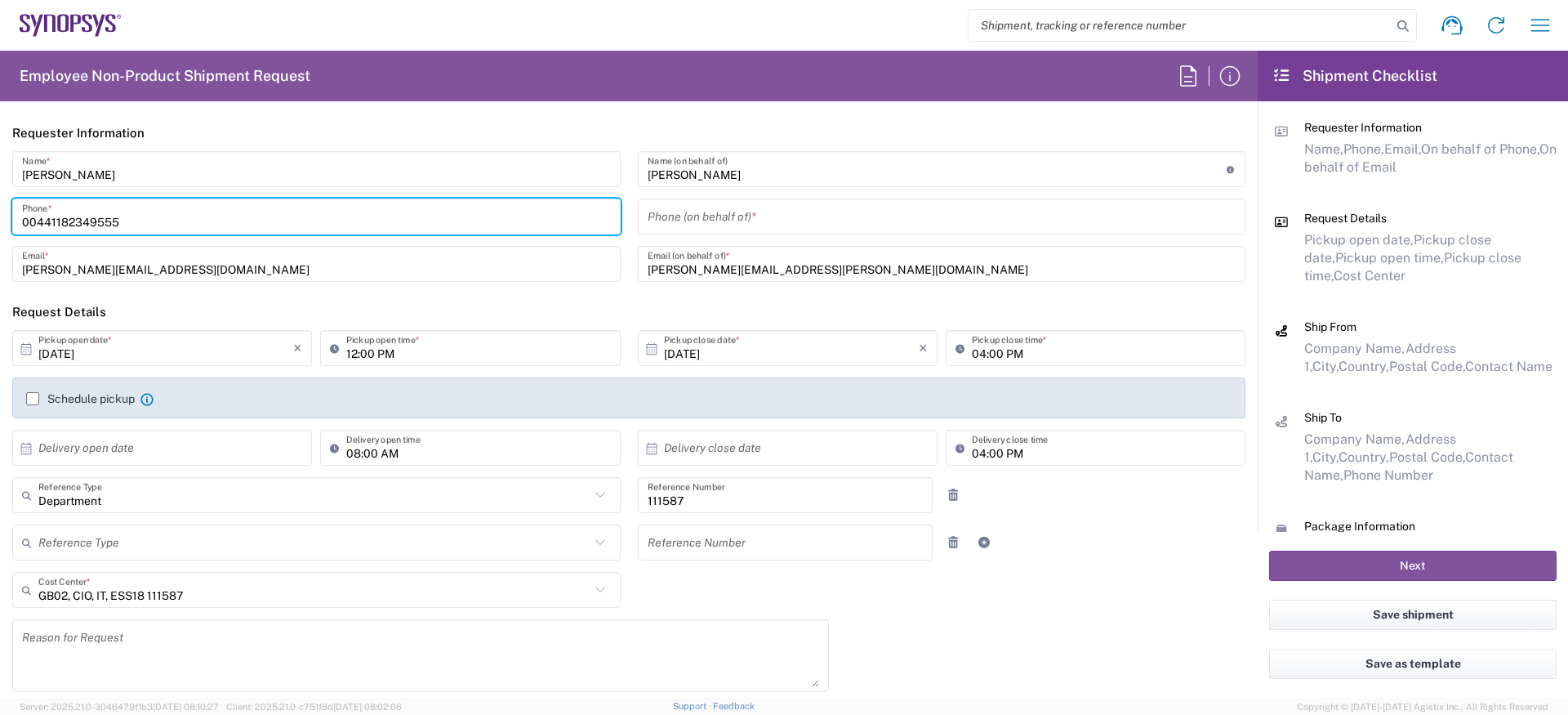
drag, startPoint x: 160, startPoint y: 222, endPoint x: -77, endPoint y: 208, distance: 237.4
click at [0, 208] on html "Shipment request Shipment tracking Employee non-product shipment request My shi…" at bounding box center [784, 357] width 1568 height 715
click at [742, 227] on input "tel" at bounding box center [942, 216] width 589 height 29
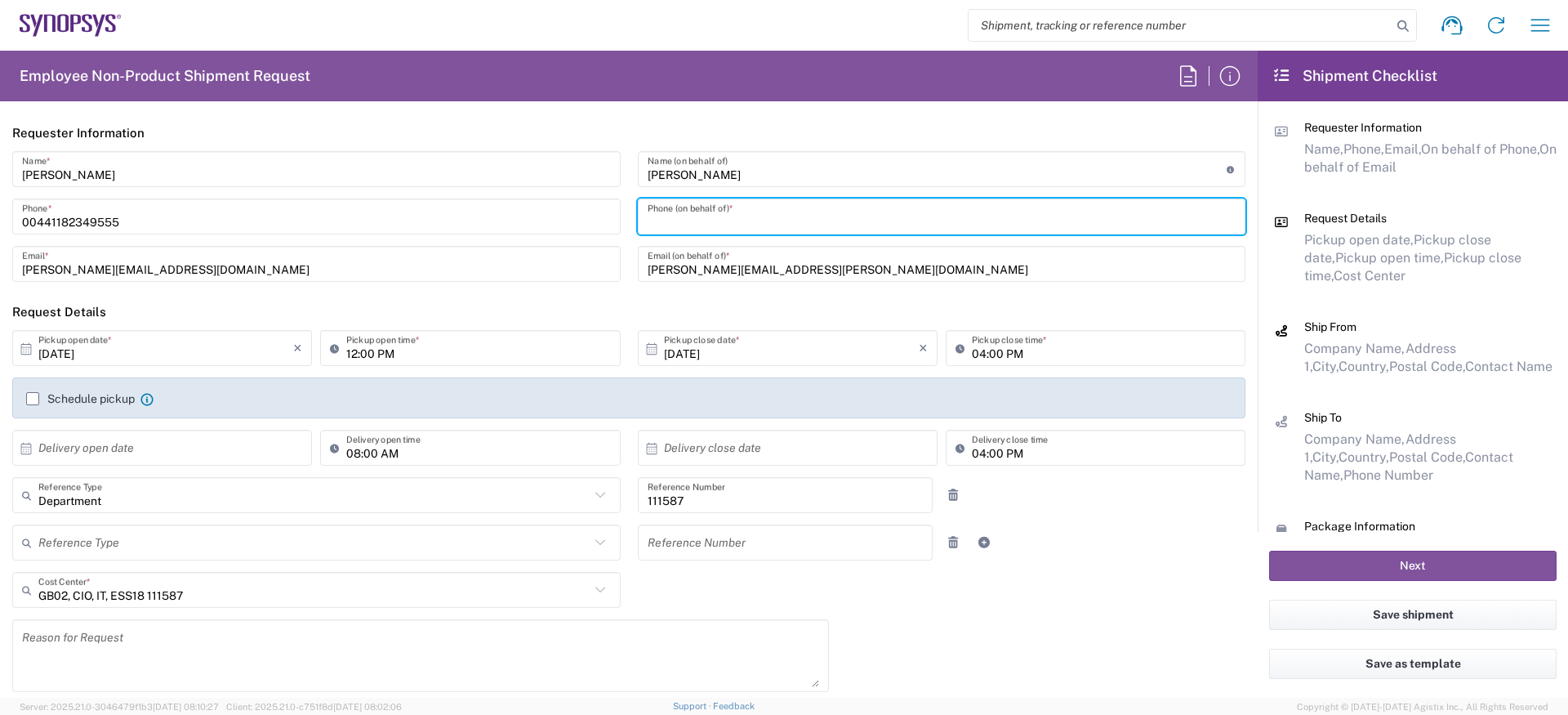
paste input "00441182349555"
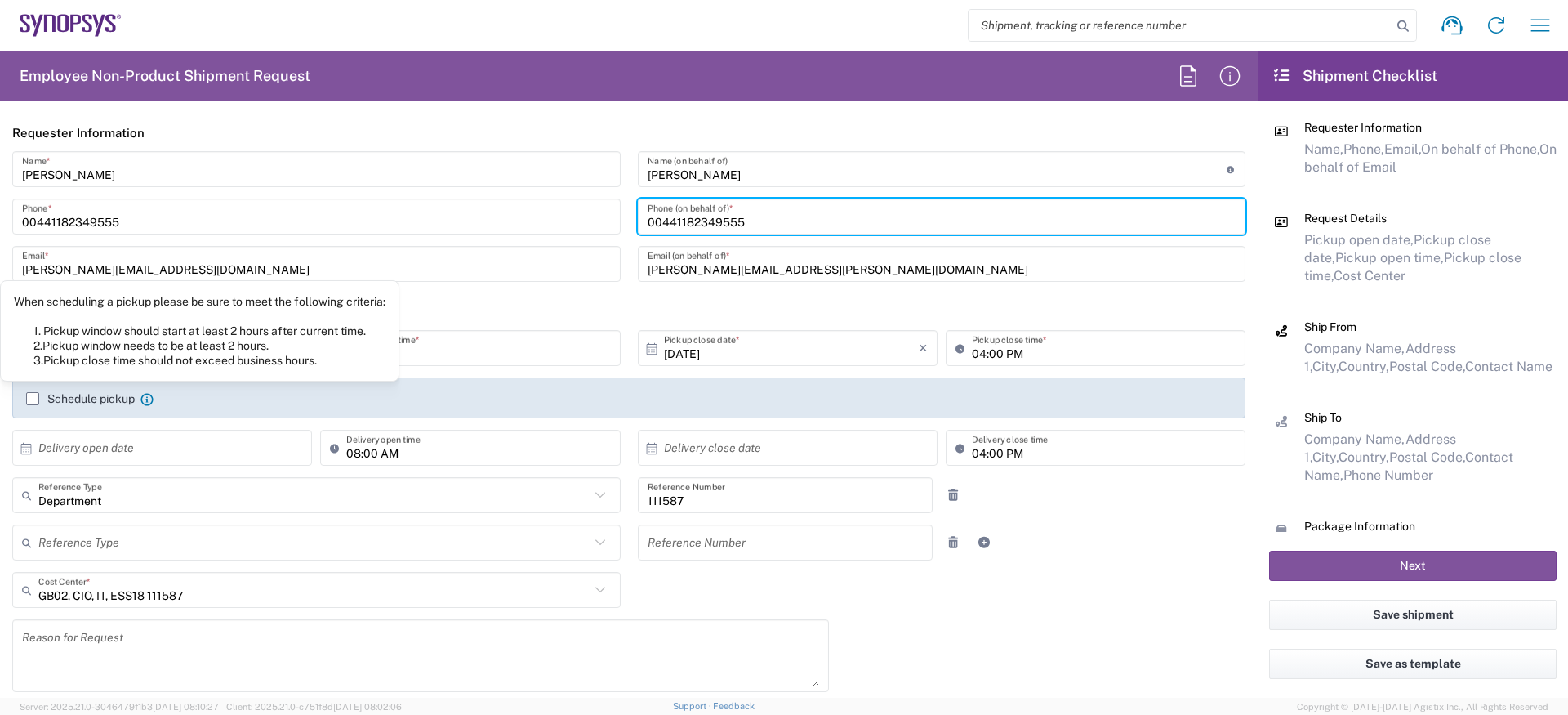
type input "00441182349555"
click at [109, 396] on label "Schedule pickup" at bounding box center [80, 399] width 109 height 13
click at [33, 399] on input "Schedule pickup" at bounding box center [33, 399] width 0 height 0
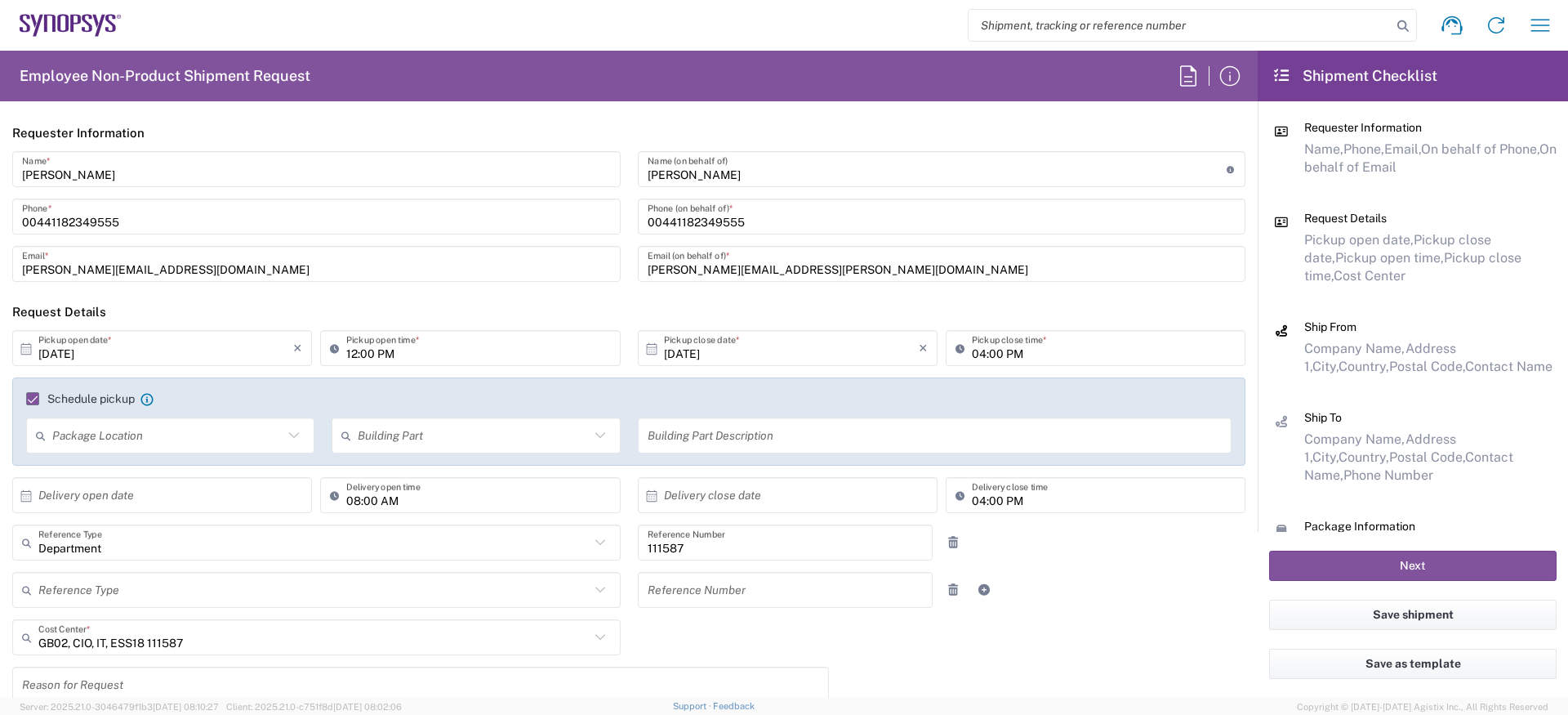
click at [157, 362] on input "10/13/2025" at bounding box center [165, 348] width 254 height 29
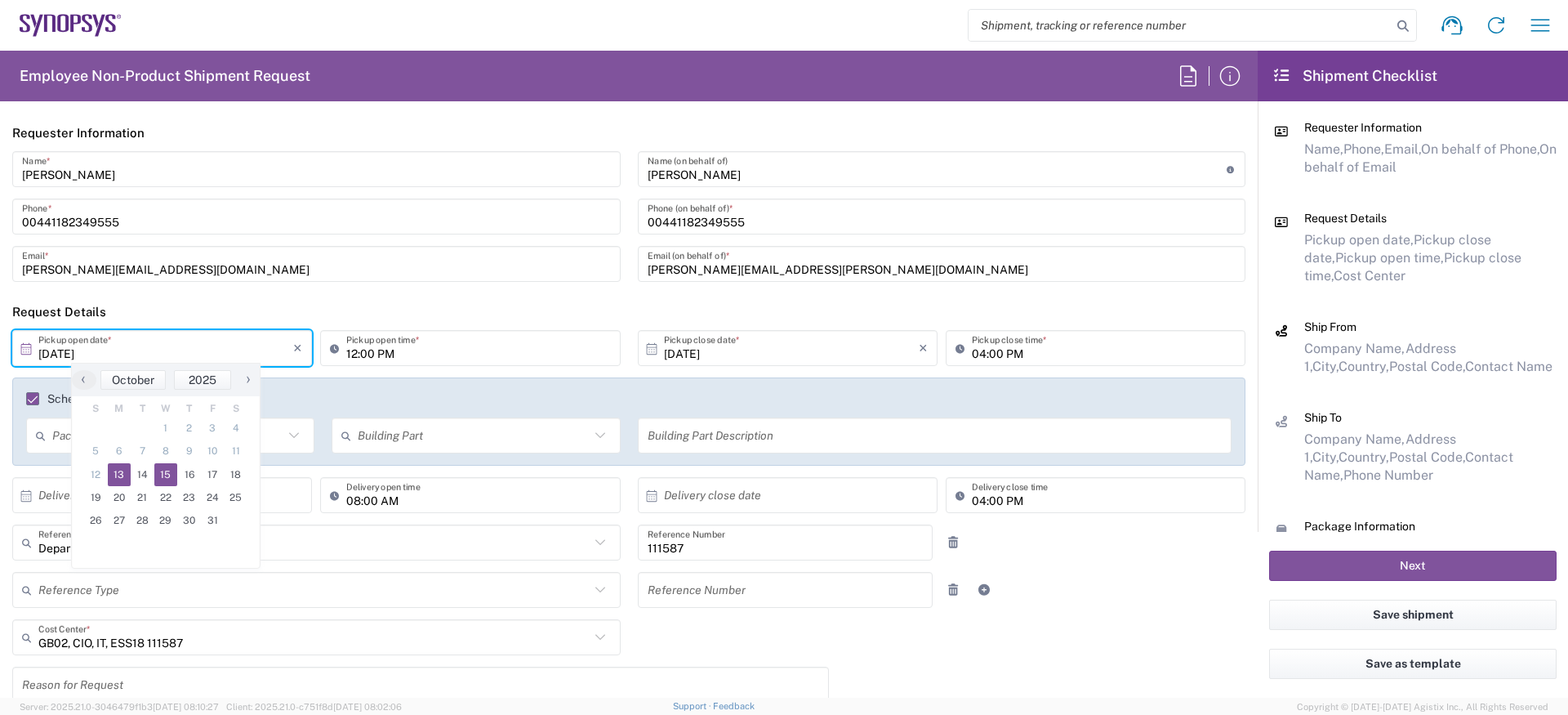
click at [173, 473] on span "15" at bounding box center [166, 474] width 23 height 23
type input "10/15/2025"
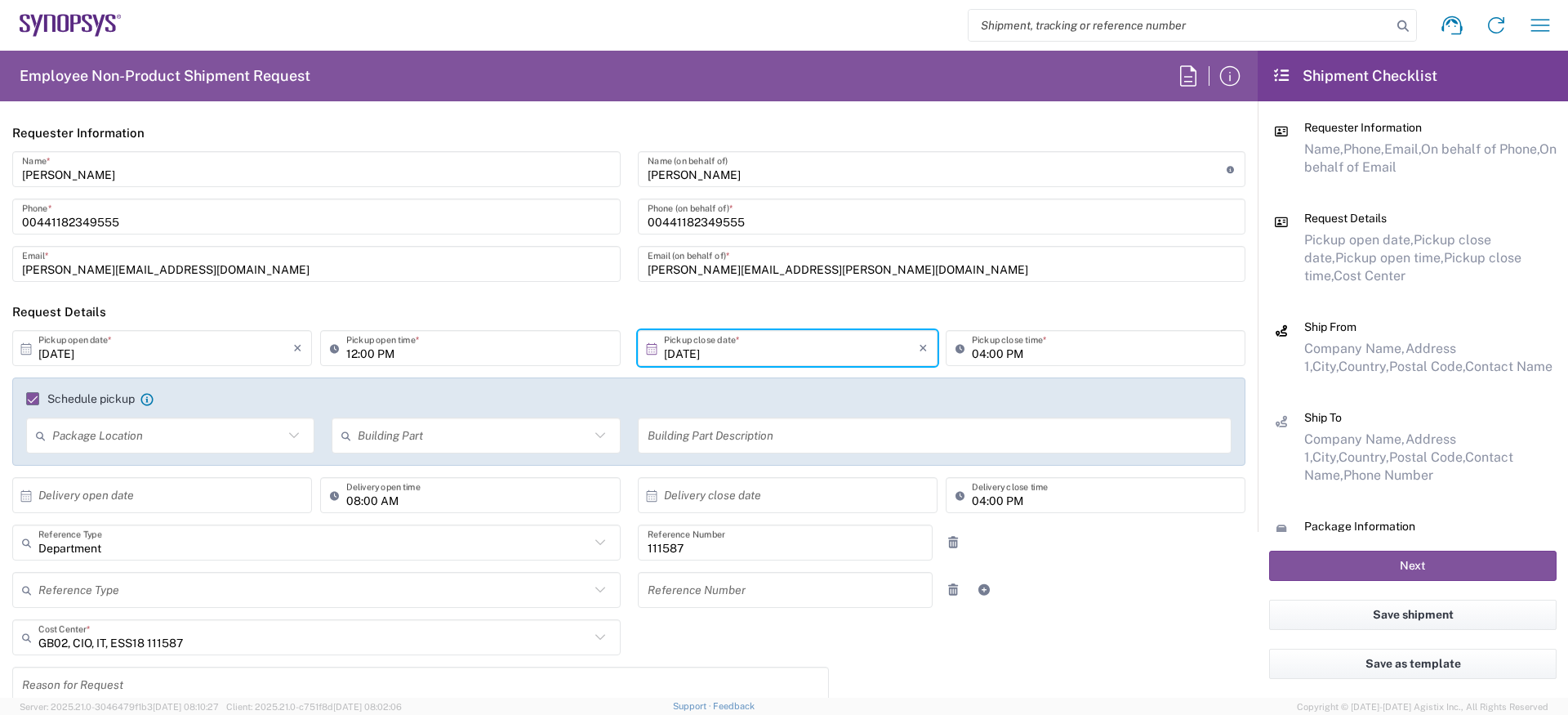
click at [517, 279] on div "amaan@synopsys.com Email *" at bounding box center [316, 264] width 609 height 36
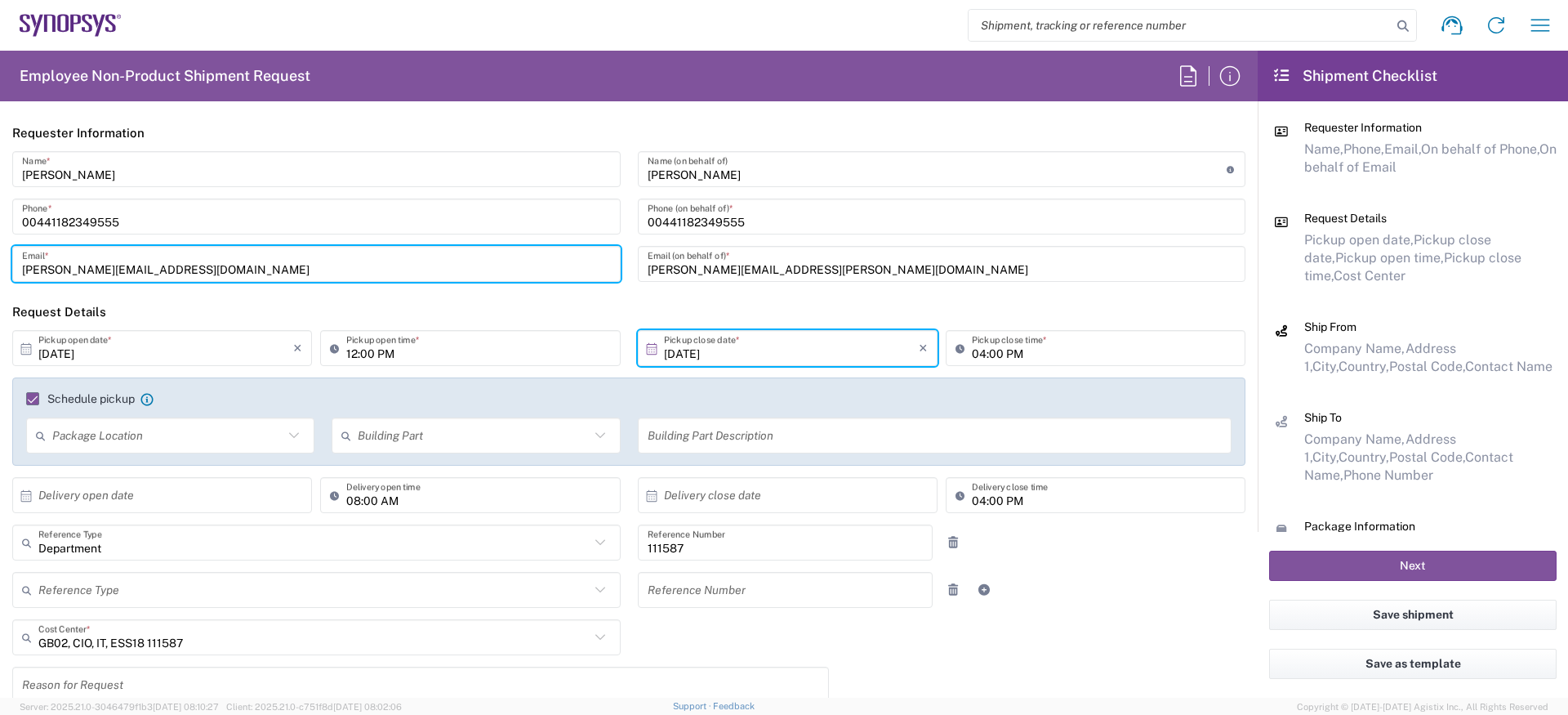
click at [347, 354] on input "12:00 PM" at bounding box center [477, 348] width 264 height 29
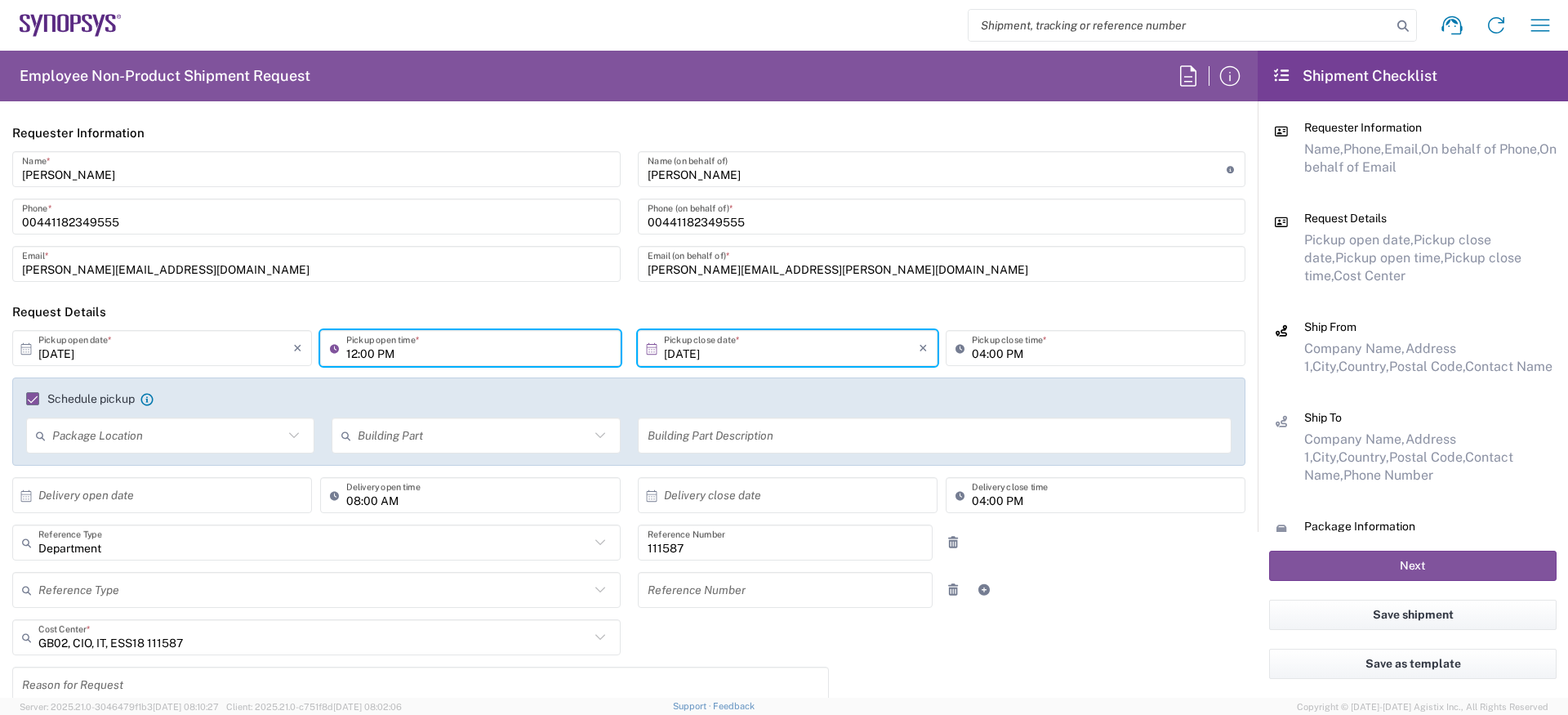
click at [347, 354] on input "12:00 PM" at bounding box center [477, 348] width 264 height 29
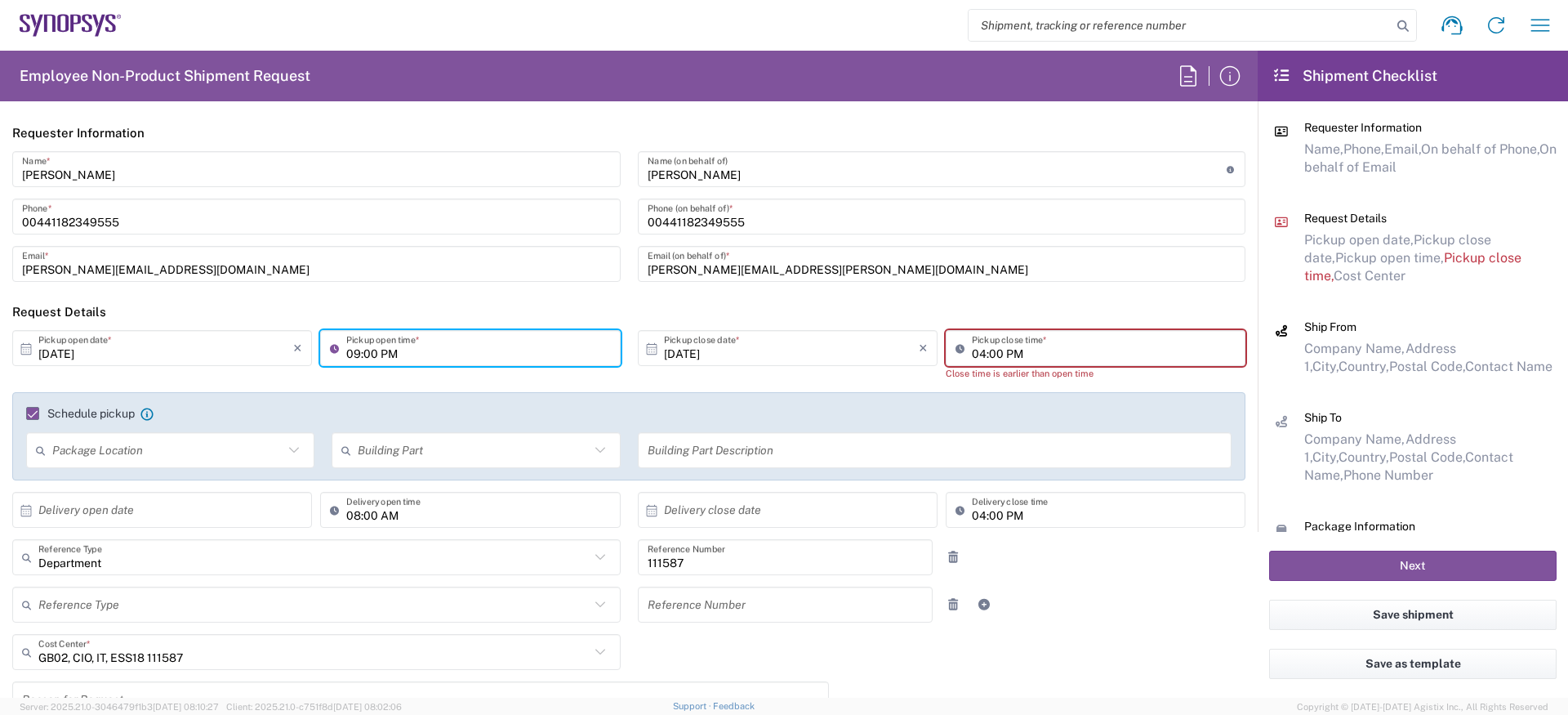
click at [412, 357] on input "09:00 PM" at bounding box center [477, 348] width 264 height 29
click at [392, 352] on input "09:00 PM" at bounding box center [477, 348] width 264 height 29
type input "09:00 AM"
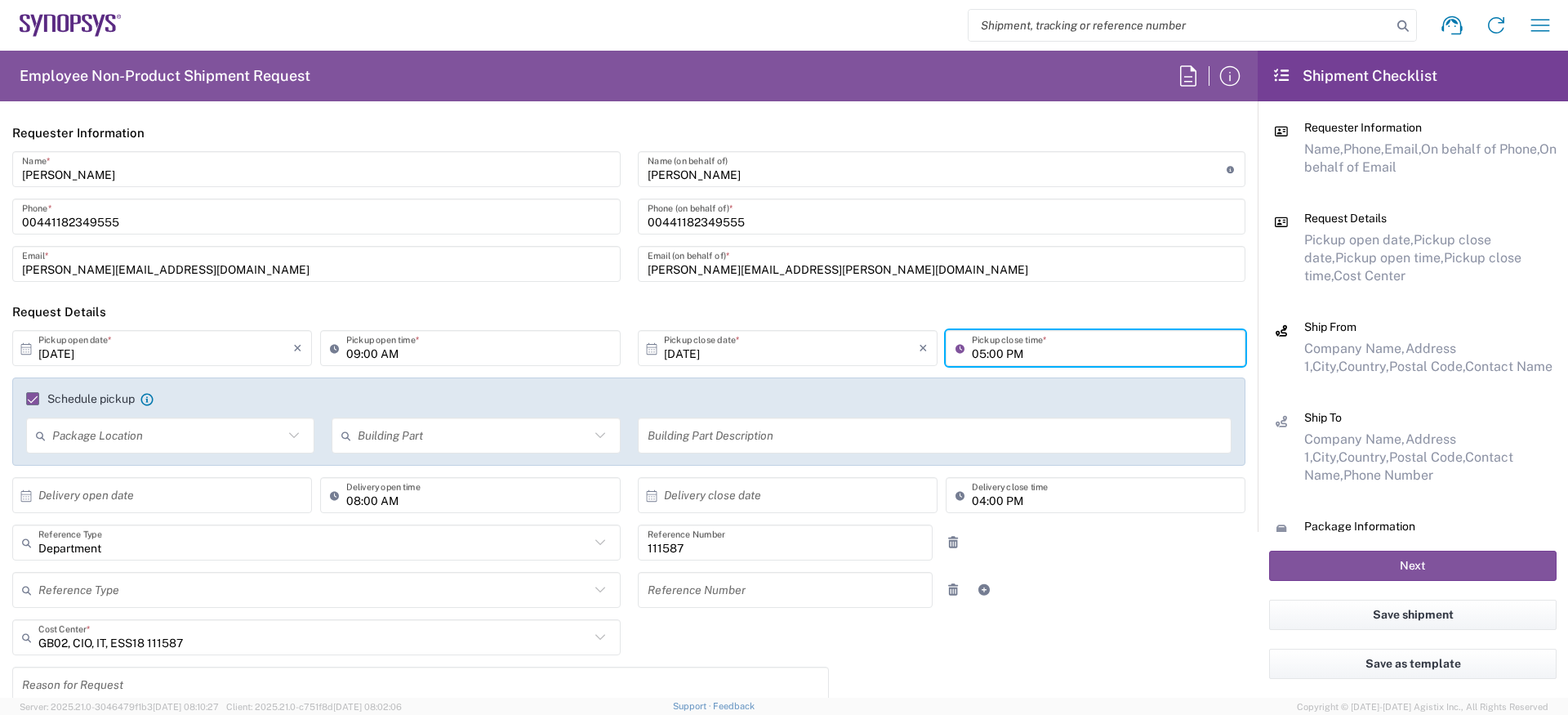
type input "05:00 PM"
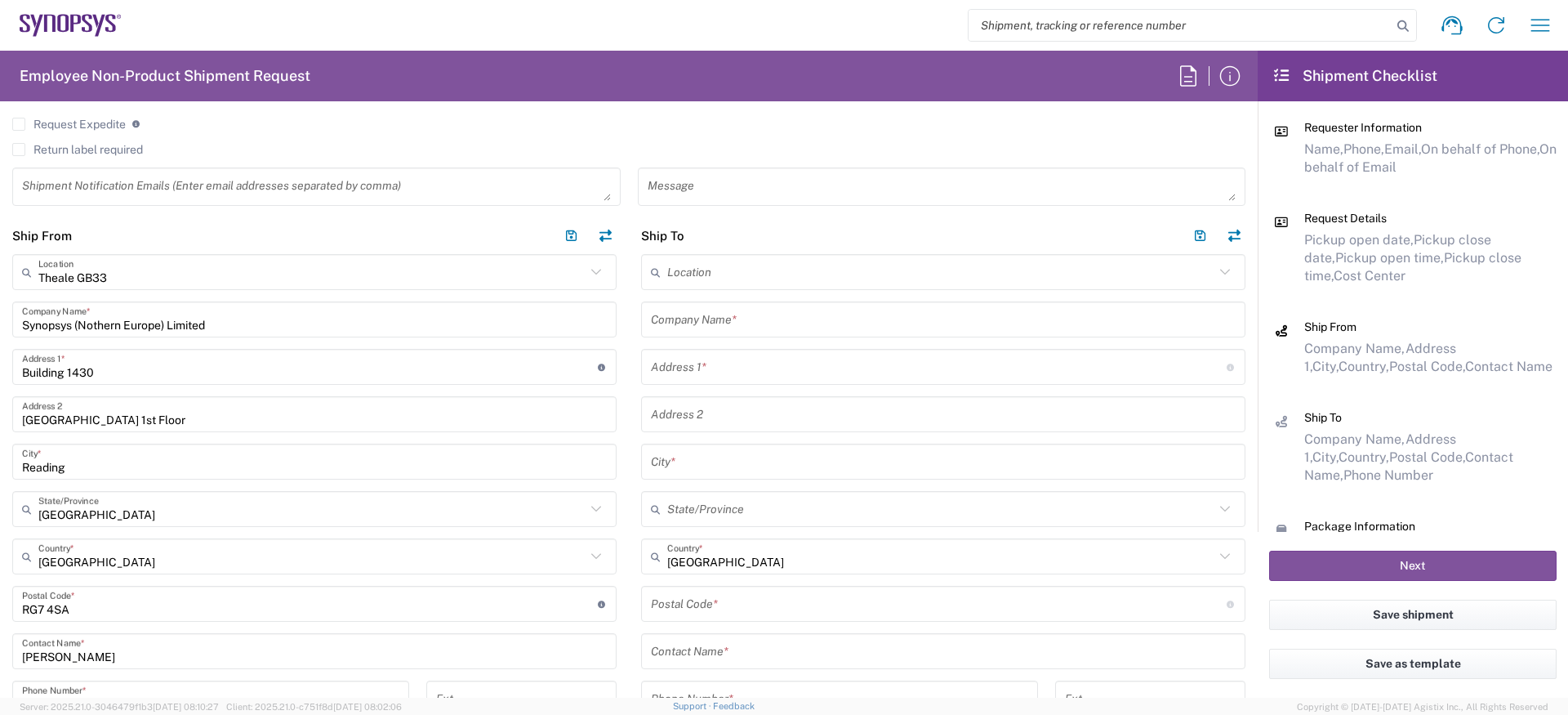
scroll to position [663, 0]
click at [155, 320] on input "Synopsys (Nothern Europe) Limited" at bounding box center [314, 315] width 585 height 29
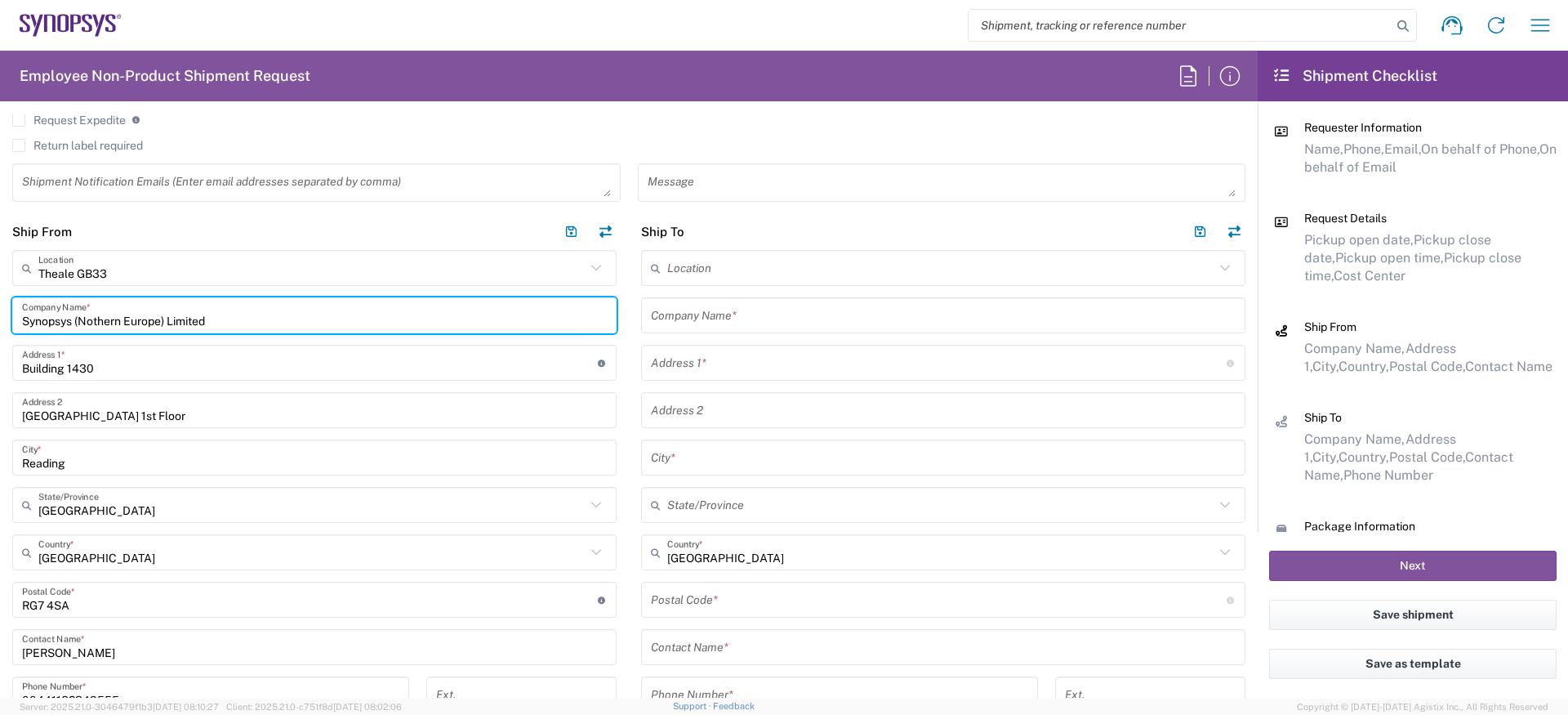
click at [155, 320] on input "Synopsys (Nothern Europe) Limited" at bounding box center [314, 315] width 585 height 29
paste input "Neil Andrews"
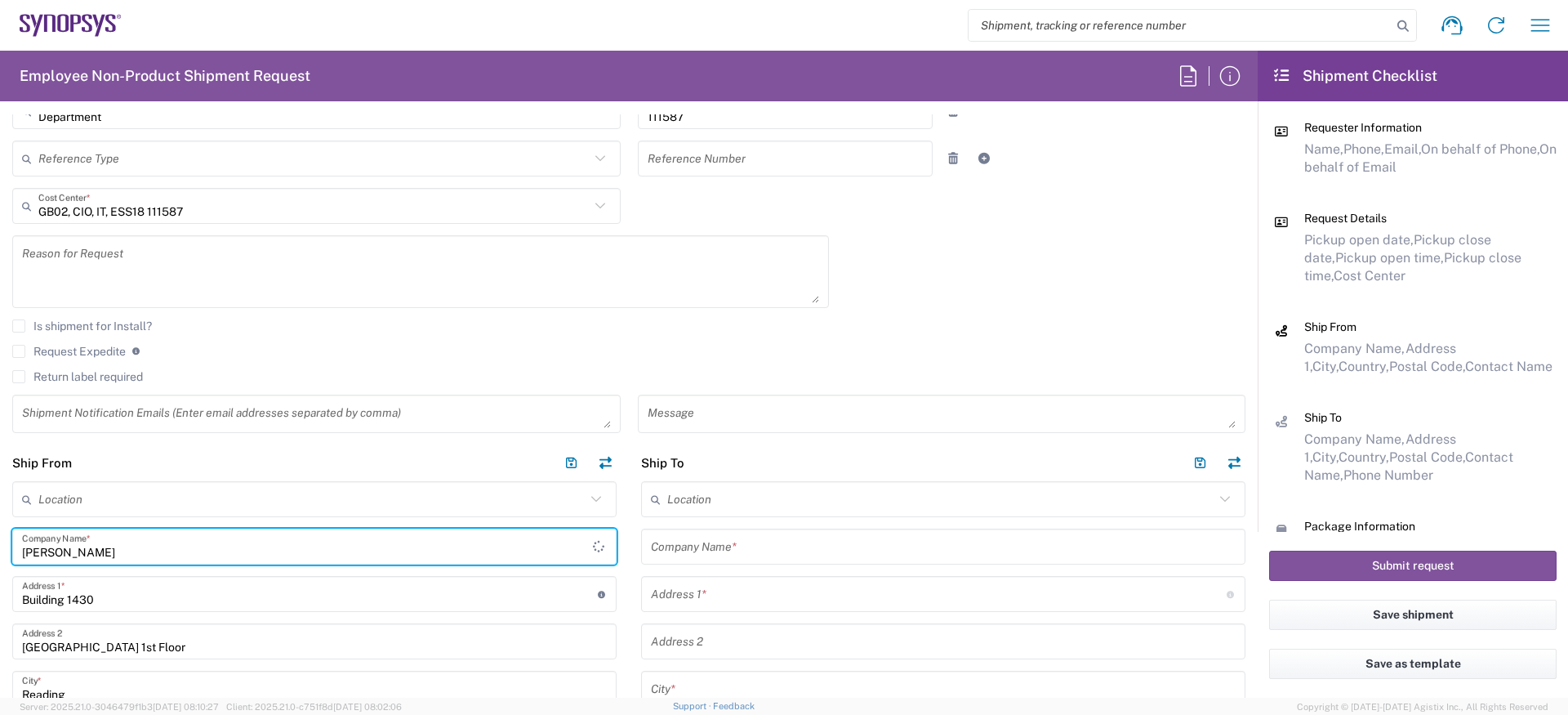
scroll to position [0, 0]
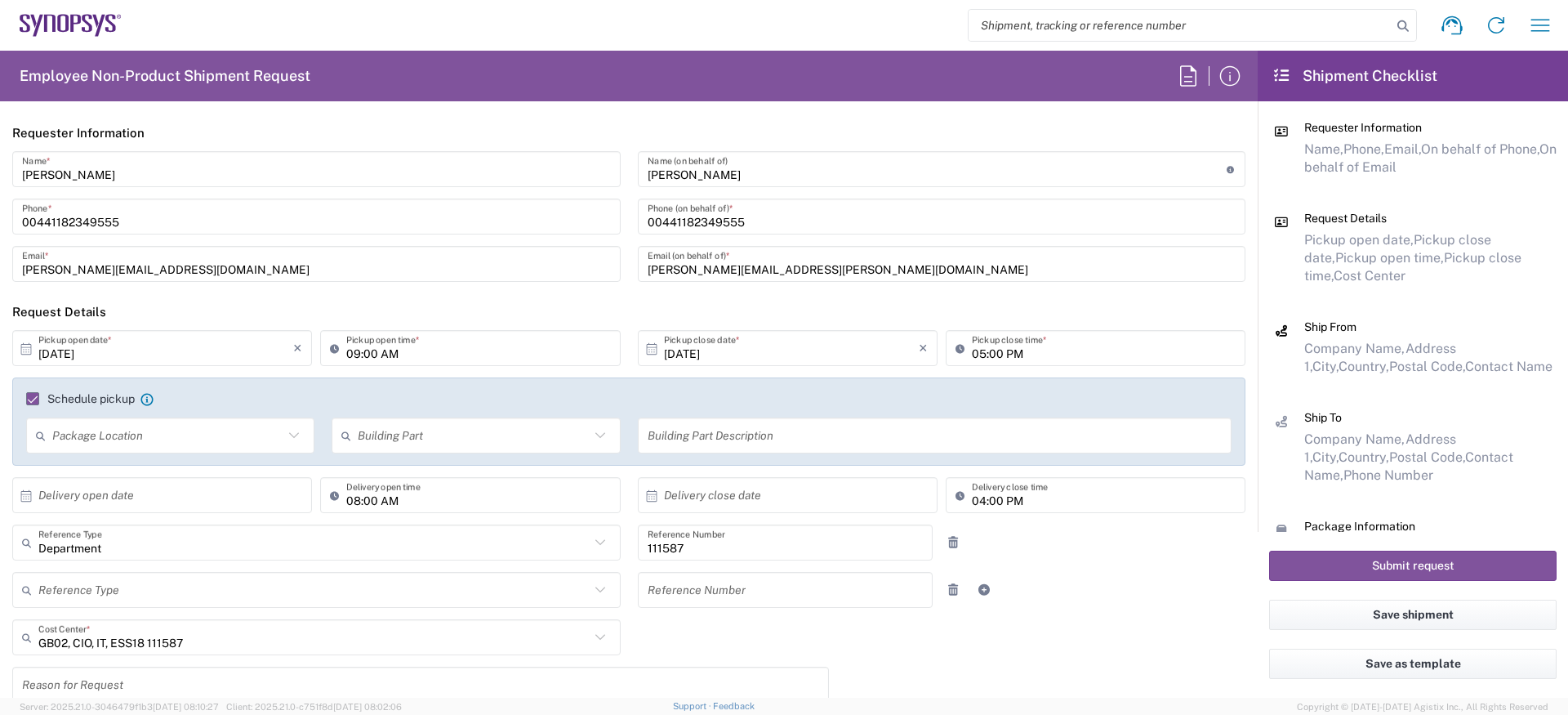
type input "Neil Andrews"
click at [695, 178] on input "Neil Andrews" at bounding box center [937, 169] width 579 height 29
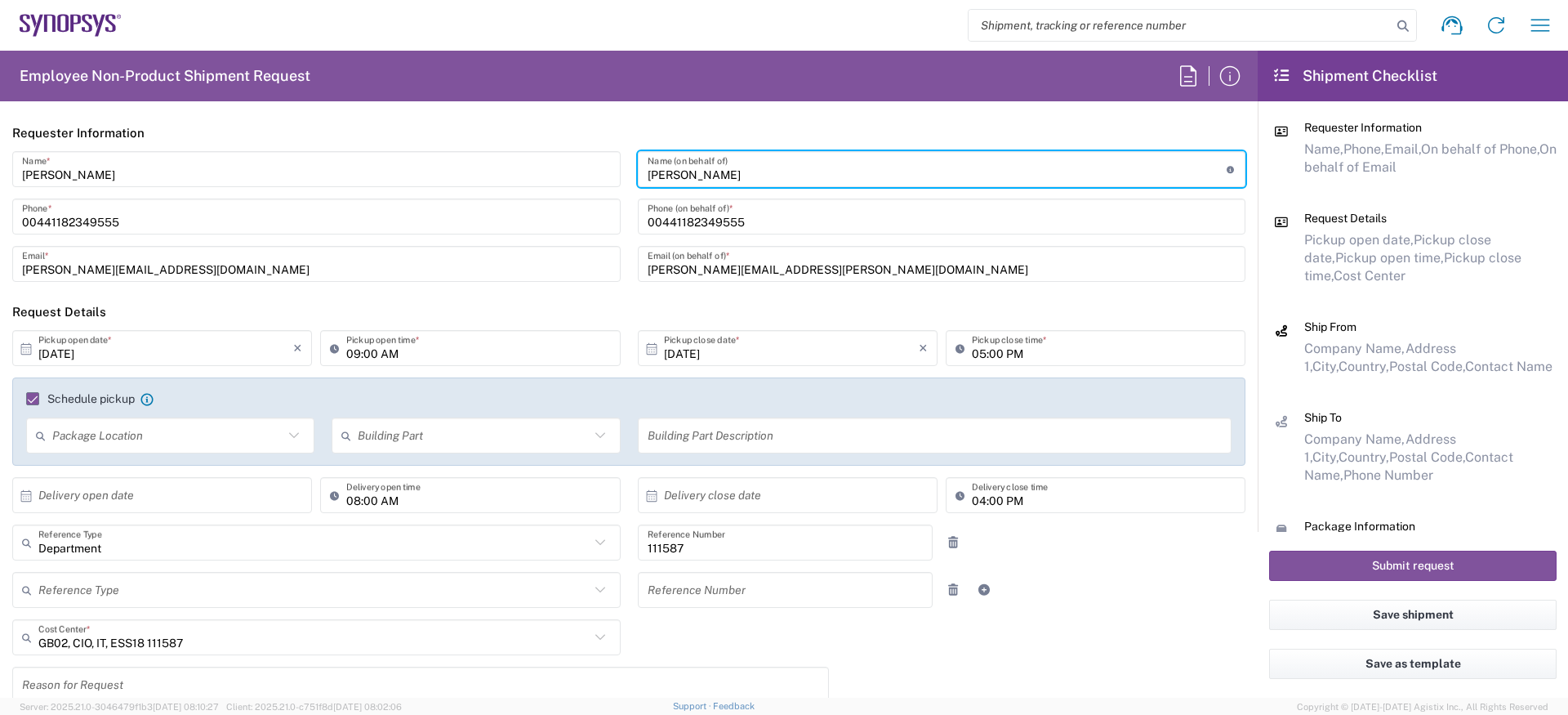
click at [695, 178] on input "Neil Andrews" at bounding box center [937, 169] width 579 height 29
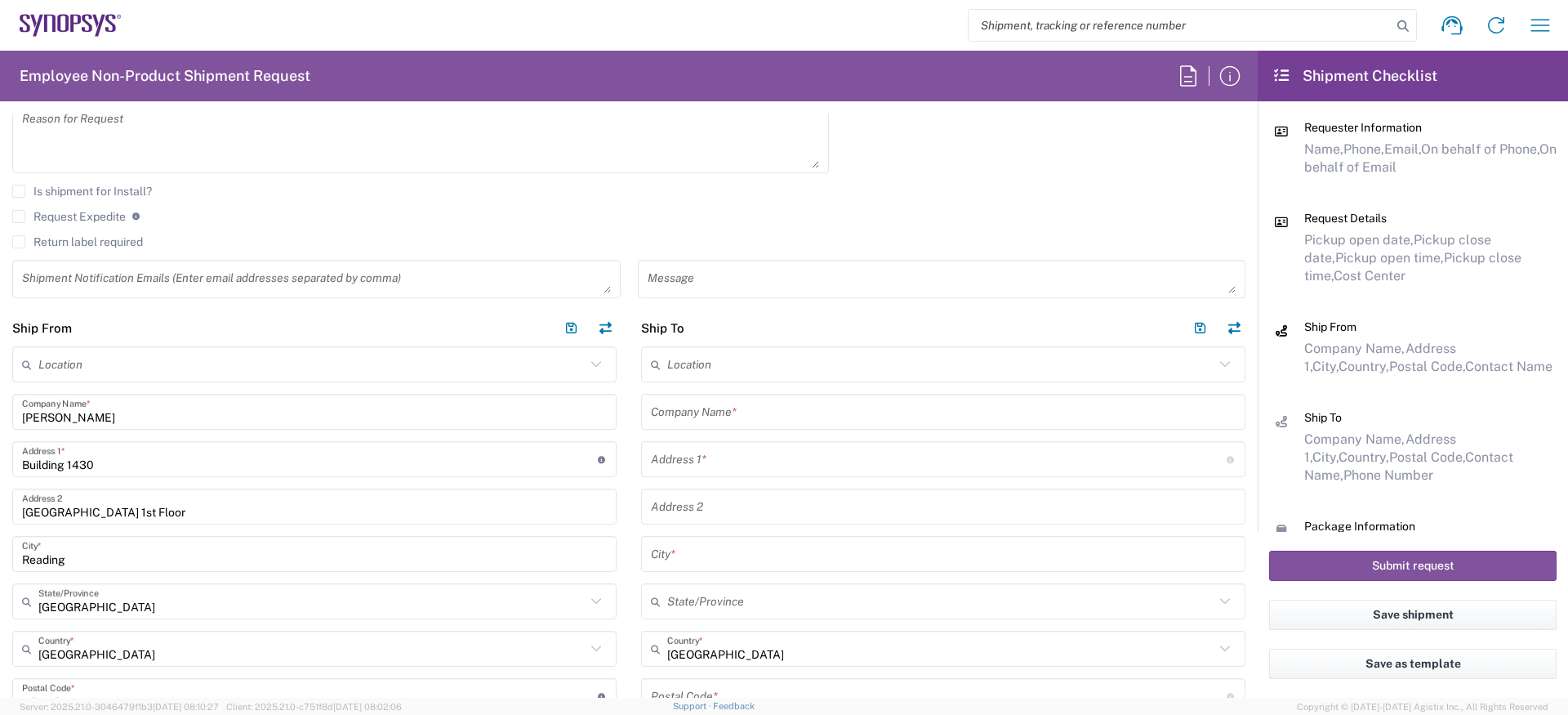
scroll to position [722, 0]
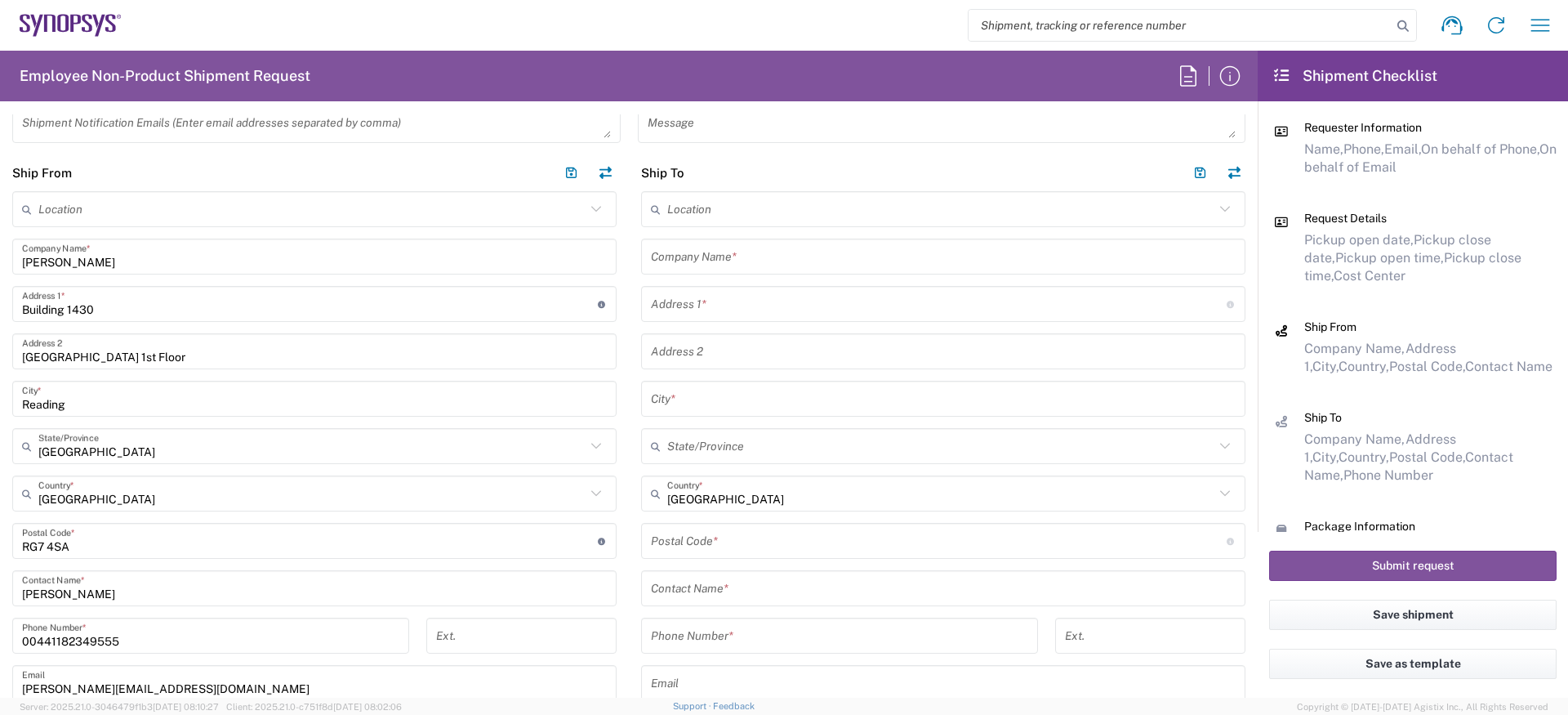
click at [80, 300] on input "Building 1430" at bounding box center [310, 304] width 576 height 29
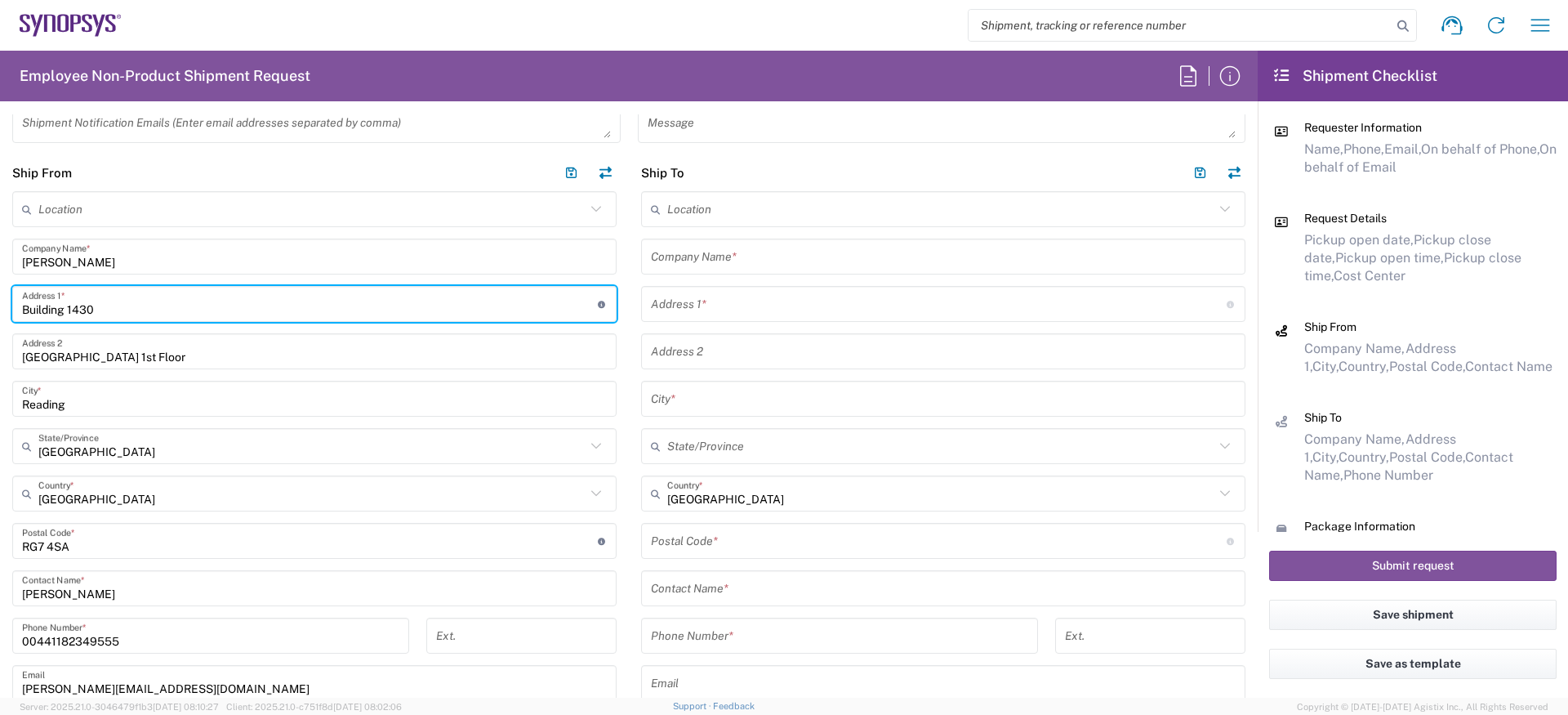
click at [80, 300] on input "Building 1430" at bounding box center [310, 304] width 576 height 29
paste input "Dovedale"
type input "Dovedale"
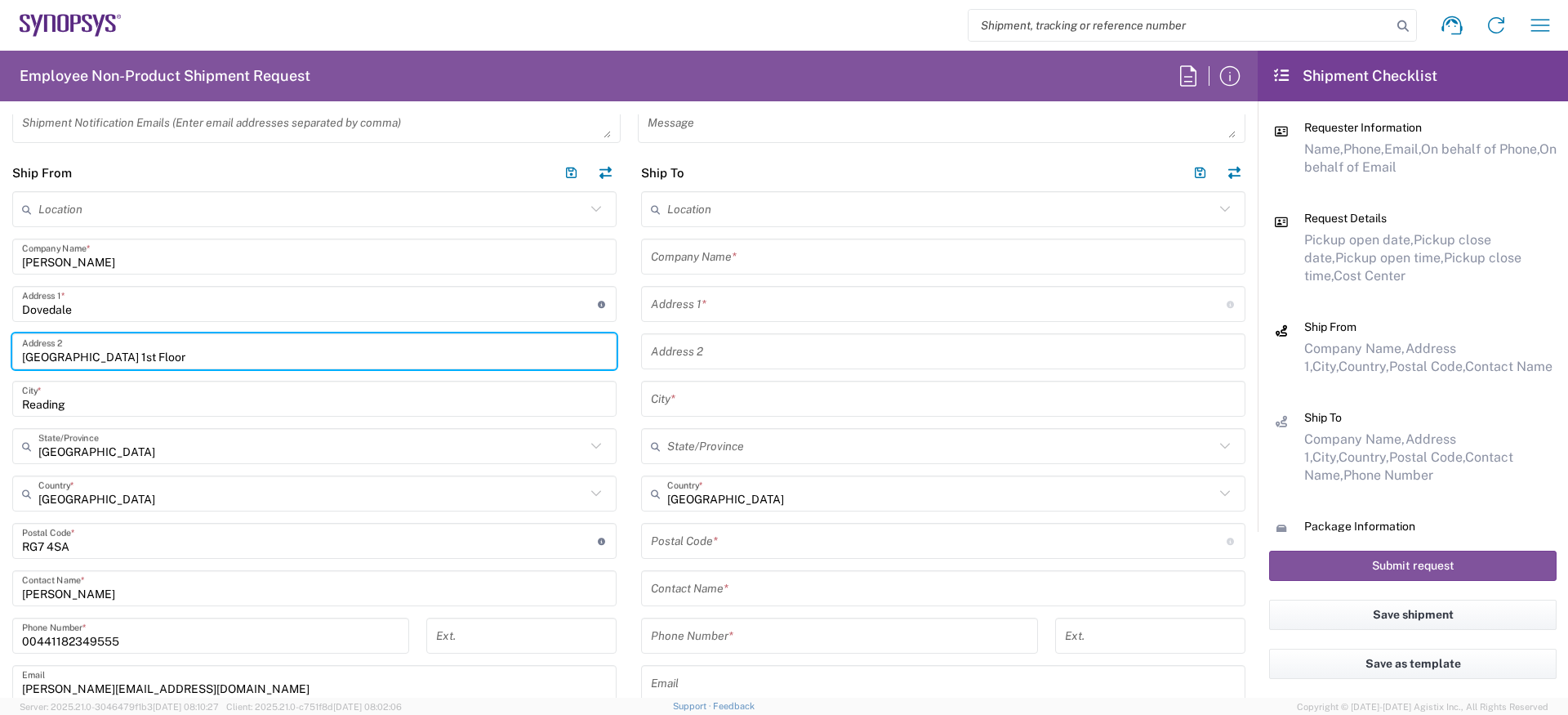
click at [94, 356] on input "Arlington Business Park 1st Floor" at bounding box center [314, 351] width 585 height 29
paste input "Moor Road"
type input "Moor Road"
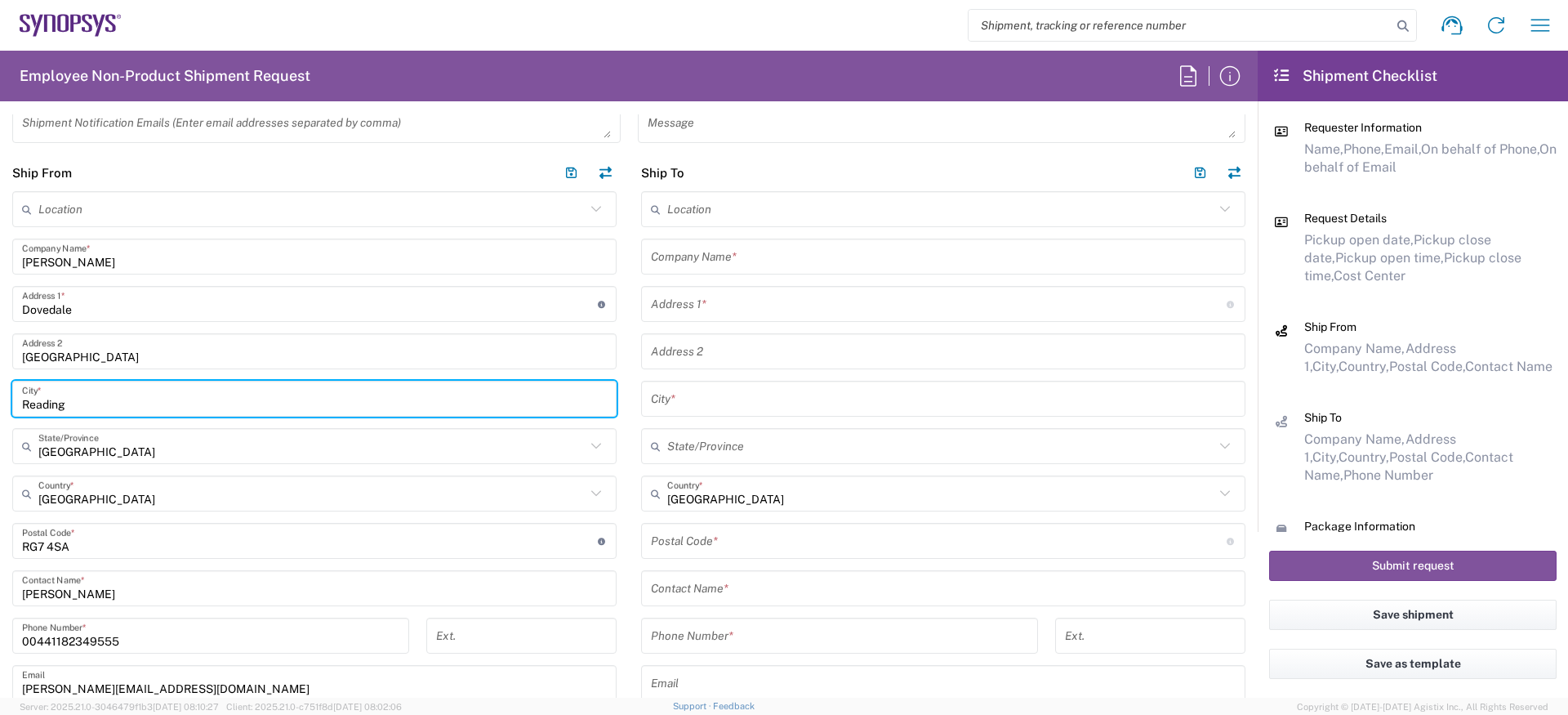
click at [98, 396] on input "Reading" at bounding box center [314, 399] width 585 height 29
paste input "Great Tey"
click at [99, 399] on input "Great Tey" at bounding box center [314, 399] width 585 height 29
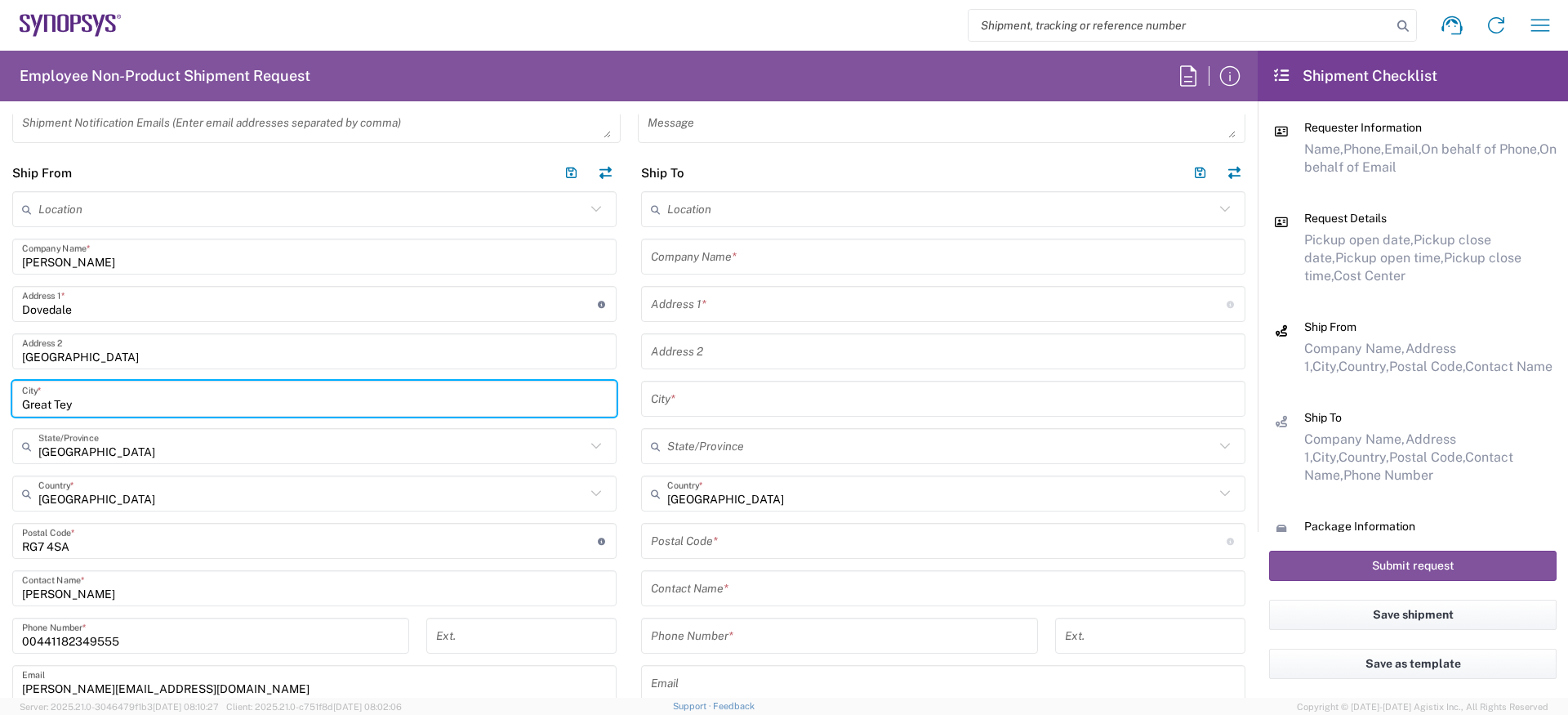
click at [99, 399] on input "Great Tey" at bounding box center [314, 399] width 585 height 29
type input "Great Tey"
click at [82, 537] on input "undefined" at bounding box center [310, 541] width 576 height 29
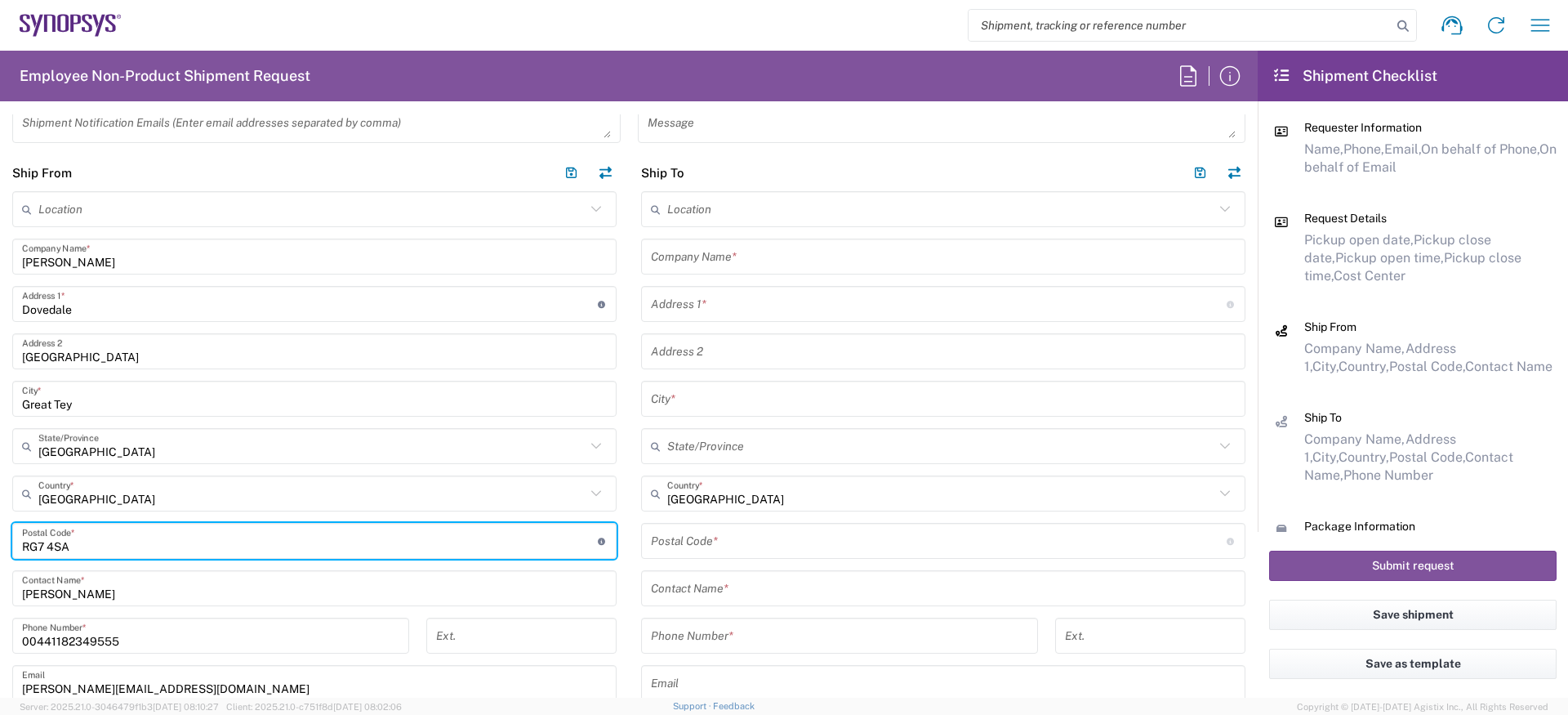
click at [82, 537] on input "undefined" at bounding box center [310, 541] width 576 height 29
paste input "CO6 1JH"
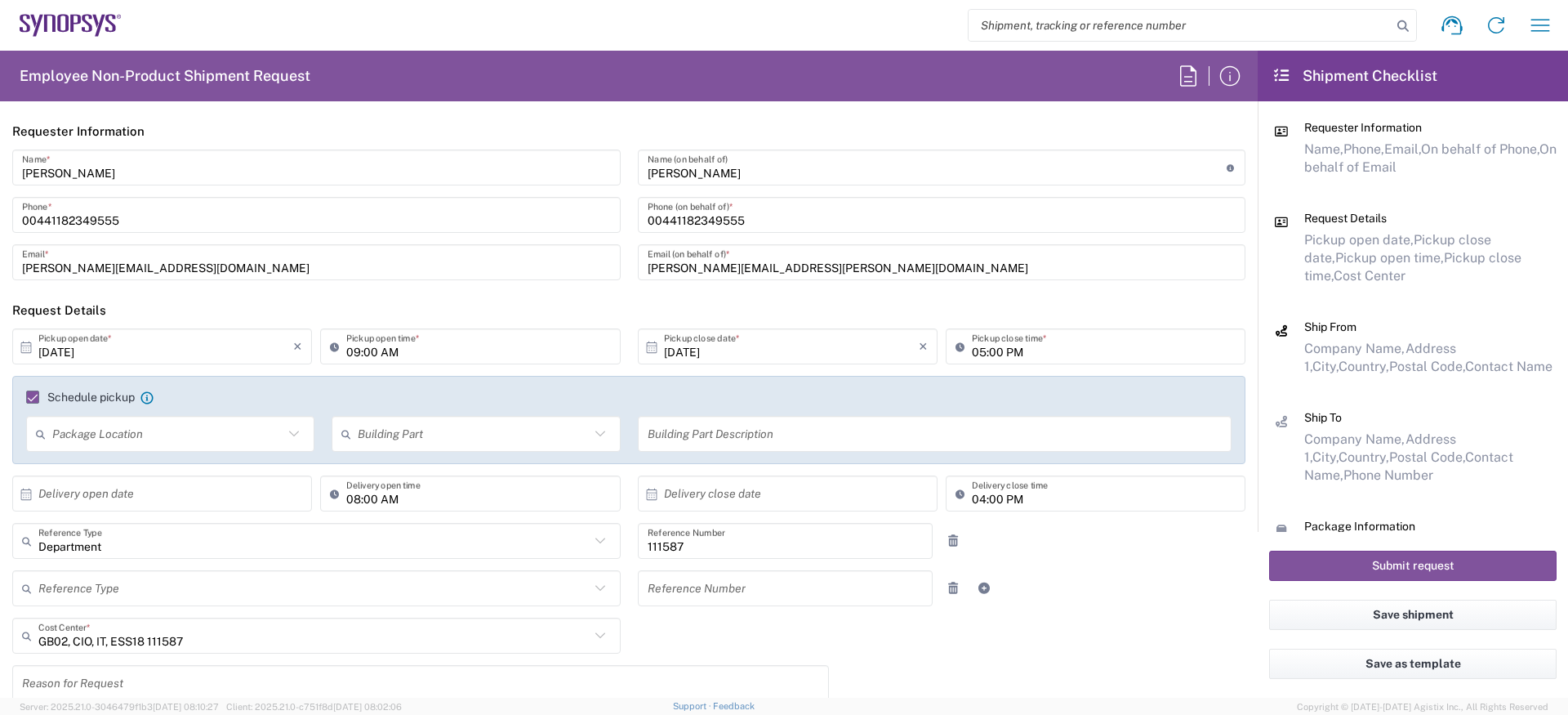
scroll to position [0, 0]
type input "CO6 1JH"
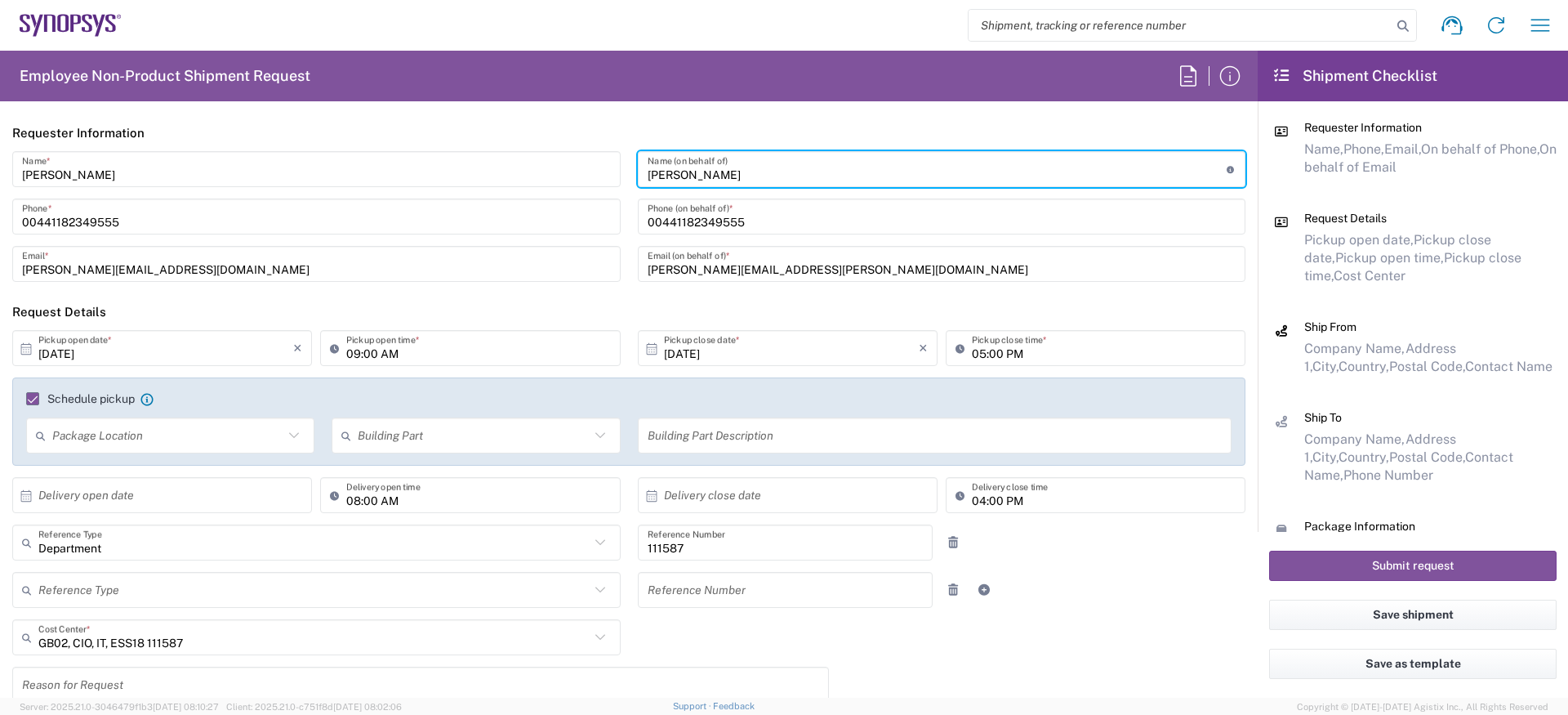
drag, startPoint x: 805, startPoint y: 172, endPoint x: 556, endPoint y: 167, distance: 249.1
click at [557, 168] on div "Amaan Majid Name * 00441182349555 Phone * amaan@synopsys.com Email * Neil Andre…" at bounding box center [628, 222] width 1250 height 142
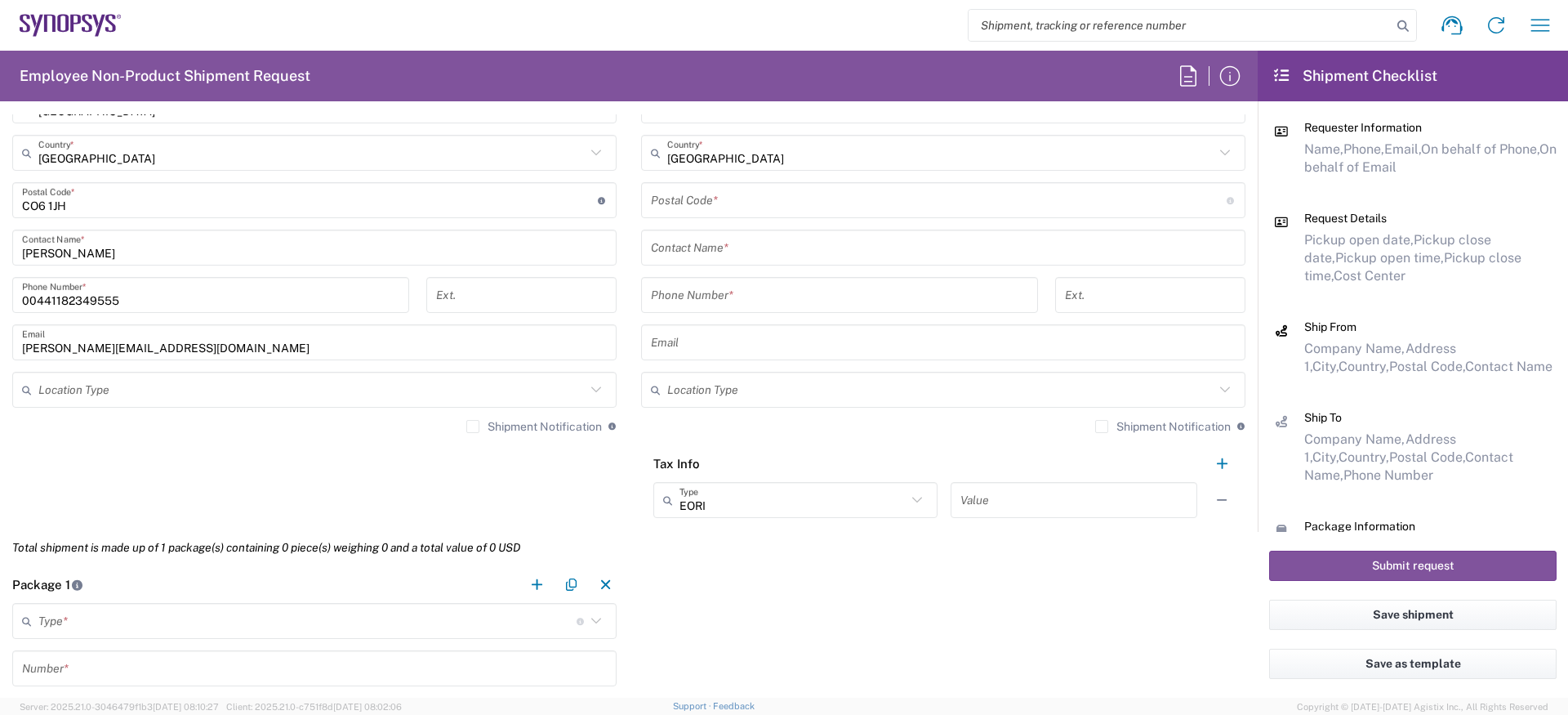
scroll to position [1012, 0]
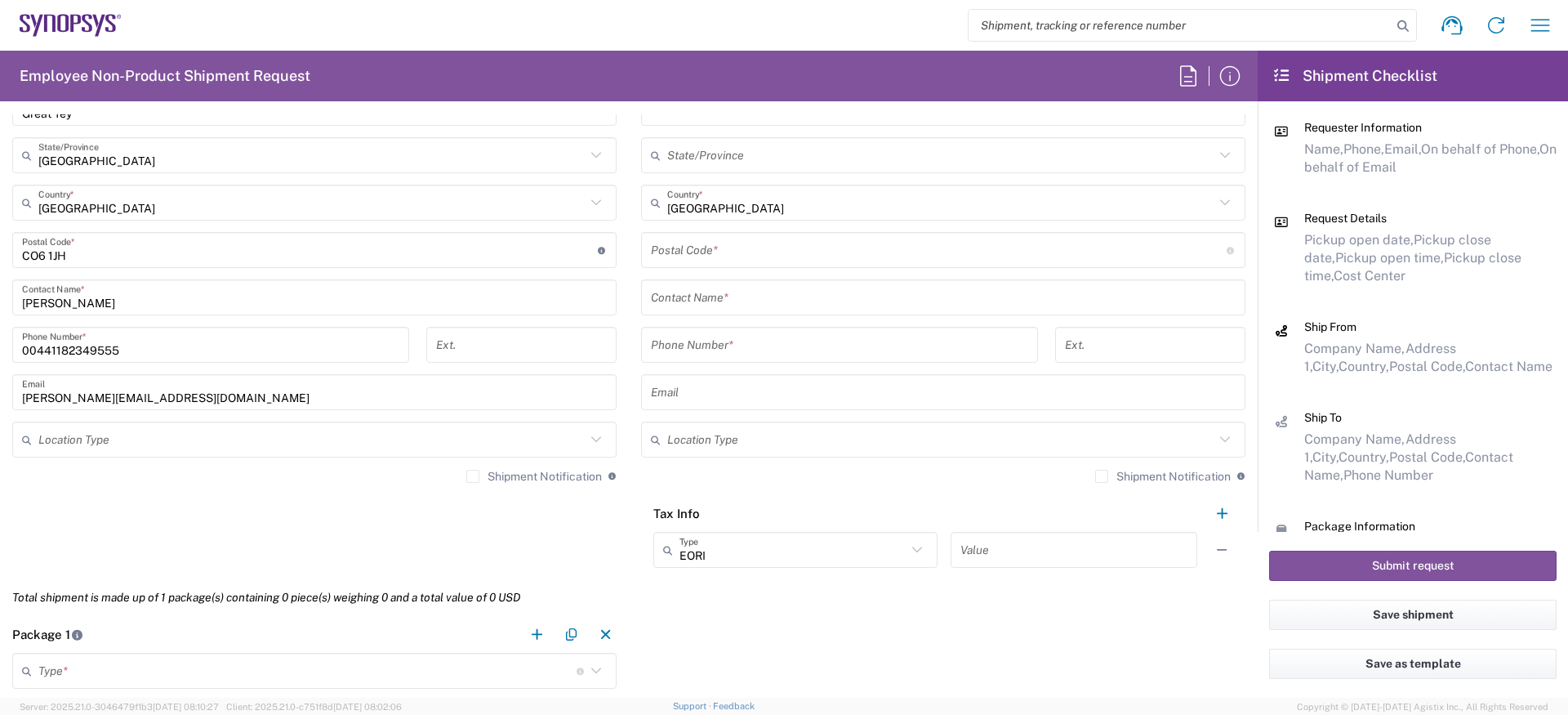
click at [88, 307] on input "Amaan Majid" at bounding box center [314, 297] width 585 height 29
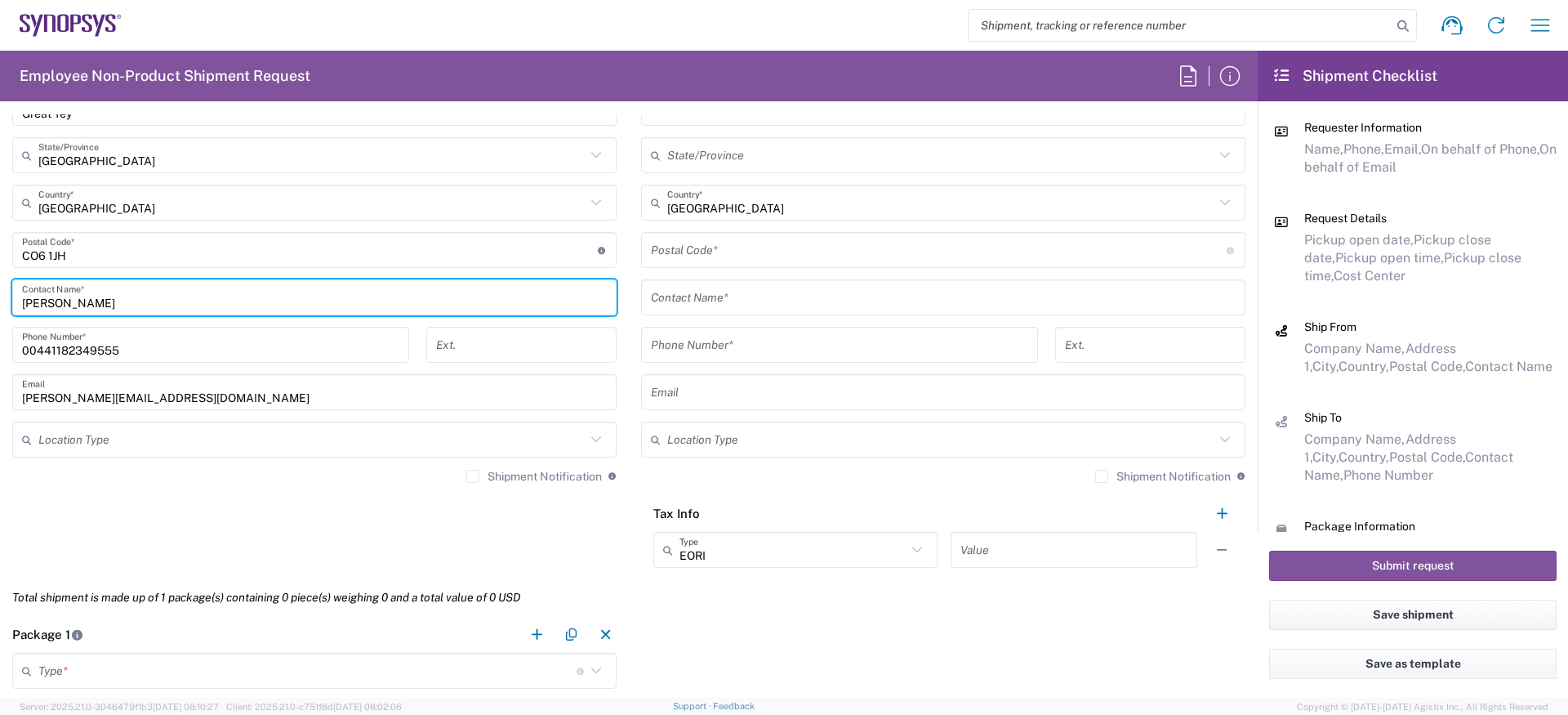
click at [88, 307] on input "Amaan Majid" at bounding box center [314, 297] width 585 height 29
paste input "Neil Andrews"
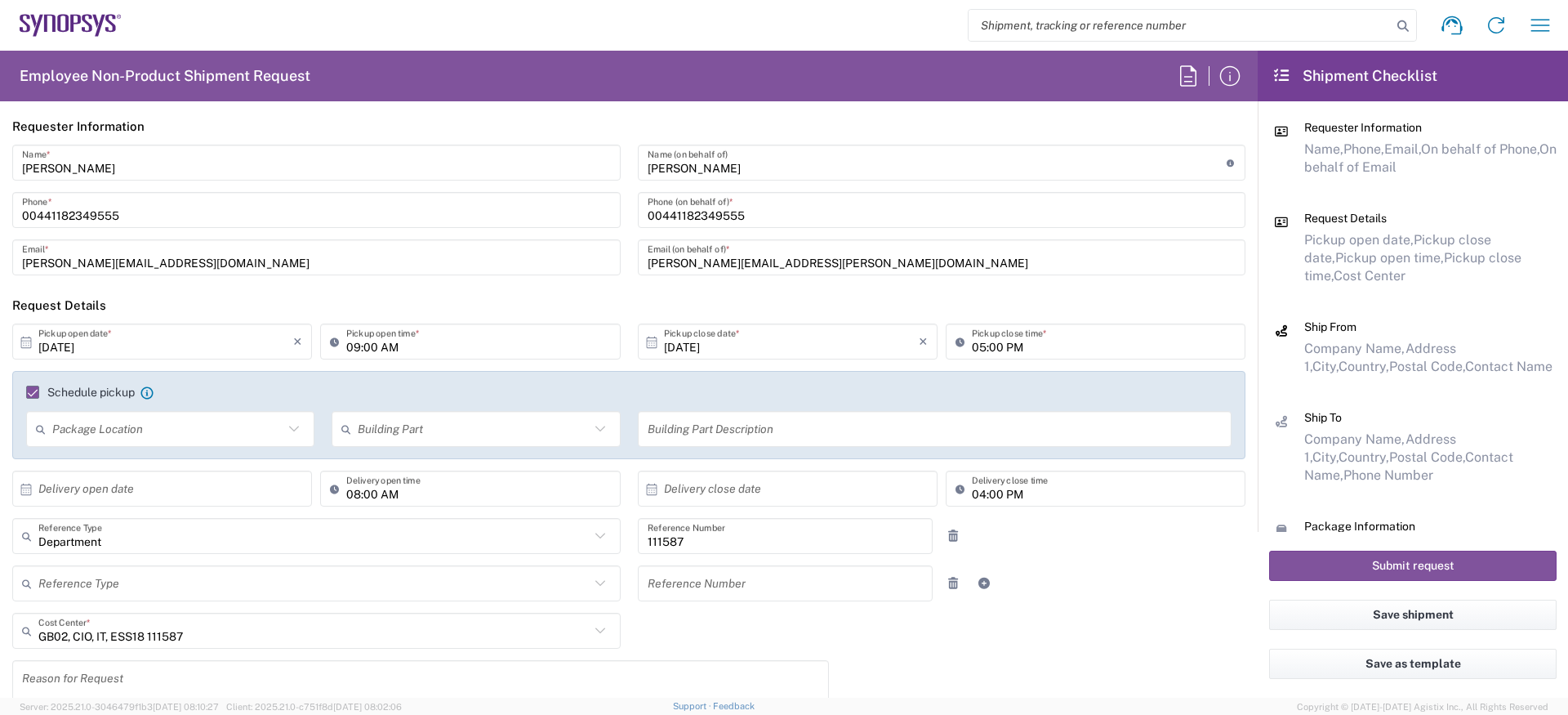
scroll to position [0, 0]
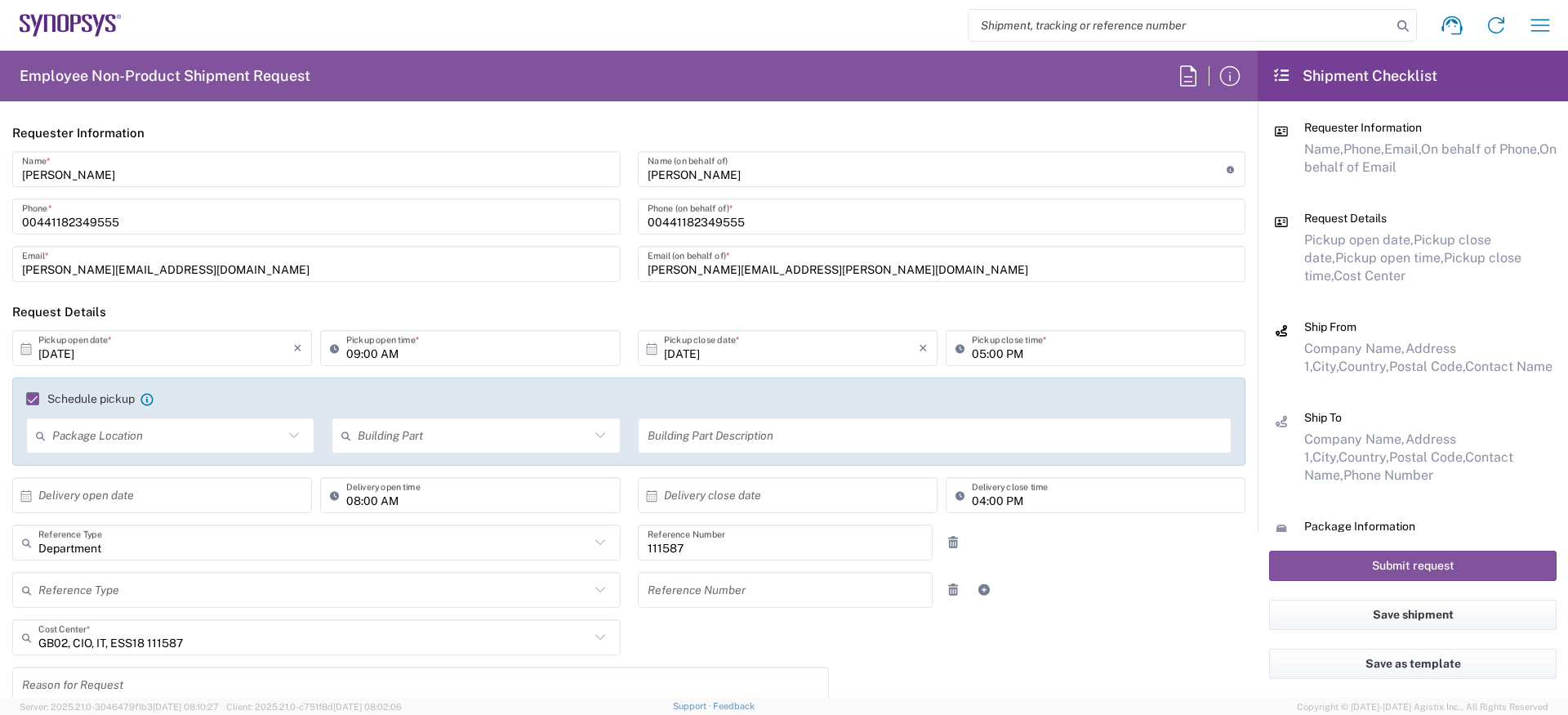
type input "Neil Andrews"
click at [787, 271] on input "neil.andrews@ansys.com" at bounding box center [942, 264] width 589 height 29
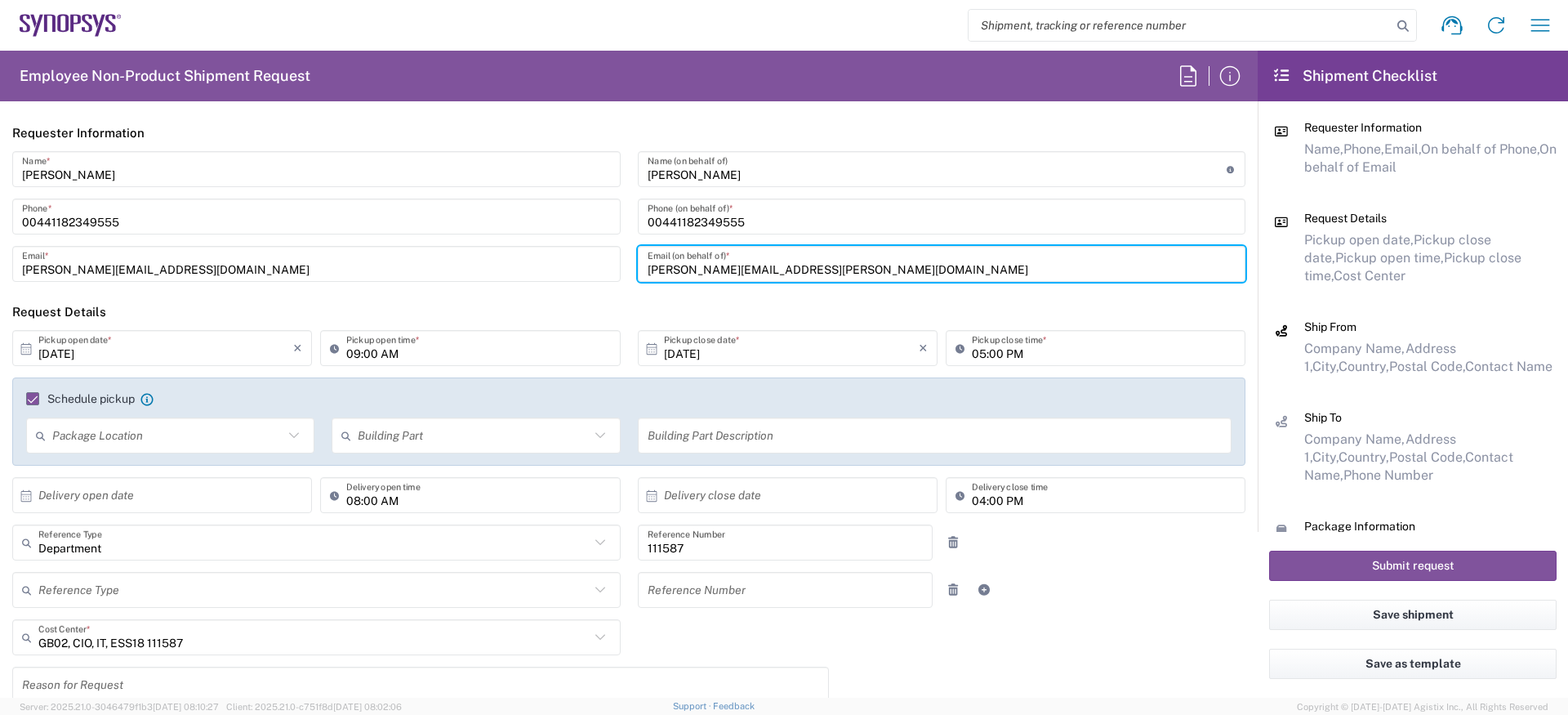
click at [787, 271] on input "neil.andrews@ansys.com" at bounding box center [942, 264] width 589 height 29
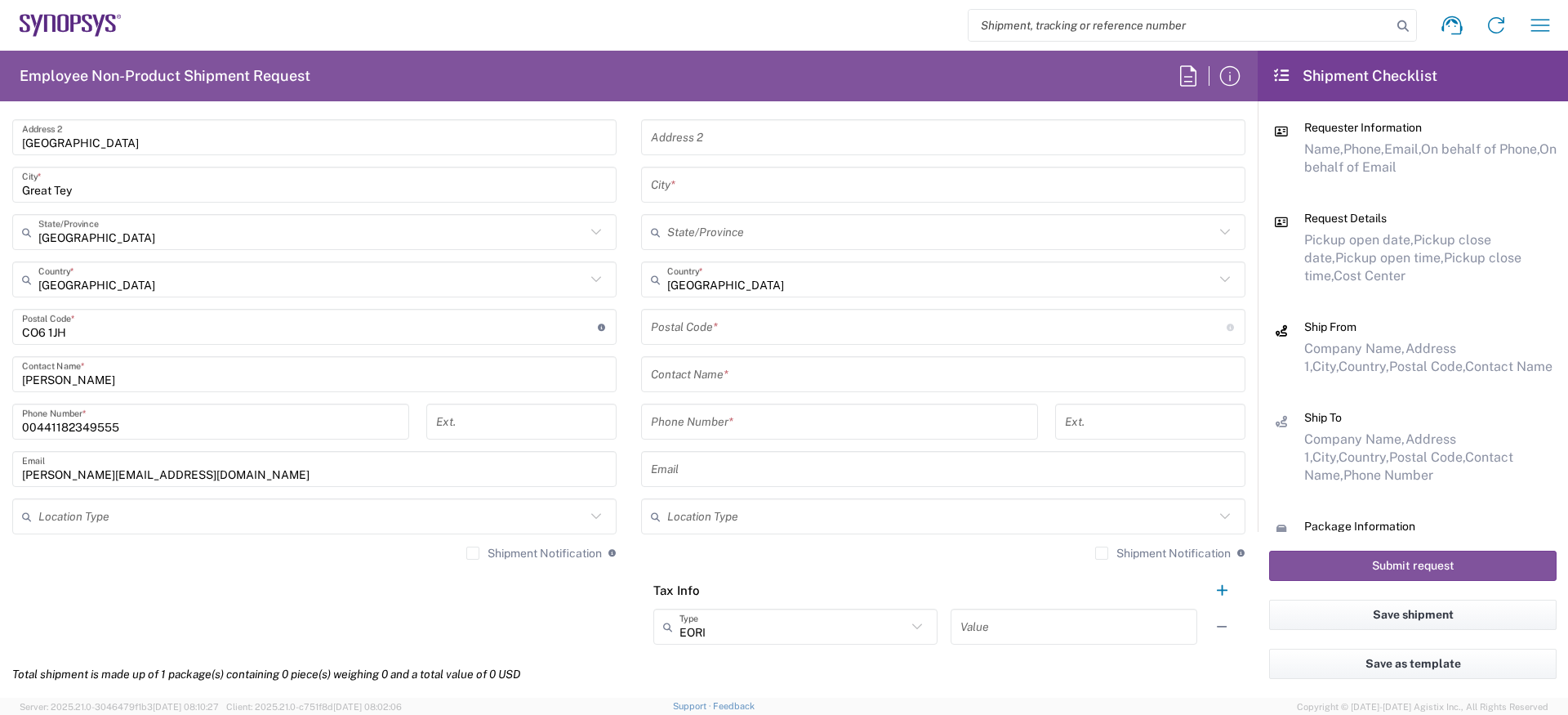
scroll to position [1040, 0]
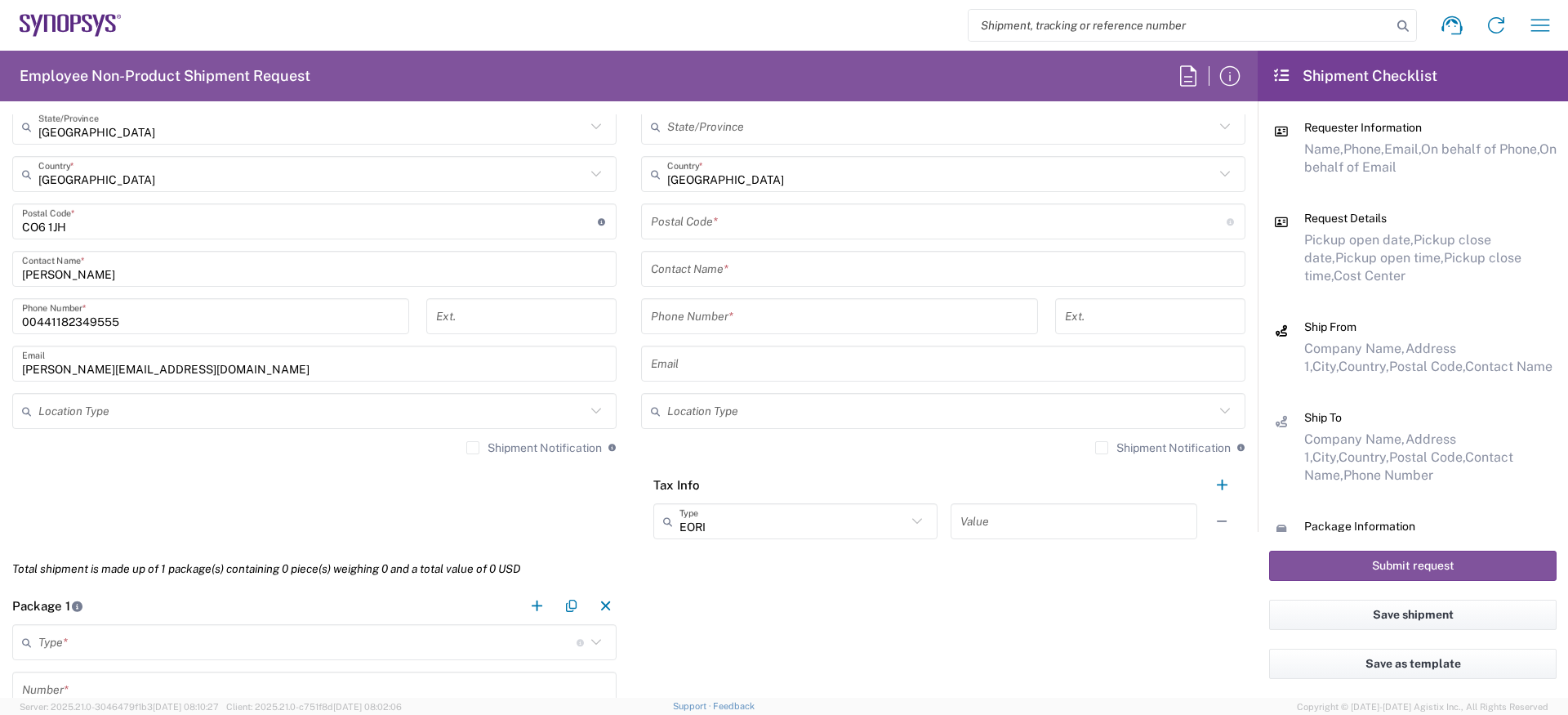
click at [168, 365] on input "amaan@synopsys.com" at bounding box center [314, 364] width 585 height 29
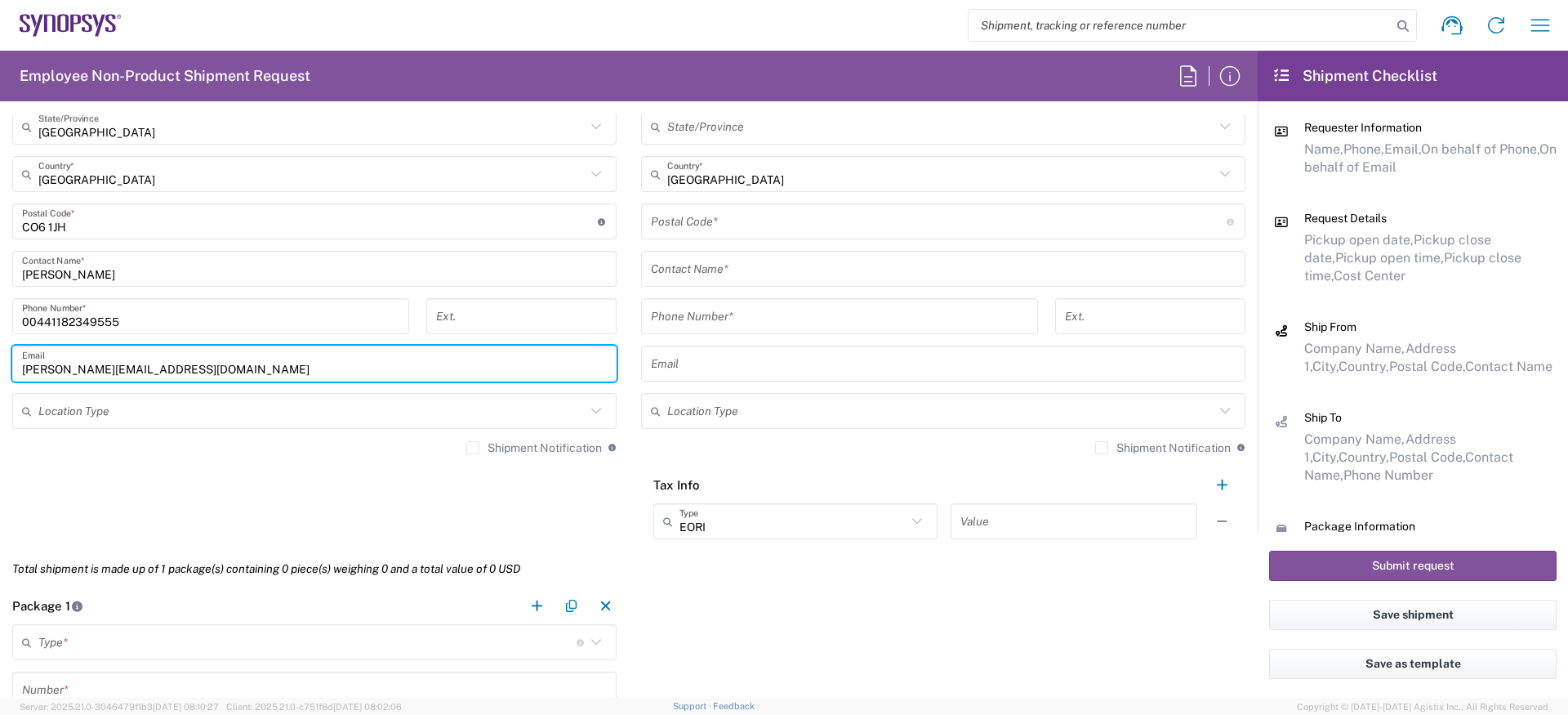
click at [168, 365] on input "amaan@synopsys.com" at bounding box center [314, 364] width 585 height 29
paste input "neil.andrews@an"
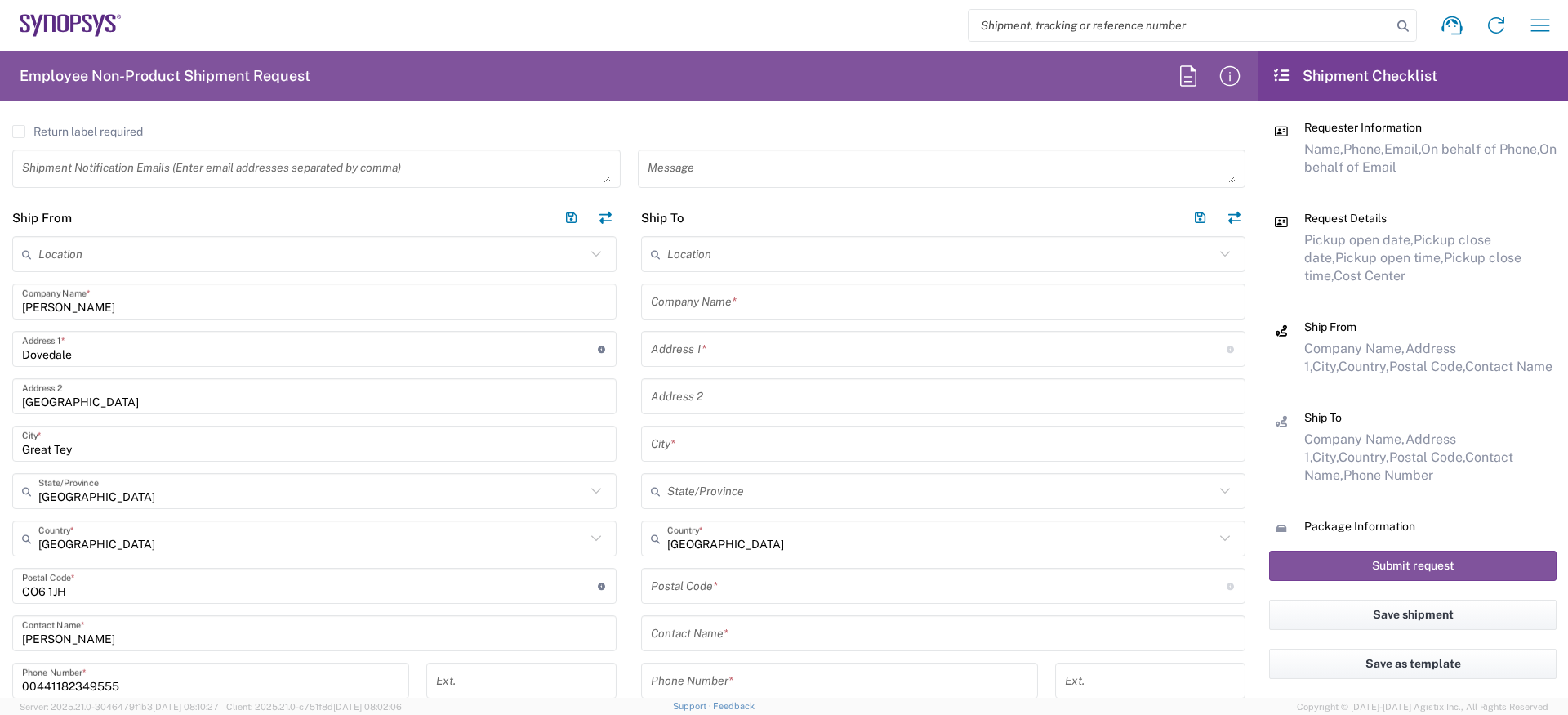
type input "neil.andrews@ansys.com"
click at [802, 252] on input "text" at bounding box center [941, 254] width 547 height 29
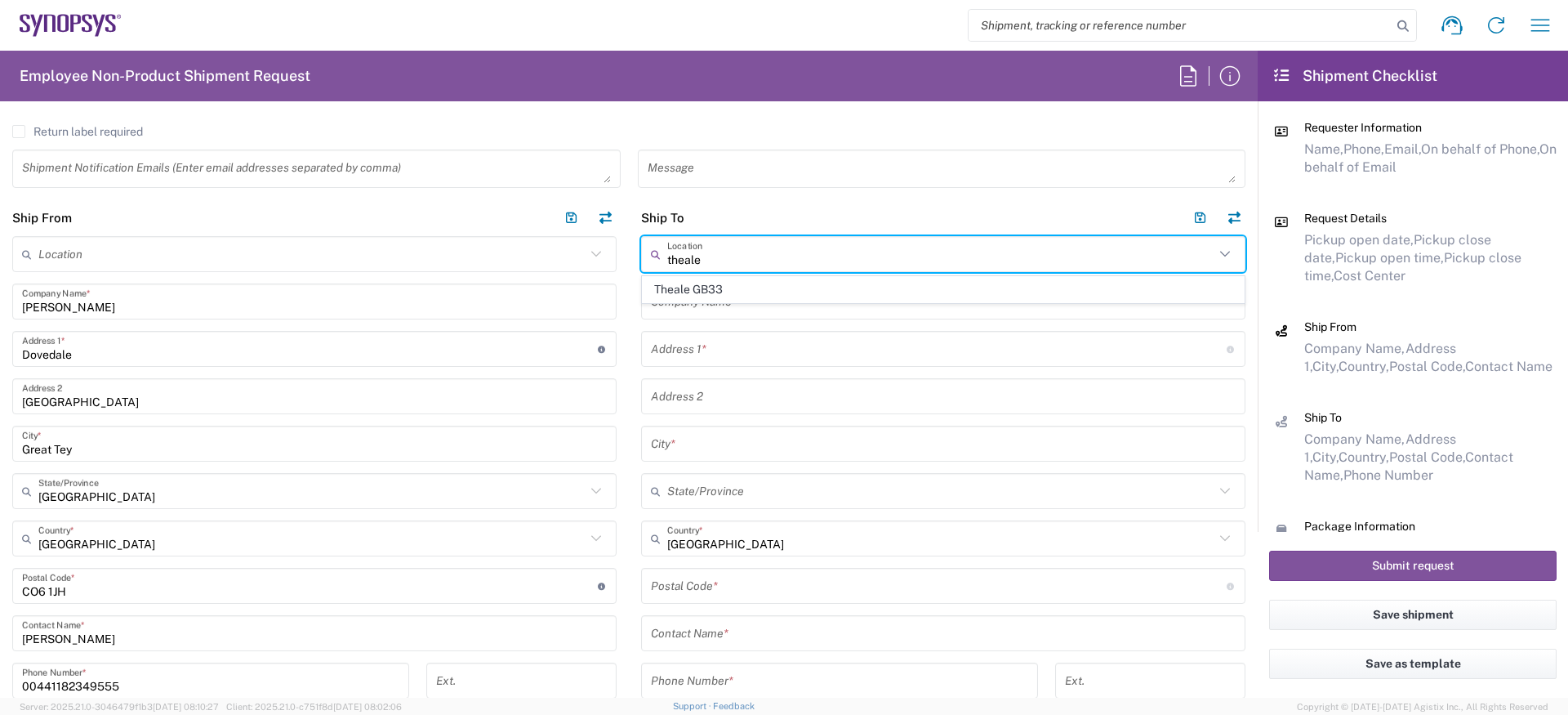
click at [763, 282] on span "Theale GB33" at bounding box center [943, 289] width 601 height 25
type input "Theale GB33"
type input "Synopsys (Nothern Europe) Limited"
type input "Building 1430"
type input "Arlington Business Park 1st Floor"
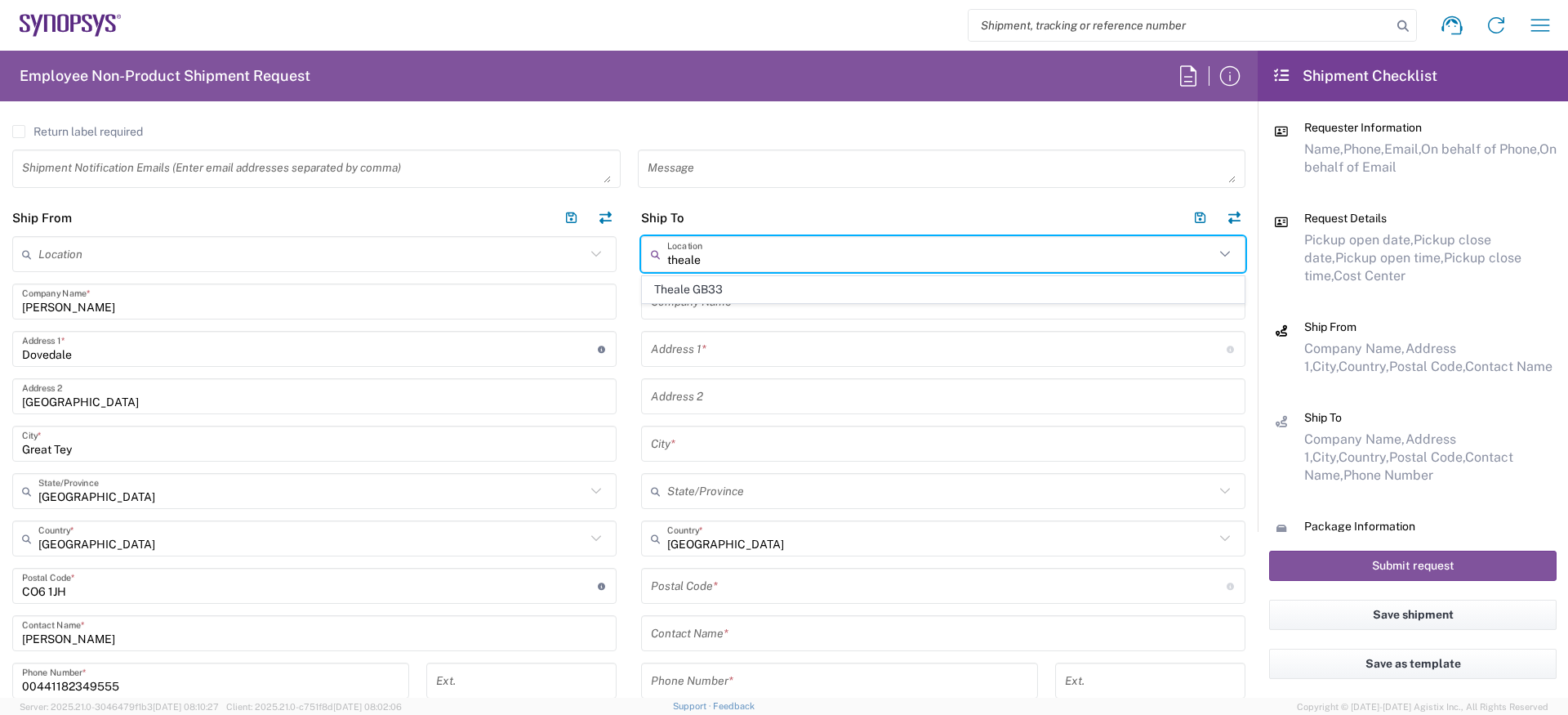
type input "Reading"
type input "England"
type input "RG7 4SA"
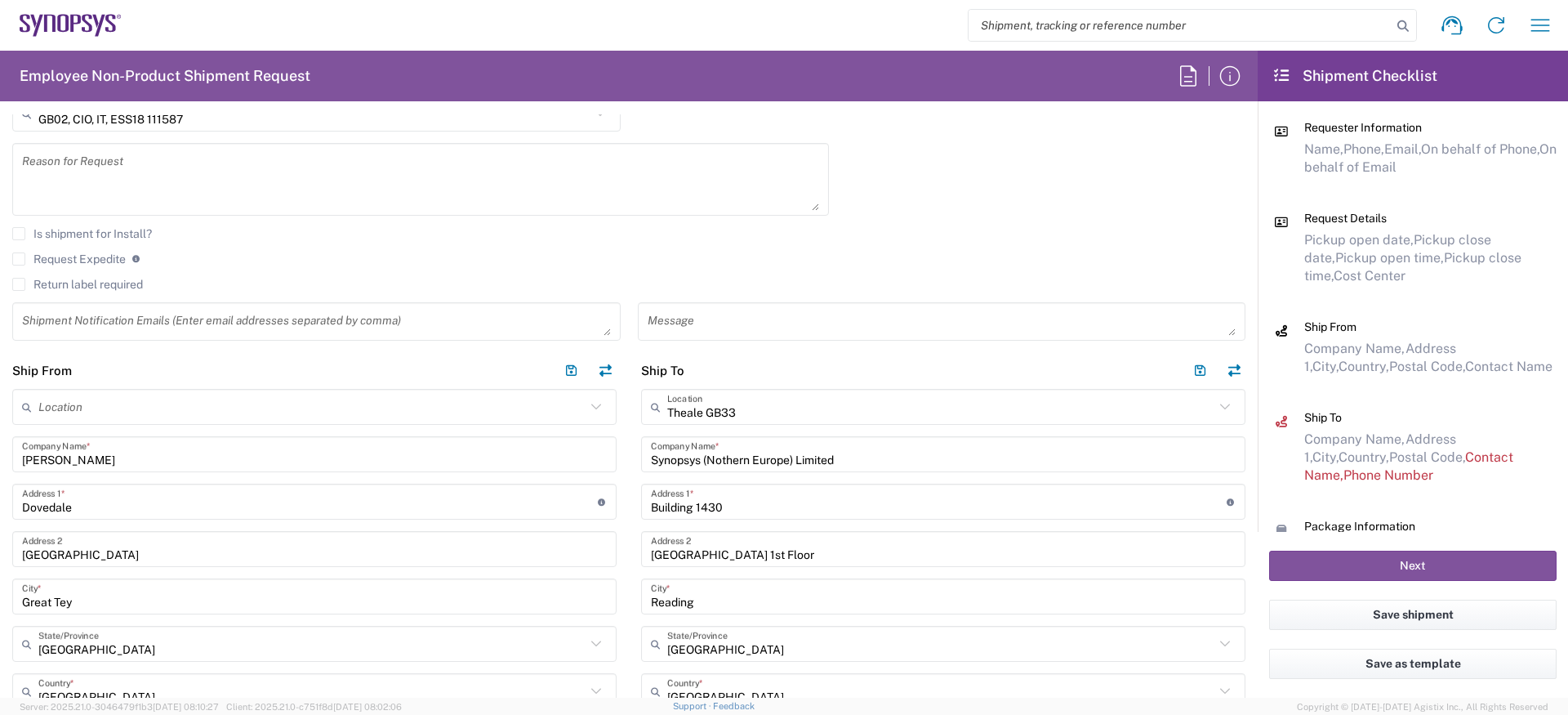
scroll to position [1048, 0]
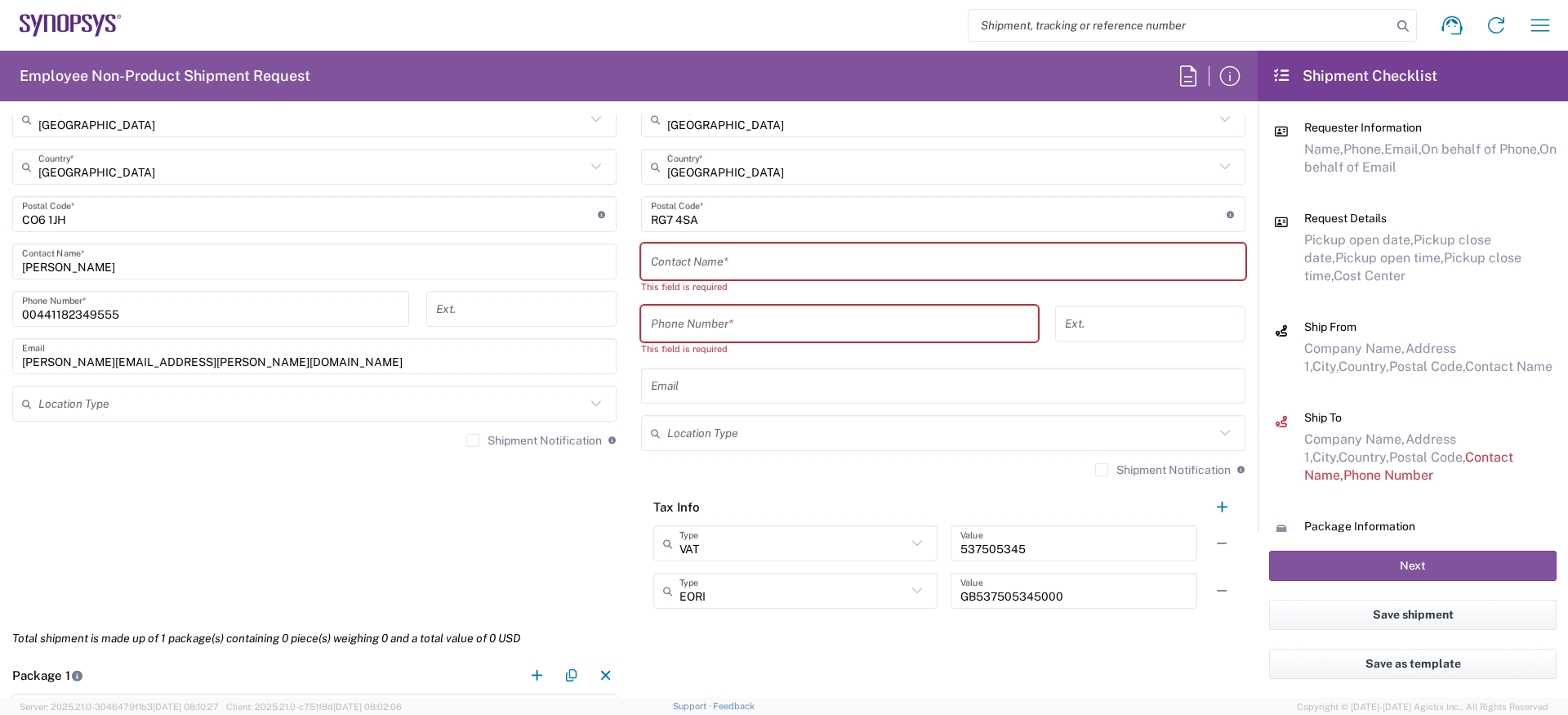
click at [724, 268] on input "text" at bounding box center [942, 261] width 585 height 29
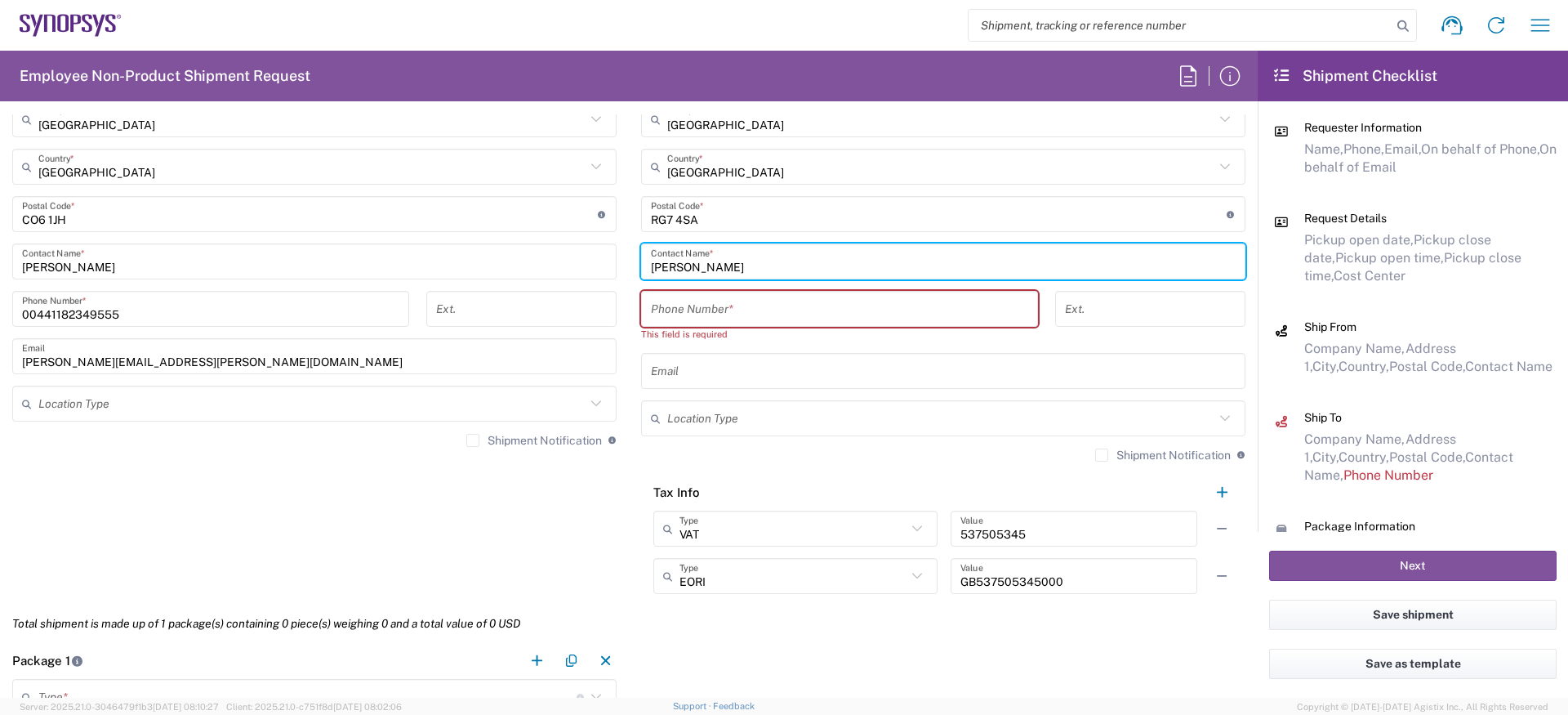
type input "Amaan Majid"
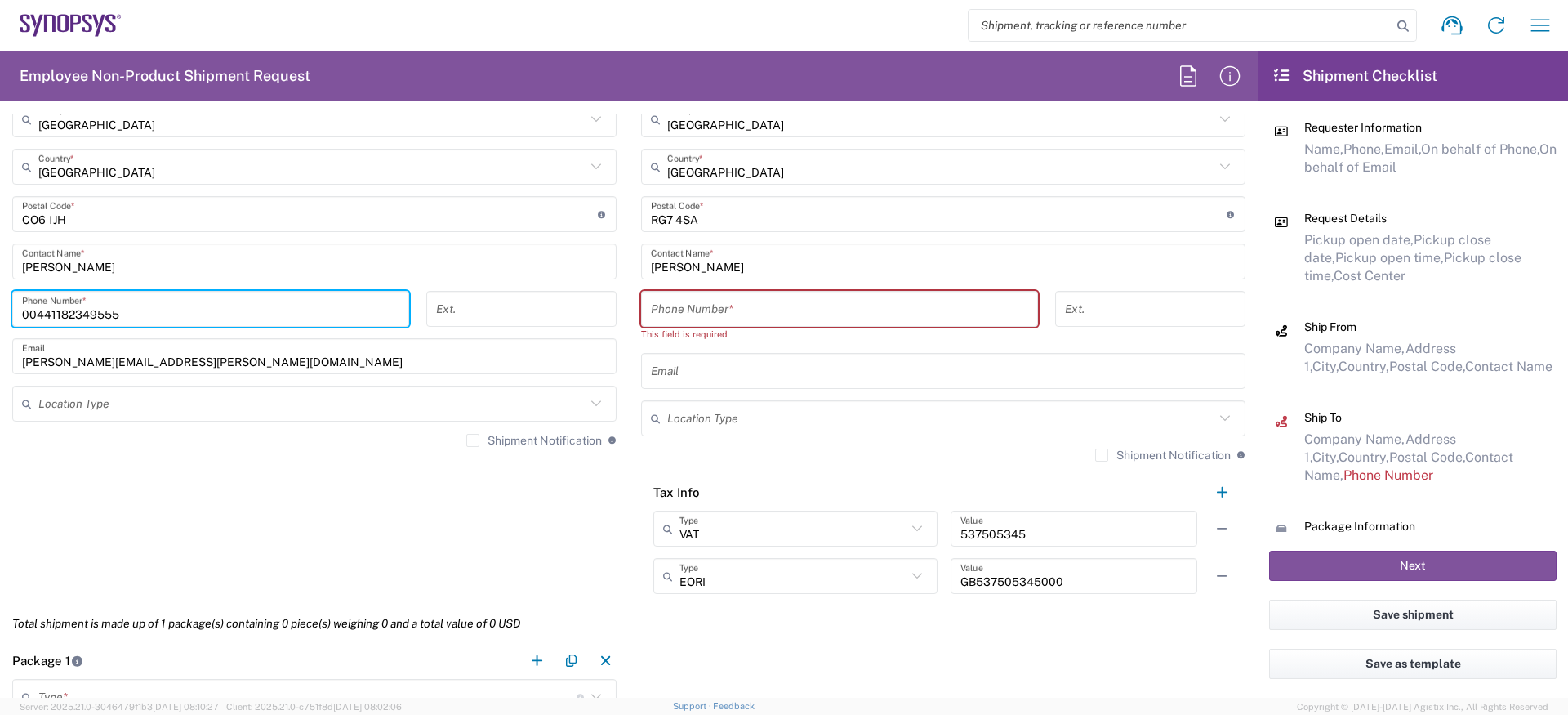
drag, startPoint x: 219, startPoint y: 310, endPoint x: -64, endPoint y: 297, distance: 283.3
click at [0, 297] on html "Shipment request Shipment tracking Employee non-product shipment request My shi…" at bounding box center [784, 357] width 1568 height 715
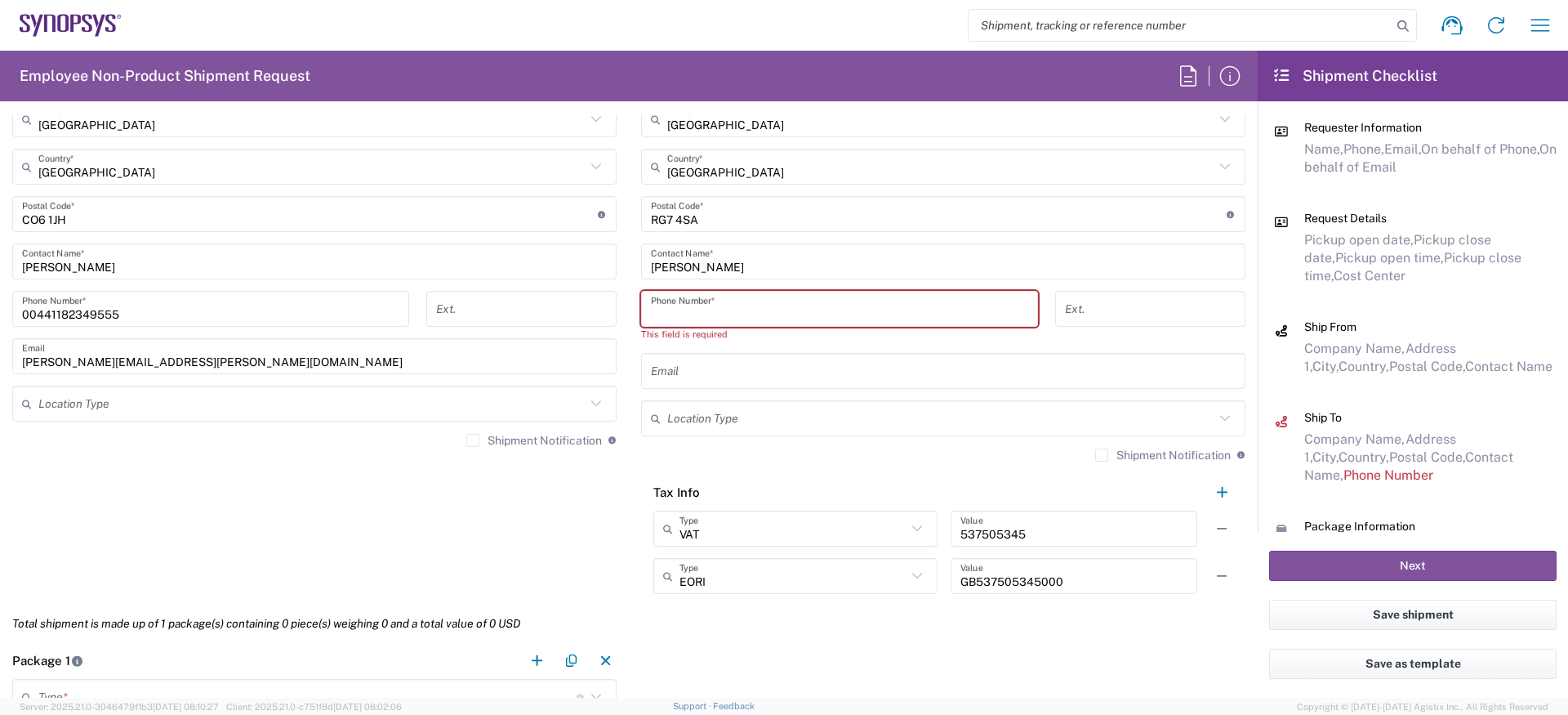
click at [749, 305] on input "tel" at bounding box center [839, 309] width 378 height 29
paste input "00441182349555"
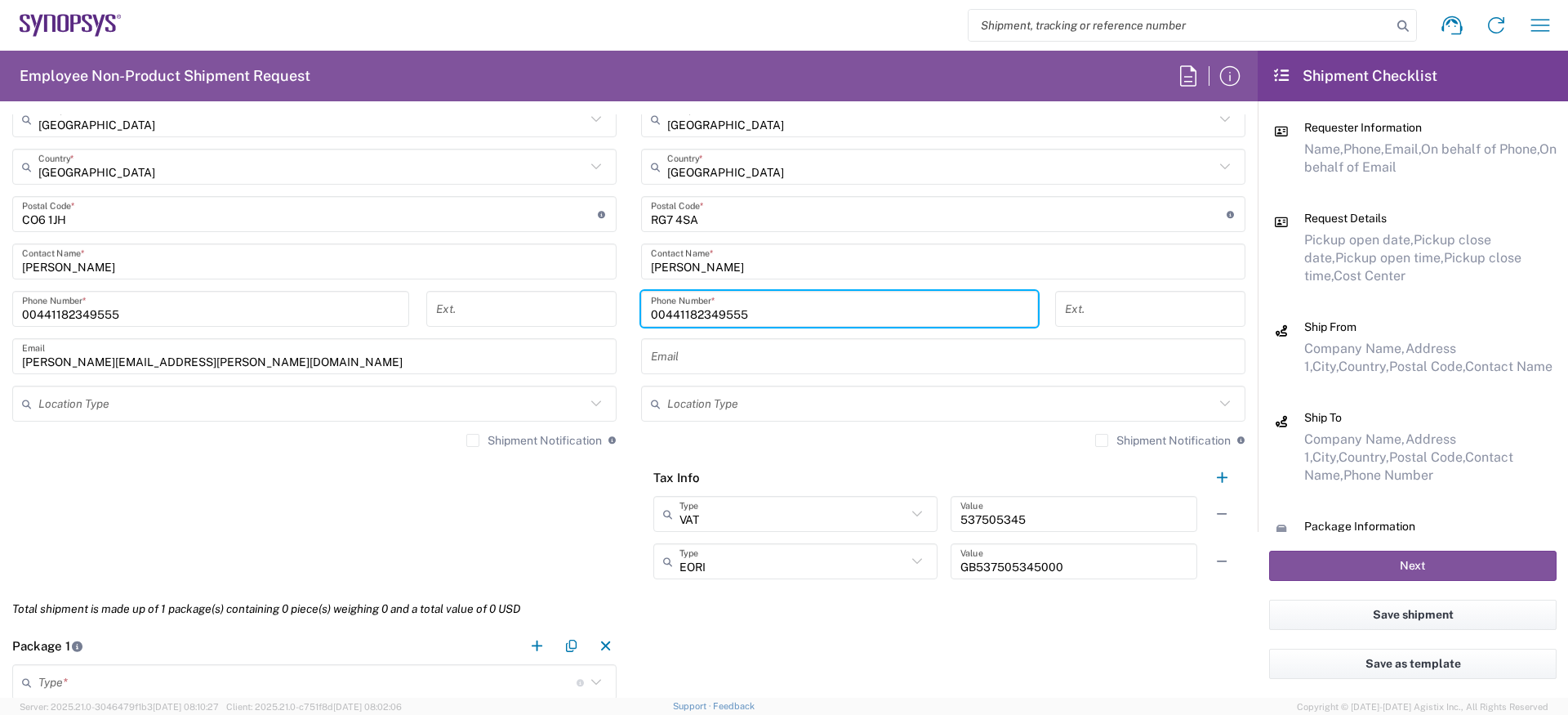
type input "00441182349555"
click at [672, 363] on input "text" at bounding box center [942, 356] width 585 height 29
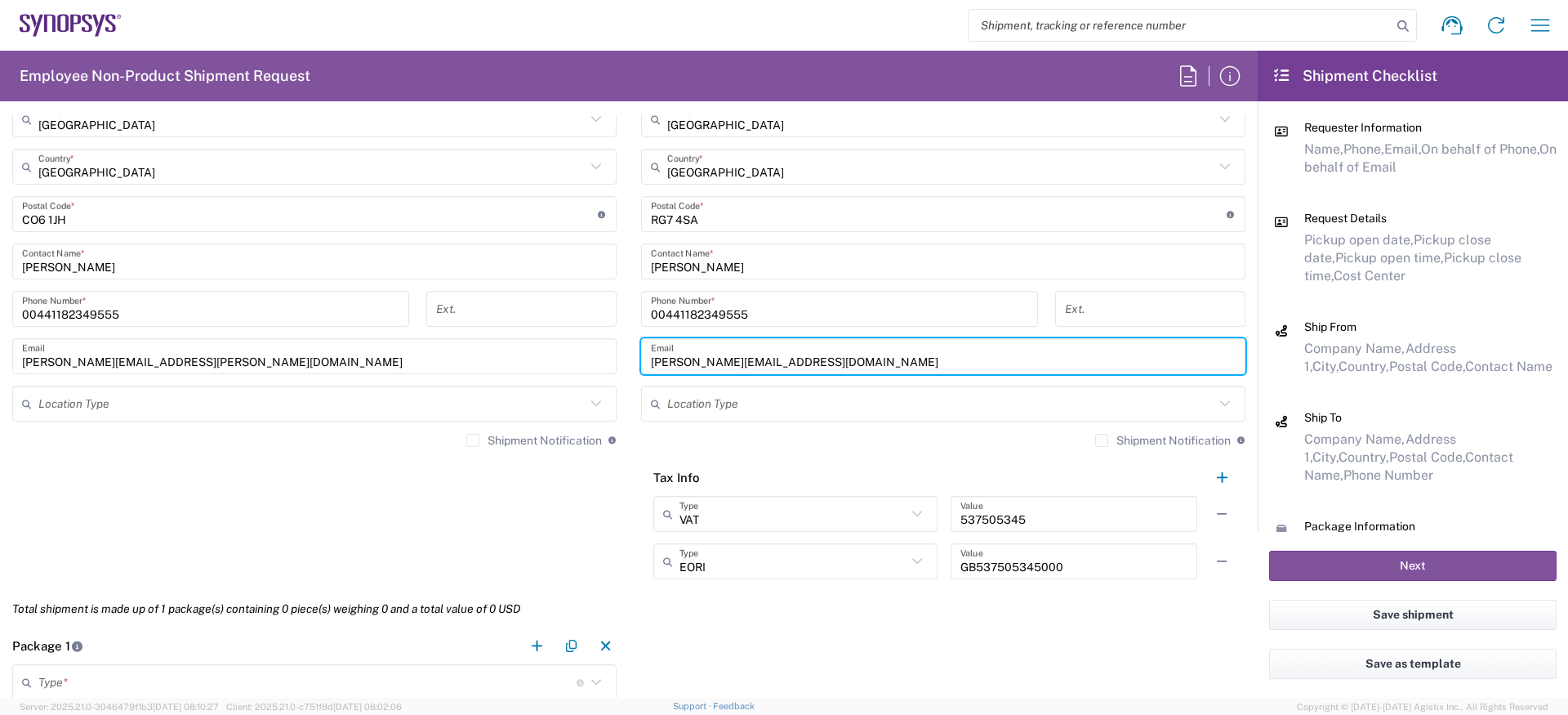
type input "amaan@synopsys.com"
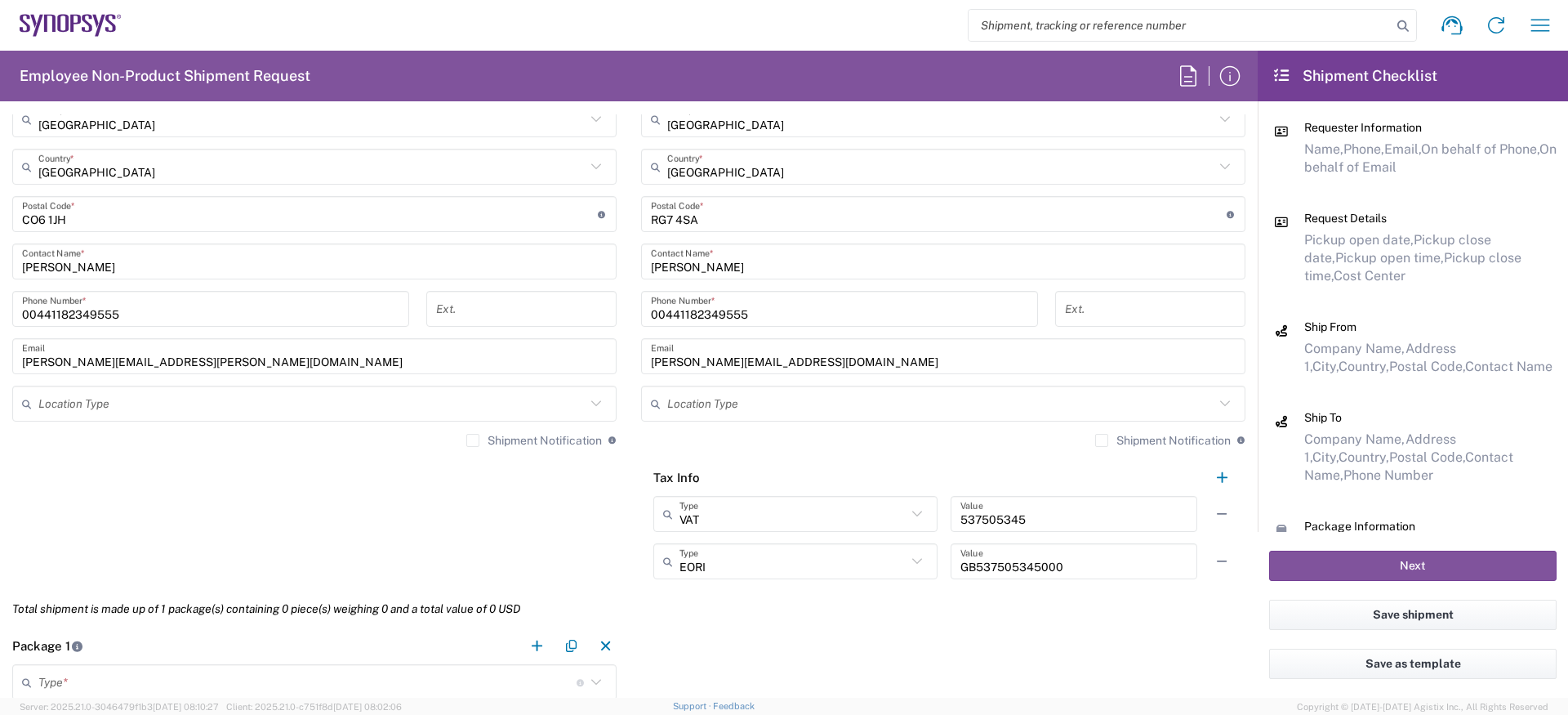
click at [640, 491] on main "Theale GB33 Location Theale GB33 Aachen DE04 Agrate Brianza IT01 Aschheim DE02 …" at bounding box center [943, 227] width 629 height 726
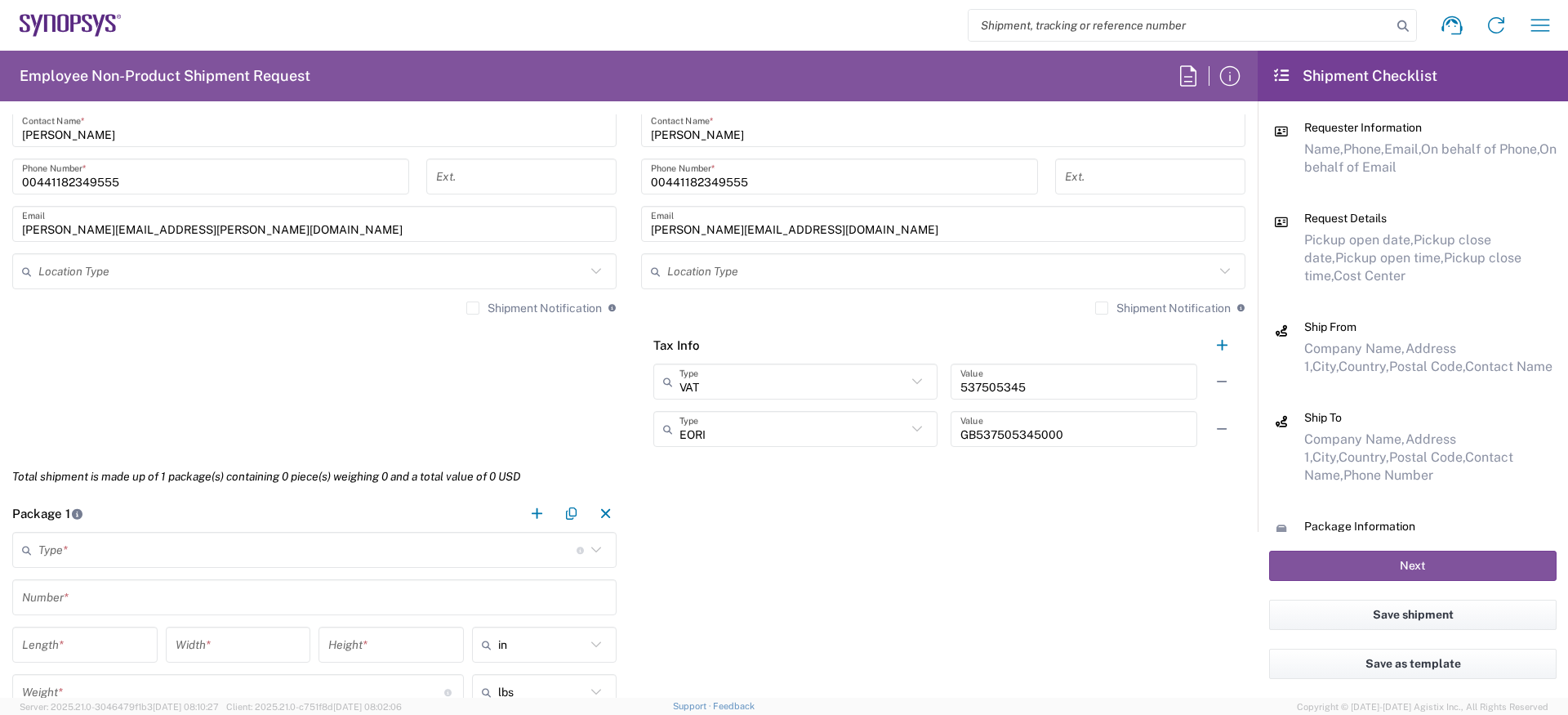
scroll to position [1415, 0]
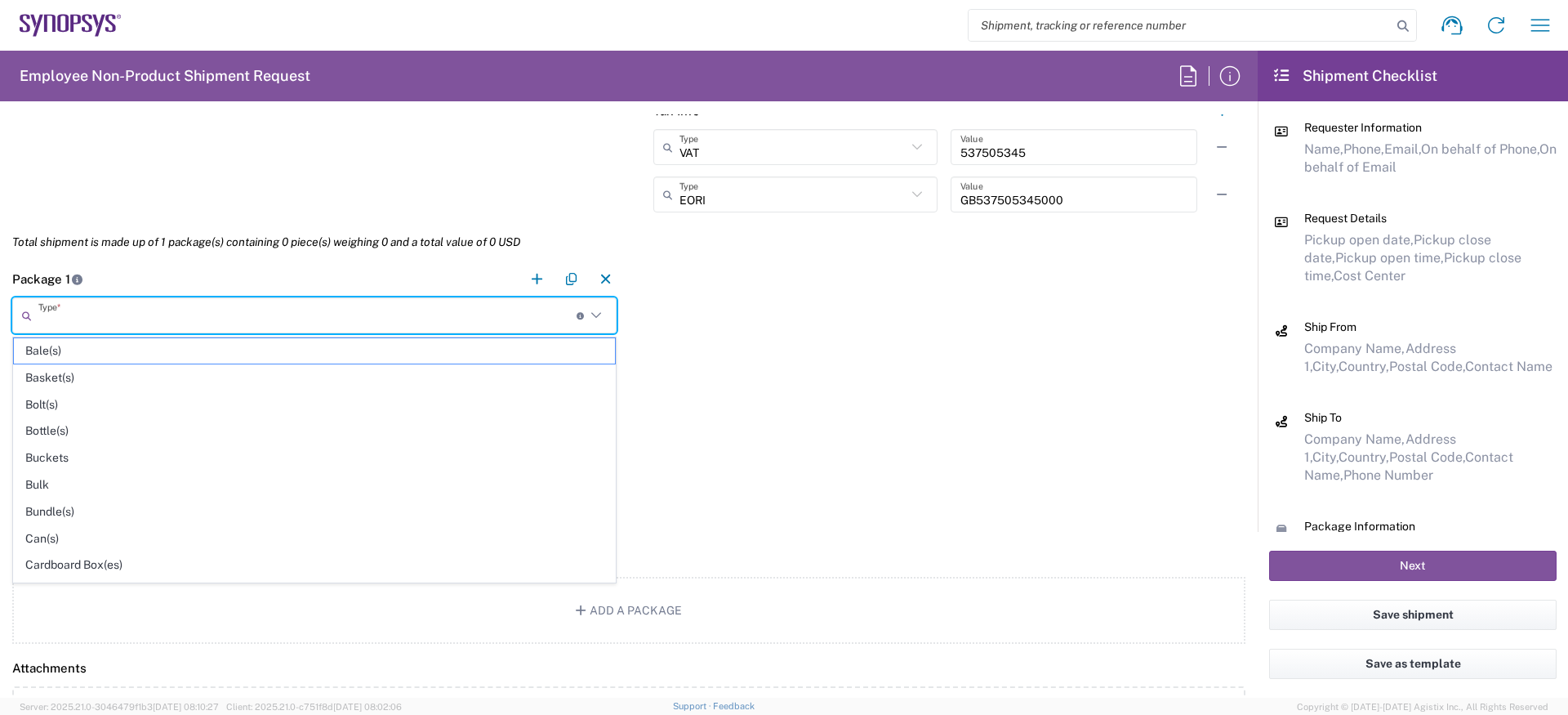
click at [420, 323] on input "text" at bounding box center [307, 315] width 538 height 29
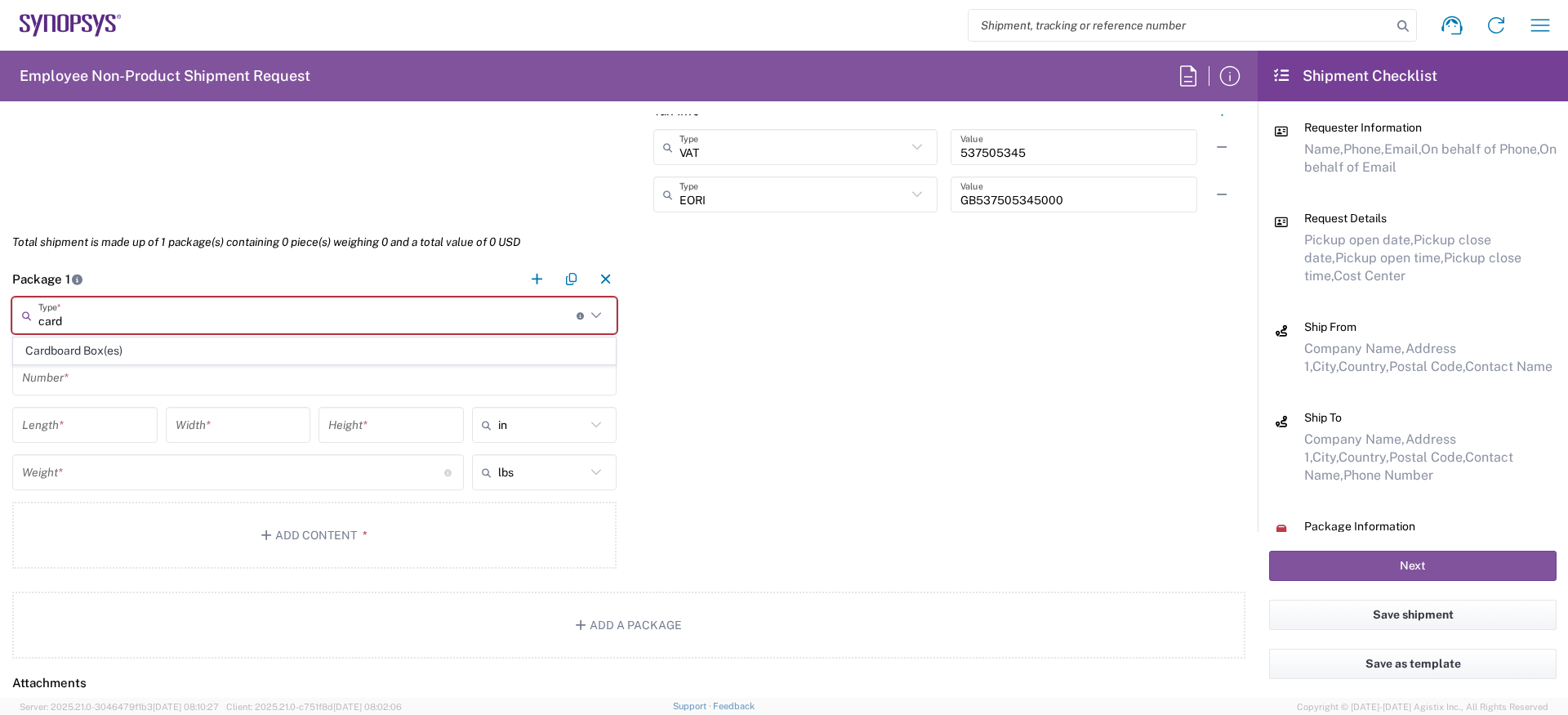
click at [262, 339] on span "Cardboard Box(es)" at bounding box center [314, 351] width 601 height 25
type input "Cardboard Box(es)"
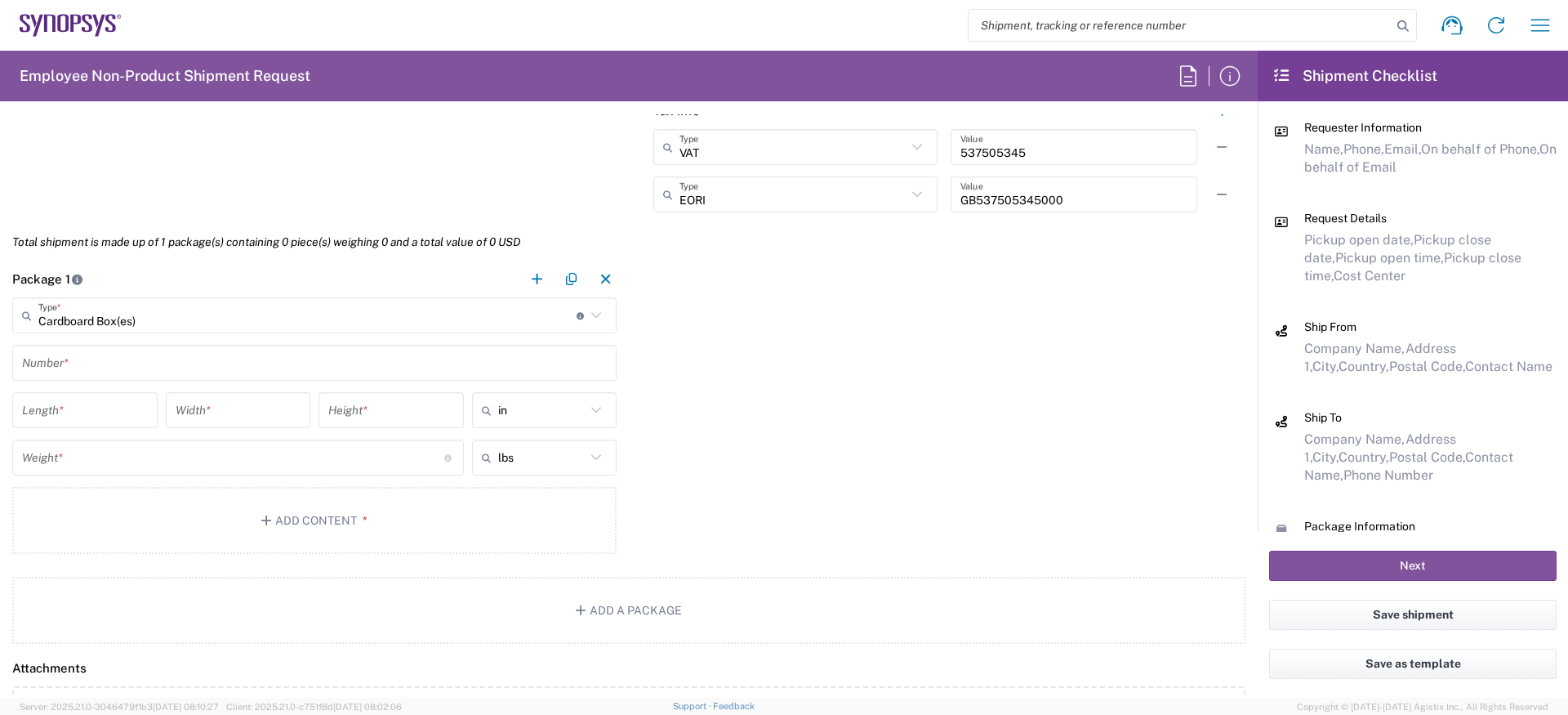
click at [170, 373] on input "text" at bounding box center [314, 363] width 585 height 29
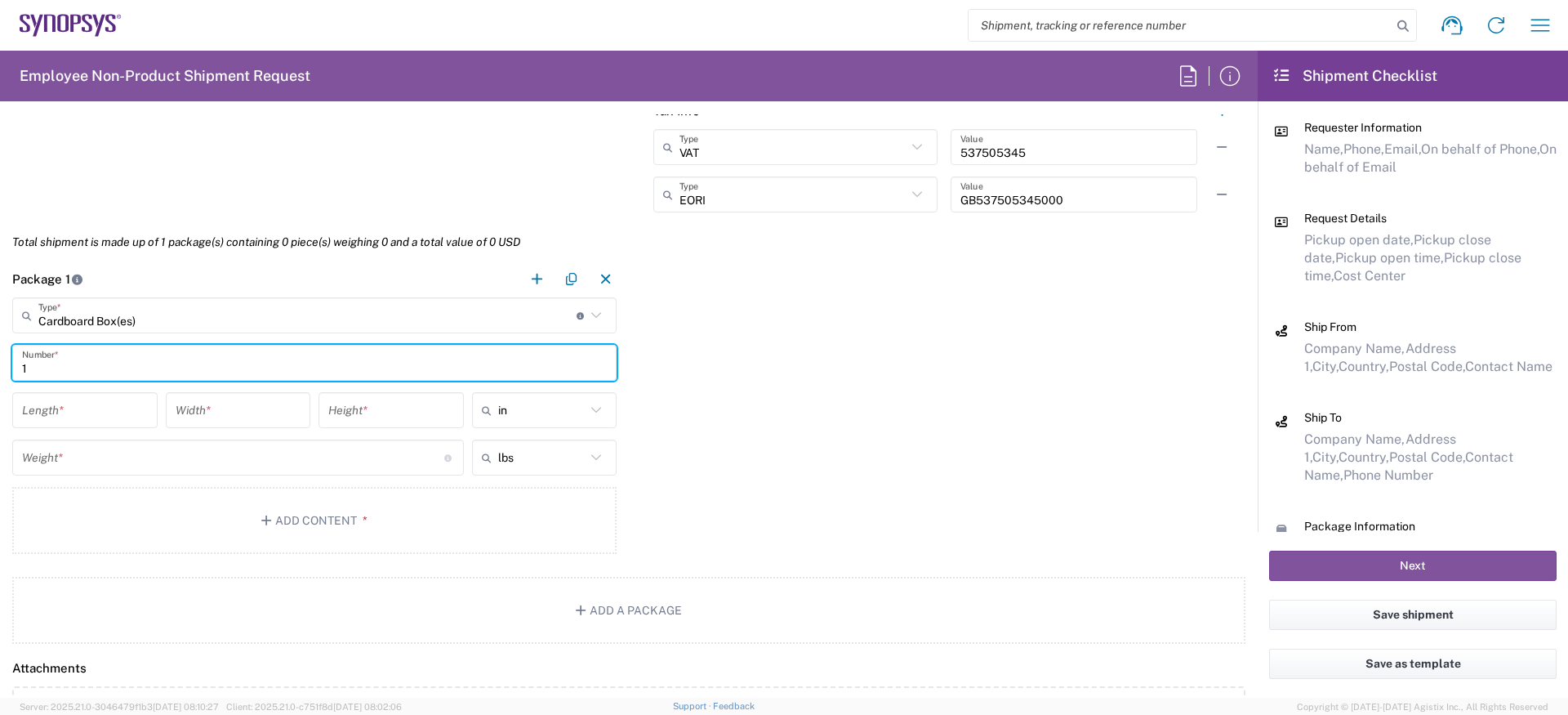
type input "1"
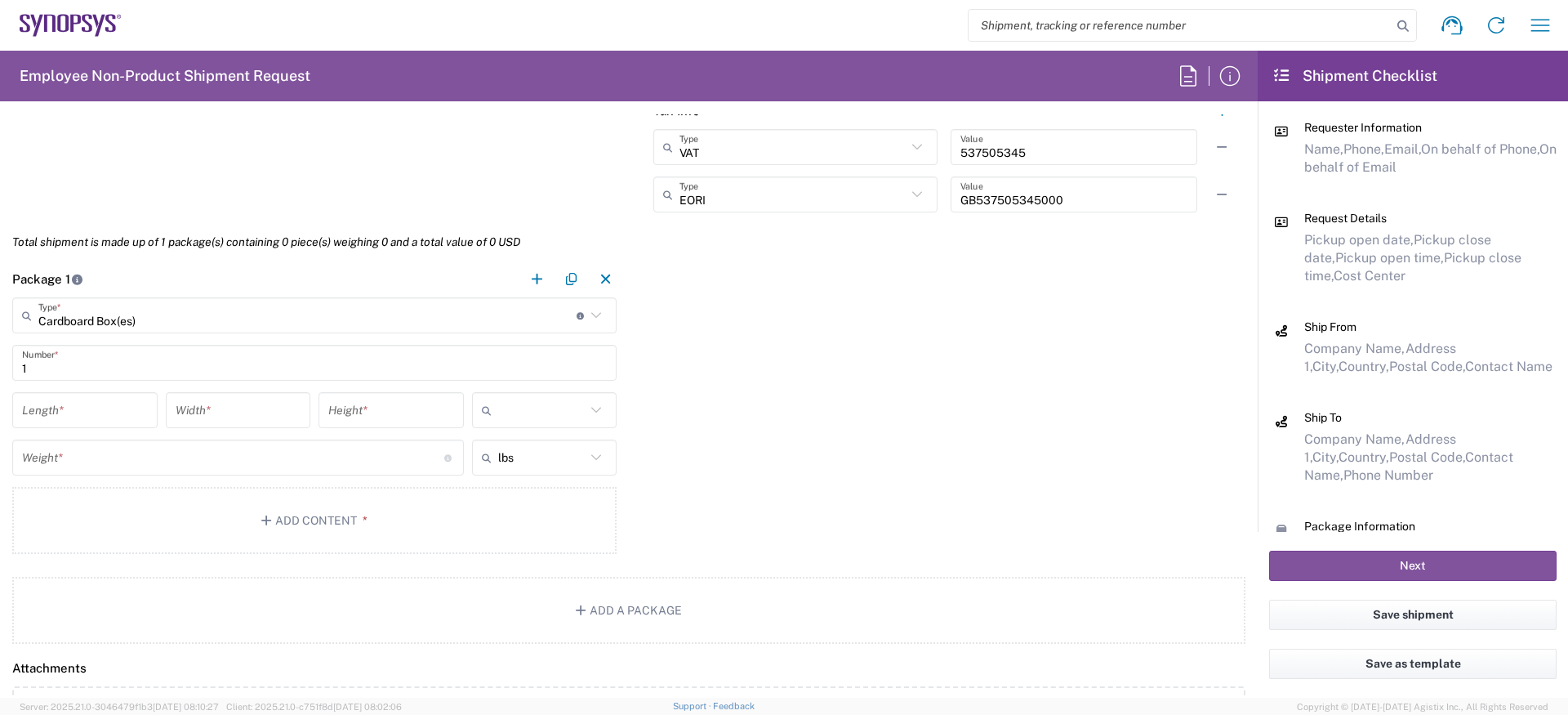
click at [538, 402] on input "text" at bounding box center [542, 410] width 89 height 26
click at [530, 468] on span "cm" at bounding box center [544, 472] width 142 height 25
type input "cm"
click at [91, 406] on input "number" at bounding box center [85, 410] width 126 height 29
type input "39"
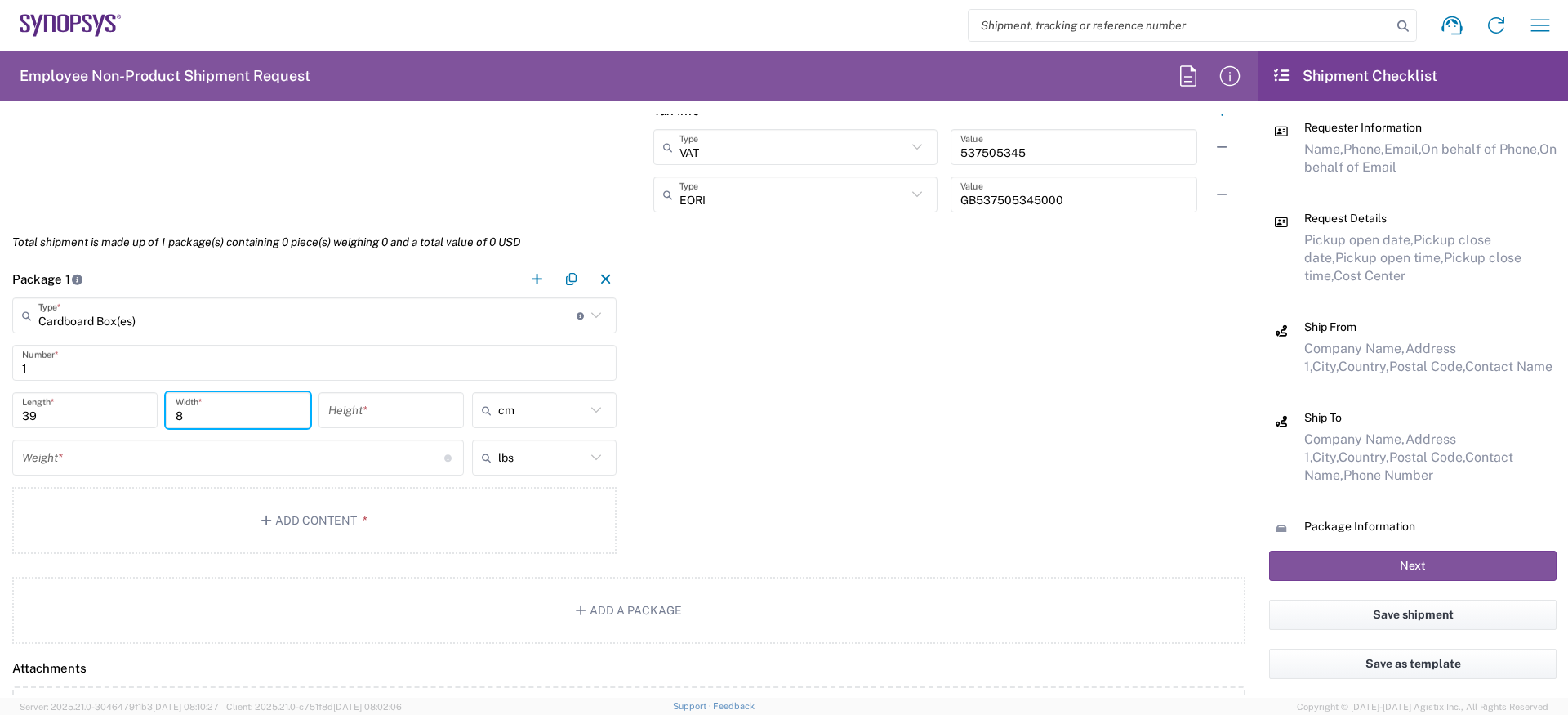
type input "8"
type input "35"
type input "cm"
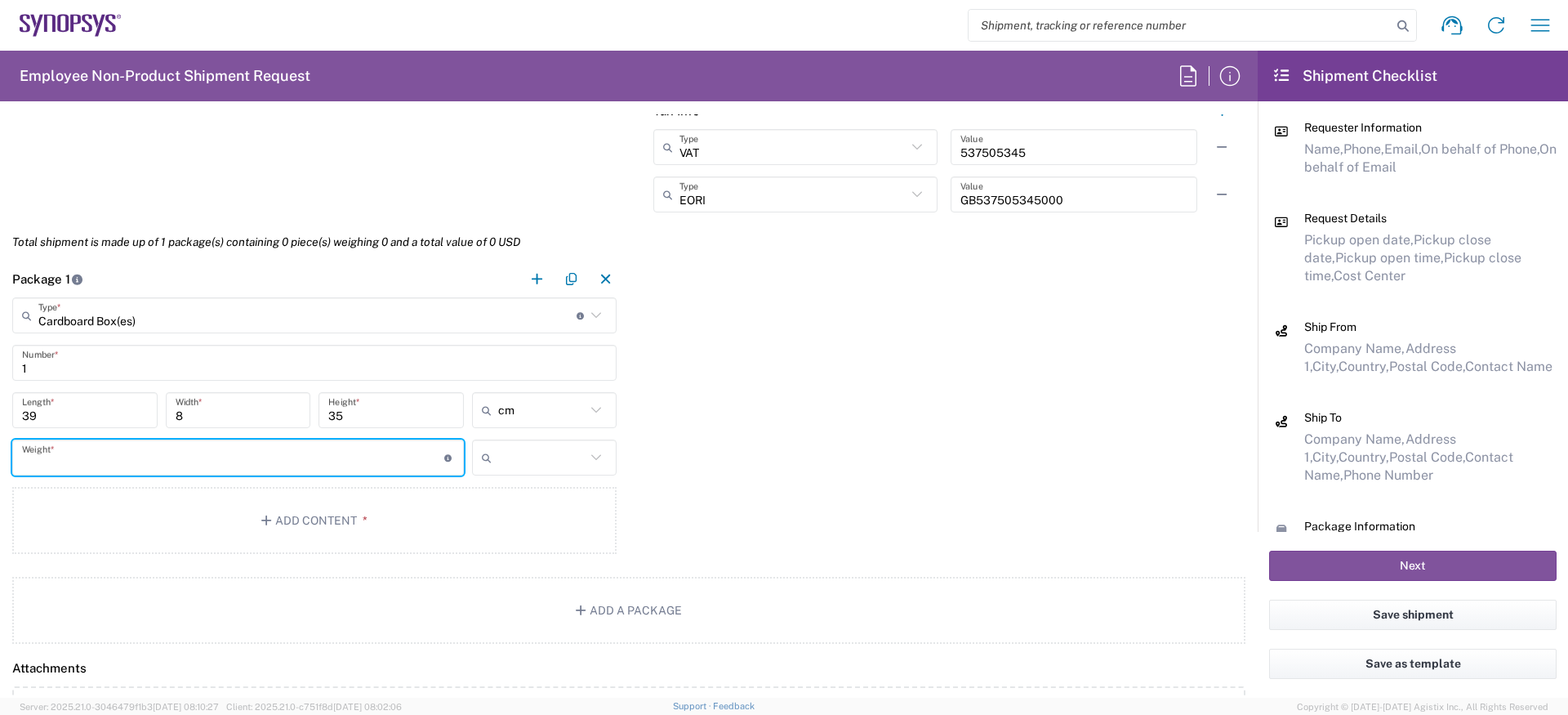
click at [557, 461] on input "text" at bounding box center [542, 458] width 89 height 26
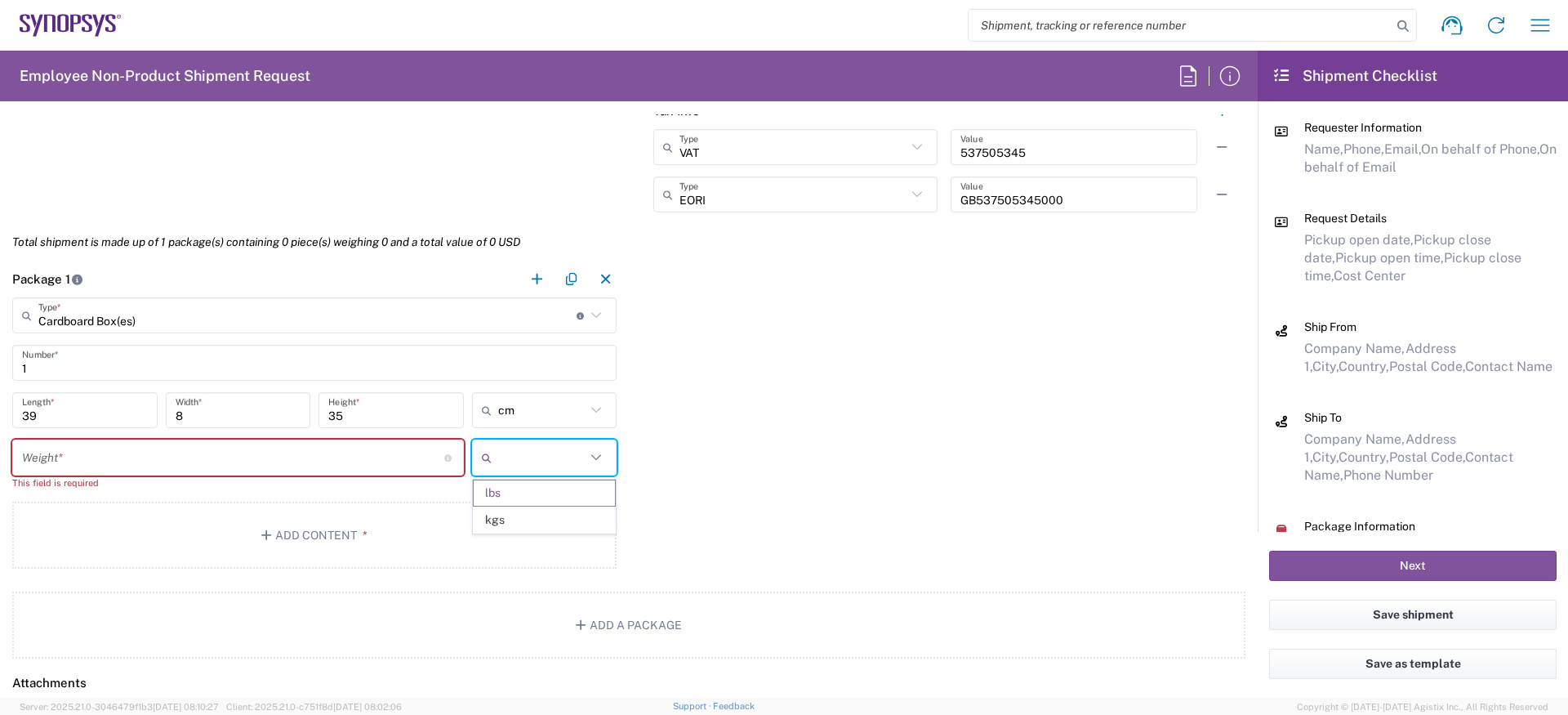
click at [529, 516] on span "kgs" at bounding box center [544, 519] width 142 height 25
type input "kgs"
click at [284, 460] on input "number" at bounding box center [233, 458] width 422 height 29
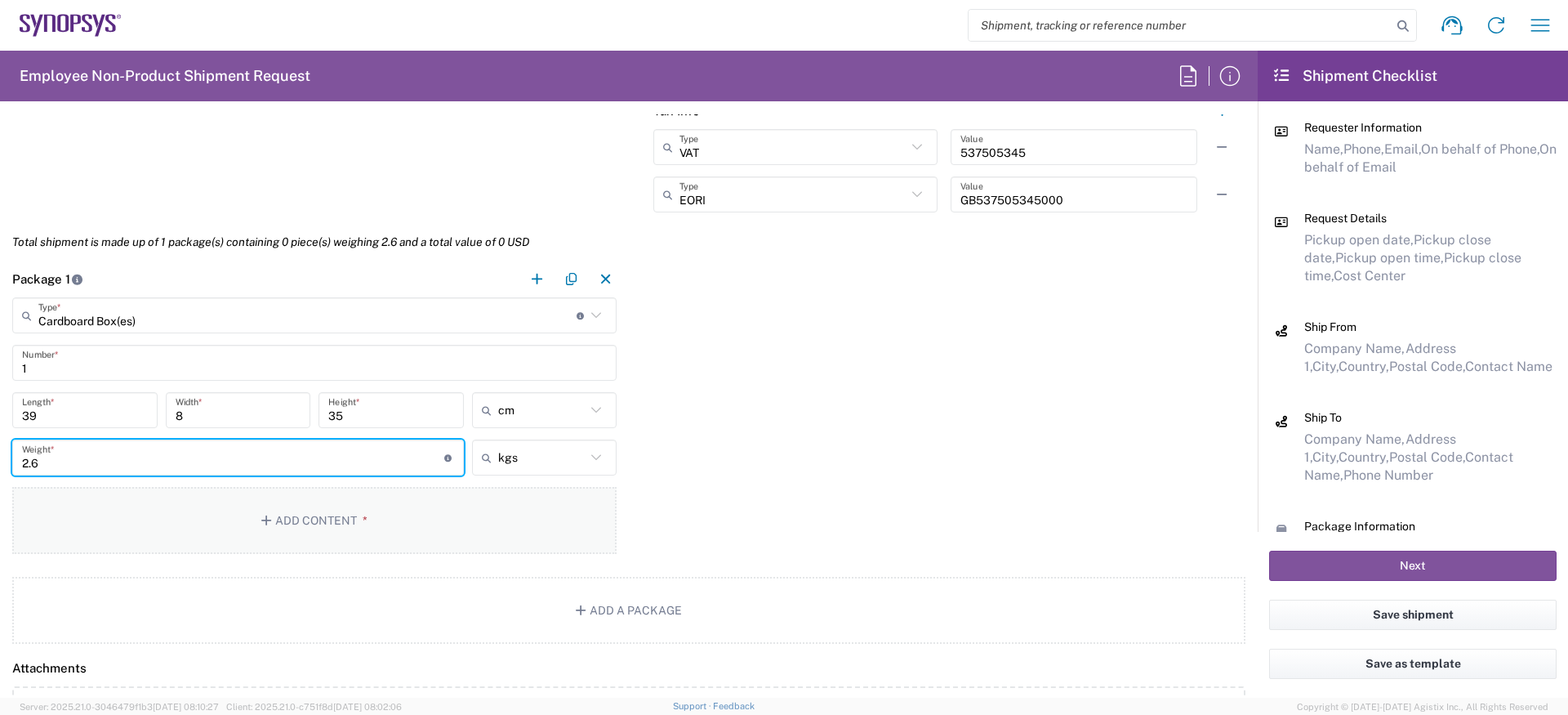
type input "2.6"
click at [286, 544] on button "Add Content *" at bounding box center [314, 520] width 604 height 67
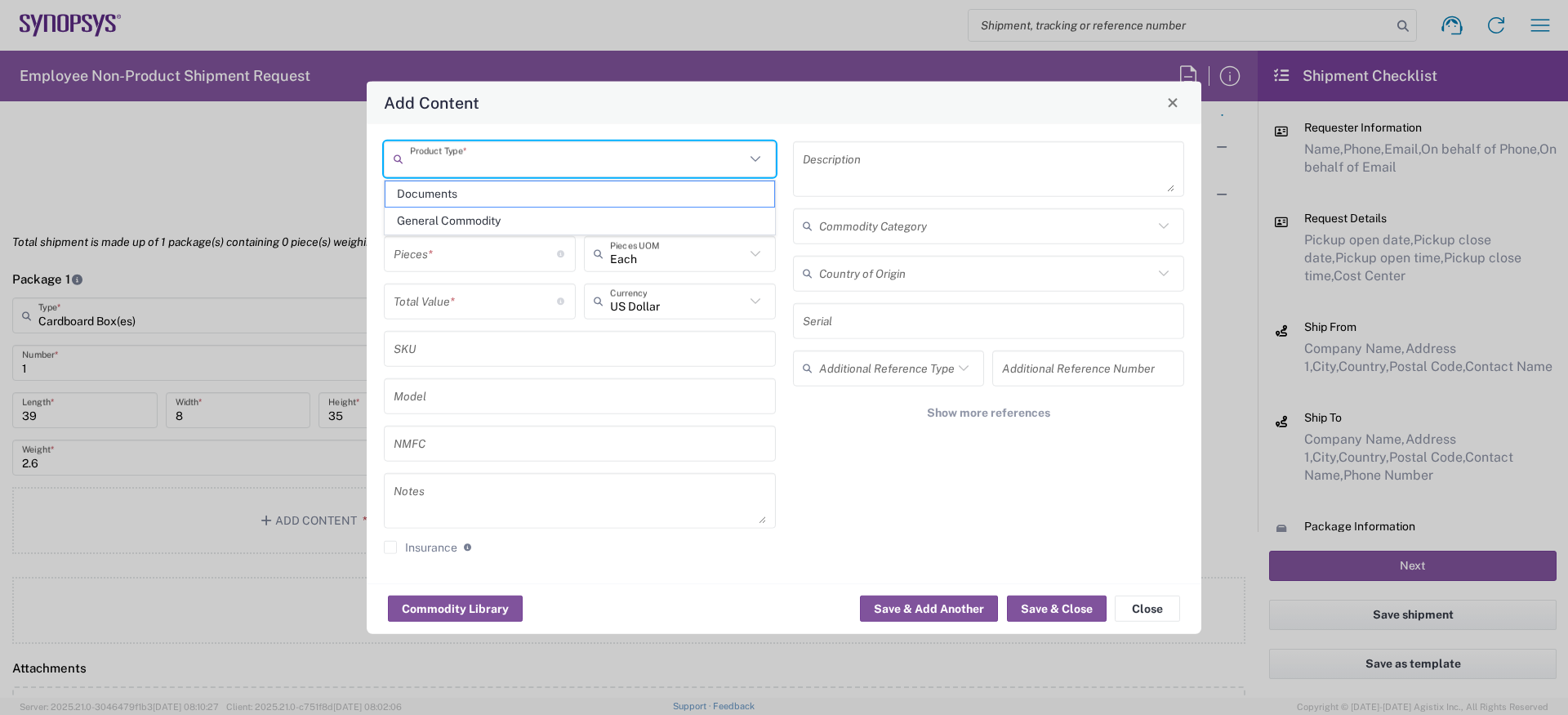
click at [477, 164] on input "text" at bounding box center [577, 158] width 335 height 29
click at [479, 200] on span "Documents" at bounding box center [580, 194] width 389 height 25
type input "Documents"
type input "1"
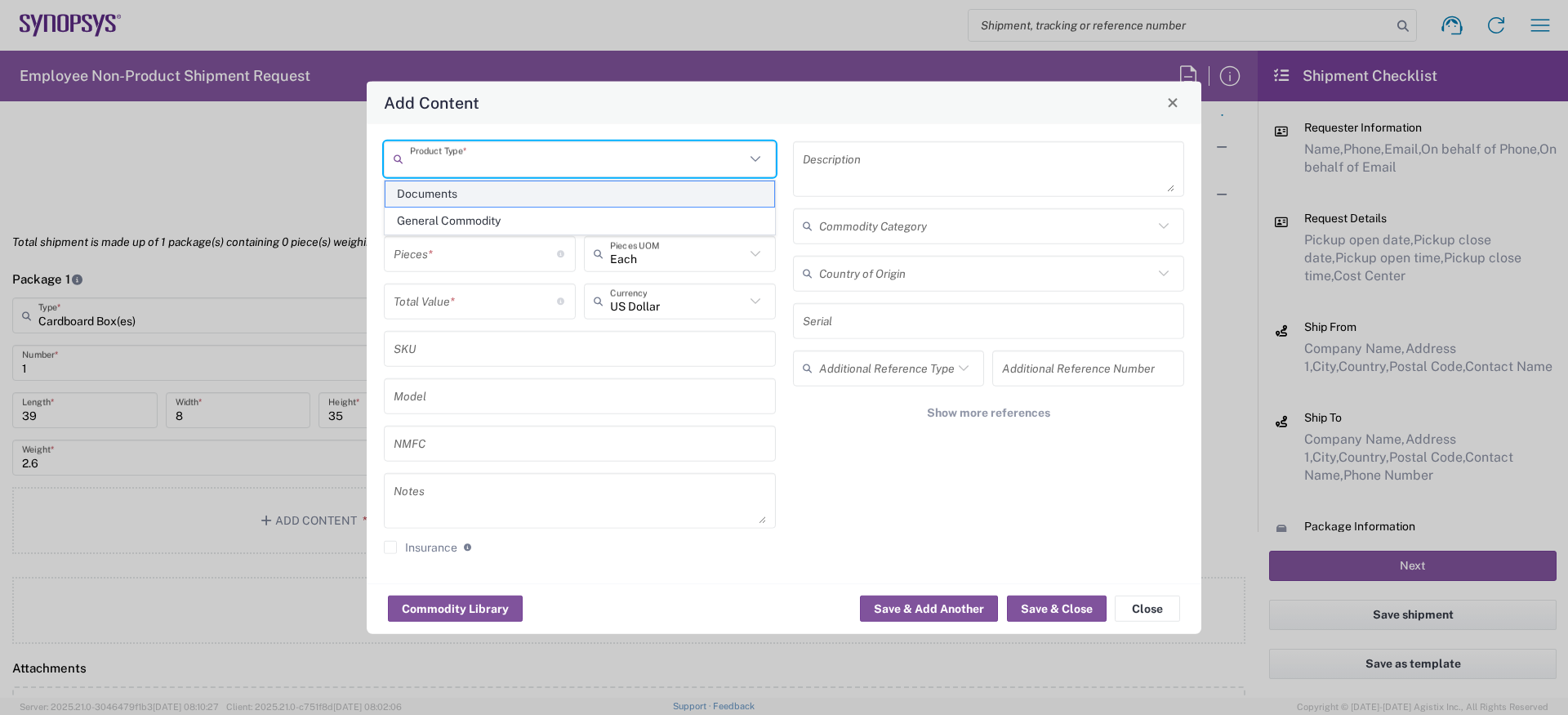
type input "1"
type textarea "Documents"
click at [484, 162] on input "Documents" at bounding box center [577, 158] width 335 height 29
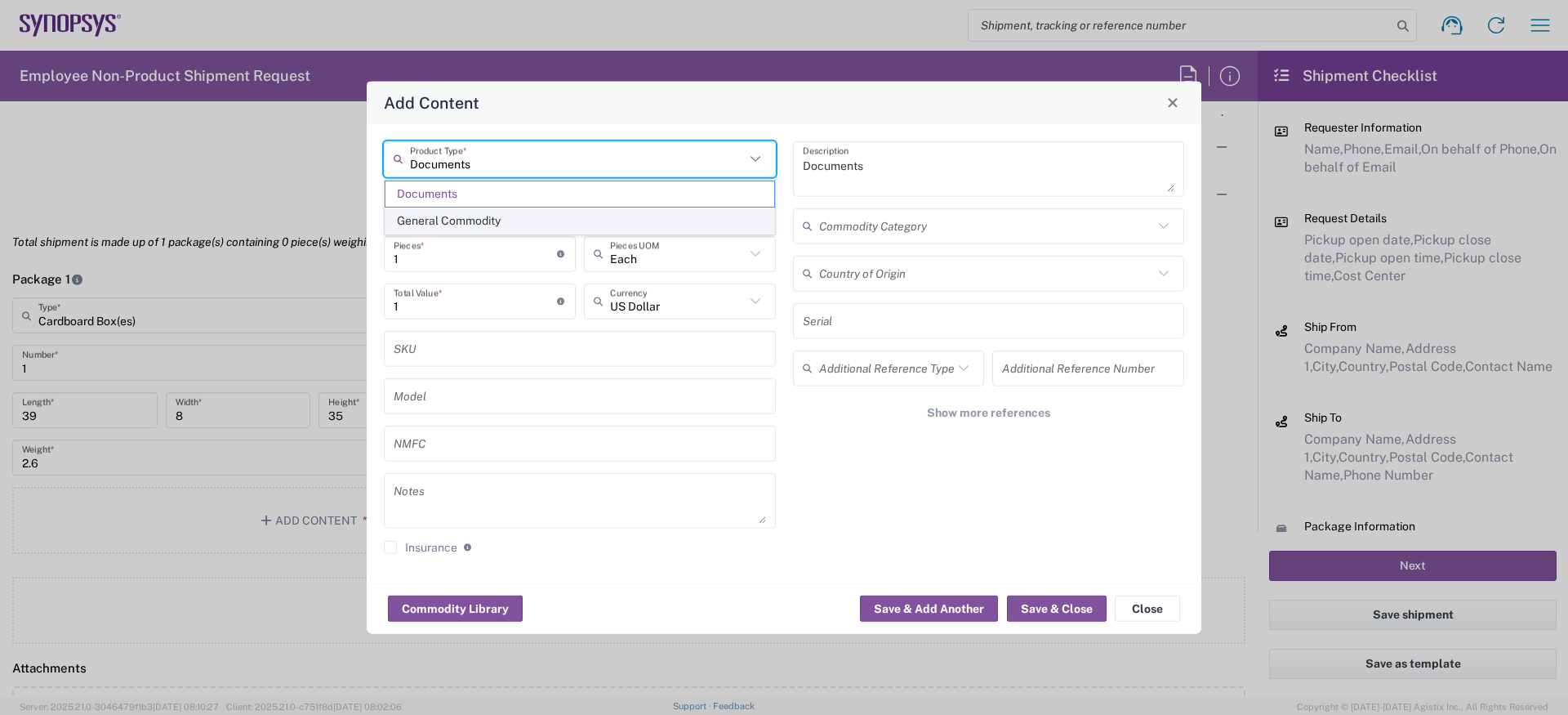
click at [480, 208] on span "General Commodity" at bounding box center [580, 220] width 389 height 25
type input "General Commodity"
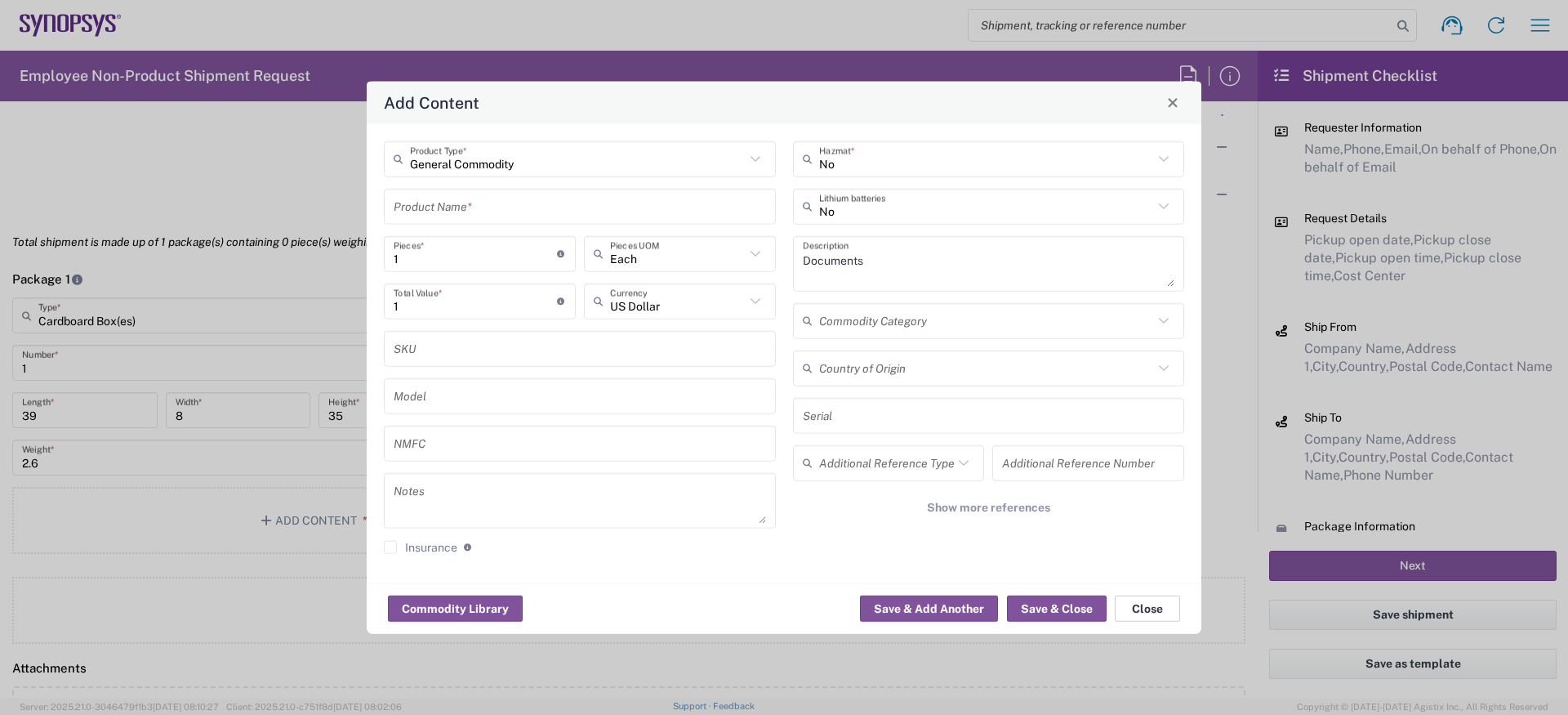
click at [1135, 605] on button "Close" at bounding box center [1148, 609] width 65 height 26
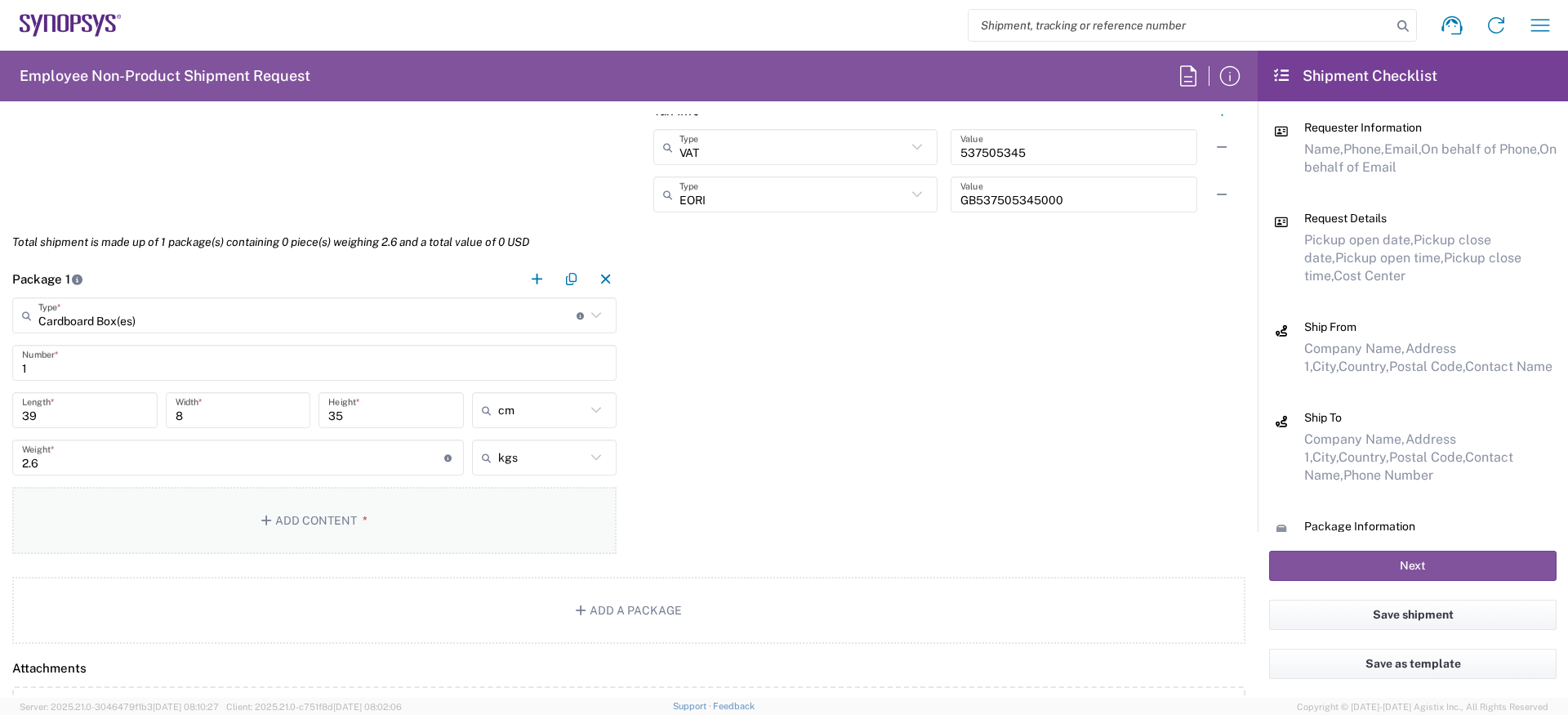
click at [360, 511] on button "Add Content *" at bounding box center [314, 520] width 604 height 67
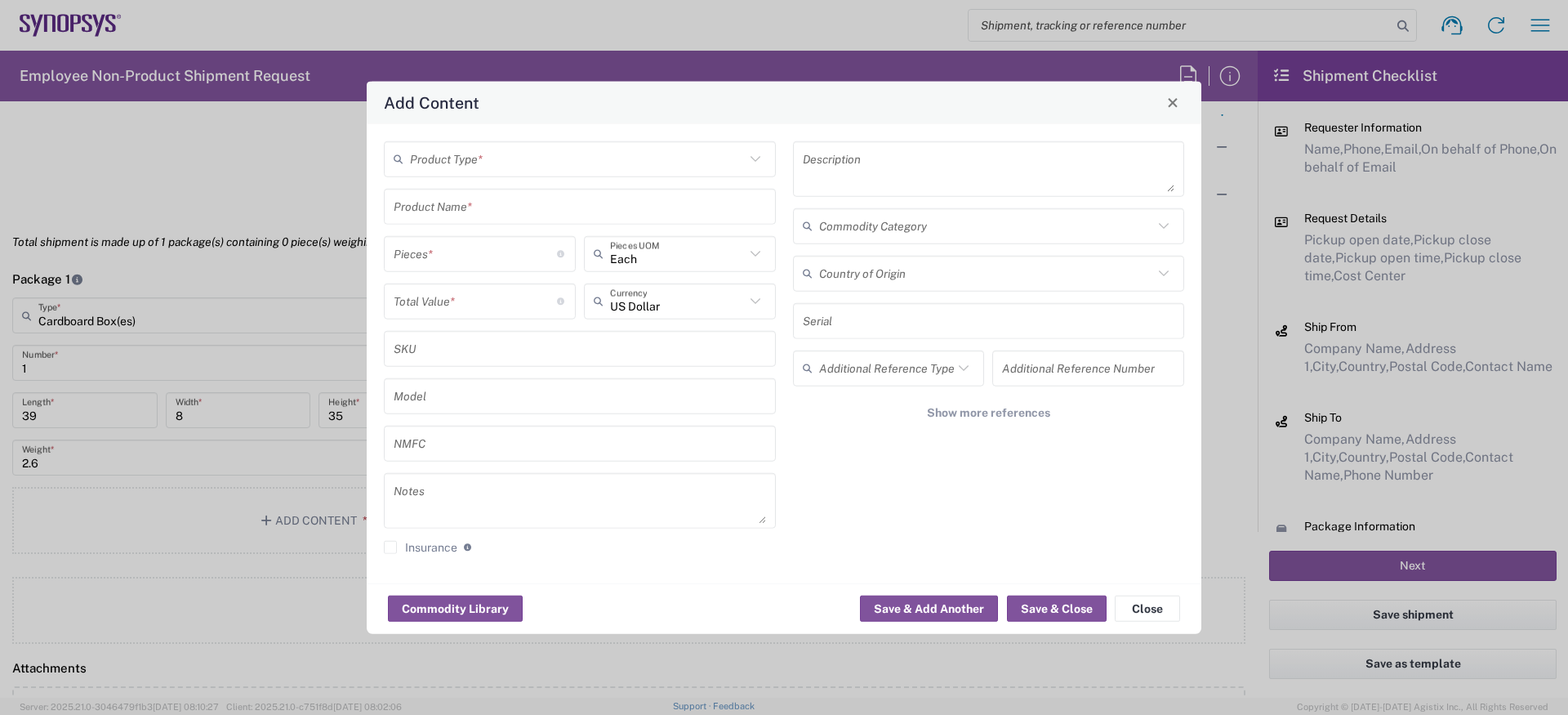
click at [509, 162] on input "text" at bounding box center [577, 158] width 335 height 29
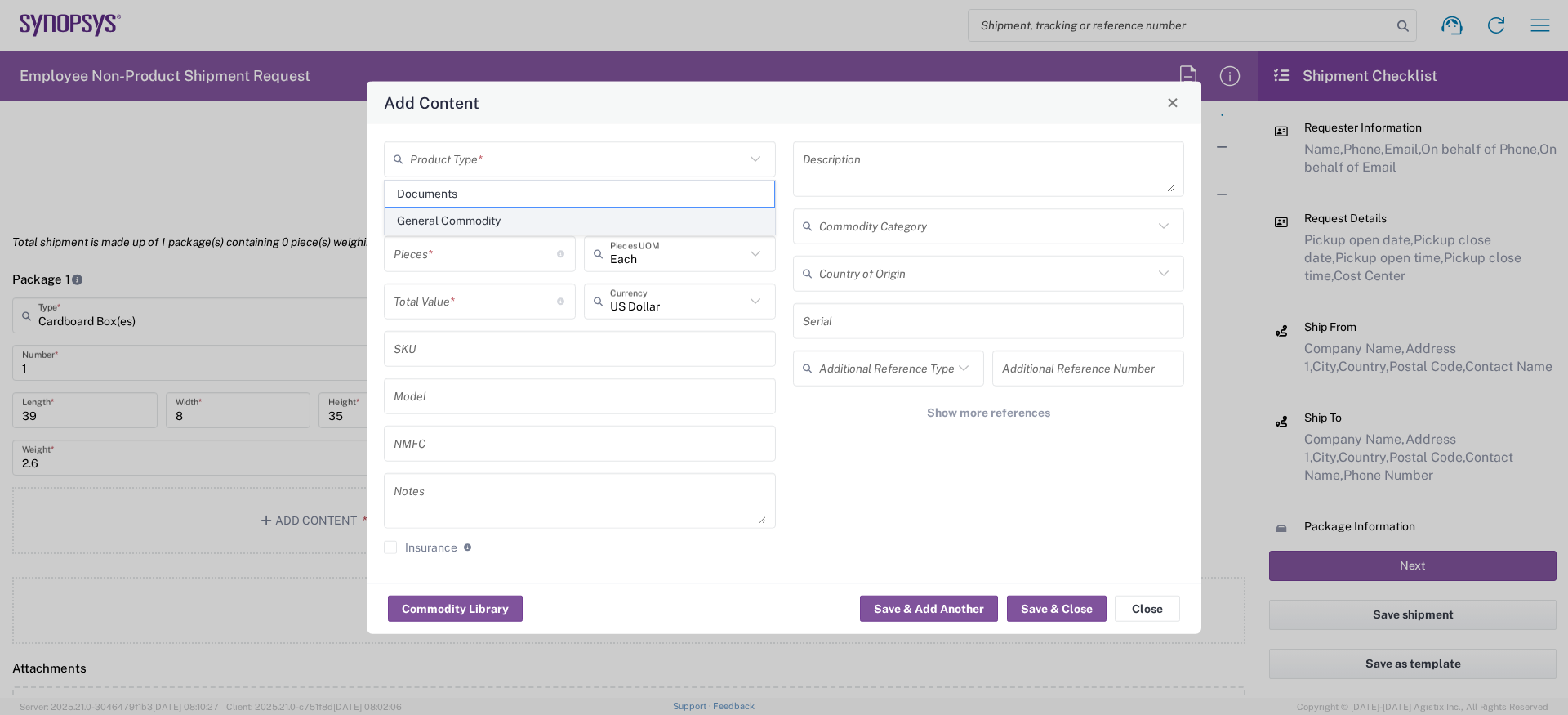
click at [484, 217] on span "General Commodity" at bounding box center [580, 220] width 389 height 25
type input "General Commodity"
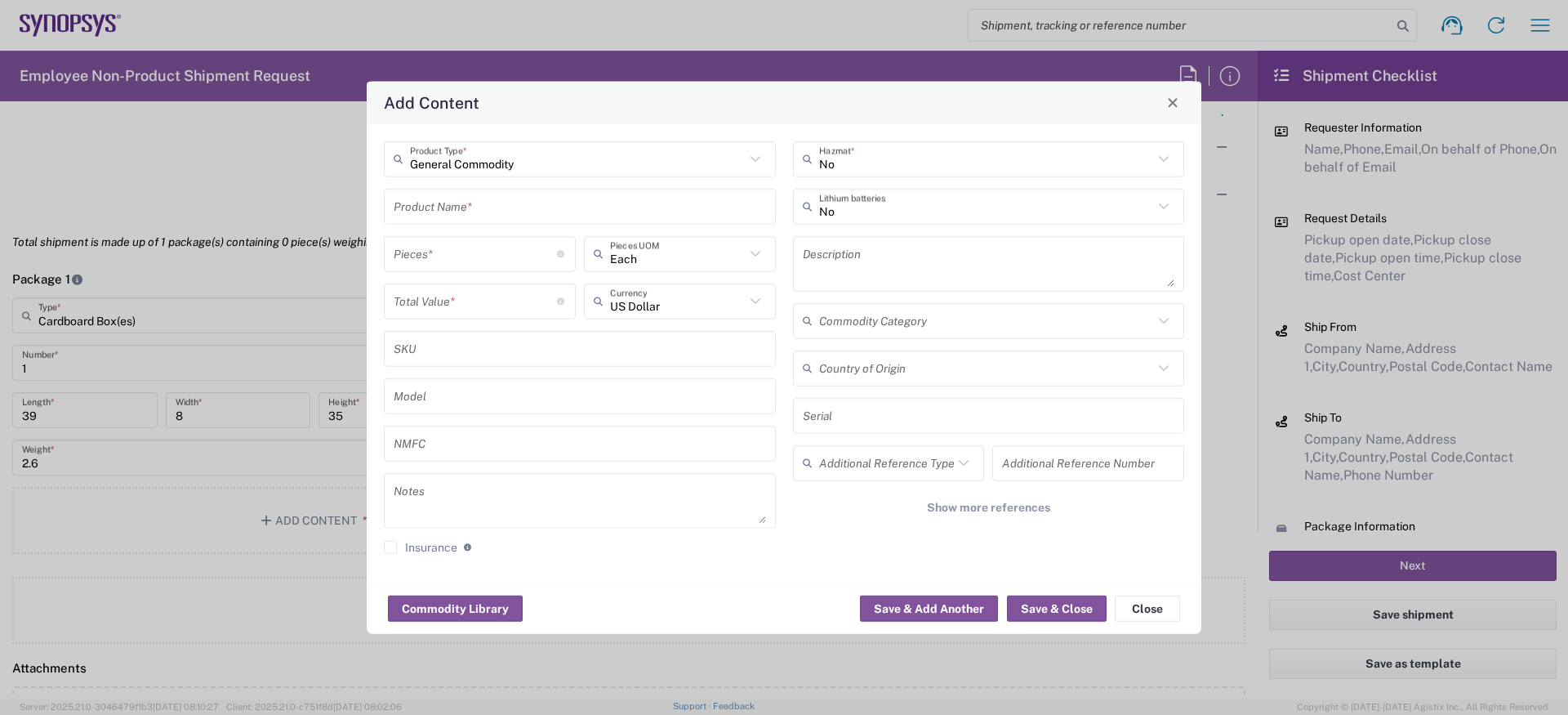
click at [484, 210] on input "text" at bounding box center [580, 206] width 373 height 29
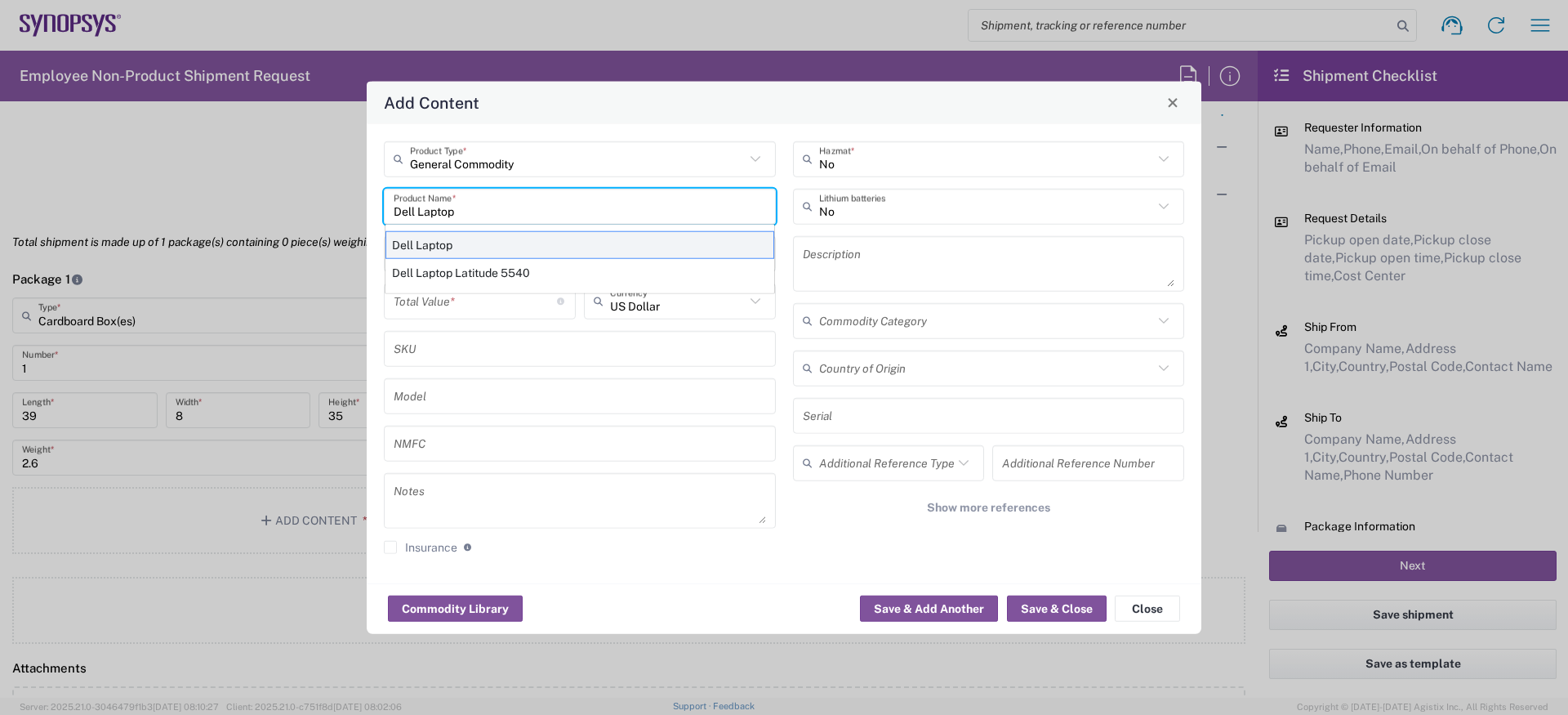
type input "Dell Laptop"
click at [476, 245] on div "Dell Laptop" at bounding box center [580, 244] width 389 height 28
type textarea "Dell Laptop"
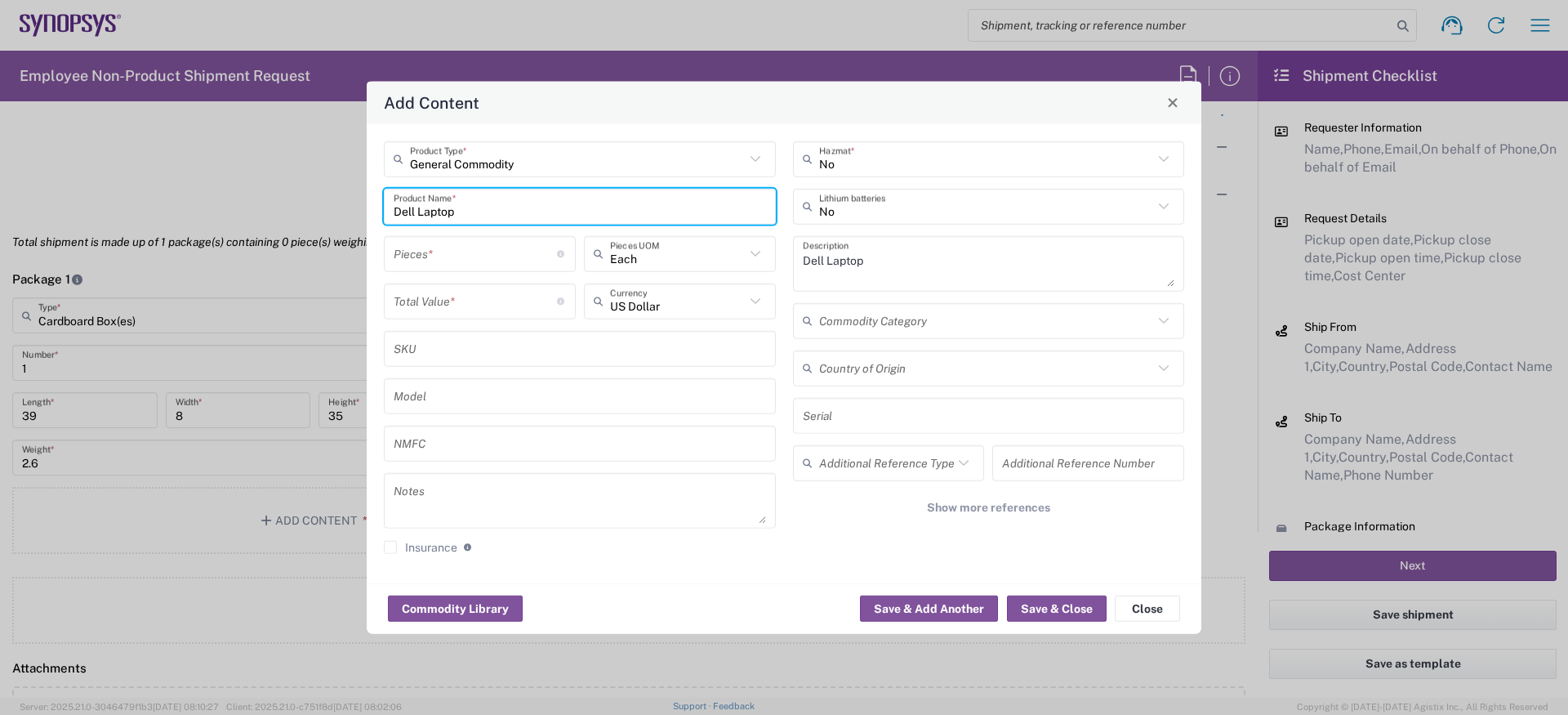
click at [473, 251] on input "number" at bounding box center [475, 254] width 163 height 29
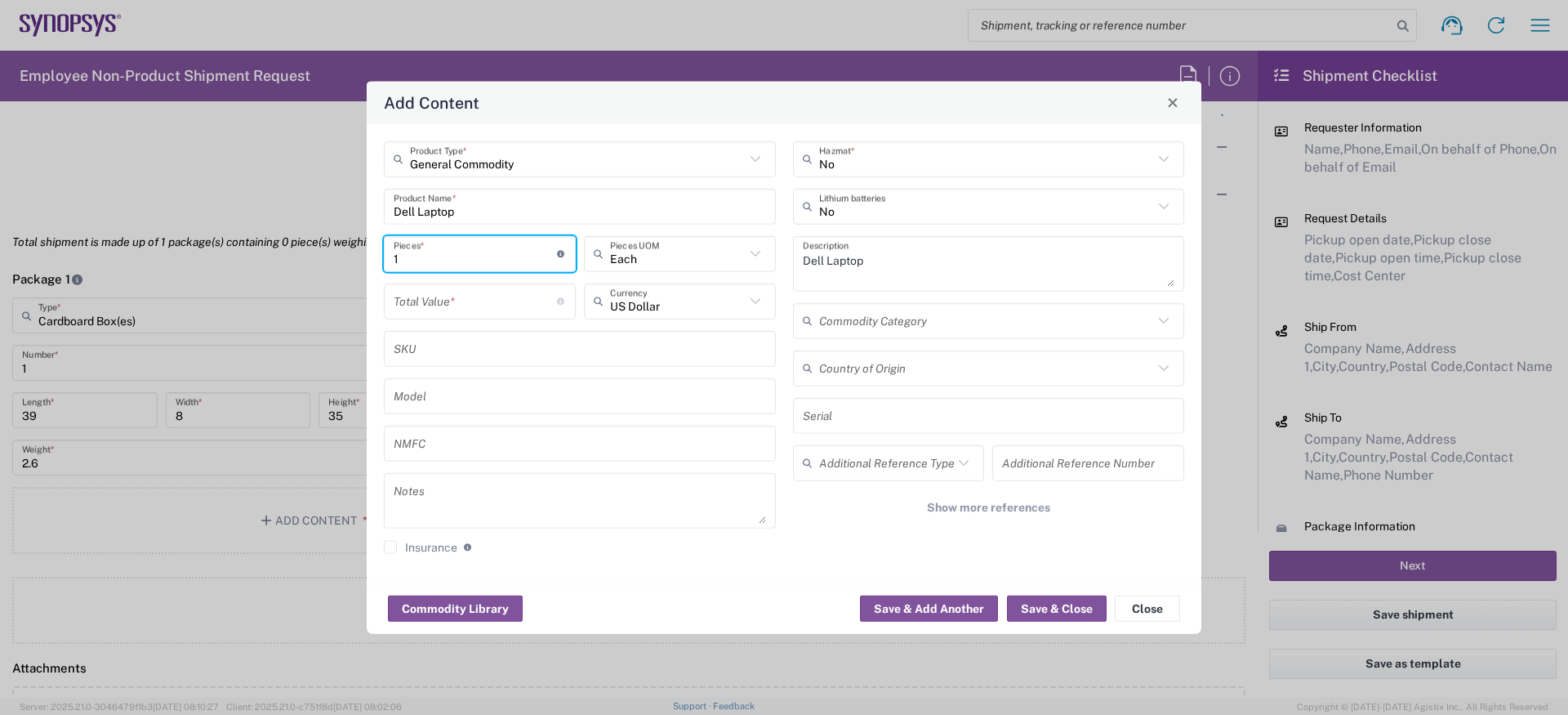
type input "1"
click at [681, 316] on div "US Dollar Currency" at bounding box center [680, 300] width 192 height 36
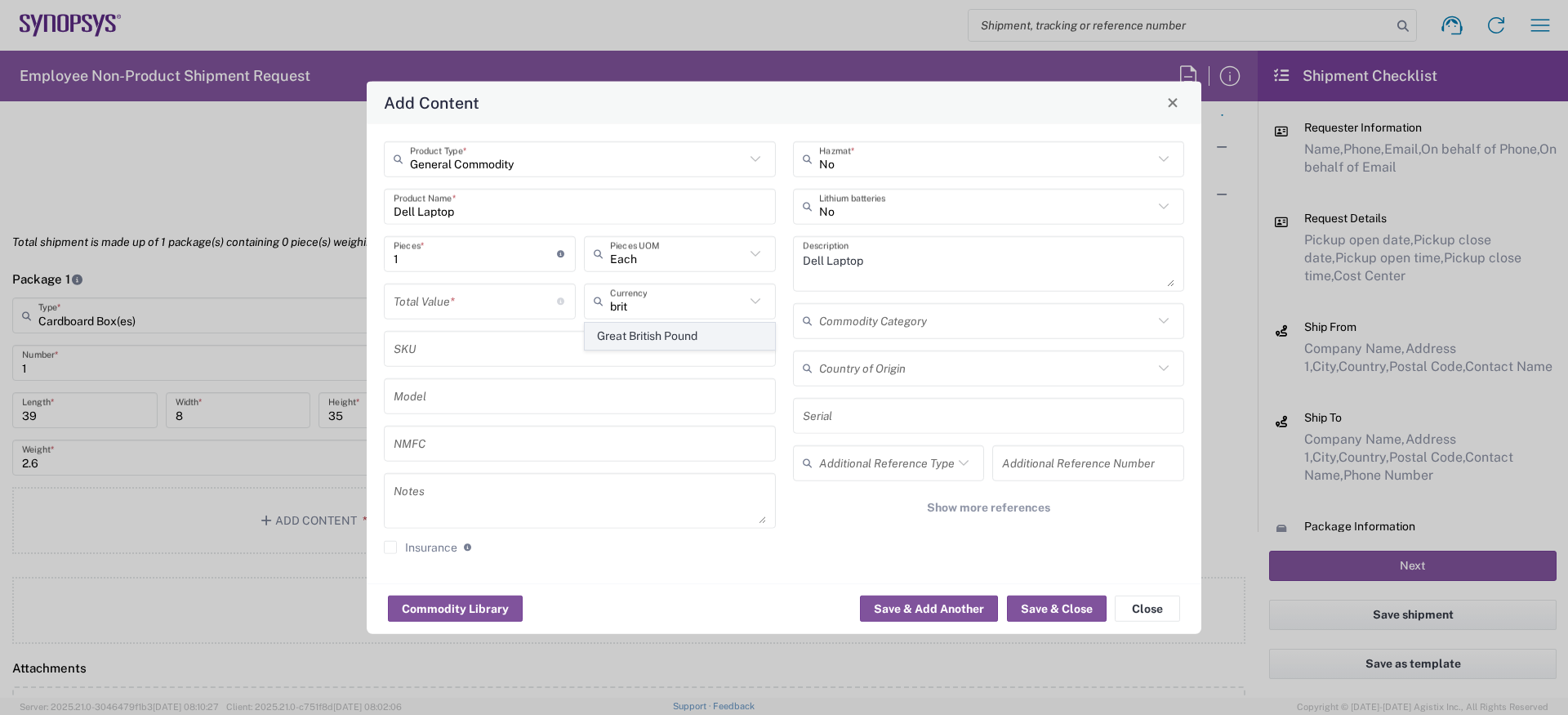
click at [653, 340] on span "Great British Pound" at bounding box center [680, 336] width 188 height 25
type input "Great British Pound"
click at [443, 287] on input "number" at bounding box center [475, 301] width 163 height 29
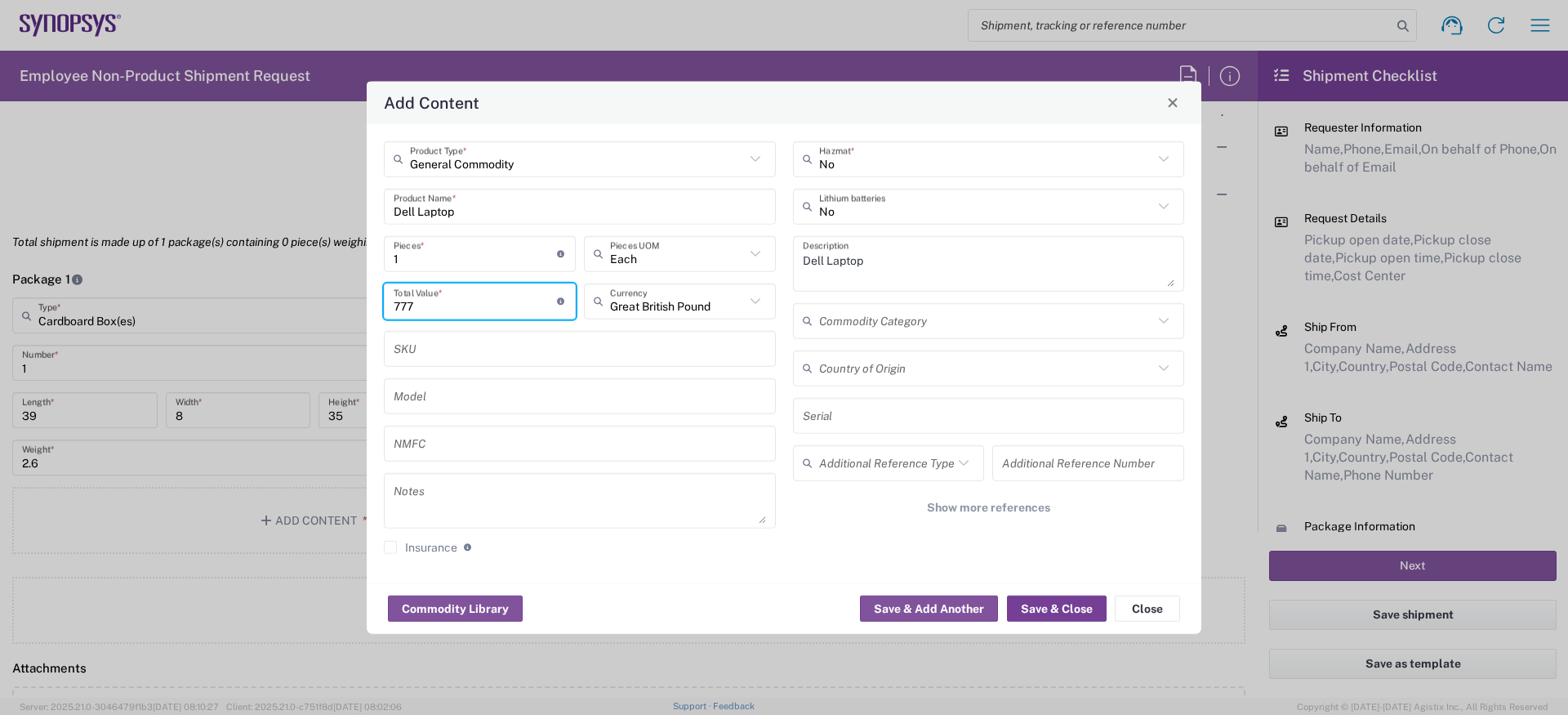
type input "777"
click at [1053, 608] on button "Save & Close" at bounding box center [1056, 609] width 100 height 26
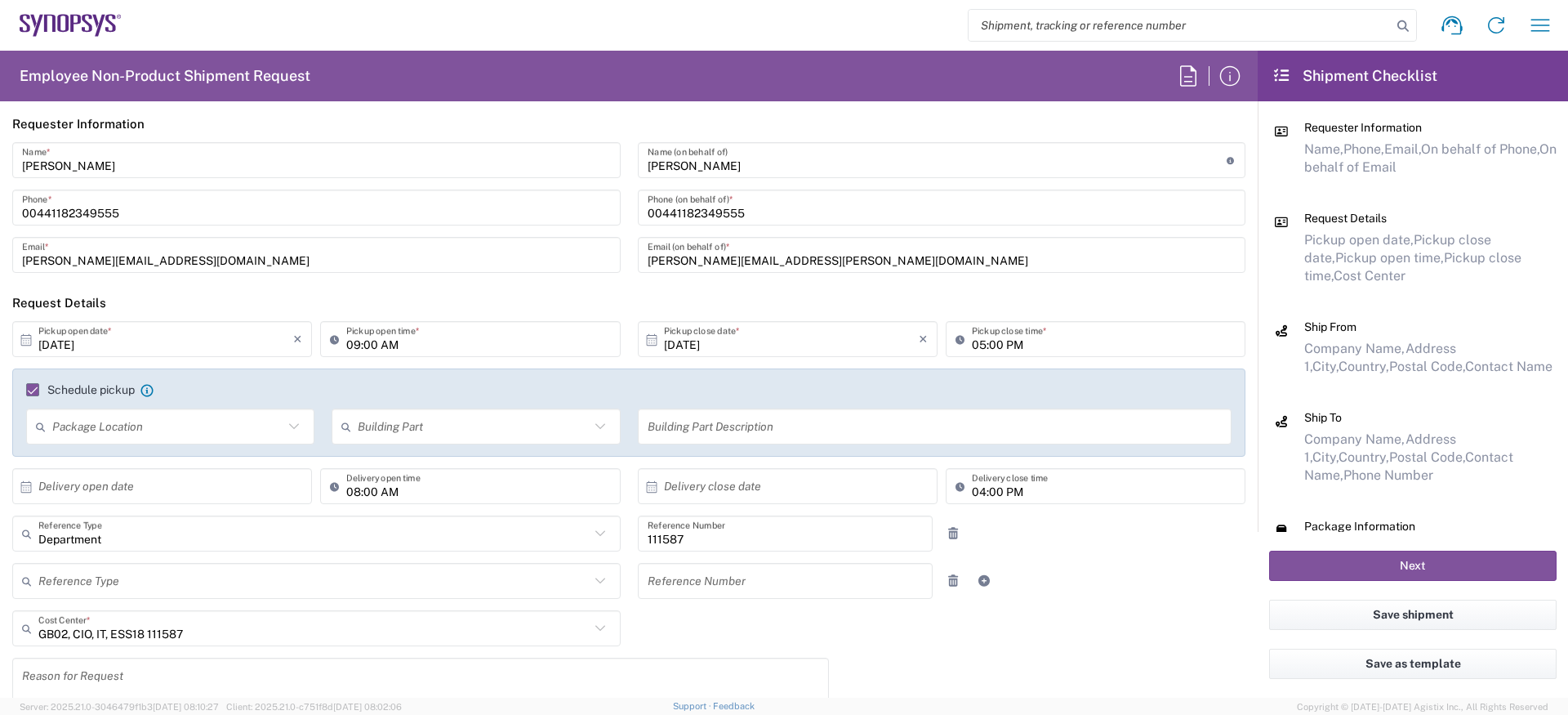
scroll to position [0, 0]
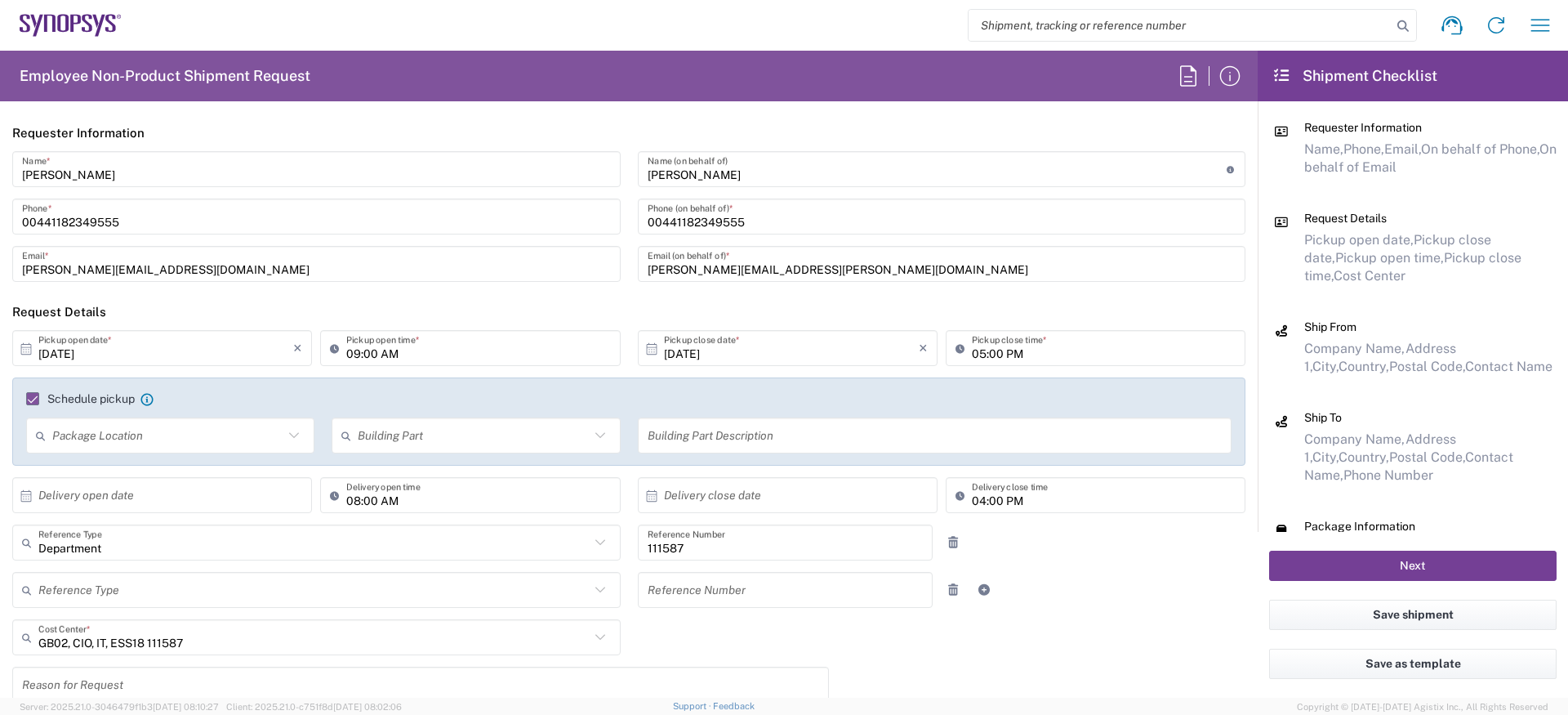
click at [1438, 557] on button "Next" at bounding box center [1413, 566] width 287 height 30
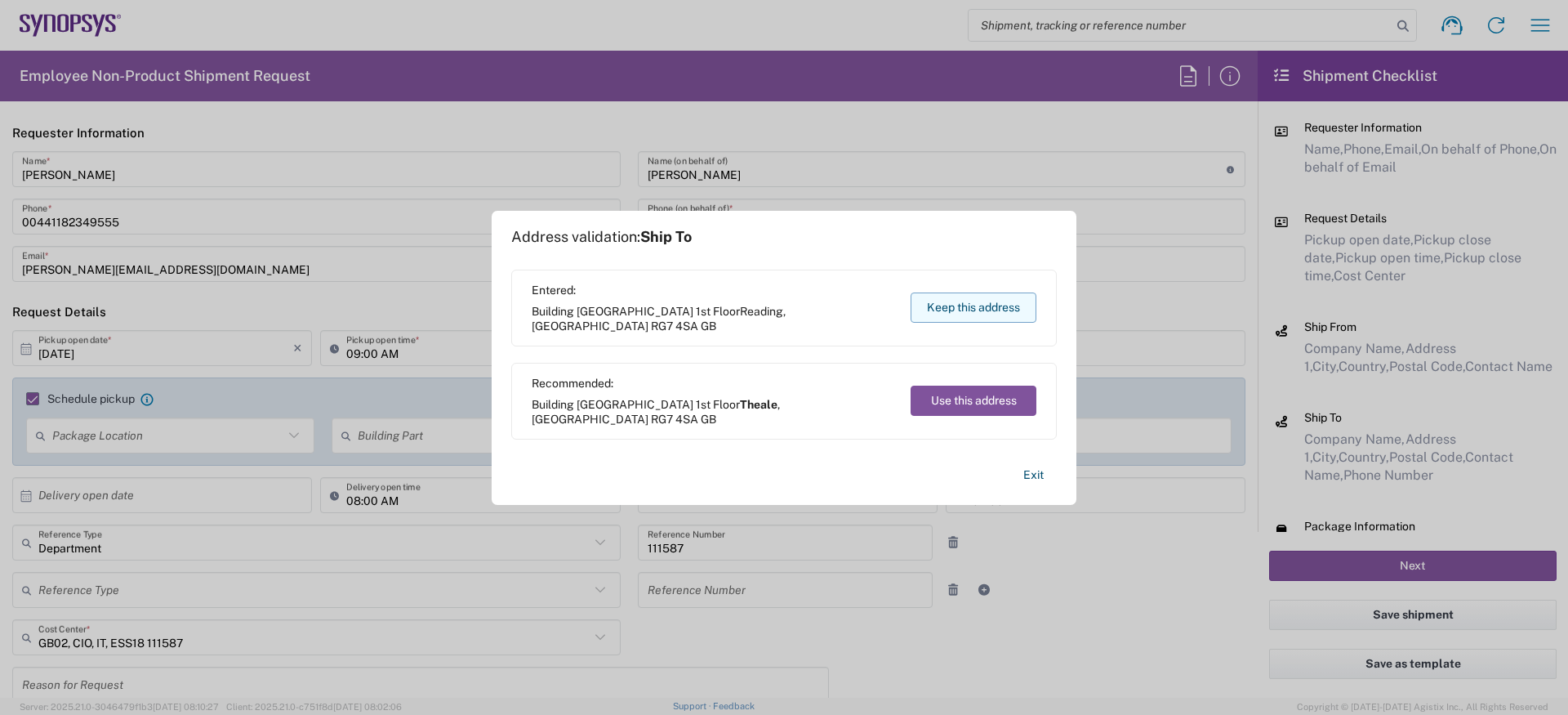
click at [978, 300] on button "Keep this address" at bounding box center [973, 308] width 126 height 30
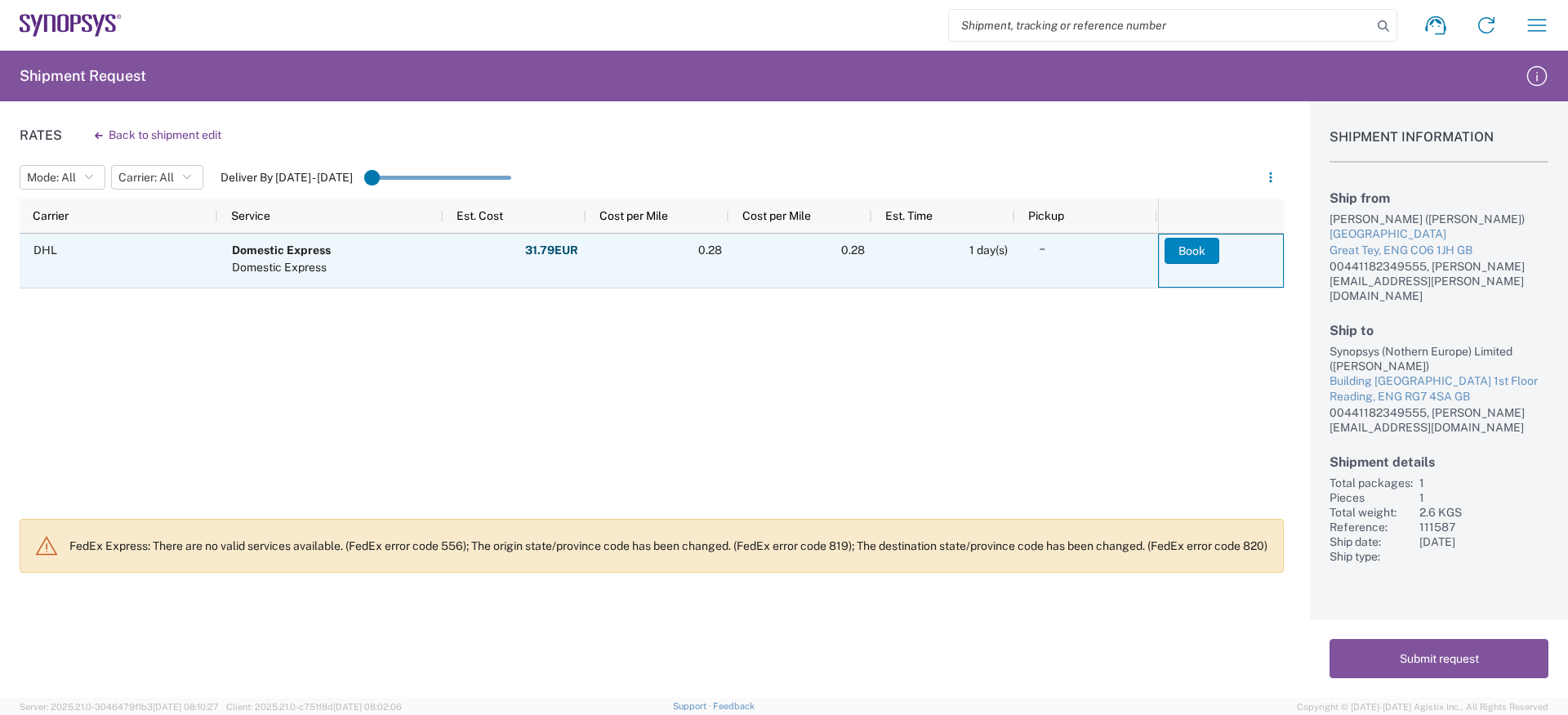
click at [1193, 257] on button "Book" at bounding box center [1191, 251] width 55 height 26
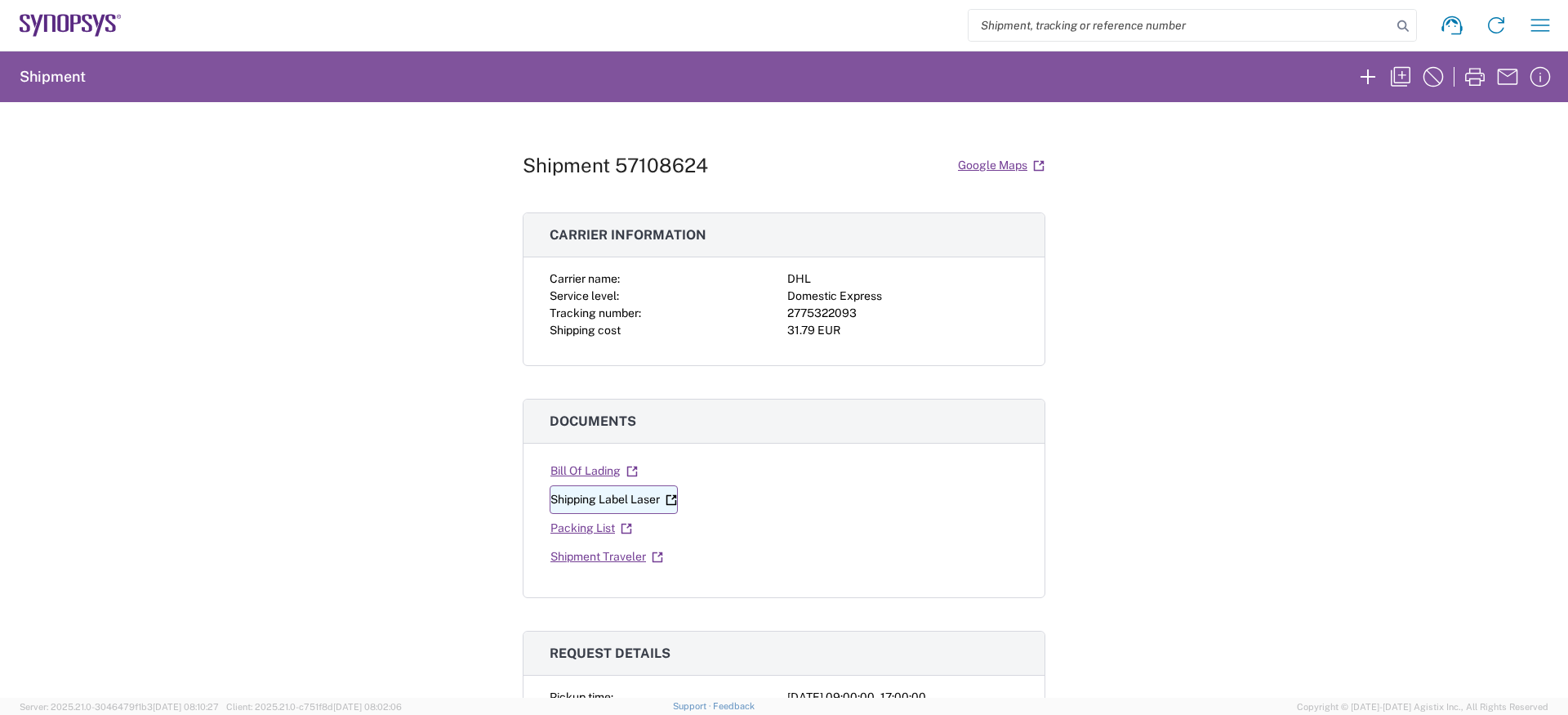
click at [623, 511] on link "Shipping Label Laser" at bounding box center [614, 499] width 129 height 29
